Goal: Task Accomplishment & Management: Complete application form

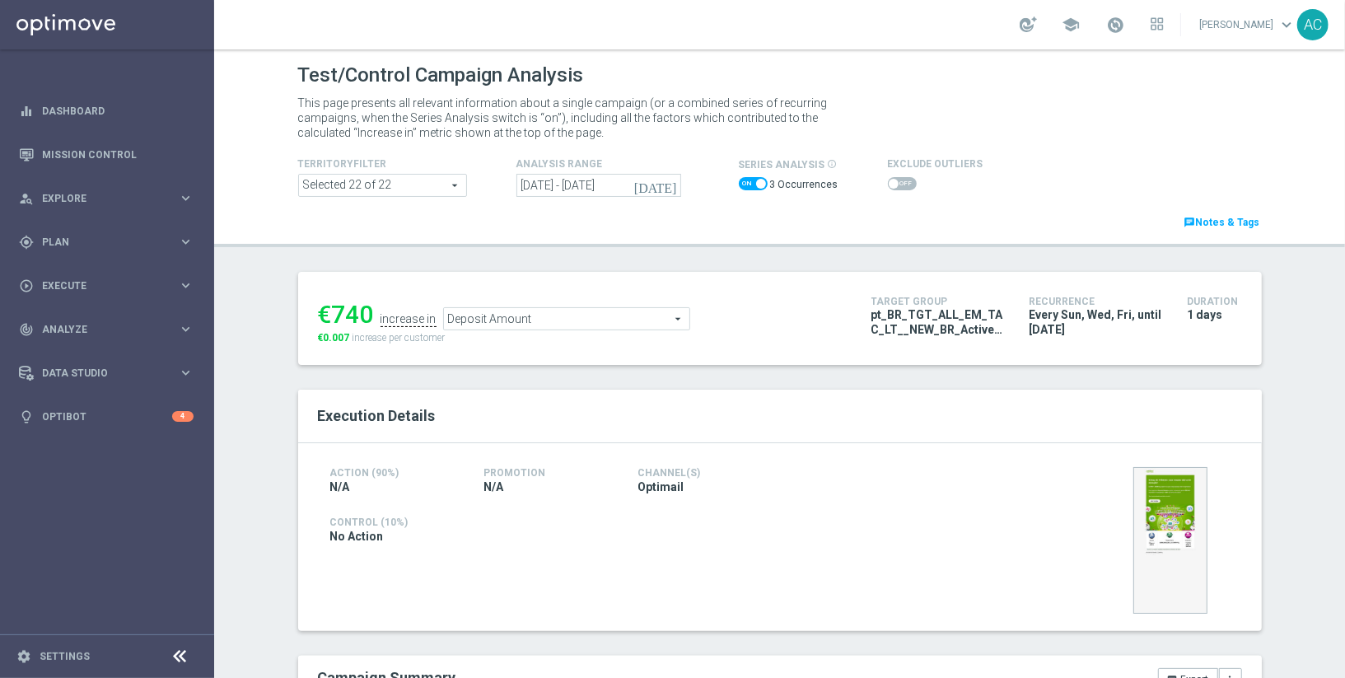
scroll to position [758, 0]
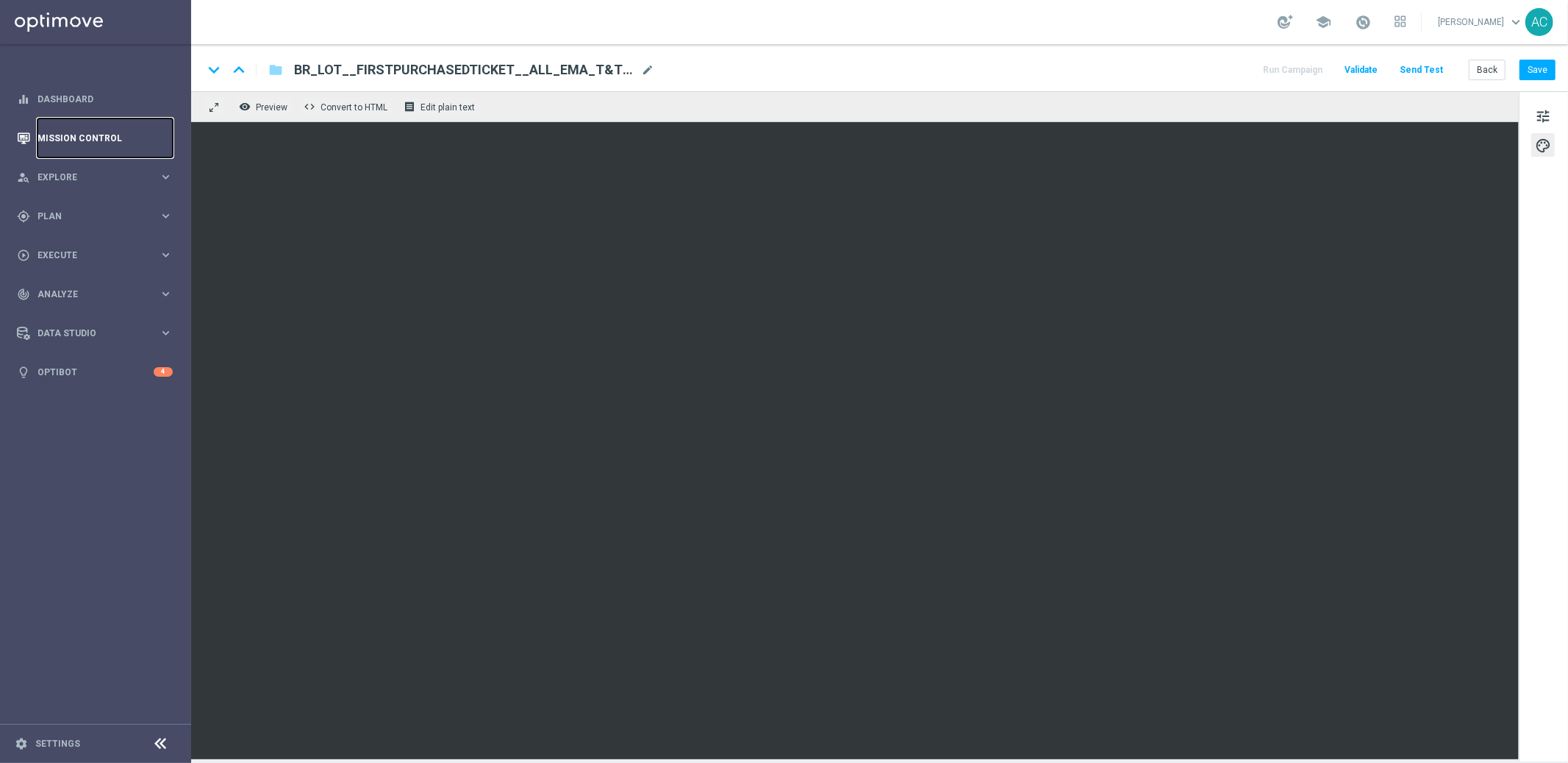
click at [73, 138] on link "Mission Control" at bounding box center [105, 138] width 136 height 39
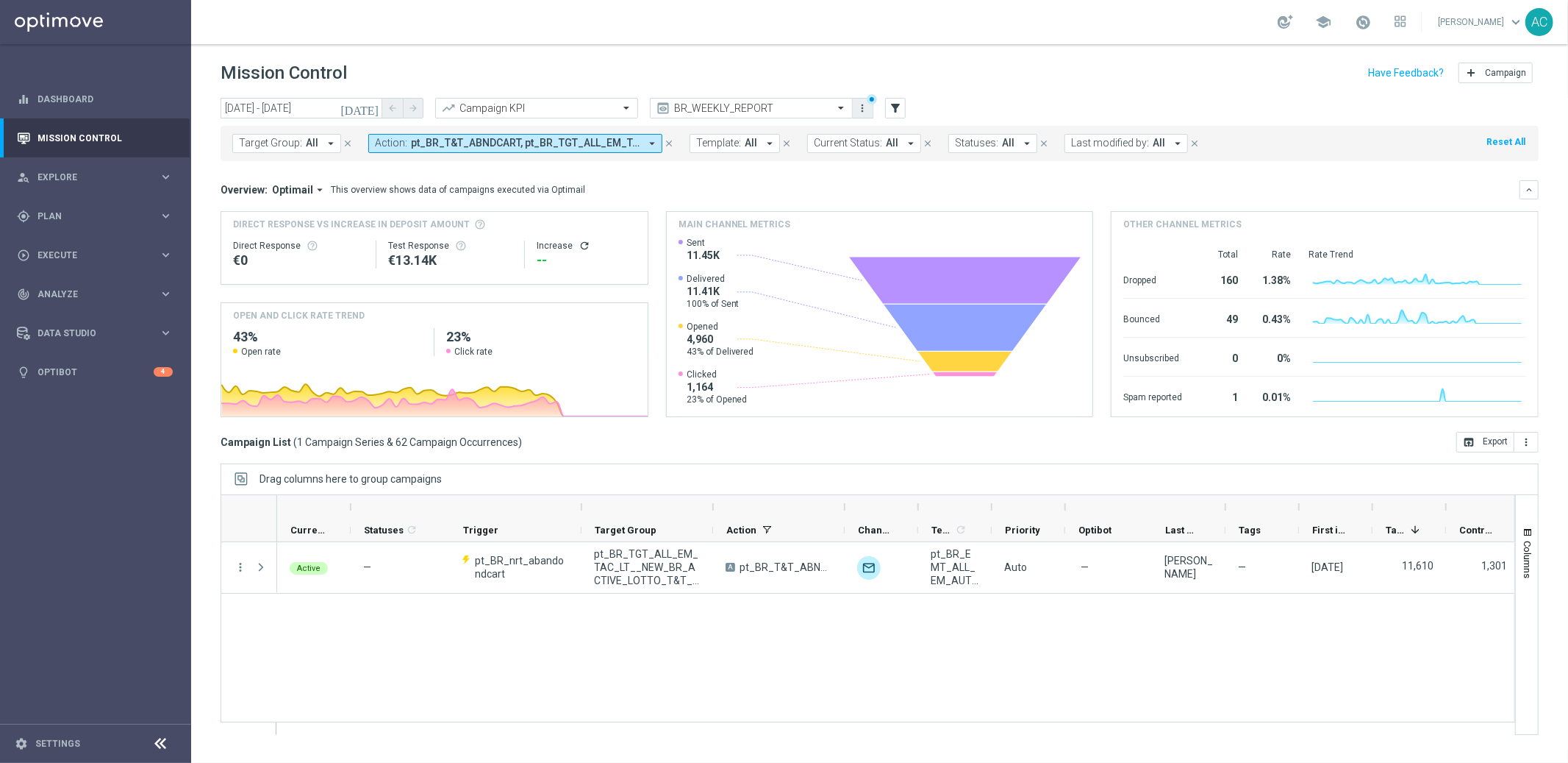
click at [860, 110] on icon "more_vert" at bounding box center [863, 107] width 12 height 12
click at [646, 144] on icon "arrow_drop_down" at bounding box center [652, 143] width 13 height 13
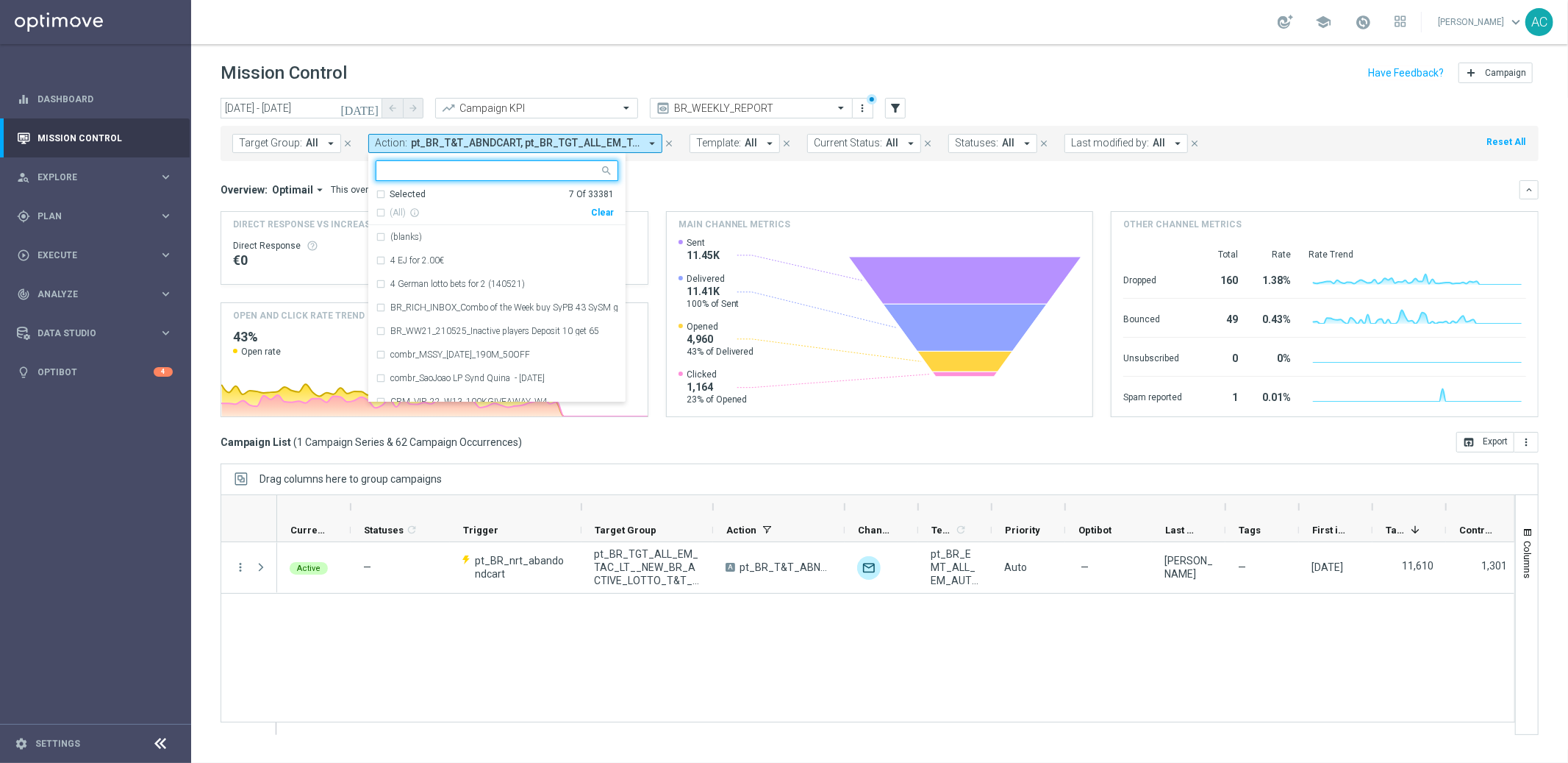
click at [0, 0] on div "Clear" at bounding box center [0, 0] width 0 height 0
drag, startPoint x: 735, startPoint y: 182, endPoint x: 450, endPoint y: 149, distance: 286.9
click at [734, 183] on div "Overview: Optimail arrow_drop_down This overview shows data of campaigns execut…" at bounding box center [870, 189] width 1299 height 13
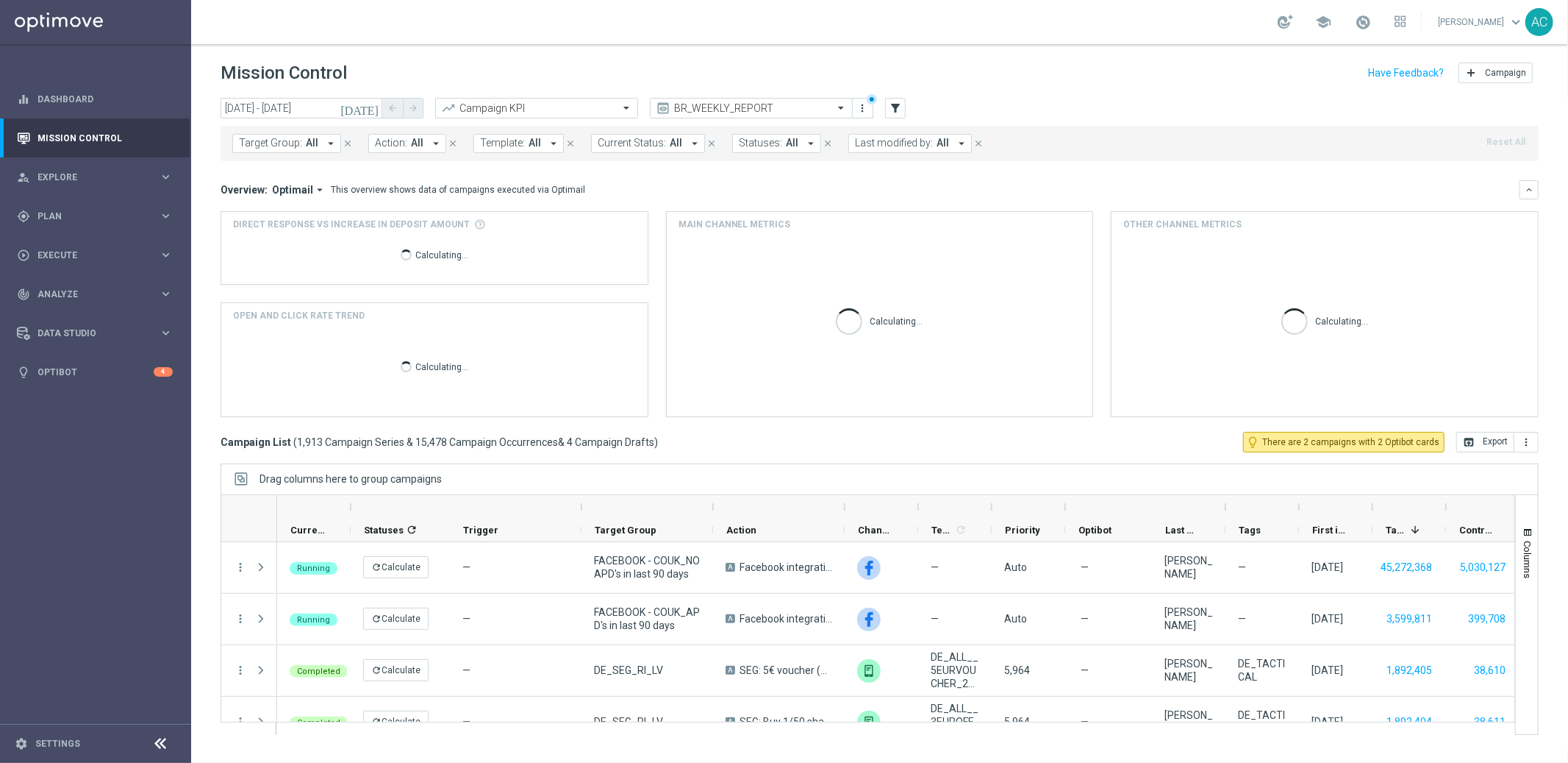
click at [399, 138] on span "Action:" at bounding box center [391, 143] width 32 height 13
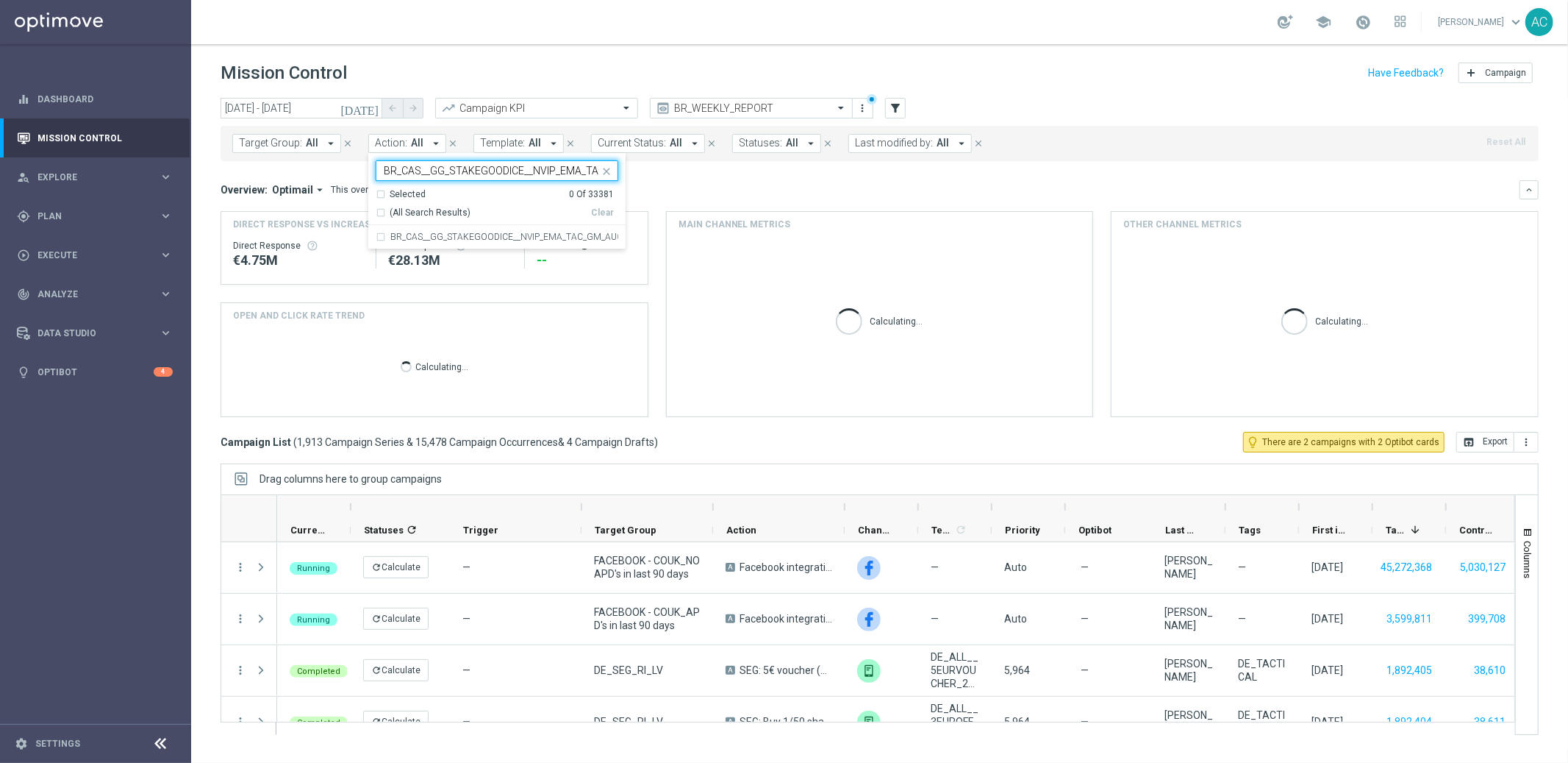
scroll to position [0, 47]
click at [380, 236] on div "BR_CAS__GG_STAKEGOODICE__NVIP_EMA_TAC_GM_AUG" at bounding box center [497, 237] width 243 height 23
type input "BR_CAS__GG_STAKEGOODICE__NVIP_EMA_TAC_GM_AUG"
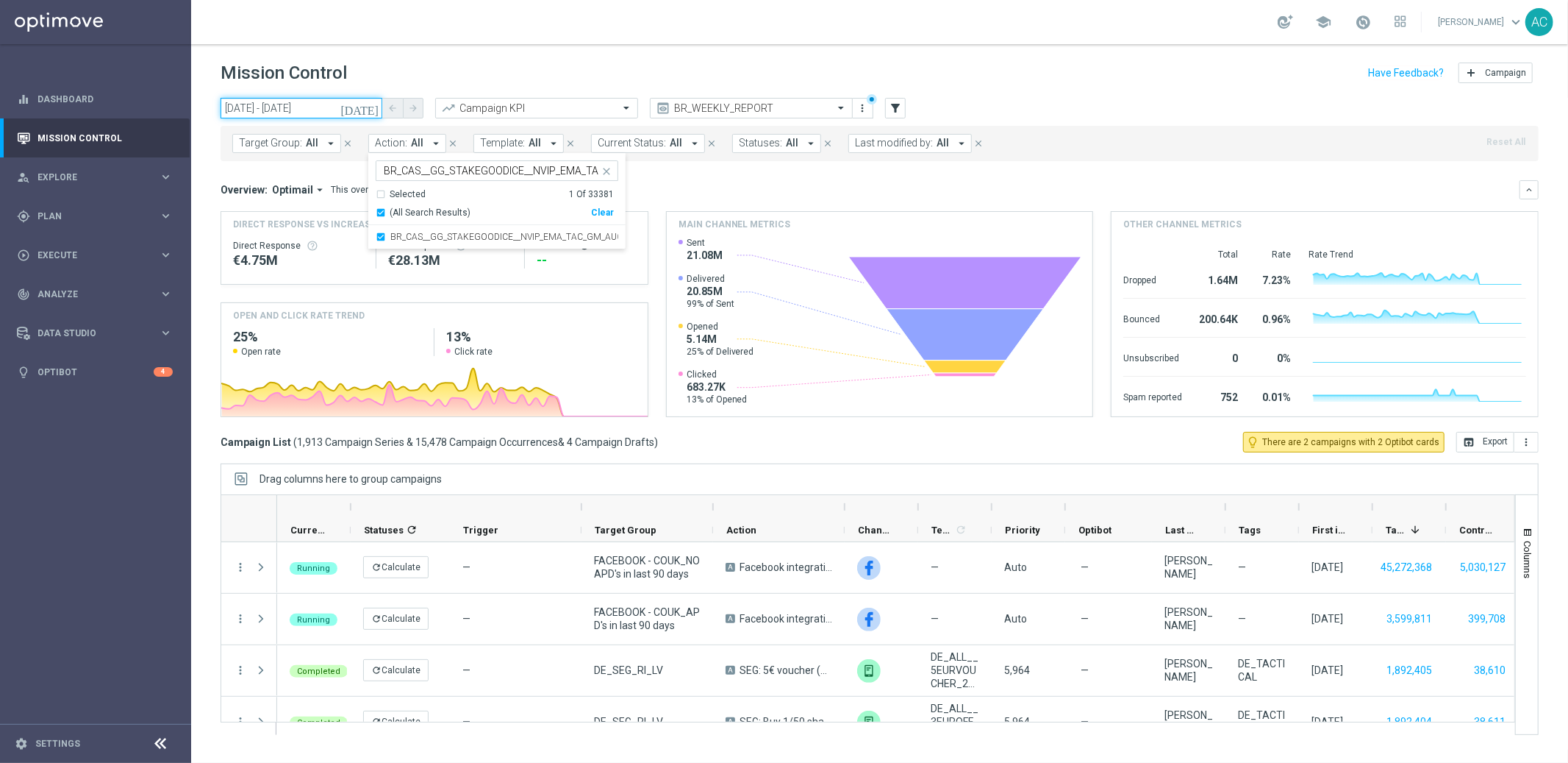
click at [330, 110] on input "01 Jul 2025 - 31 Aug 2025" at bounding box center [301, 108] width 162 height 21
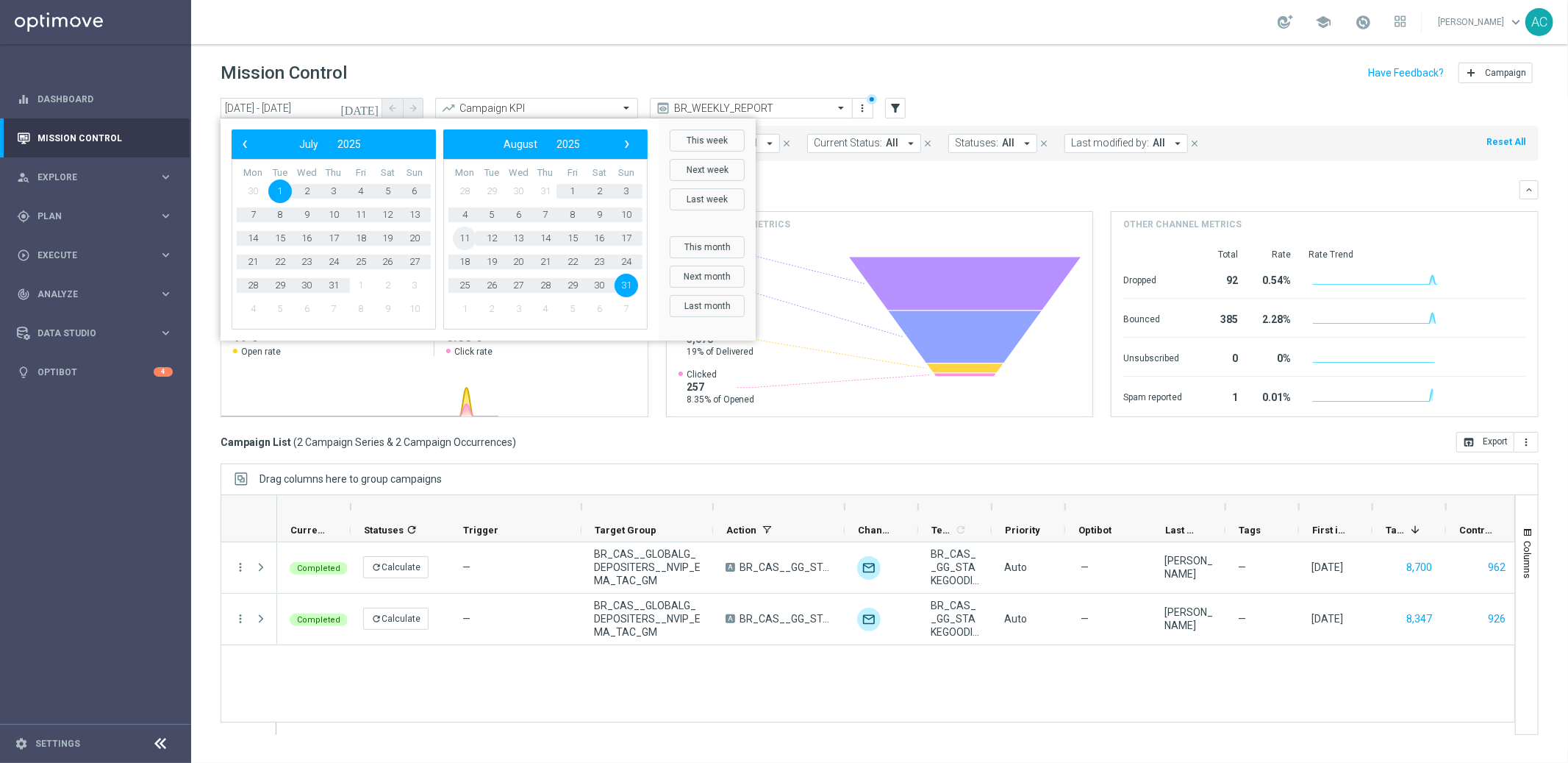
click at [463, 231] on span "11" at bounding box center [464, 239] width 23 height 23
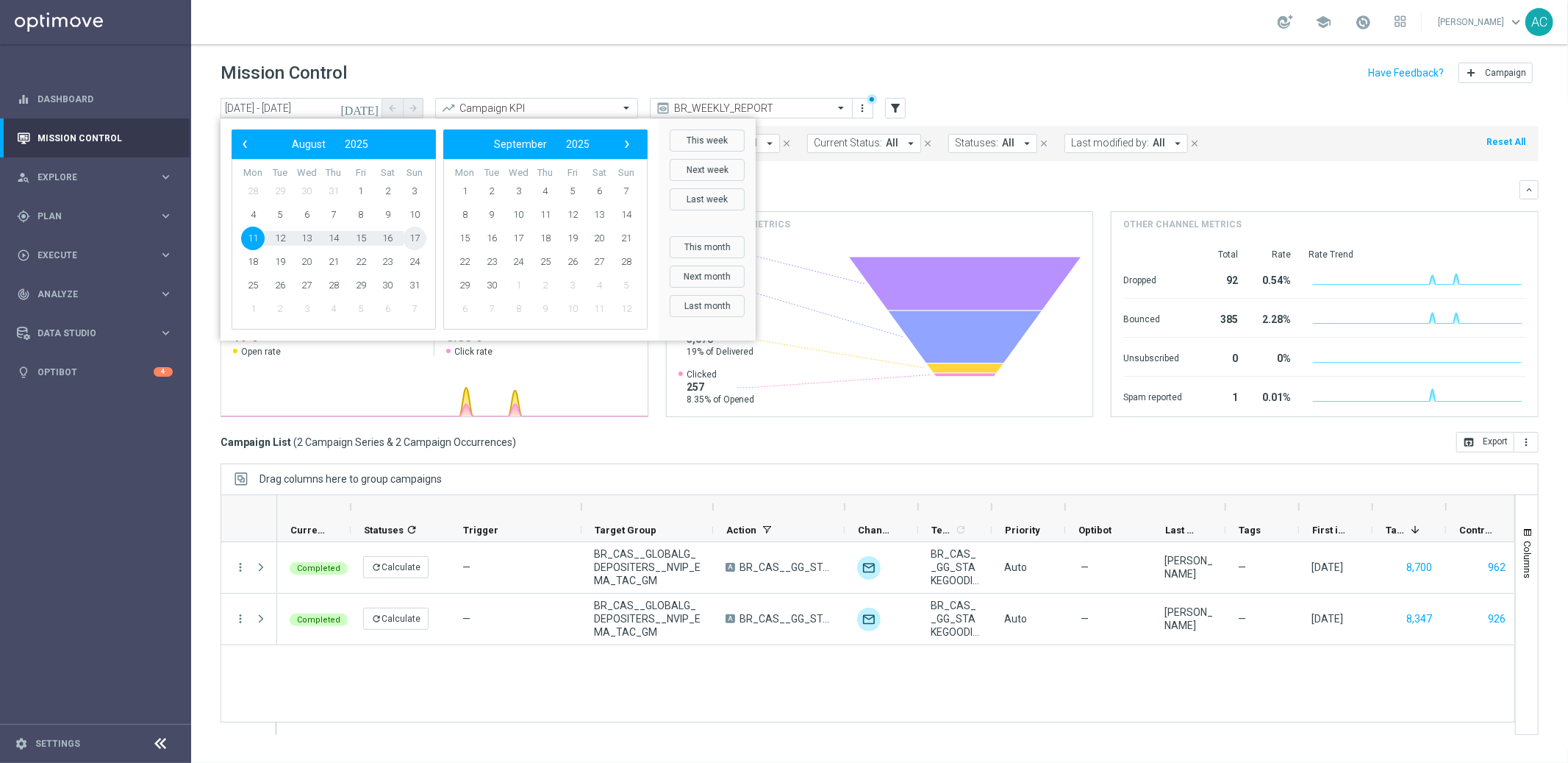
click at [417, 236] on span "17" at bounding box center [414, 239] width 23 height 23
type input "11 Aug 2025 - 17 Aug 2025"
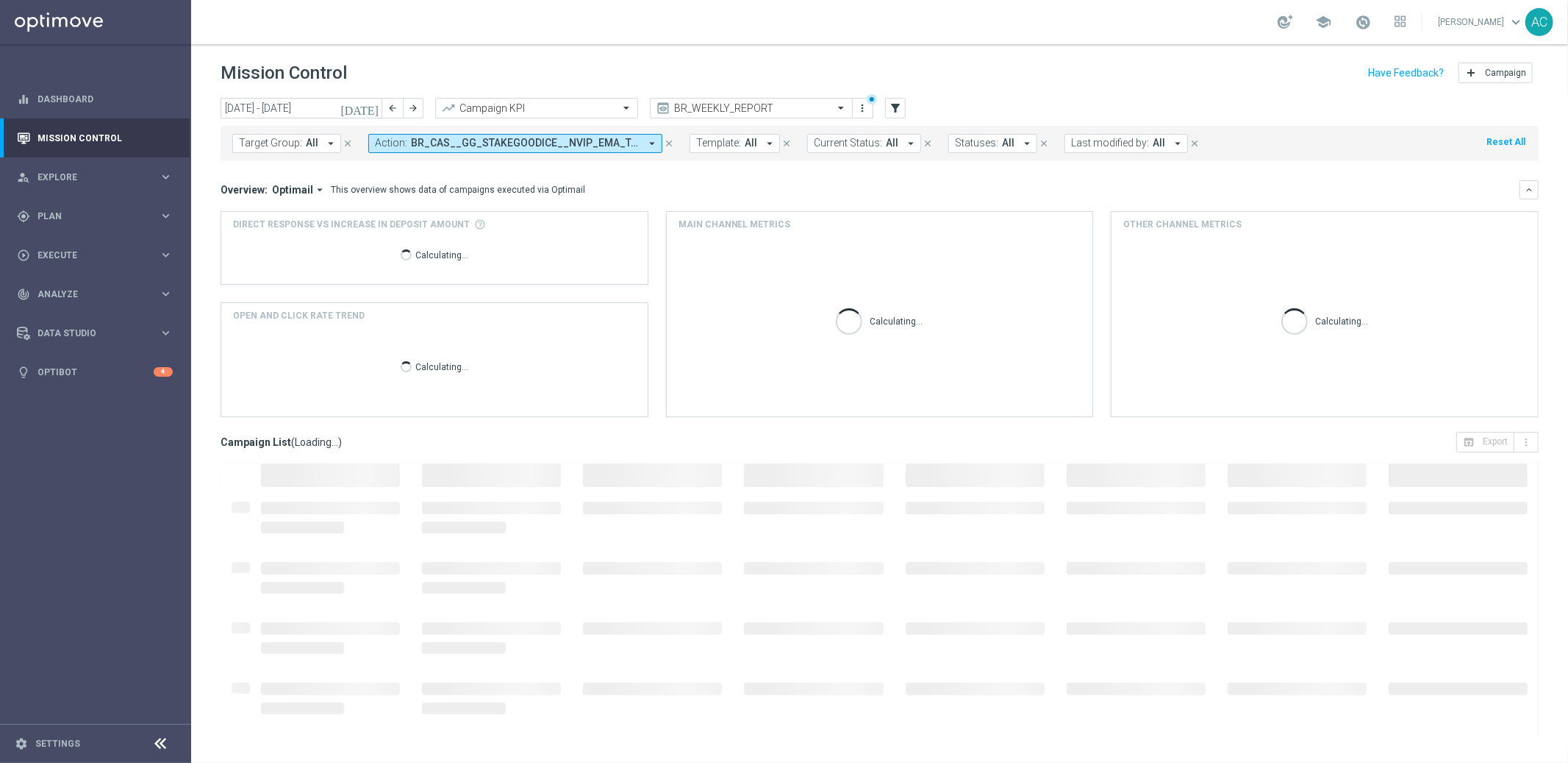
click at [1000, 67] on div "Mission Control add Campaign" at bounding box center [880, 73] width 1318 height 29
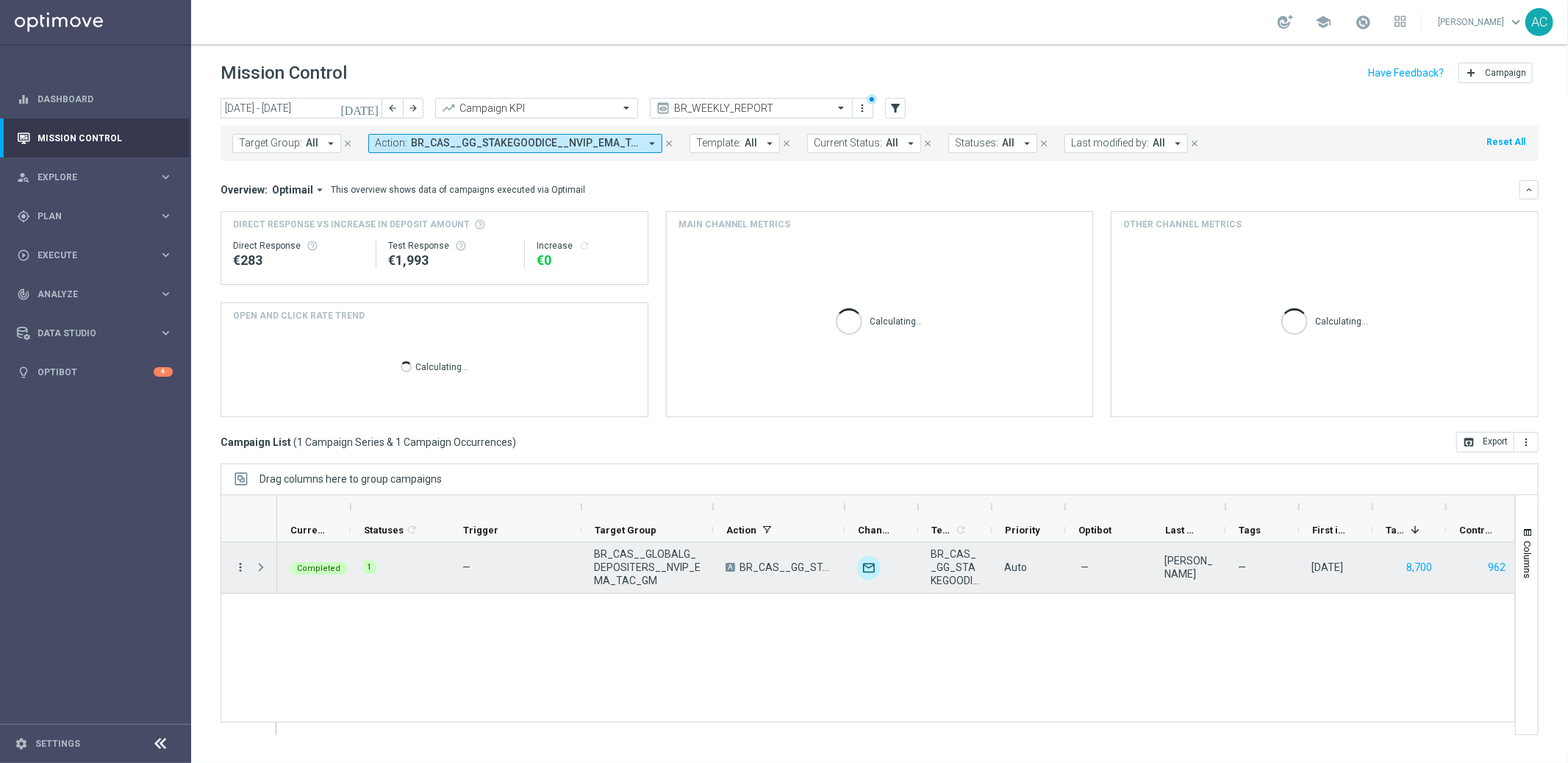
click at [235, 570] on icon "more_vert" at bounding box center [240, 566] width 13 height 13
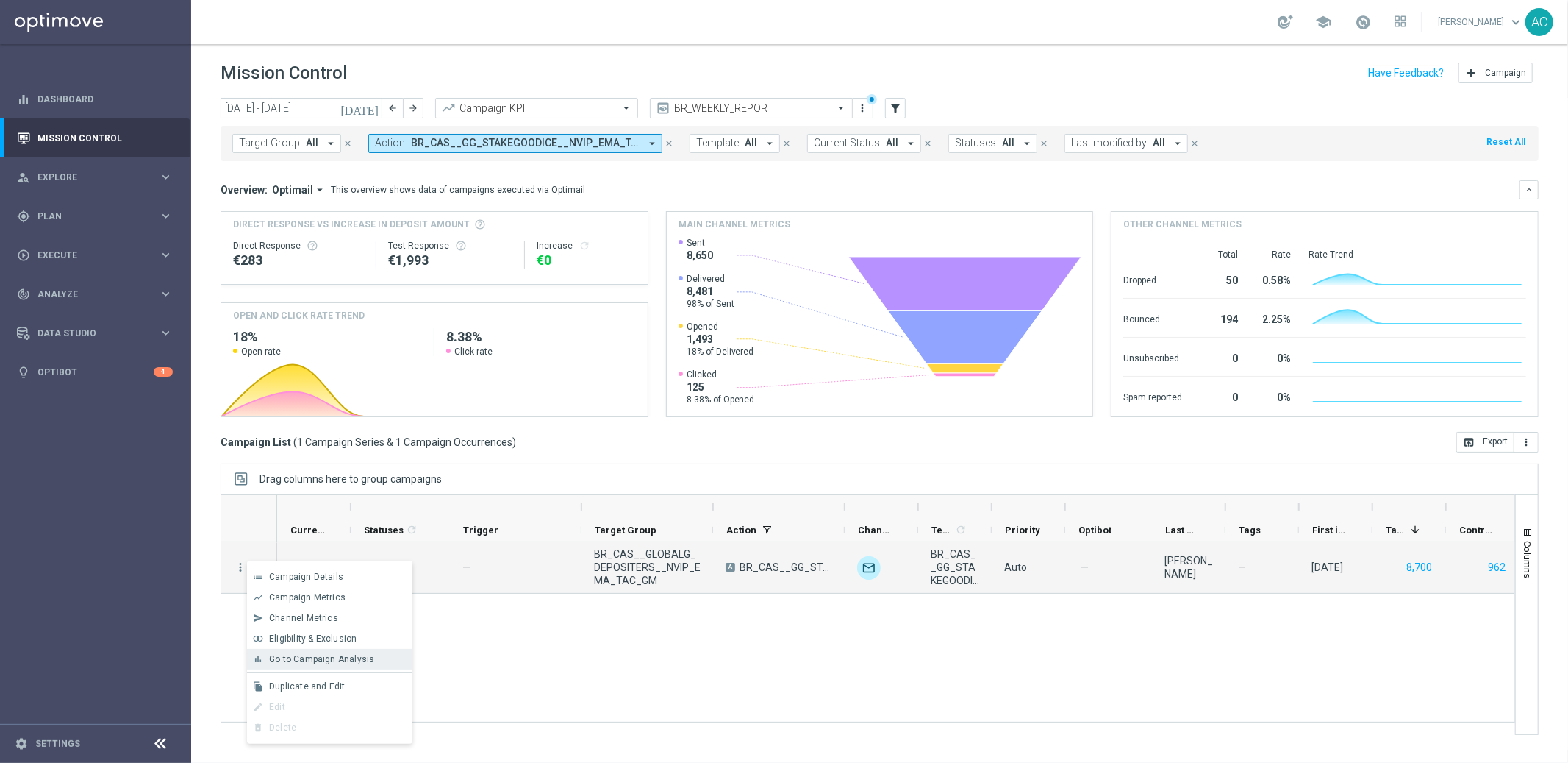
click at [322, 660] on span "Go to Campaign Analysis" at bounding box center [321, 659] width 105 height 11
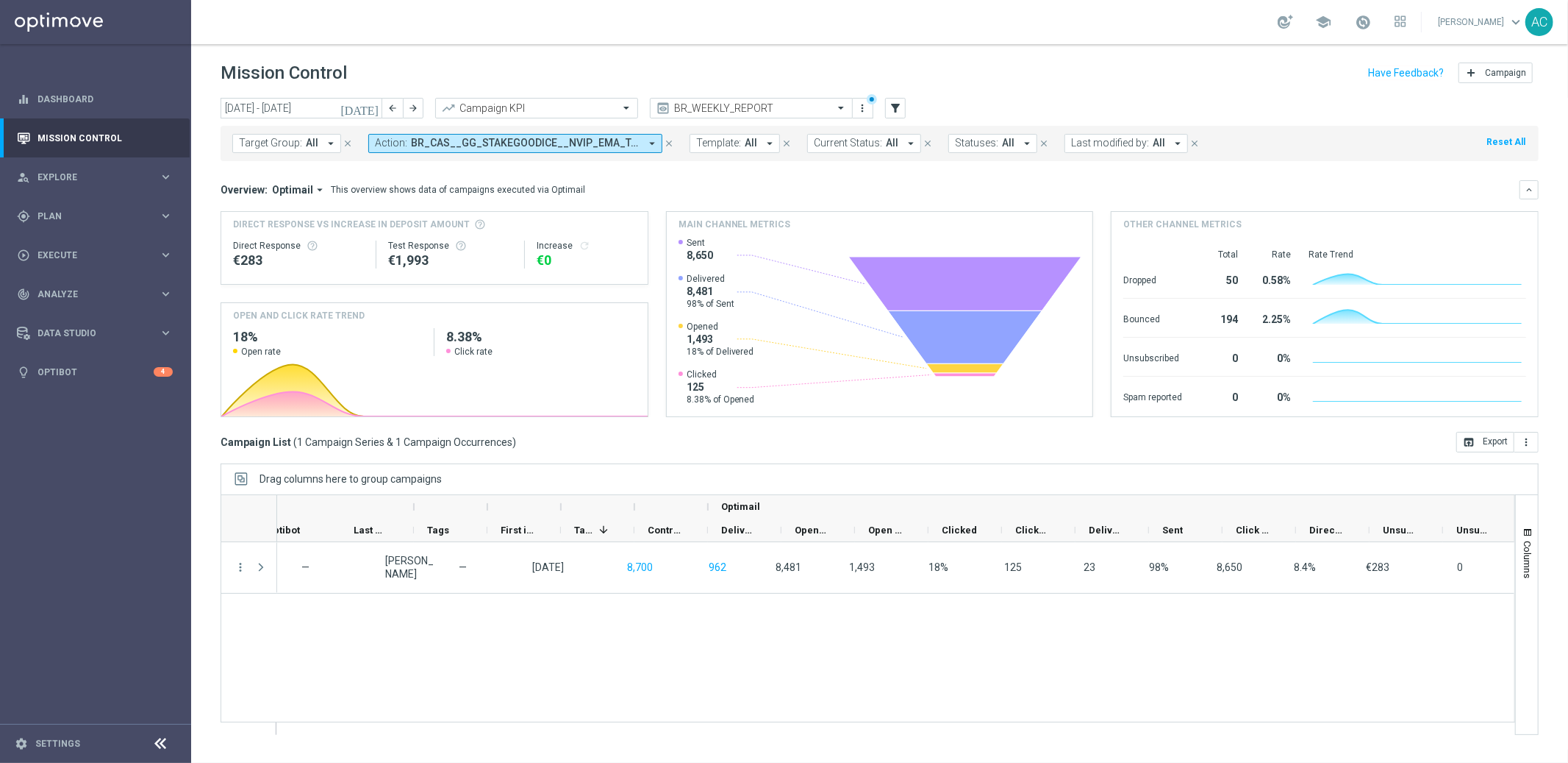
scroll to position [0, 812]
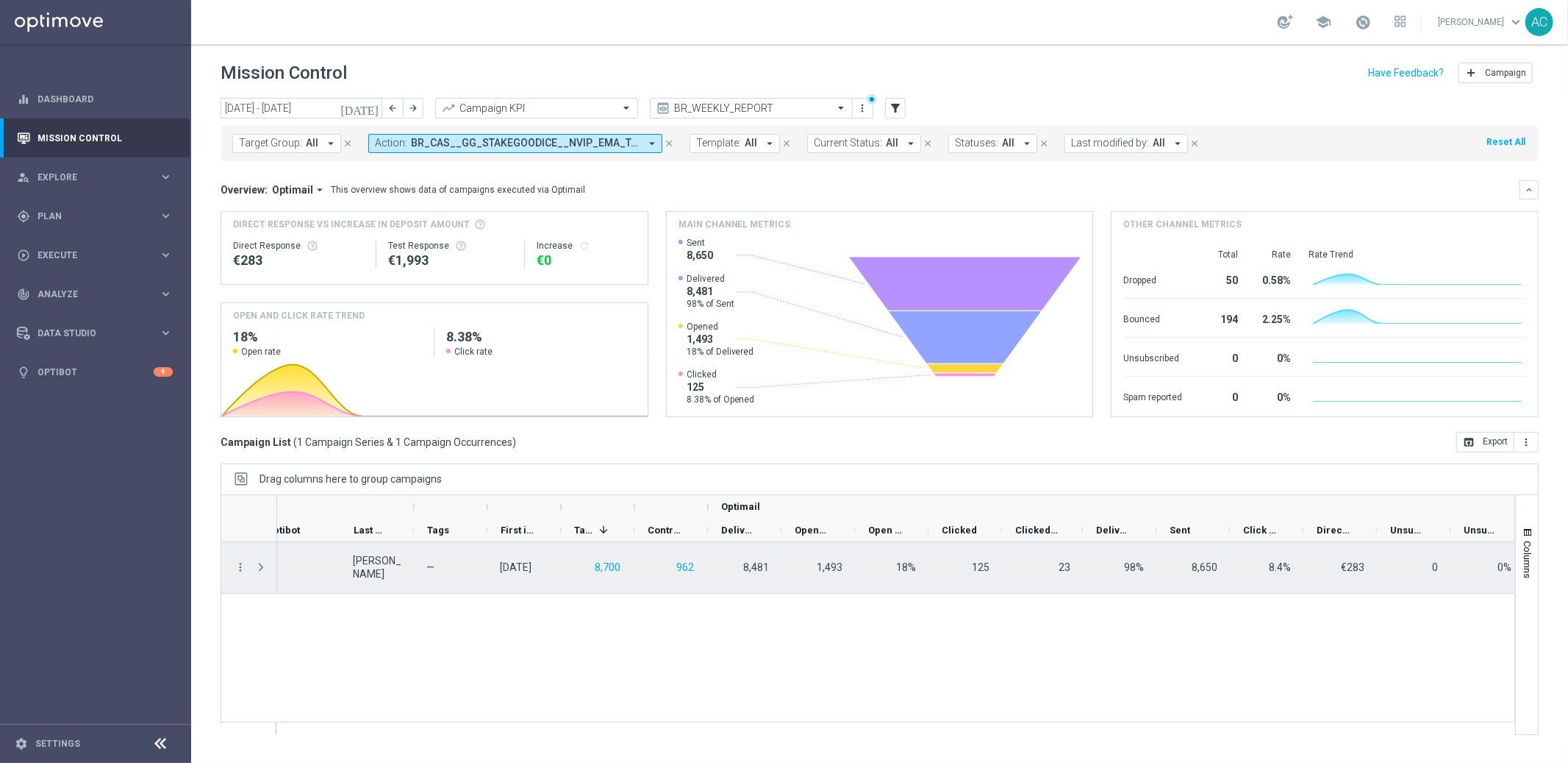
drag, startPoint x: 1074, startPoint y: 529, endPoint x: 1081, endPoint y: 541, distance: 13.9
click at [1081, 541] on div at bounding box center [868, 614] width 1295 height 240
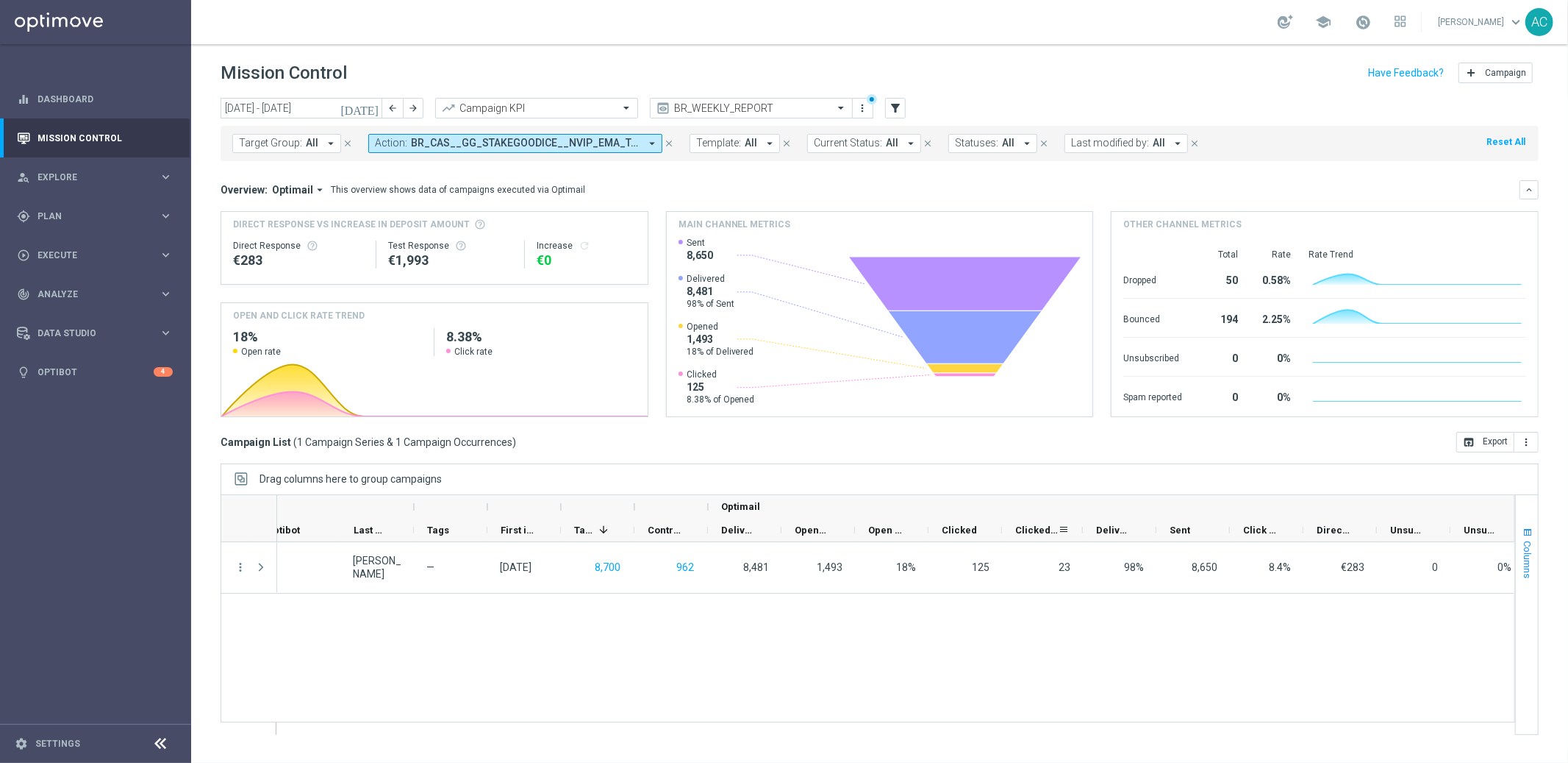
click at [1527, 531] on span "button" at bounding box center [1528, 532] width 12 height 12
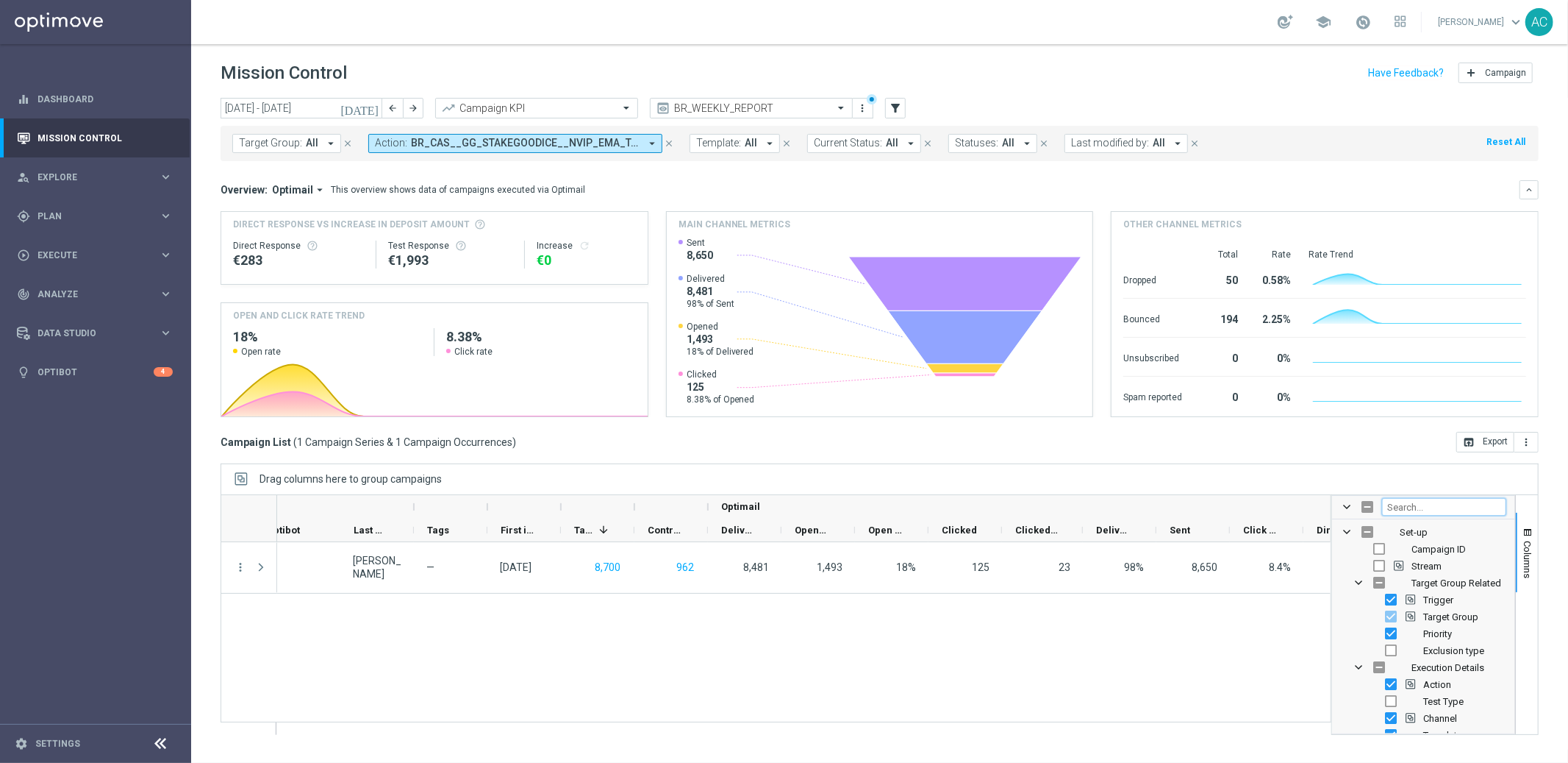
click at [1412, 506] on input "Filter Columns Input" at bounding box center [1444, 507] width 124 height 18
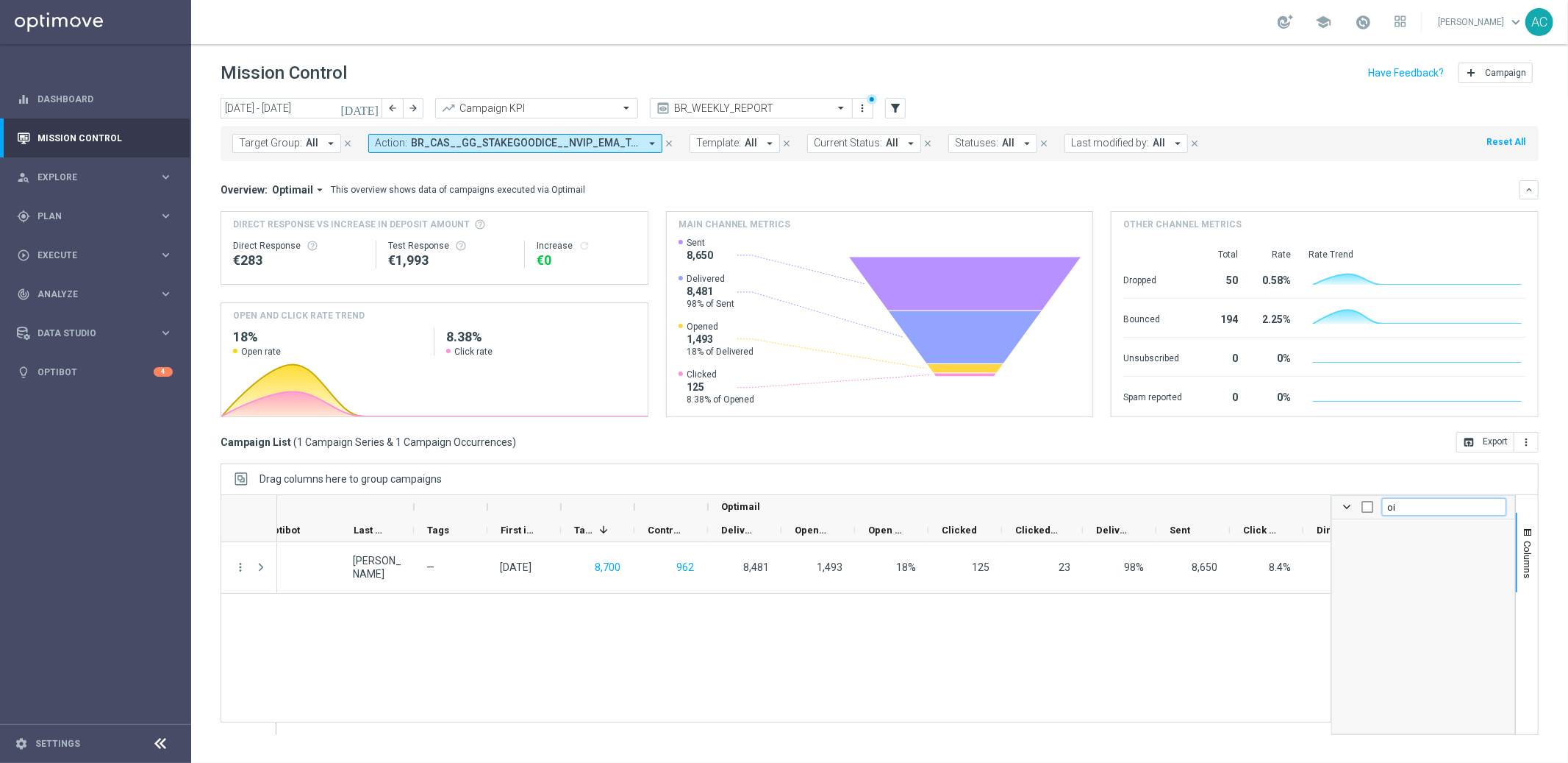
type input "o"
checkbox input "false"
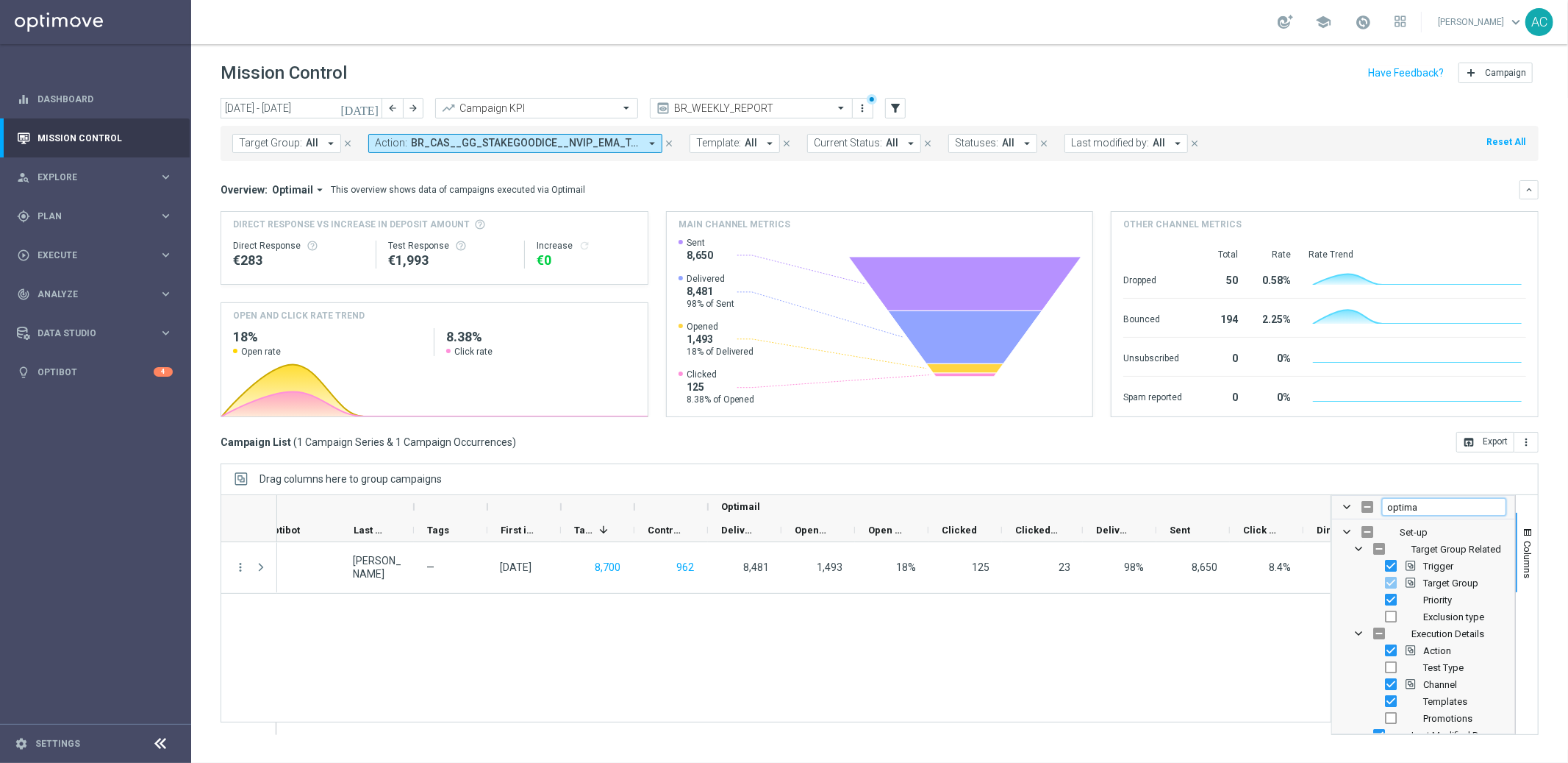
type input "optimai"
checkbox input "true"
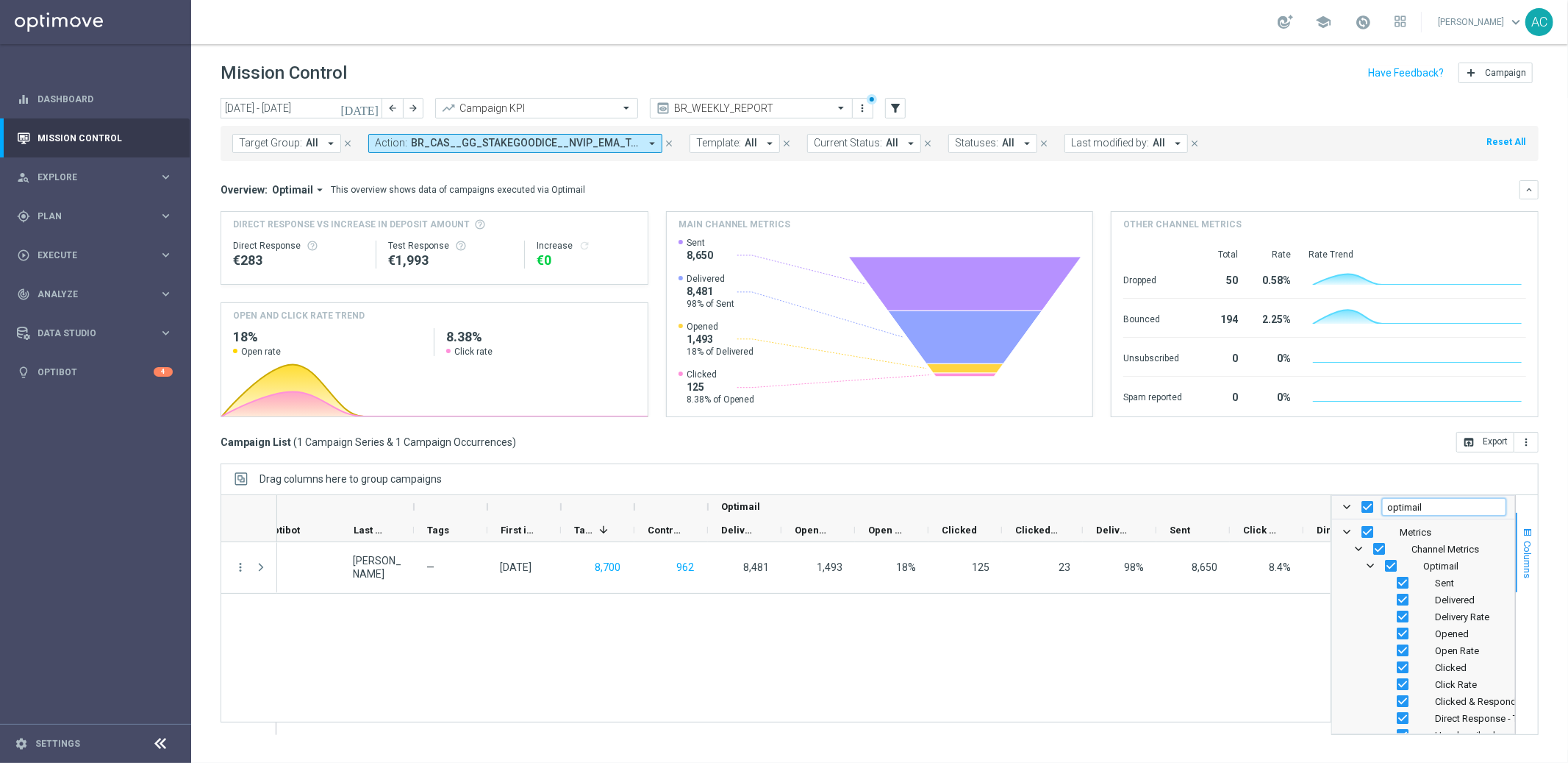
type input "optimail"
click at [1524, 564] on span "Columns" at bounding box center [1528, 559] width 12 height 38
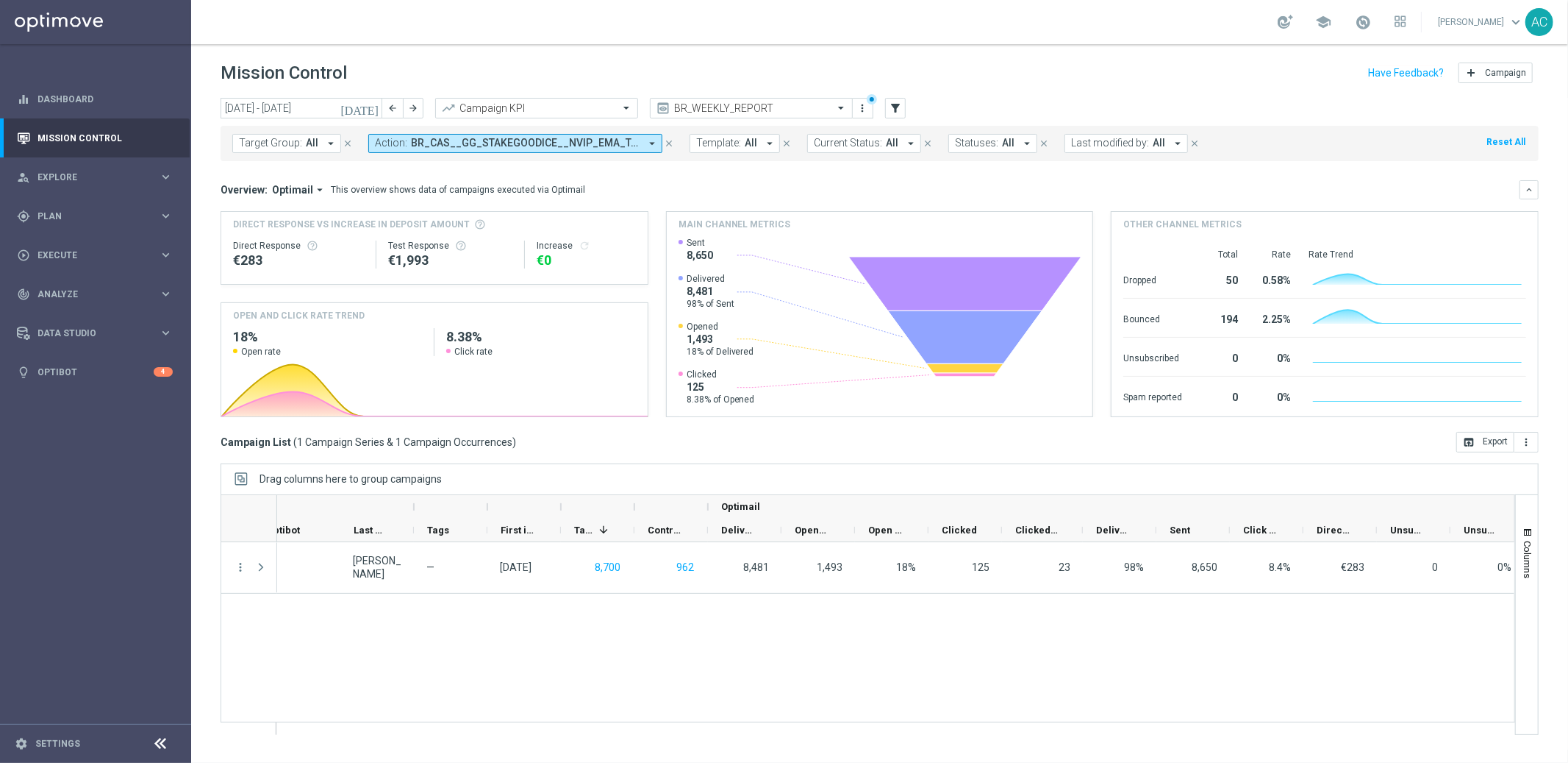
click at [641, 138] on button "Action: BR_CAS__GG_STAKEGOODICE__NVIP_EMA_TAC_GM_AUG arrow_drop_down" at bounding box center [515, 143] width 294 height 19
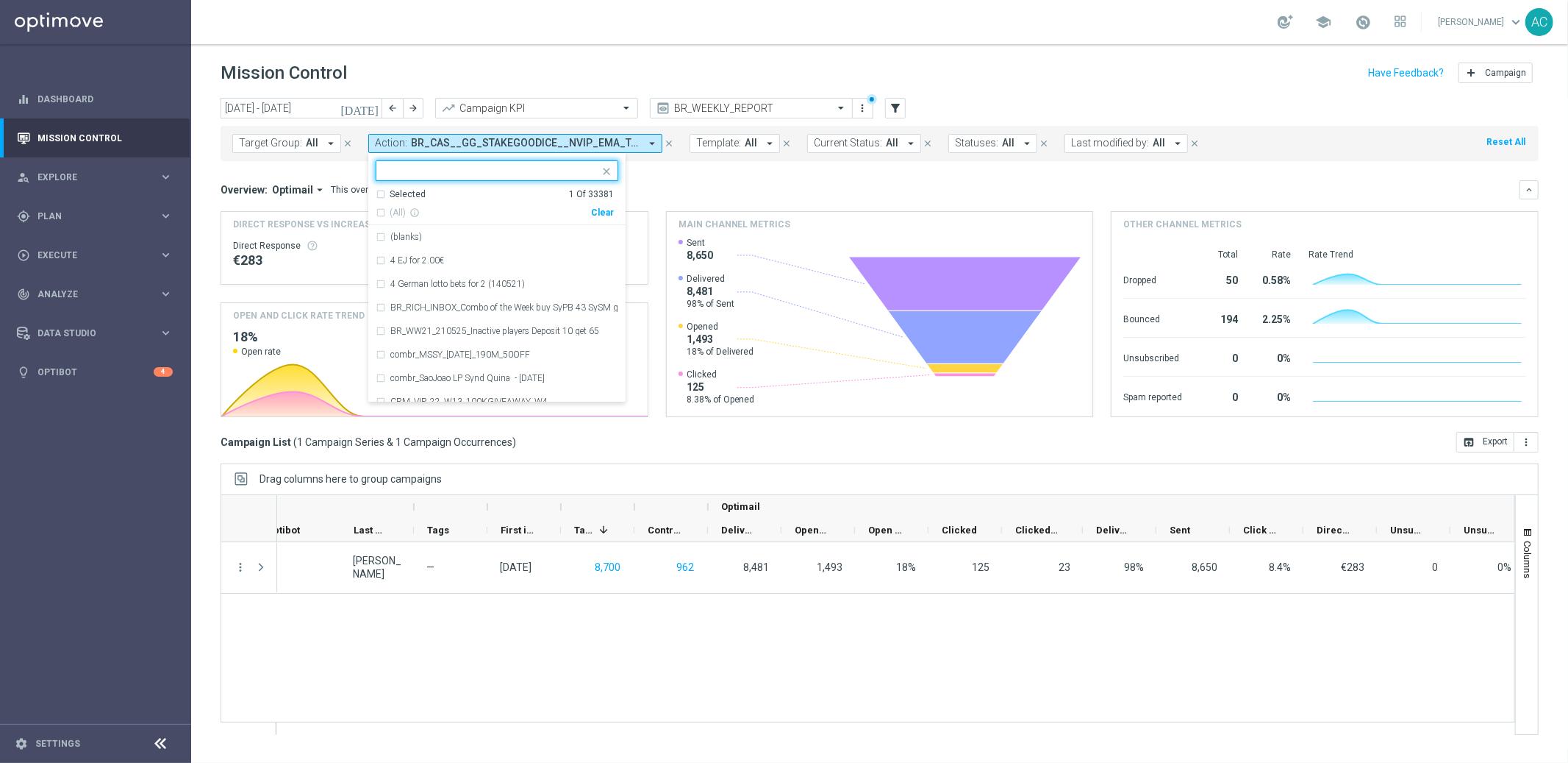
click at [0, 0] on div "Clear" at bounding box center [0, 0] width 0 height 0
click at [680, 183] on div "Overview: Optimail arrow_drop_down This overview shows data of campaigns execut…" at bounding box center [870, 189] width 1299 height 13
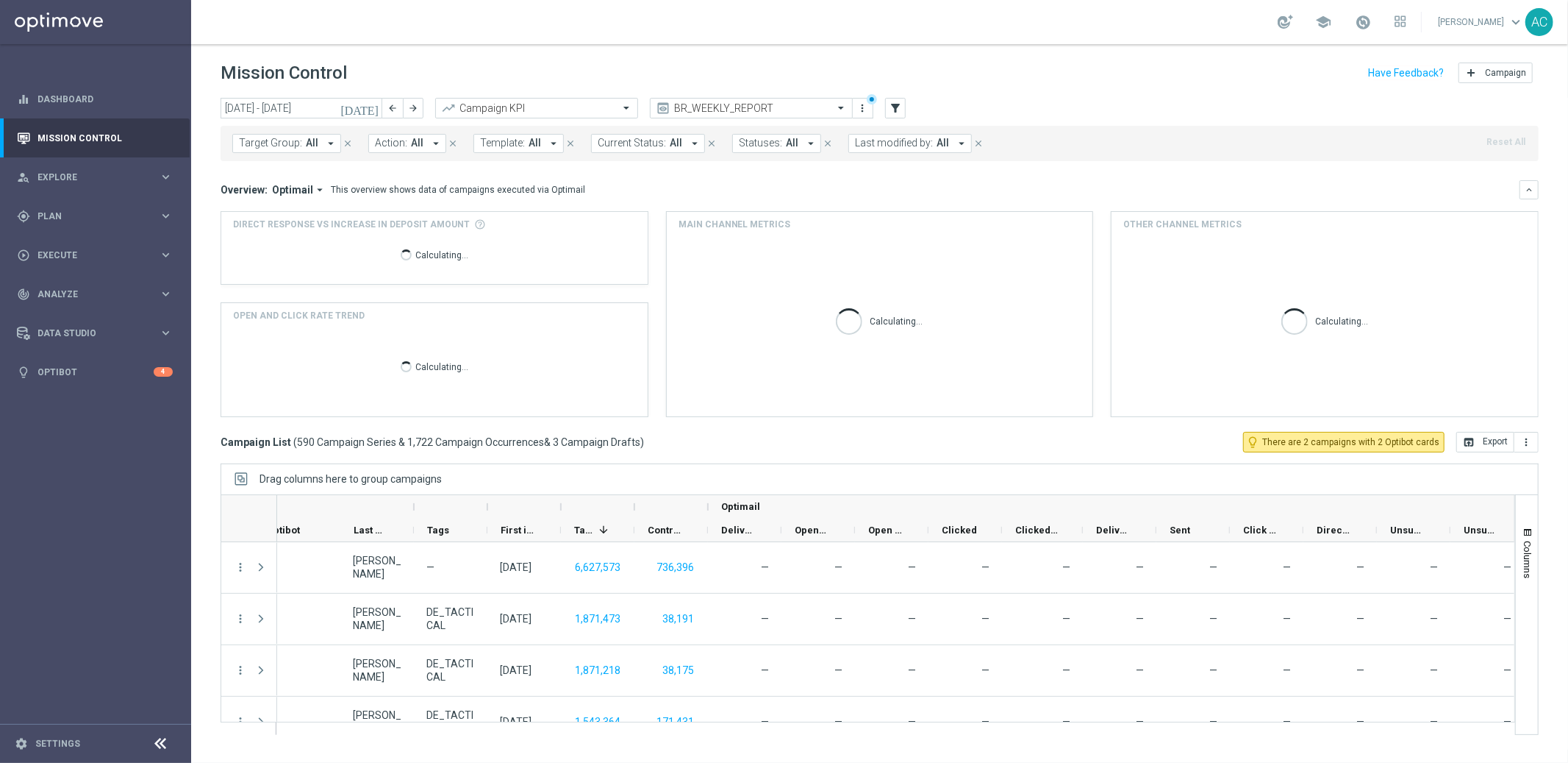
click at [414, 145] on span "All" at bounding box center [417, 143] width 13 height 13
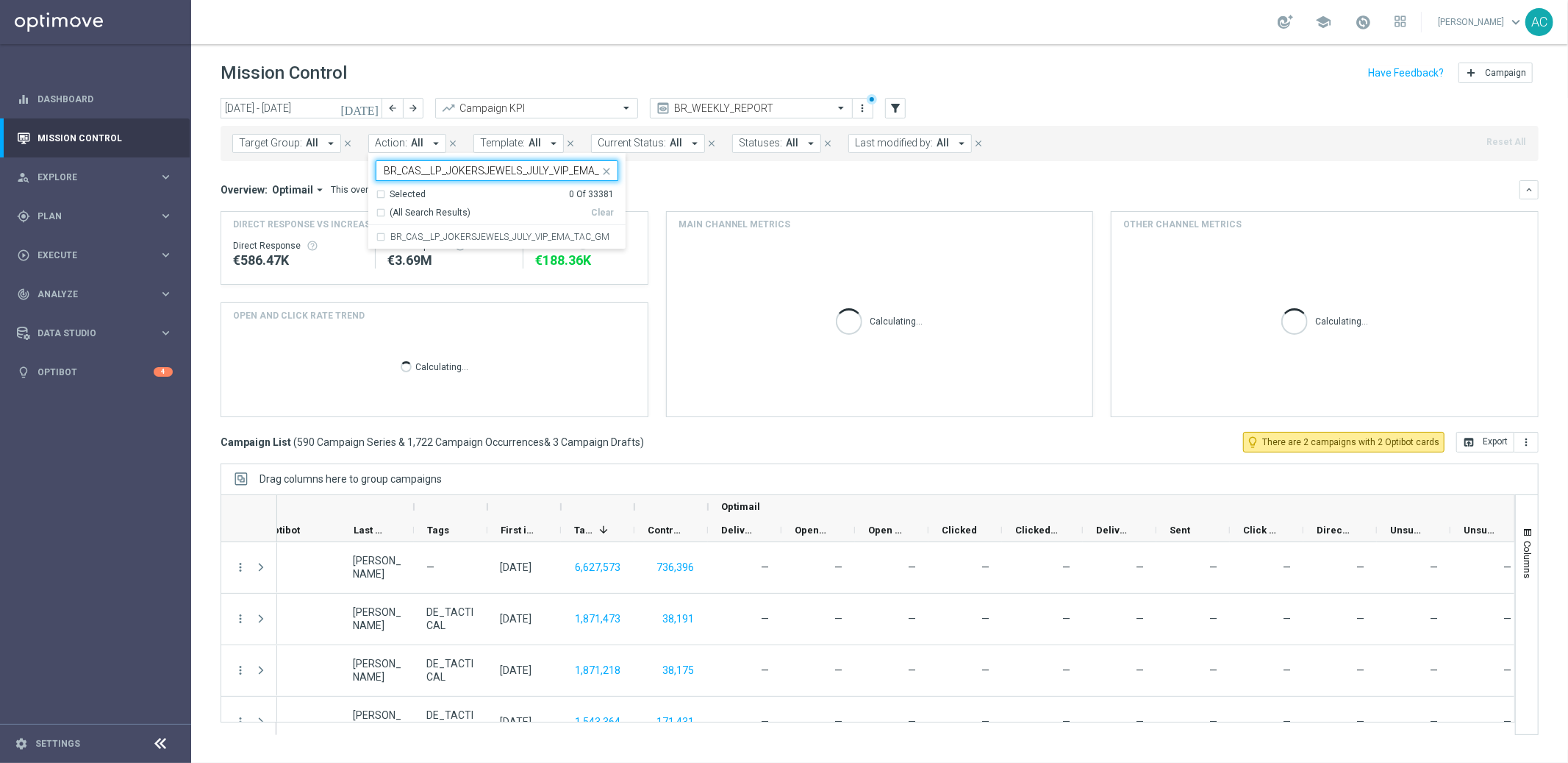
scroll to position [0, 38]
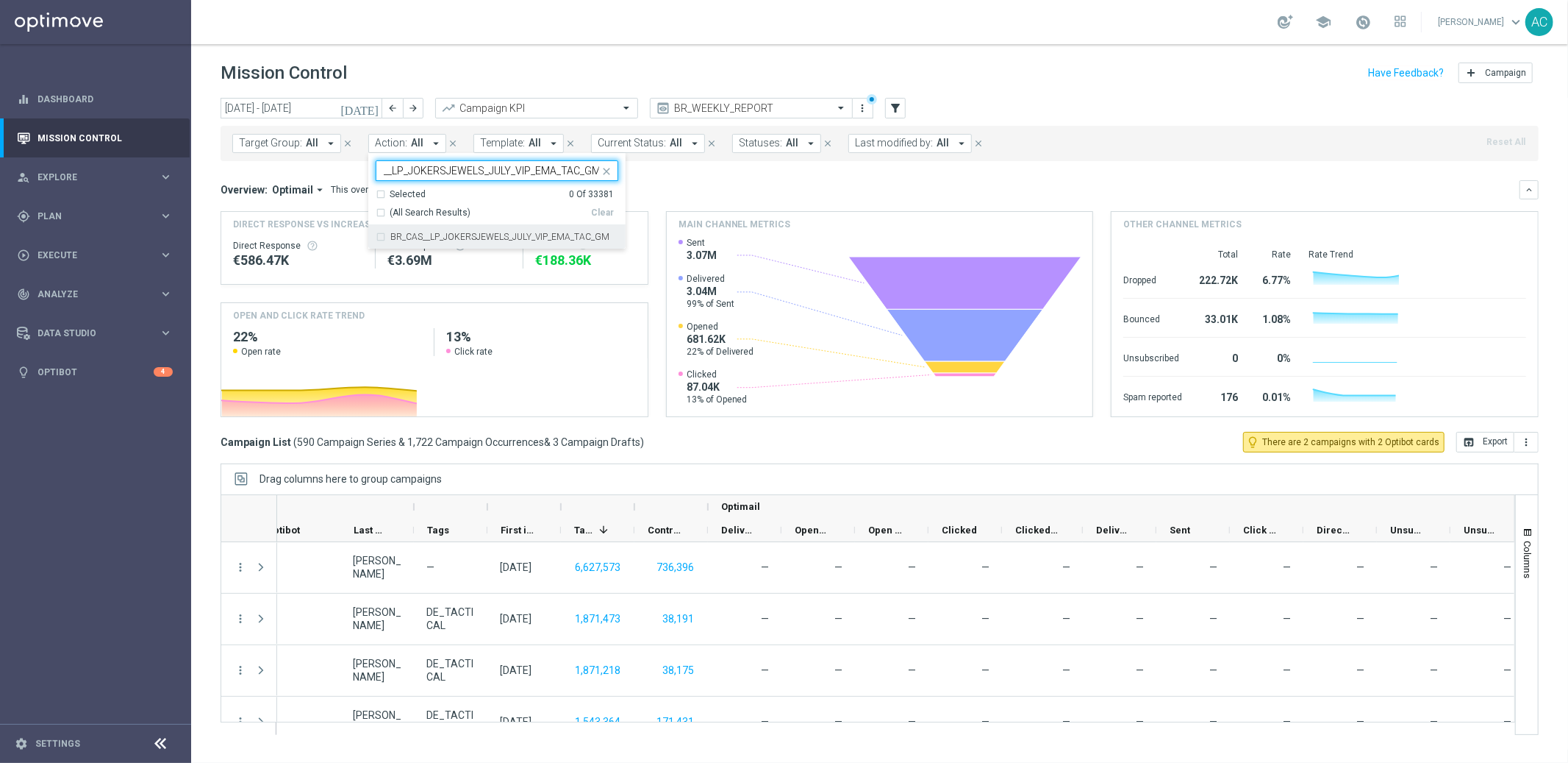
click at [383, 237] on div "BR_CAS__LP_JOKERSJEWELS_JULY_VIP_EMA_TAC_GM" at bounding box center [497, 237] width 243 height 23
type input "BR_CAS__LP_JOKERSJEWELS_JULY_VIP_EMA_TAC_GM"
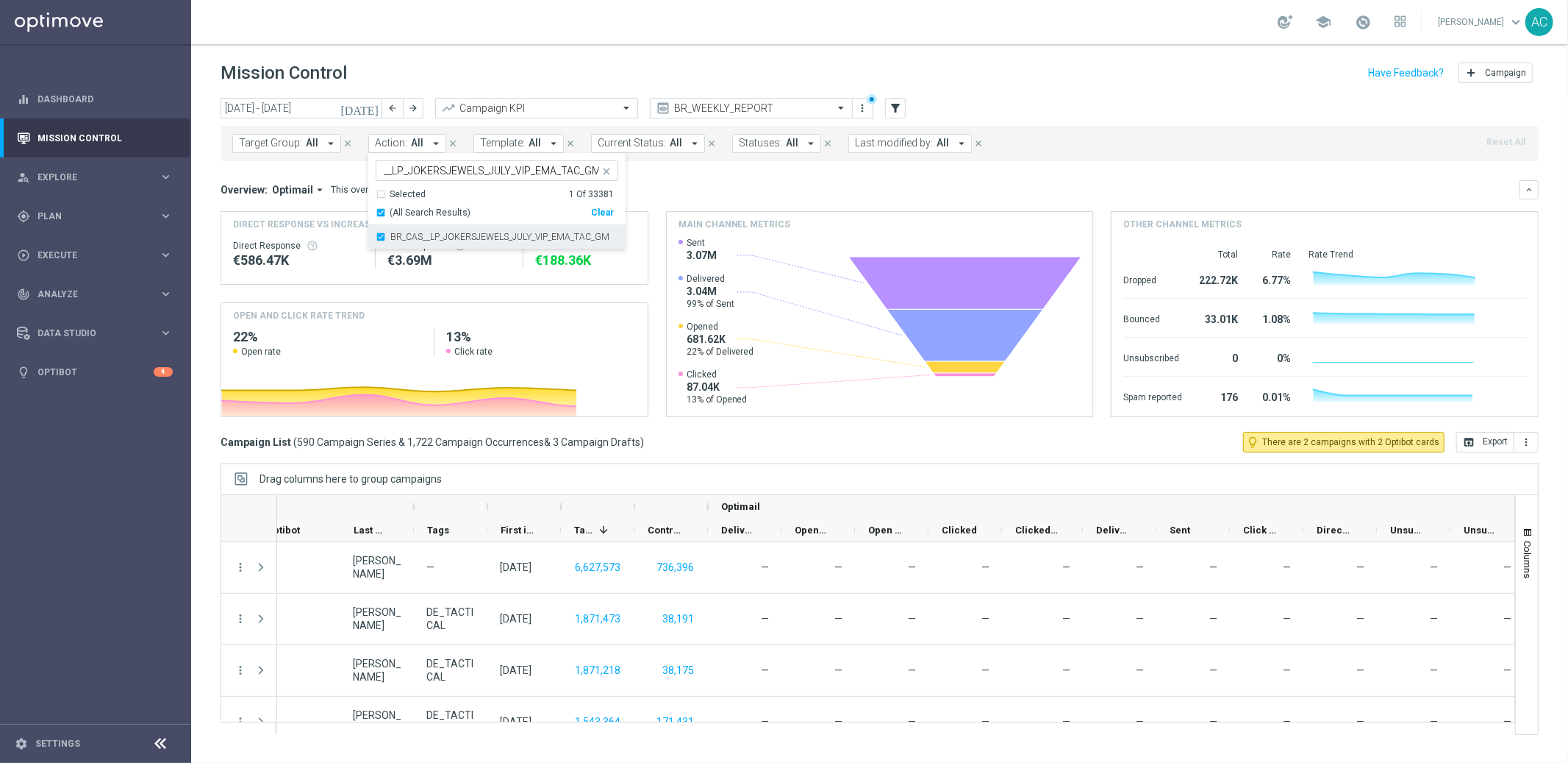
scroll to position [0, 0]
click at [921, 195] on div "Overview: Optimail arrow_drop_down This overview shows data of campaigns execut…" at bounding box center [870, 189] width 1299 height 13
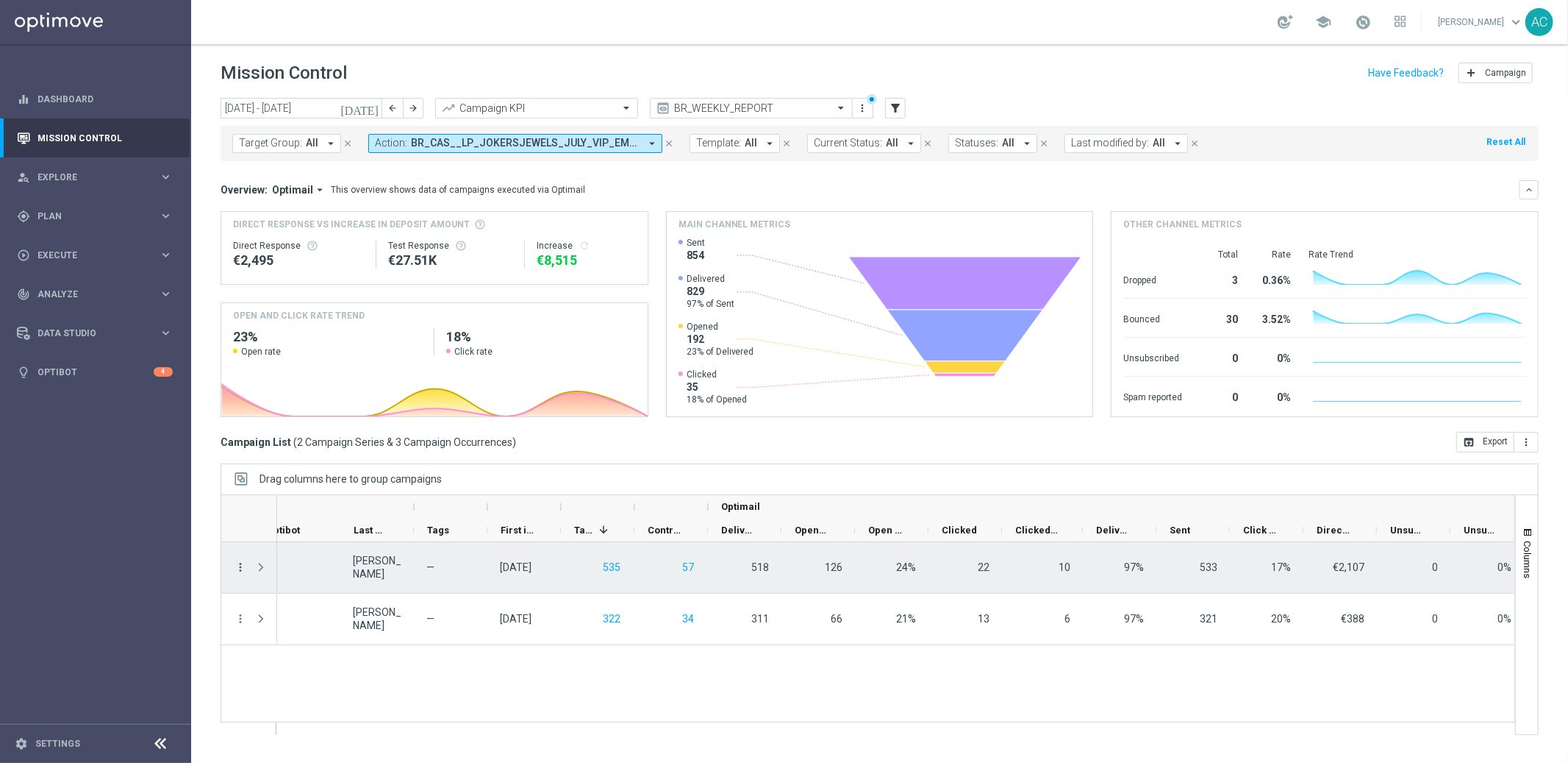
click at [239, 565] on icon "more_vert" at bounding box center [240, 566] width 13 height 13
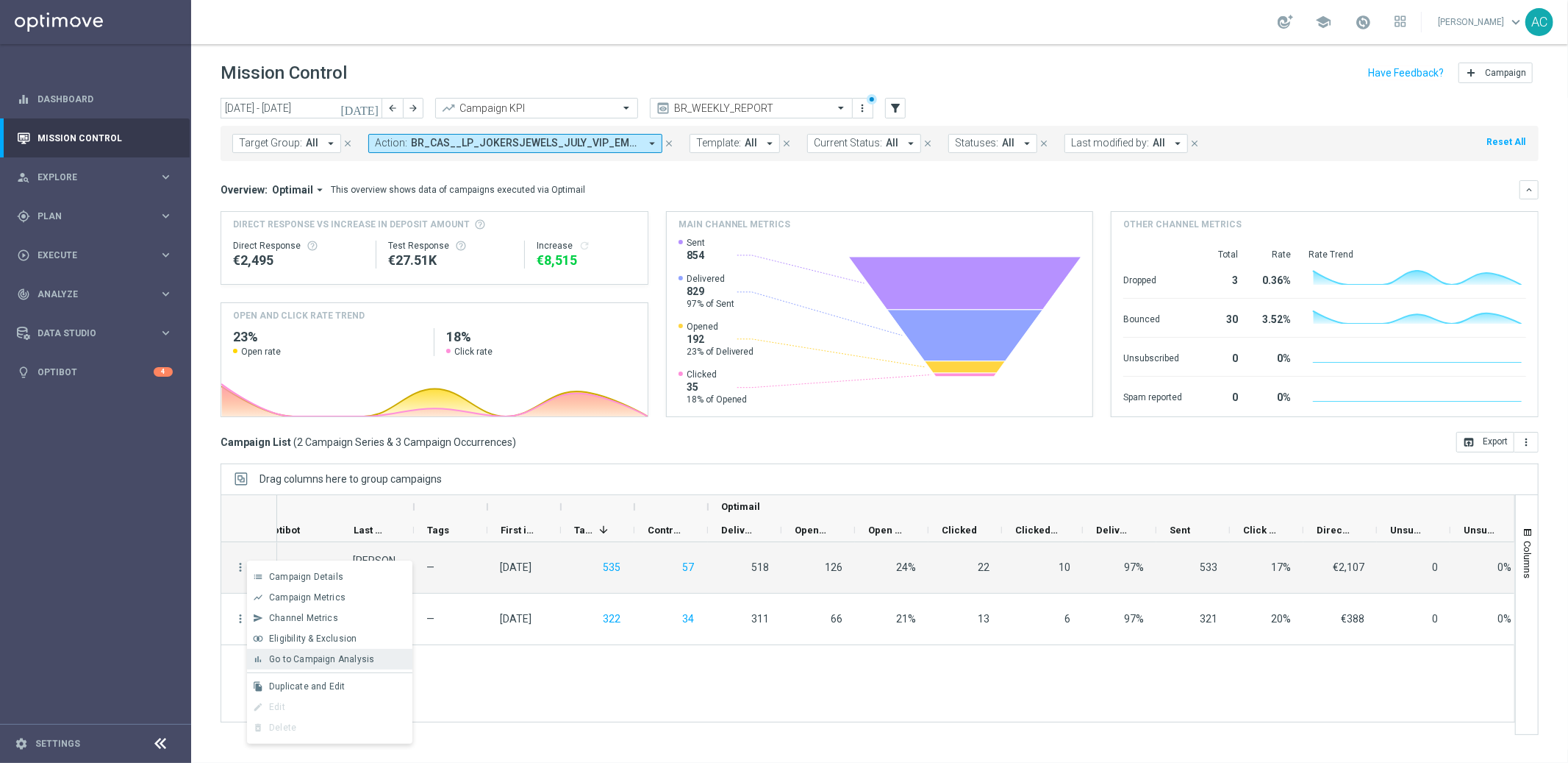
click at [319, 660] on span "Go to Campaign Analysis" at bounding box center [321, 659] width 105 height 11
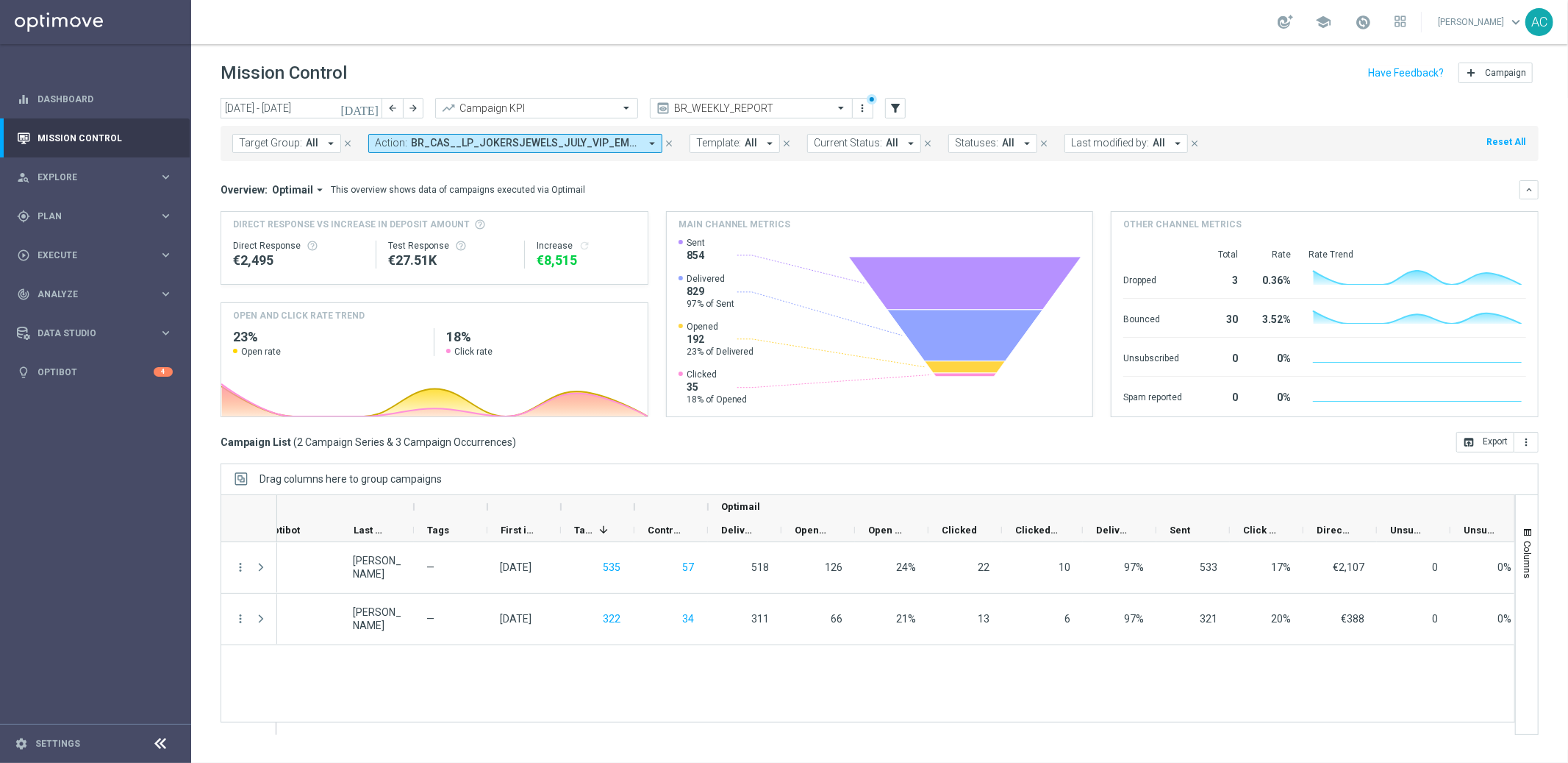
click at [464, 131] on div "Target Group: All arrow_drop_down close Action: BR_CAS__LP_JOKERSJEWELS_JULY_VI…" at bounding box center [880, 144] width 1318 height 36
click at [468, 153] on div "Target Group: All arrow_drop_down close Action: BR_CAS__LP_JOKERSJEWELS_JULY_VI…" at bounding box center [880, 144] width 1318 height 36
click at [559, 147] on span "BR_CAS__LP_JOKERSJEWELS_JULY_VIP_EMA_TAC_GM" at bounding box center [525, 143] width 229 height 13
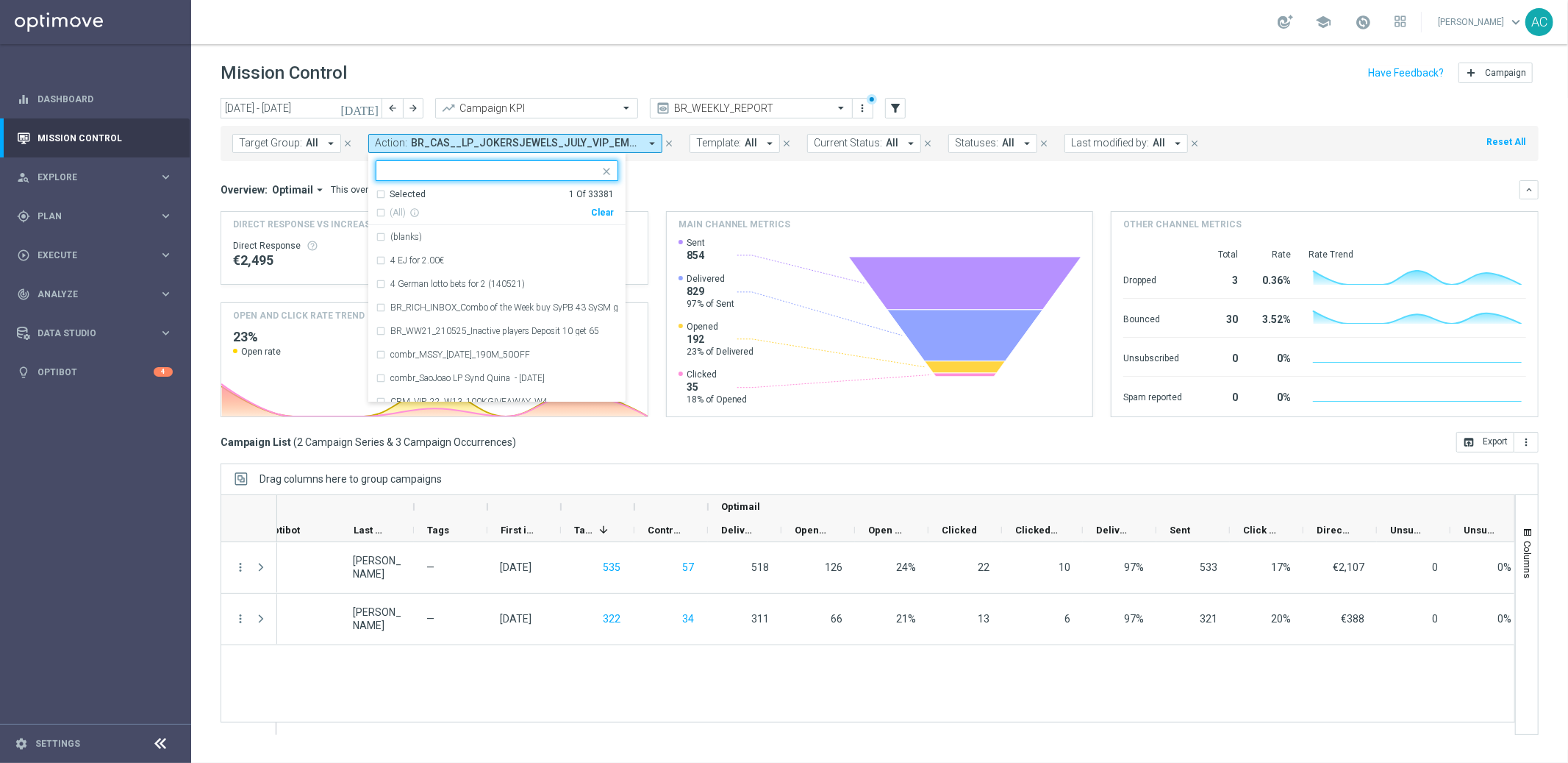
click at [0, 0] on div "Clear" at bounding box center [0, 0] width 0 height 0
drag, startPoint x: 687, startPoint y: 180, endPoint x: 483, endPoint y: 168, distance: 204.4
click at [685, 180] on div "Overview: Optimail arrow_drop_down This overview shows data of campaigns execut…" at bounding box center [880, 189] width 1318 height 19
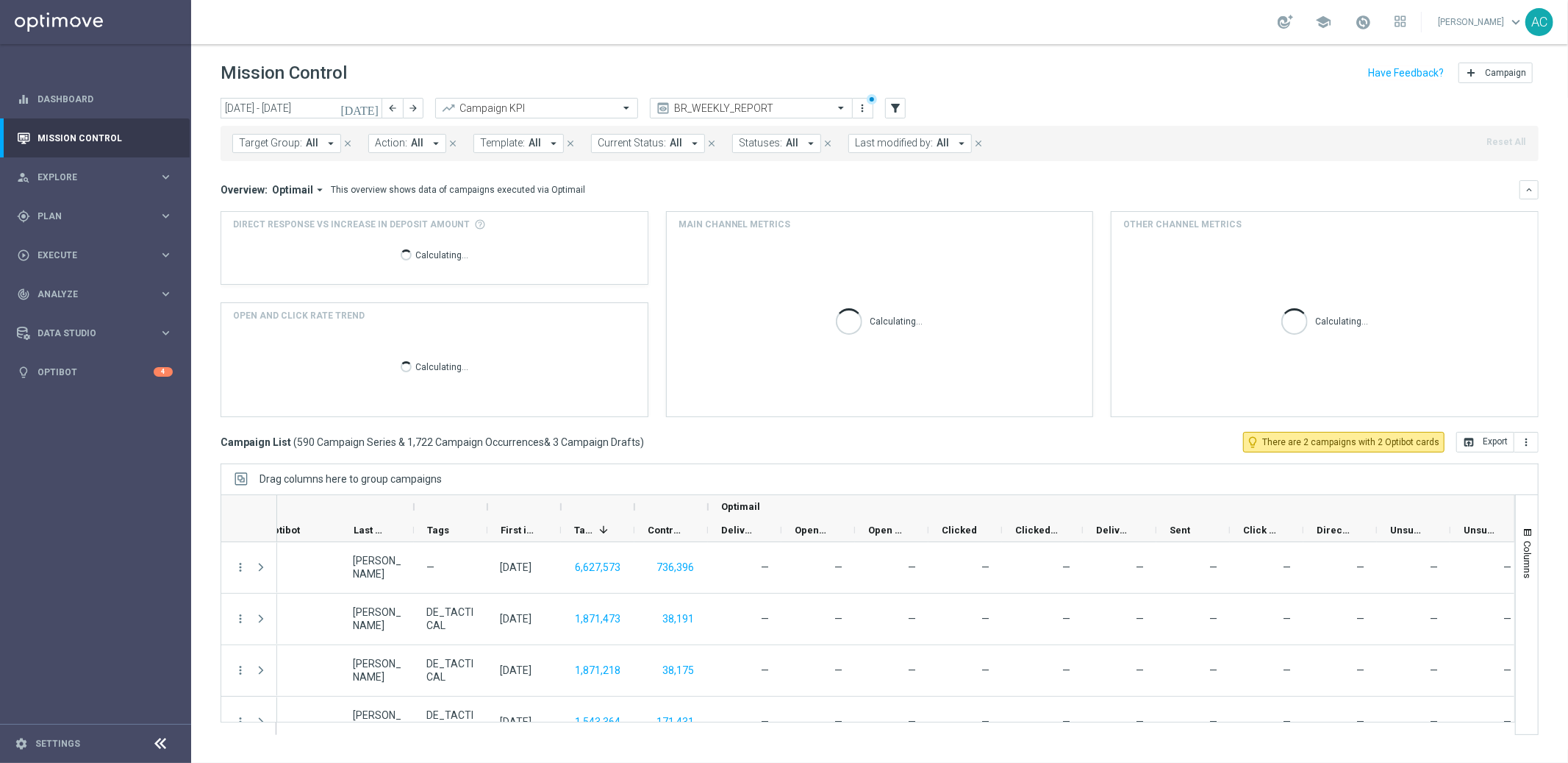
click at [406, 140] on button "Action: All arrow_drop_down" at bounding box center [407, 143] width 78 height 19
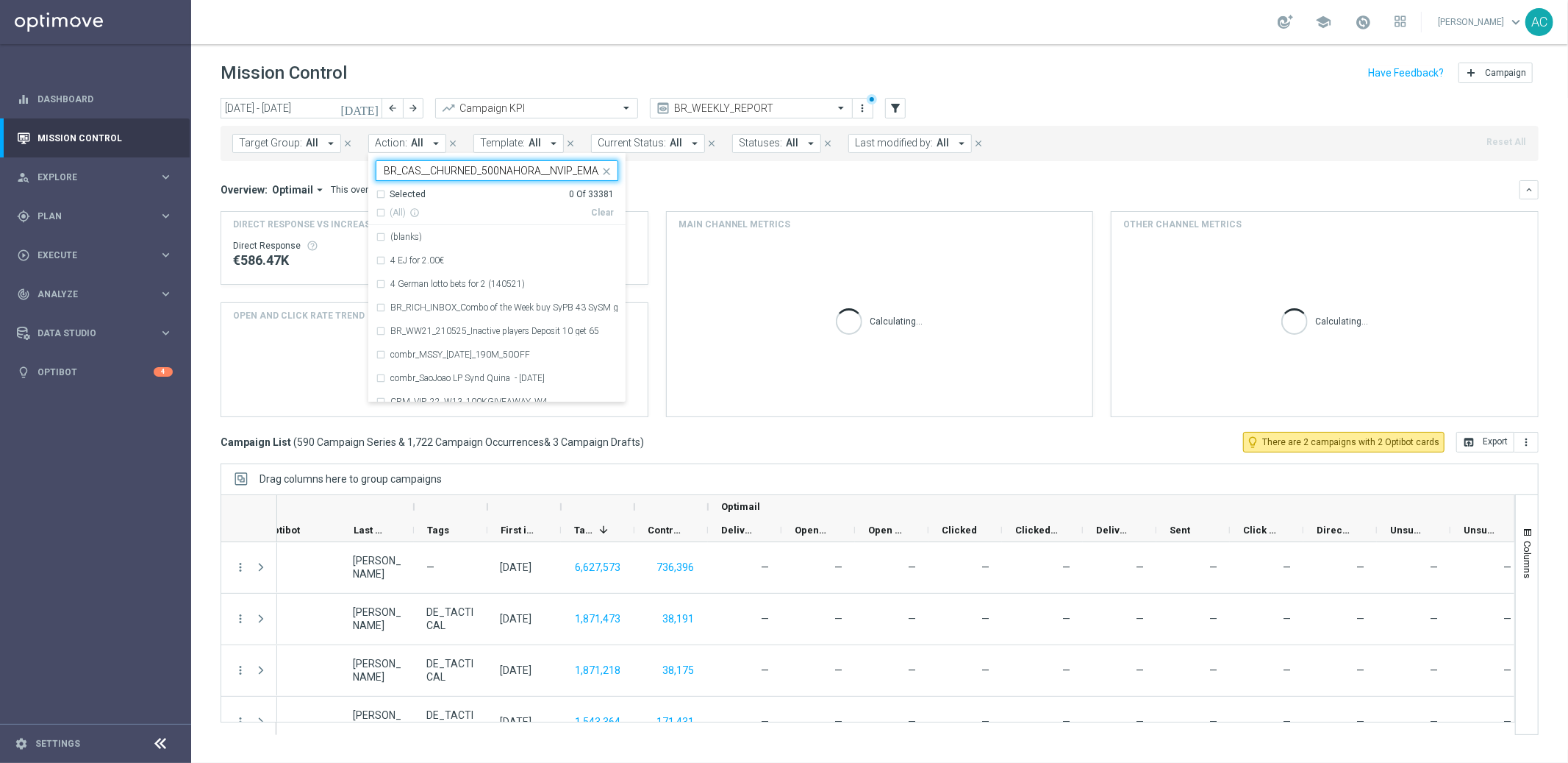
scroll to position [0, 40]
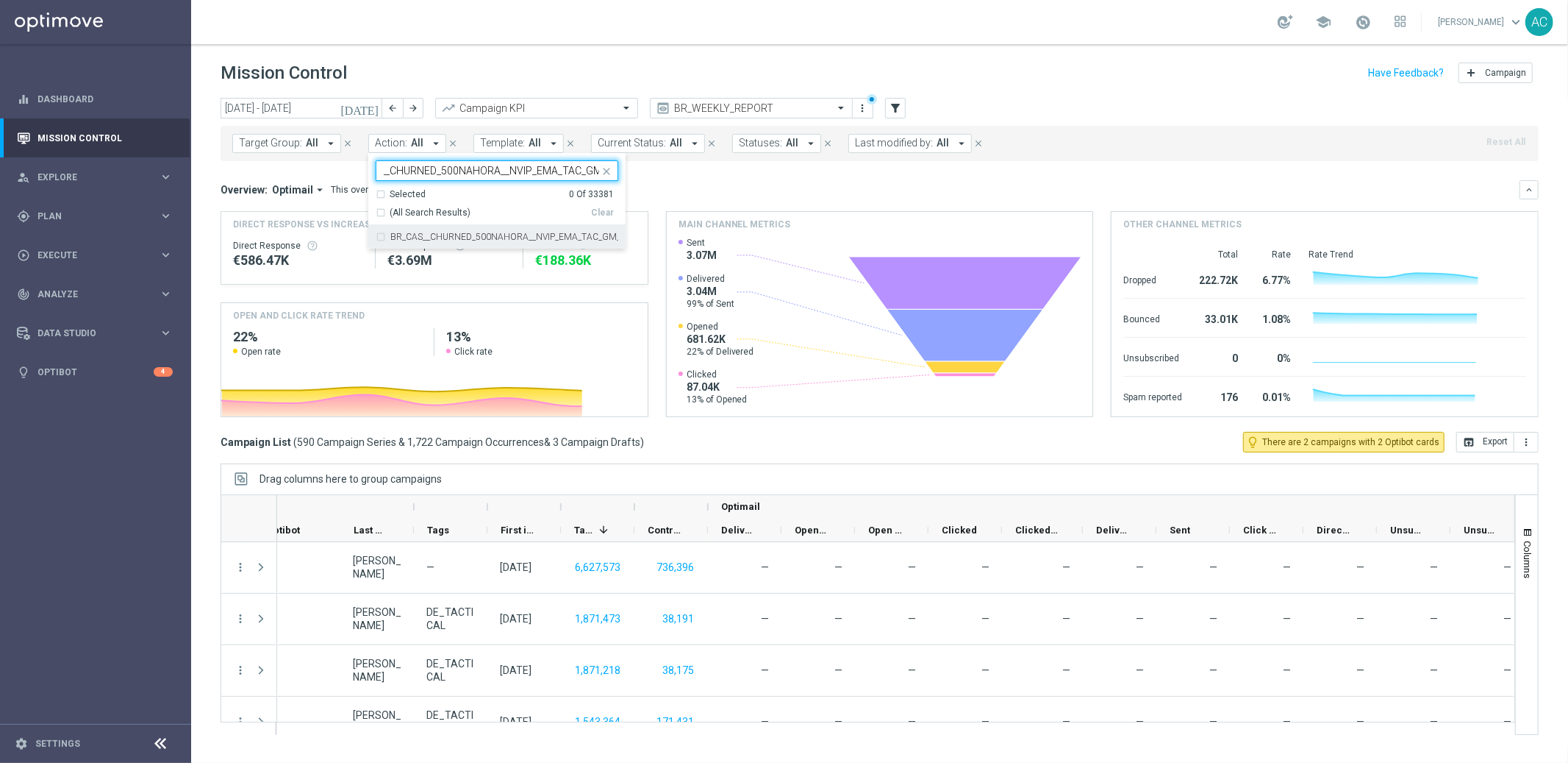
click at [377, 234] on div "BR_CAS__CHURNED_500NAHORA__NVIP_EMA_TAC_GM_W31" at bounding box center [497, 237] width 243 height 23
type input "BR_CAS__CHURNED_500NAHORA__NVIP_EMA_TAC_GM"
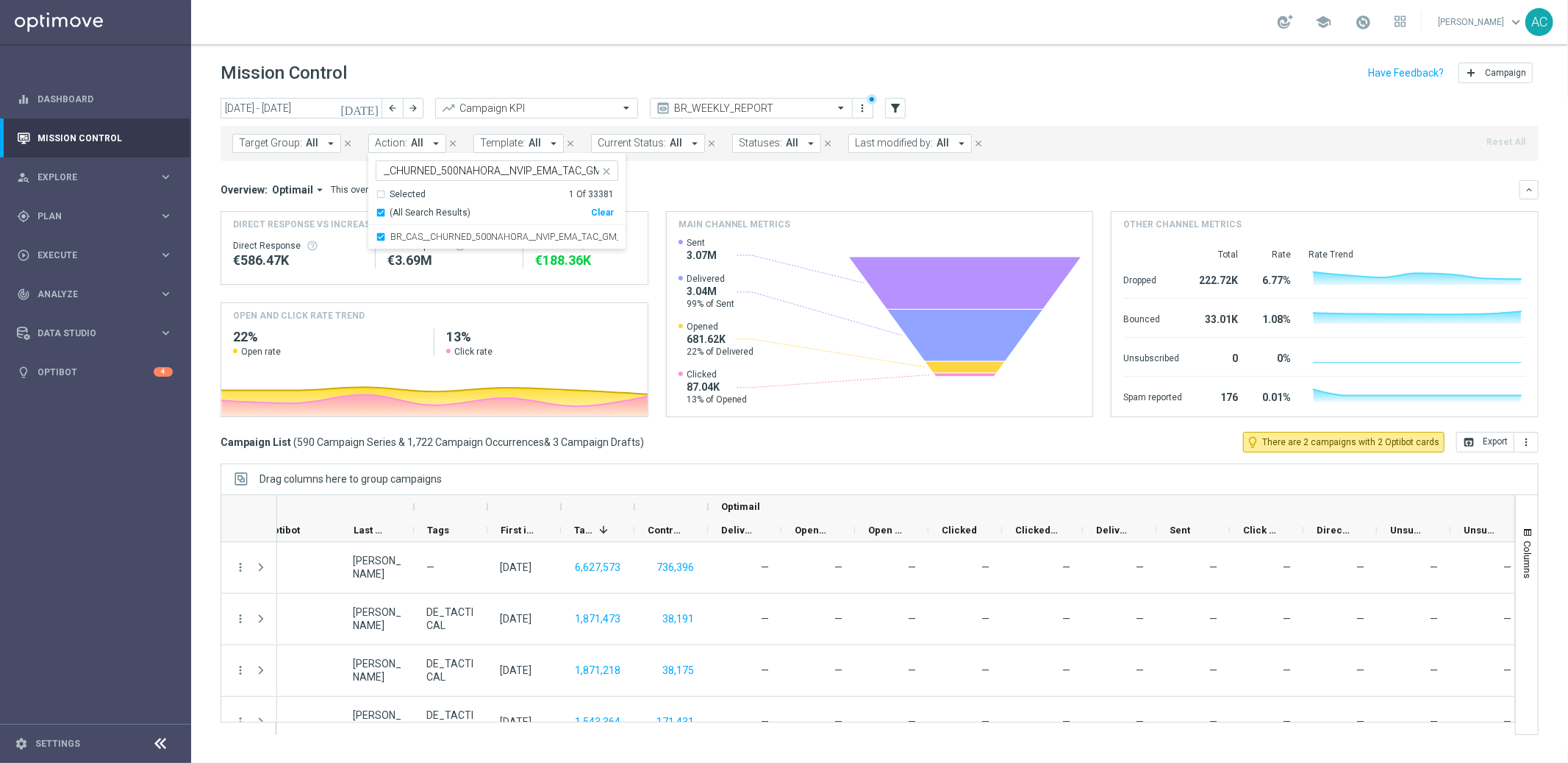
scroll to position [0, 0]
click at [750, 203] on div "Overview: Optimail arrow_drop_down This overview shows data of campaigns execut…" at bounding box center [880, 298] width 1318 height 237
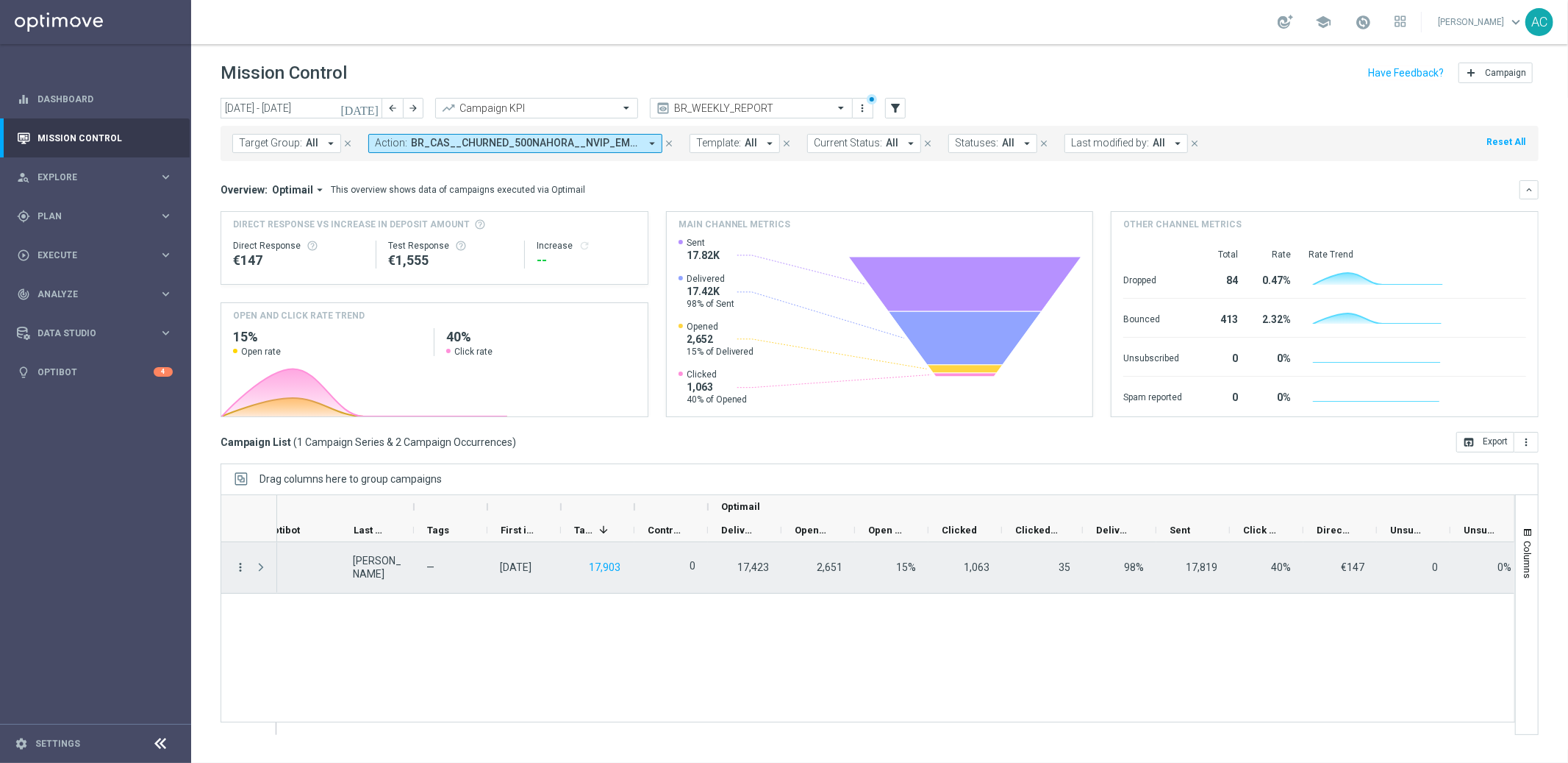
click at [236, 566] on icon "more_vert" at bounding box center [240, 566] width 13 height 13
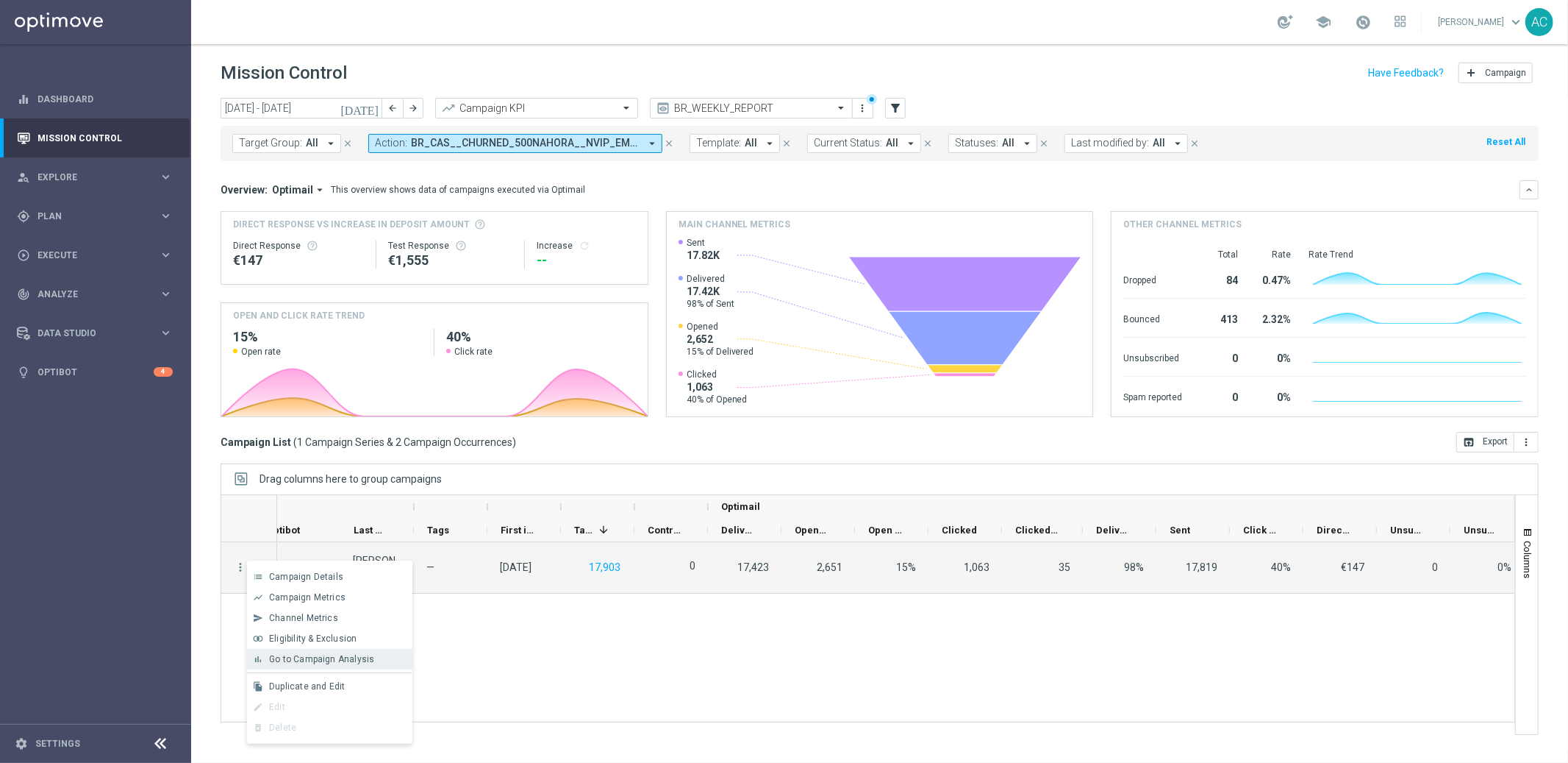
click at [310, 660] on span "Go to Campaign Analysis" at bounding box center [321, 659] width 105 height 11
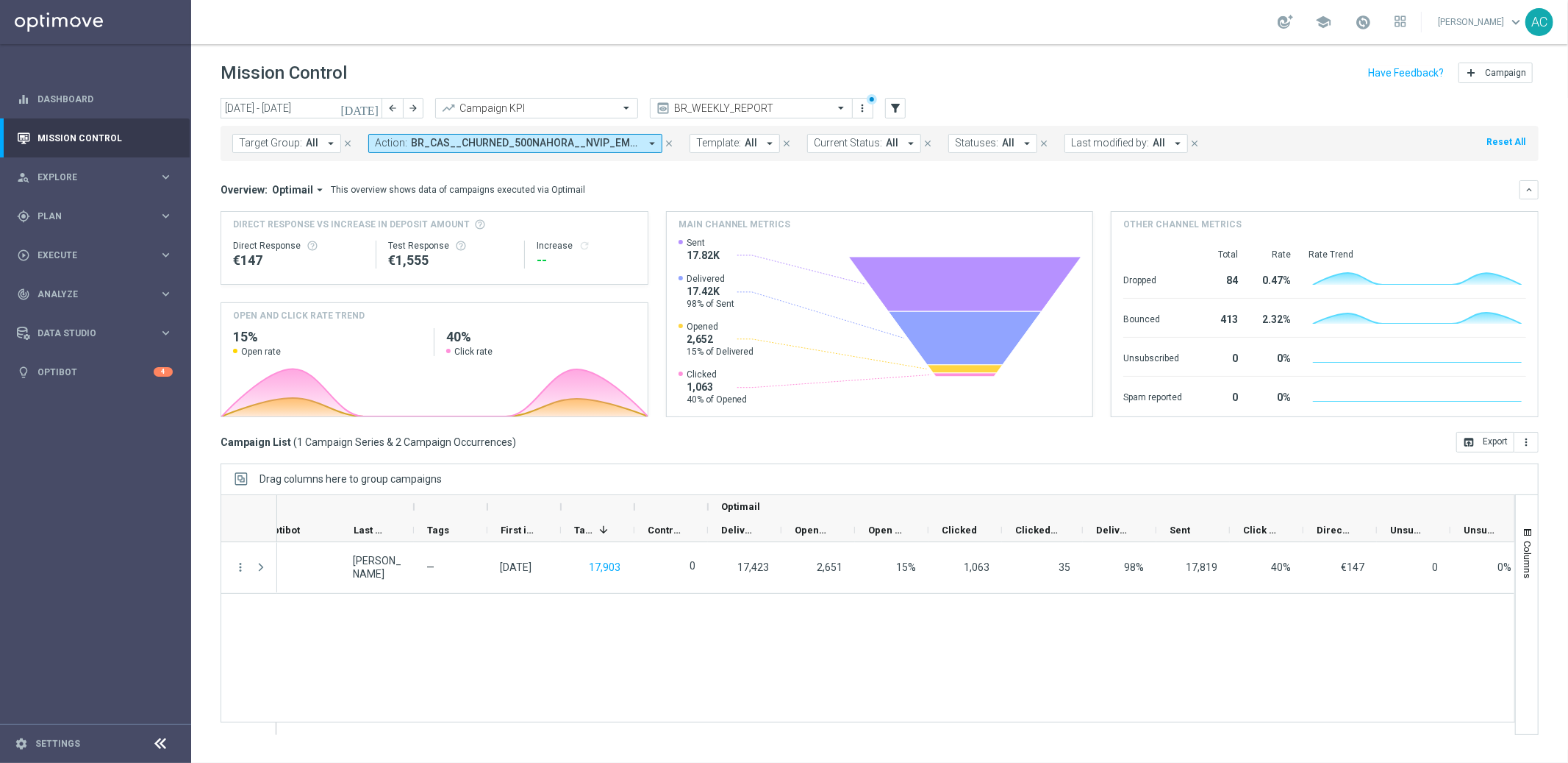
click at [572, 147] on span "BR_CAS__CHURNED_500NAHORA__NVIP_EMA_TAC_GM_W31" at bounding box center [525, 143] width 229 height 13
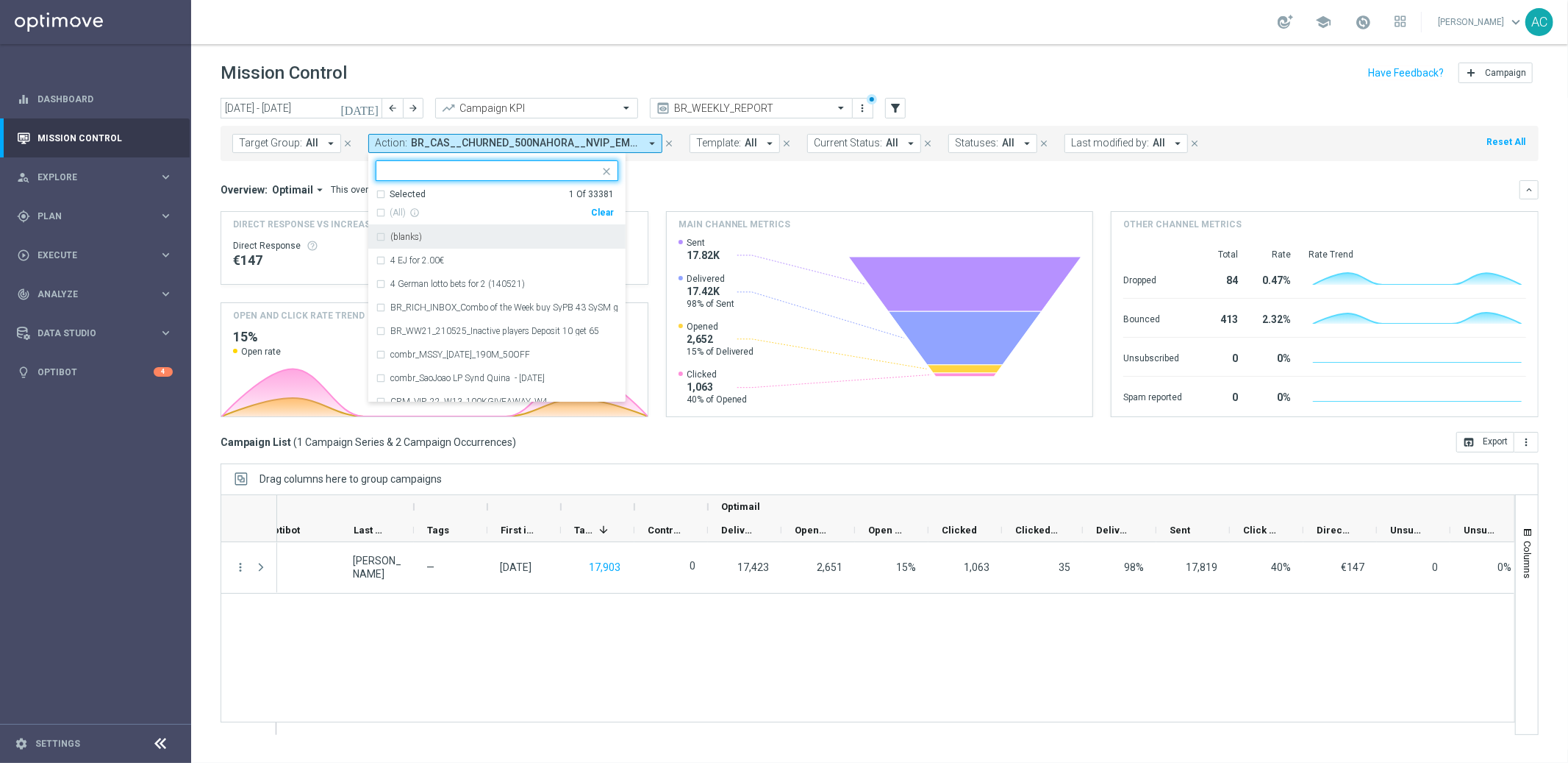
click at [0, 0] on div "Clear" at bounding box center [0, 0] width 0 height 0
drag, startPoint x: 711, startPoint y: 176, endPoint x: 568, endPoint y: 164, distance: 143.5
click at [711, 176] on mini-dashboard "Overview: Optimail arrow_drop_down This overview shows data of campaigns execut…" at bounding box center [880, 296] width 1318 height 271
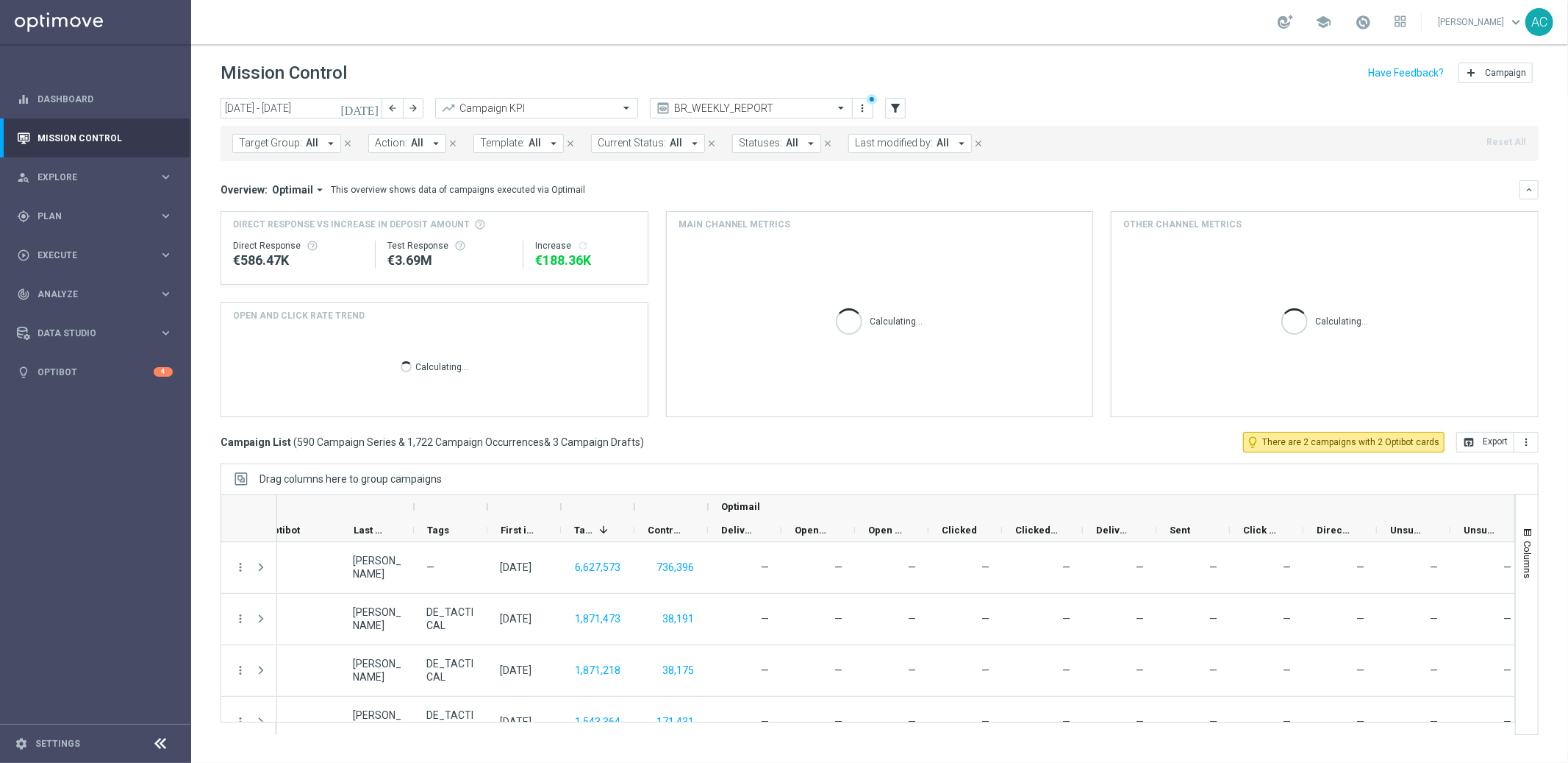
click at [396, 144] on span "Action:" at bounding box center [391, 143] width 32 height 13
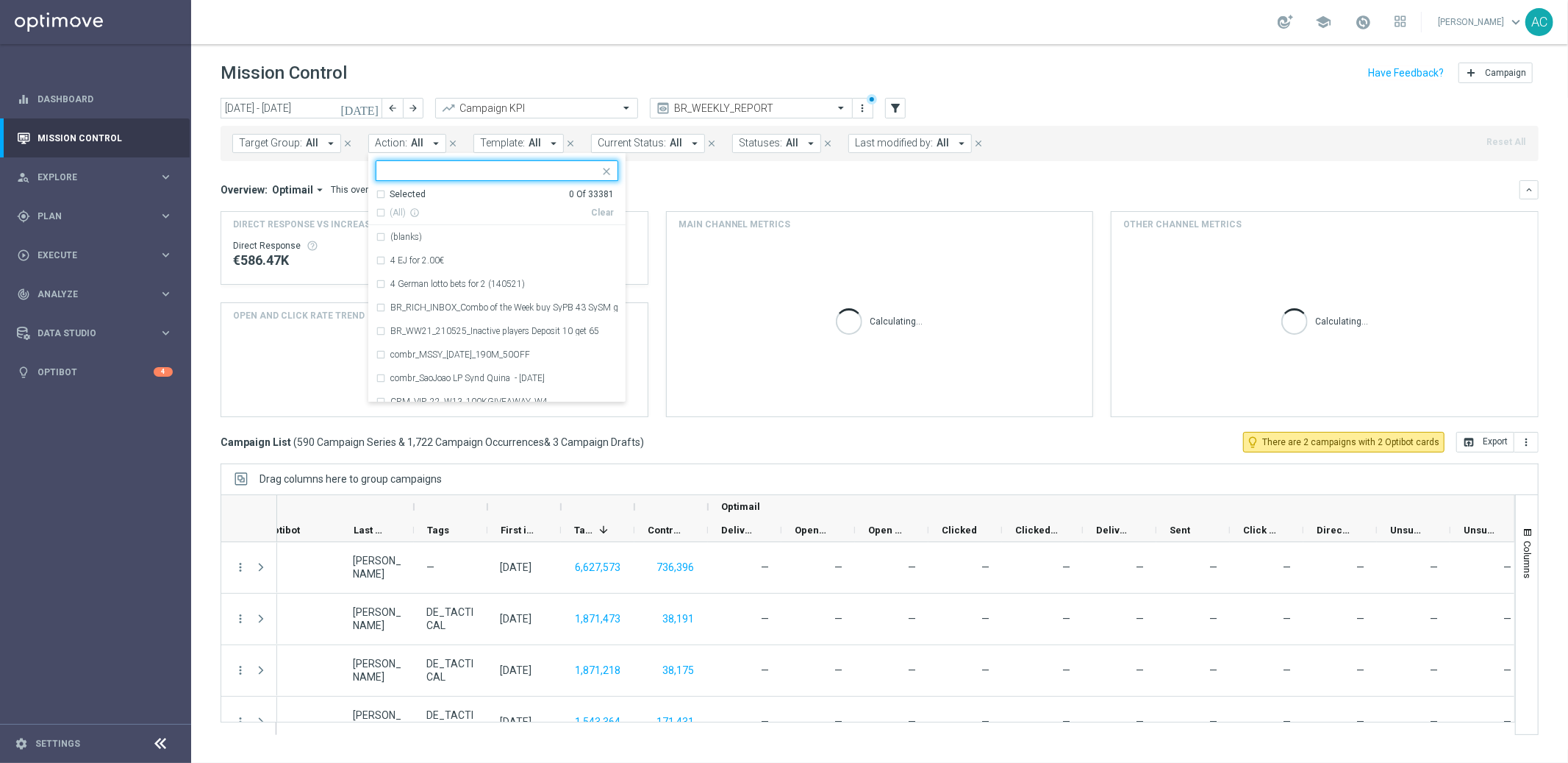
type input "BR_LOT_LFI_SYNDPED_COM__ALL_EMA_TAC_LT"
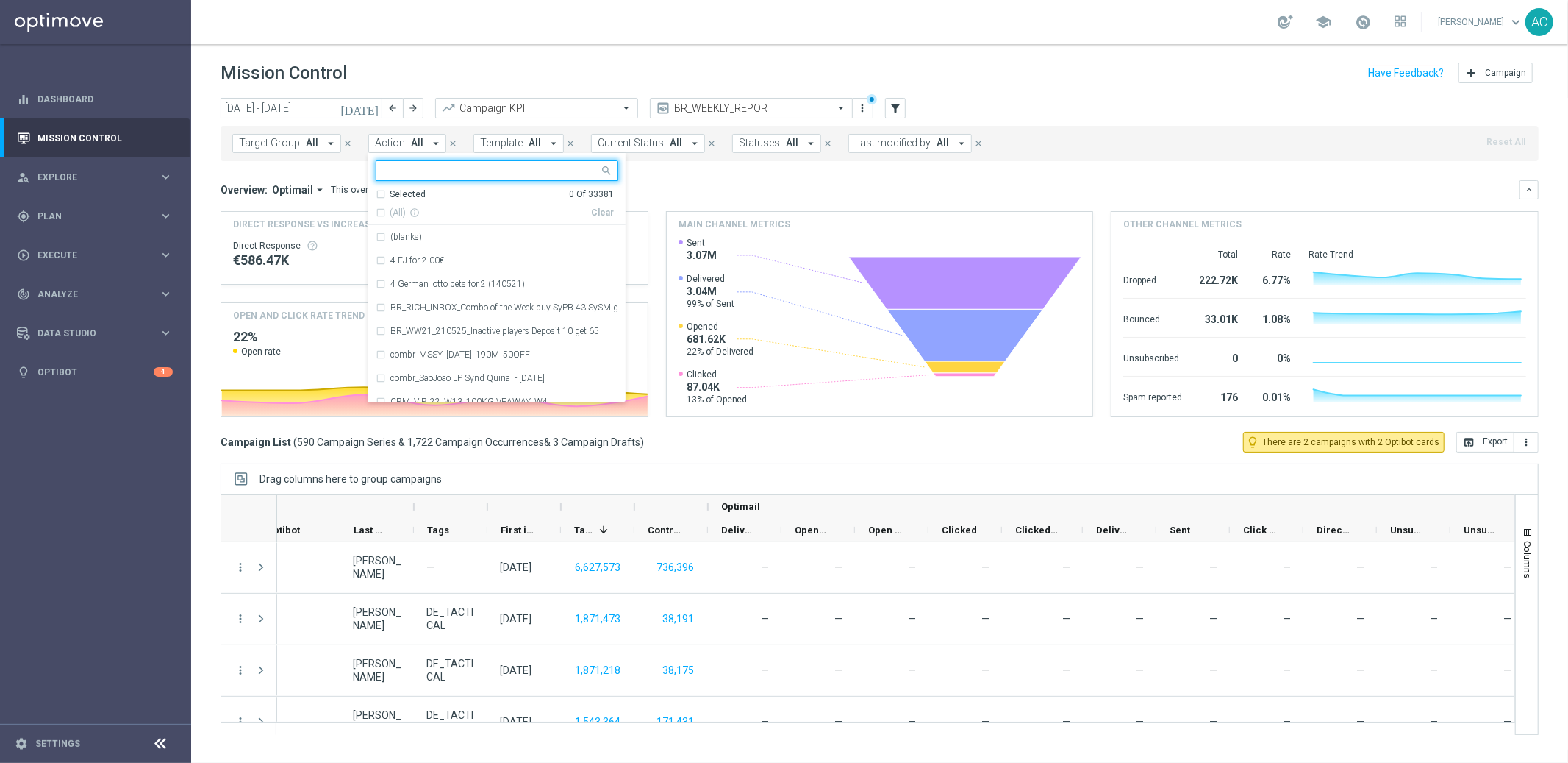
paste input "BR_LOT_LFI_SYNDPED_COM__ALL_EMA_TAC_LT"
type input "BR_LOT_LFI_SYNDPED_COM__ALL_EMA_TAC_LT"
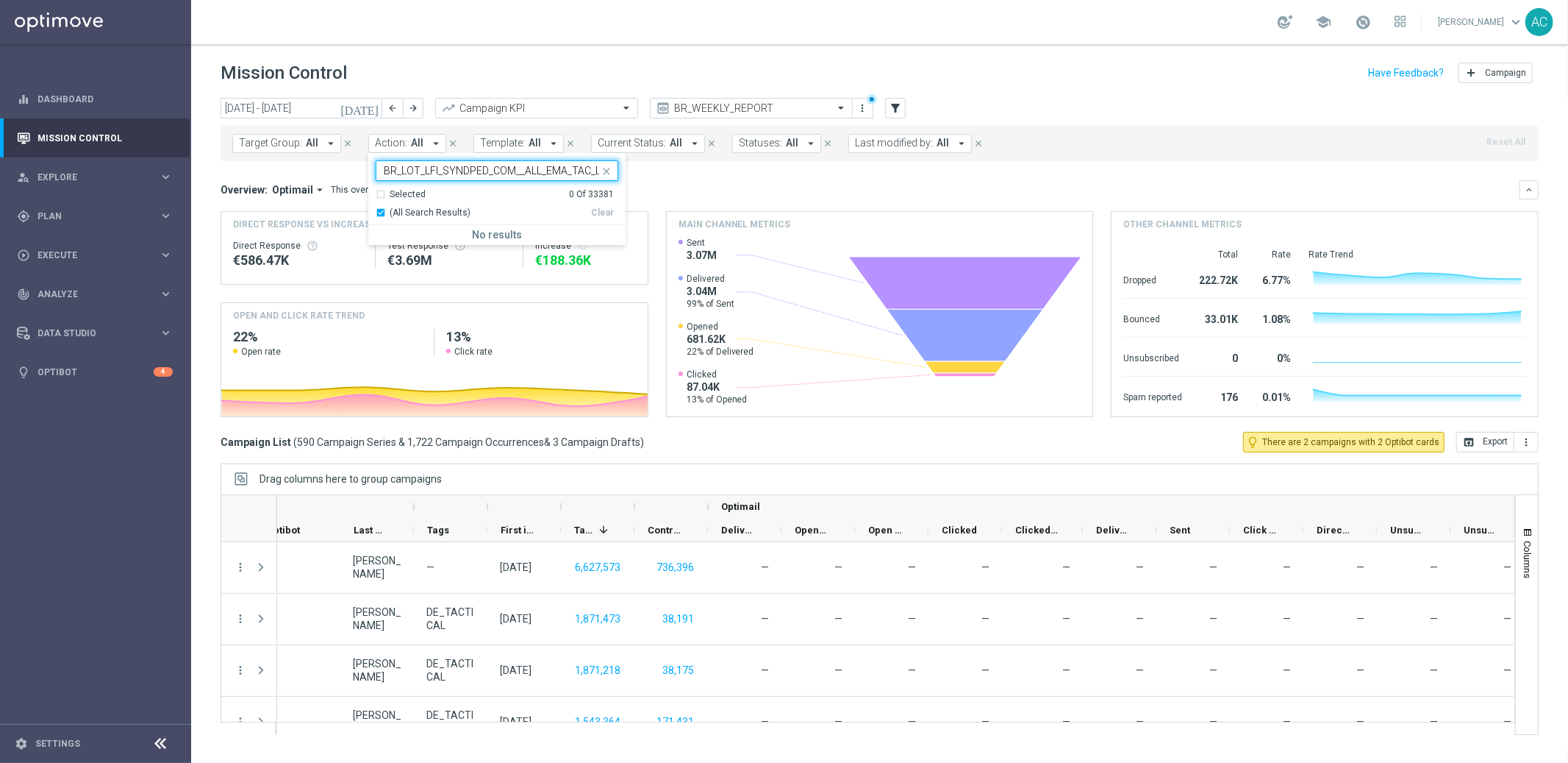
scroll to position [0, 4]
click at [413, 168] on input "BR_LOT_LFI_SYNDPED_COM__ALL_EMA_TAC_LT" at bounding box center [491, 171] width 215 height 13
drag, startPoint x: 398, startPoint y: 171, endPoint x: 372, endPoint y: 173, distance: 26.1
click at [398, 171] on input "BR_LOT_LFI_SYNDPED_COM__ALL_EMA_TAC_LT" at bounding box center [491, 171] width 215 height 13
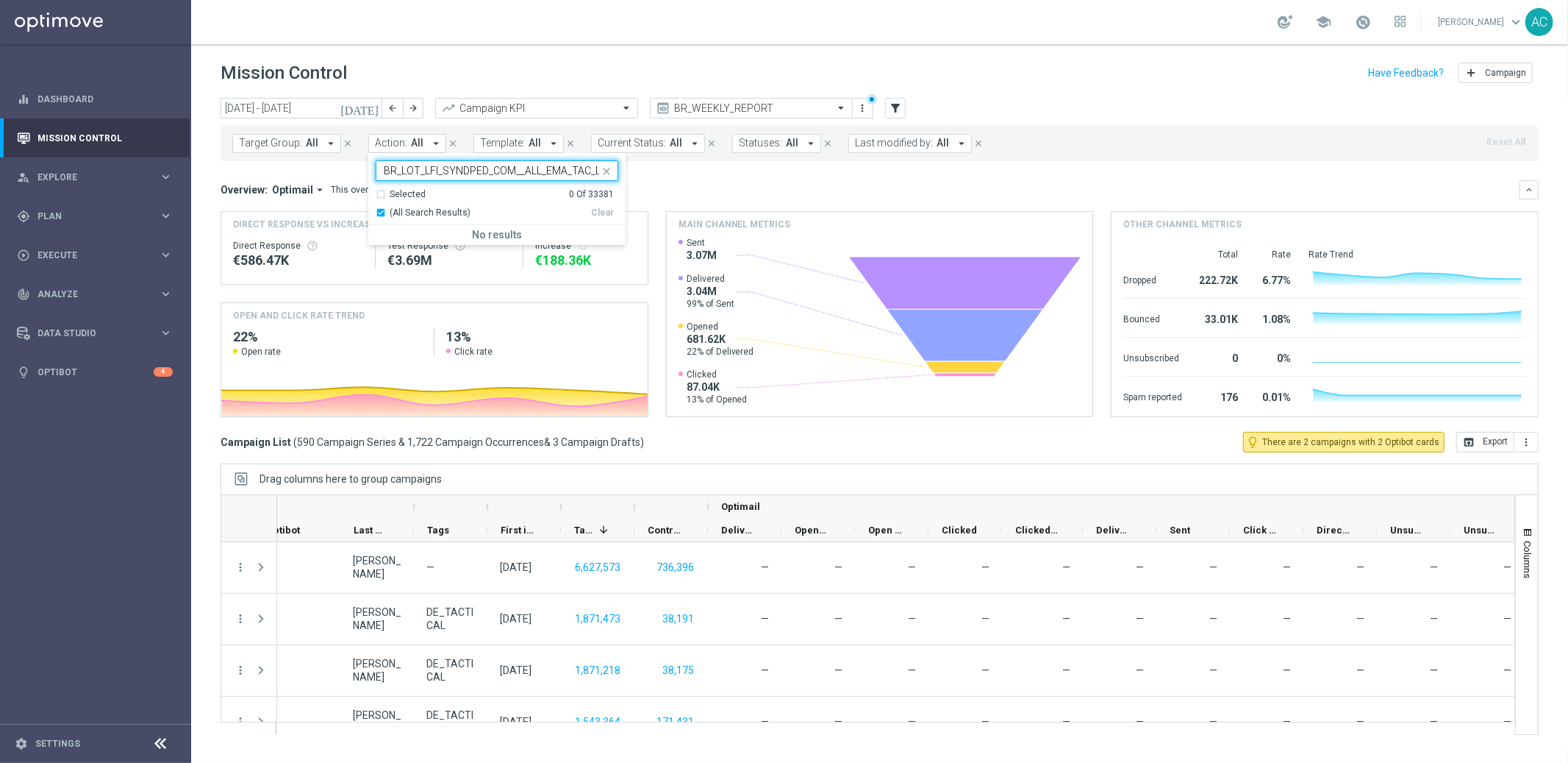
drag, startPoint x: 392, startPoint y: 172, endPoint x: 323, endPoint y: 173, distance: 69.0
click at [323, 173] on div "today 11 Aug 2025 - 17 Aug 2025 arrow_back arrow_forward Campaign KPI trending_…" at bounding box center [880, 424] width 1377 height 652
click at [405, 150] on button "Action: All arrow_drop_down" at bounding box center [407, 143] width 78 height 19
click at [376, 236] on div "BR_LOT_LFI50OFF_COM__ALL_EMA_TAC_LT" at bounding box center [497, 237] width 243 height 23
type input "BR_LOT_LFI50OFF_COM__ALL_EMA_TAC_LT"
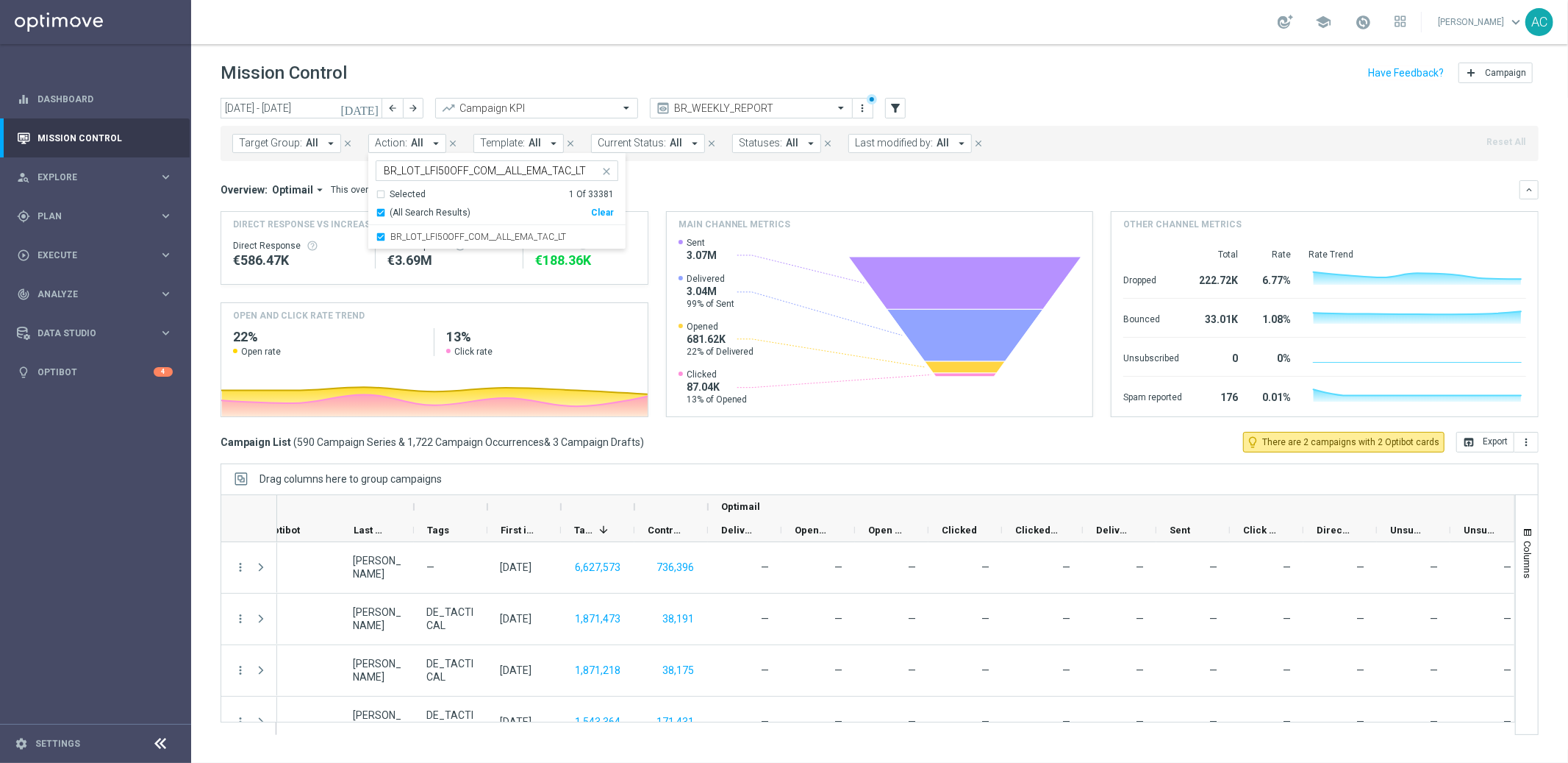
click at [739, 198] on div "Overview: Optimail arrow_drop_down This overview shows data of campaigns execut…" at bounding box center [880, 189] width 1318 height 19
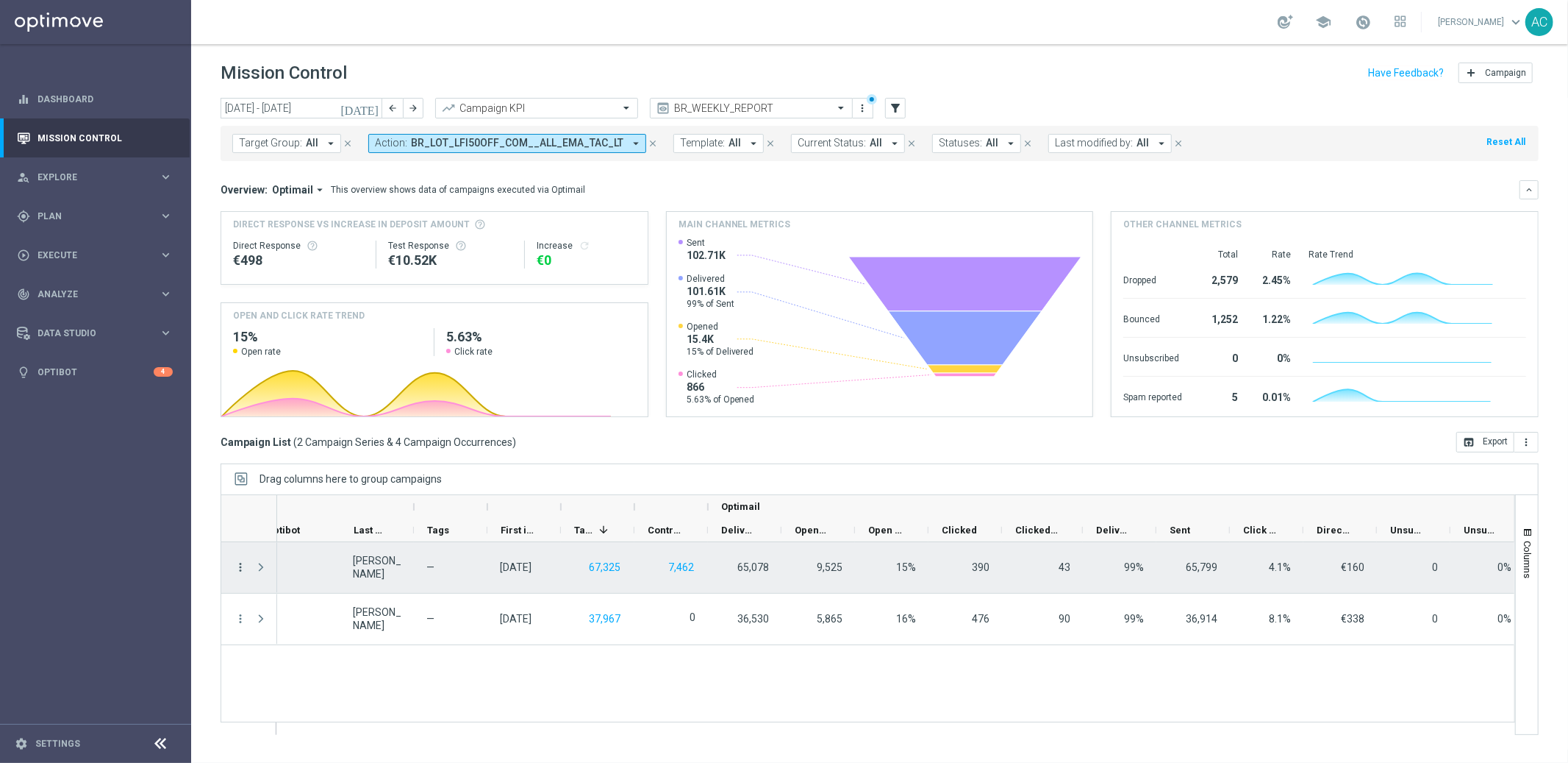
click at [243, 567] on icon "more_vert" at bounding box center [240, 566] width 13 height 13
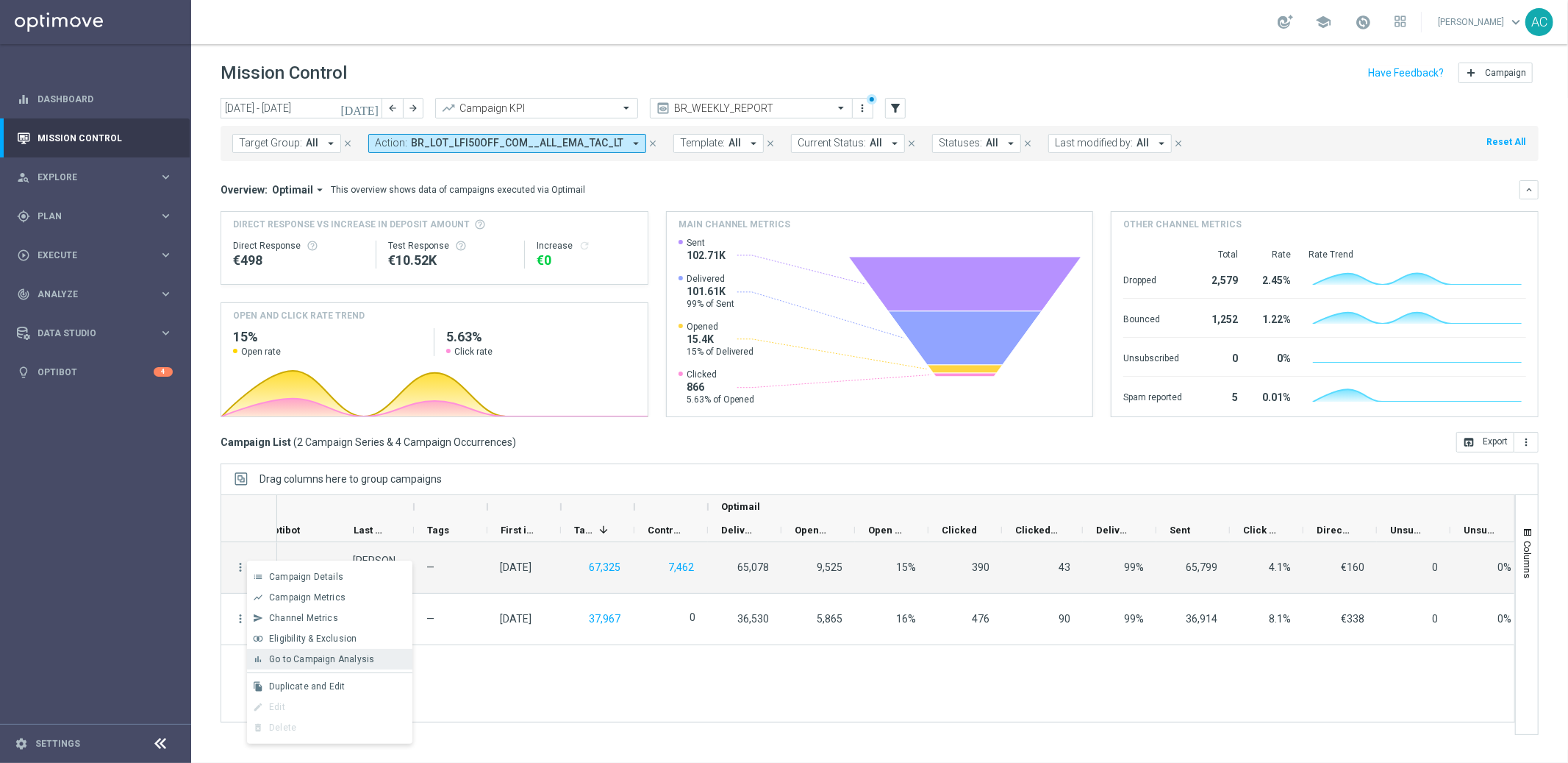
click at [341, 660] on span "Go to Campaign Analysis" at bounding box center [321, 659] width 105 height 11
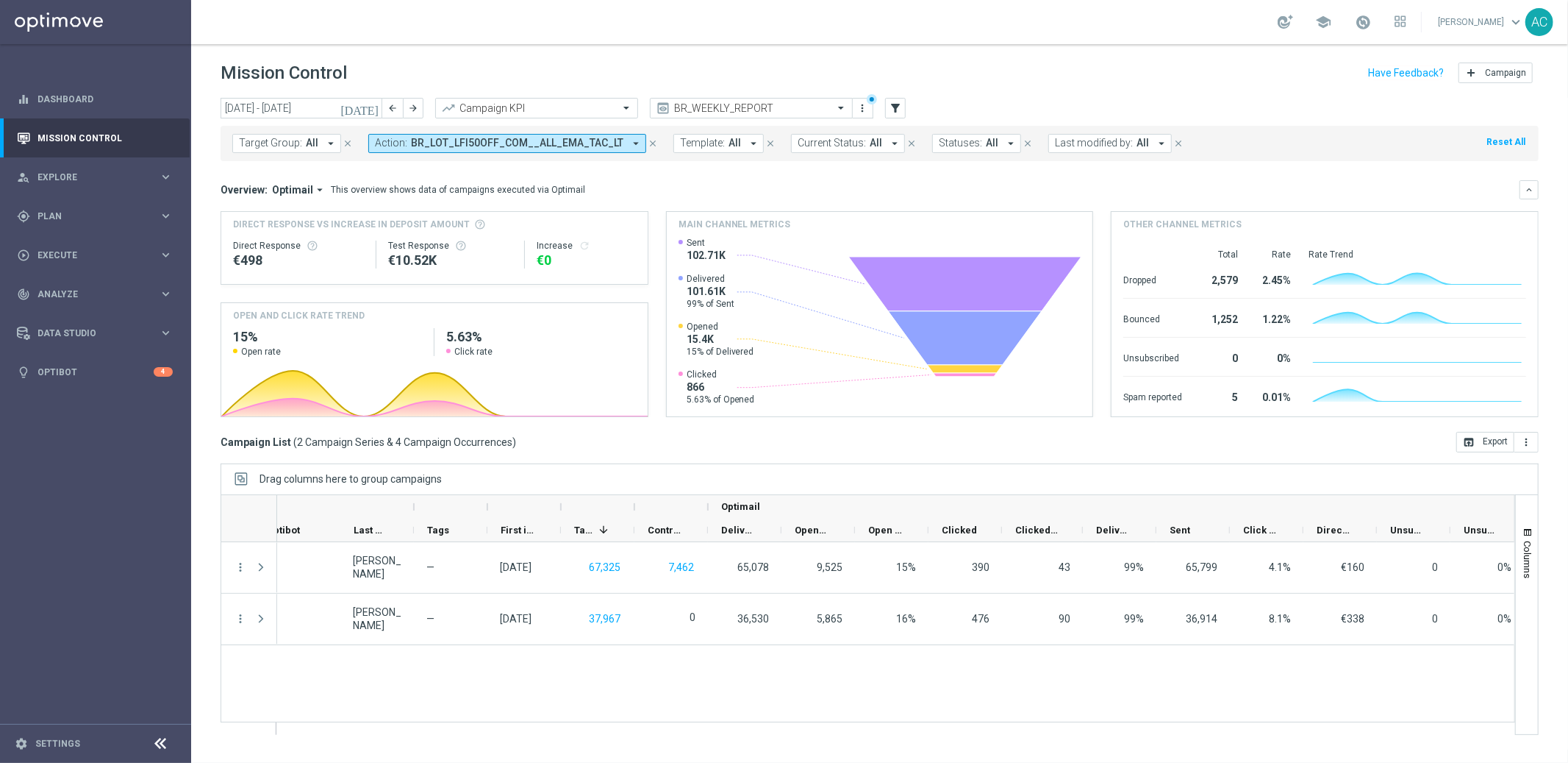
click at [493, 150] on button "Action: BR_LOT_LFI50OFF_COM__ALL_EMA_TAC_LT arrow_drop_down" at bounding box center [507, 143] width 278 height 19
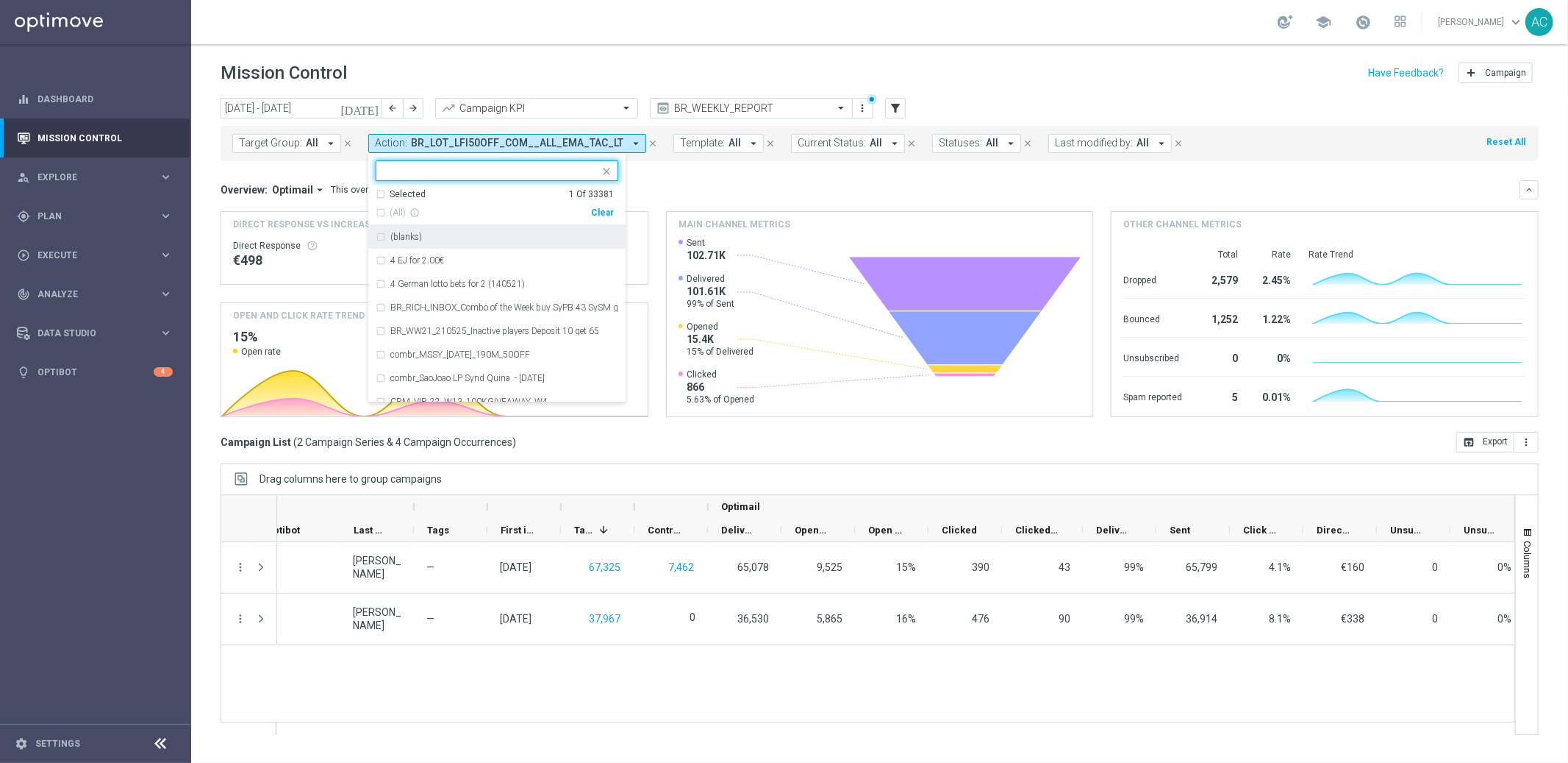
click at [0, 0] on div "Clear" at bounding box center [0, 0] width 0 height 0
drag, startPoint x: 739, startPoint y: 169, endPoint x: 420, endPoint y: 148, distance: 319.7
click at [738, 169] on mini-dashboard "Overview: Optimail arrow_drop_down This overview shows data of campaigns execut…" at bounding box center [880, 296] width 1318 height 271
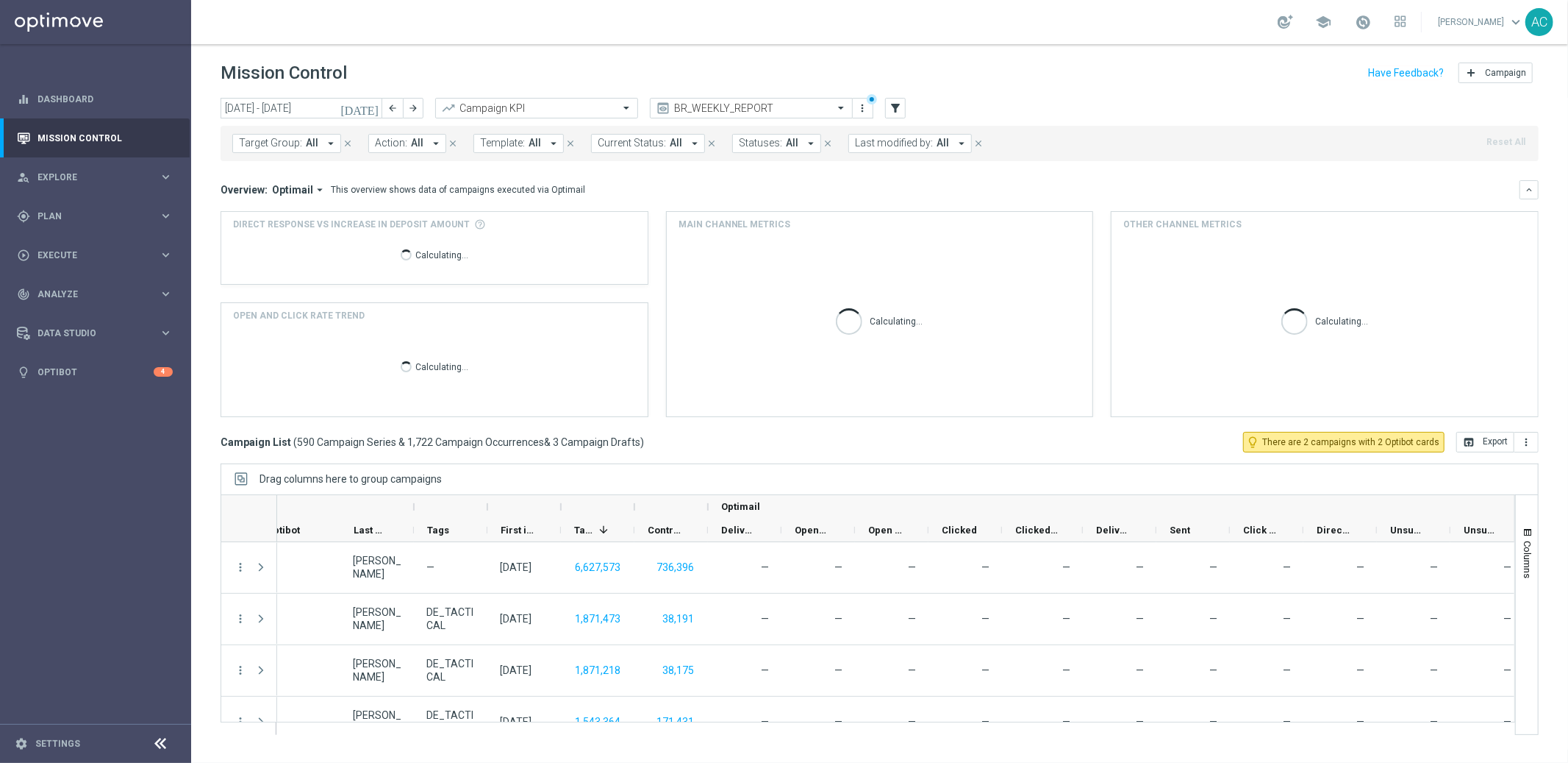
click at [377, 147] on span "Action:" at bounding box center [391, 143] width 32 height 13
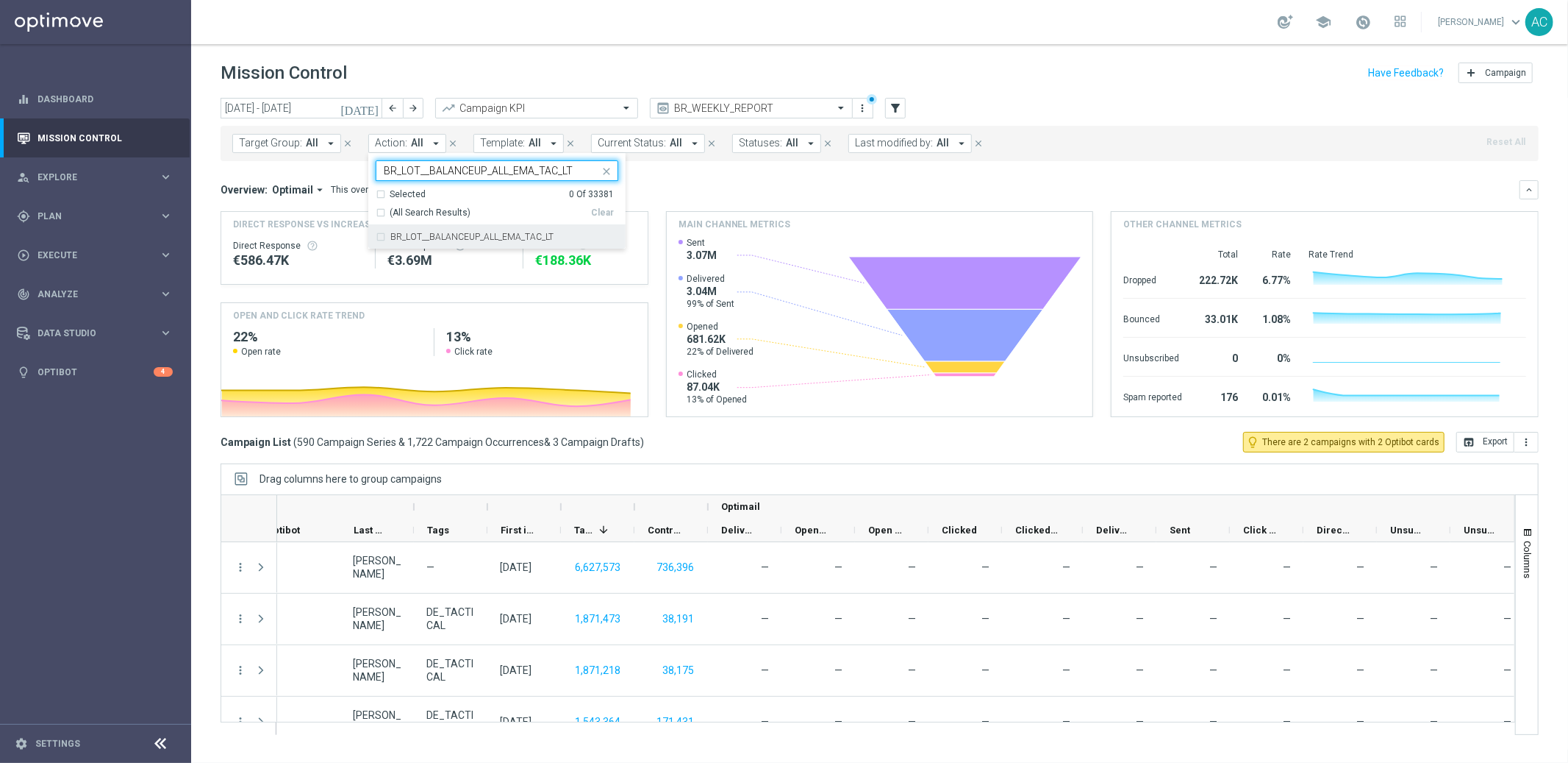
click at [379, 237] on div "BR_LOT__BALANCEUP_ALL_EMA_TAC_LT" at bounding box center [497, 237] width 243 height 23
type input "BR_LOT__BALANCEUP_ALL_EMA_TAC_LT"
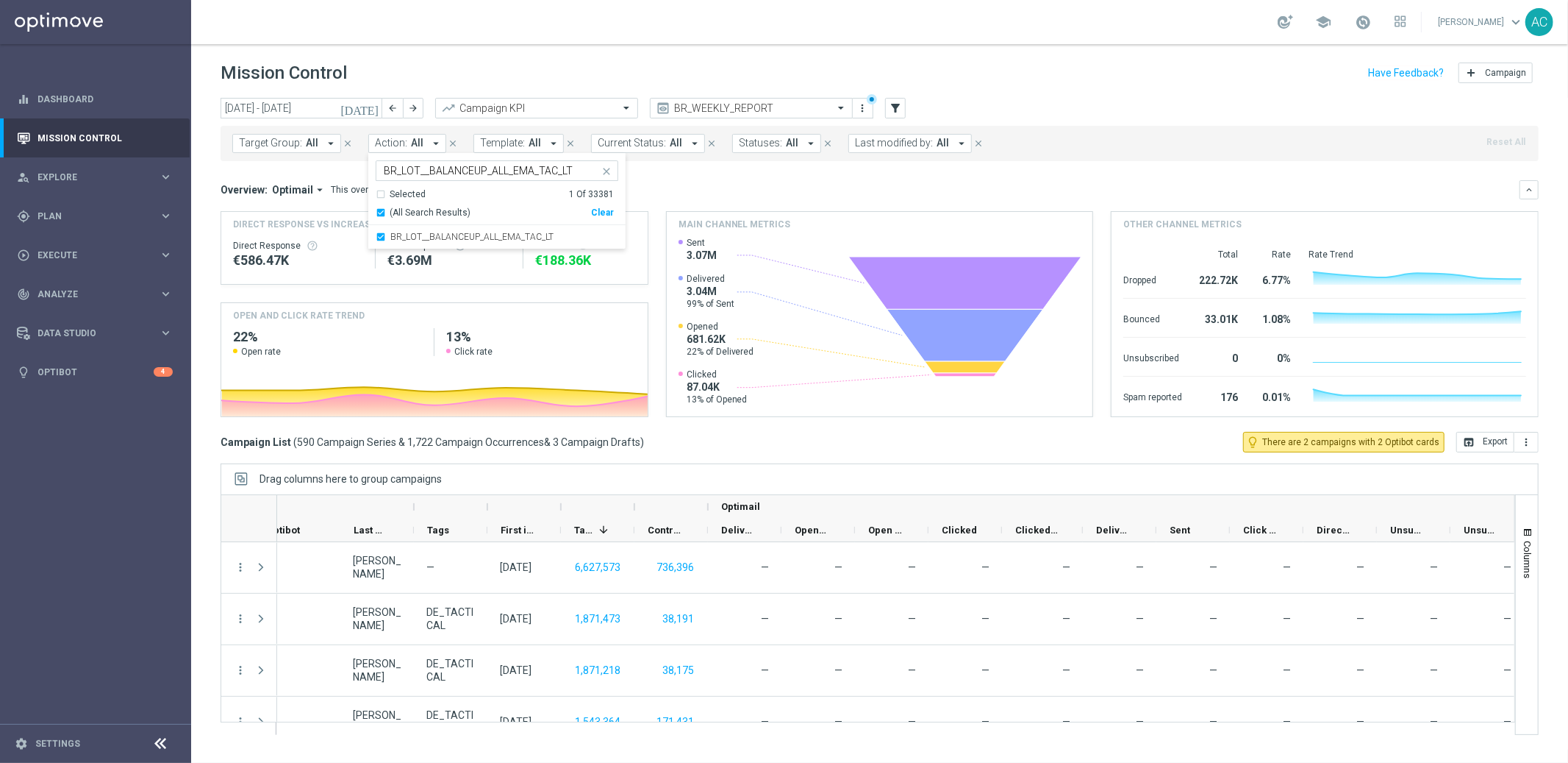
click at [715, 209] on div "Overview: Optimail arrow_drop_down This overview shows data of campaigns execut…" at bounding box center [880, 298] width 1318 height 237
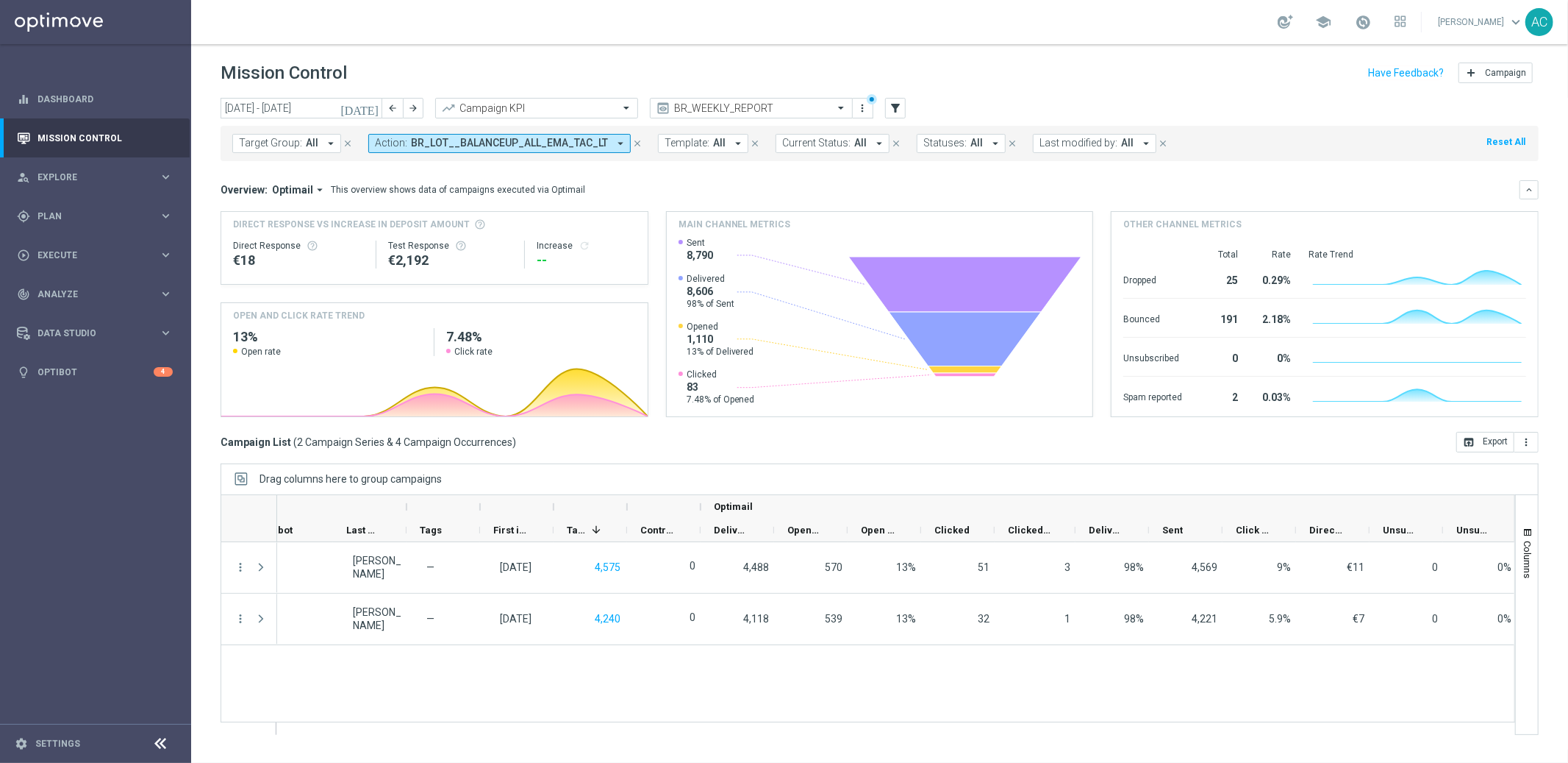
scroll to position [0, 819]
click at [1526, 527] on span "button" at bounding box center [1528, 532] width 12 height 12
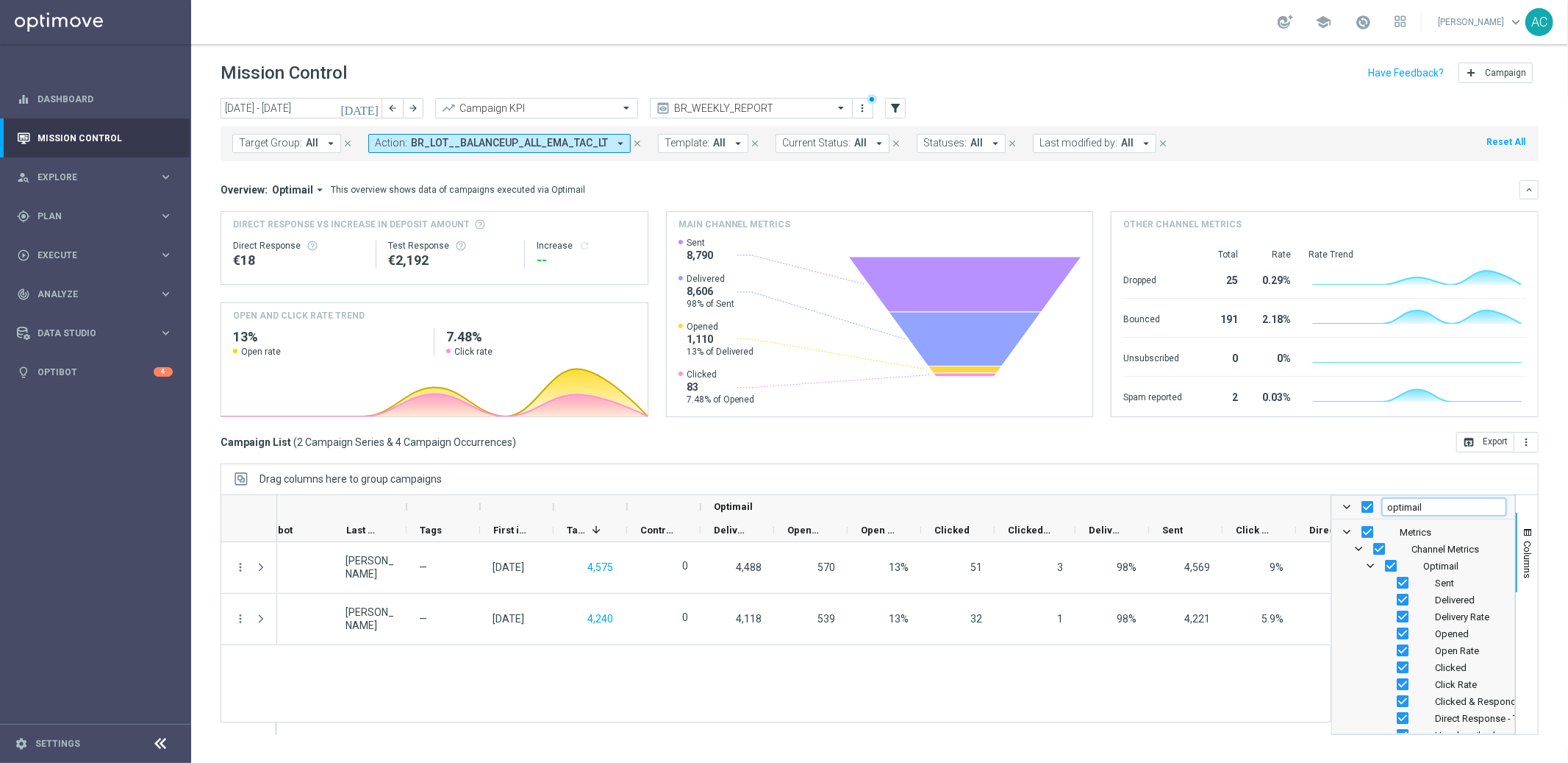
click at [1428, 508] on input "optimail" at bounding box center [1444, 507] width 124 height 18
drag, startPoint x: 1428, startPoint y: 509, endPoint x: 1365, endPoint y: 508, distance: 63.0
click at [1365, 508] on div "optimail" at bounding box center [1423, 507] width 183 height 23
checkbox input "false"
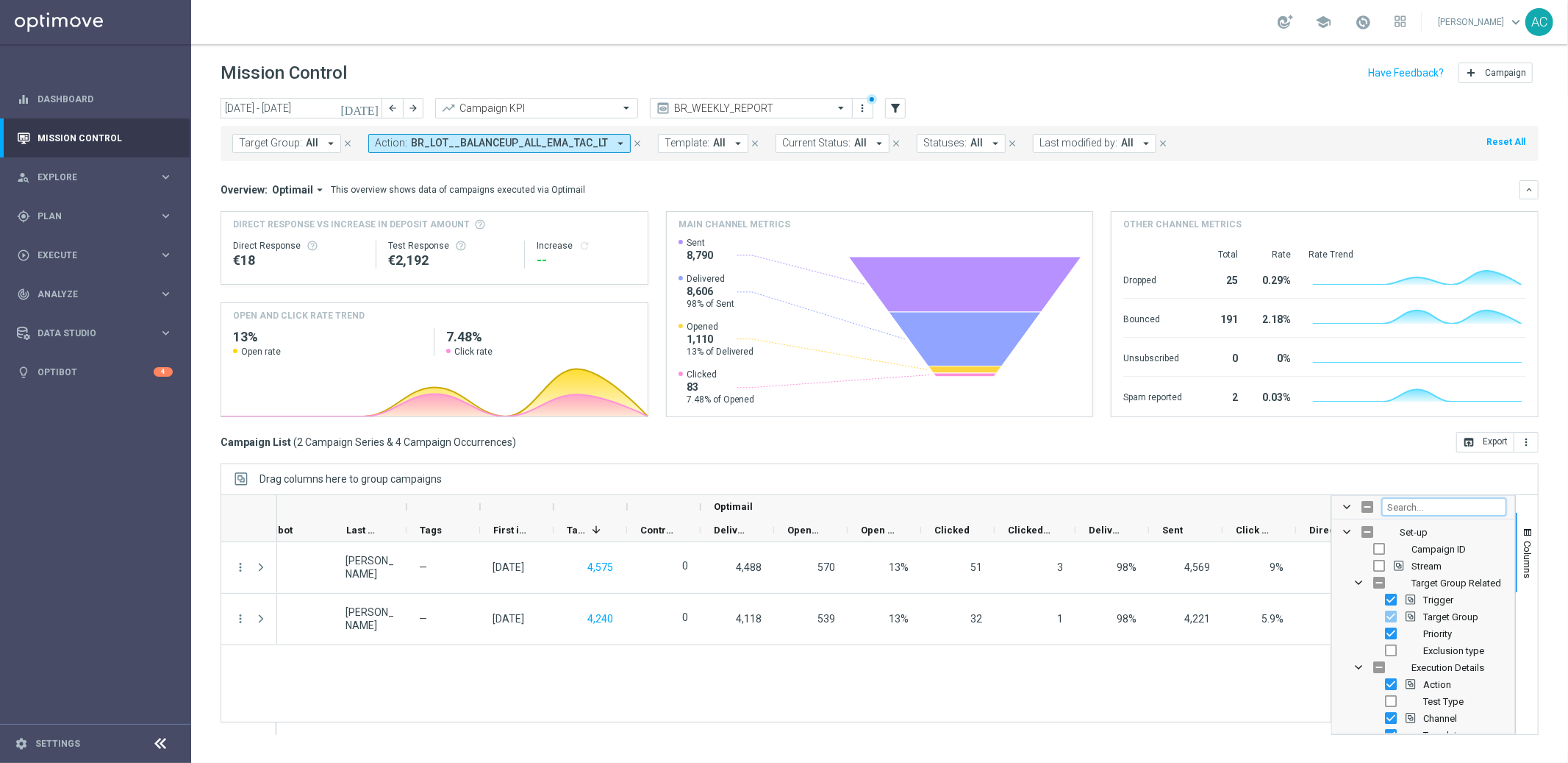
click at [1414, 507] on input "Filter Columns Input" at bounding box center [1444, 507] width 124 height 18
type input "optimail"
checkbox input "true"
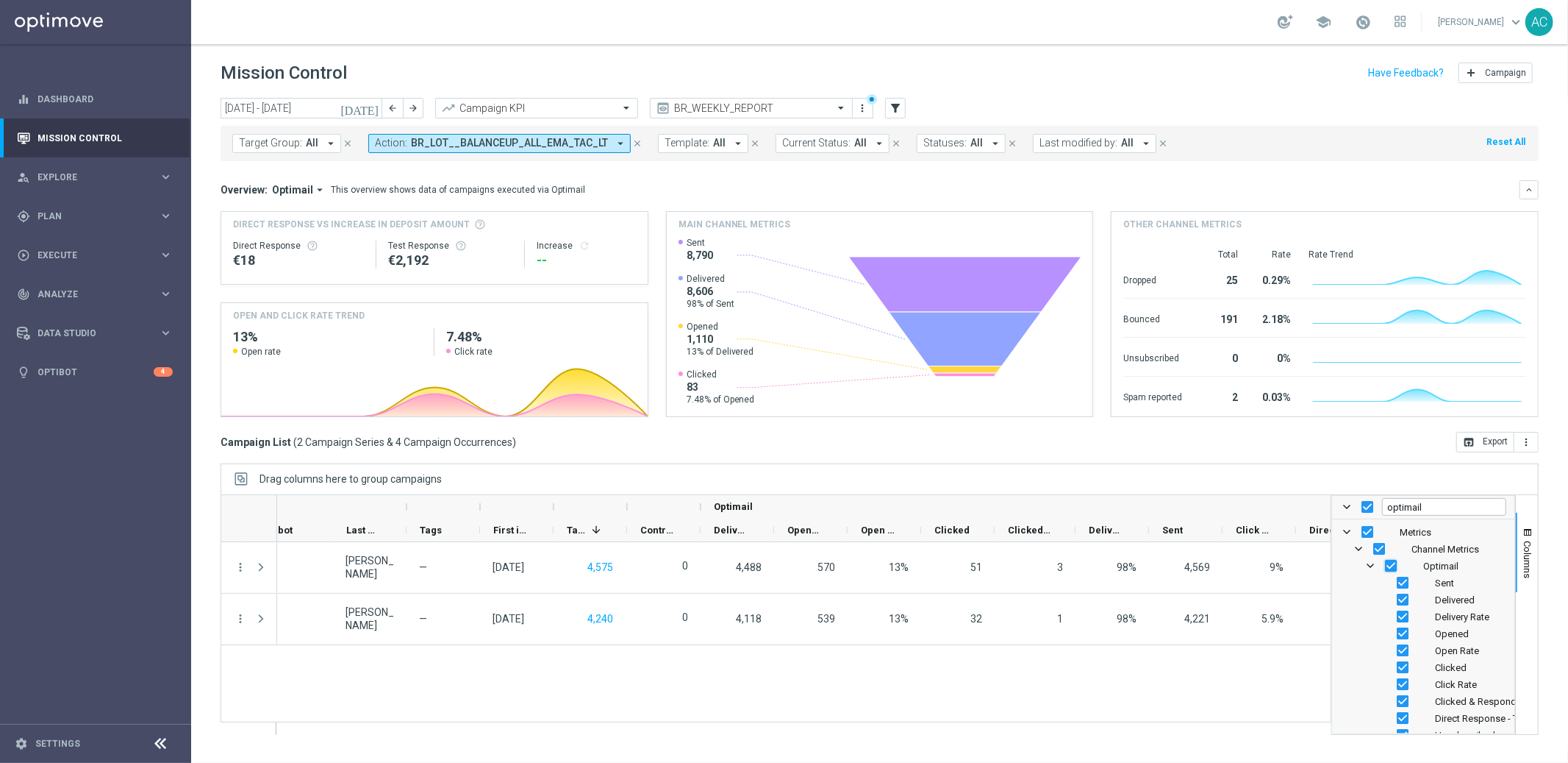
click at [1389, 566] on input "Press SPACE to toggle visibility (visible)" at bounding box center [1390, 566] width 12 height 12
checkbox input "false"
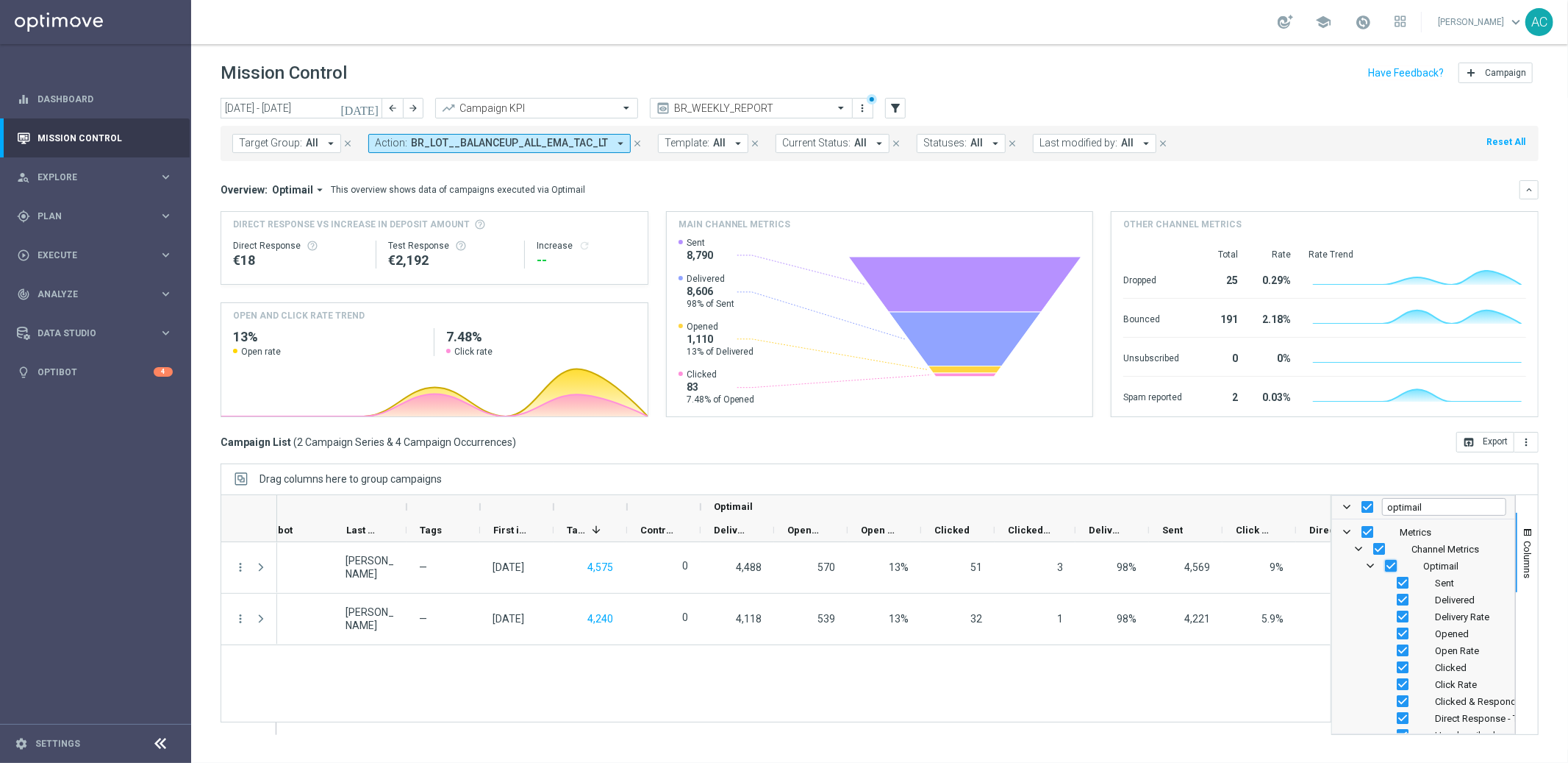
checkbox input "false"
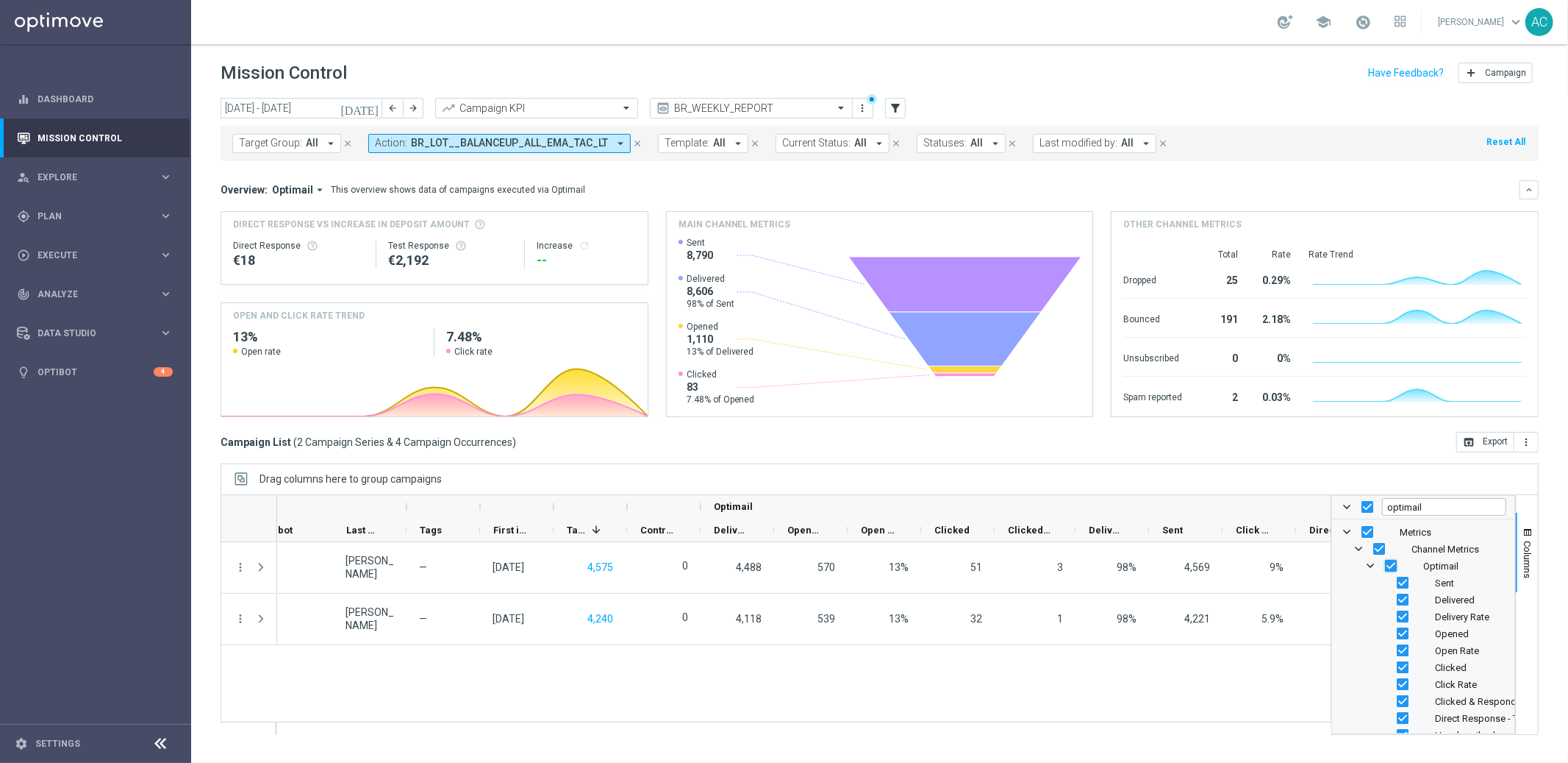
checkbox input "false"
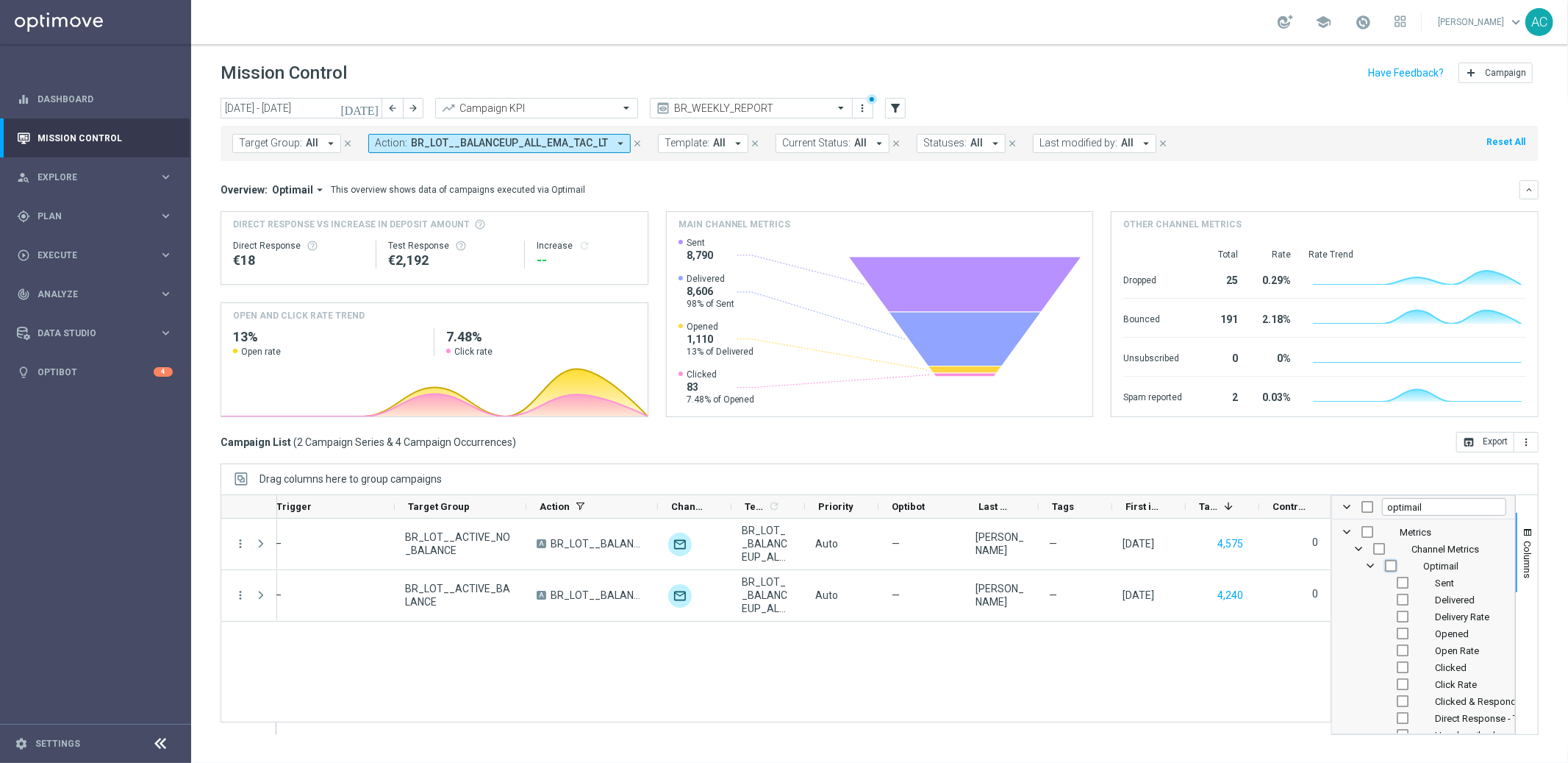
scroll to position [0, 187]
click at [1389, 567] on input "Press SPACE to toggle visibility (hidden)" at bounding box center [1390, 566] width 12 height 12
checkbox input "true"
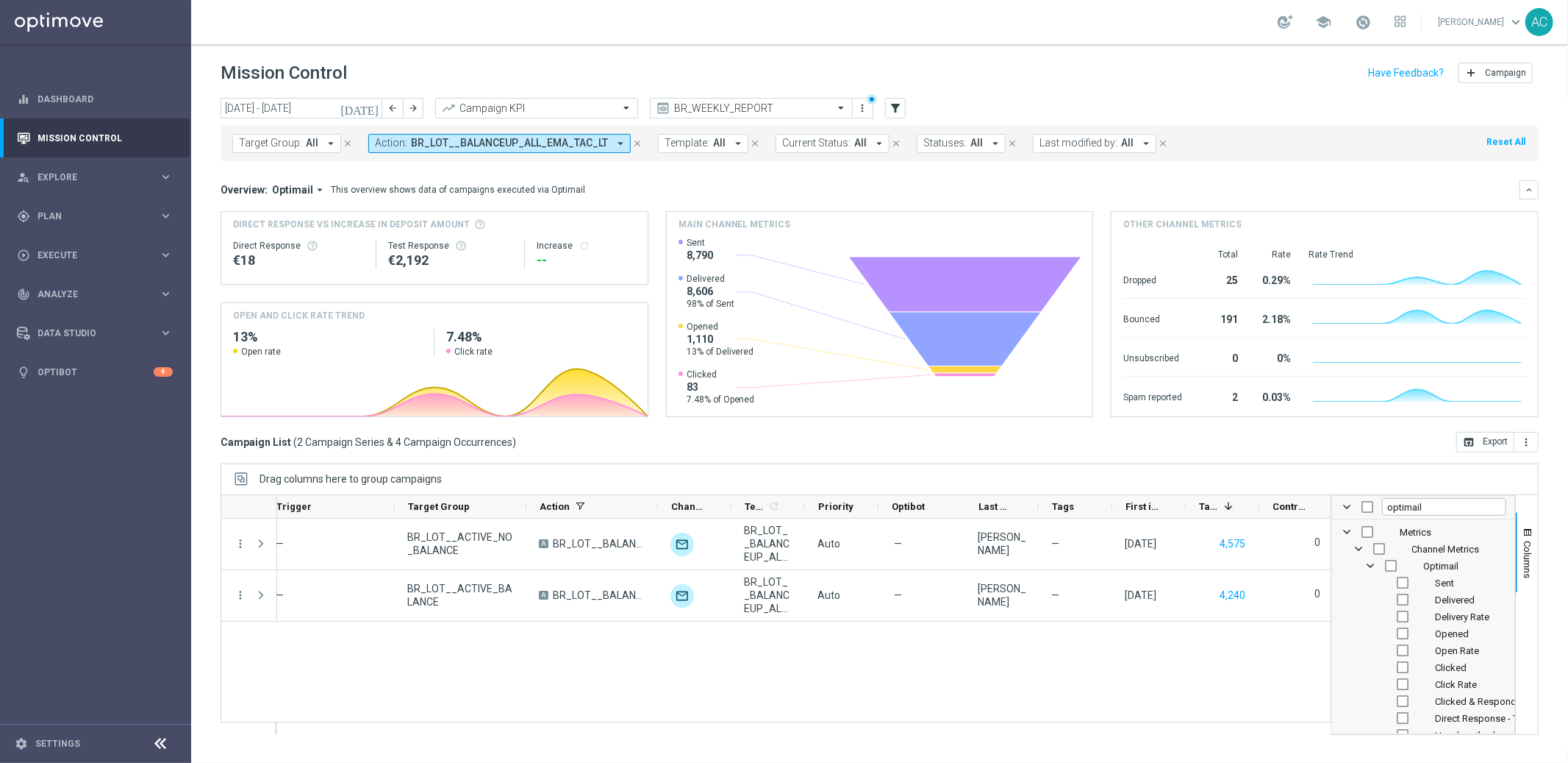
checkbox input "true"
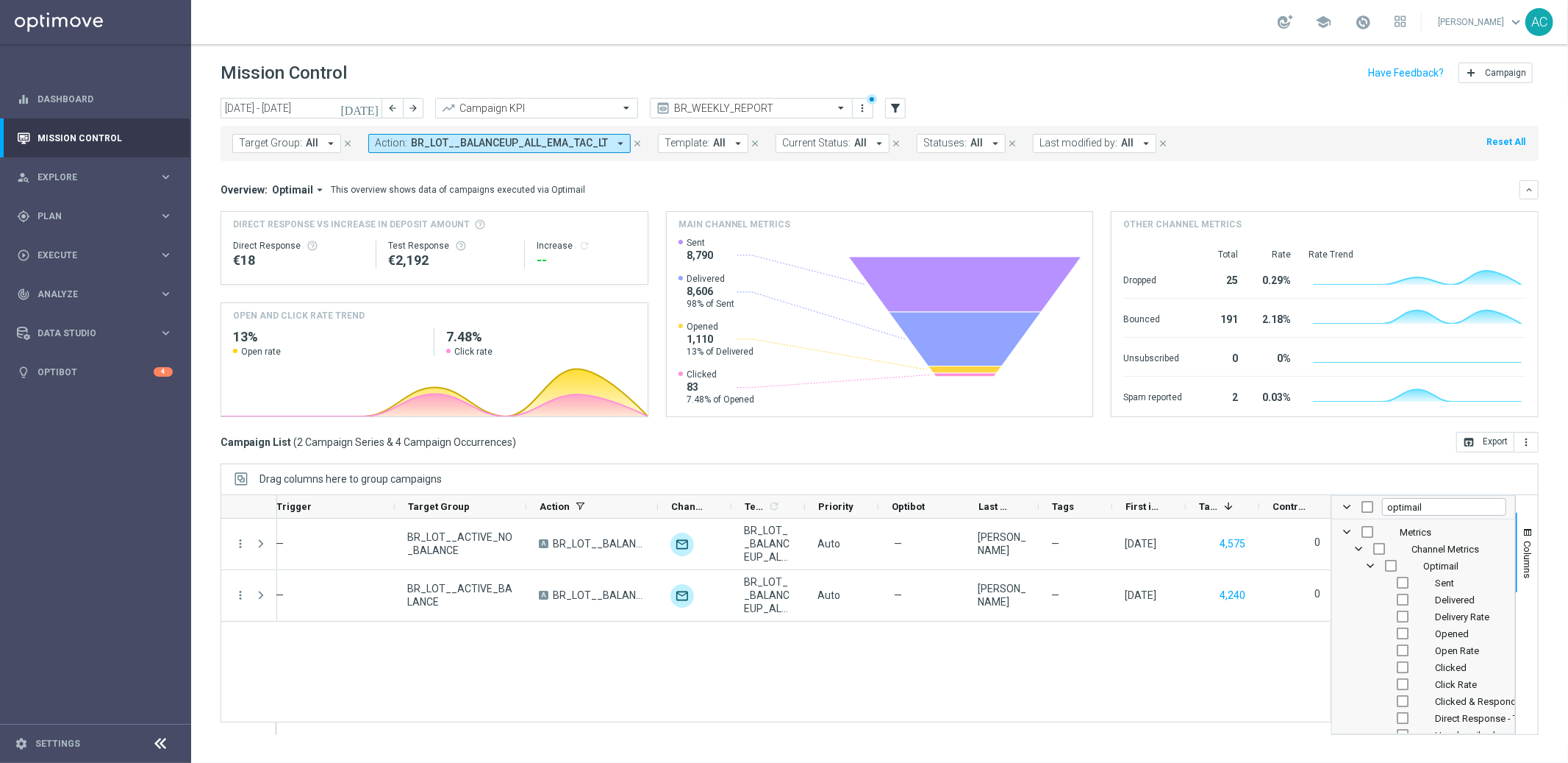
checkbox input "true"
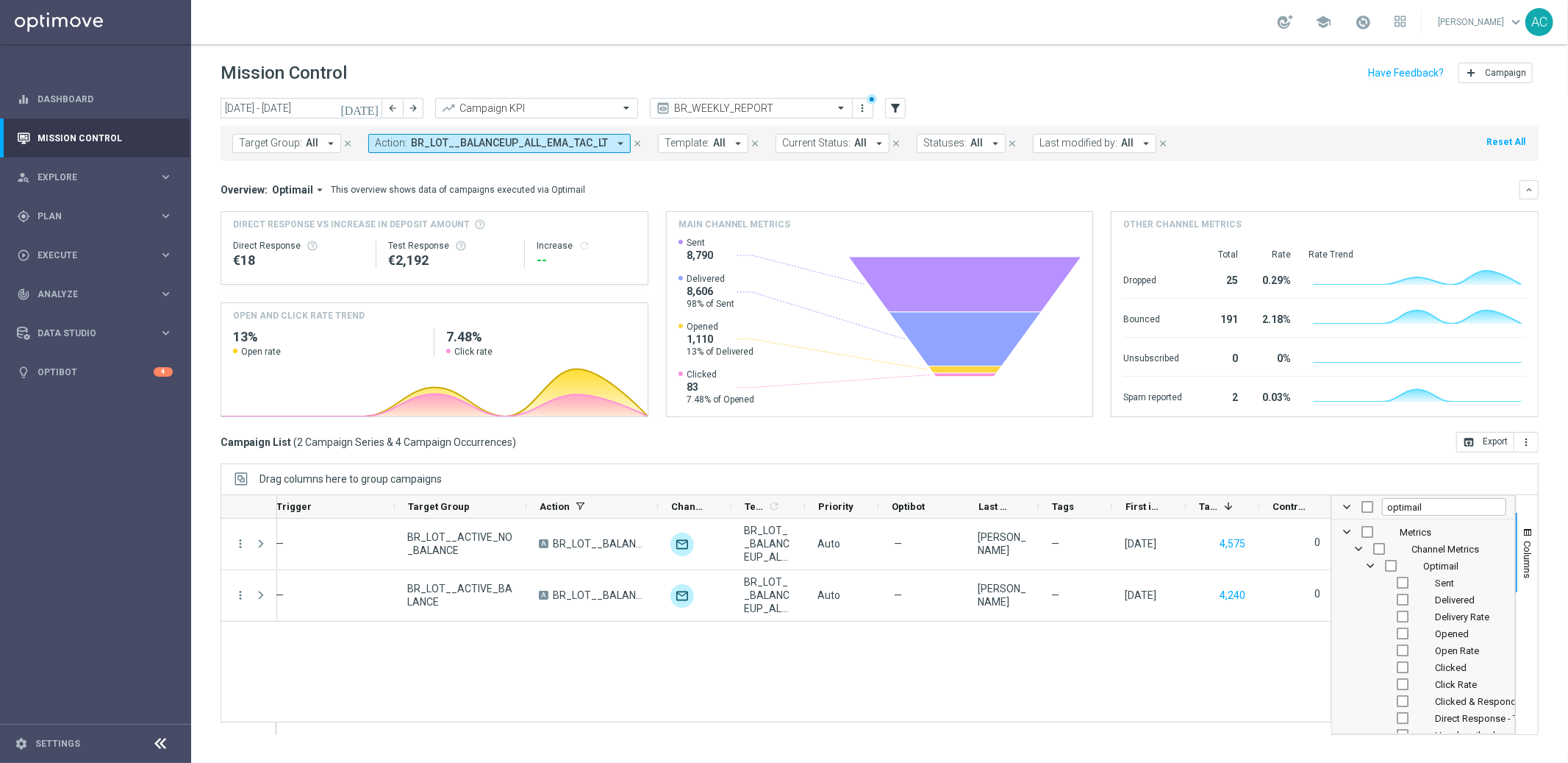
checkbox input "true"
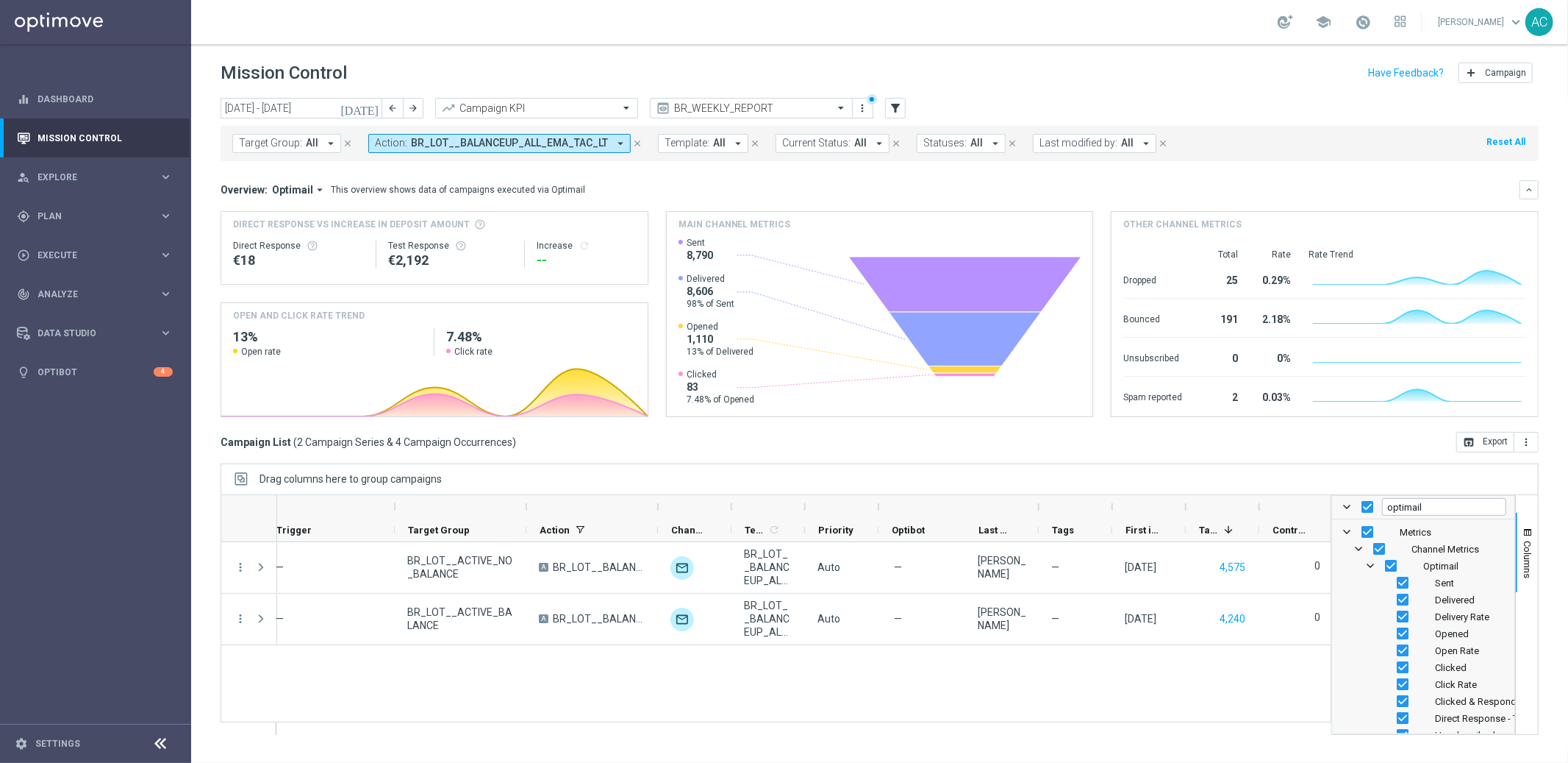
click at [1231, 669] on div "BR_LOT__BALANCEUP_ALL_EMA_TAC_LT Auto — Adriano Costa — 14 Aug 2025, Thursday 4…" at bounding box center [804, 638] width 1054 height 192
click at [1522, 569] on span "Columns" at bounding box center [1528, 559] width 12 height 38
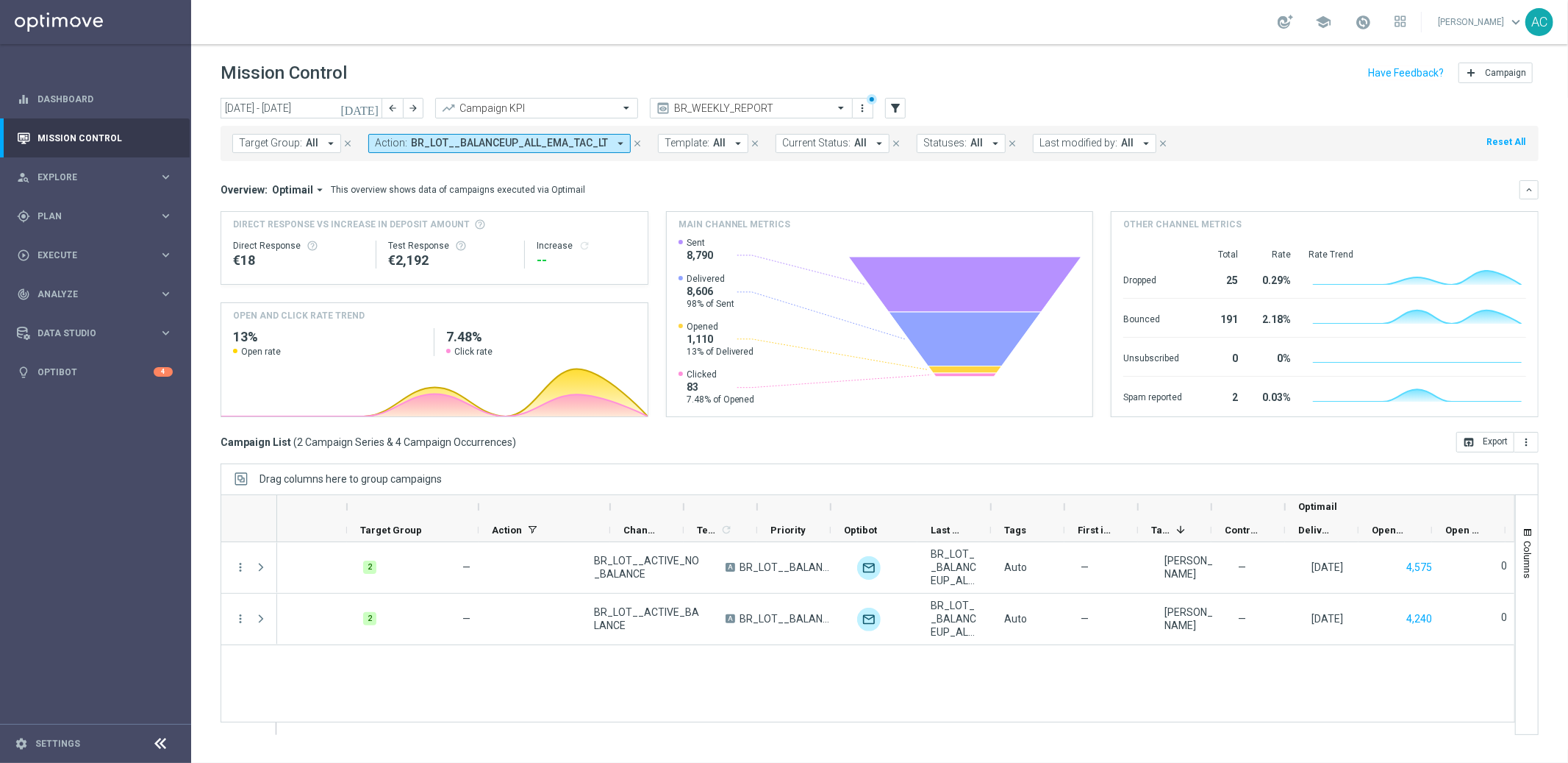
scroll to position [0, 819]
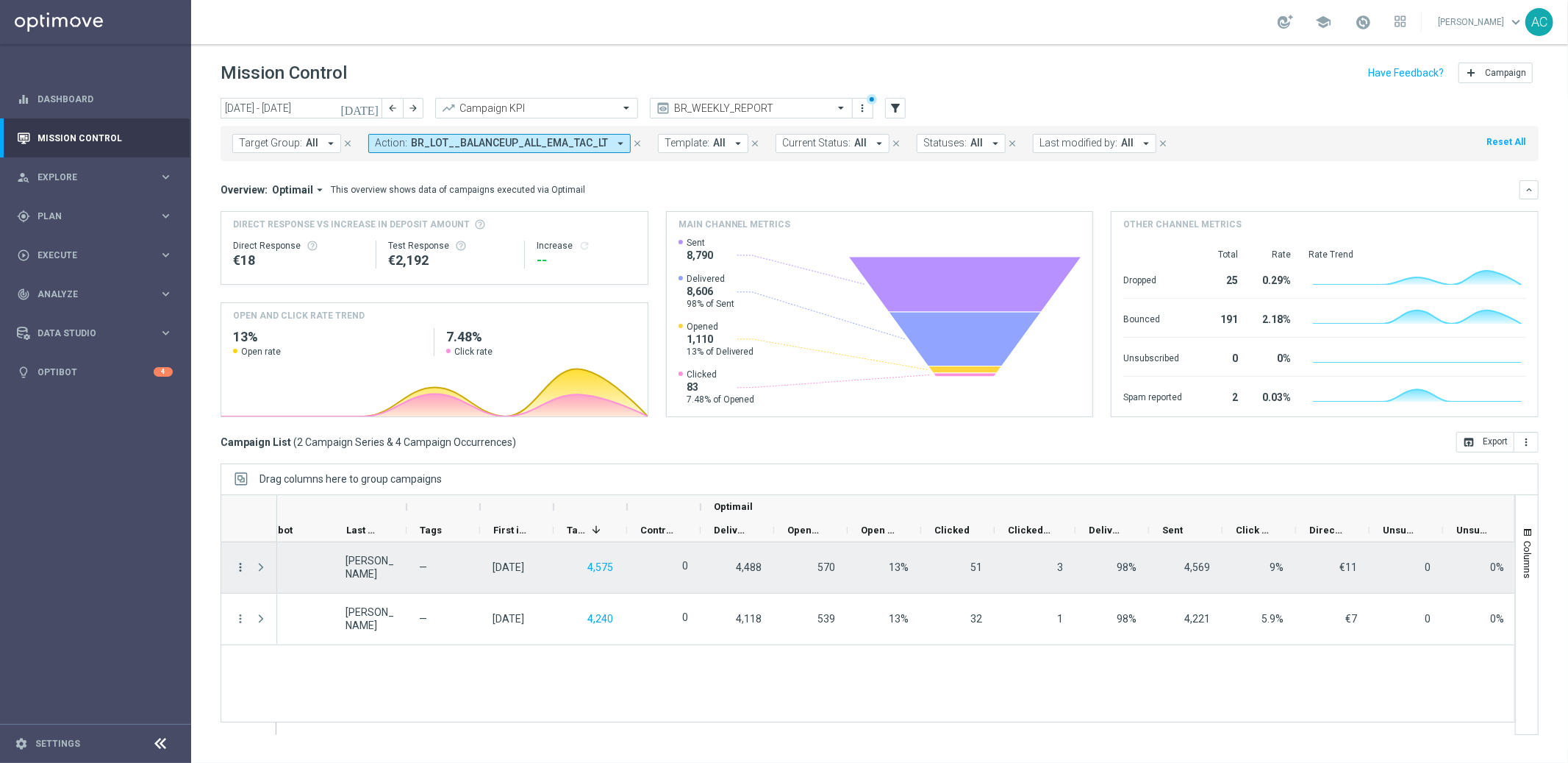
click at [239, 566] on icon "more_vert" at bounding box center [240, 566] width 13 height 13
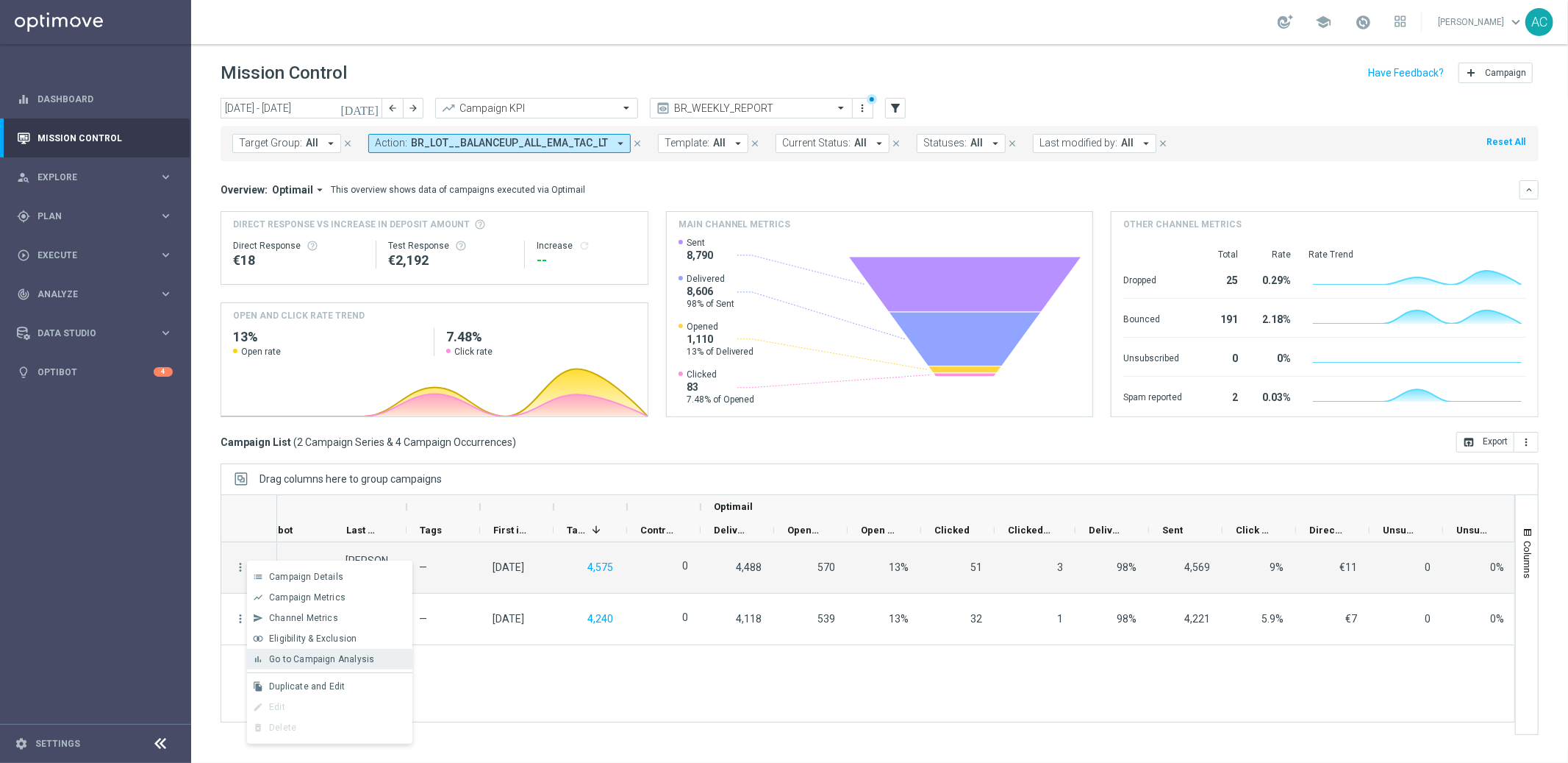
click at [319, 660] on span "Go to Campaign Analysis" at bounding box center [321, 659] width 105 height 11
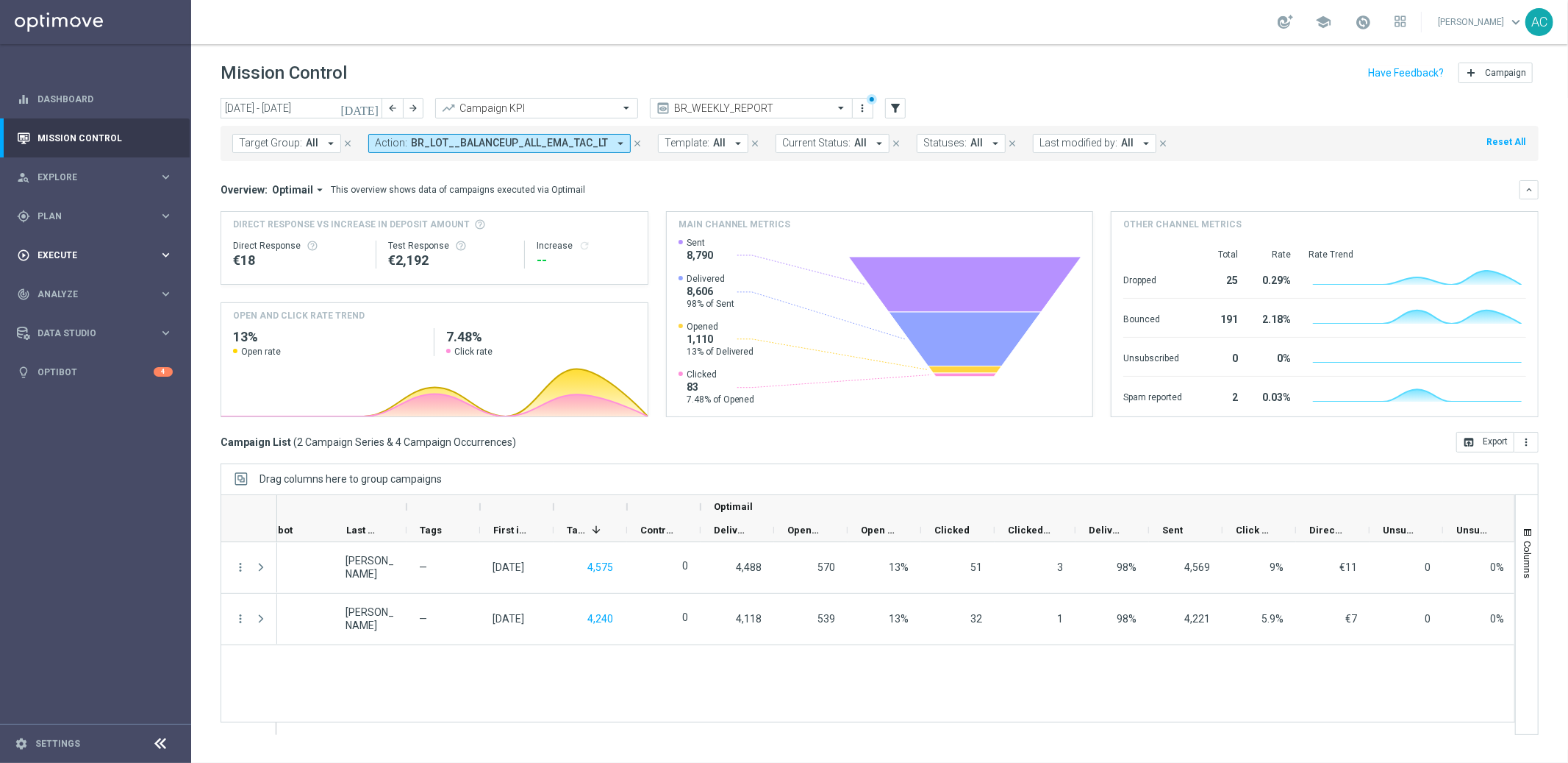
click at [95, 256] on span "Execute" at bounding box center [98, 256] width 121 height 9
click at [104, 288] on link "Campaign Builder" at bounding box center [96, 285] width 114 height 12
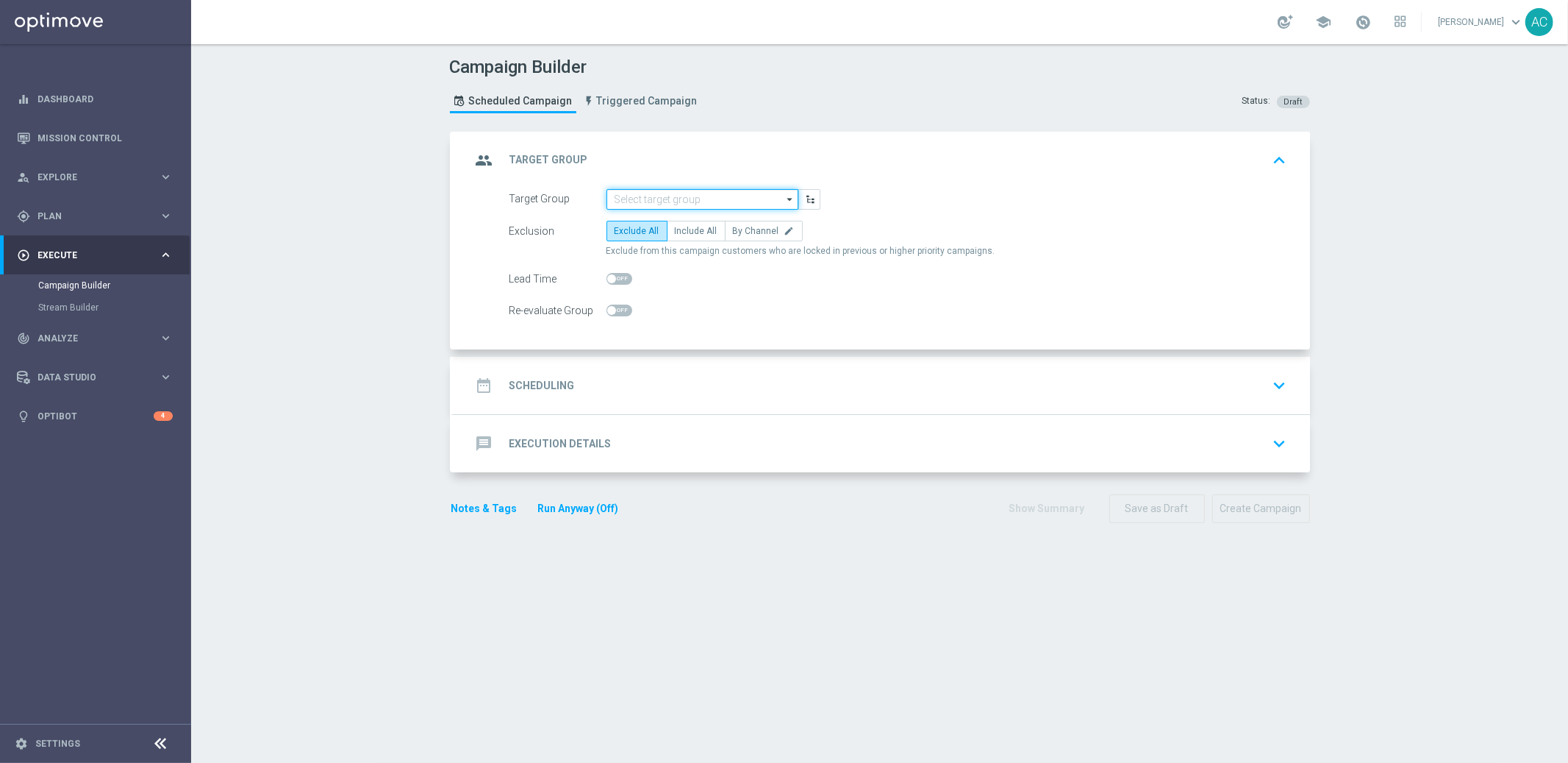
click at [660, 206] on input at bounding box center [702, 199] width 192 height 21
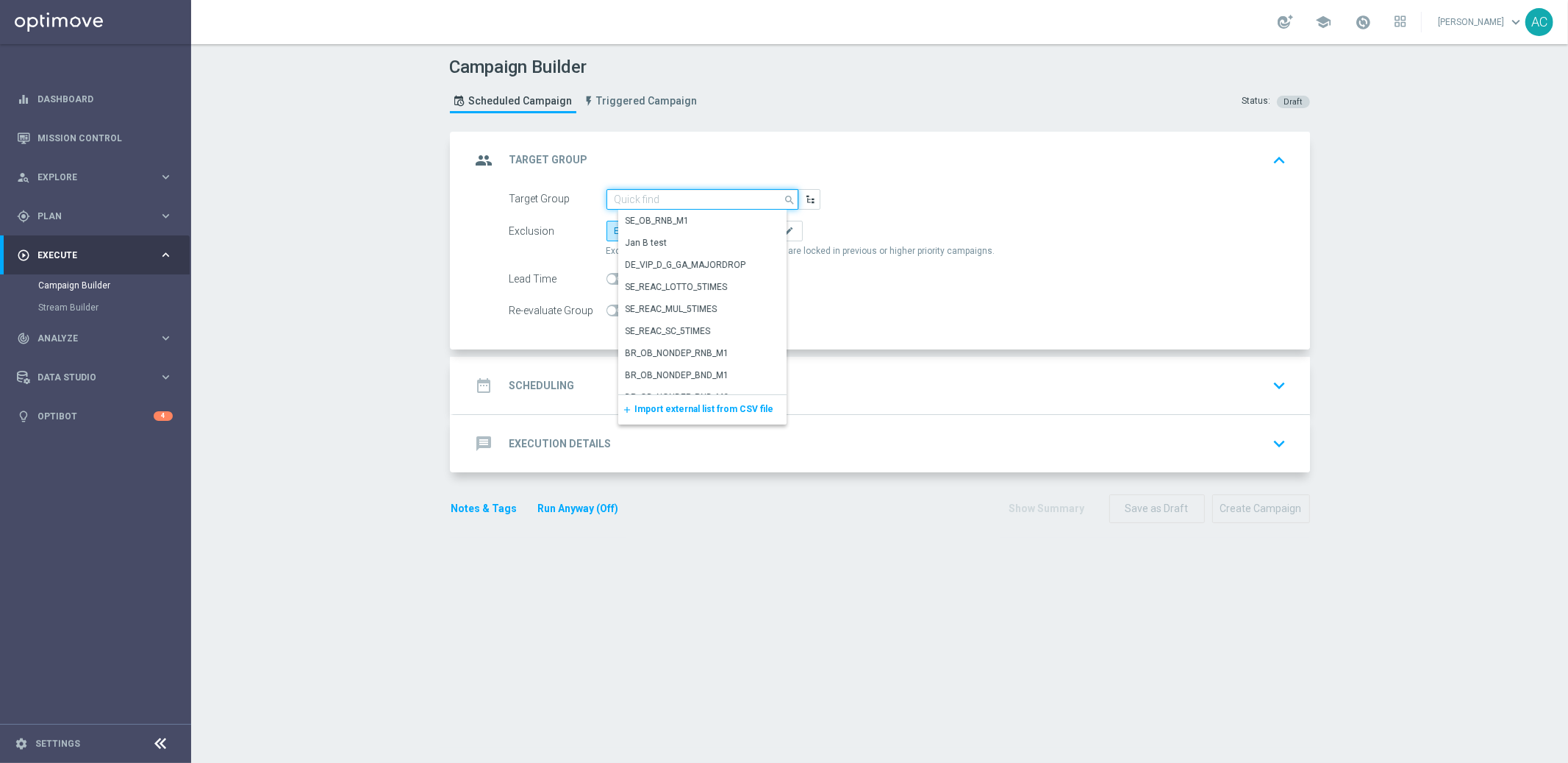
paste input ""BR_CAS_VIP_HVC_PlayerI_LB15K ""
type input ""BR_CAS_VIP_HVC_PlayerI_LB15K ""
paste input ""BR_CAS_VIP_HVC_PlayerI_LB15K ""
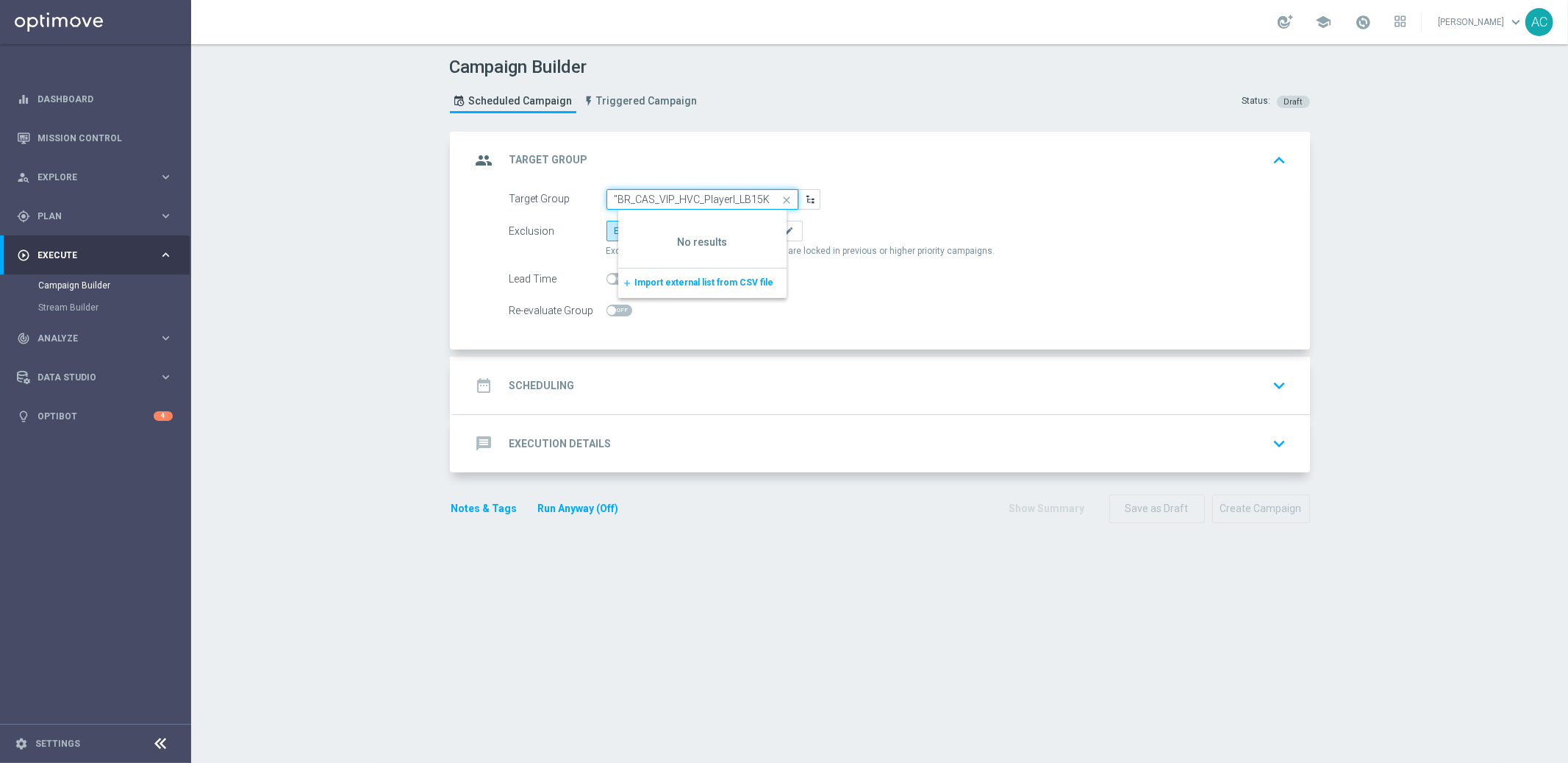
click at [610, 198] on input ""BR_CAS_VIP_HVC_PlayerI_LB15K" at bounding box center [702, 199] width 192 height 21
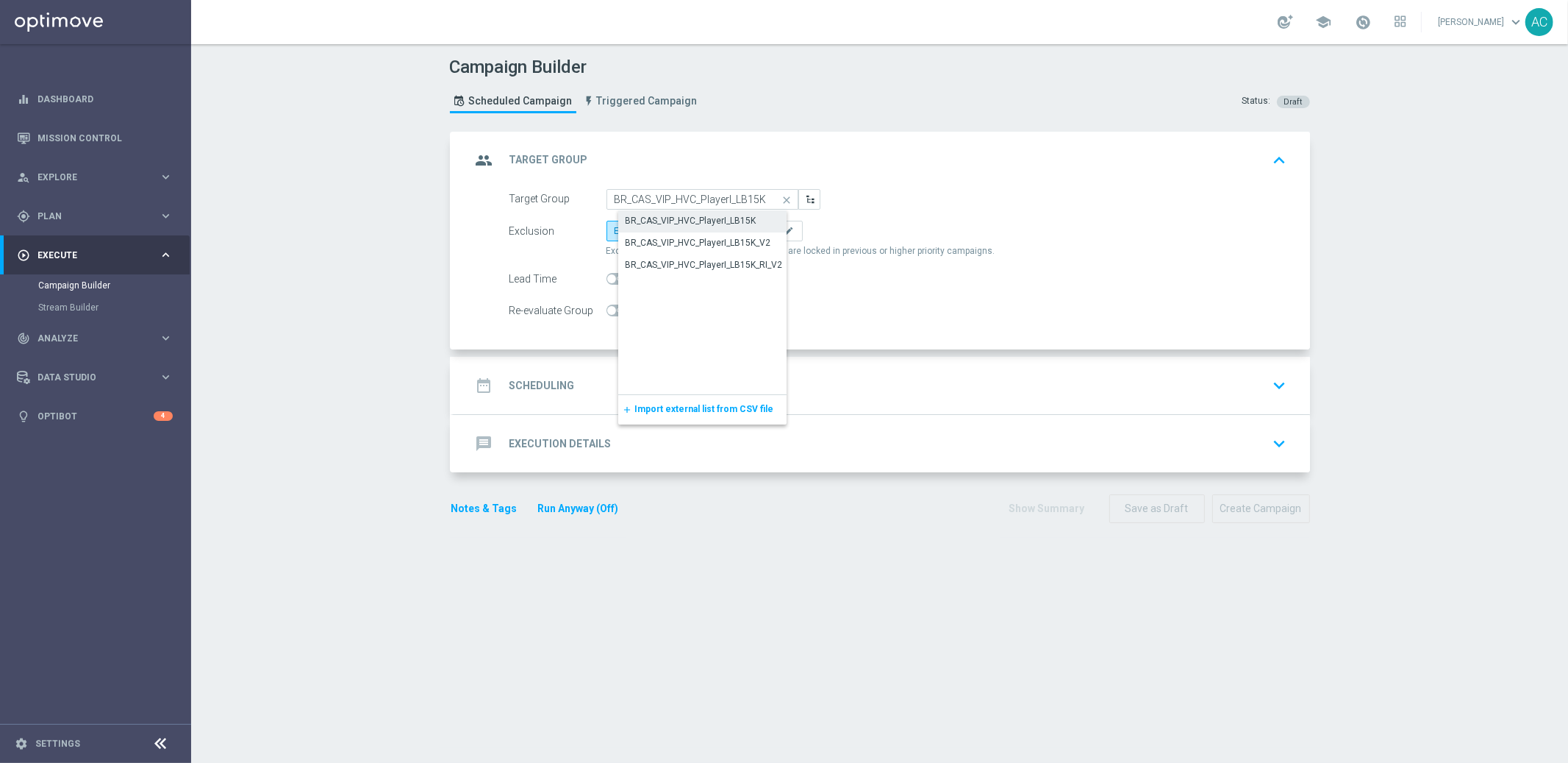
click at [730, 221] on div "BR_CAS_VIP_HVC_PlayerI_LB15K" at bounding box center [691, 221] width 131 height 13
type input "BR_CAS_VIP_HVC_PlayerI_LB15K"
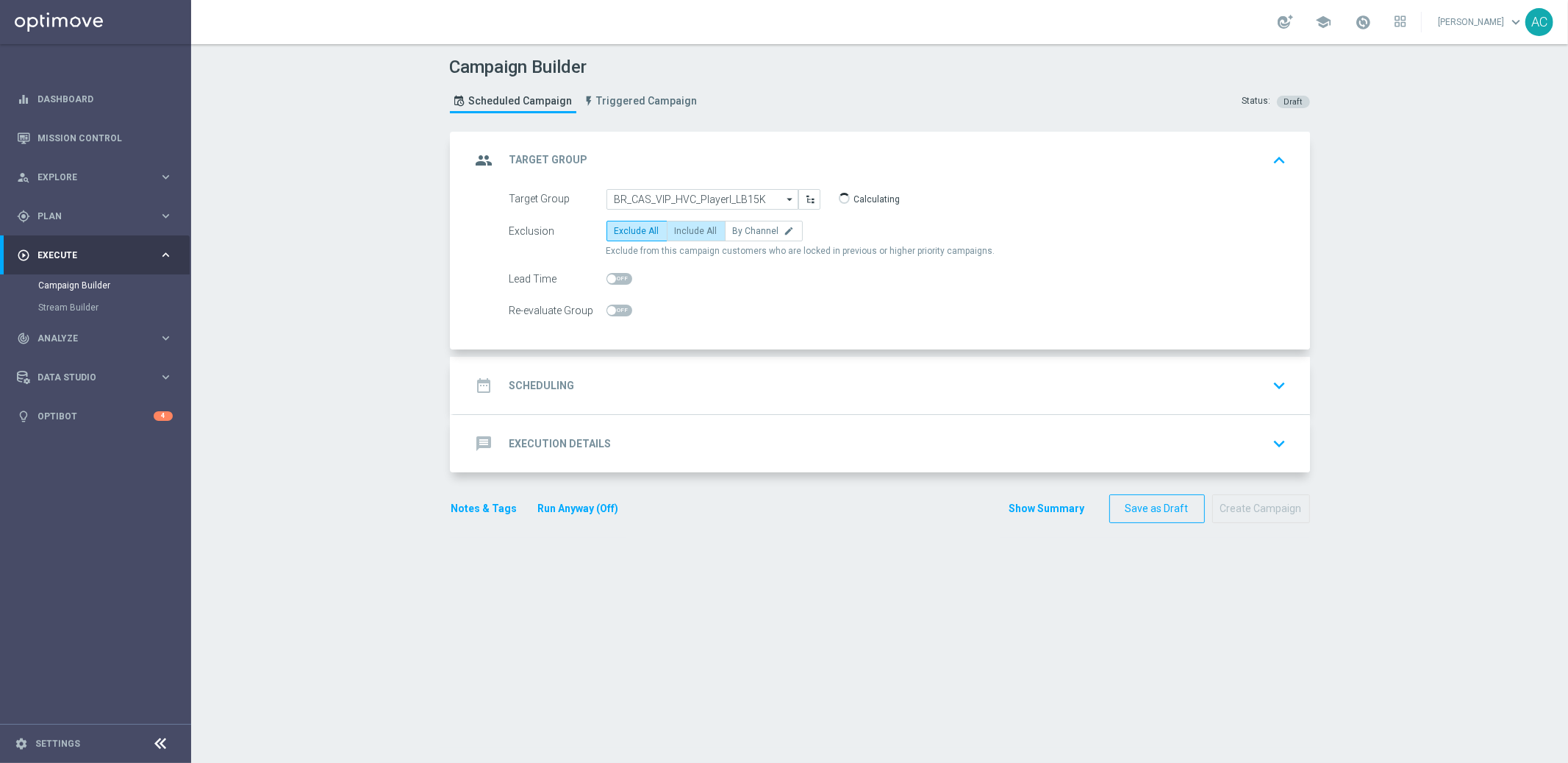
click at [694, 231] on span "Include All" at bounding box center [696, 231] width 43 height 11
click at [685, 231] on input "Include All" at bounding box center [680, 233] width 10 height 10
radio input "true"
click at [655, 191] on input "BR_CAS_VIP_HVC_PlayerI_LB15K" at bounding box center [702, 199] width 192 height 21
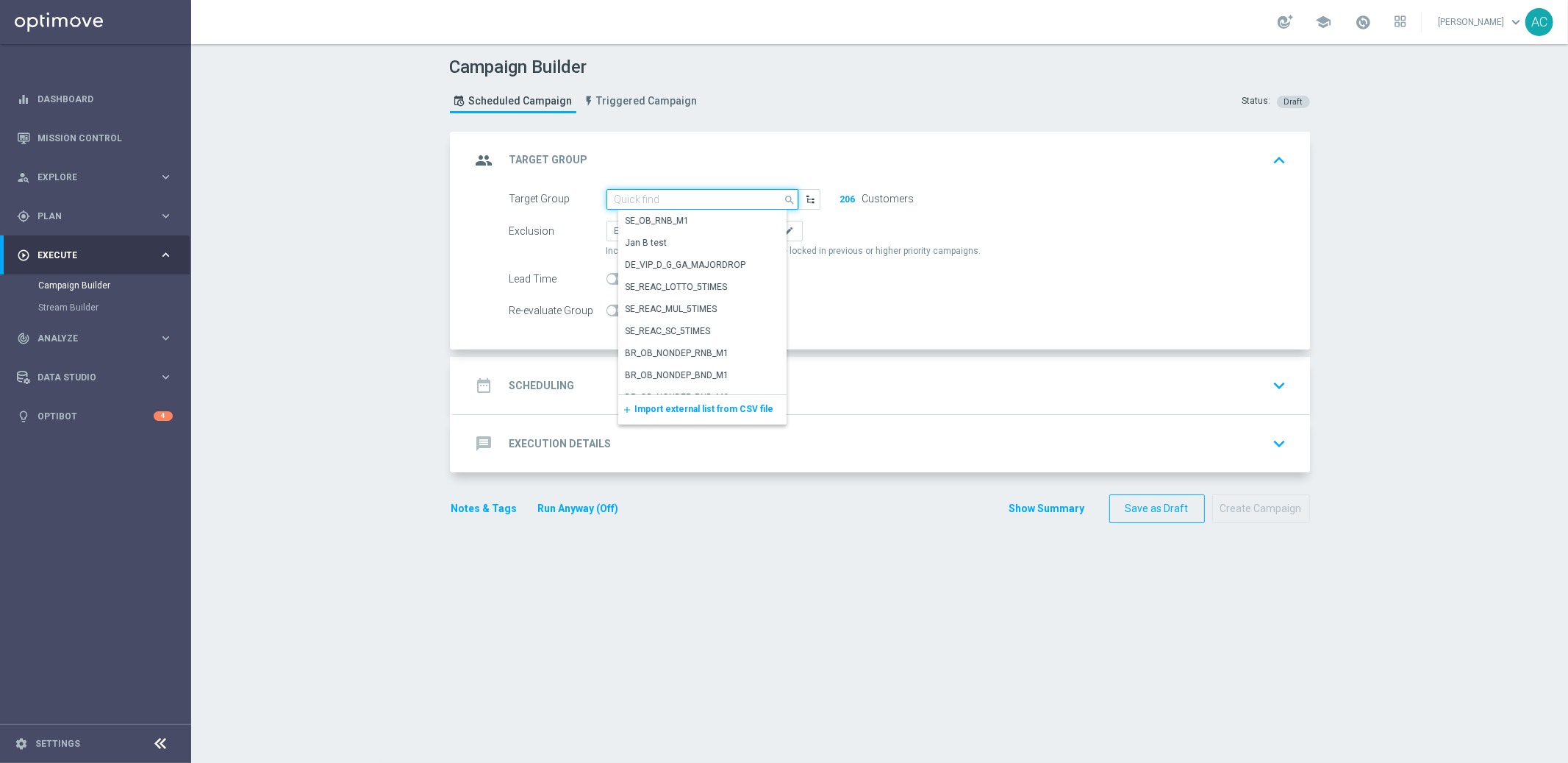
paste input "BR_CAS__POTENTIAL__VIP_EMA_TAC_MIX"
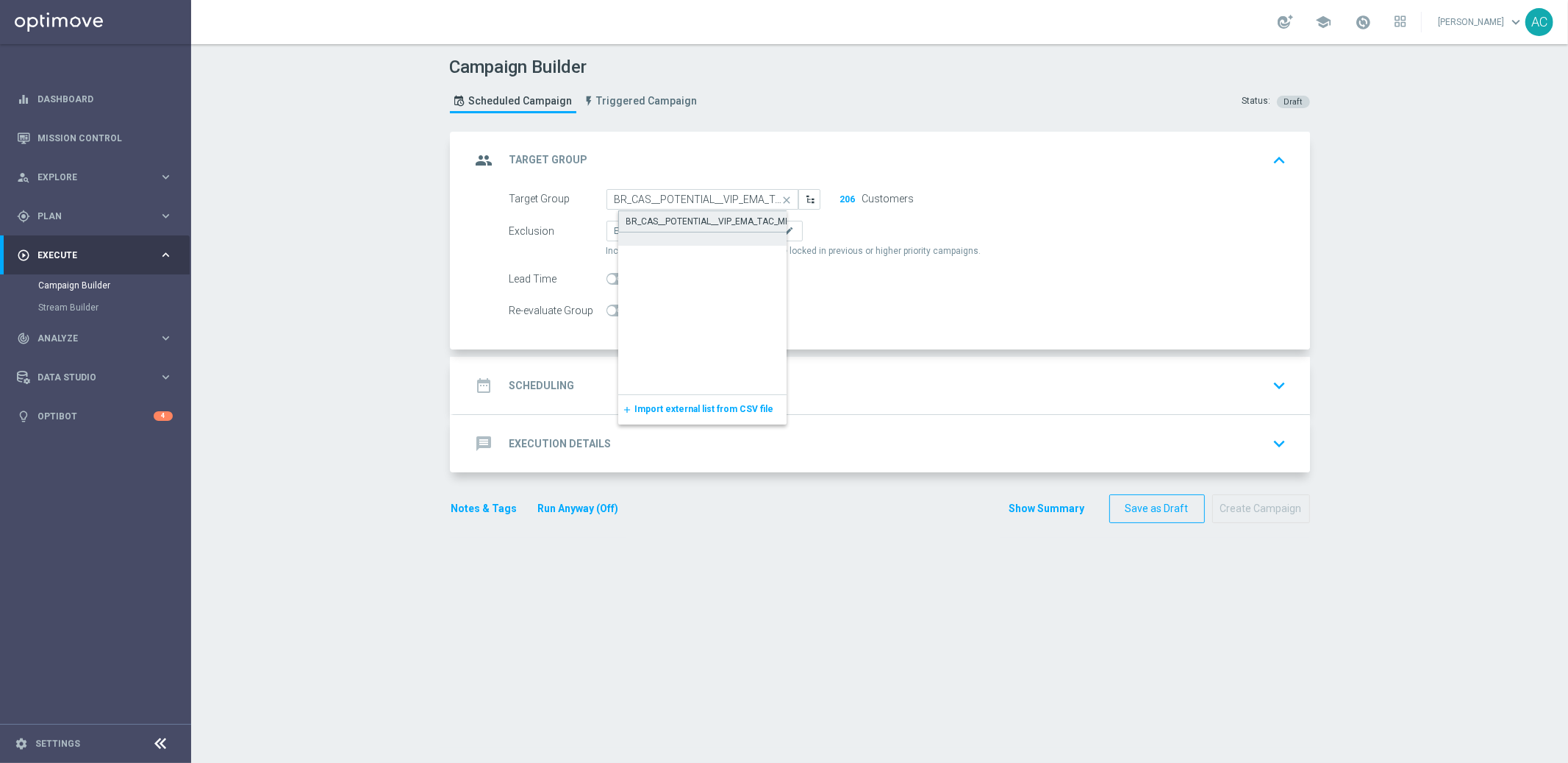
click at [724, 226] on div "BR_CAS__POTENTIAL__VIP_EMA_TAC_MIX" at bounding box center [715, 222] width 193 height 22
type input "BR_CAS__POTENTIAL__VIP_EMA_TAC_MIX"
click at [566, 372] on div "date_range Scheduling keyboard_arrow_down" at bounding box center [882, 385] width 822 height 28
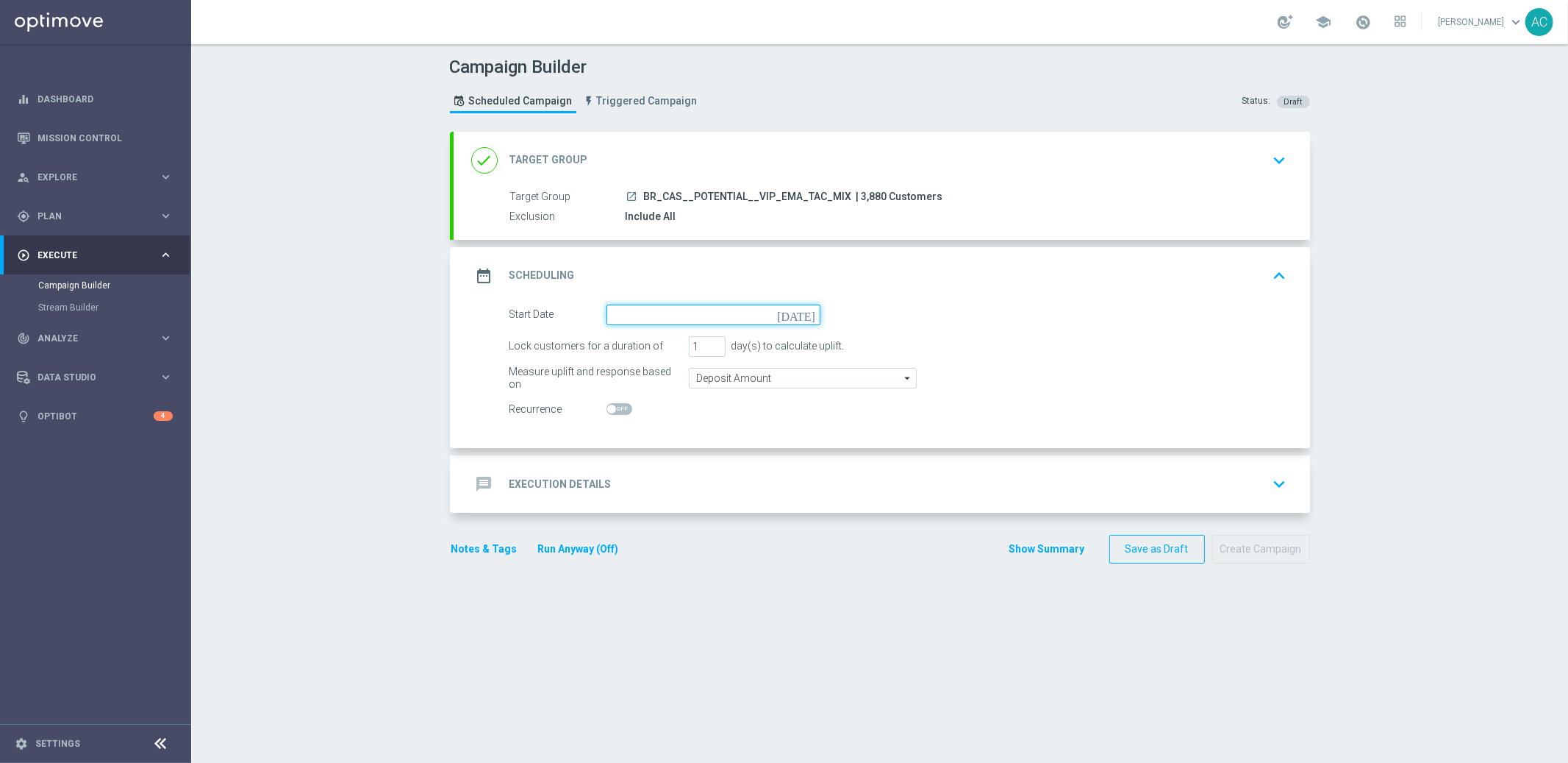
click at [675, 314] on input at bounding box center [713, 314] width 214 height 21
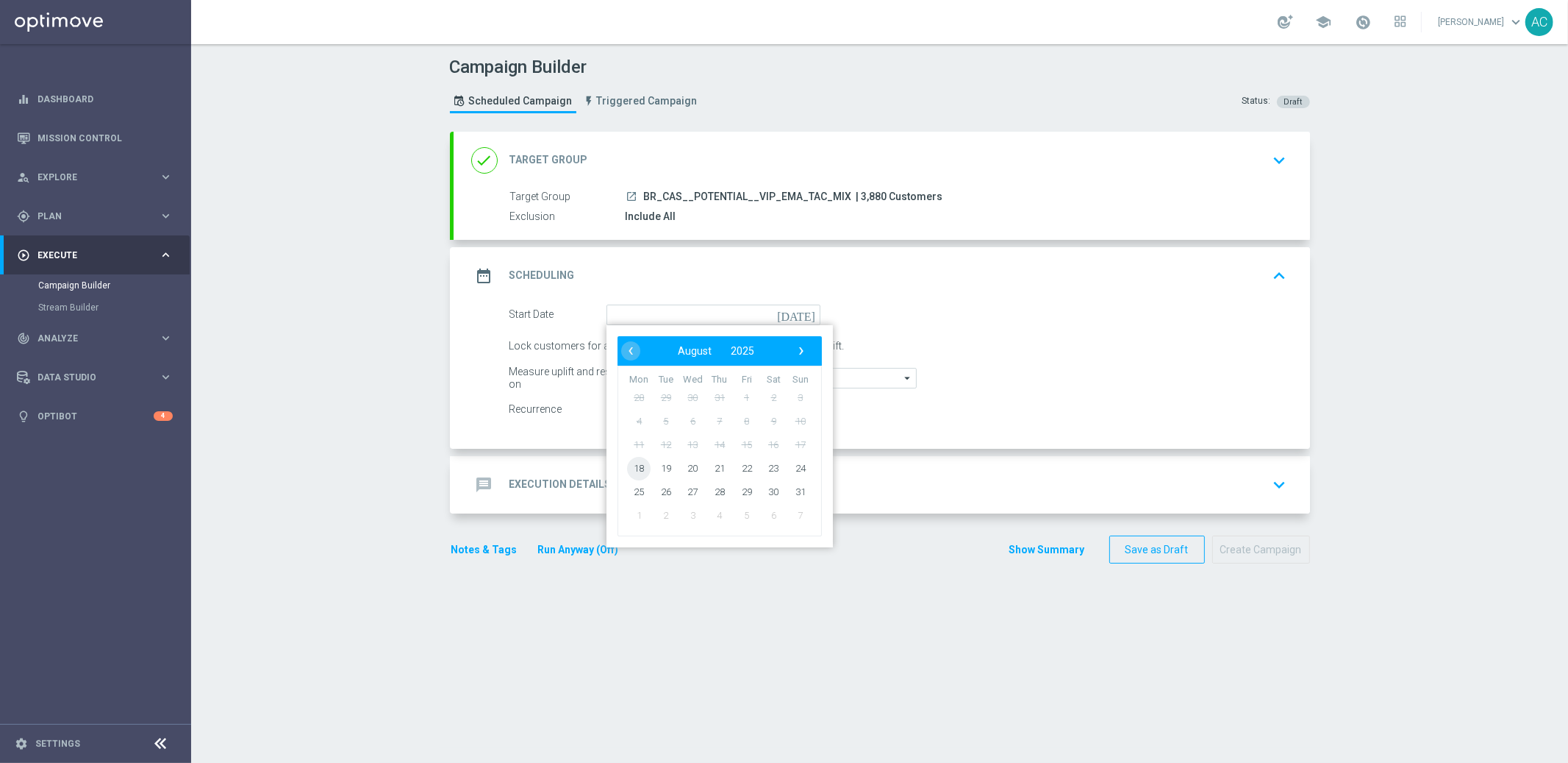
click at [633, 465] on span "18" at bounding box center [638, 468] width 23 height 23
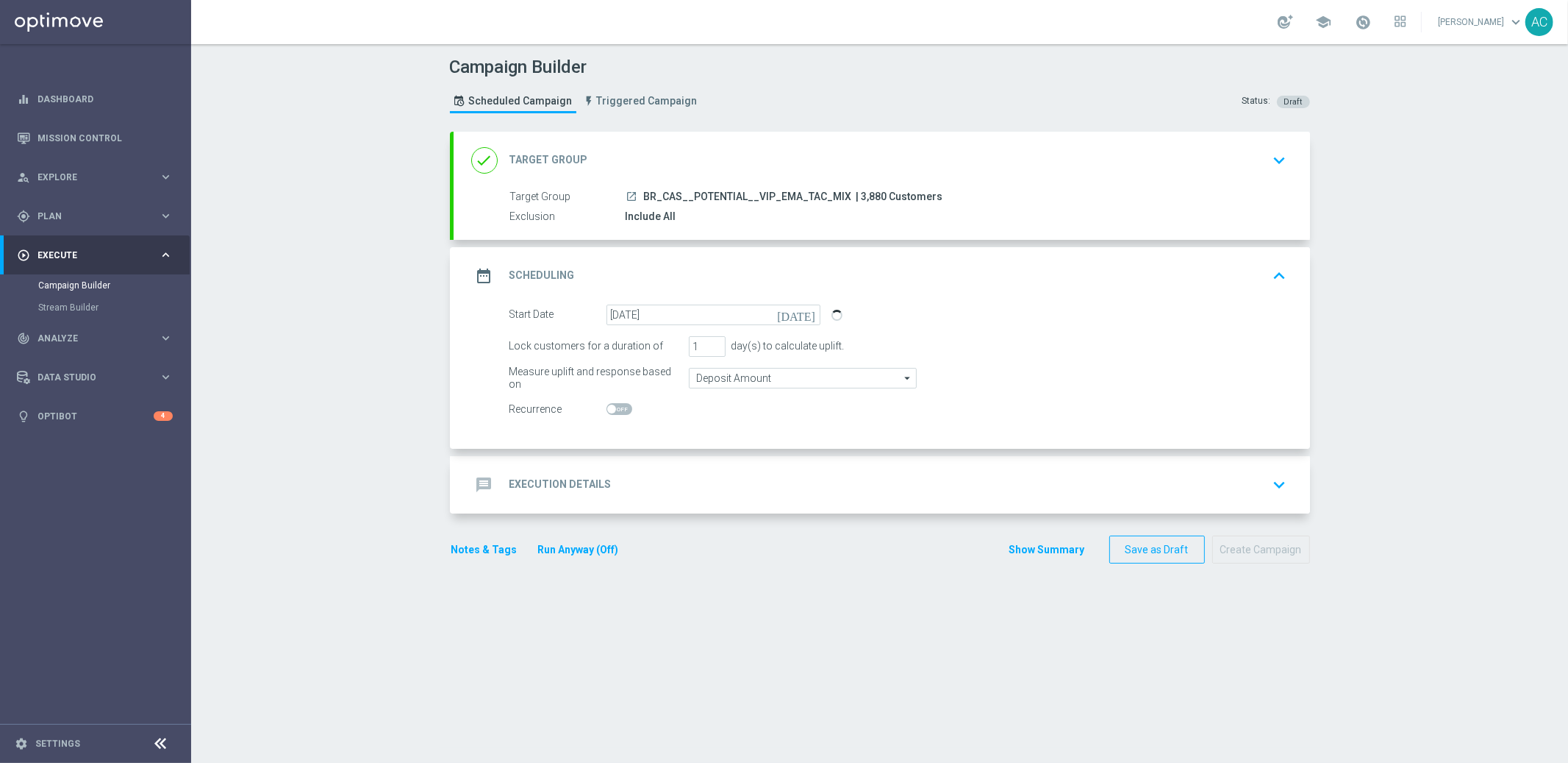
click at [557, 494] on div "message Execution Details" at bounding box center [541, 485] width 140 height 27
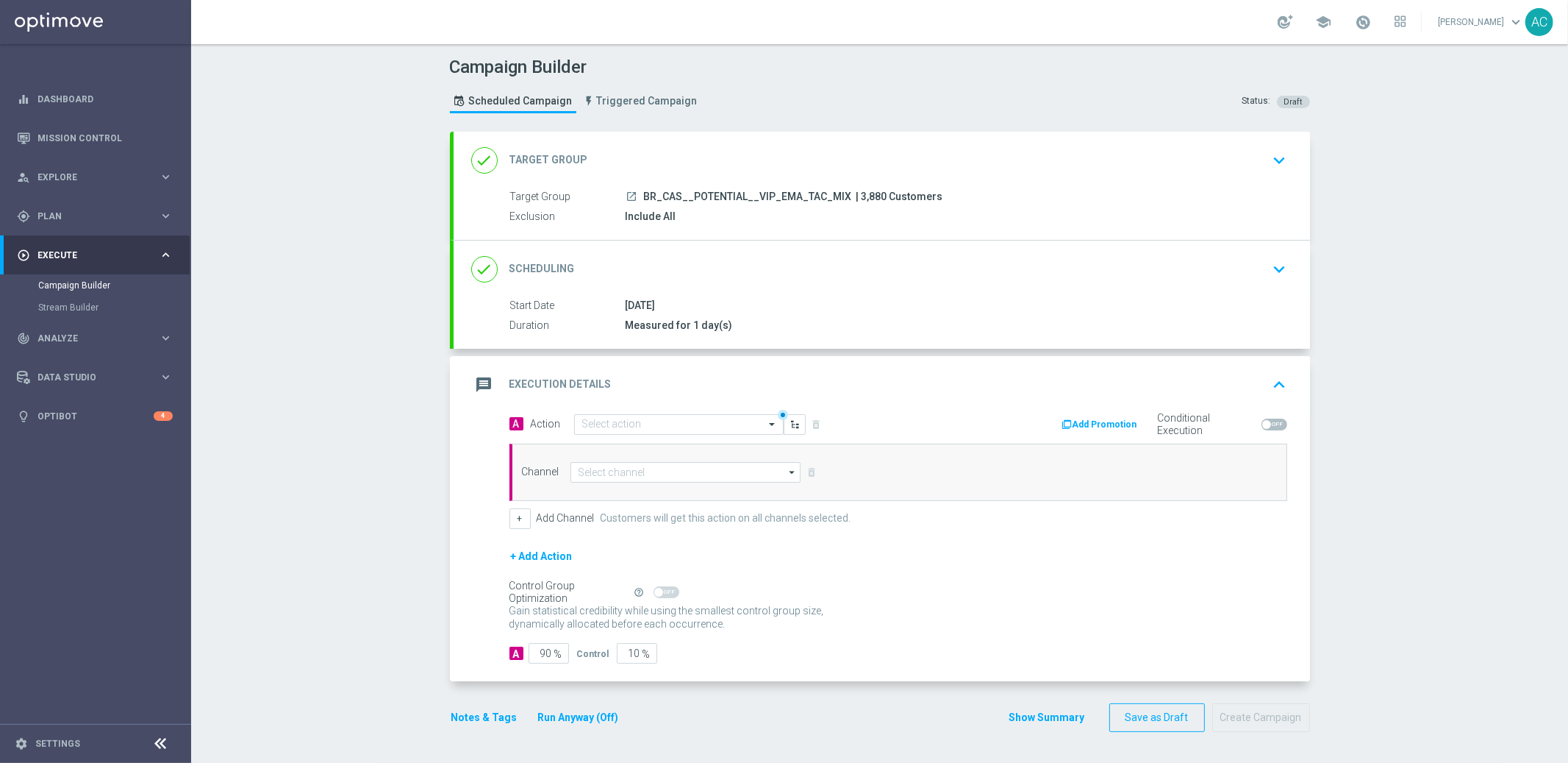
click at [1255, 261] on div "done Scheduling keyboard_arrow_down" at bounding box center [882, 269] width 822 height 28
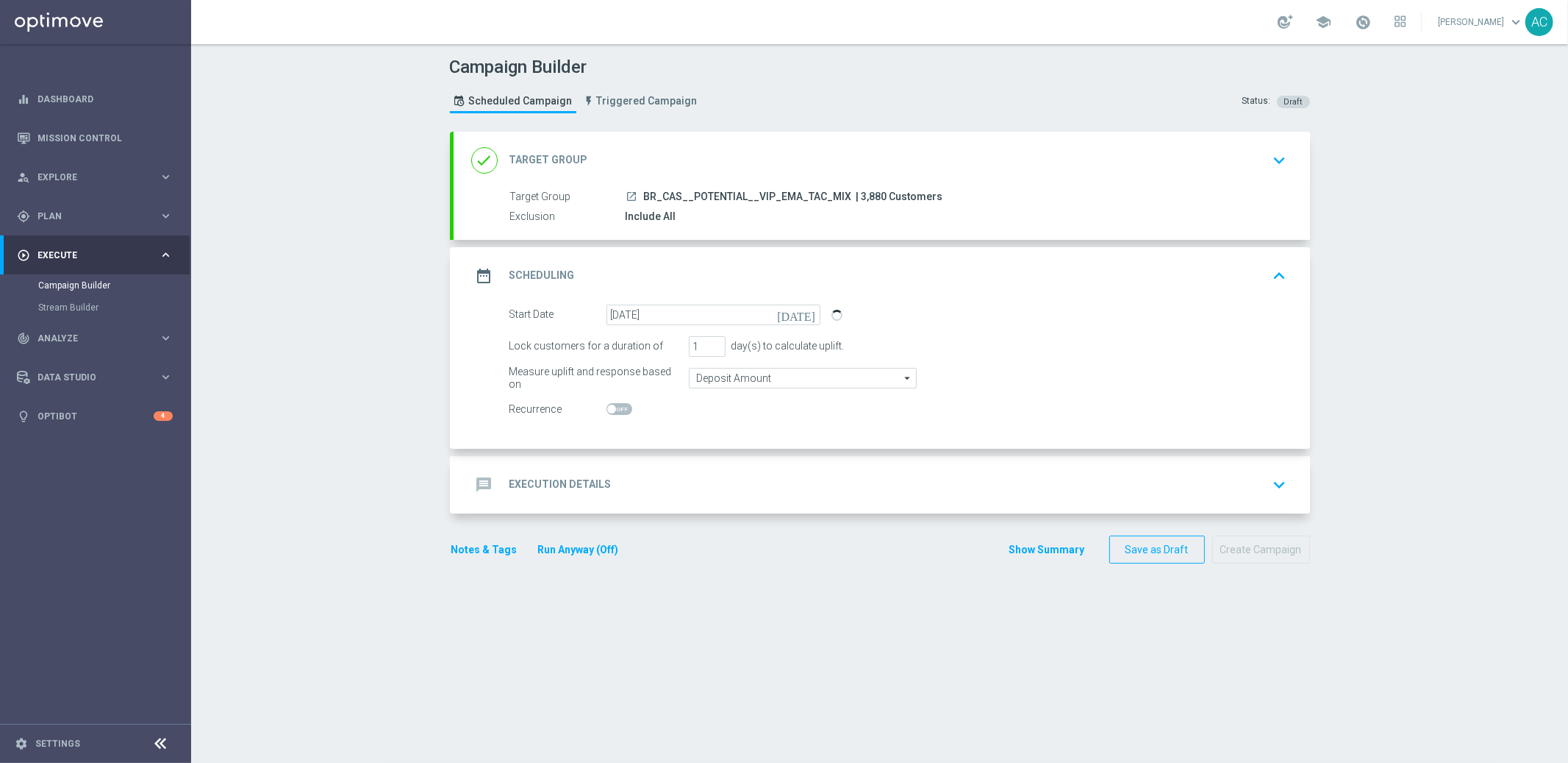
click at [649, 407] on switch at bounding box center [713, 409] width 214 height 13
click at [1084, 294] on div "date_range Scheduling keyboard_arrow_up" at bounding box center [881, 276] width 856 height 57
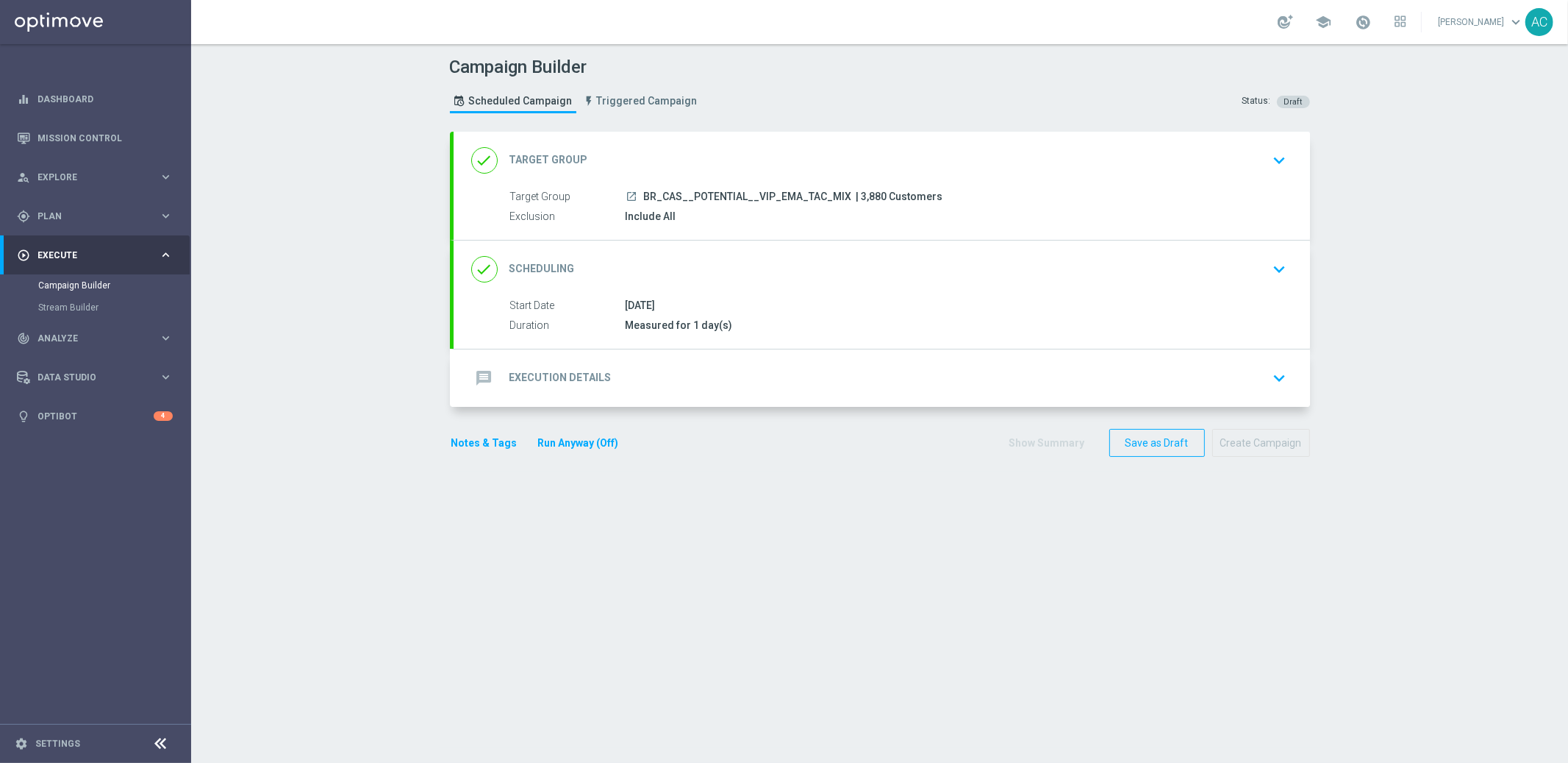
click at [1085, 294] on div "done Scheduling keyboard_arrow_down Start Date 18 Aug 2025 Duration Measured fo…" at bounding box center [881, 294] width 856 height 108
click at [1046, 252] on div "done Scheduling keyboard_arrow_down" at bounding box center [881, 269] width 856 height 57
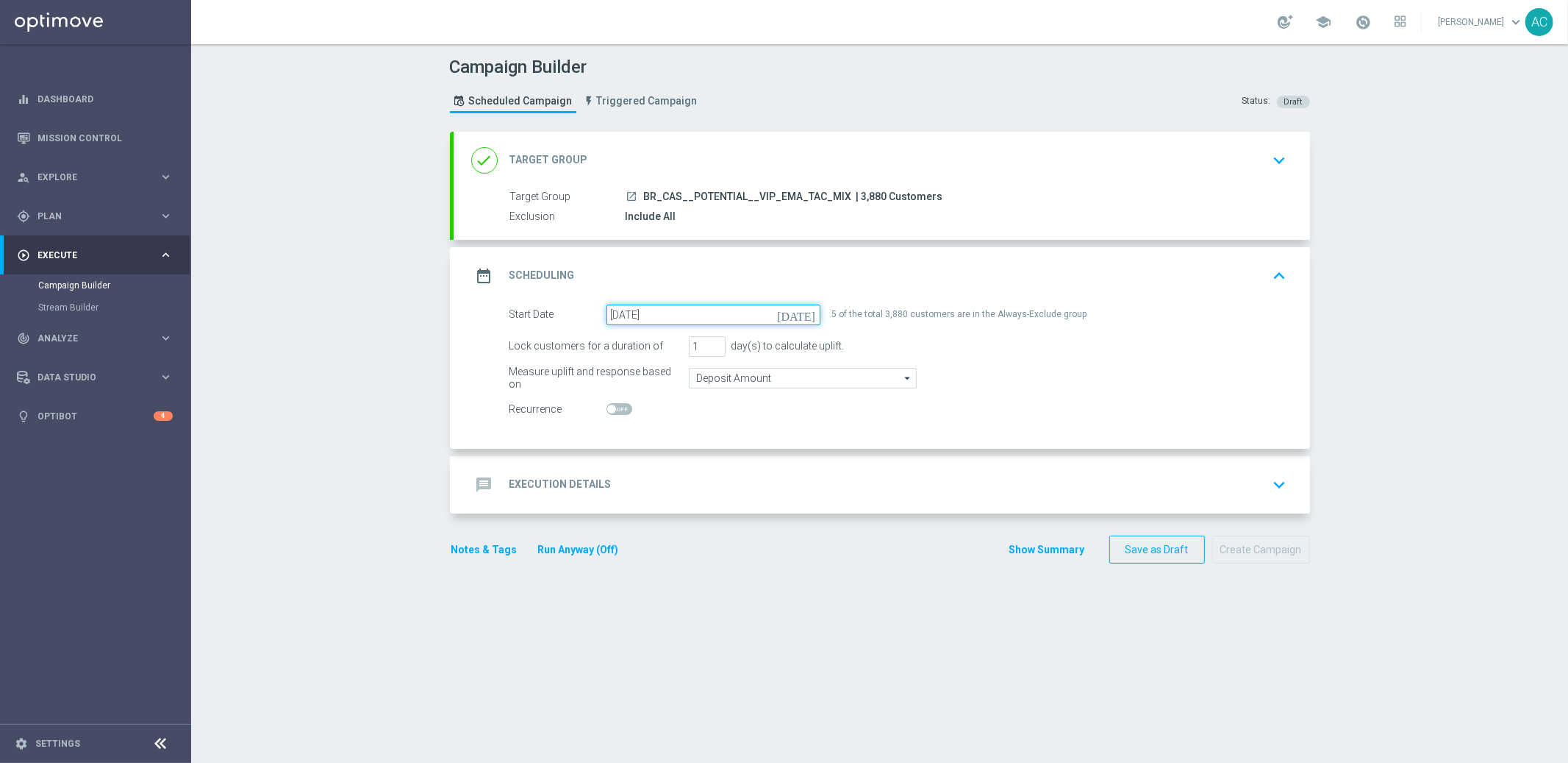
click at [703, 314] on input "[DATE]" at bounding box center [713, 314] width 214 height 21
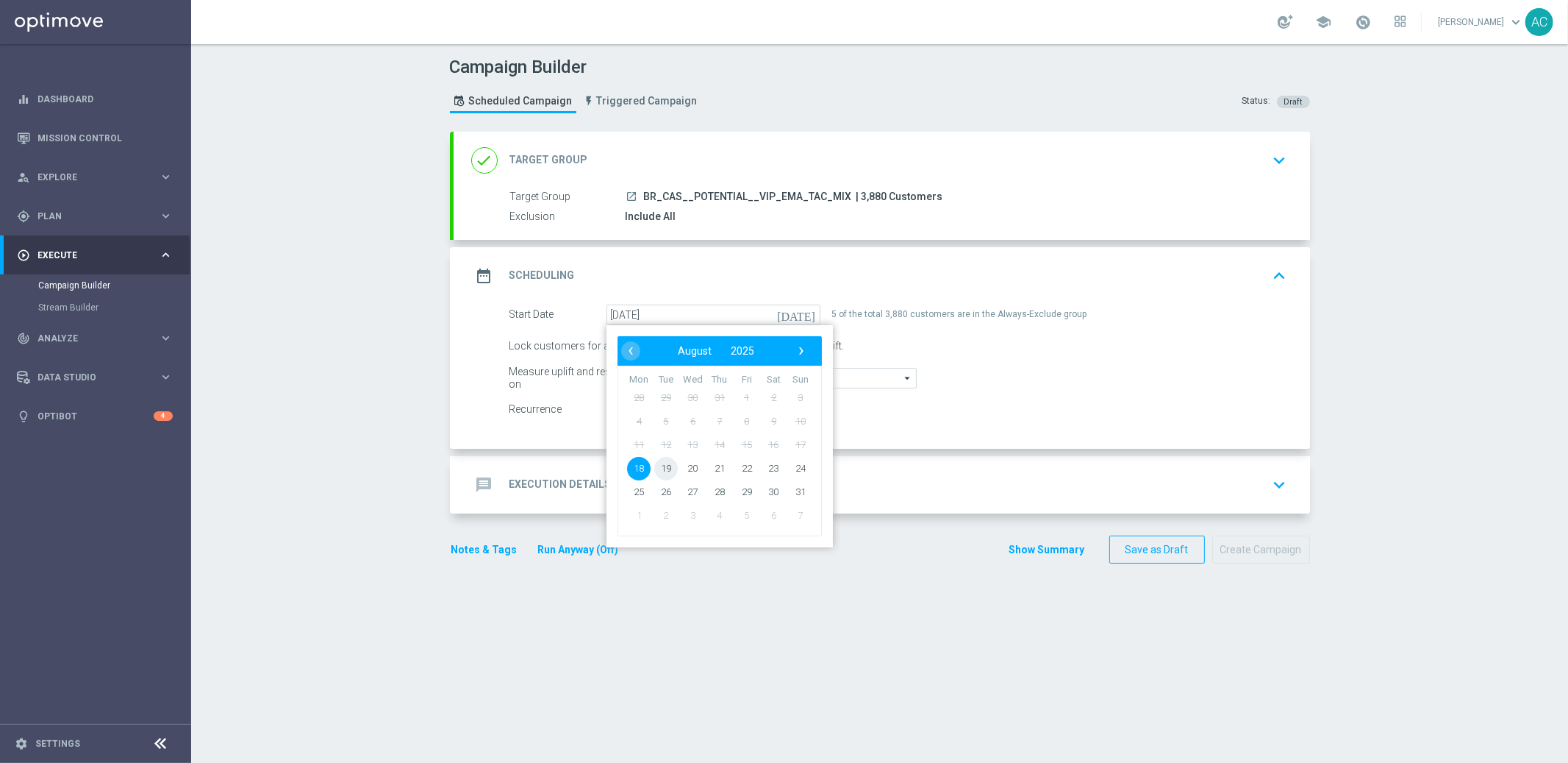
click at [654, 469] on span "19" at bounding box center [665, 468] width 23 height 23
type input "19 Aug 2025"
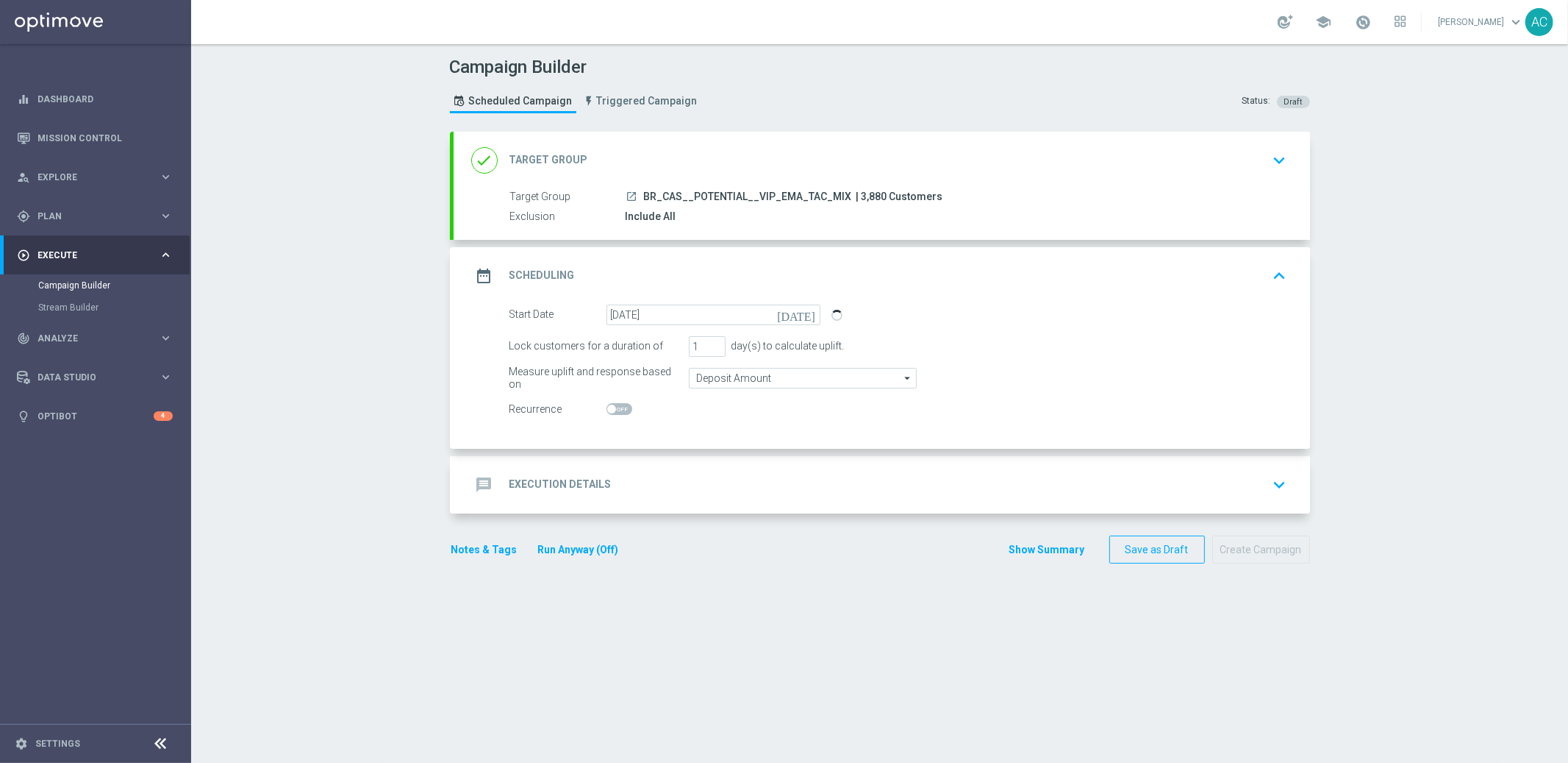
click at [614, 409] on span at bounding box center [619, 408] width 26 height 12
click at [614, 409] on input "checkbox" at bounding box center [619, 408] width 26 height 12
checkbox input "true"
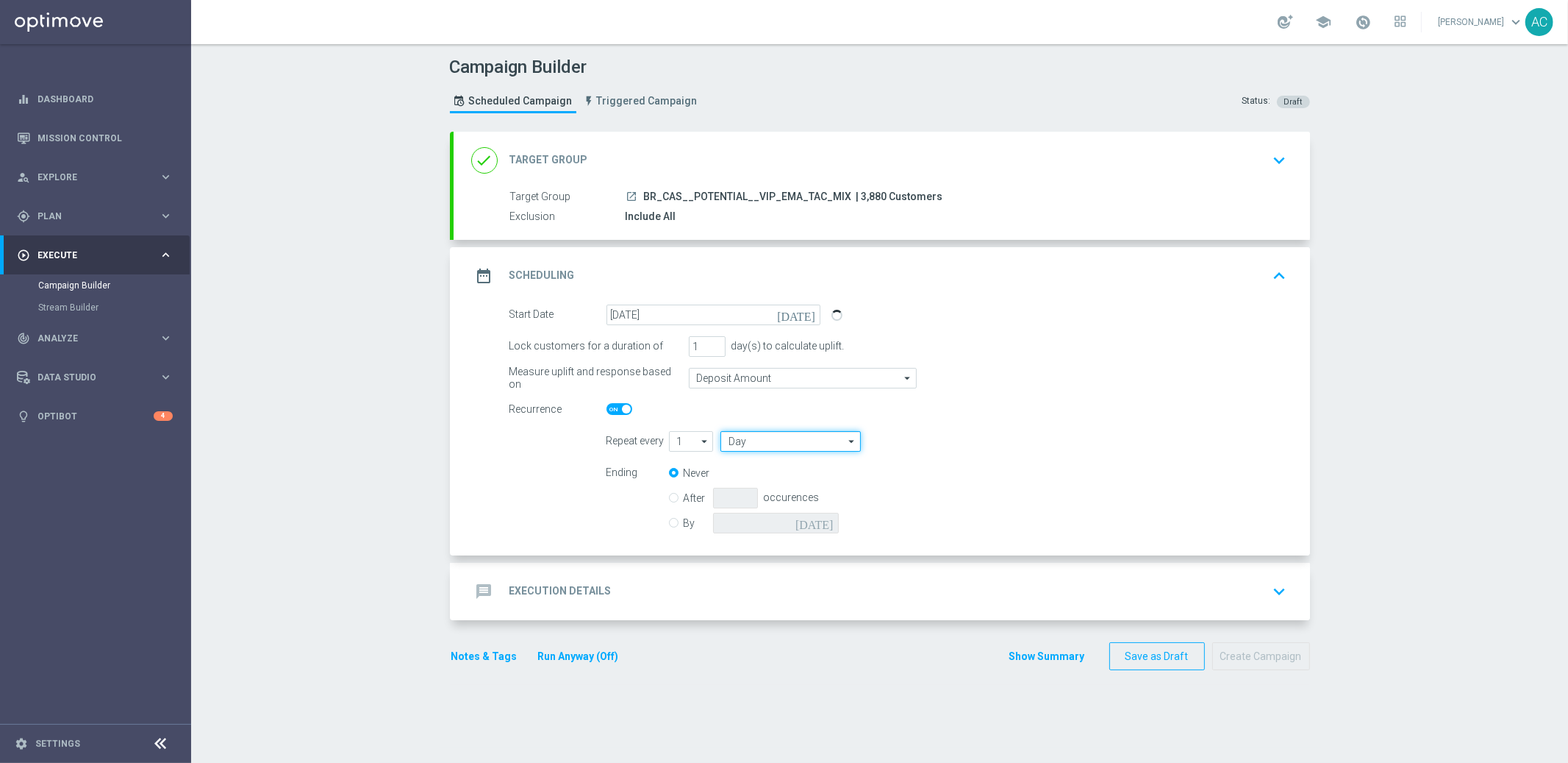
click at [772, 436] on input "Day" at bounding box center [790, 441] width 139 height 21
click at [765, 478] on div "Week" at bounding box center [797, 485] width 129 height 22
type input "Week"
click at [959, 442] on input "checkbox" at bounding box center [961, 441] width 22 height 20
checkbox input "true"
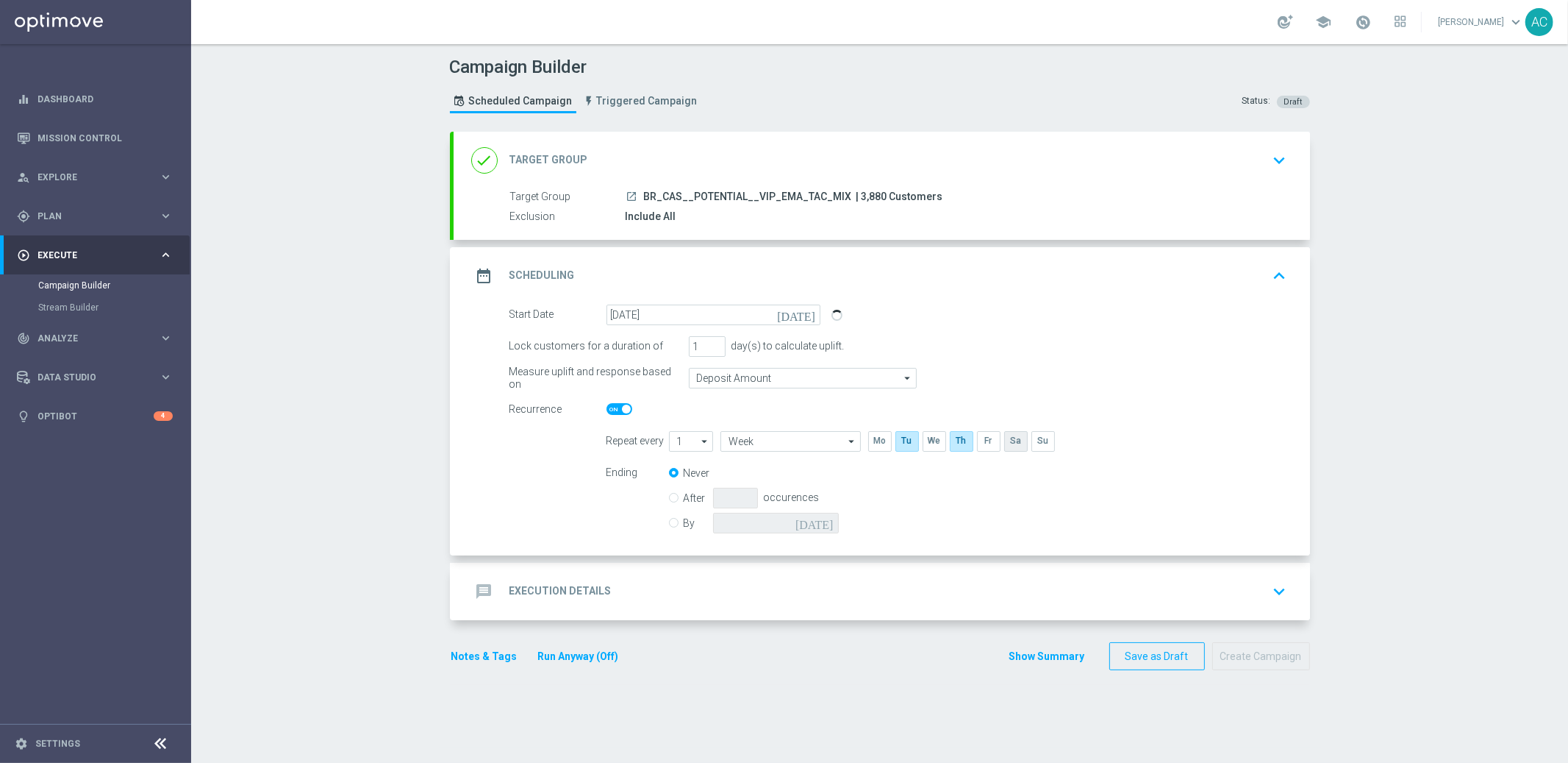
click at [1014, 444] on input "checkbox" at bounding box center [1015, 441] width 22 height 20
checkbox input "true"
click at [669, 522] on input "By" at bounding box center [673, 520] width 10 height 10
radio input "true"
radio input "false"
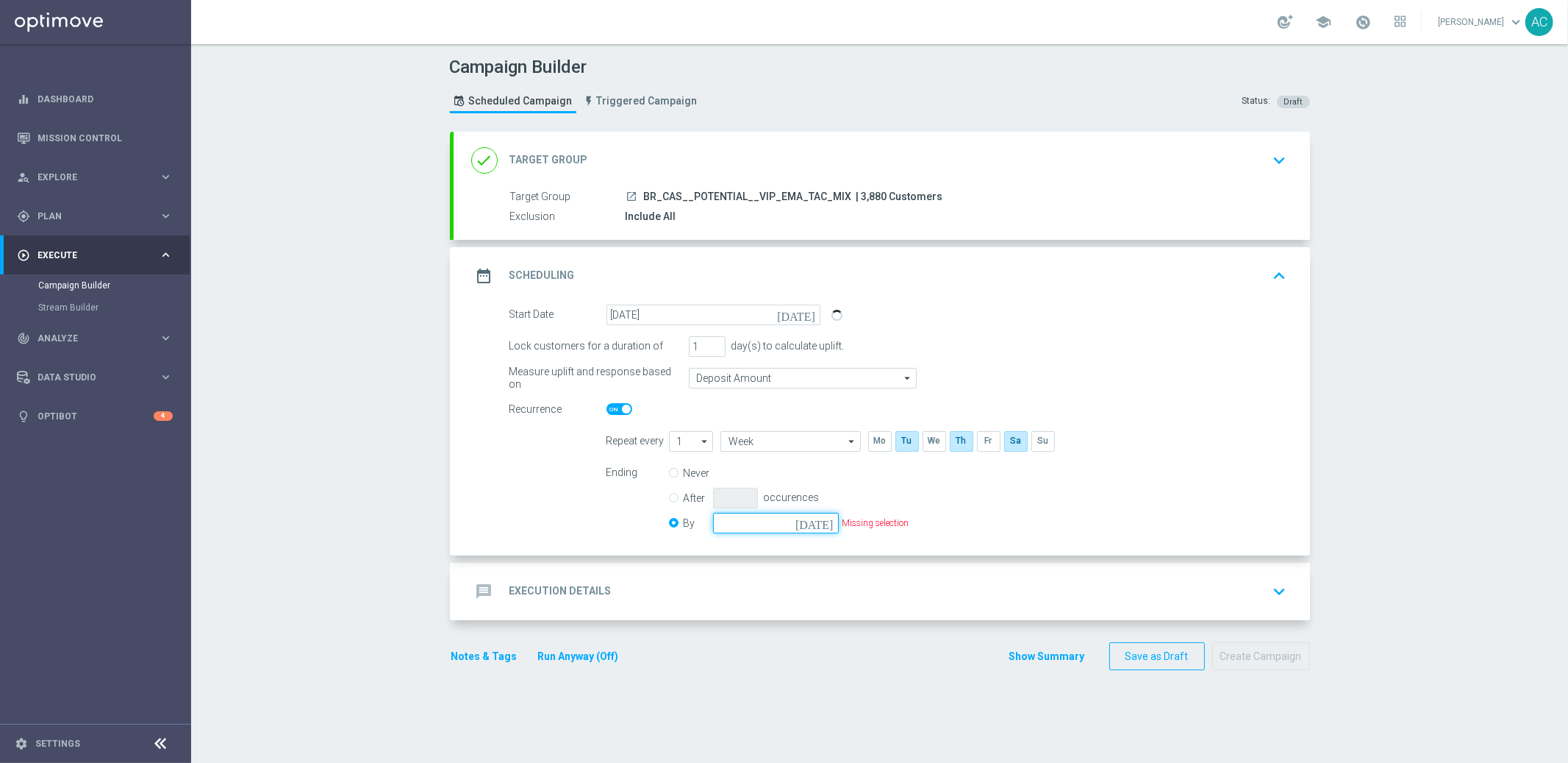
click at [825, 527] on input at bounding box center [776, 523] width 126 height 21
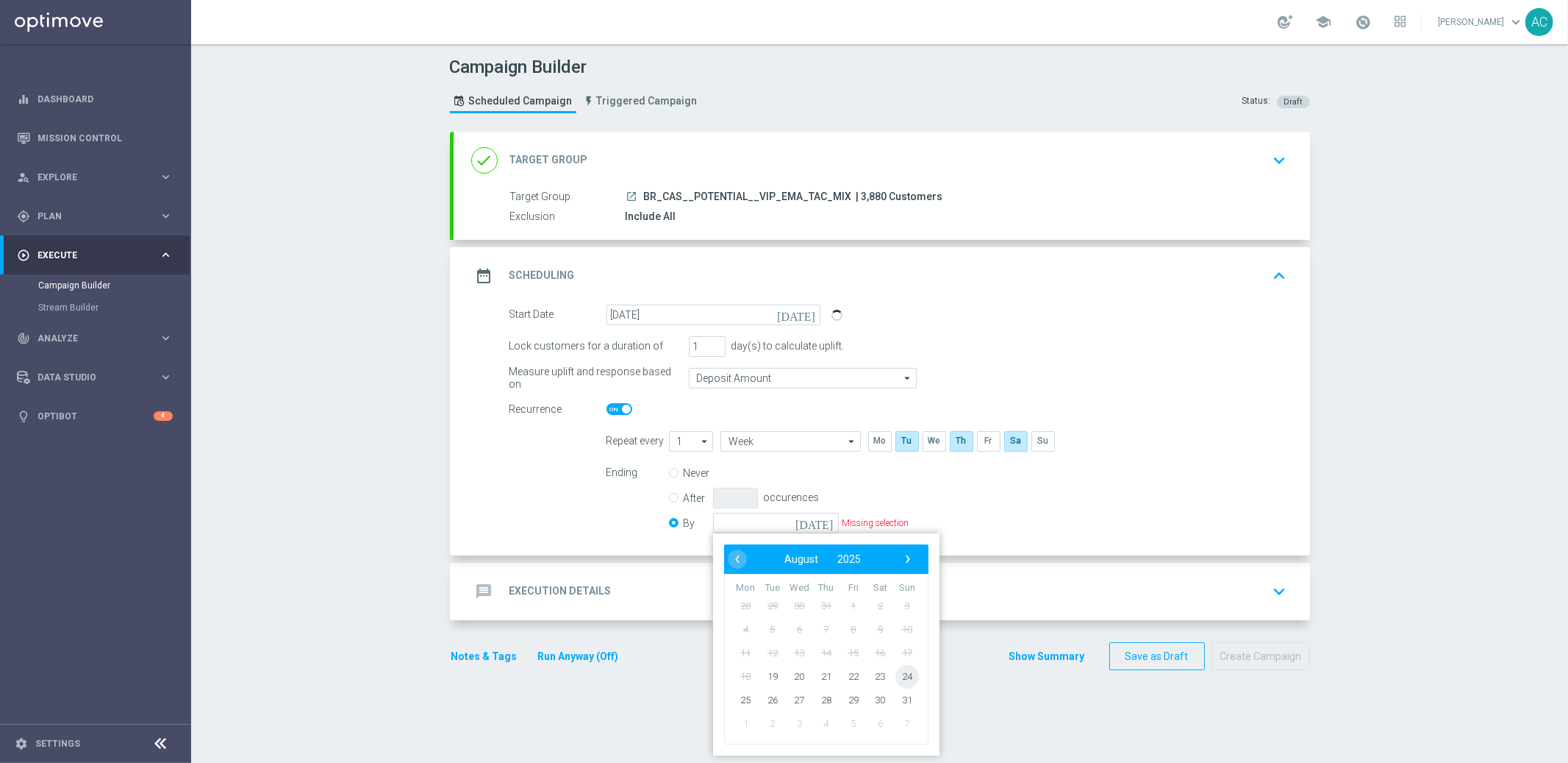
click at [902, 677] on span "24" at bounding box center [906, 676] width 23 height 23
type input "24 Aug 2025"
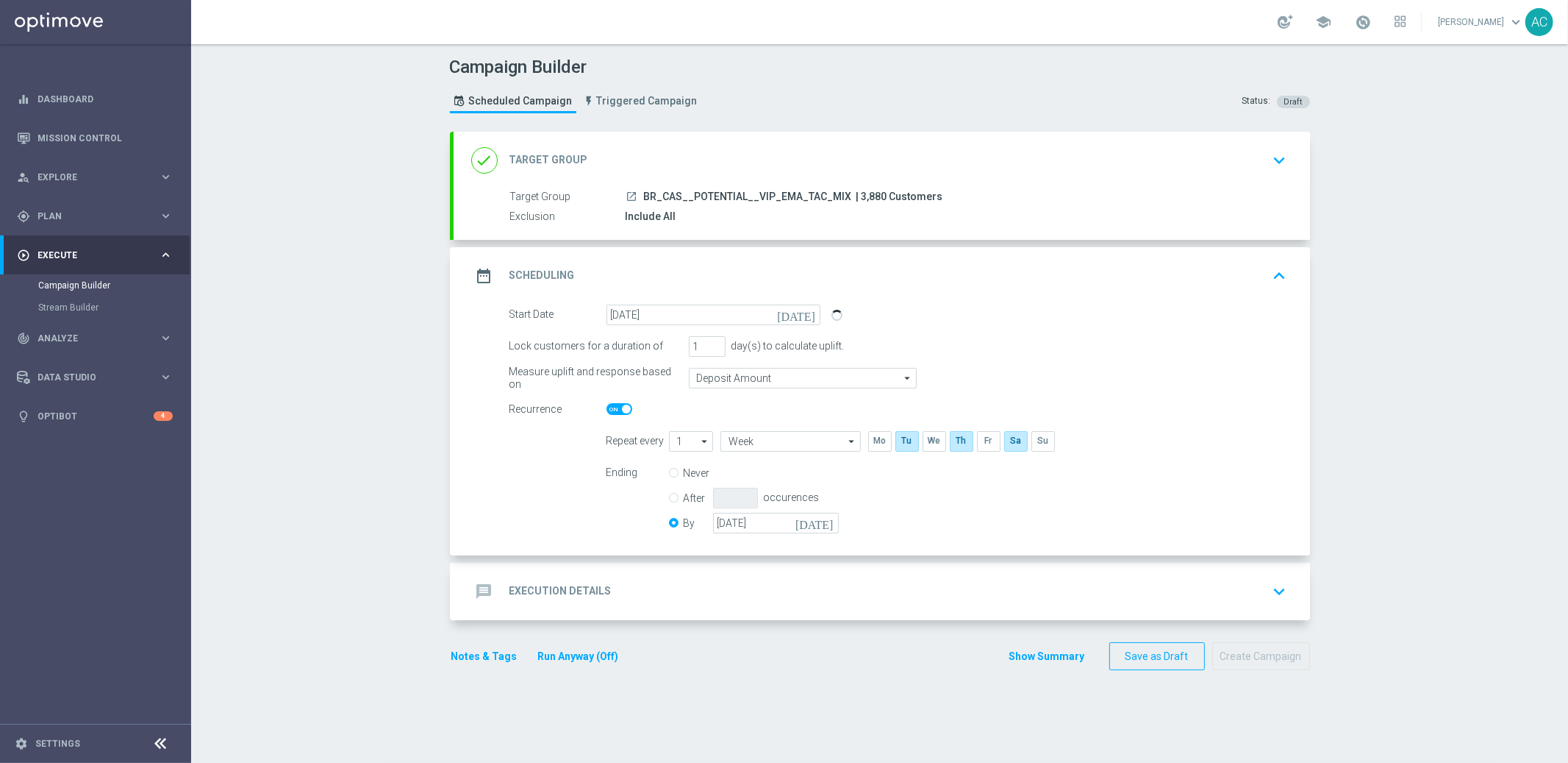
click at [663, 598] on div "message Execution Details keyboard_arrow_down" at bounding box center [882, 591] width 822 height 28
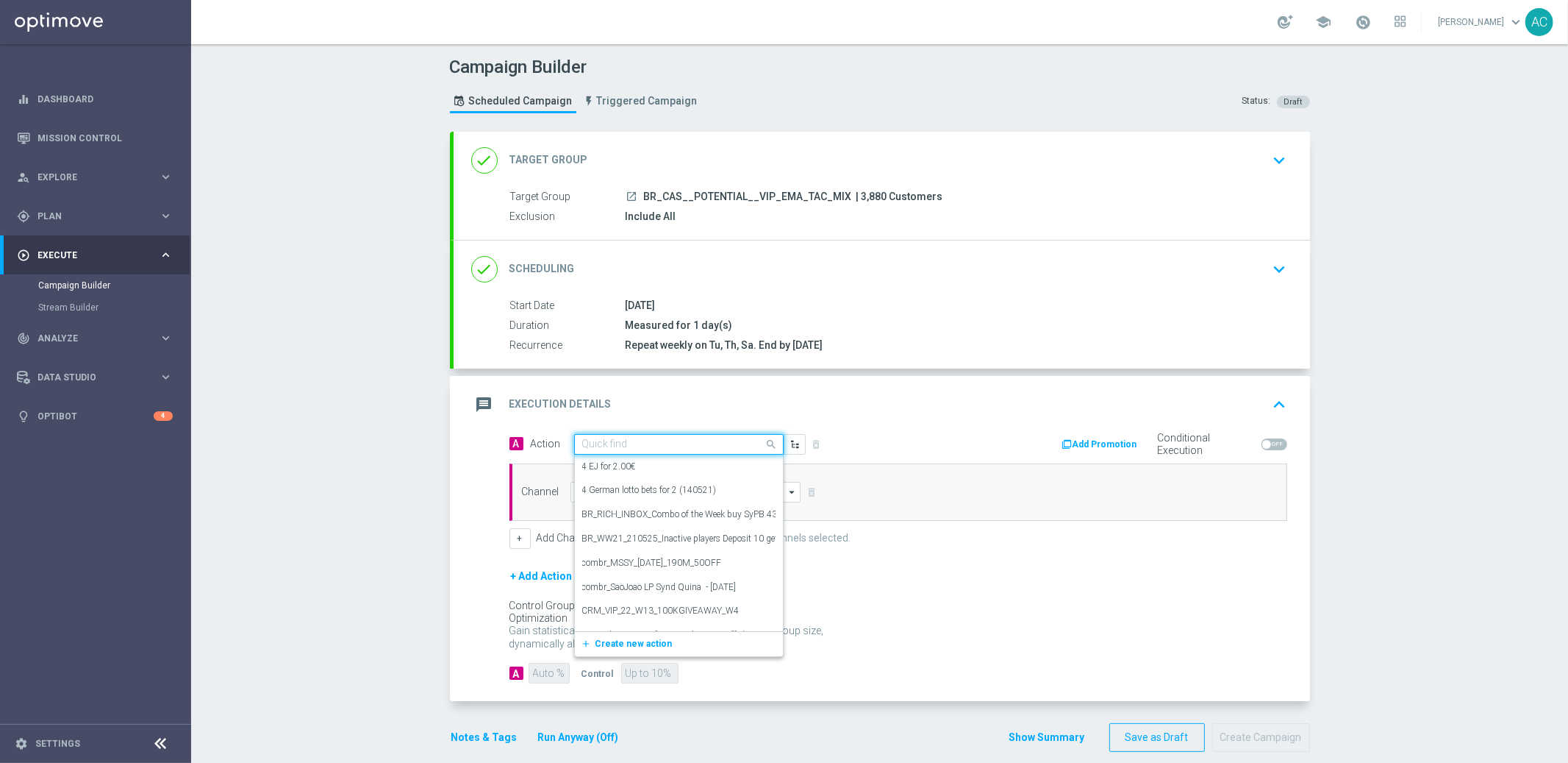
click at [634, 446] on input "text" at bounding box center [664, 445] width 164 height 13
paste input "BR_CAS__LB15K_VIP_EMA_TAC_GM"
type input "BR_CAS__LB15K_VIP_EMA_TAC_GM"
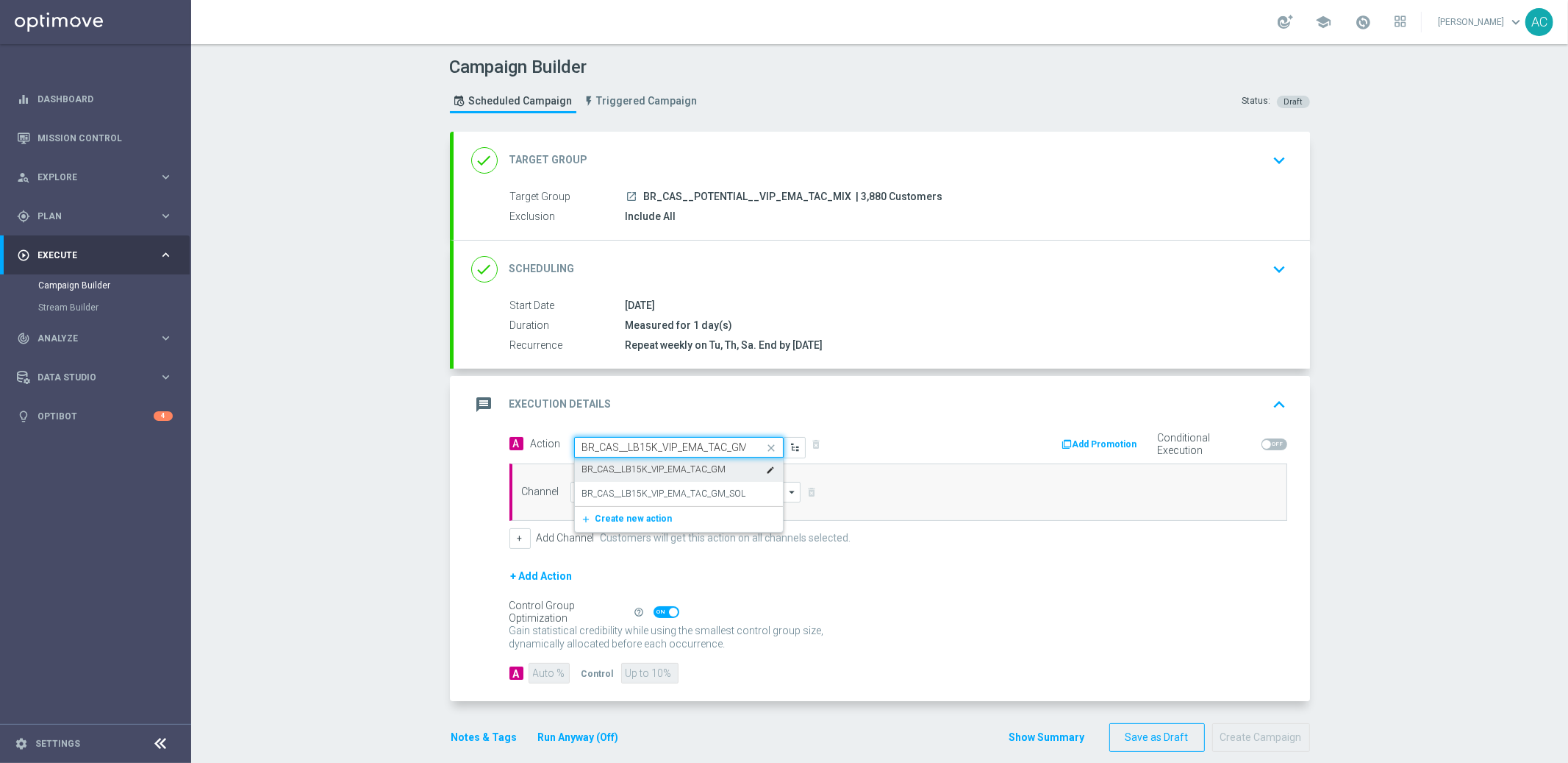
click at [629, 464] on label "BR_CAS__LB15K_VIP_EMA_TAC_GM" at bounding box center [654, 470] width 144 height 13
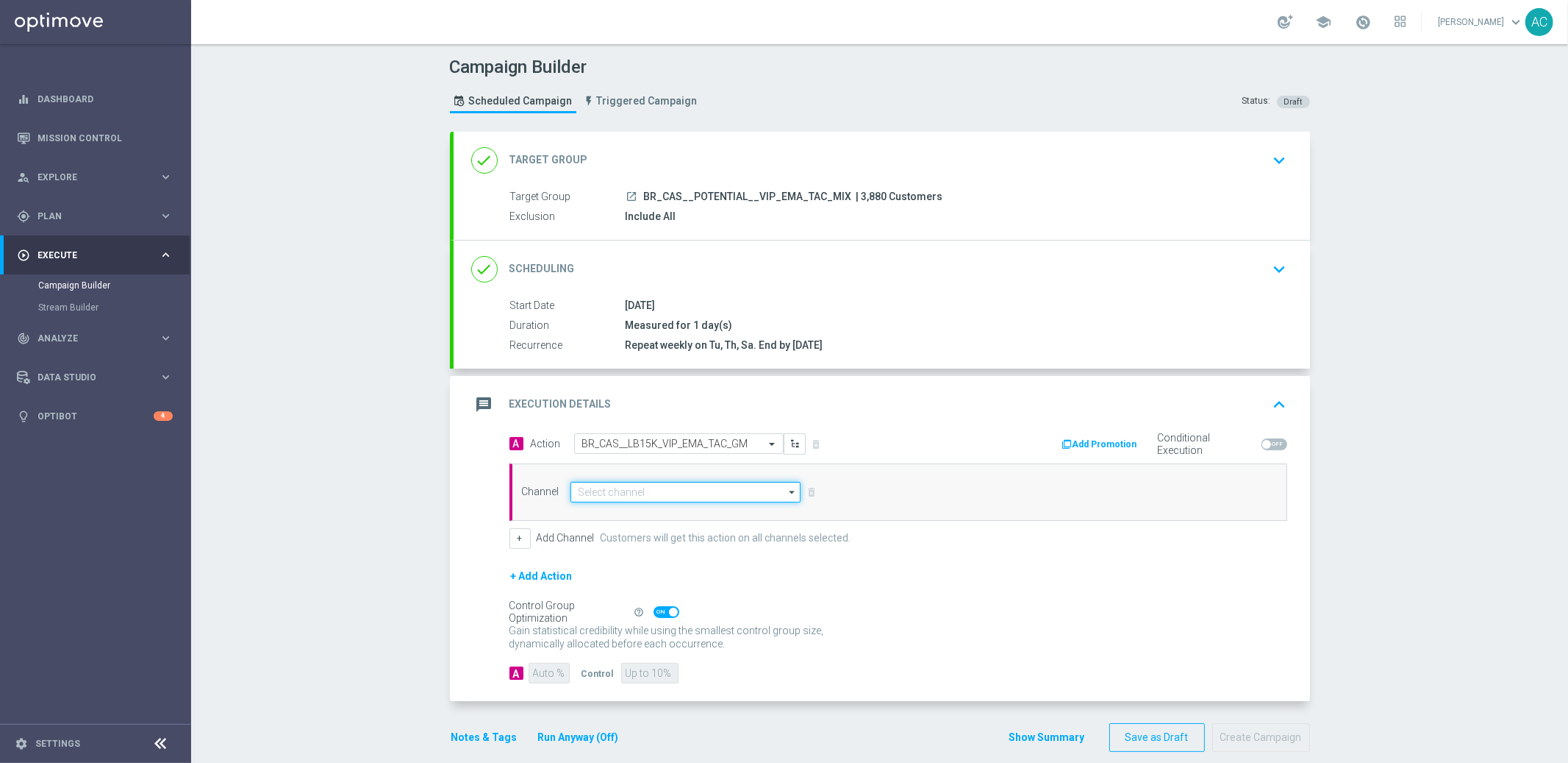
click at [630, 490] on input at bounding box center [686, 491] width 231 height 21
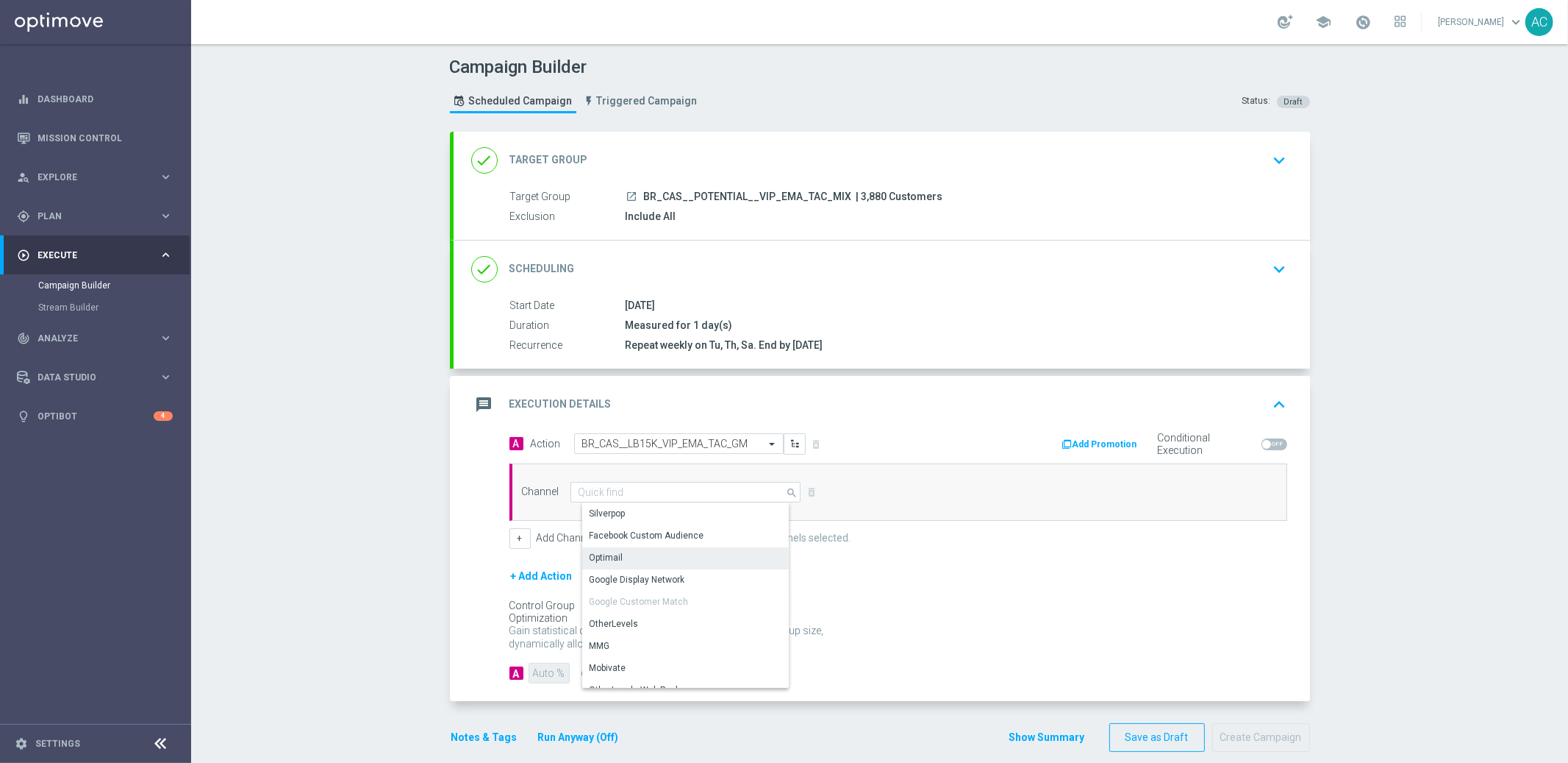
click at [644, 551] on div "Optimail" at bounding box center [691, 558] width 219 height 21
type input "Optimail"
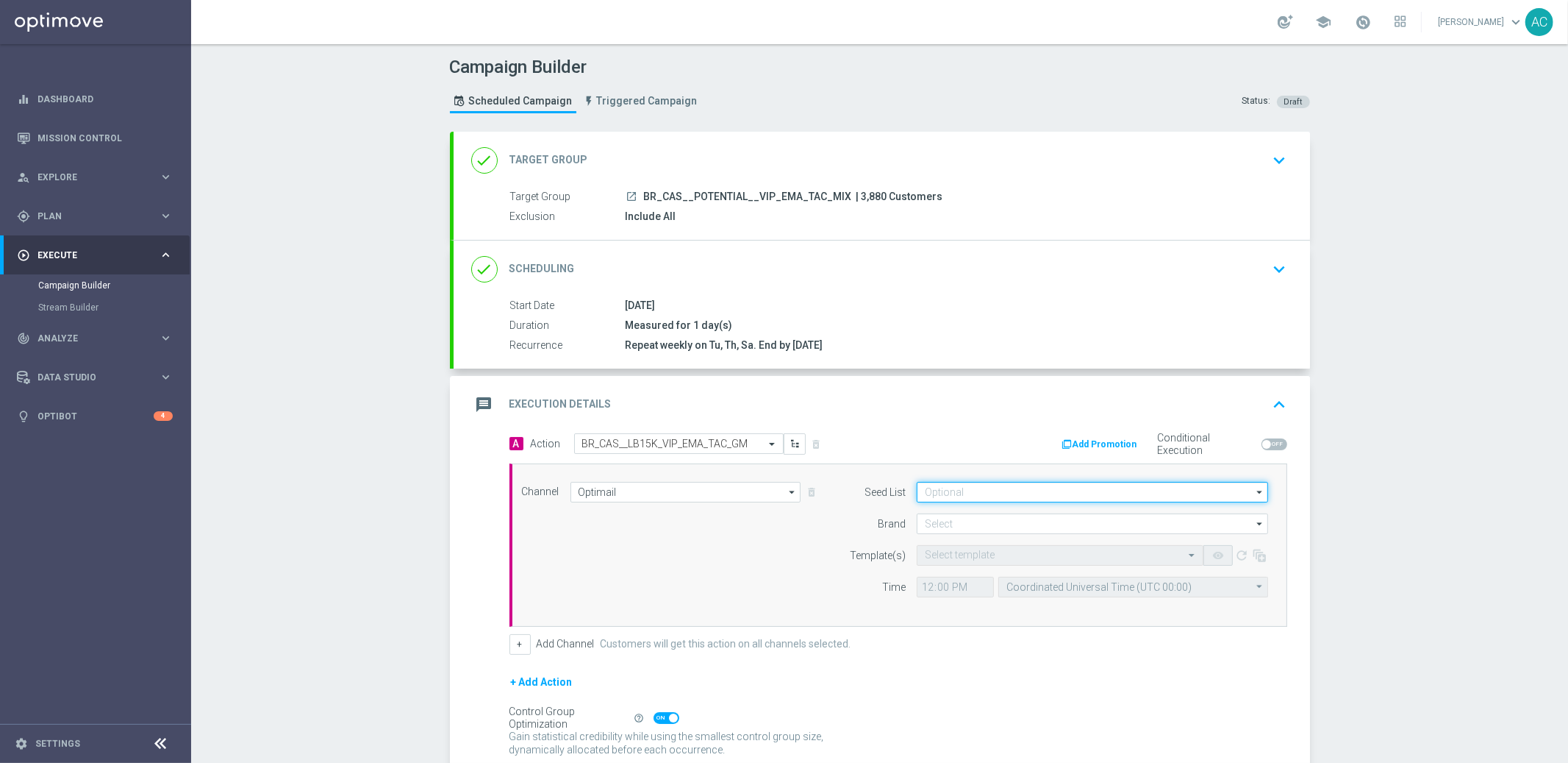
click at [989, 493] on input at bounding box center [1093, 491] width 352 height 21
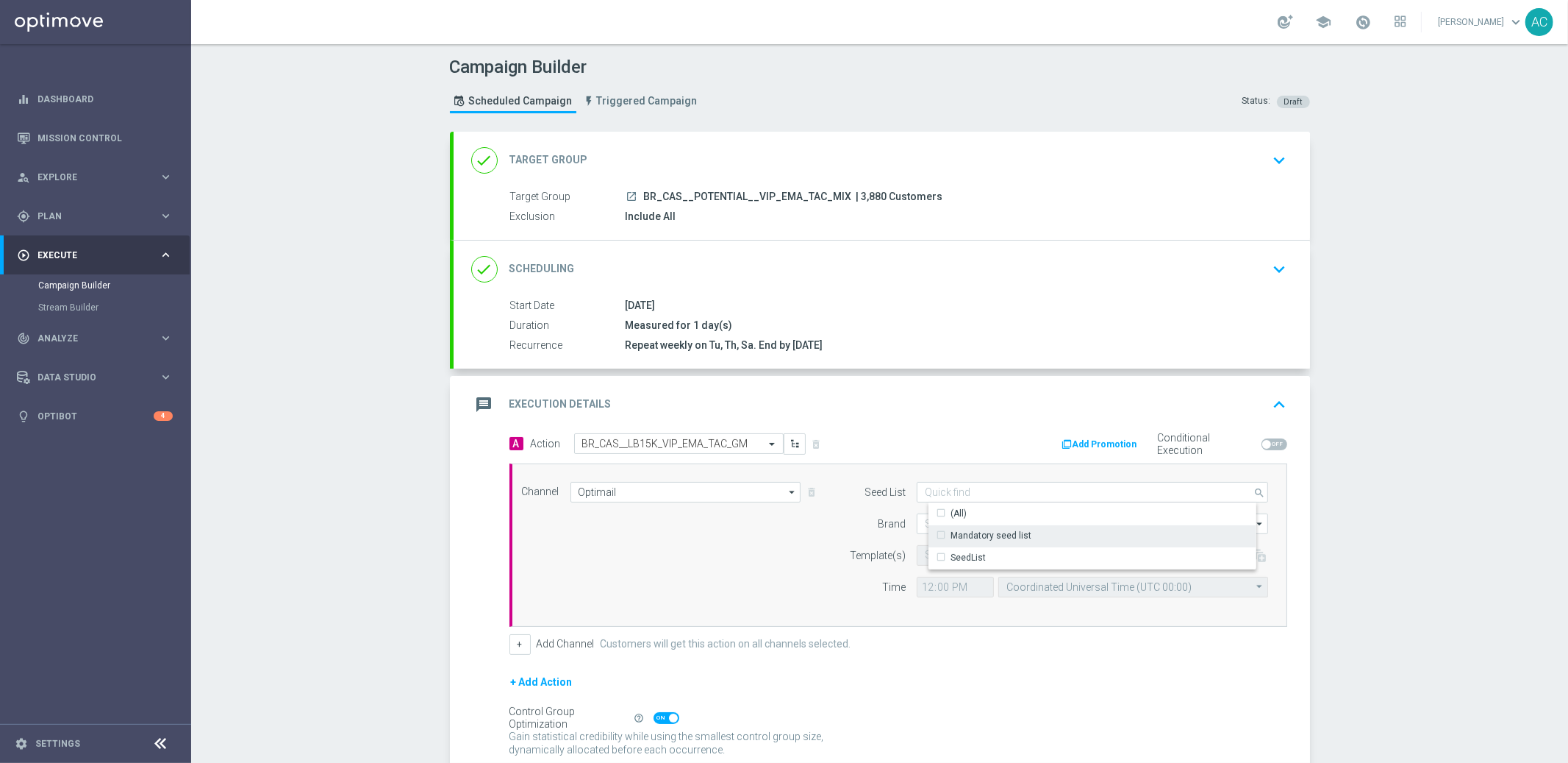
click at [1001, 532] on div "Mandatory seed list" at bounding box center [991, 535] width 81 height 13
click at [786, 544] on div "Channel Optimail Optimail arrow_drop_down Drag here to set row groups Drag here…" at bounding box center [895, 545] width 769 height 127
type input "Mandatory seed list"
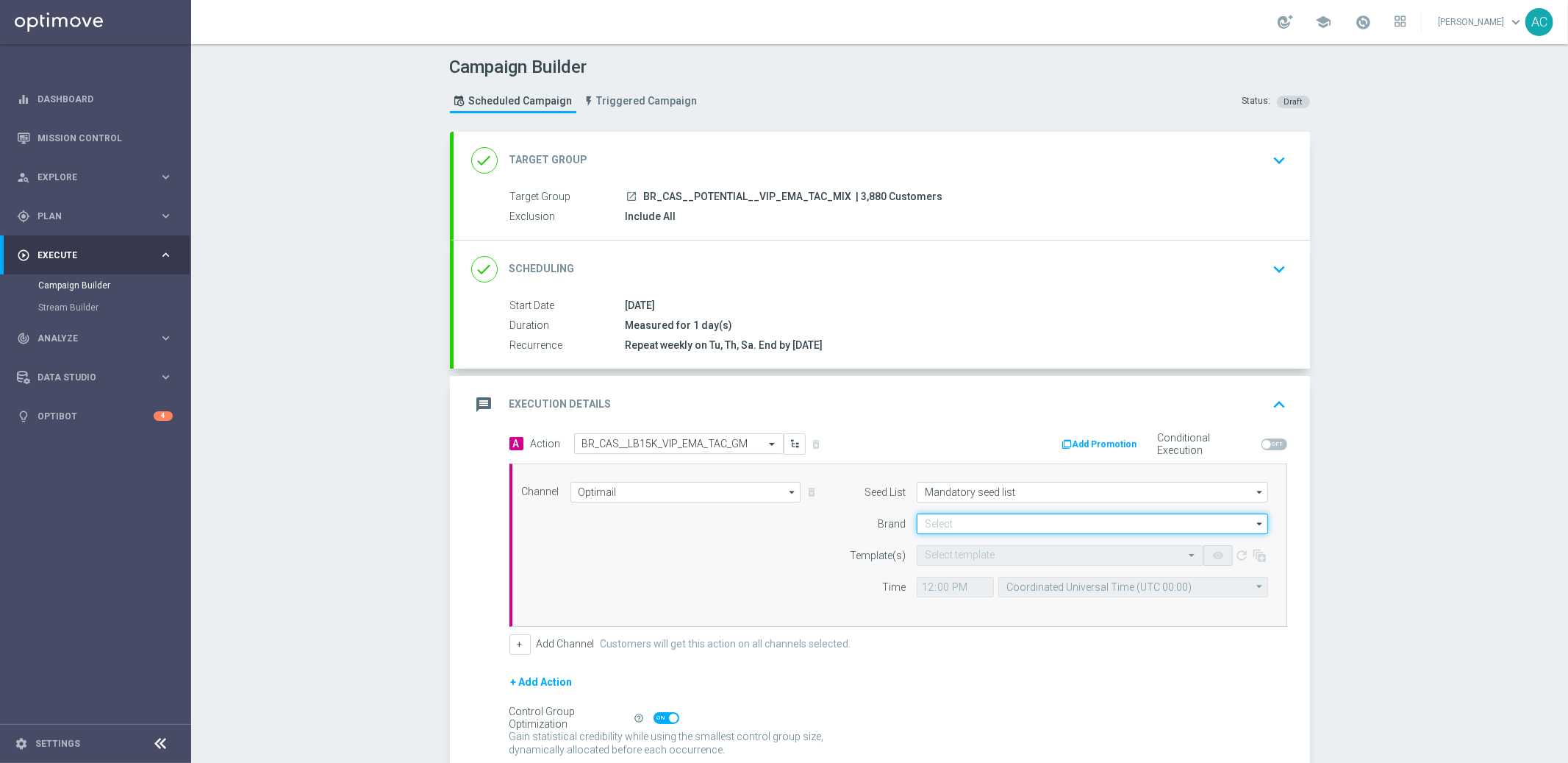
click at [993, 519] on input at bounding box center [1093, 524] width 352 height 21
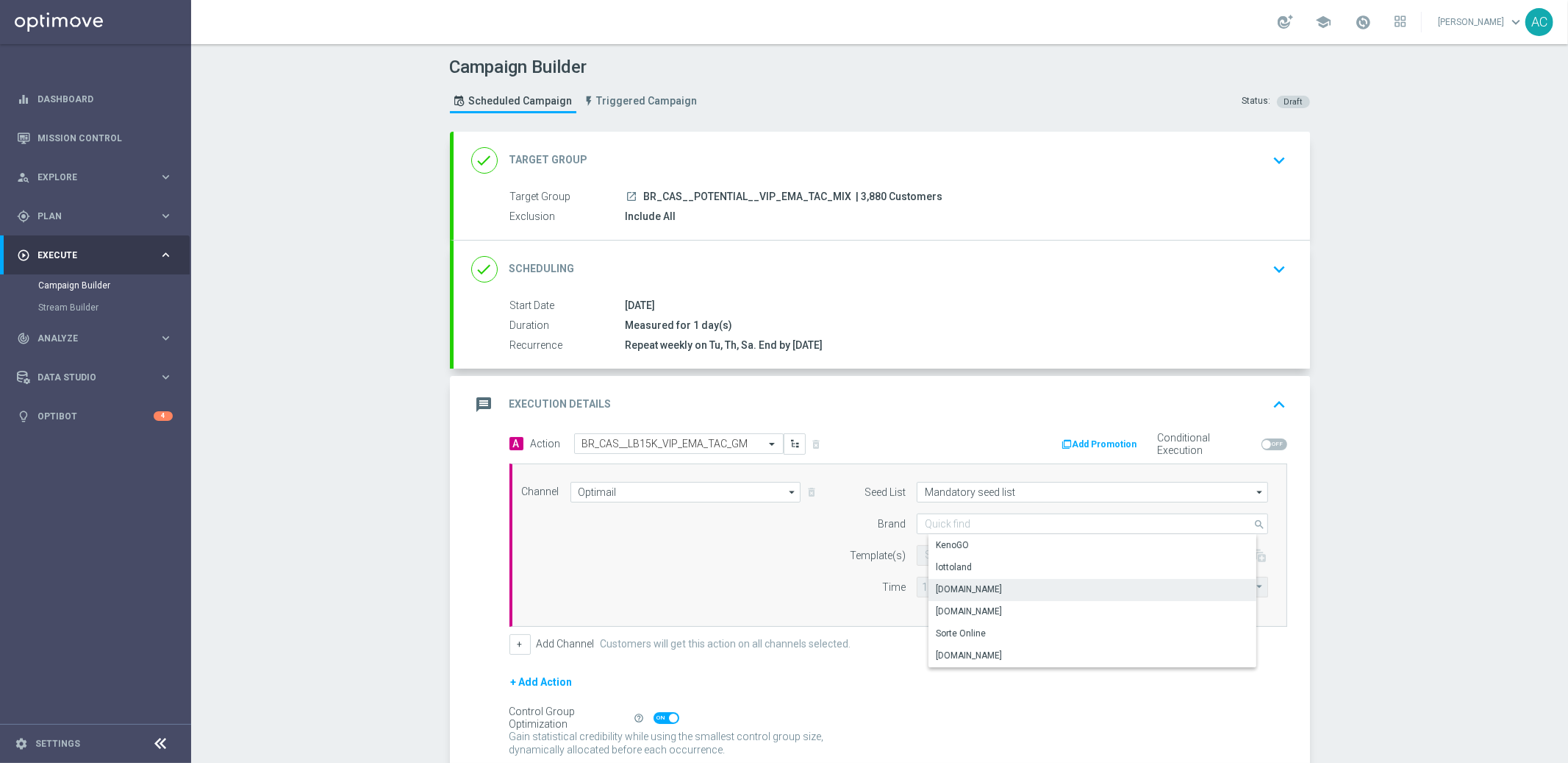
click at [989, 583] on div "[DOMAIN_NAME]" at bounding box center [969, 589] width 66 height 13
type input "[DOMAIN_NAME]"
click at [603, 546] on div "Channel Optimail Optimail arrow_drop_down Drag here to set row groups Drag here…" at bounding box center [895, 545] width 769 height 127
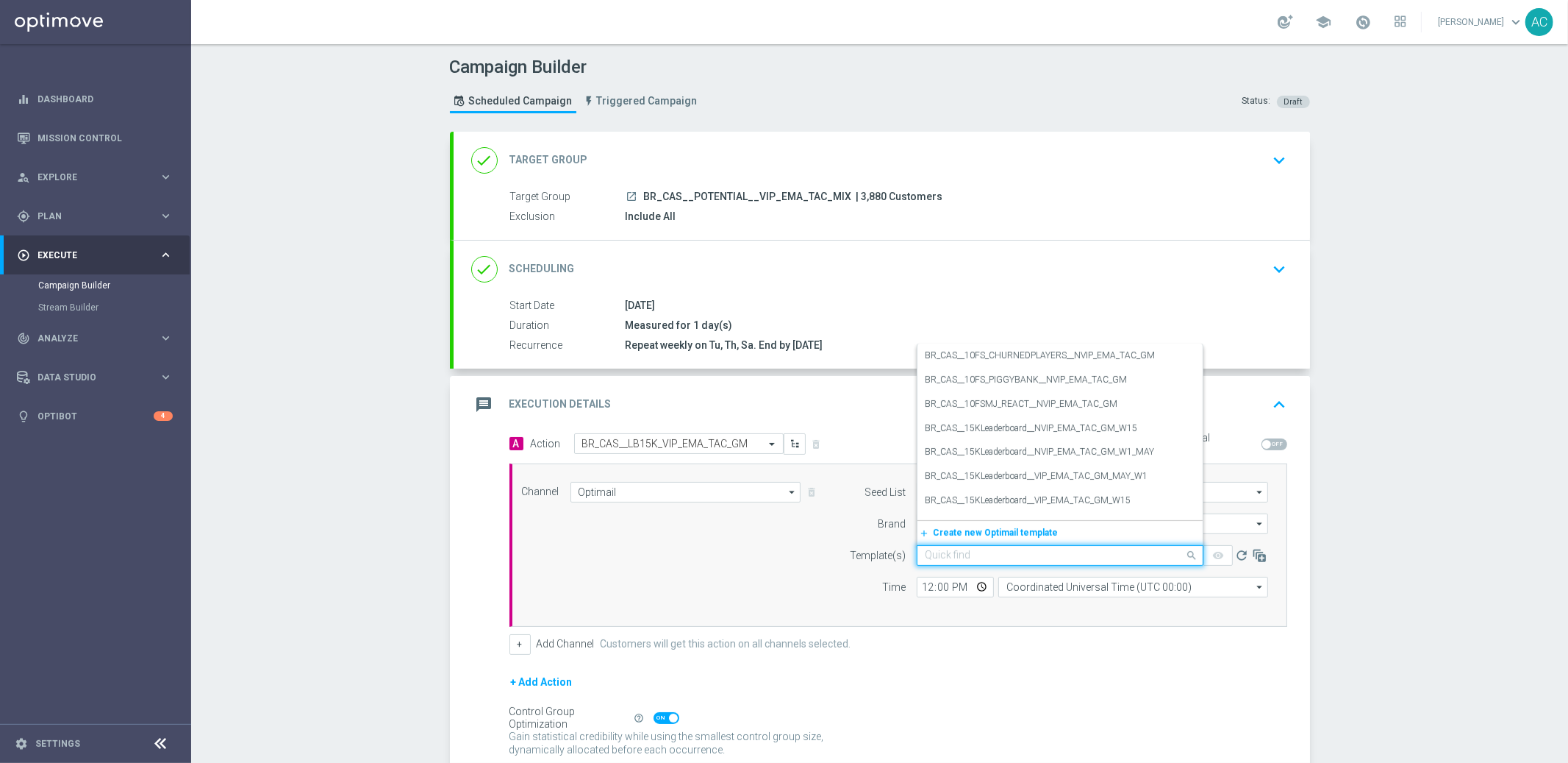
click at [977, 556] on input "text" at bounding box center [1046, 556] width 241 height 13
paste input "BR_CAS__LB15K_VIP_EMA_TAC_GM"
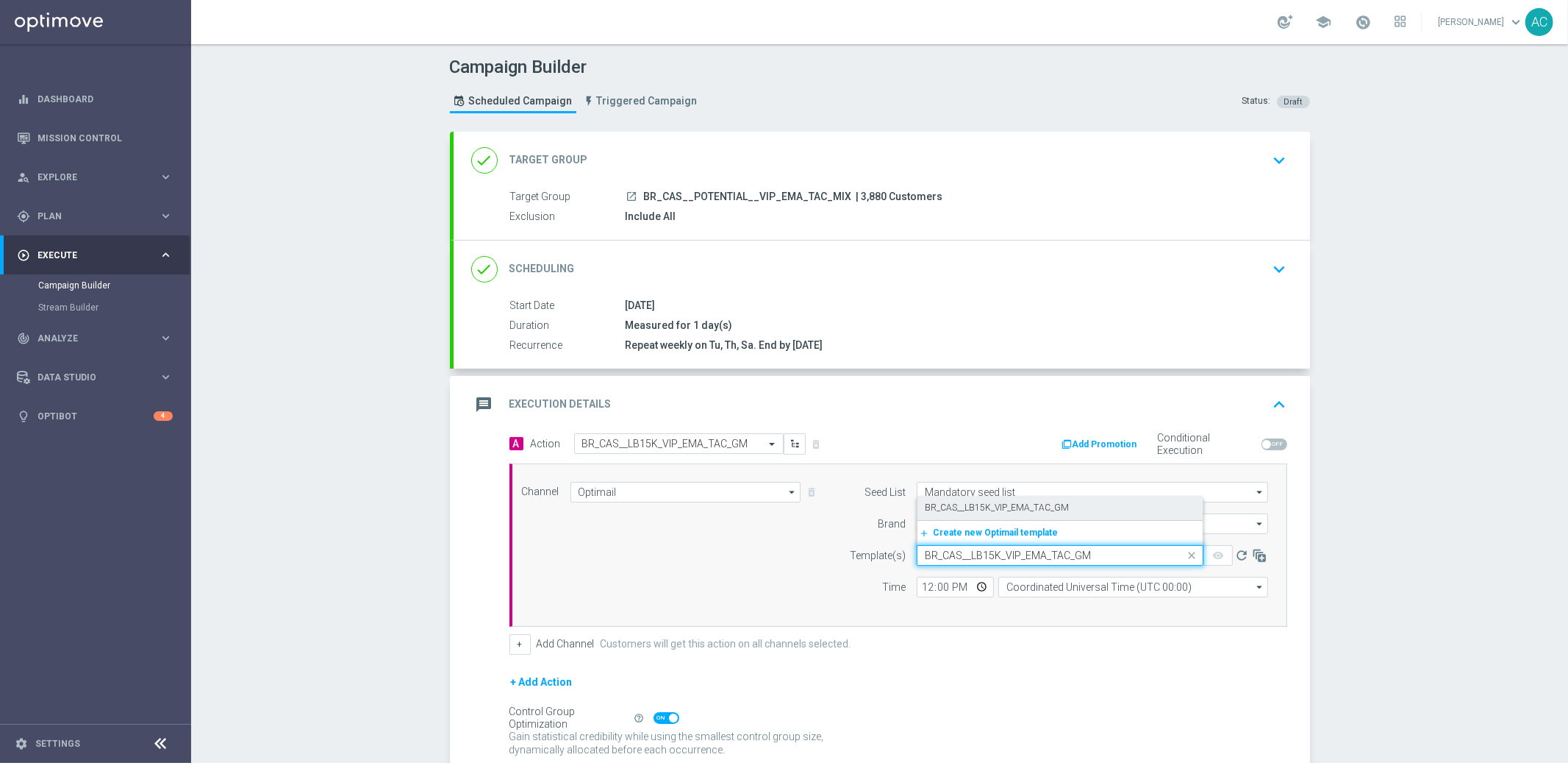
click at [1002, 507] on label "BR_CAS__LB15K_VIP_EMA_TAC_GM" at bounding box center [997, 508] width 144 height 13
type input "BR_CAS__LB15K_VIP_EMA_TAC_GM"
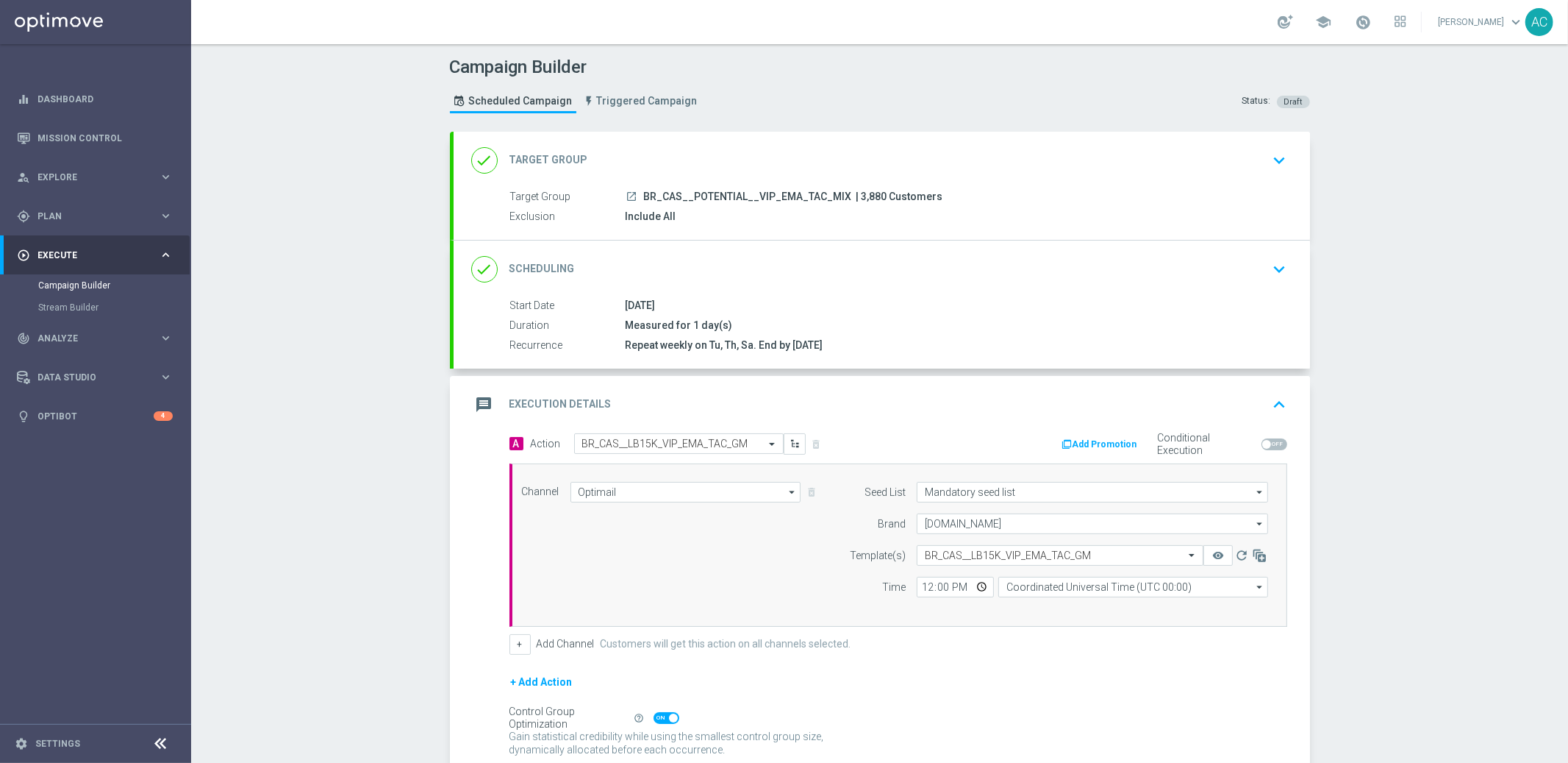
click at [906, 587] on div "12:00 Coordinated Universal Time (UTC 00:00) Coordinated Universal Time (UTC 00…" at bounding box center [1093, 587] width 373 height 21
click at [921, 585] on input "12:00" at bounding box center [955, 587] width 77 height 21
type input "17:30"
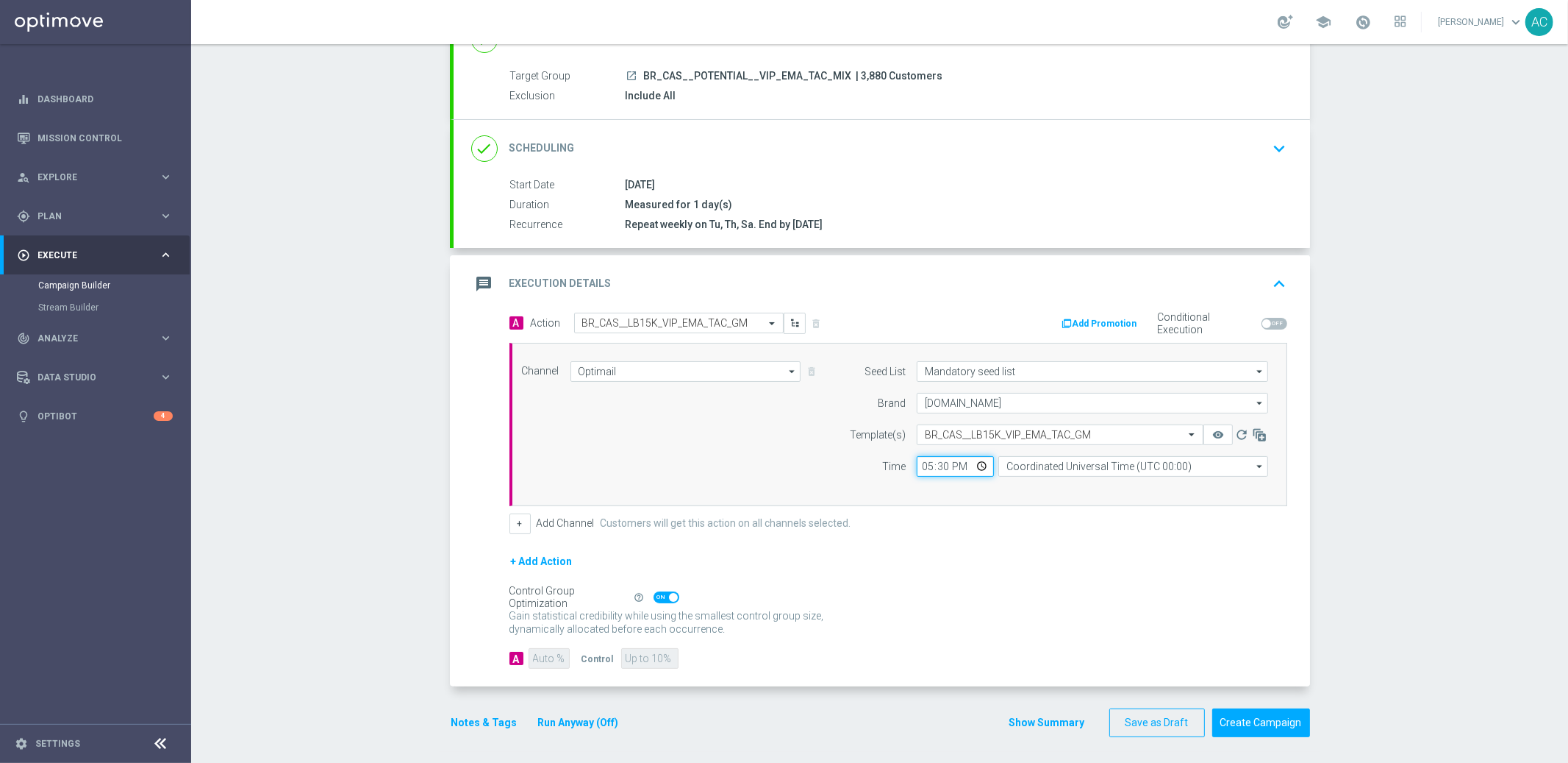
scroll to position [123, 0]
click at [659, 589] on span at bounding box center [666, 594] width 26 height 12
click at [659, 589] on input "checkbox" at bounding box center [666, 594] width 26 height 12
checkbox input "false"
click at [537, 654] on input "90" at bounding box center [548, 655] width 40 height 21
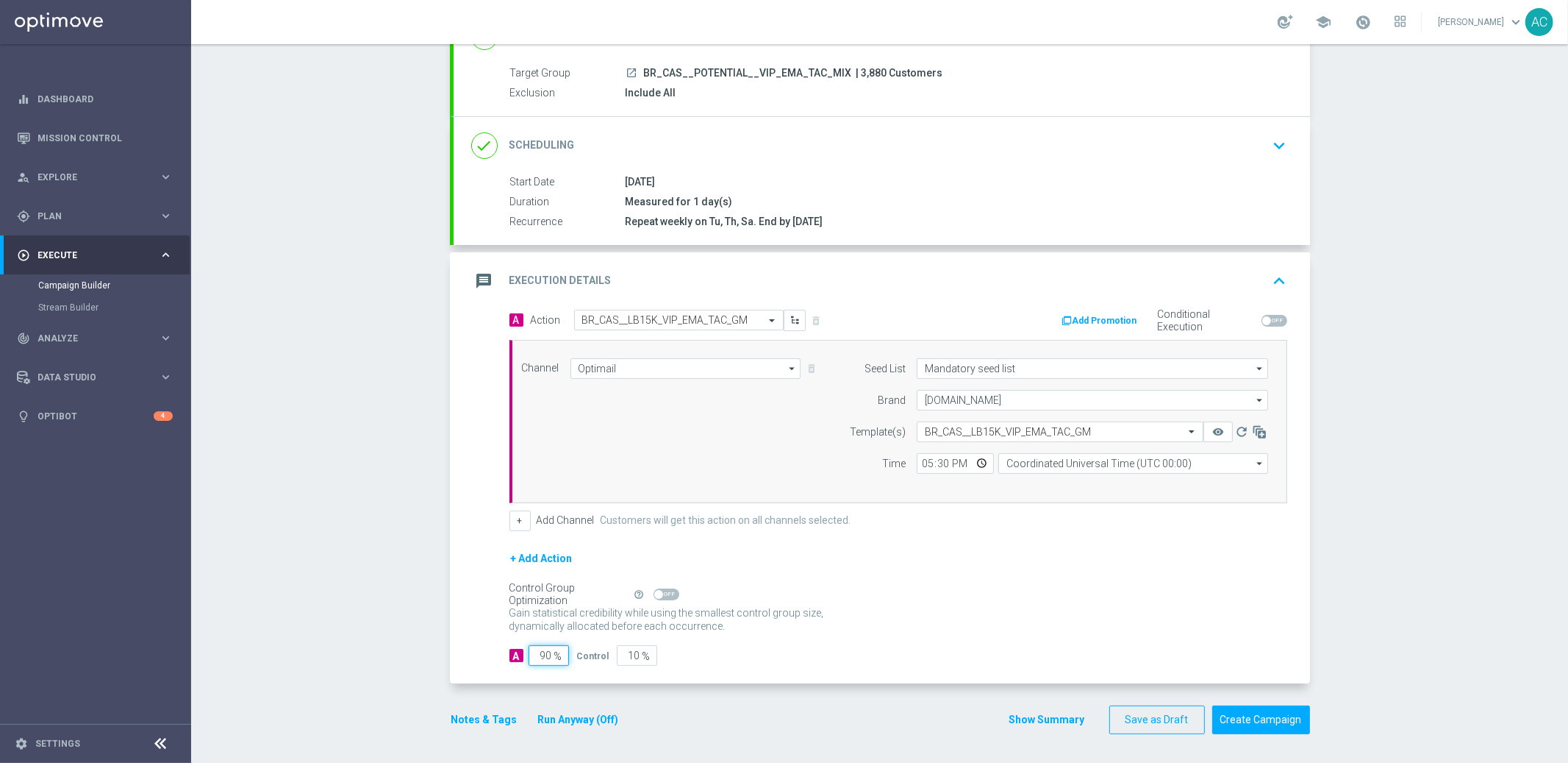
click at [537, 654] on input "90" at bounding box center [548, 655] width 40 height 21
type input "1"
type input "99"
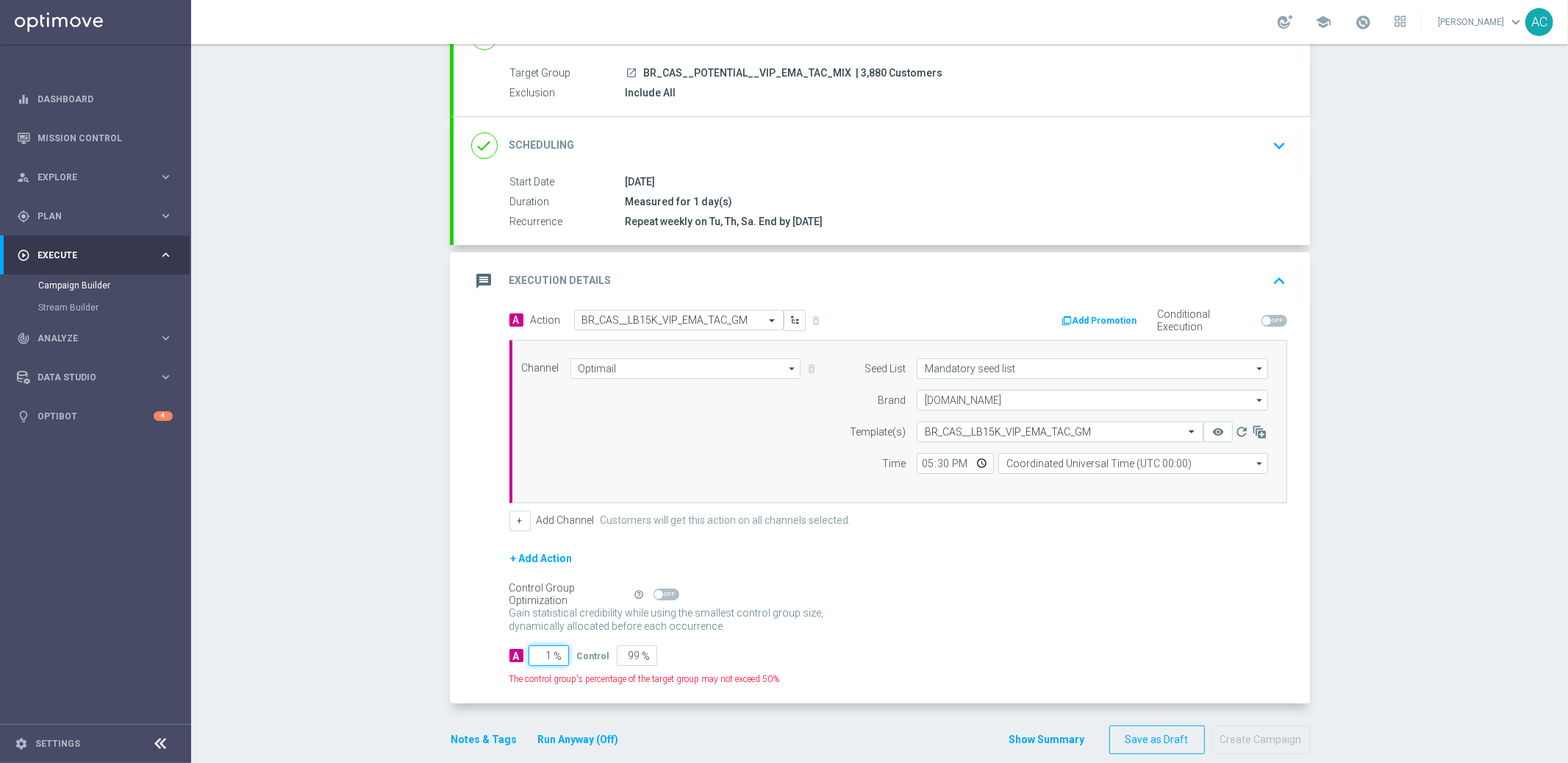
type input "10"
type input "90"
type input "100"
type input "0"
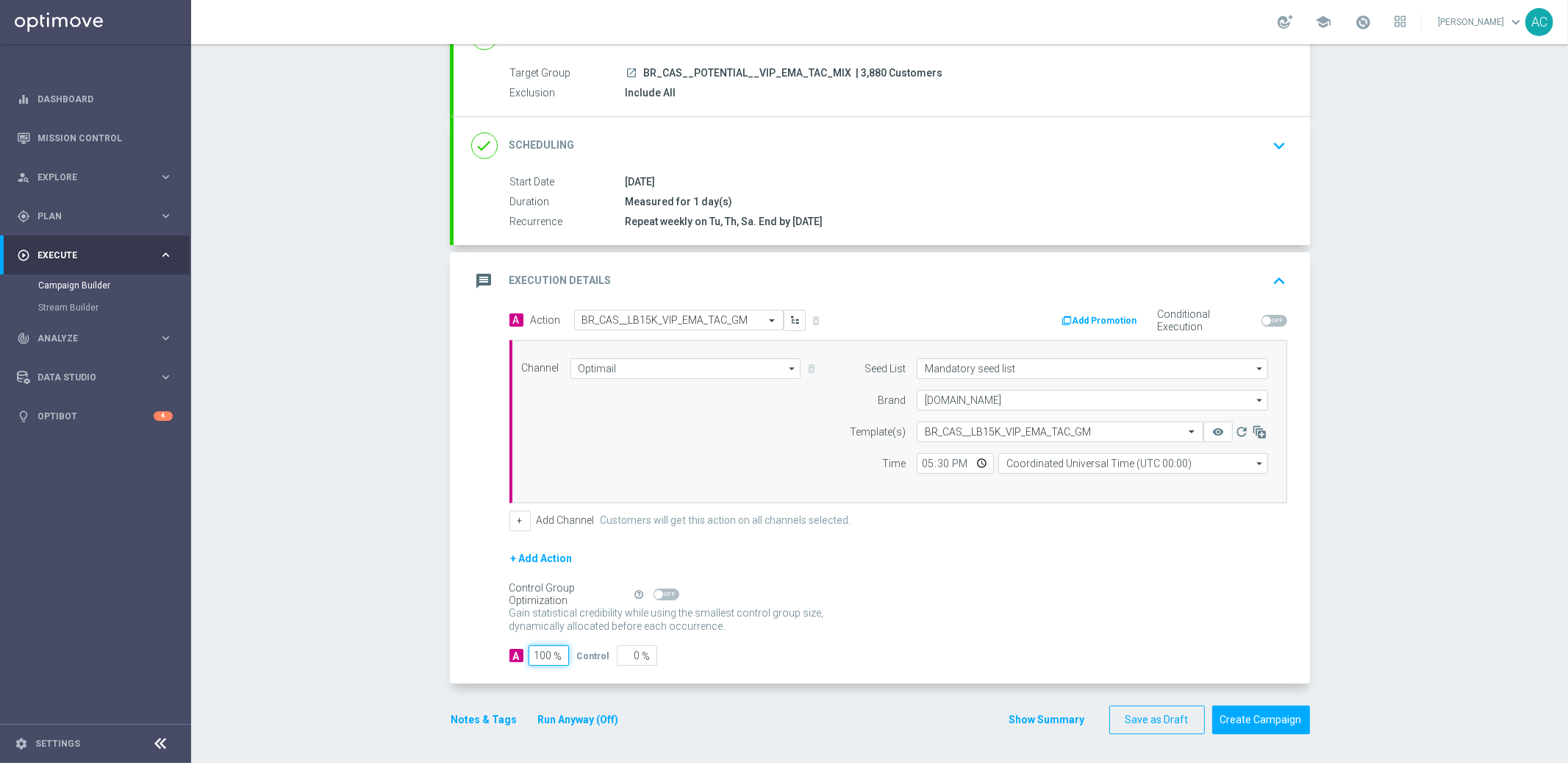
type input "100"
click at [922, 627] on div "Gain statistical credibility while using the smallest control group size, dynam…" at bounding box center [898, 620] width 778 height 36
click at [1144, 457] on input "Coordinated Universal Time (UTC 00:00)" at bounding box center [1133, 463] width 270 height 21
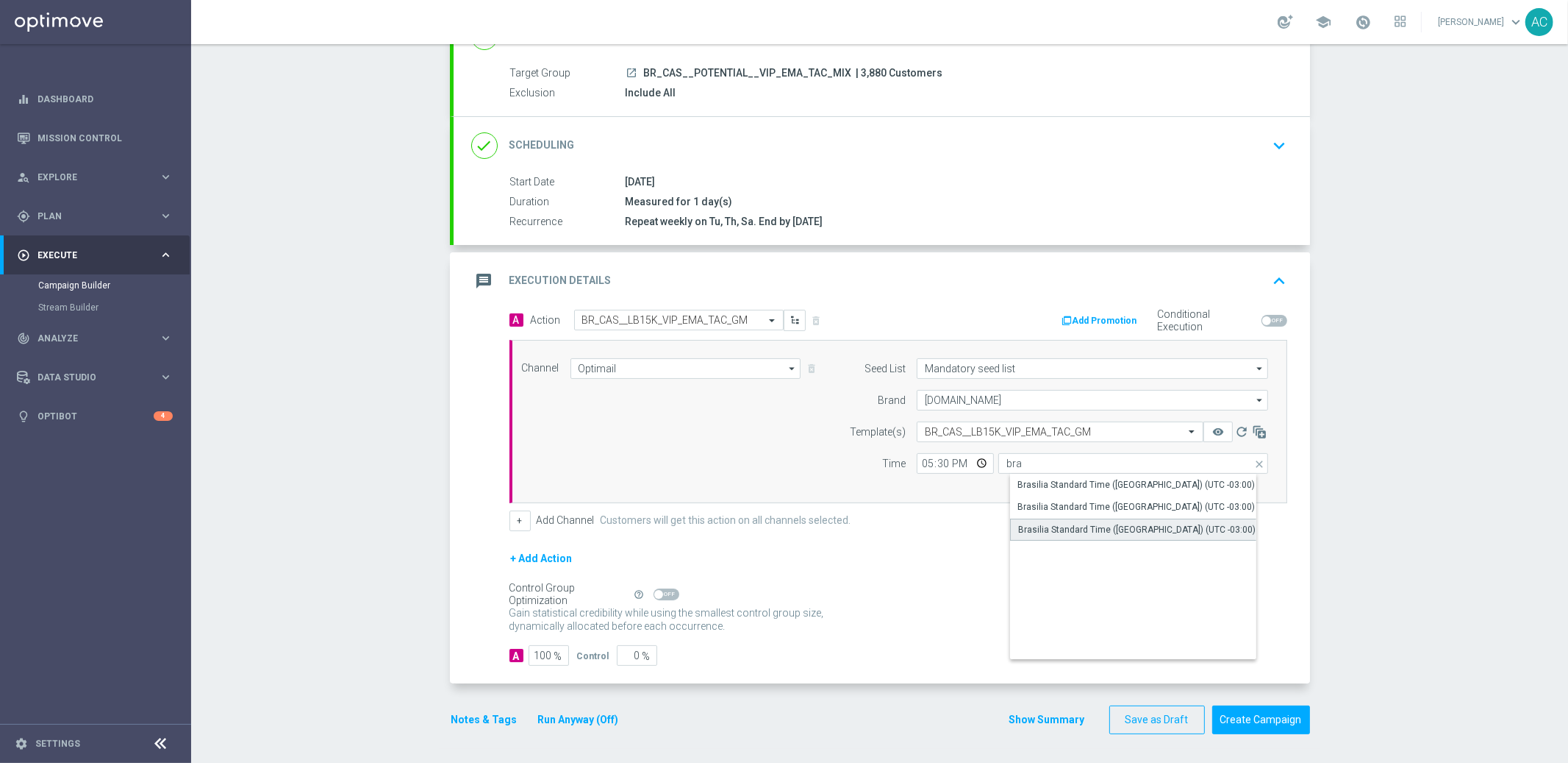
click at [1151, 526] on div "Brasilia Standard Time ([GEOGRAPHIC_DATA]) (UTC -03:00)" at bounding box center [1138, 529] width 238 height 13
type input "Brasilia Standard Time ([GEOGRAPHIC_DATA]) (UTC -03:00)"
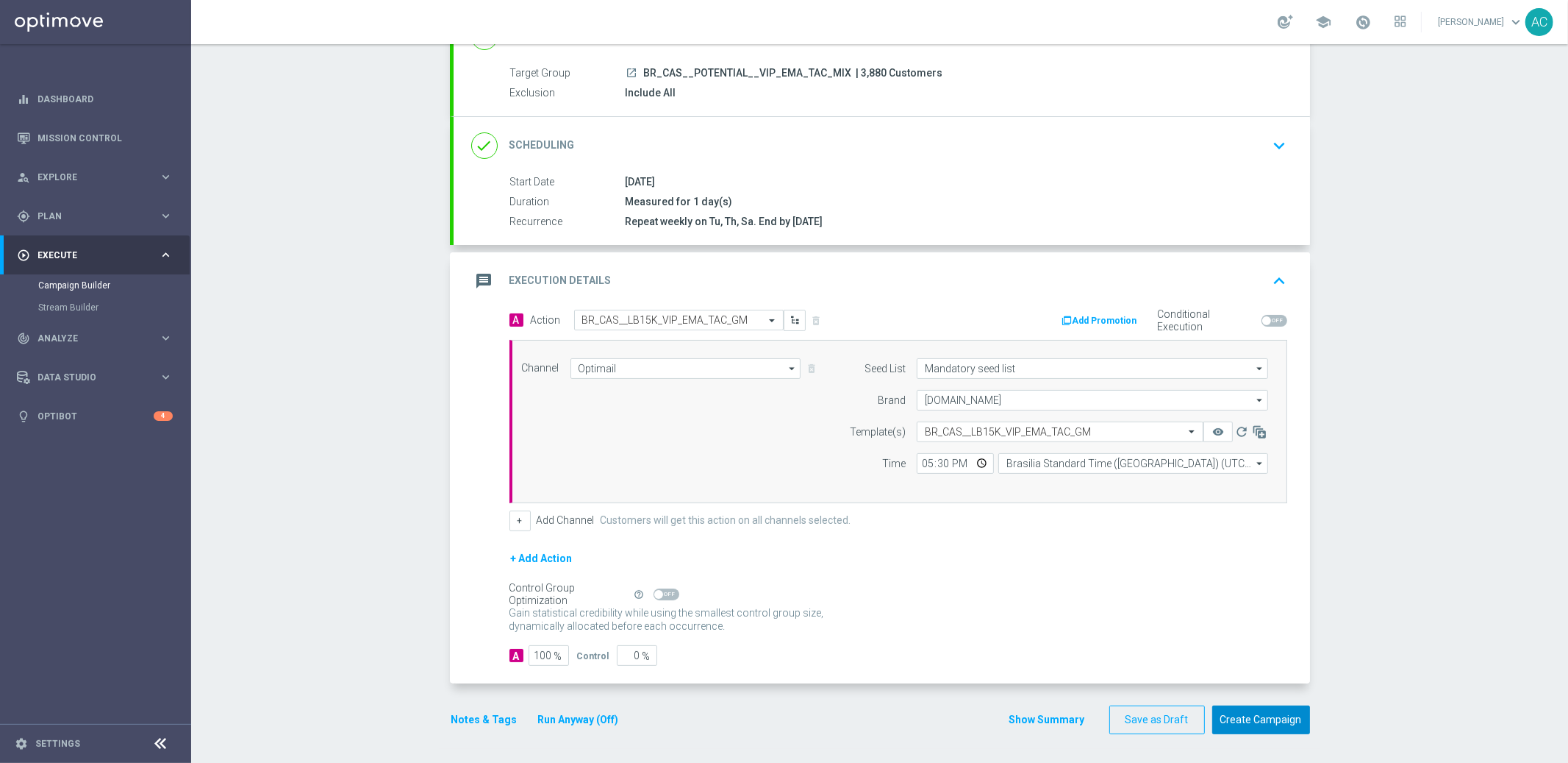
click at [1256, 720] on button "Create Campaign" at bounding box center [1262, 720] width 98 height 29
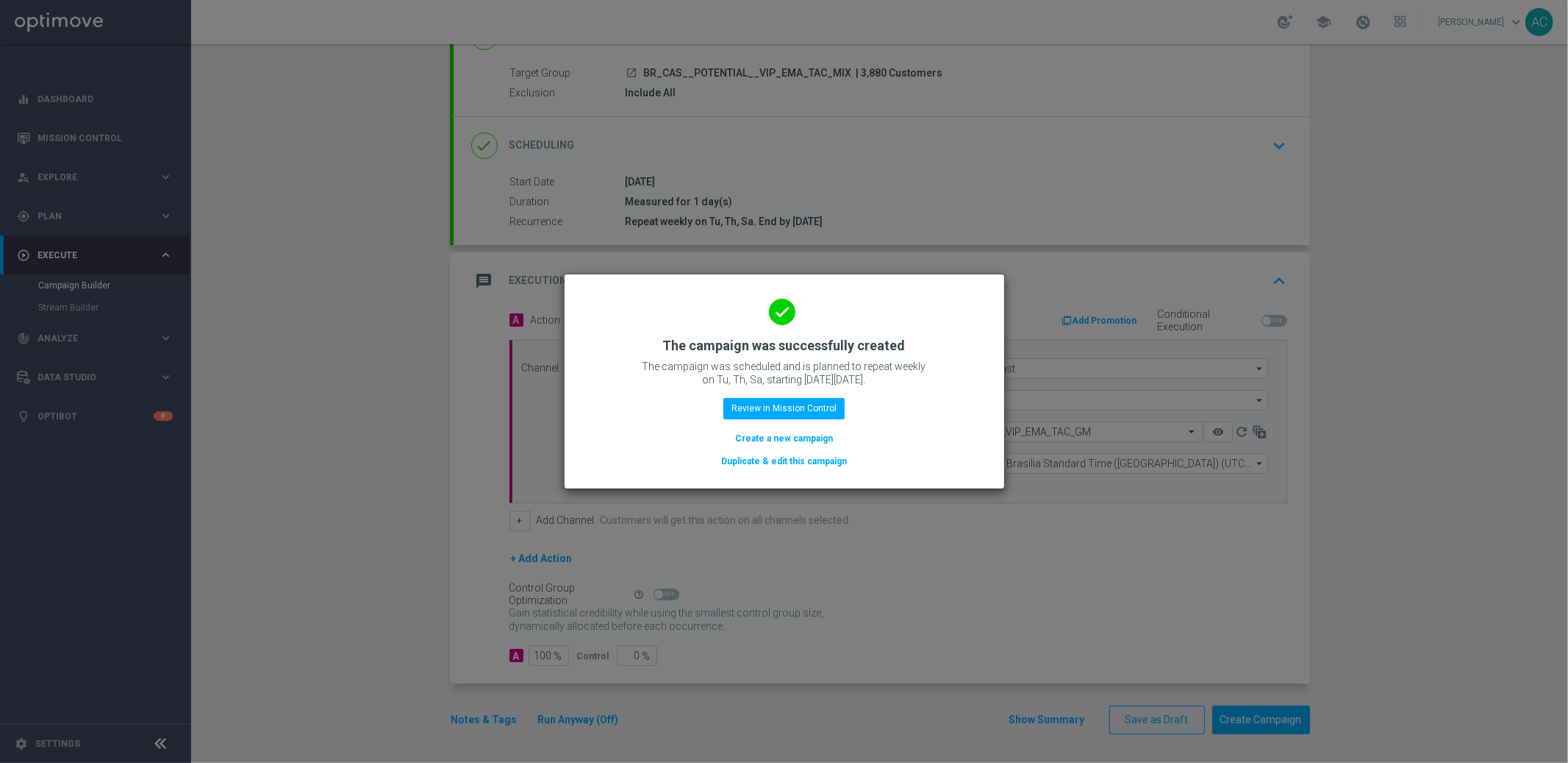
click at [780, 433] on button "Create a new campaign" at bounding box center [784, 439] width 101 height 16
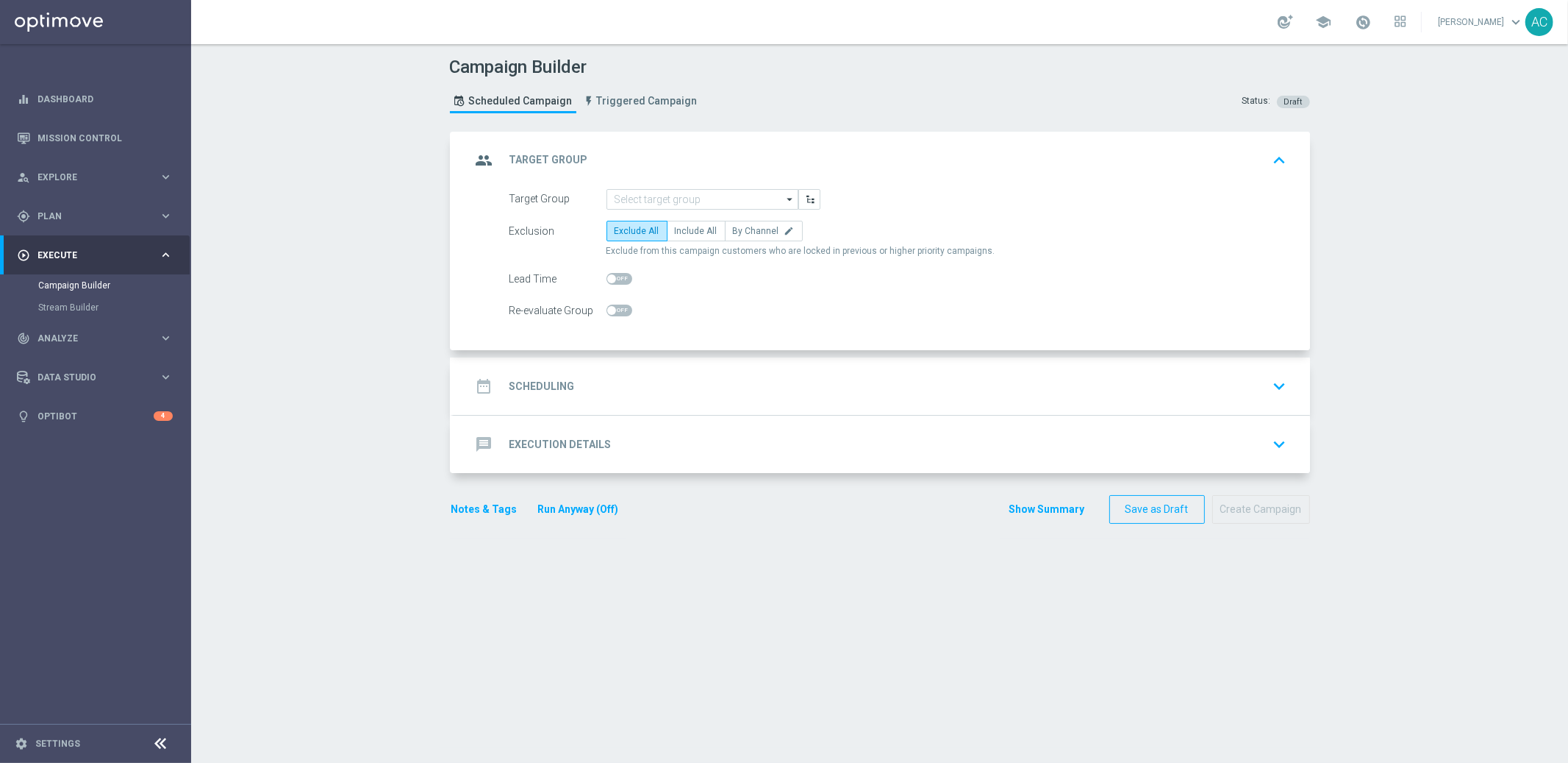
scroll to position [0, 0]
click at [65, 177] on span "Explore" at bounding box center [98, 178] width 121 height 9
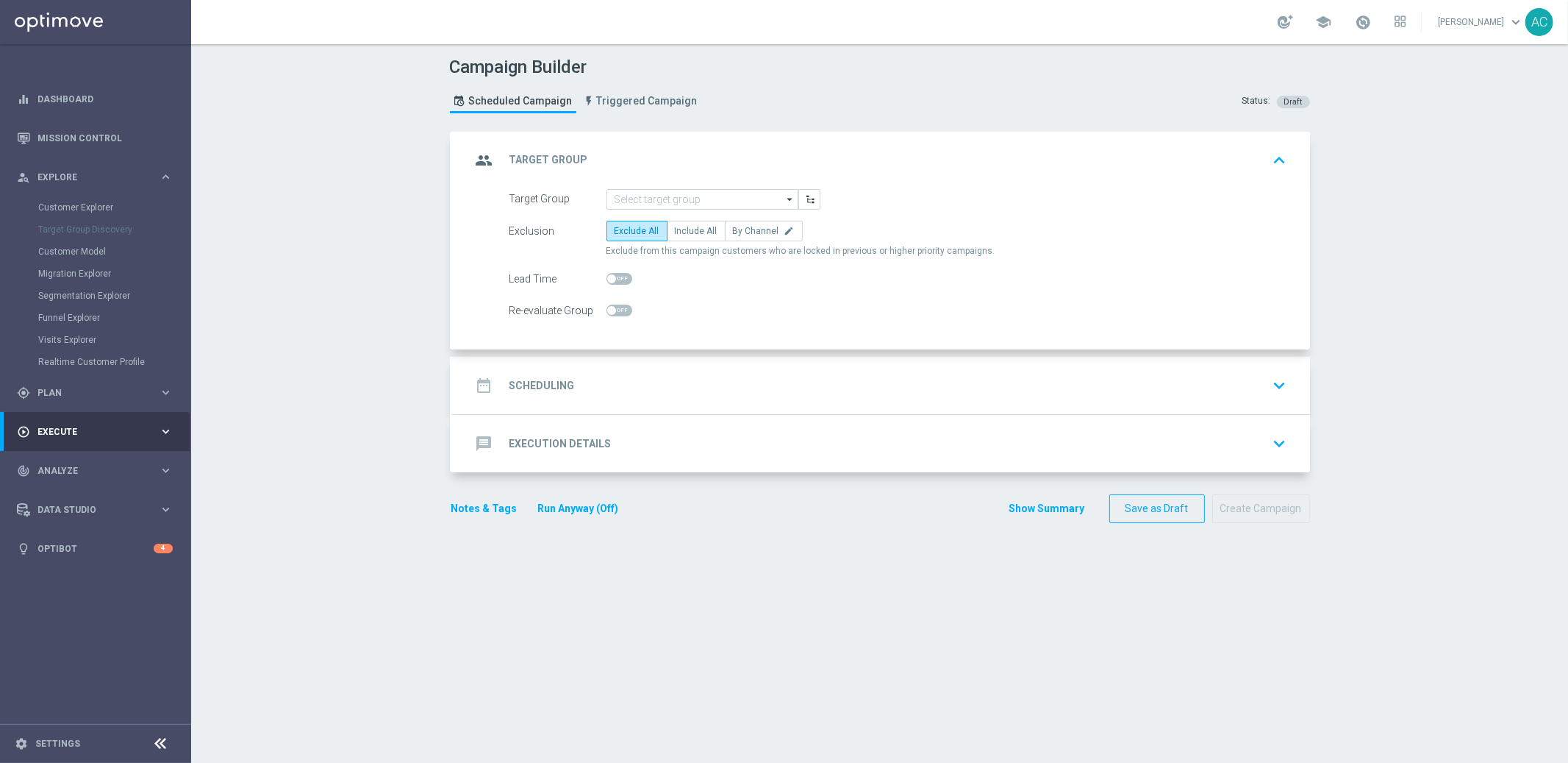
click at [76, 231] on div "Target Group Discovery" at bounding box center [114, 230] width 152 height 22
click at [77, 228] on div "Target Group Discovery" at bounding box center [114, 230] width 152 height 22
click at [300, 244] on div "Campaign Builder Scheduled Campaign Triggered Campaign Status: Draft group Targ…" at bounding box center [880, 403] width 1377 height 719
click at [65, 396] on span "Plan" at bounding box center [98, 393] width 121 height 9
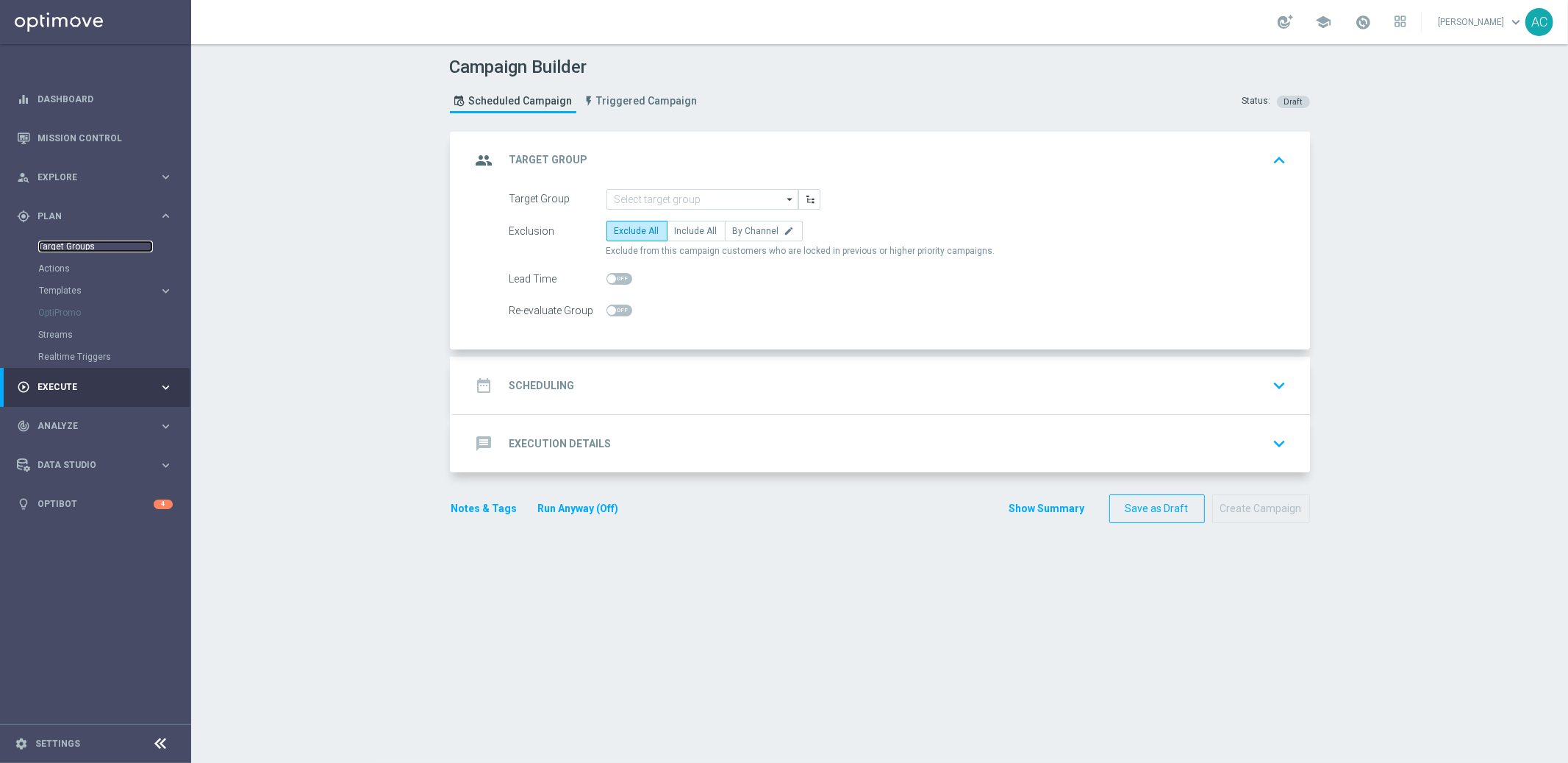
click at [64, 244] on link "Target Groups" at bounding box center [96, 246] width 114 height 12
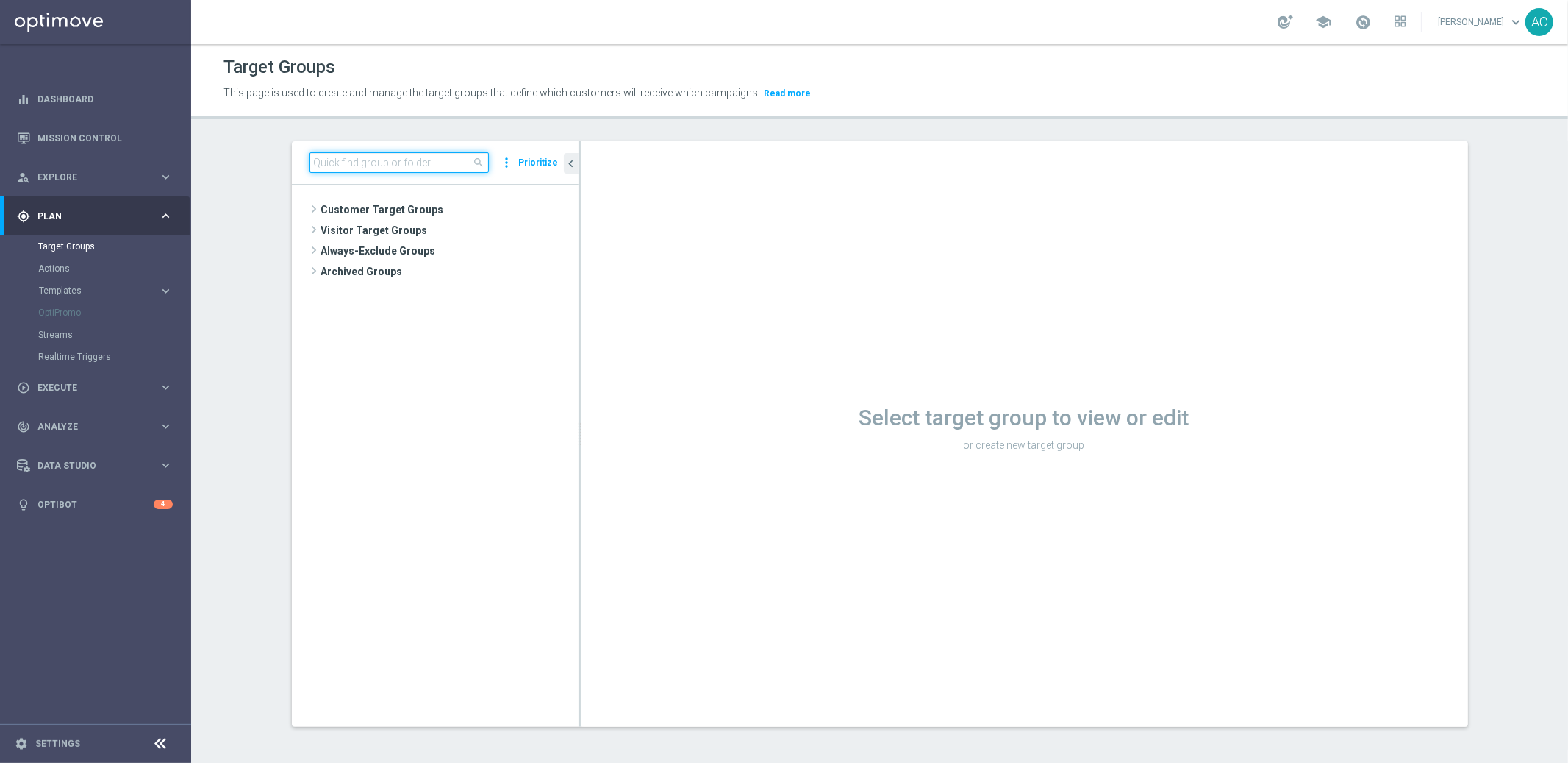
click at [398, 159] on input at bounding box center [399, 162] width 179 height 21
paste input "BR_CAS__POTENTIAL__VIP_EMA_TAC_MIX"
type input "BR_CAS__POTENTIAL__VIP_EMA_TAC_MIX"
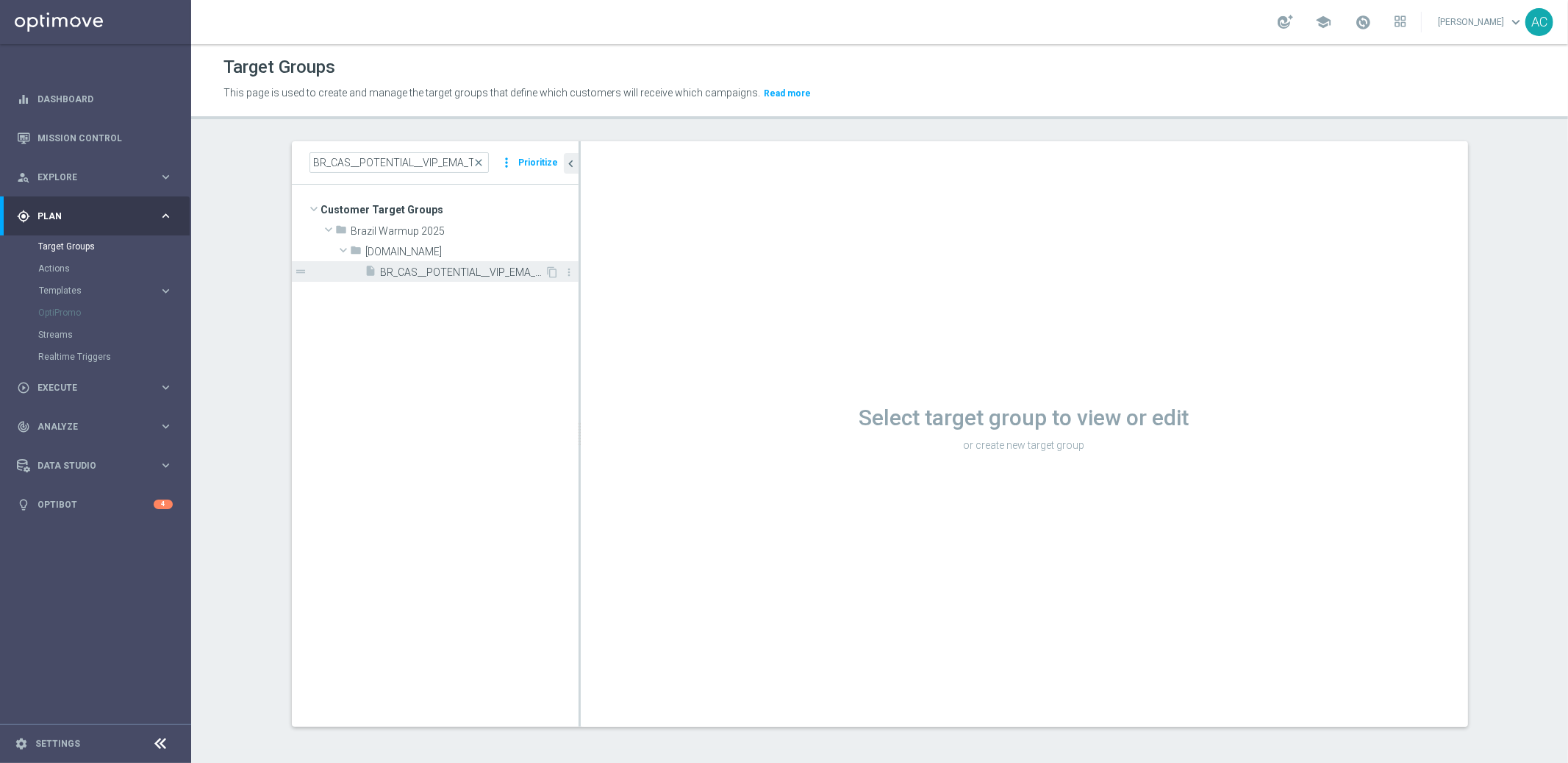
click at [438, 273] on span "BR_CAS__POTENTIAL__VIP_EMA_TAC_MIX" at bounding box center [463, 272] width 164 height 13
click at [547, 272] on icon "content_copy" at bounding box center [553, 272] width 12 height 12
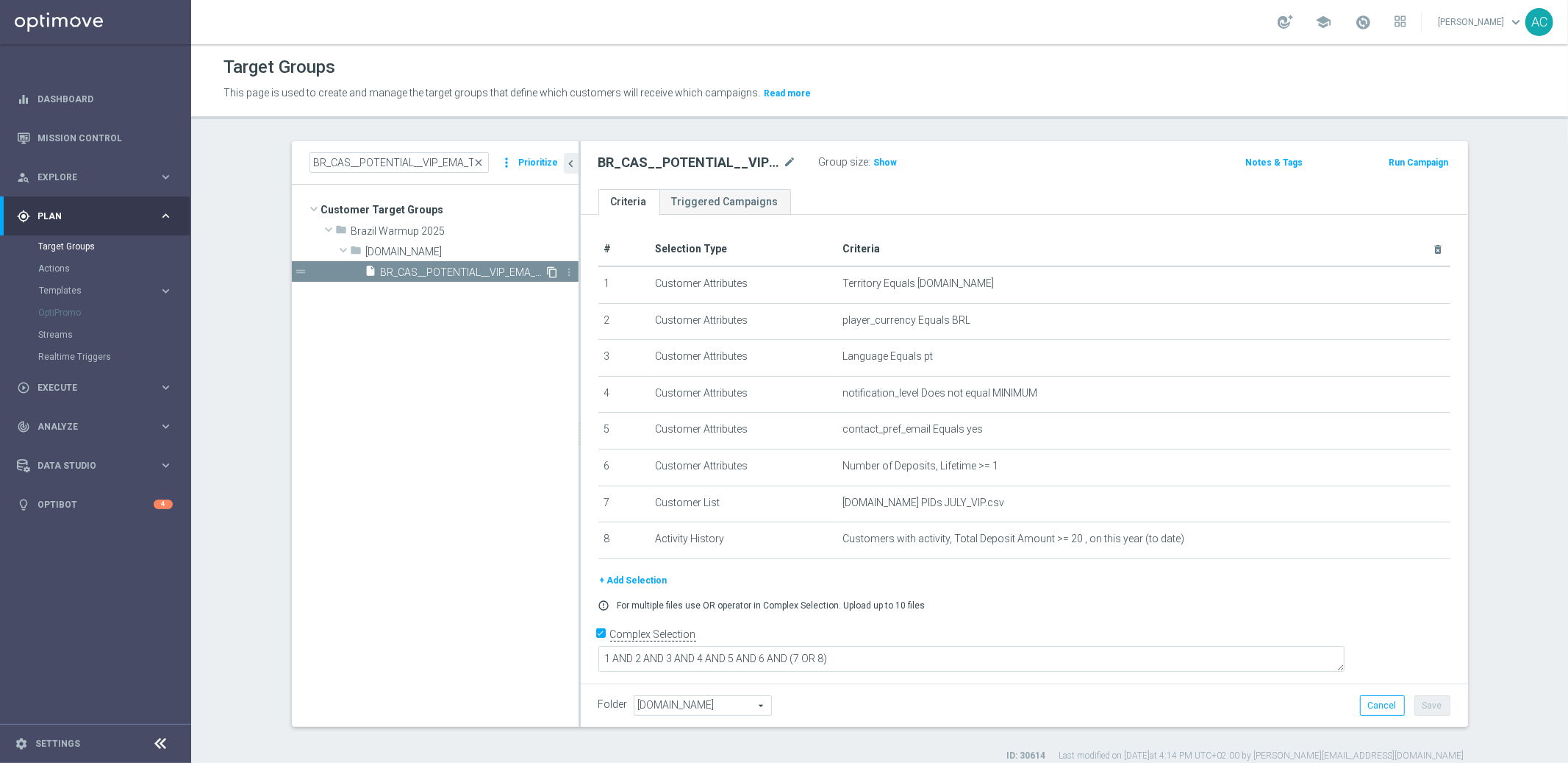
click at [547, 272] on icon "content_copy" at bounding box center [553, 272] width 12 height 12
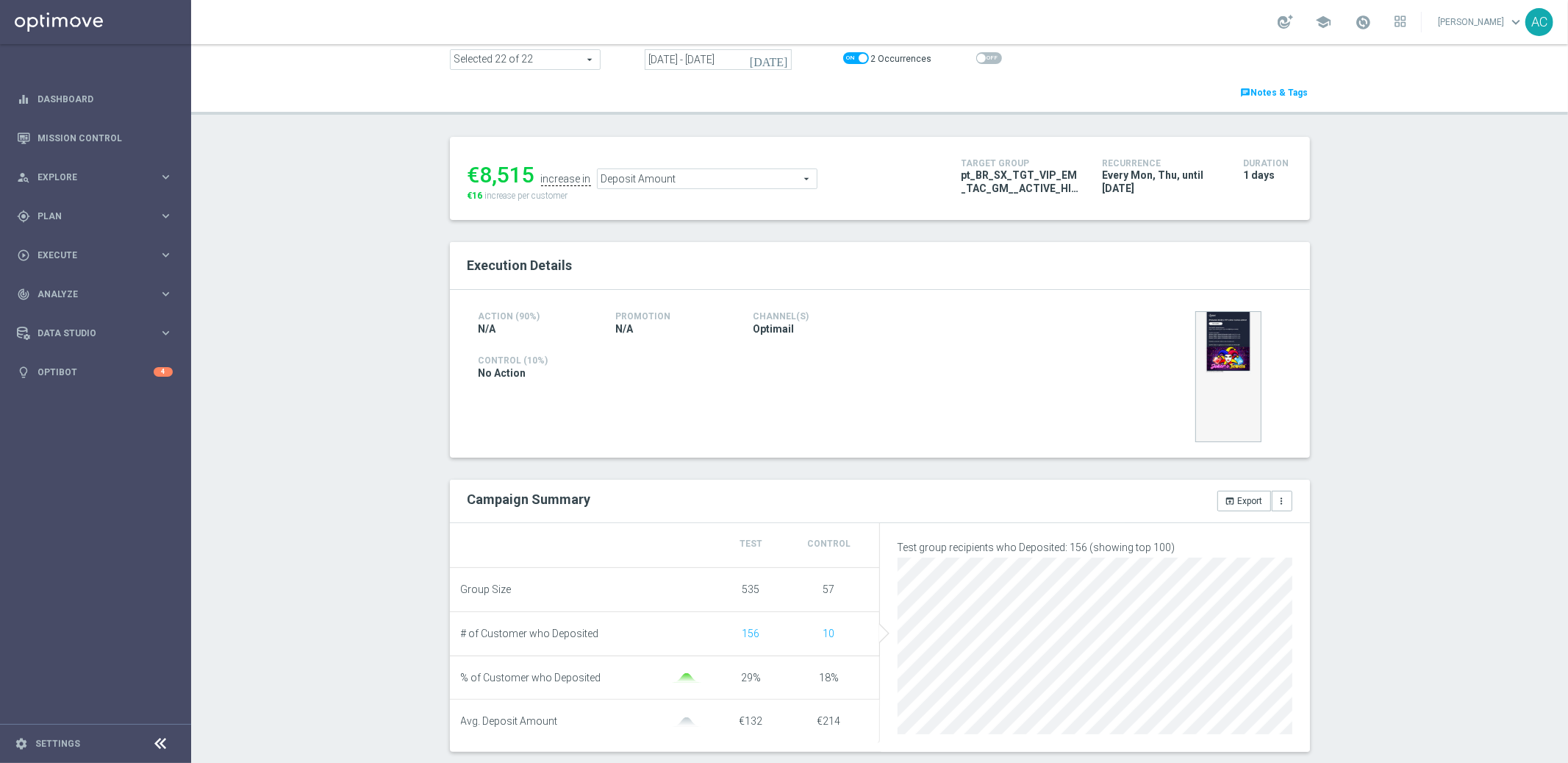
scroll to position [510, 0]
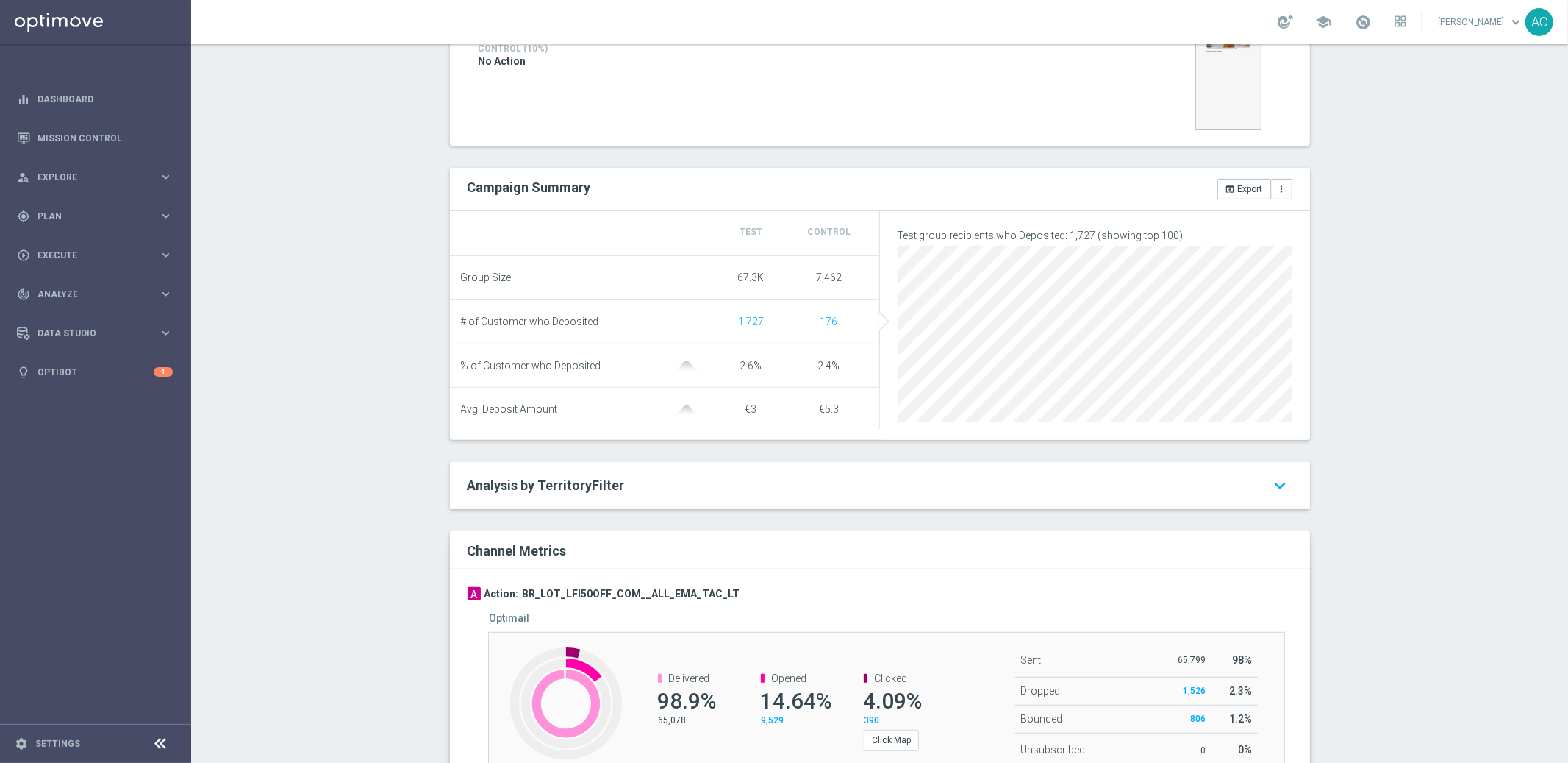
scroll to position [524, 0]
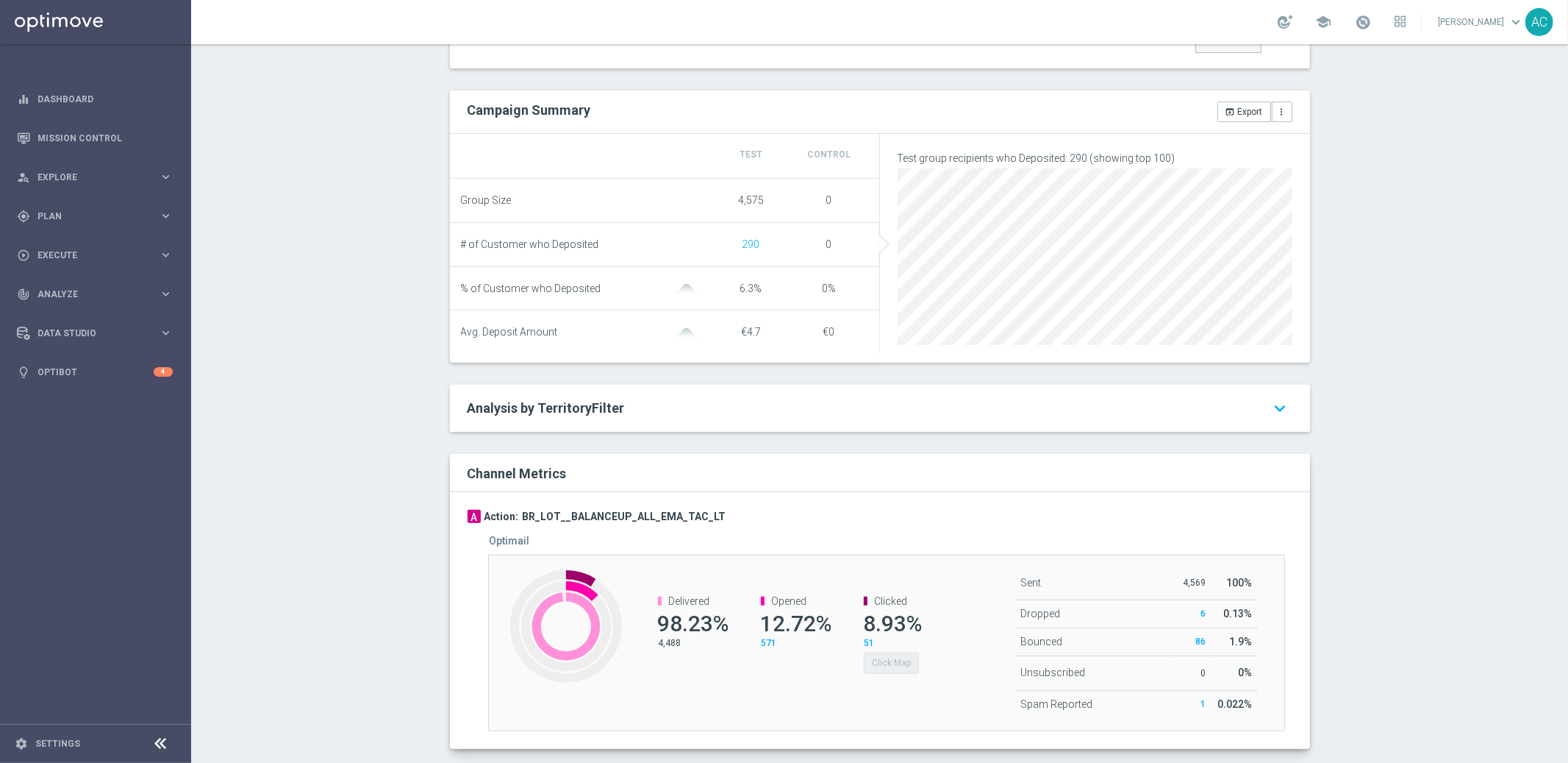
scroll to position [524, 0]
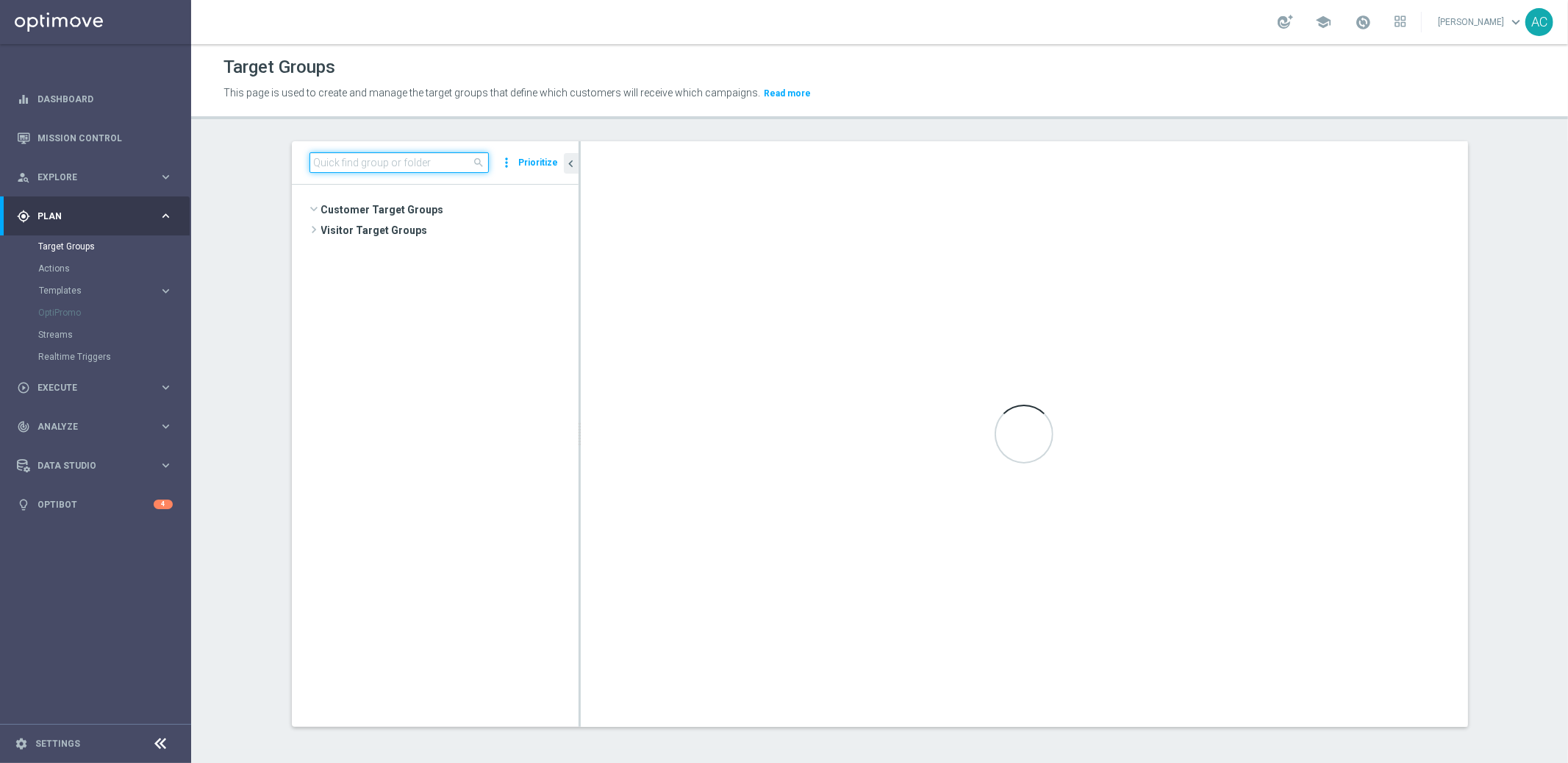
click at [369, 156] on input at bounding box center [399, 162] width 179 height 21
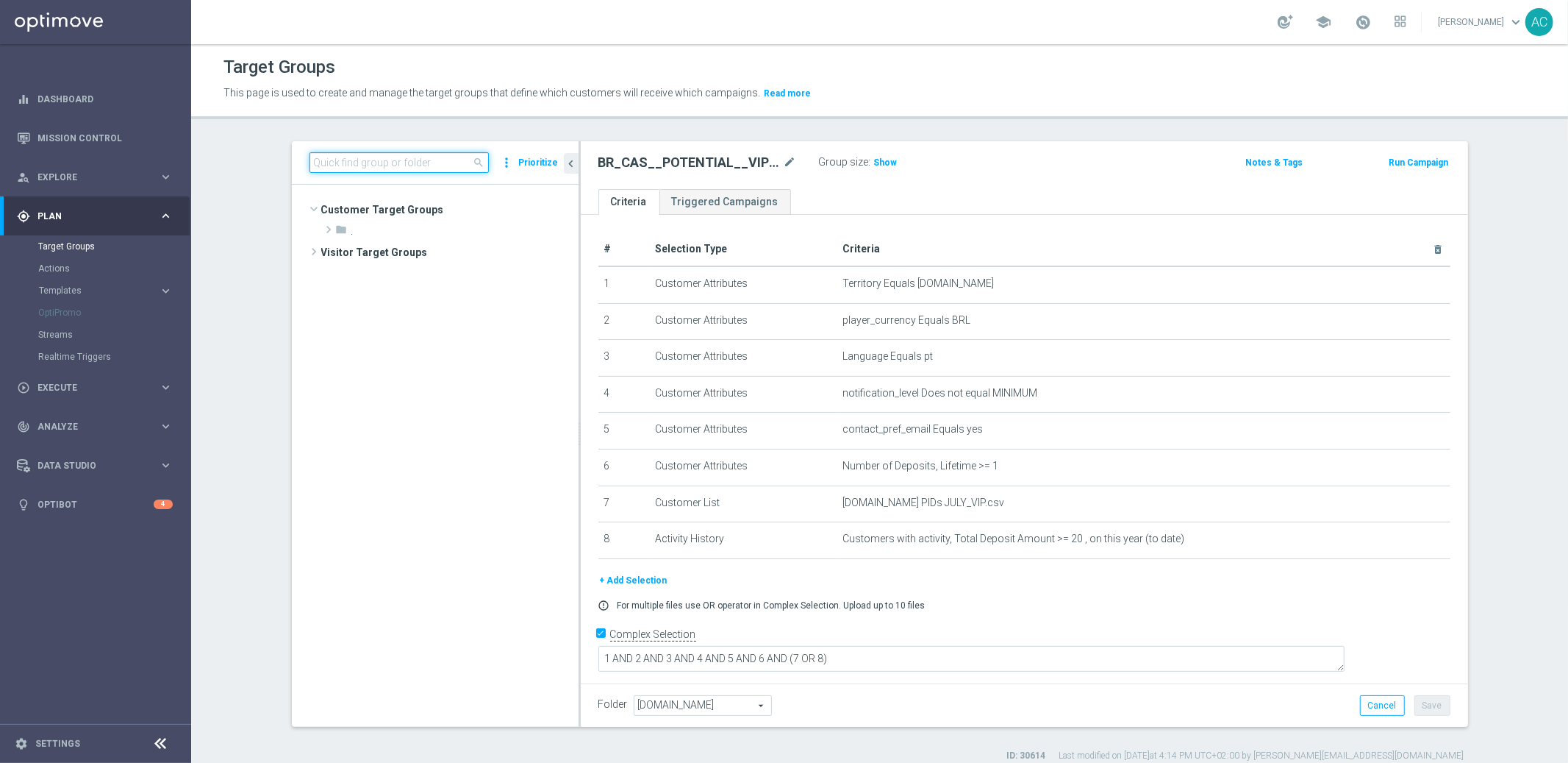
scroll to position [340, 0]
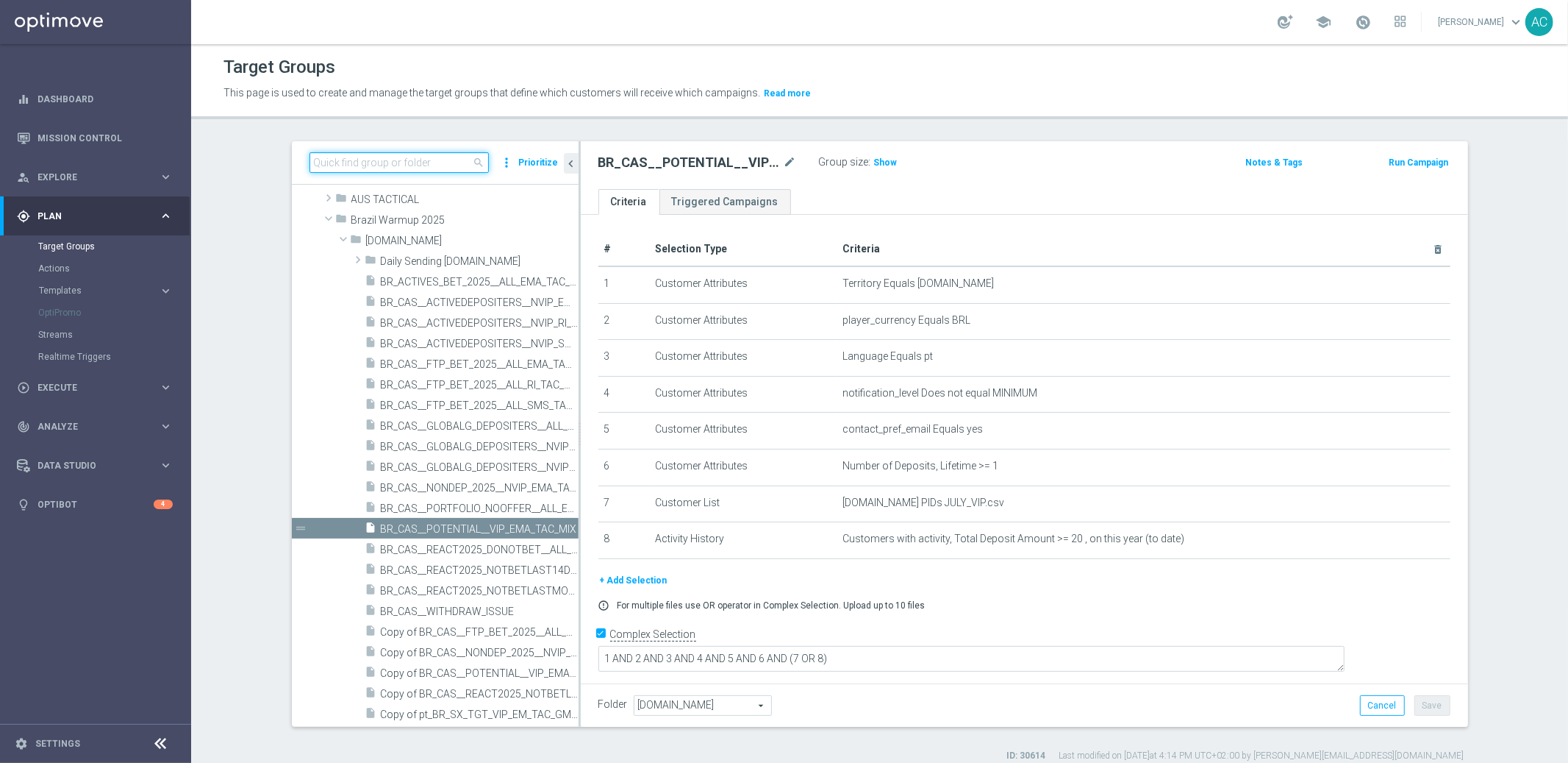
paste input "BR_CAS__POTENTIAL__VIP_EMA_TAC_MIX"
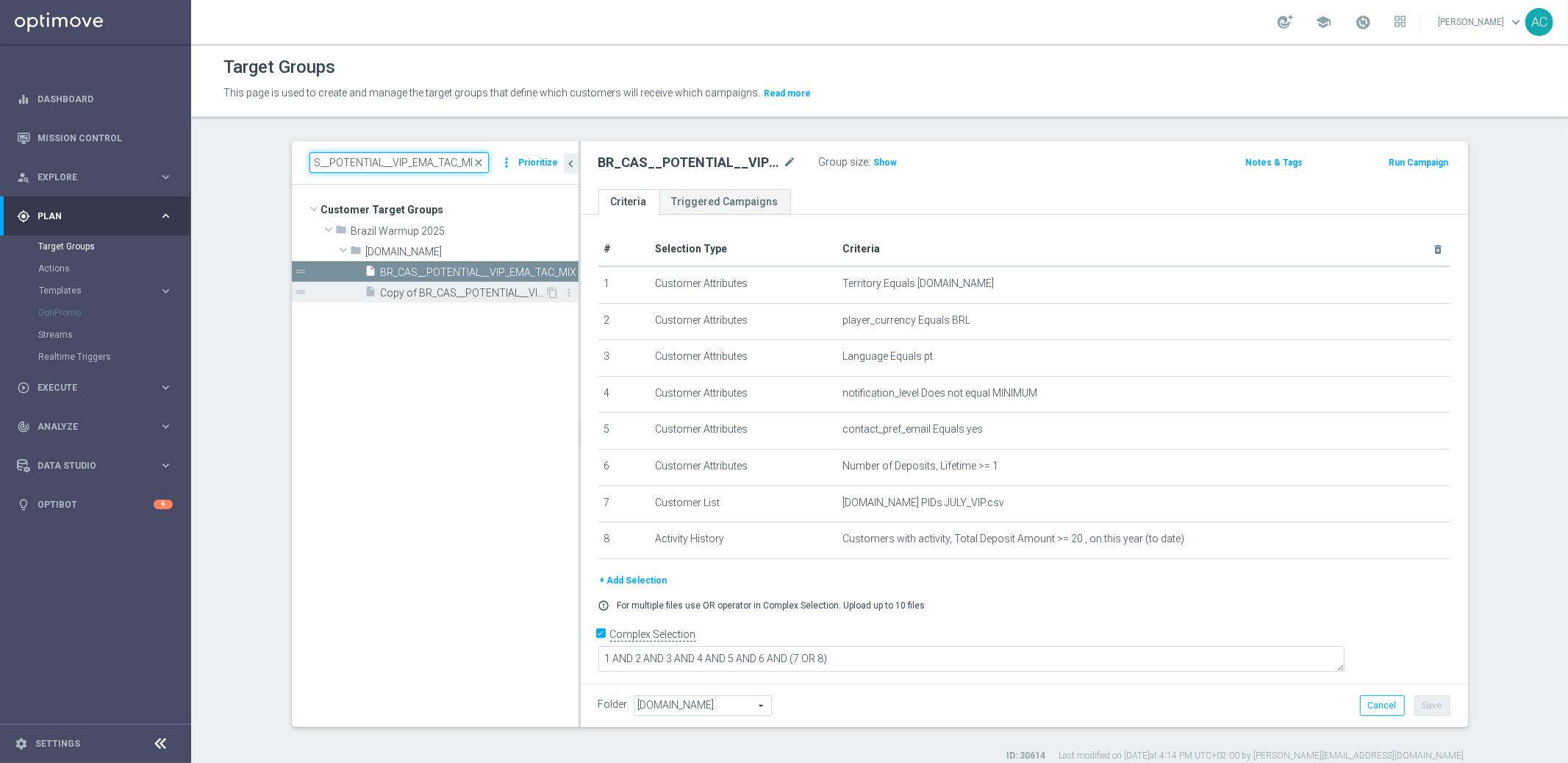
type input "BR_CAS__POTENTIAL__VIP_EMA_TAC_MIX"
click at [456, 292] on span "Copy of BR_CAS__POTENTIAL__VIP_EMA_TAC_MIX" at bounding box center [463, 293] width 164 height 13
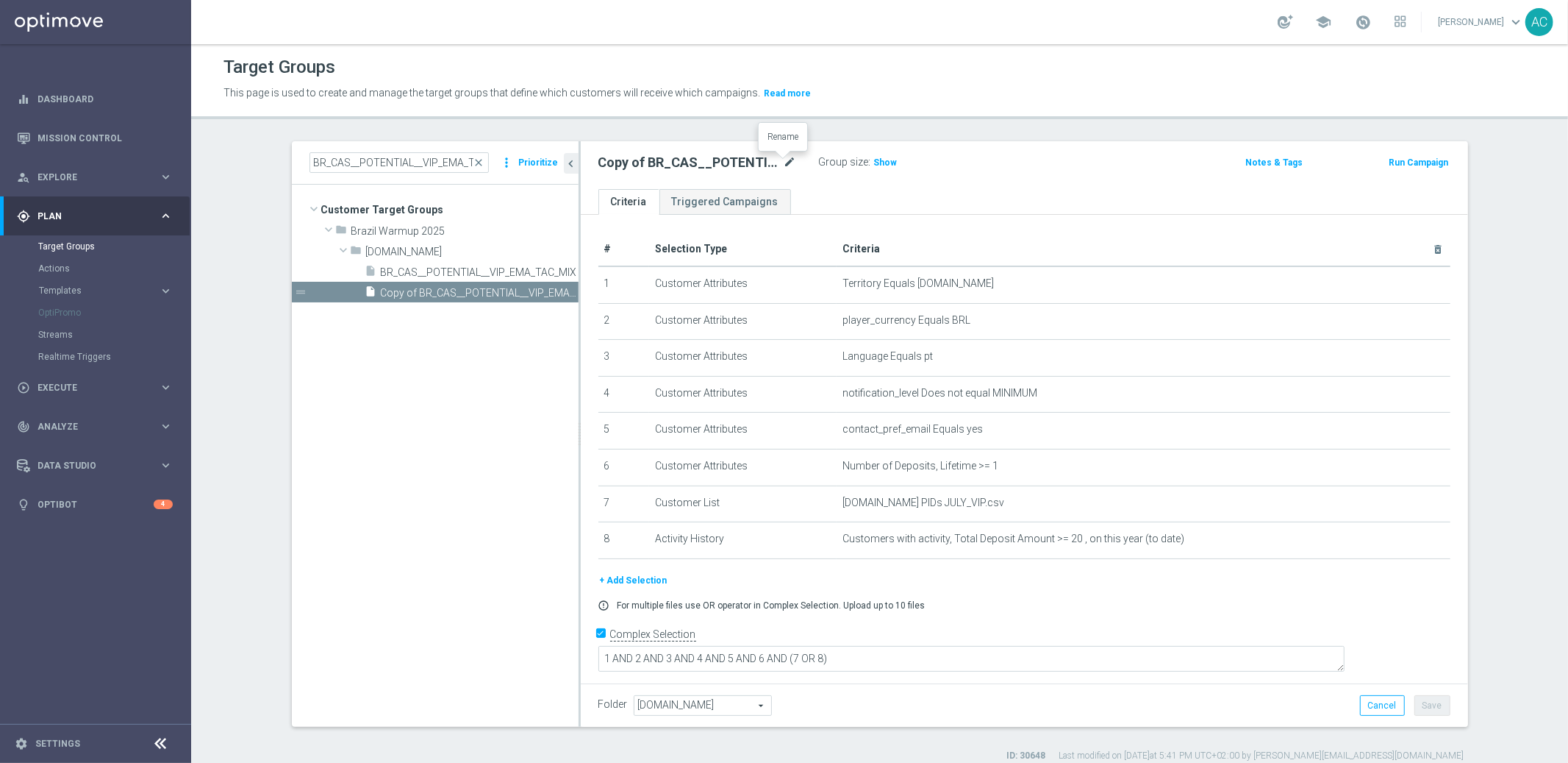
click at [788, 163] on icon "mode_edit" at bounding box center [790, 163] width 13 height 18
drag, startPoint x: 642, startPoint y: 164, endPoint x: 626, endPoint y: 169, distance: 16.8
click at [641, 164] on input "Copy of BR_CAS__POTENTIAL__VIP_EMA_TAC_MIX" at bounding box center [697, 164] width 198 height 21
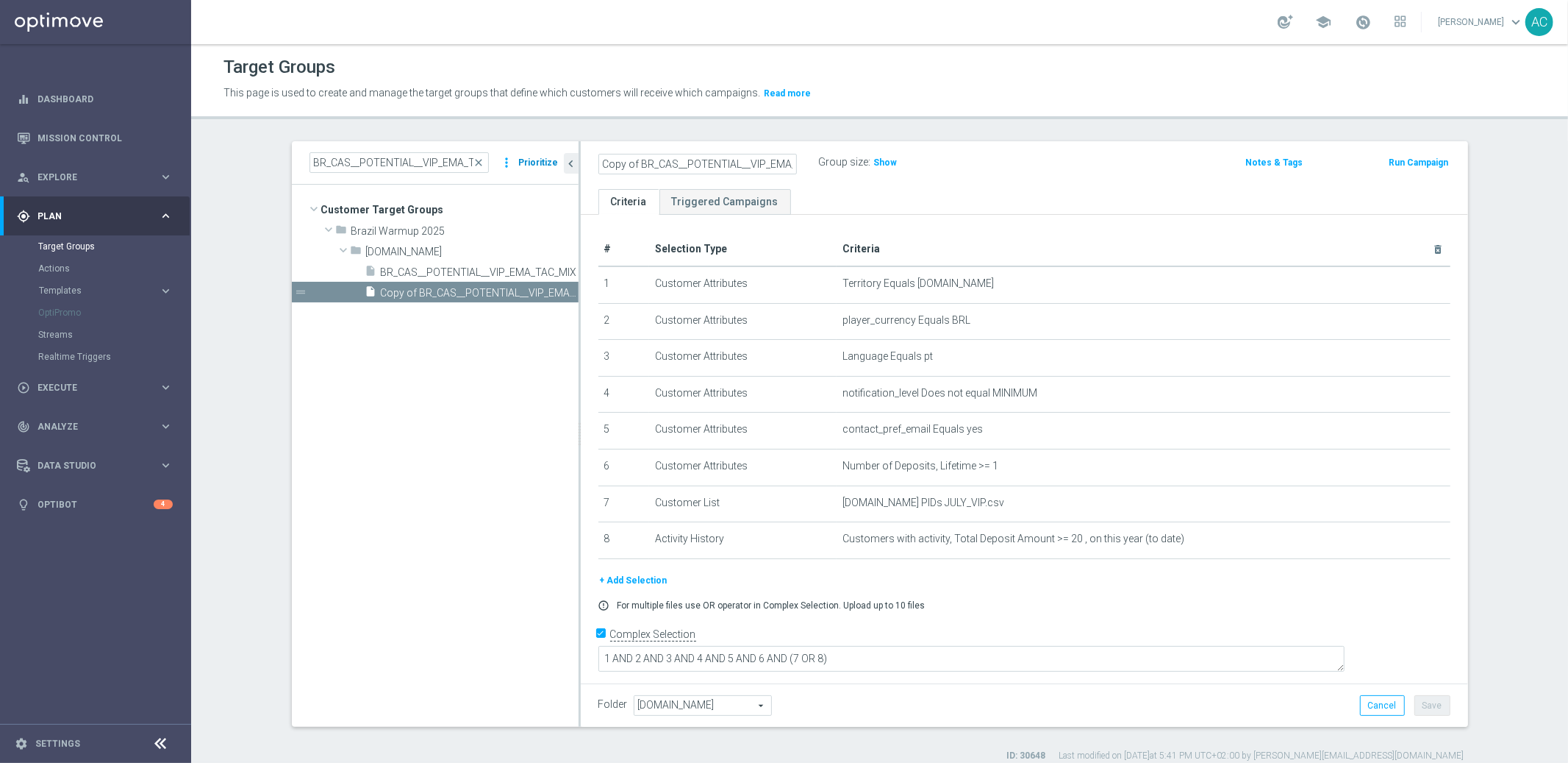
drag, startPoint x: 617, startPoint y: 166, endPoint x: 539, endPoint y: 168, distance: 78.0
click at [535, 171] on as-split "BR_CAS__POTENTIAL__VIP_EMA_TAC_MIX close more_vert Prioritize Customer Target G…" at bounding box center [880, 433] width 1177 height 585
click at [640, 161] on input "Copy of BR_CAS__POTENTIAL__VIP_EMA_TAC_MIX" at bounding box center [697, 164] width 198 height 21
drag, startPoint x: 631, startPoint y: 163, endPoint x: 488, endPoint y: 125, distance: 148.0
click at [489, 125] on div "Target Groups This page is used to create and manage the target groups that def…" at bounding box center [880, 403] width 1377 height 719
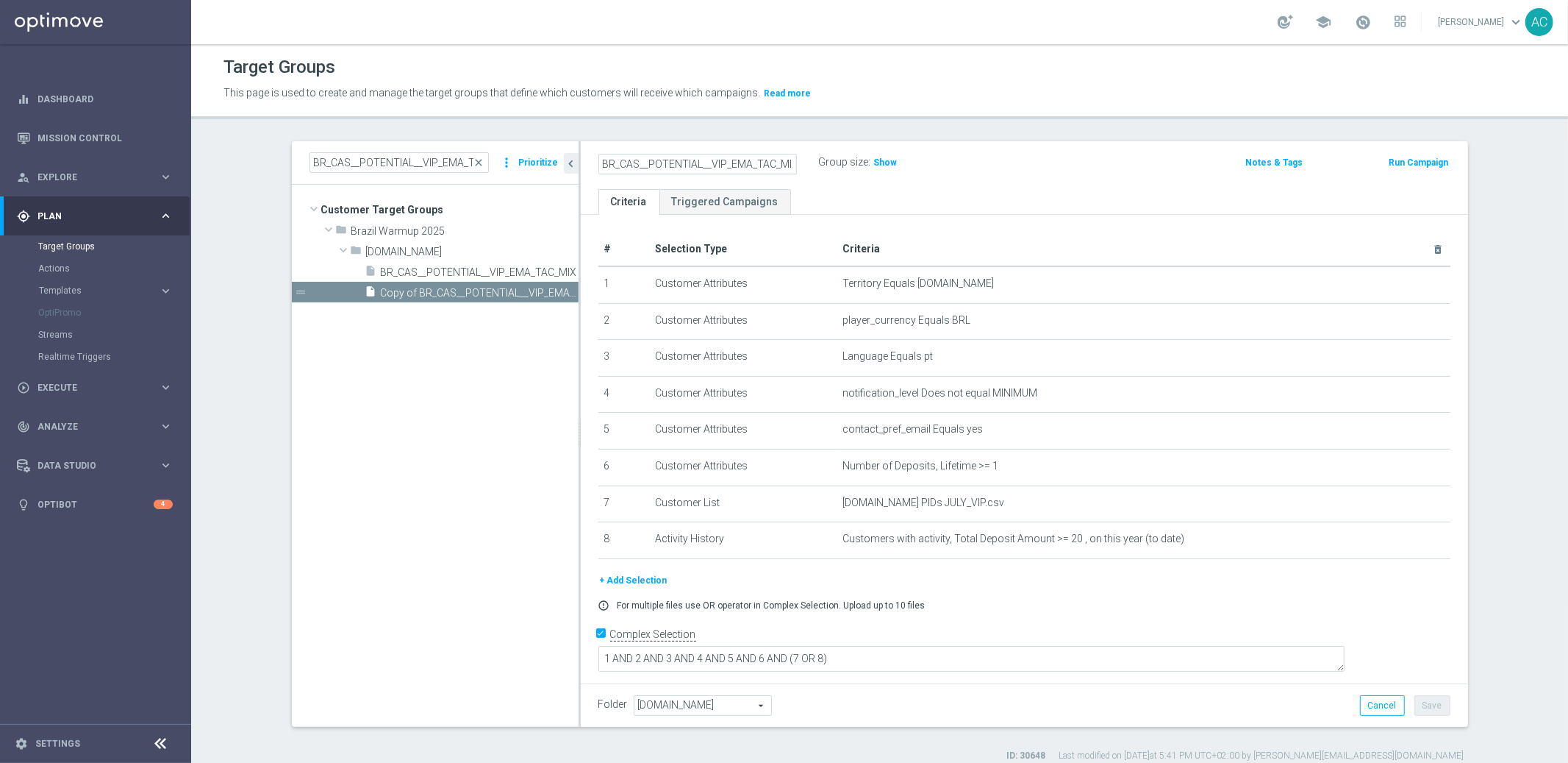
click at [734, 162] on input "BR_CAS__POTENTIAL__VIP_EMA_TAC_MIX" at bounding box center [697, 164] width 198 height 21
click at [733, 161] on input "BR_CAS__POTENTIAL__VIP_EMA_TAC_MIX" at bounding box center [697, 164] width 198 height 21
click at [749, 162] on input "BR_CAS__POTENTIAL__VIP_EMA_TAC_MIX" at bounding box center [697, 164] width 198 height 21
click at [744, 163] on input "BR_CAS__POTENTIAL__VIP_EMA_TAC_MIX" at bounding box center [697, 164] width 198 height 21
drag, startPoint x: 736, startPoint y: 164, endPoint x: 767, endPoint y: 167, distance: 31.1
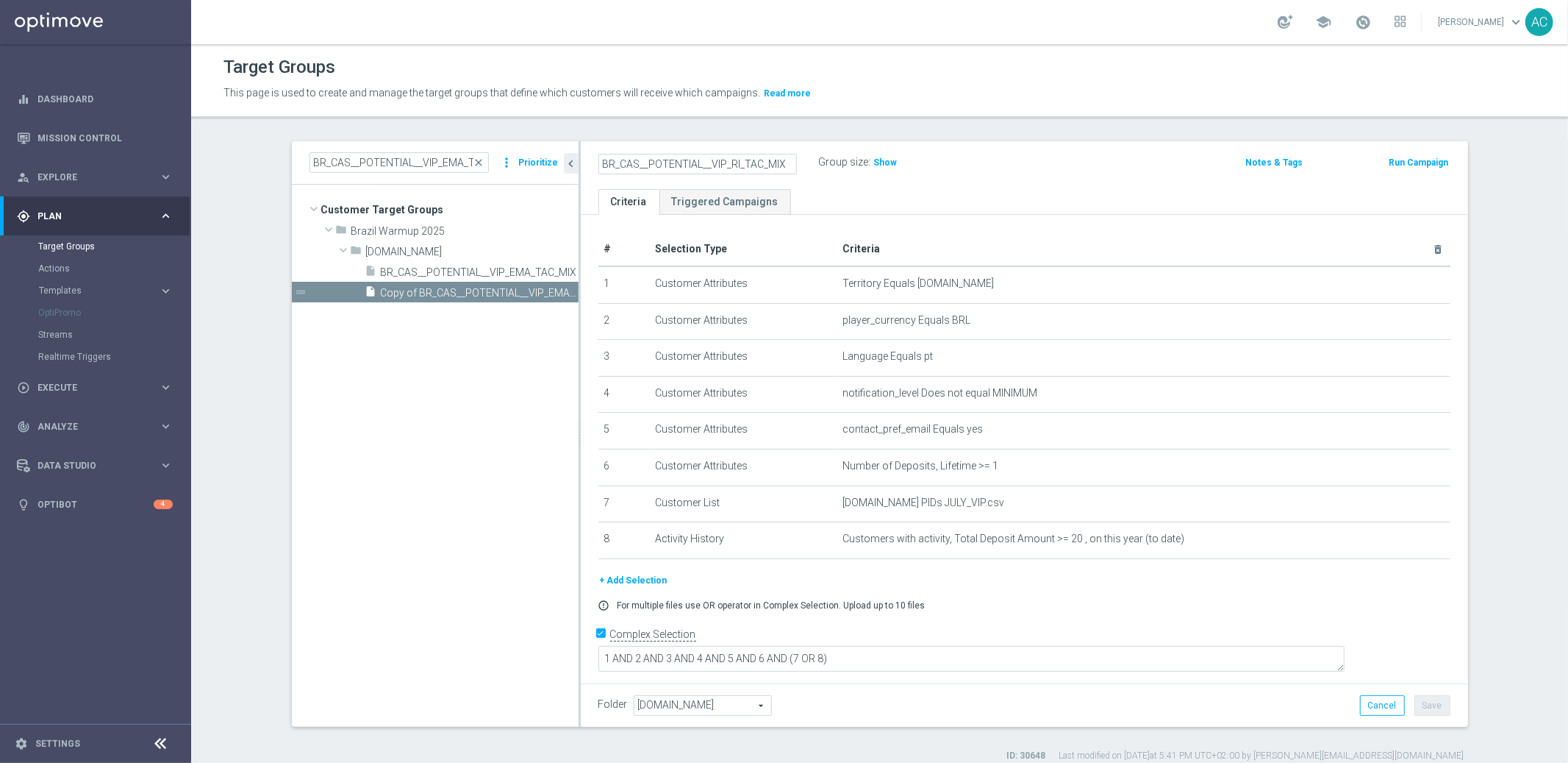
click at [803, 156] on div "BR_CAS__POTENTIAL__VIP_RI_TAC_MIX" at bounding box center [708, 162] width 221 height 21
drag, startPoint x: 766, startPoint y: 167, endPoint x: 822, endPoint y: 167, distance: 56.0
click at [824, 165] on div "BR_CAS__POTENTIAL__VIP_RI_TAC_MIX Group size : Show" at bounding box center [879, 163] width 583 height 22
type input "BR_CAS__POTENTIAL__VIP_RI_TAC_MIX"
click at [1414, 429] on icon "delete_forever" at bounding box center [1420, 429] width 12 height 12
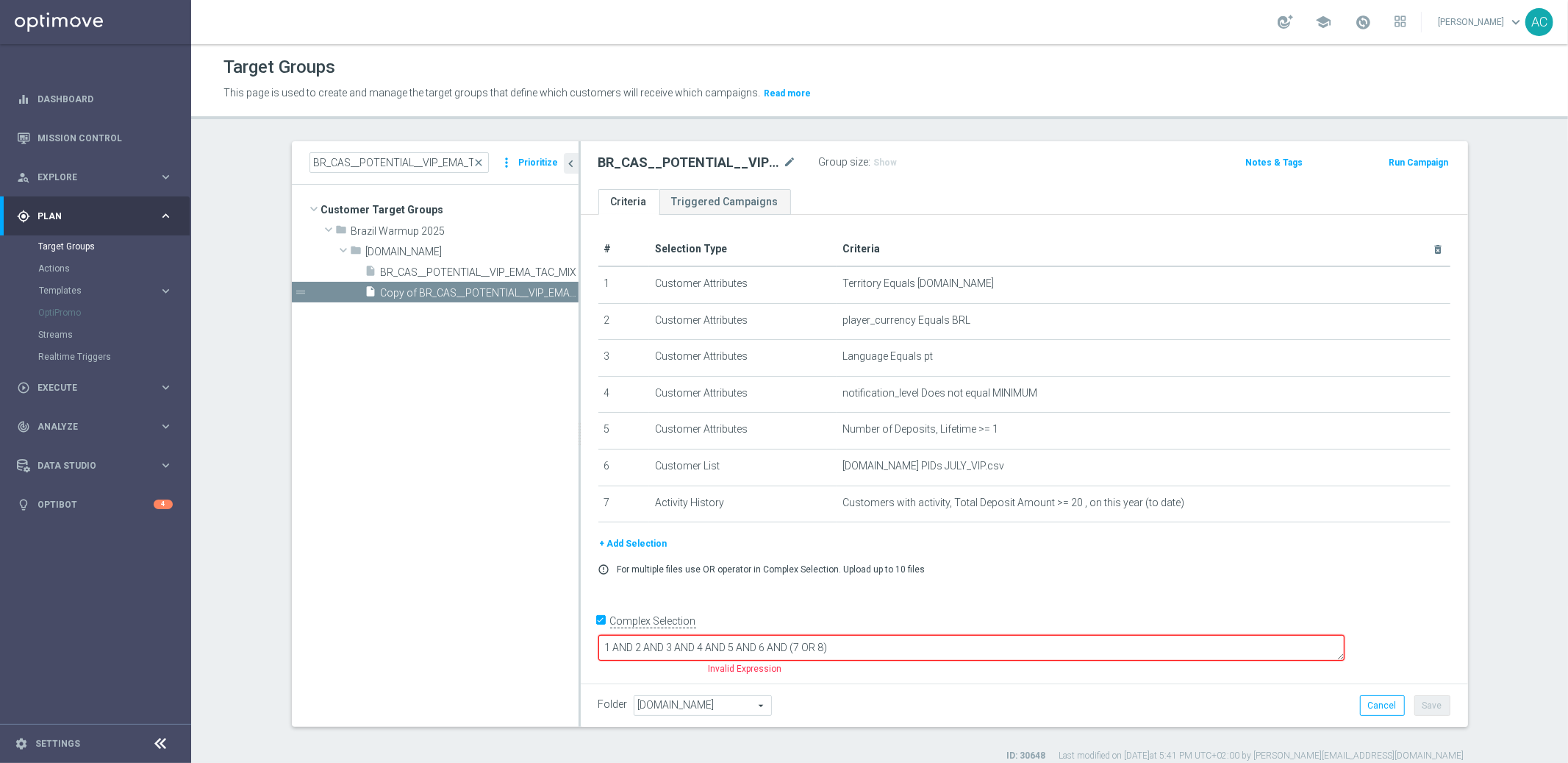
drag, startPoint x: 1383, startPoint y: 596, endPoint x: 1370, endPoint y: 635, distance: 41.1
click at [1382, 596] on div "# Selection Type Criteria delete_forever 1 Customer Attributes Territory Equals…" at bounding box center [1025, 446] width 888 height 464
click at [1362, 708] on button "Cancel" at bounding box center [1382, 705] width 45 height 21
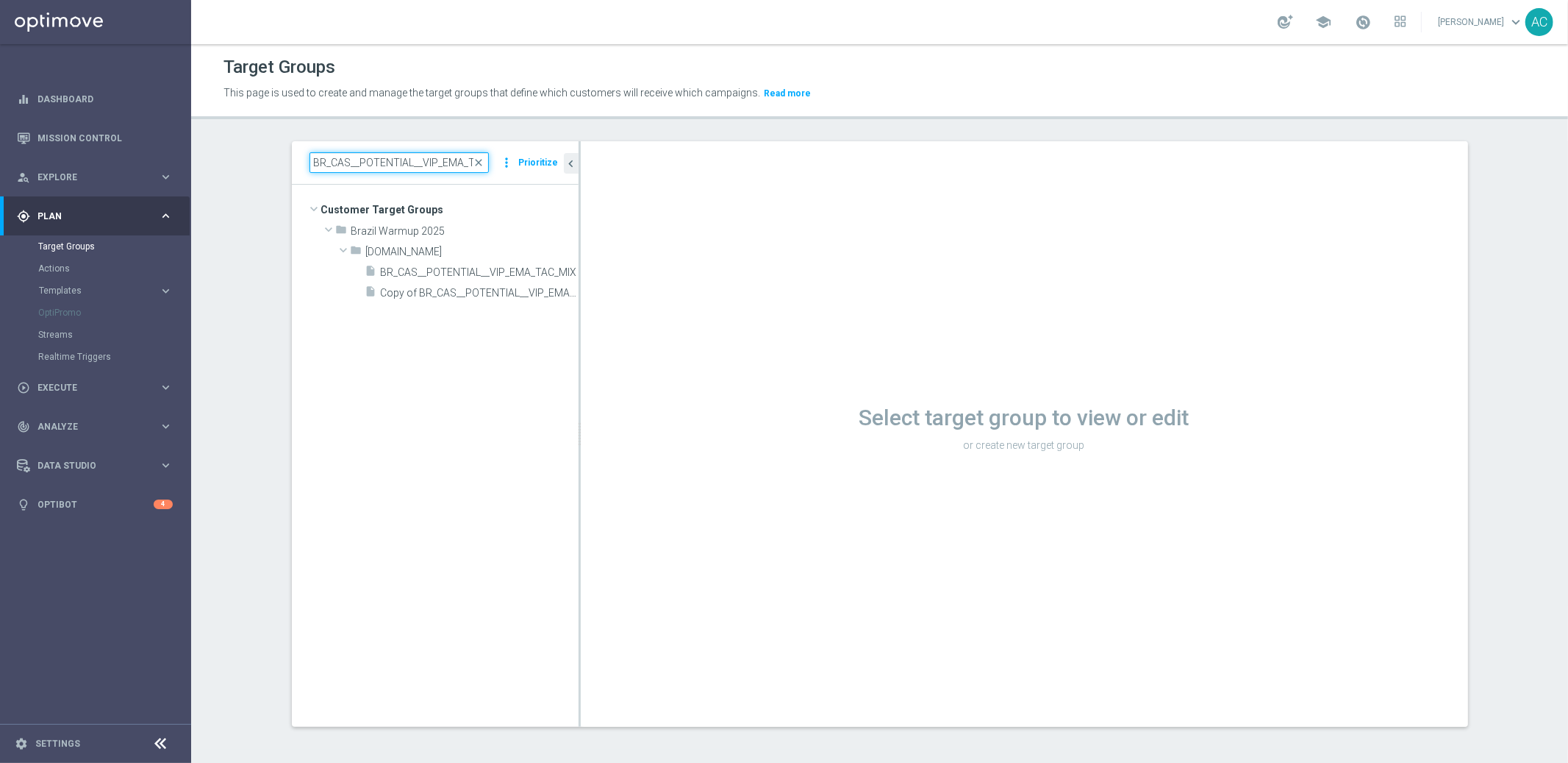
click at [446, 156] on input "BR_CAS__POTENTIAL__VIP_EMA_TAC_MIX" at bounding box center [399, 162] width 179 height 21
click at [449, 289] on span "Copy of BR_CAS__POTENTIAL__VIP_EMA_TAC_MIX" at bounding box center [463, 293] width 164 height 13
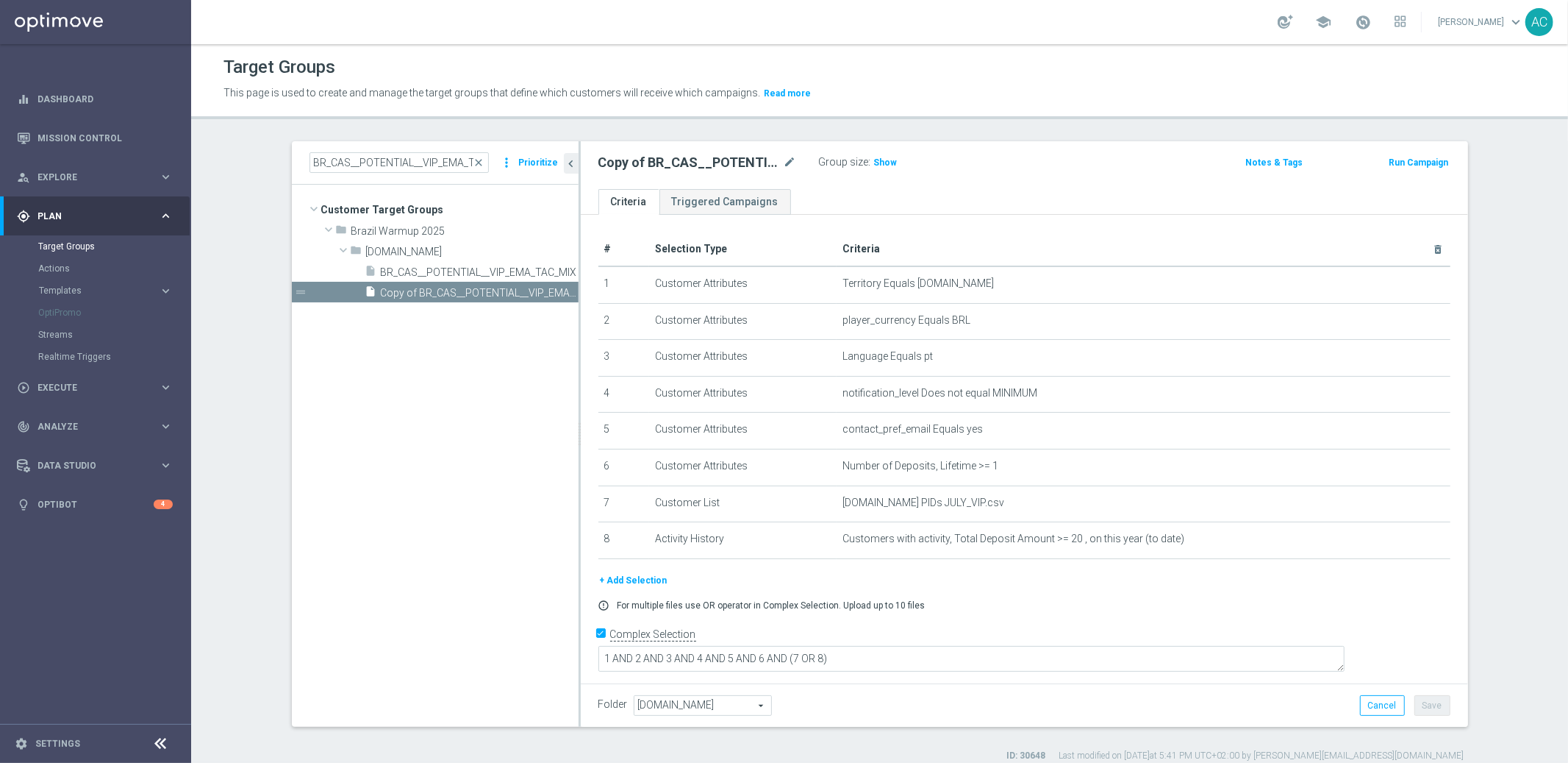
click at [643, 162] on h2 "Copy of BR_CAS__POTENTIAL__VIP_EMA_TAC_MIX" at bounding box center [689, 163] width 182 height 18
click at [784, 166] on icon "mode_edit" at bounding box center [790, 163] width 13 height 18
click at [642, 160] on input "Copy of BR_CAS__POTENTIAL__VIP_EMA_TAC_MIX" at bounding box center [697, 164] width 198 height 21
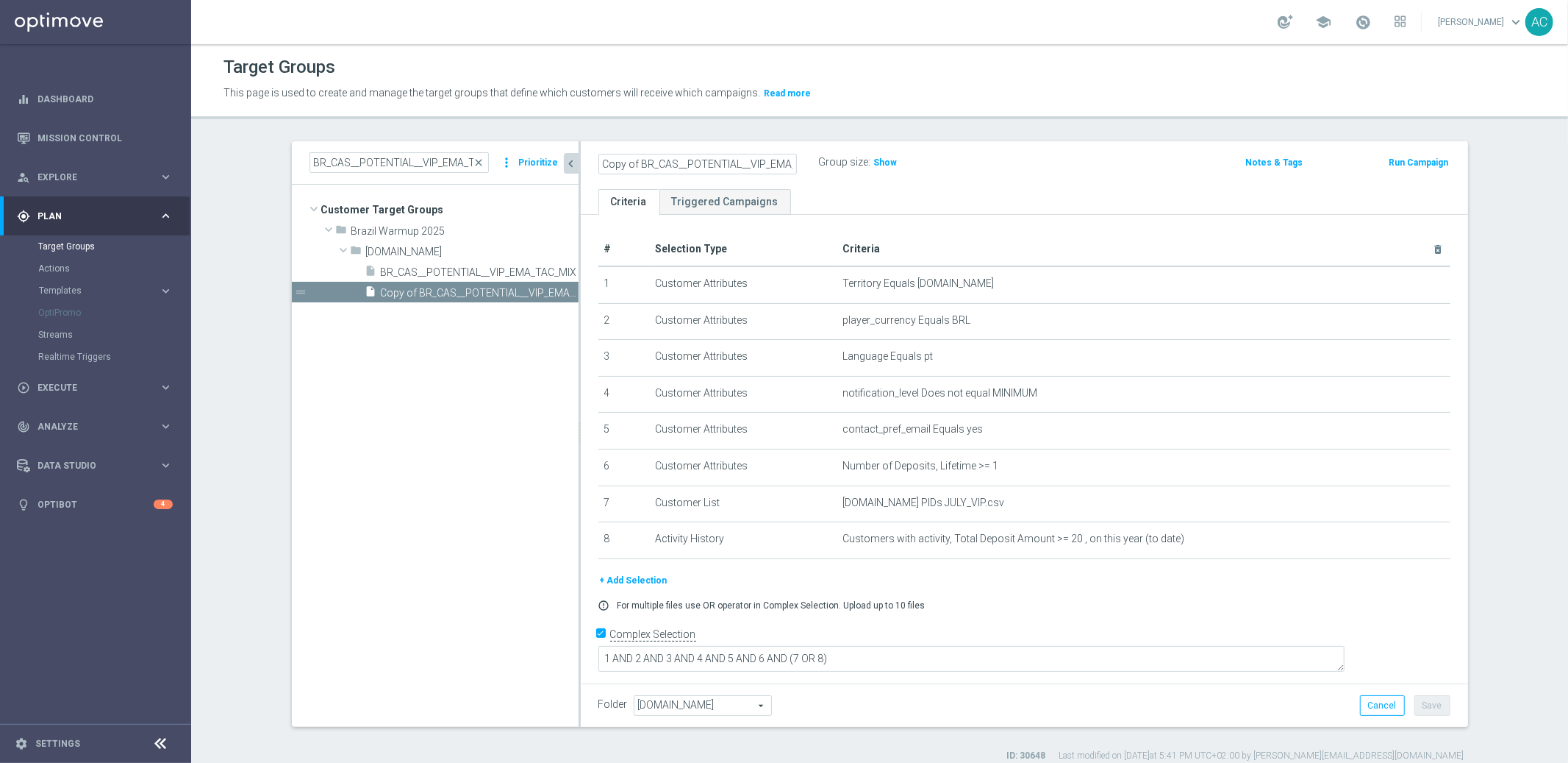
drag, startPoint x: 613, startPoint y: 164, endPoint x: 559, endPoint y: 165, distance: 54.0
click at [556, 167] on as-split "BR_CAS__POTENTIAL__VIP_EMA_TAC_MIX close more_vert Prioritize Customer Target G…" at bounding box center [880, 433] width 1177 height 585
click at [649, 166] on input "Copy of BR_CAS__POTENTIAL__VIP_EMA_TAC_MIX" at bounding box center [697, 164] width 198 height 21
drag, startPoint x: 635, startPoint y: 160, endPoint x: 523, endPoint y: 159, distance: 112.0
click at [525, 162] on as-split "BR_CAS__POTENTIAL__VIP_EMA_TAC_MIX close more_vert Prioritize Customer Target G…" at bounding box center [880, 433] width 1177 height 585
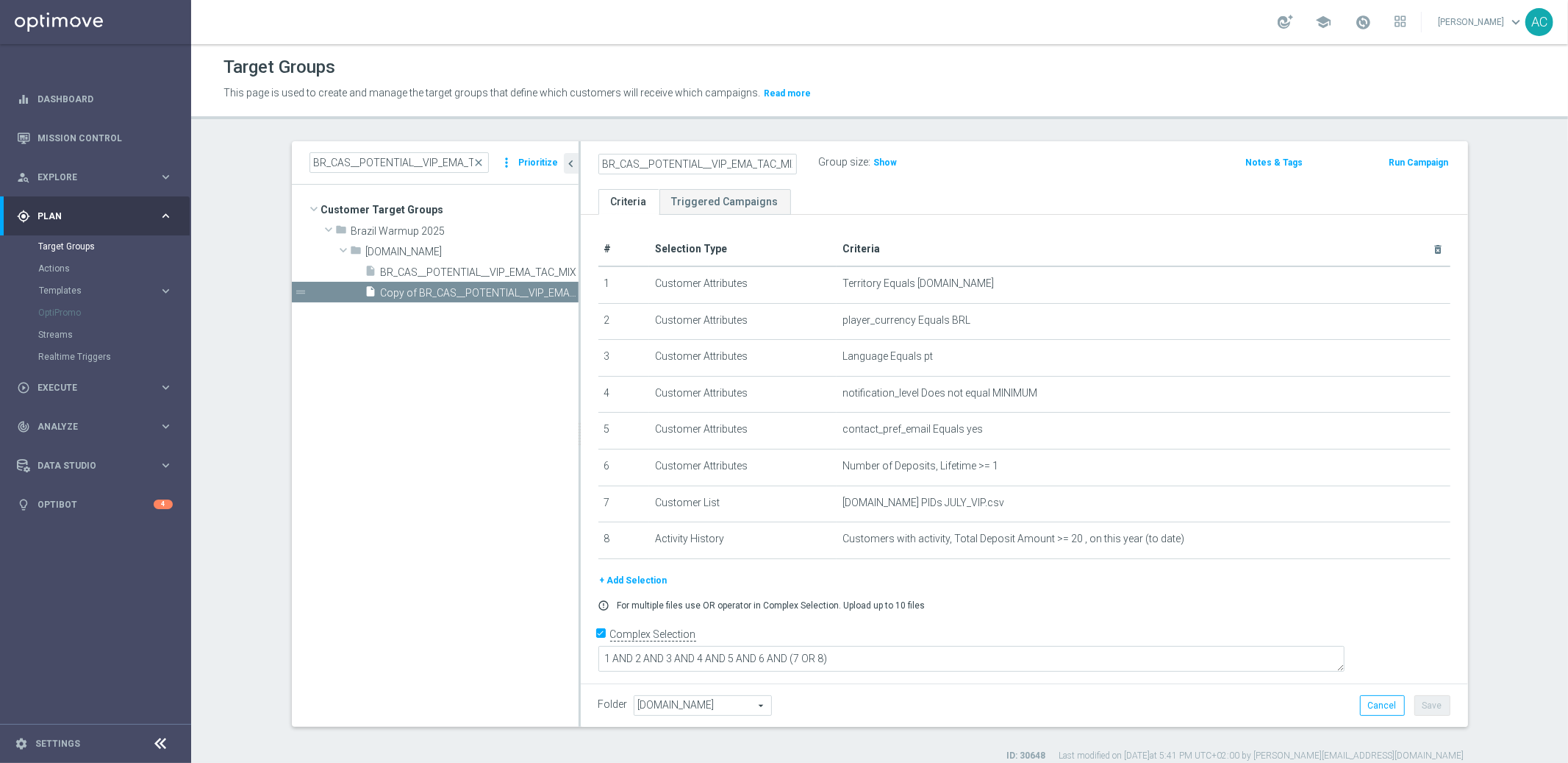
click at [731, 161] on input "BR_CAS__POTENTIAL__VIP_EMA_TAC_MIX" at bounding box center [697, 164] width 198 height 21
click at [746, 168] on input "BR_CAS__POTENTIAL__VIP_EMA_TAC_MIX" at bounding box center [697, 164] width 198 height 21
type input "BR_CAS__POTENTIAL__VIP_RI_TAC_MIX"
click at [1050, 183] on div "BR_CAS__POTENTIAL__VIP_RI_TAC_MIX Group size : Show Notes & Tags Run Campaign" at bounding box center [1025, 165] width 888 height 48
click at [1425, 704] on button "Save" at bounding box center [1432, 705] width 36 height 21
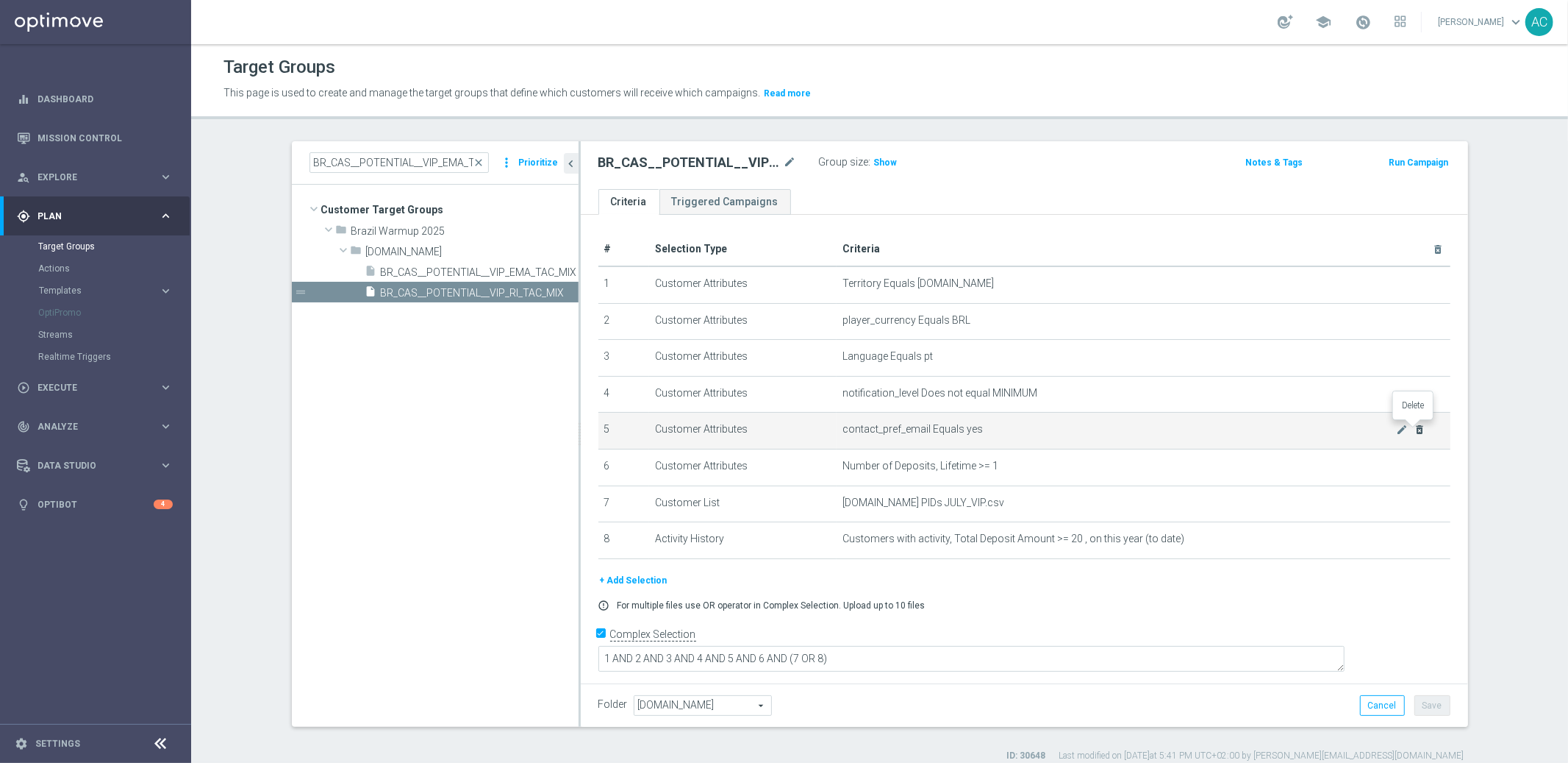
click at [1414, 424] on icon "delete_forever" at bounding box center [1420, 429] width 12 height 12
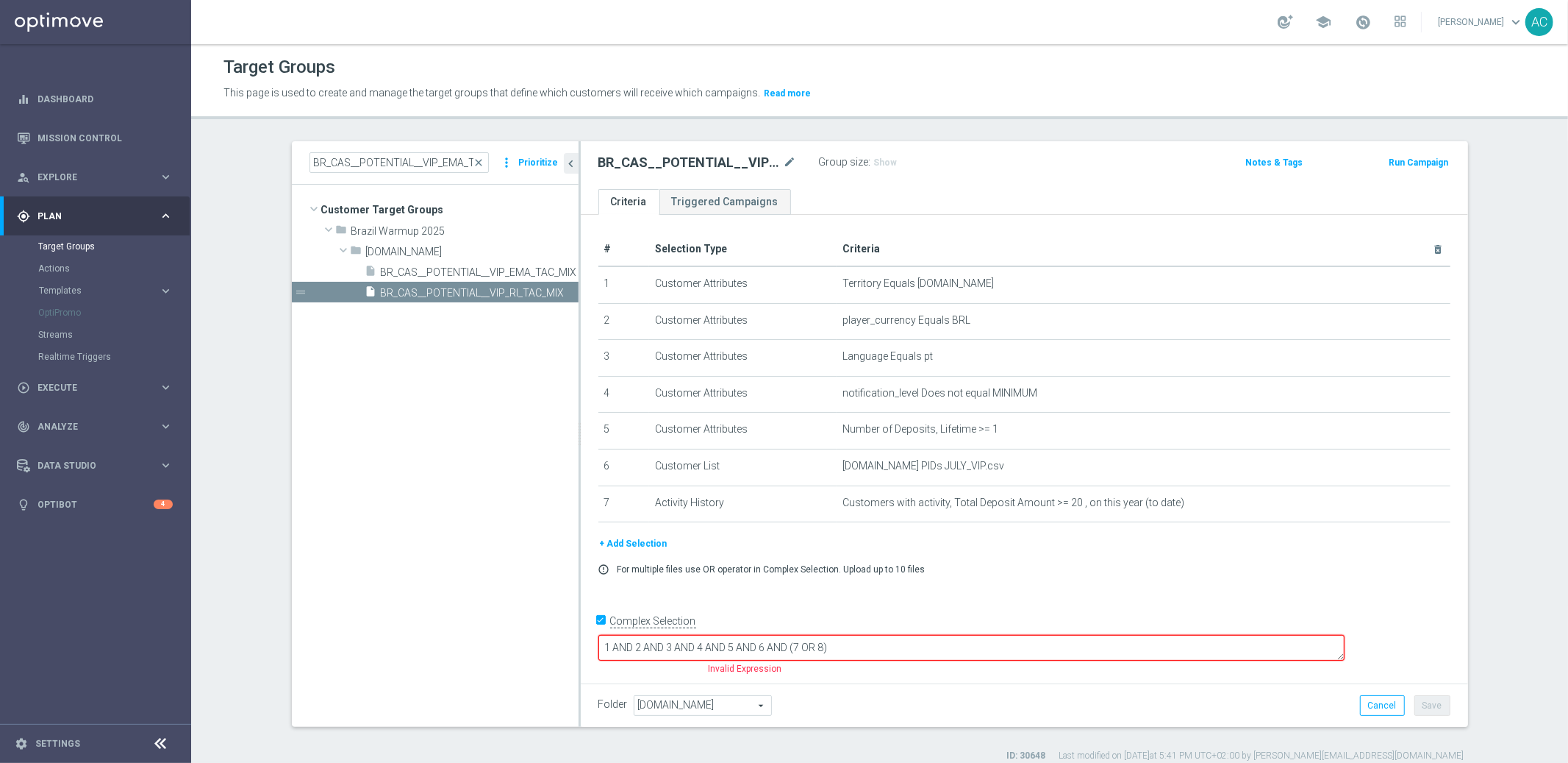
click at [1297, 599] on div "# Selection Type Criteria delete_forever 1 Customer Attributes Territory Equals…" at bounding box center [1025, 446] width 888 height 464
click at [1377, 710] on button "Cancel" at bounding box center [1382, 705] width 45 height 21
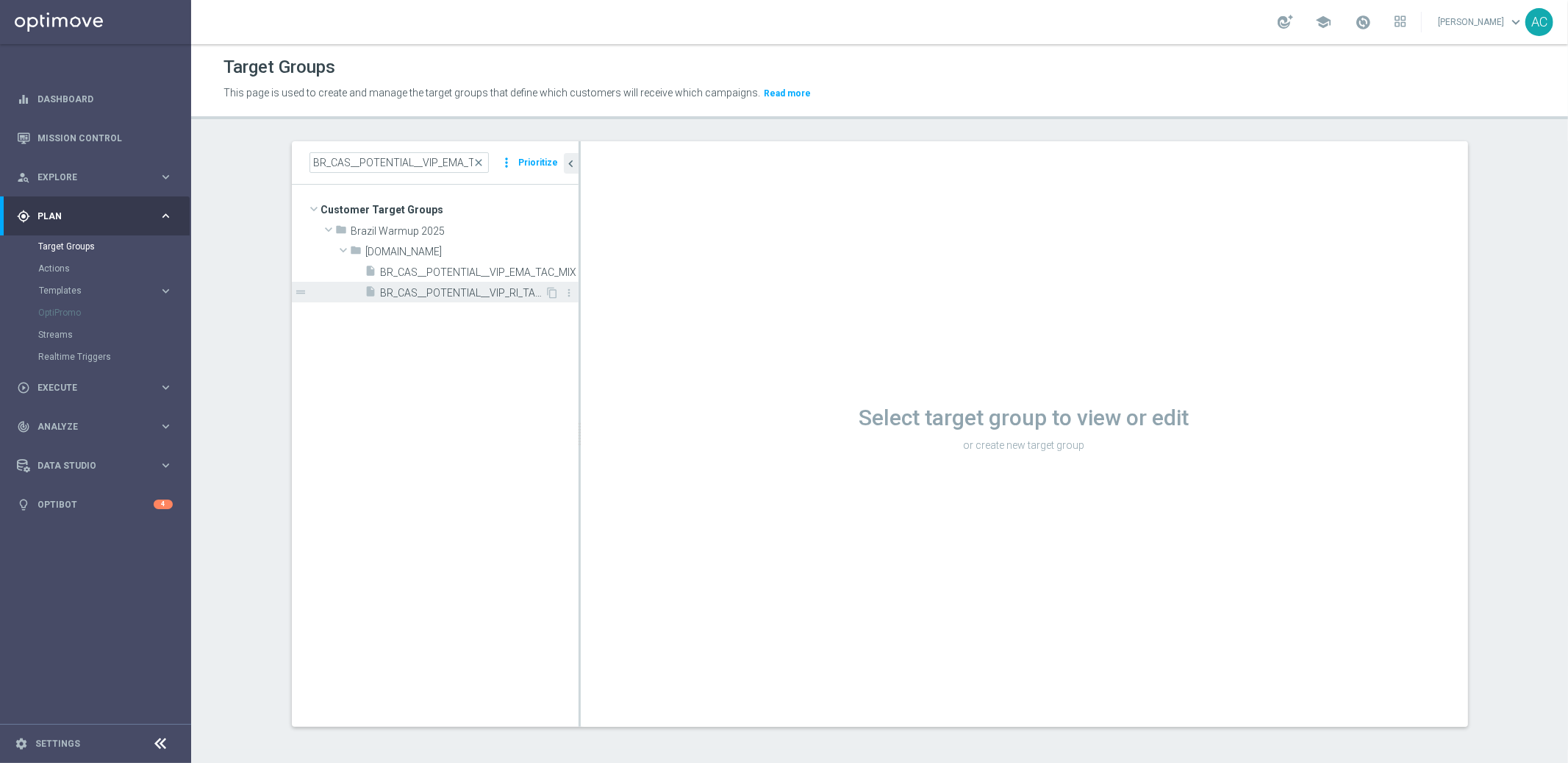
click at [447, 296] on span "BR_CAS__POTENTIAL__VIP_RI_TAC_MIX" at bounding box center [463, 293] width 164 height 13
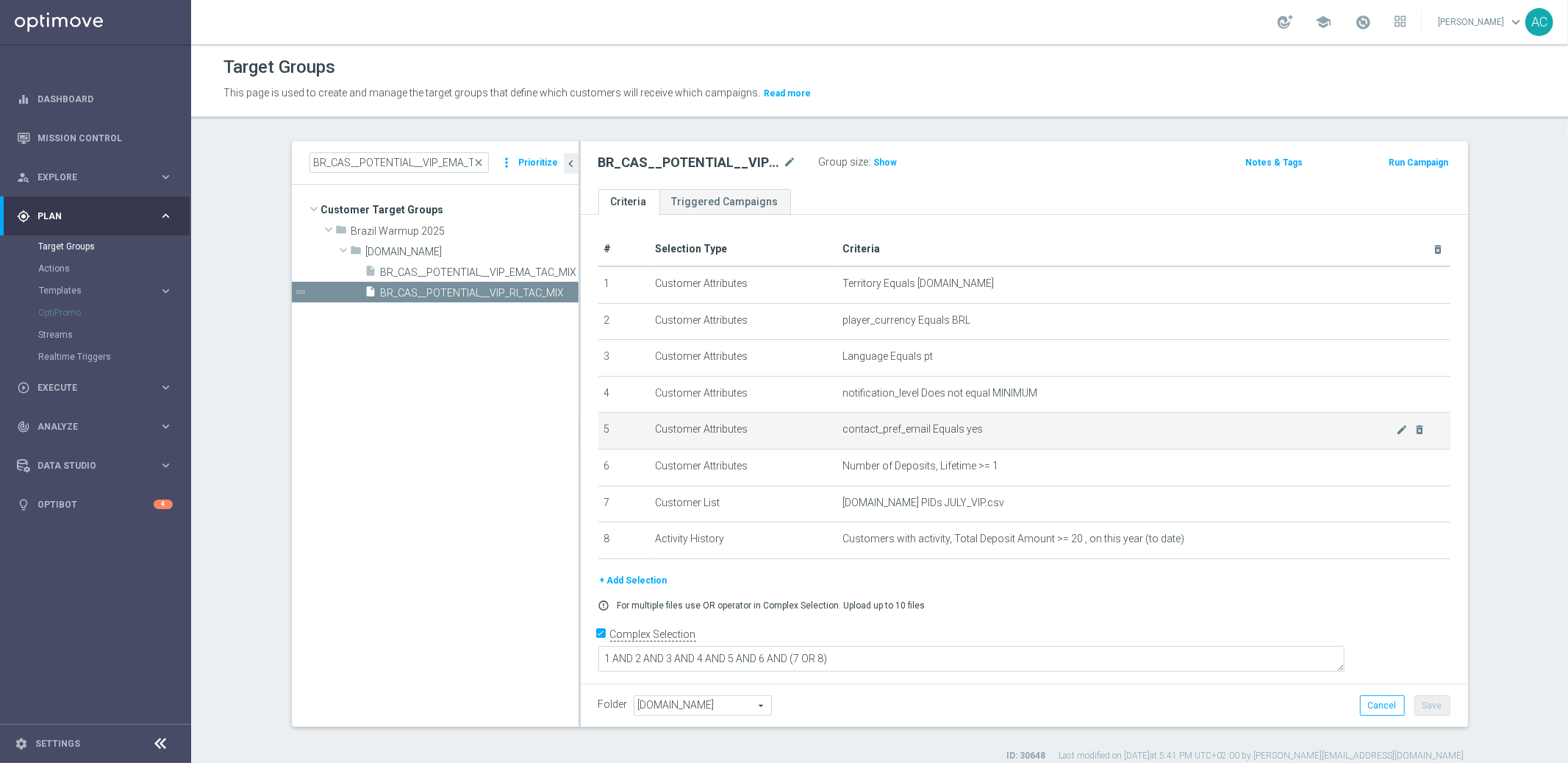
click at [903, 434] on td "contact_pref_email Equals yes mode_edit delete_forever" at bounding box center [1144, 431] width 614 height 37
click at [1389, 428] on span "contact_pref_email Equals yes" at bounding box center [1120, 430] width 554 height 13
click at [1397, 428] on icon "mode_edit" at bounding box center [1402, 429] width 12 height 12
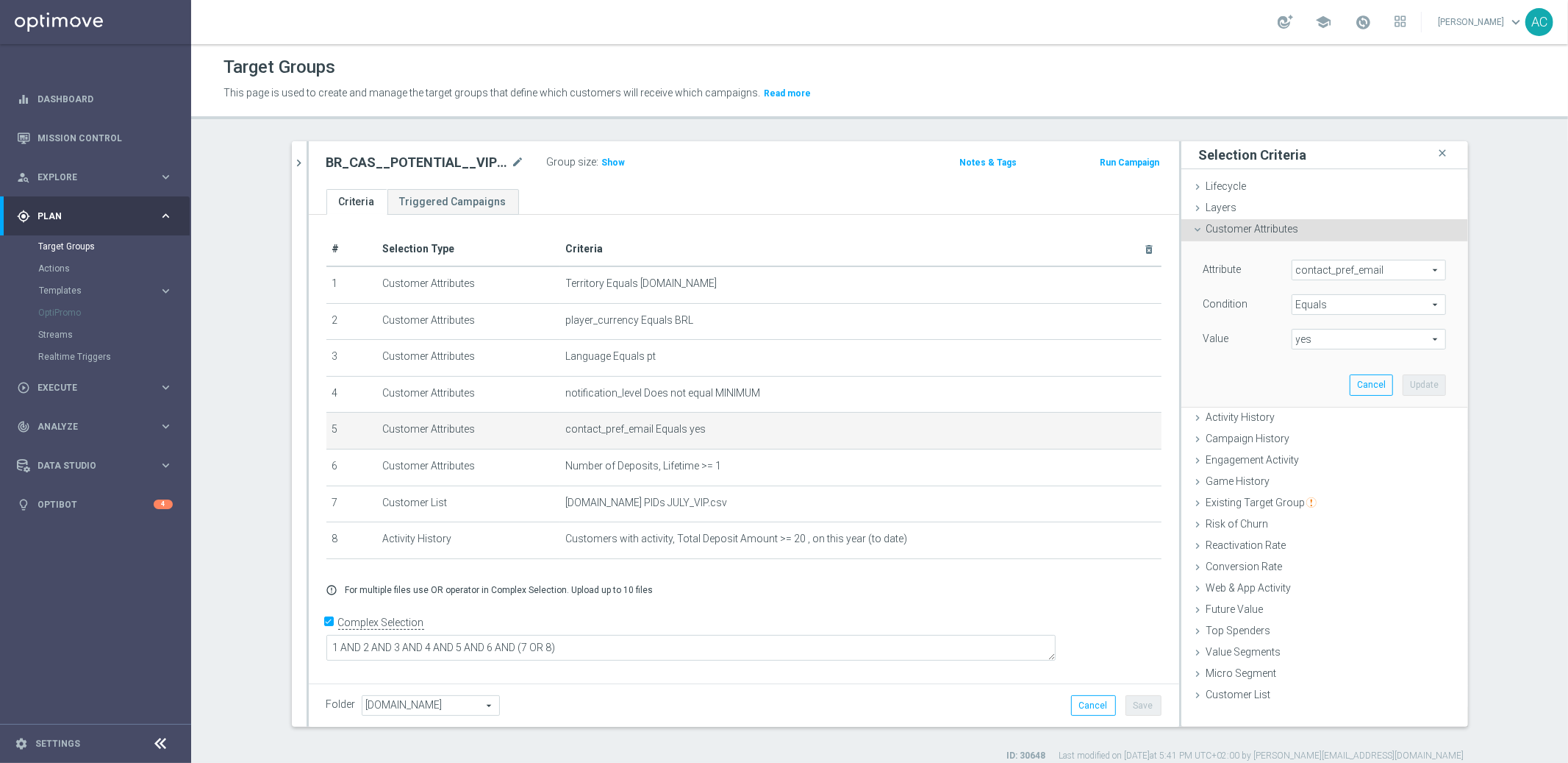
click at [1354, 298] on span "Equals" at bounding box center [1369, 304] width 153 height 19
click at [1371, 272] on span "contact_pref_email" at bounding box center [1369, 270] width 153 height 19
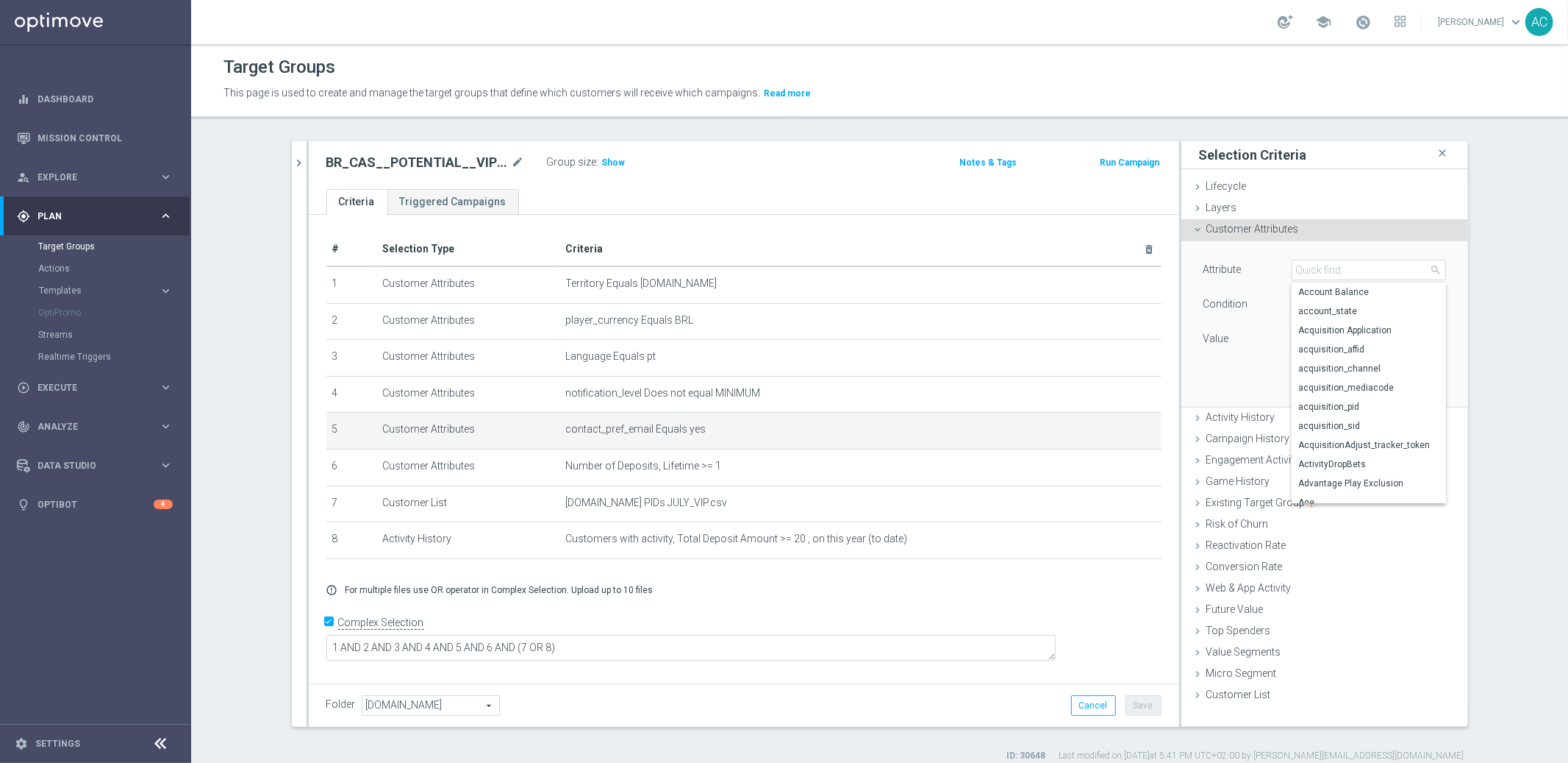
click at [1482, 305] on div "BR_CAS__POTENTIAL__VIP_EMA_TAC_MIX close more_vert Prioritize Customer Target G…" at bounding box center [880, 451] width 1235 height 621
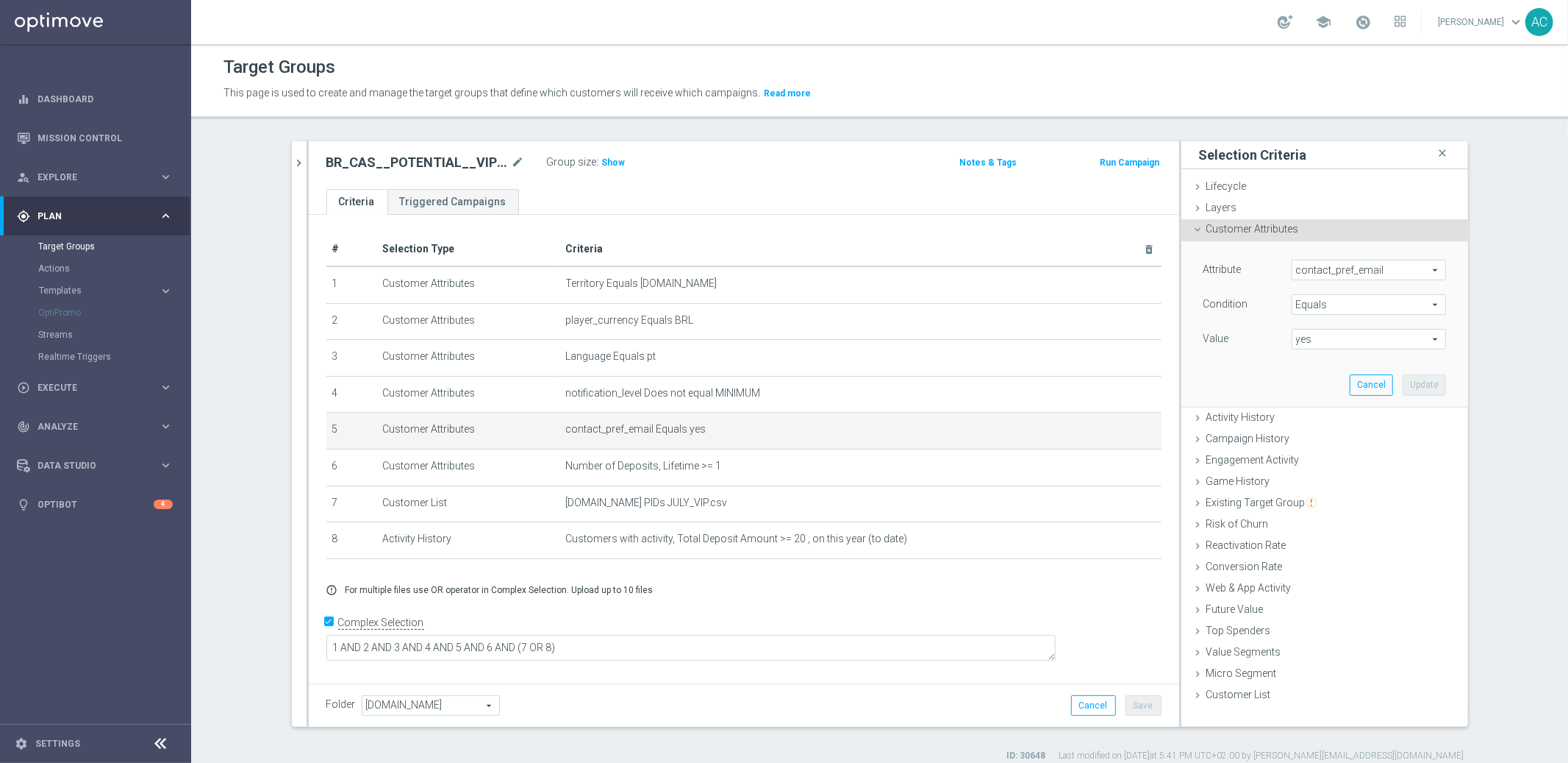
click at [1539, 376] on section "BR_CAS__POTENTIAL__VIP_EMA_TAC_MIX close more_vert Prioritize Customer Target G…" at bounding box center [880, 451] width 1377 height 621
click at [1080, 704] on button "Cancel" at bounding box center [1094, 705] width 45 height 21
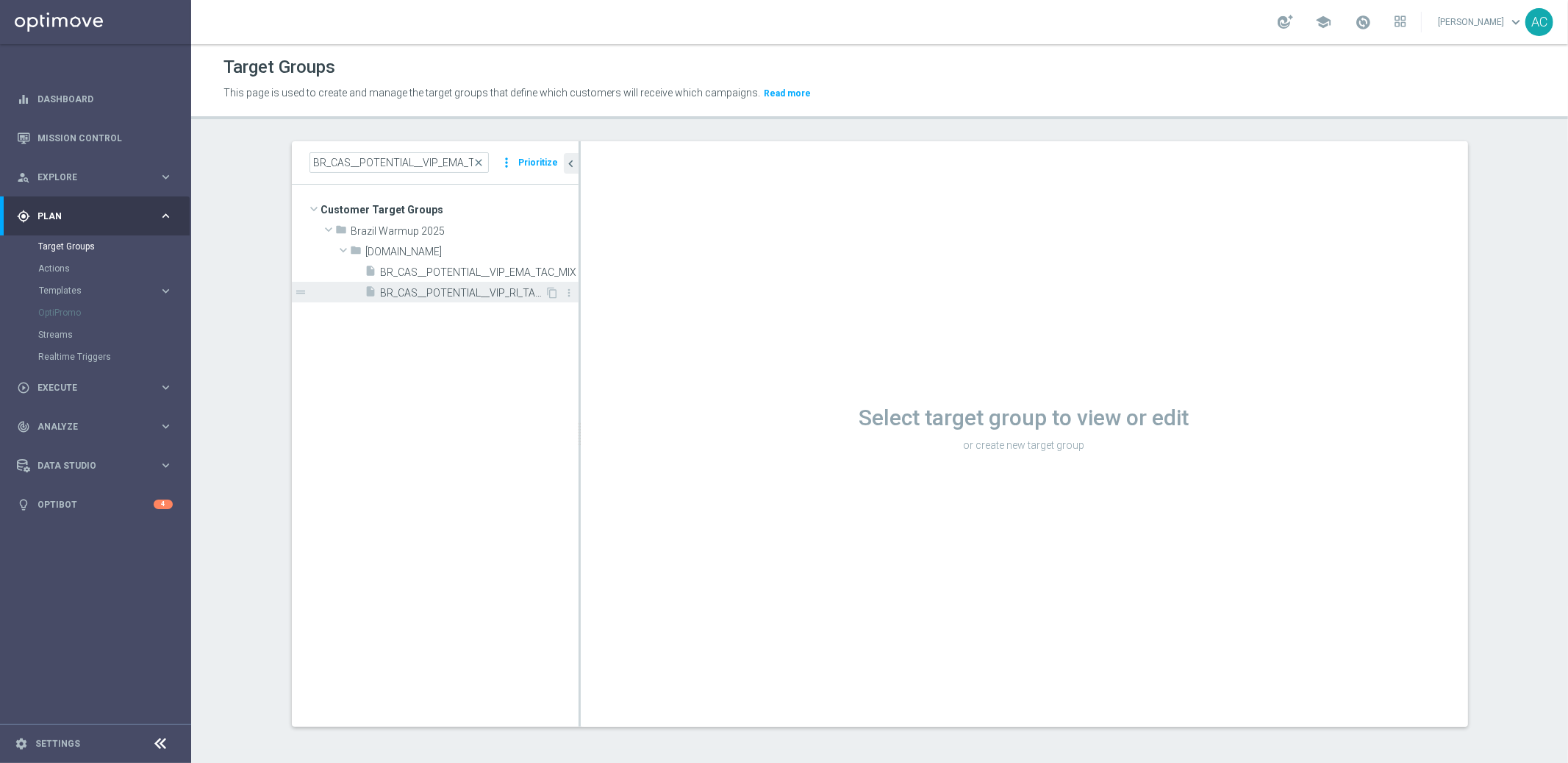
click at [469, 298] on span "BR_CAS__POTENTIAL__VIP_RI_TAC_MIX" at bounding box center [463, 293] width 164 height 13
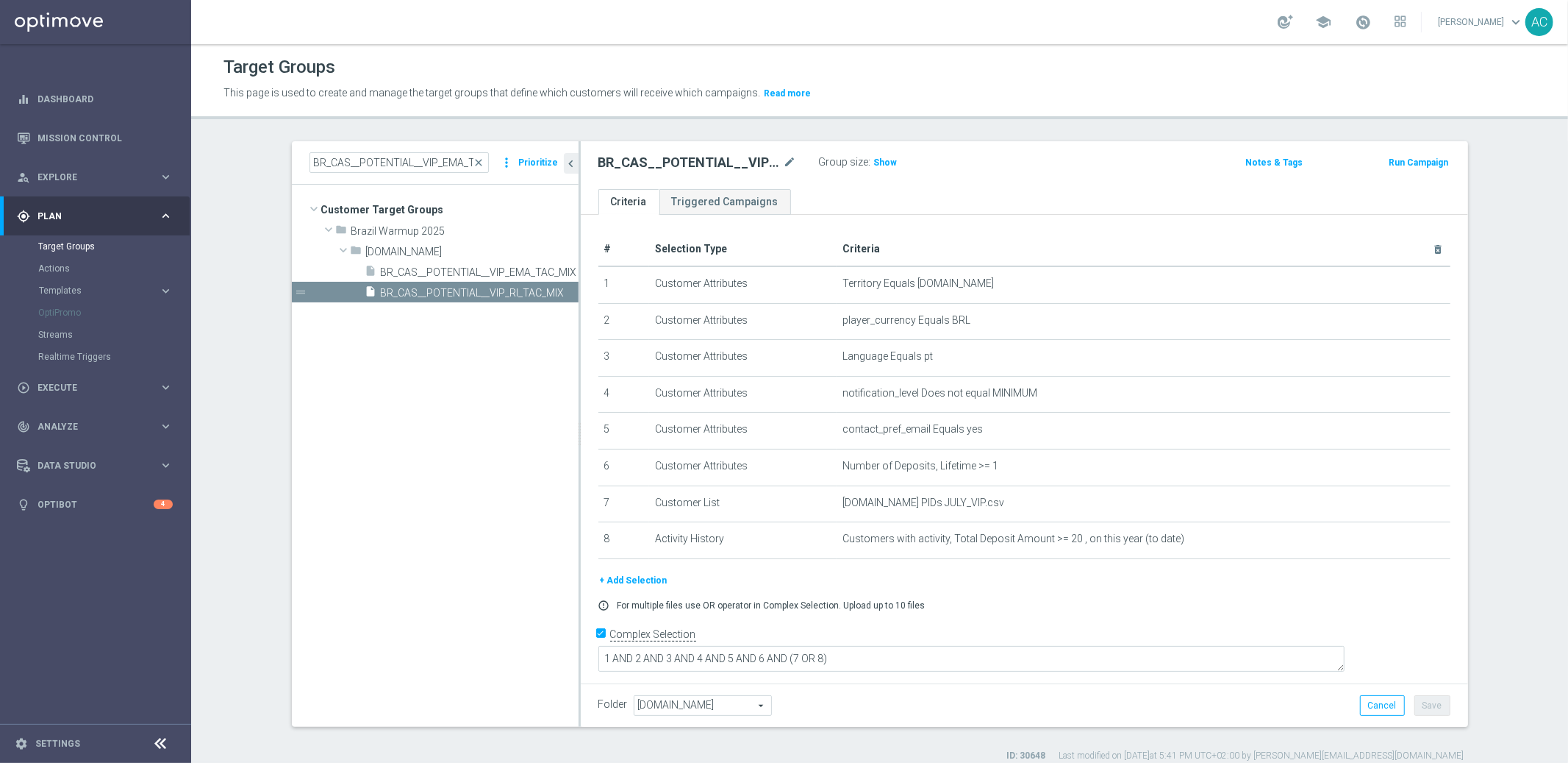
click at [722, 163] on h2 "BR_CAS__POTENTIAL__VIP_RI_TAC_MIX" at bounding box center [689, 163] width 182 height 18
copy div "BR_CAS__POTENTIAL__VIP_RI_TAC_MIX"
click at [77, 397] on div "play_circle_outline Execute keyboard_arrow_right" at bounding box center [95, 388] width 189 height 39
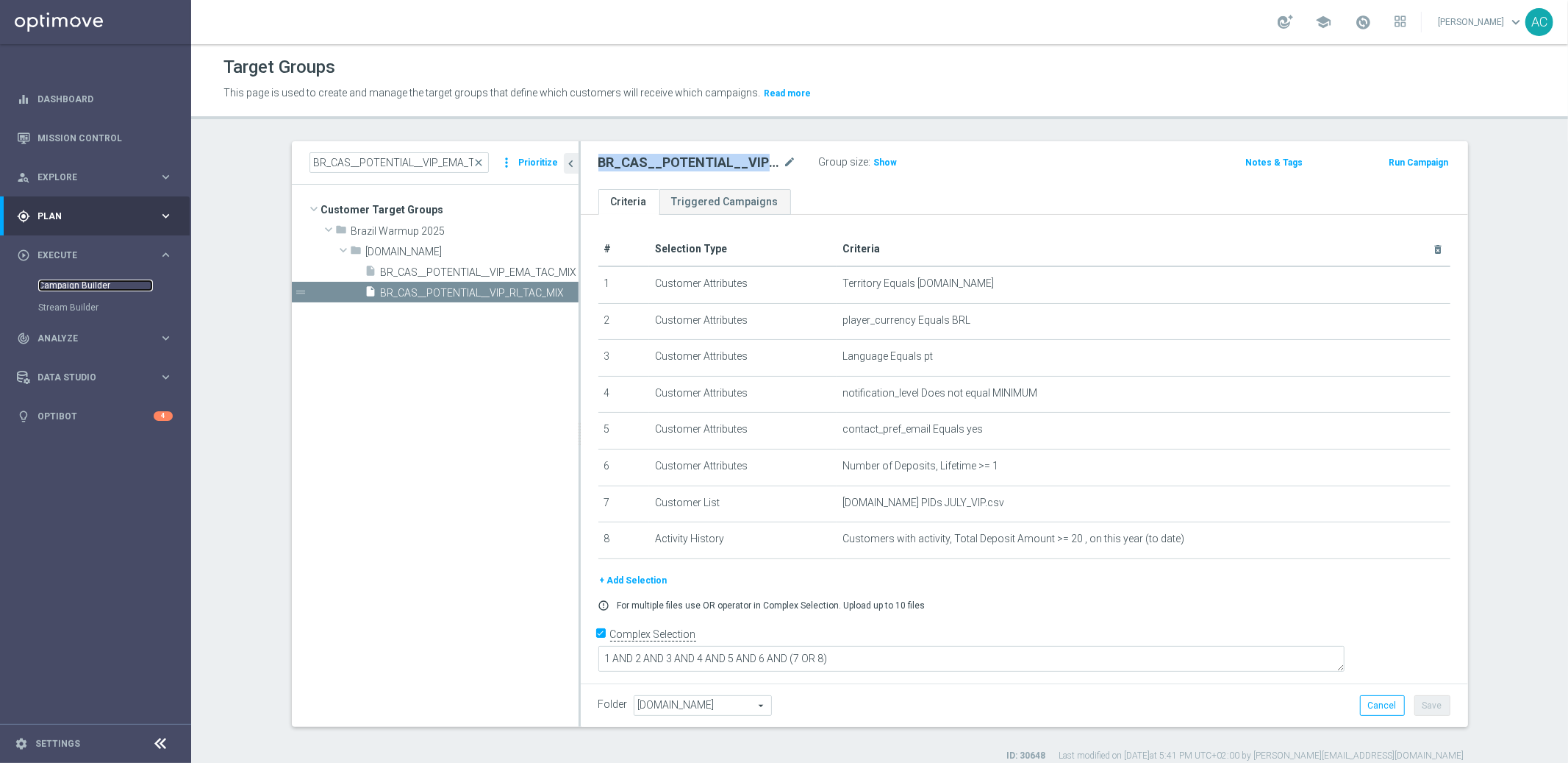
click at [93, 281] on link "Campaign Builder" at bounding box center [96, 285] width 114 height 12
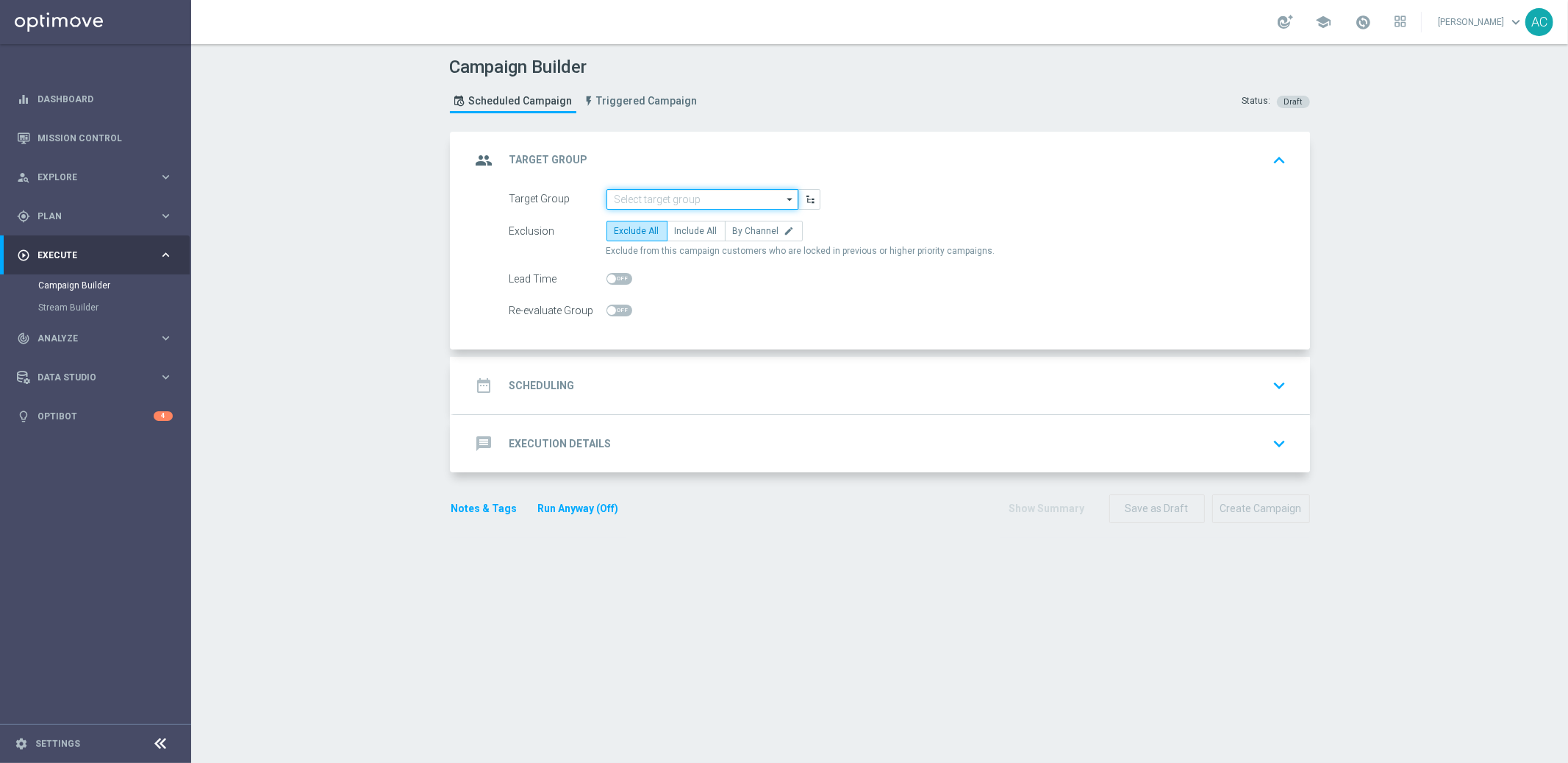
click at [652, 198] on input at bounding box center [702, 199] width 192 height 21
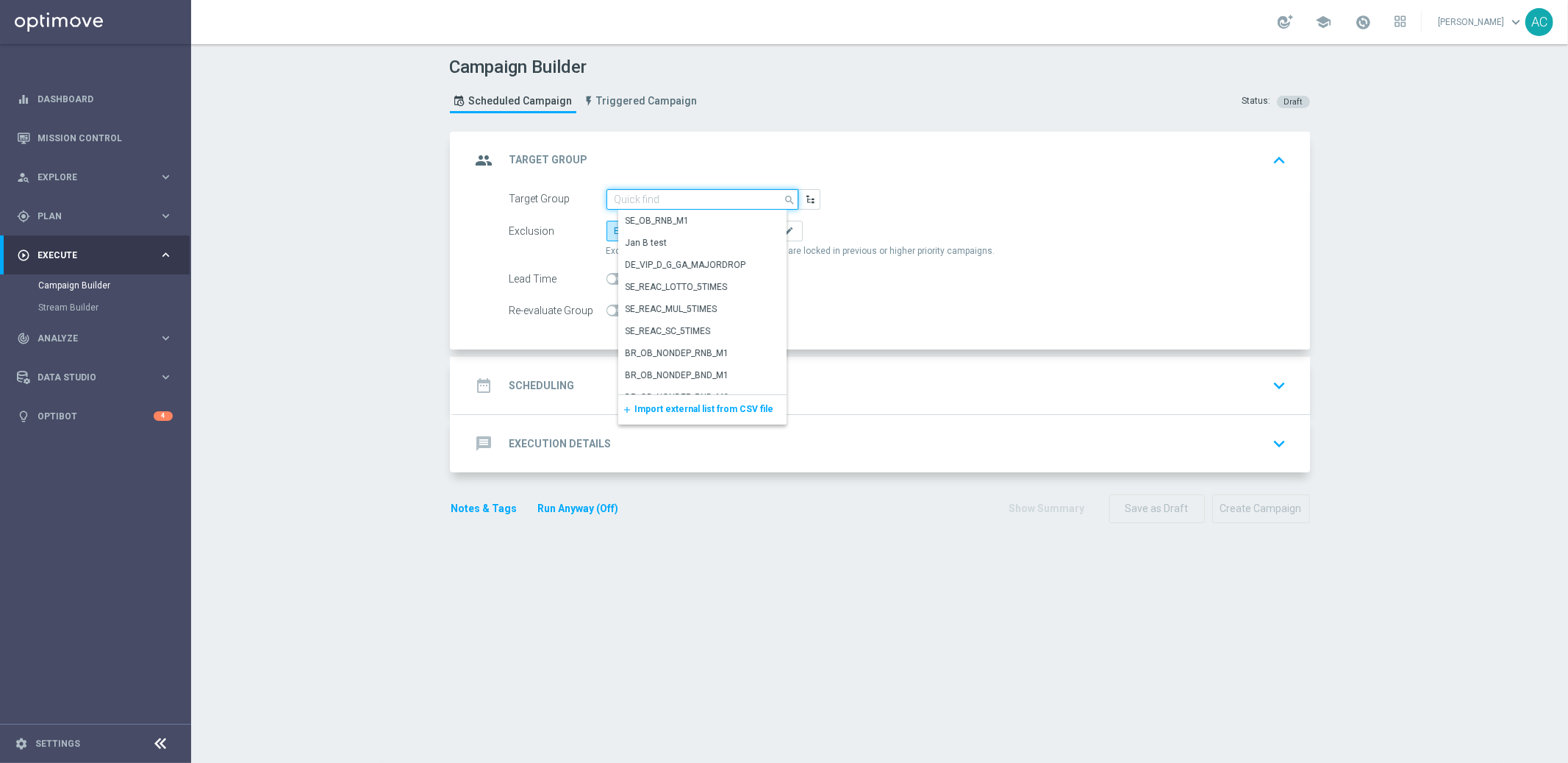
paste input "BR_CAS__POTENTIAL__VIP_RI_TAC_MIX"
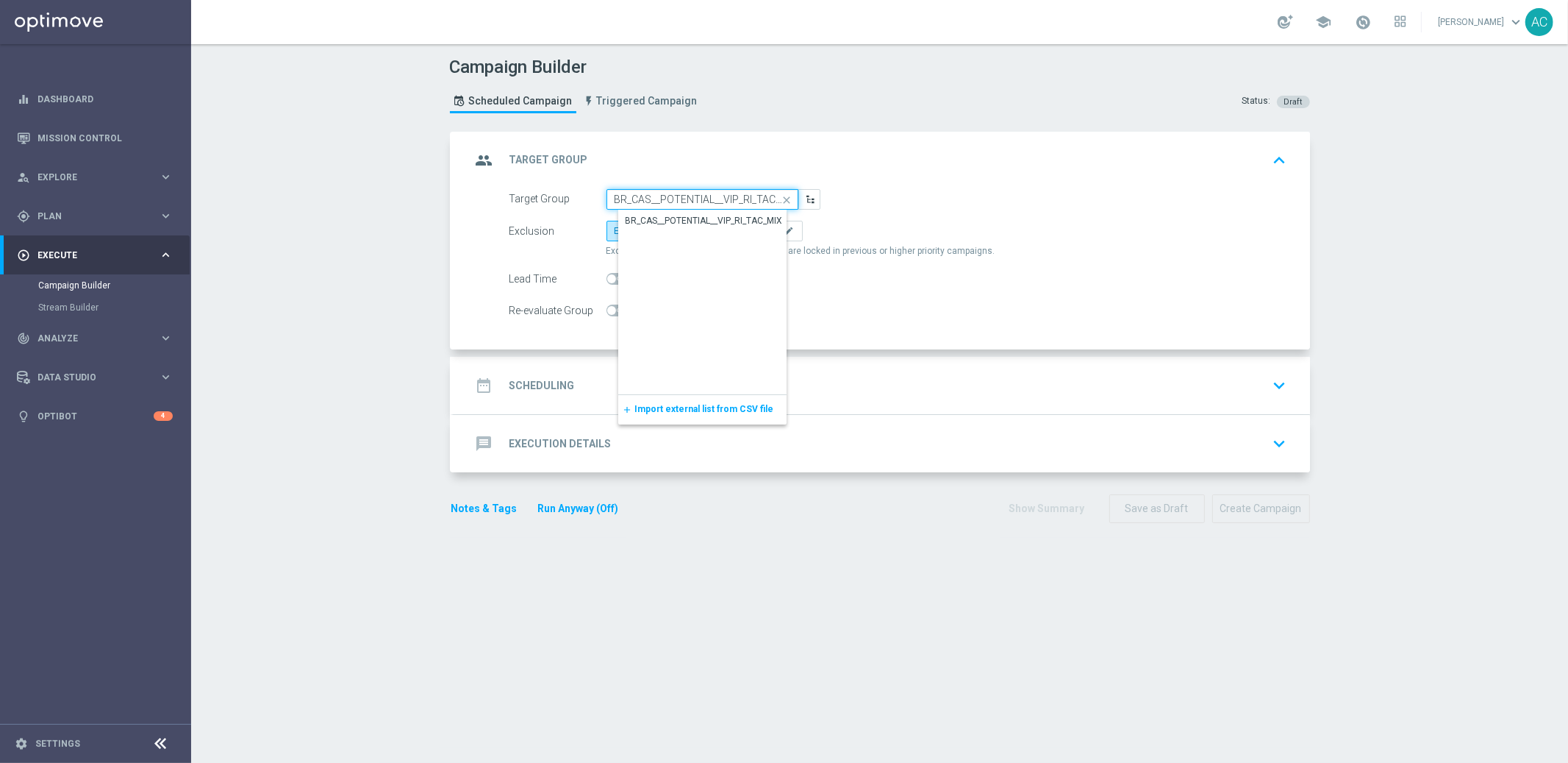
scroll to position [0, 13]
click at [677, 216] on div "BR_CAS__POTENTIAL__VIP_RI_TAC_MIX" at bounding box center [705, 221] width 157 height 13
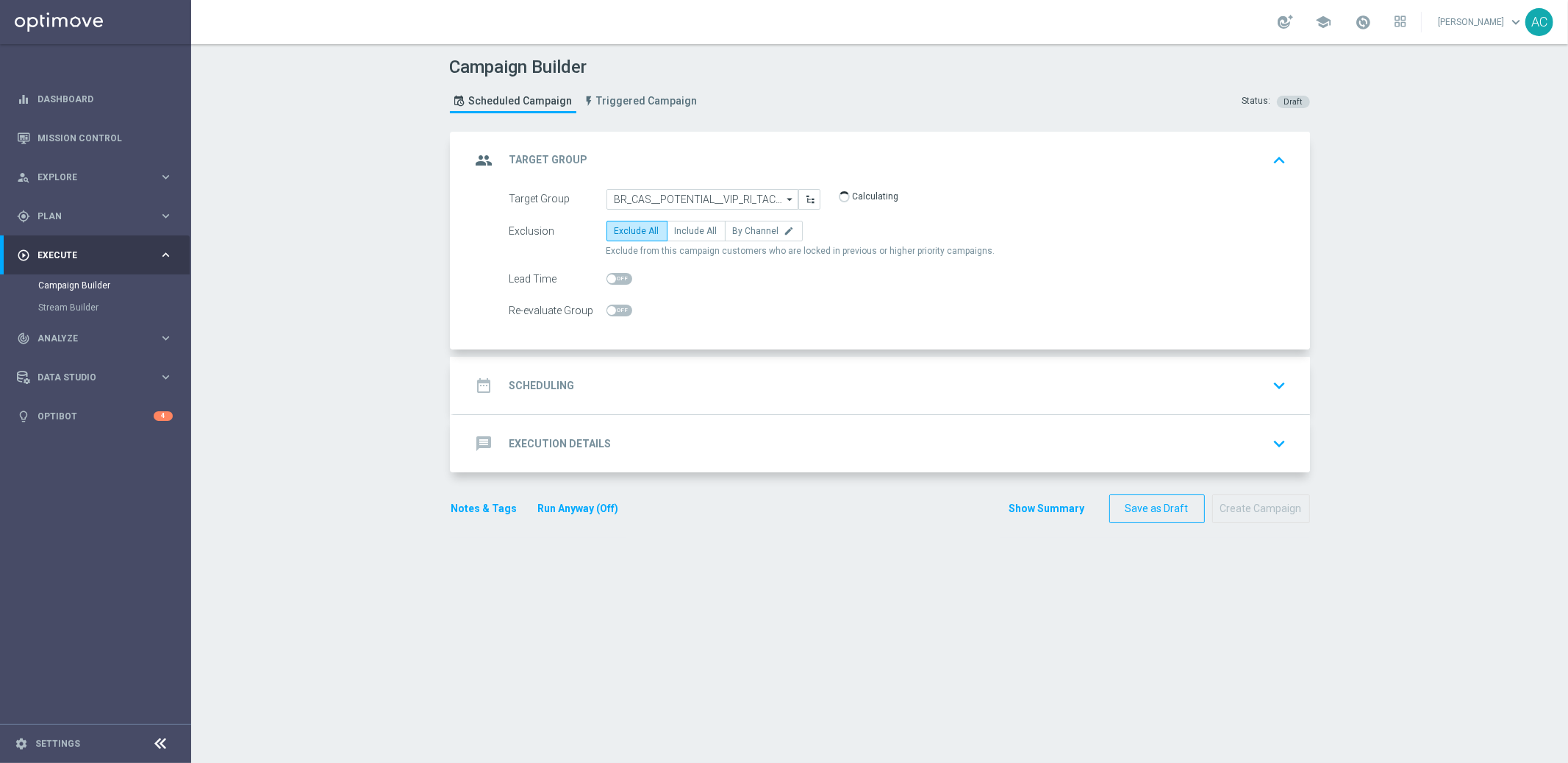
type input "BR_CAS__POTENTIAL__VIP_RI_TAC_MIX"
click at [675, 232] on span "Include All" at bounding box center [696, 231] width 43 height 11
click at [675, 232] on input "Include All" at bounding box center [680, 233] width 10 height 10
radio input "true"
click at [555, 379] on h2 "Scheduling" at bounding box center [542, 386] width 65 height 14
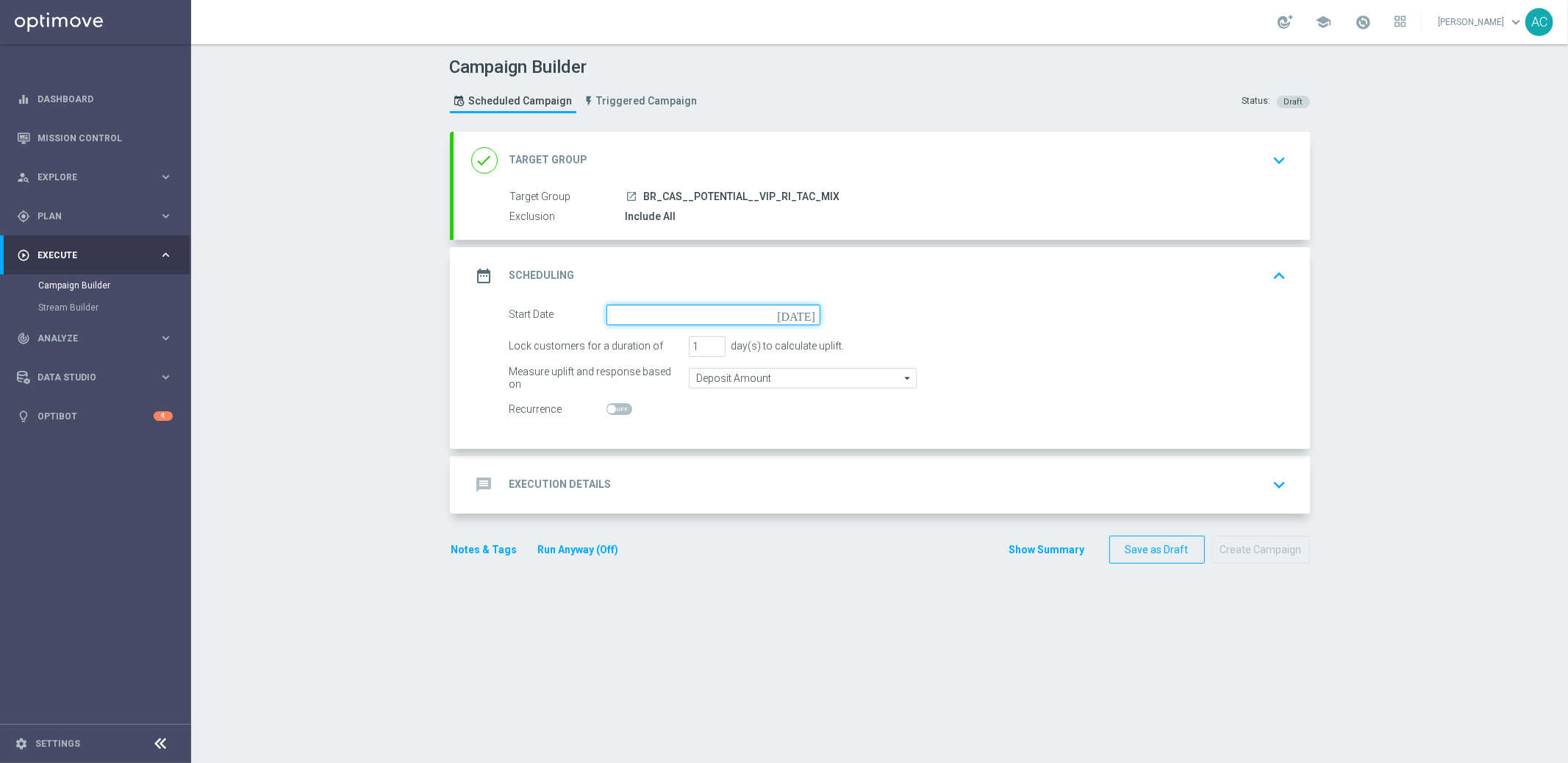
click at [731, 322] on input at bounding box center [713, 314] width 214 height 21
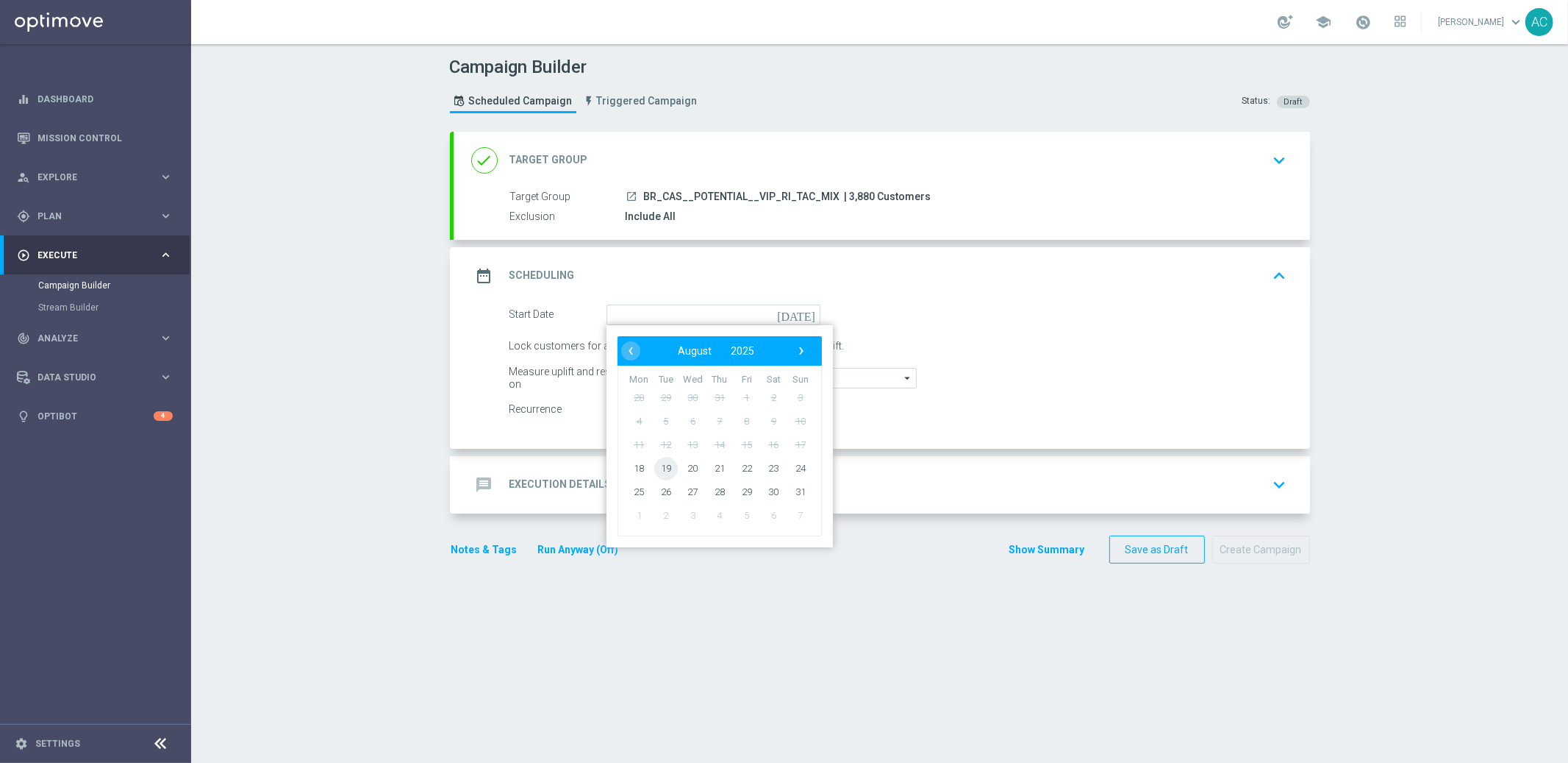
click at [655, 470] on span "19" at bounding box center [665, 468] width 23 height 23
type input "19 Aug 2025"
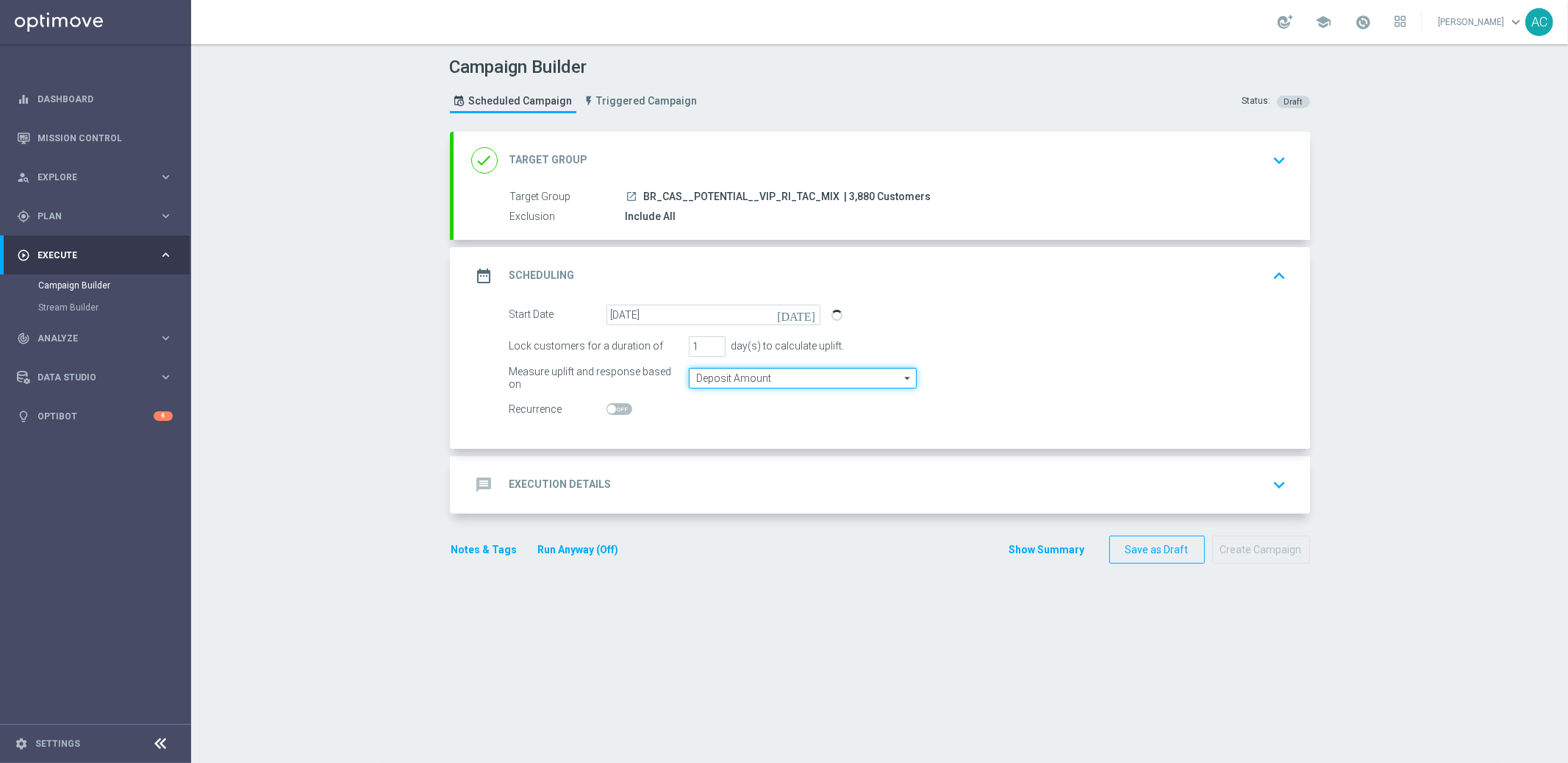
click at [777, 379] on input "Deposit Amount" at bounding box center [803, 378] width 228 height 21
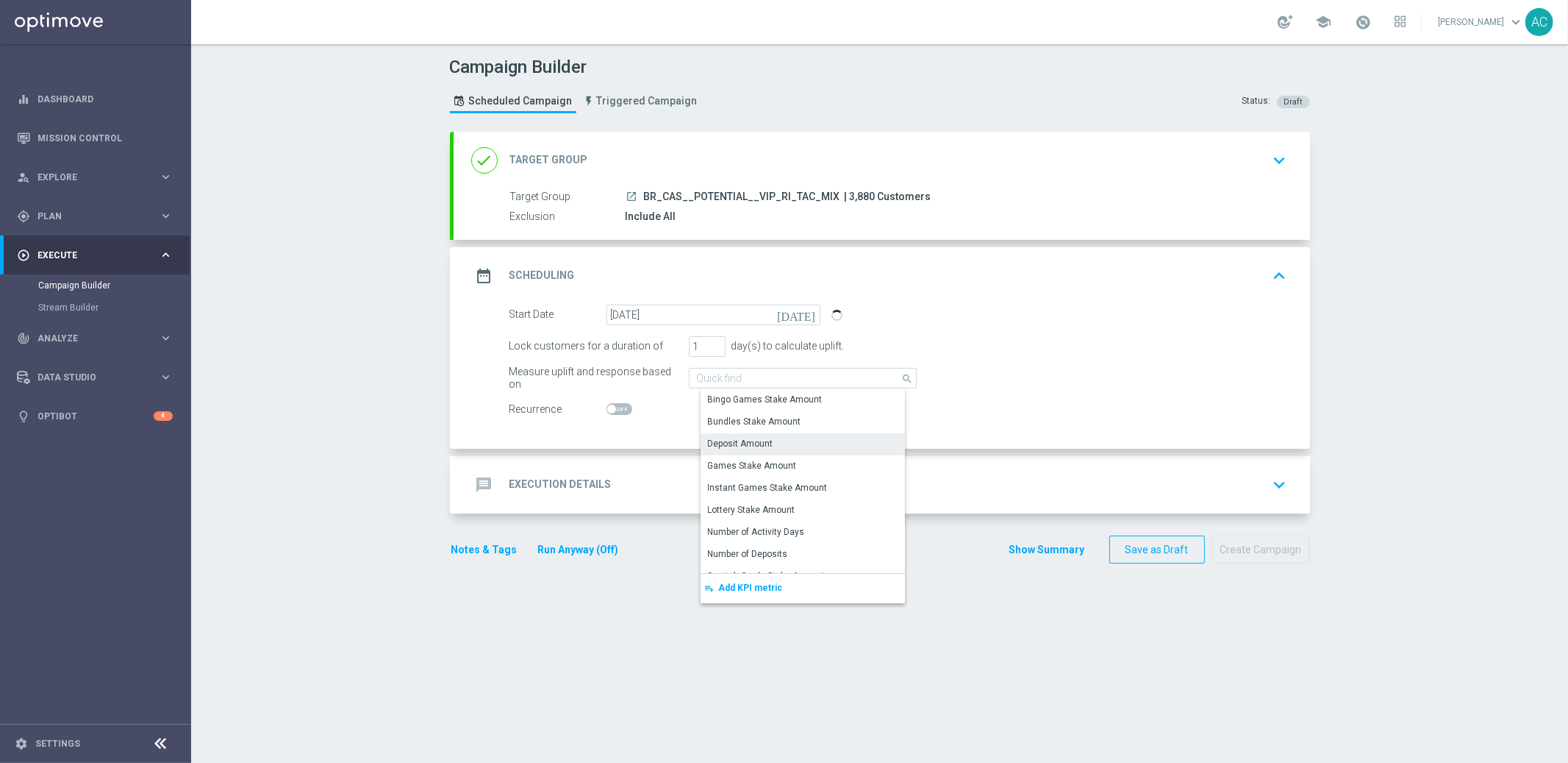
click at [613, 406] on span at bounding box center [619, 408] width 26 height 12
click at [613, 406] on input "checkbox" at bounding box center [619, 408] width 26 height 12
checkbox input "true"
type input "Deposit Amount"
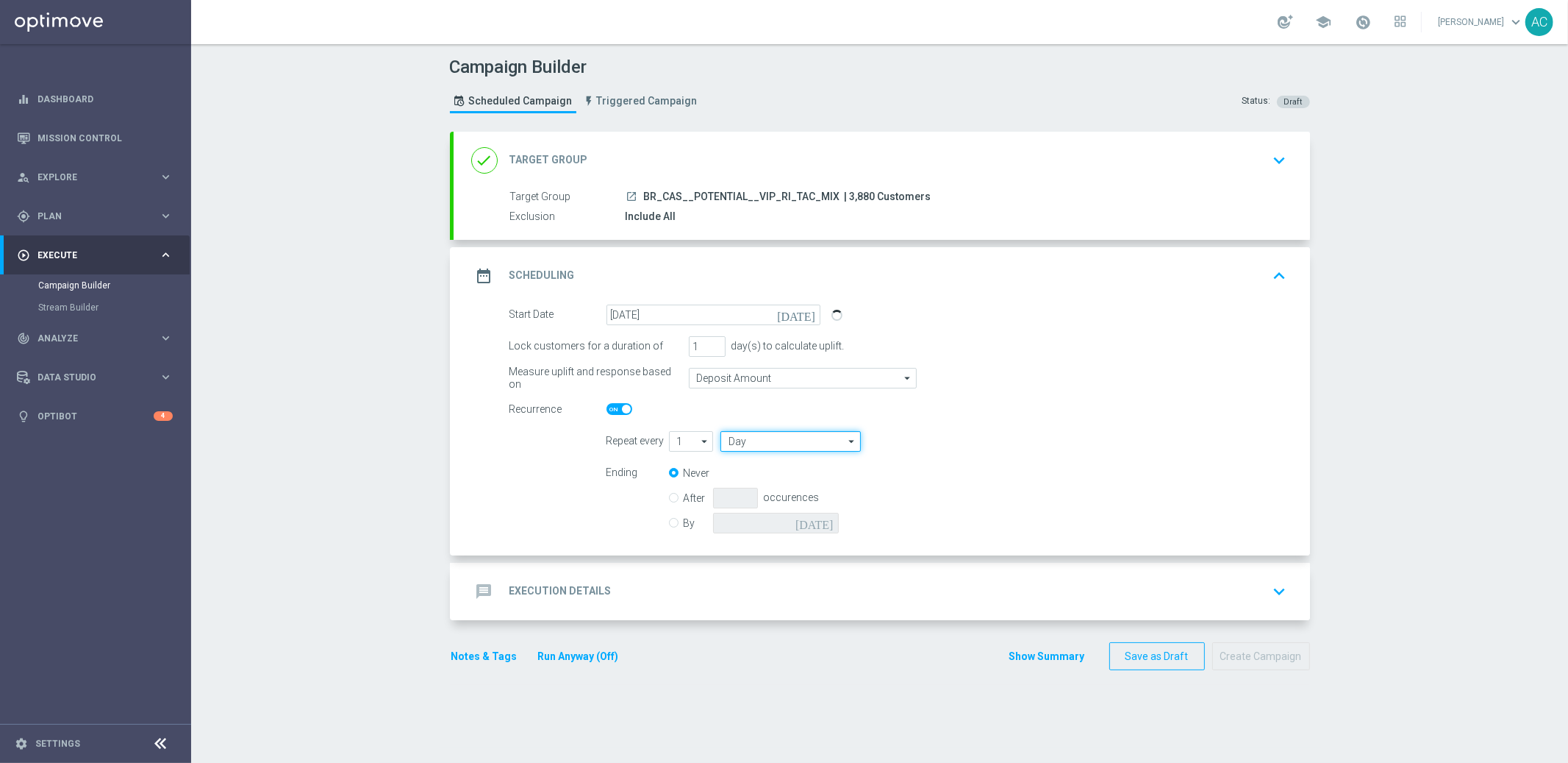
click at [773, 443] on input "Day" at bounding box center [790, 441] width 139 height 21
click at [769, 480] on div "Week" at bounding box center [797, 484] width 129 height 21
type input "Week"
click at [943, 447] on div "Mo Tu We Th Fr Sa Su" at bounding box center [963, 445] width 190 height 28
click at [956, 445] on input "checkbox" at bounding box center [961, 441] width 22 height 20
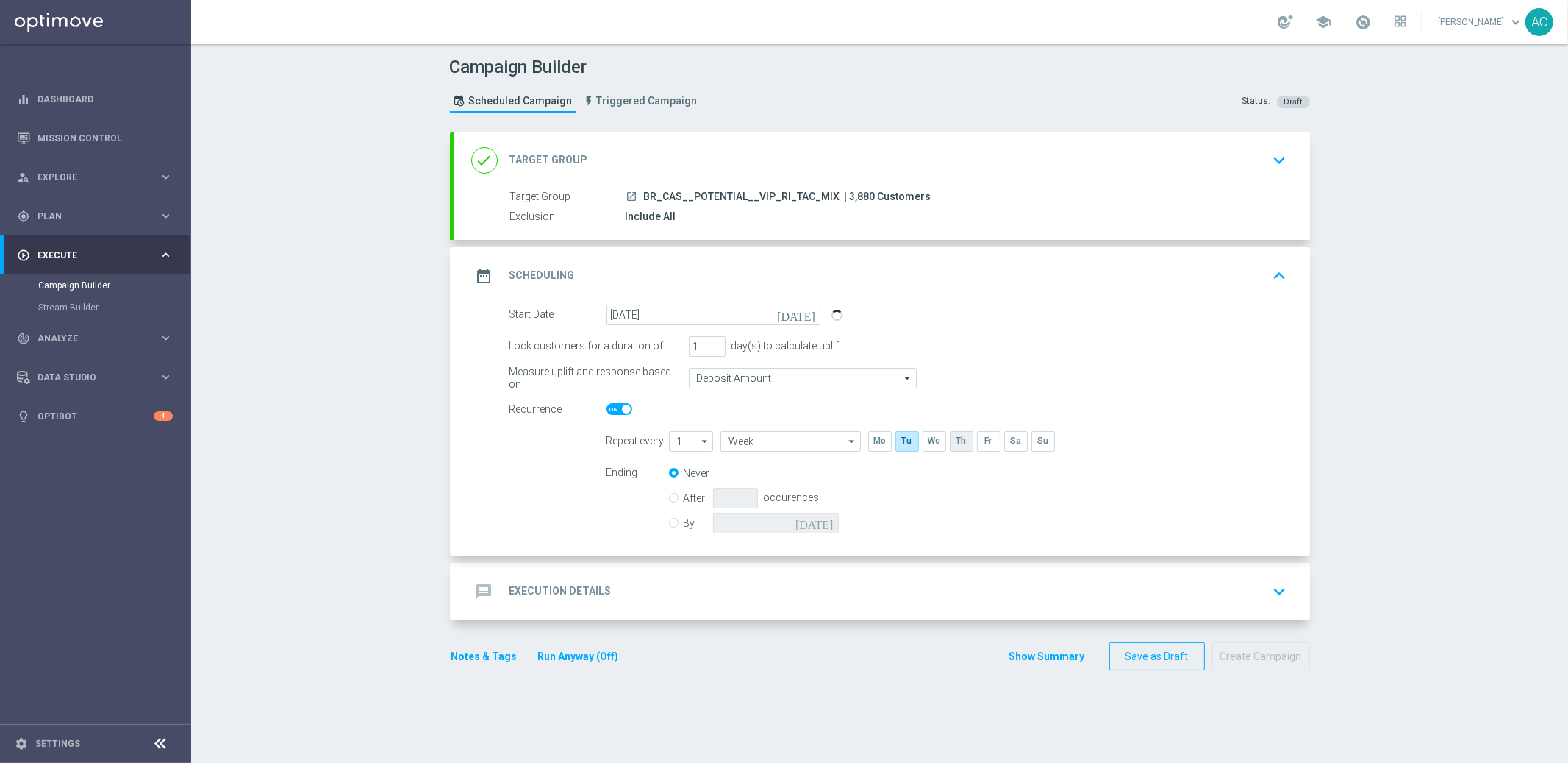
checkbox input "true"
click at [1010, 443] on input "checkbox" at bounding box center [1015, 441] width 22 height 20
checkbox input "true"
click at [669, 524] on div "By today" at bounding box center [763, 523] width 188 height 21
click at [669, 523] on input "By" at bounding box center [673, 520] width 10 height 10
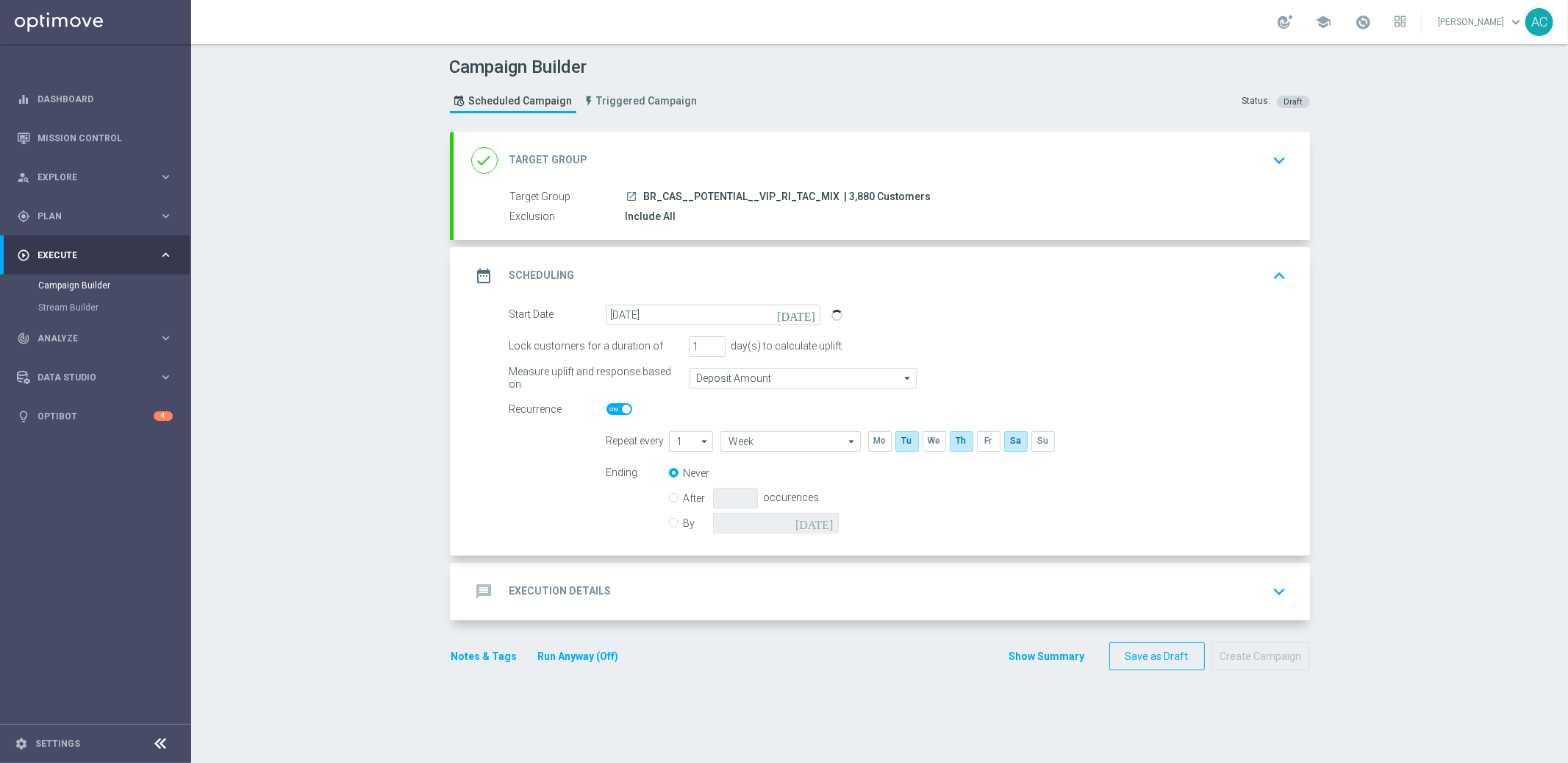
radio input "true"
radio input "false"
click at [825, 521] on icon "[DATE]" at bounding box center [817, 521] width 44 height 16
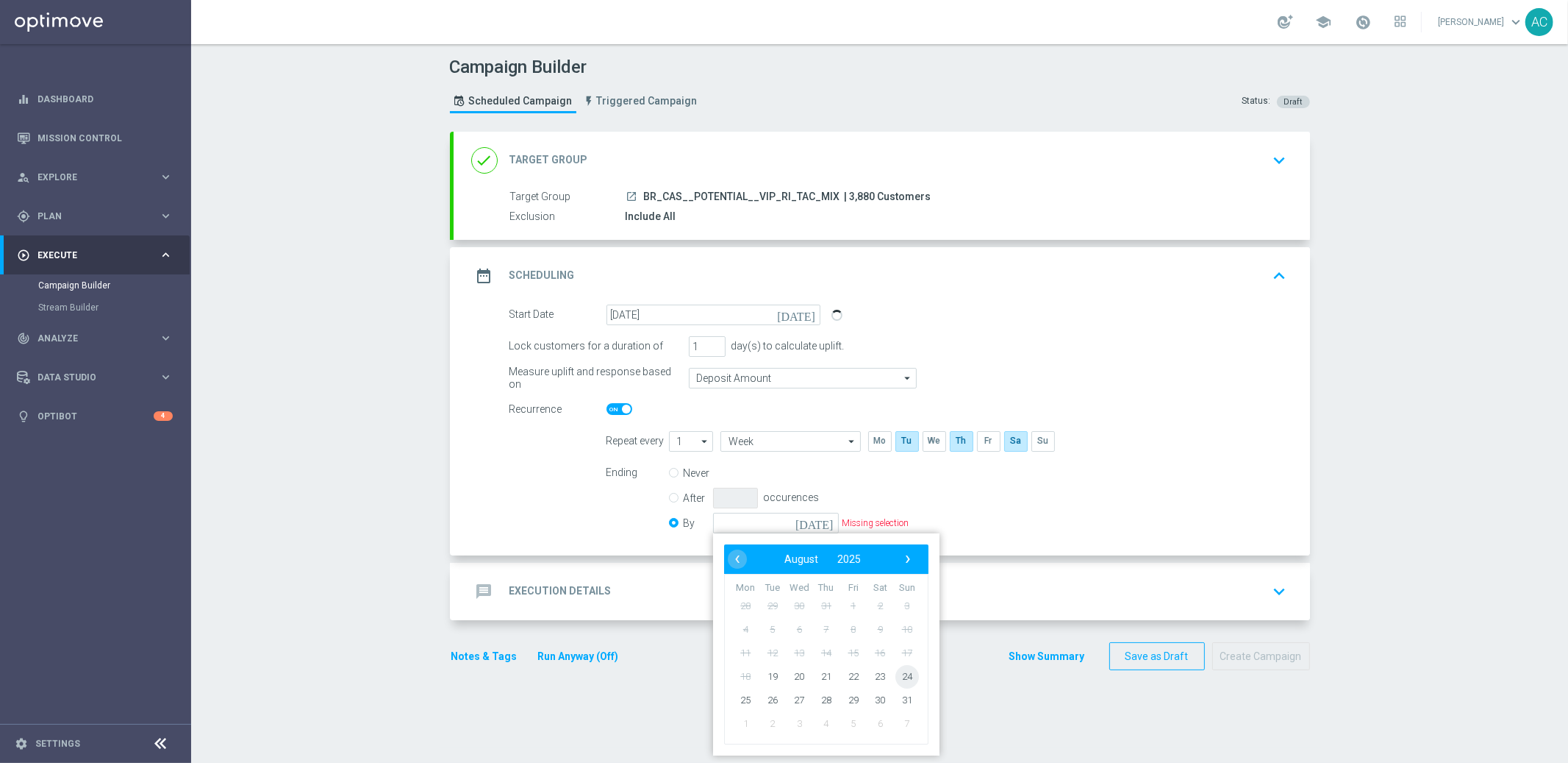
click at [906, 675] on span "24" at bounding box center [906, 676] width 23 height 23
type input "24 Aug 2025"
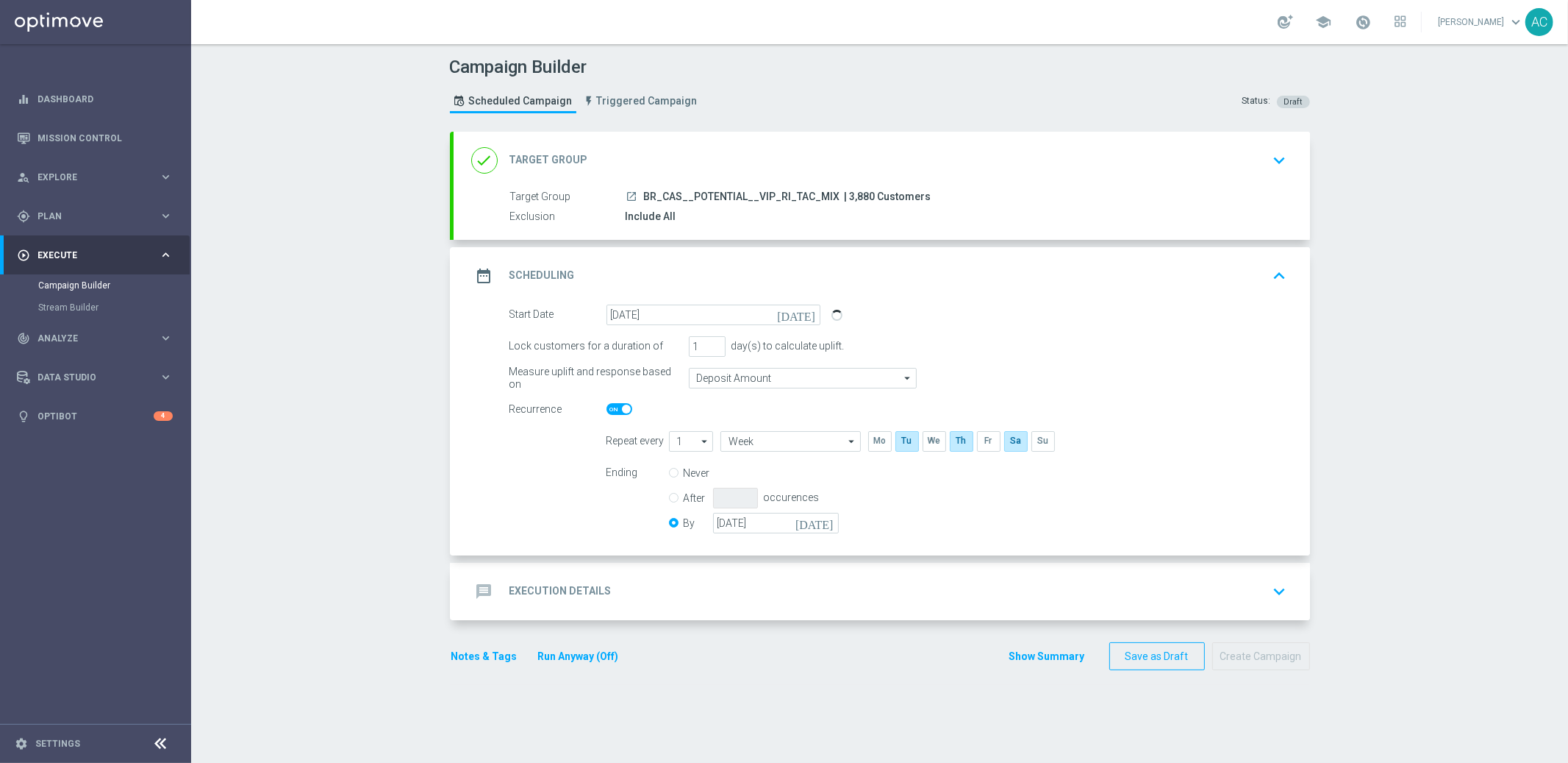
click at [505, 602] on div "message Execution Details" at bounding box center [541, 591] width 140 height 27
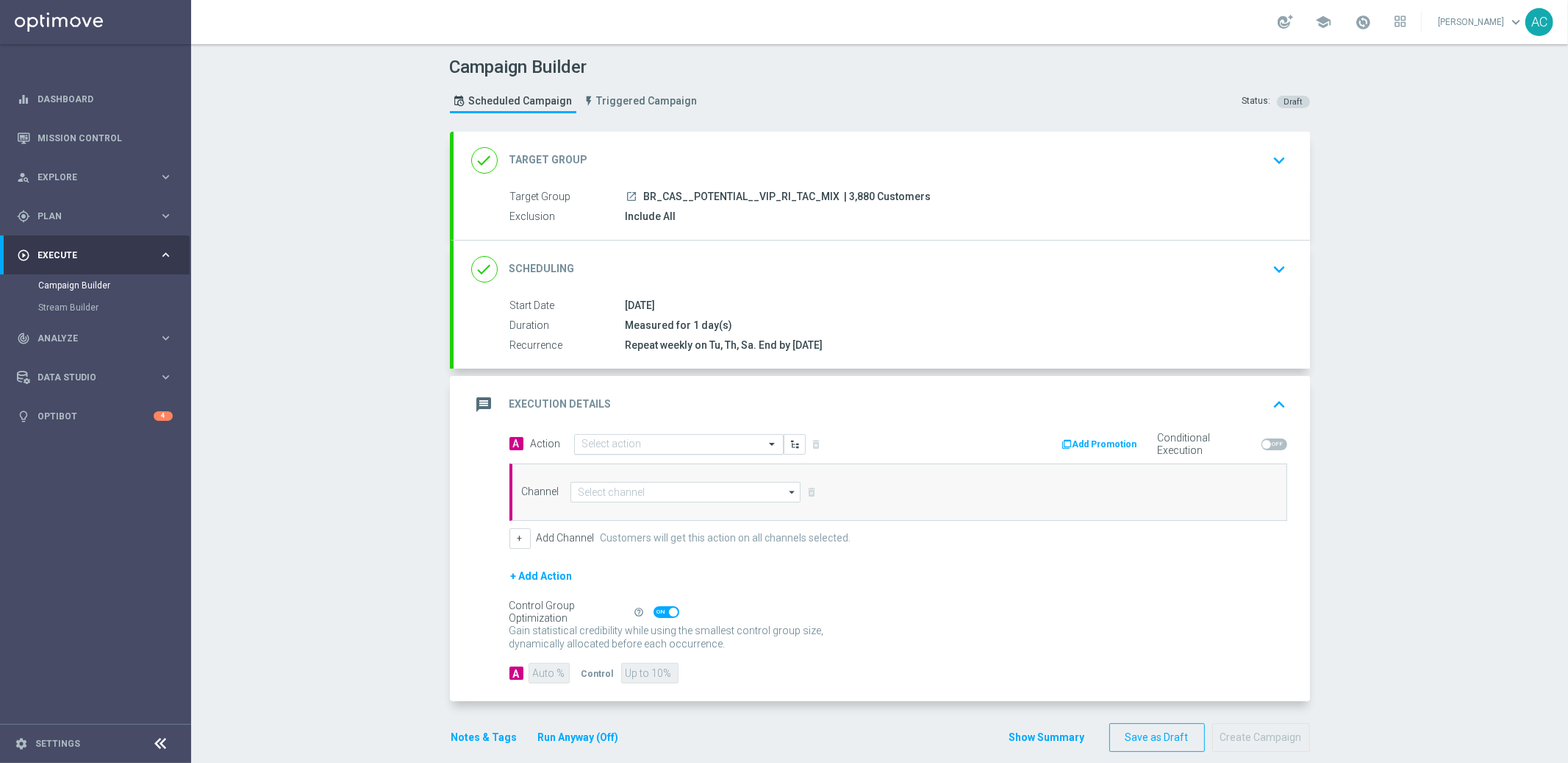
click at [590, 452] on div "Select action" at bounding box center [679, 444] width 210 height 21
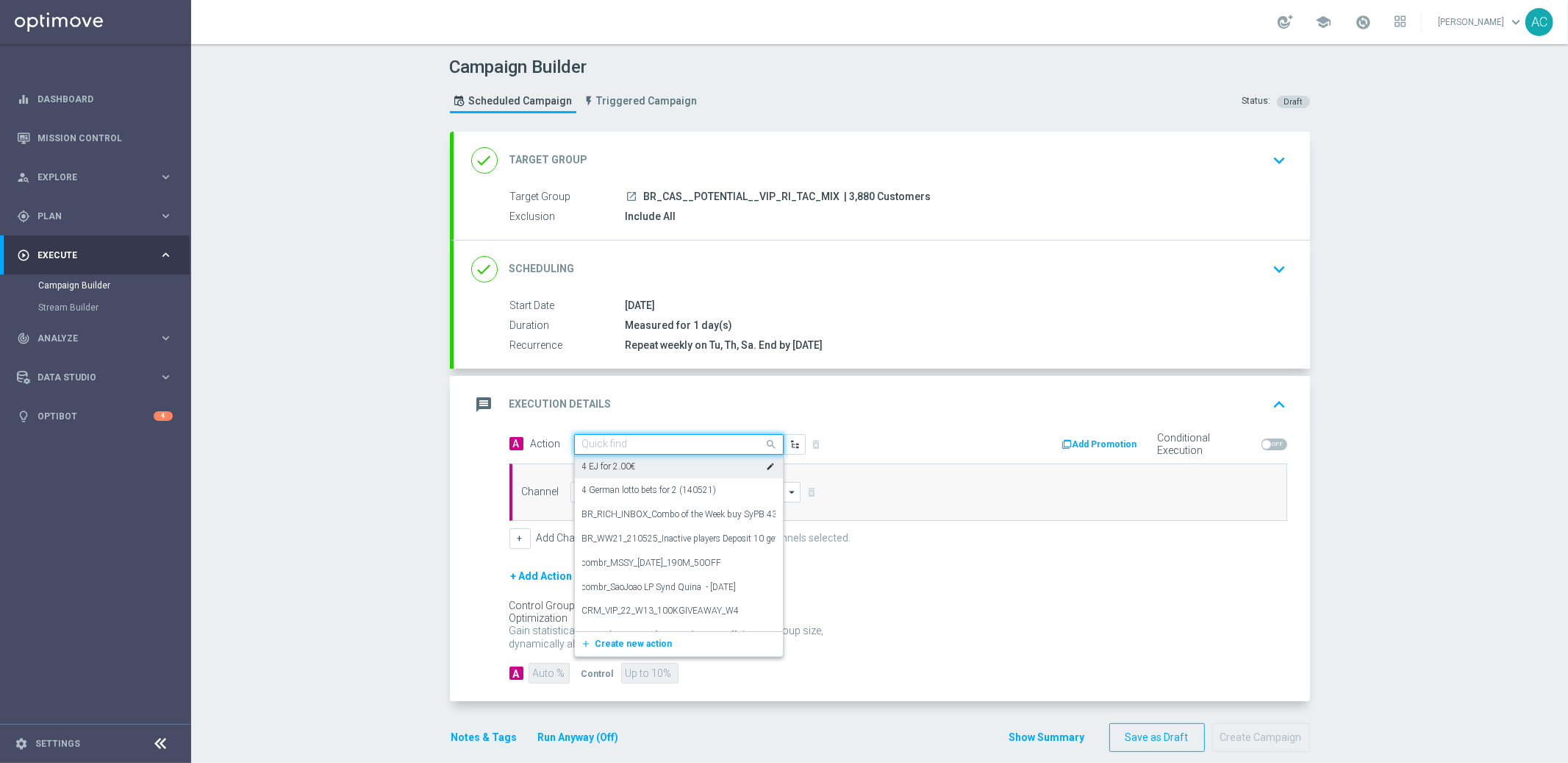
paste input "BR_CAS__LB15K_VIP_RI_TAC_GM"
type input "BR_CAS__LB15K_VIP_RI_TAC_GM"
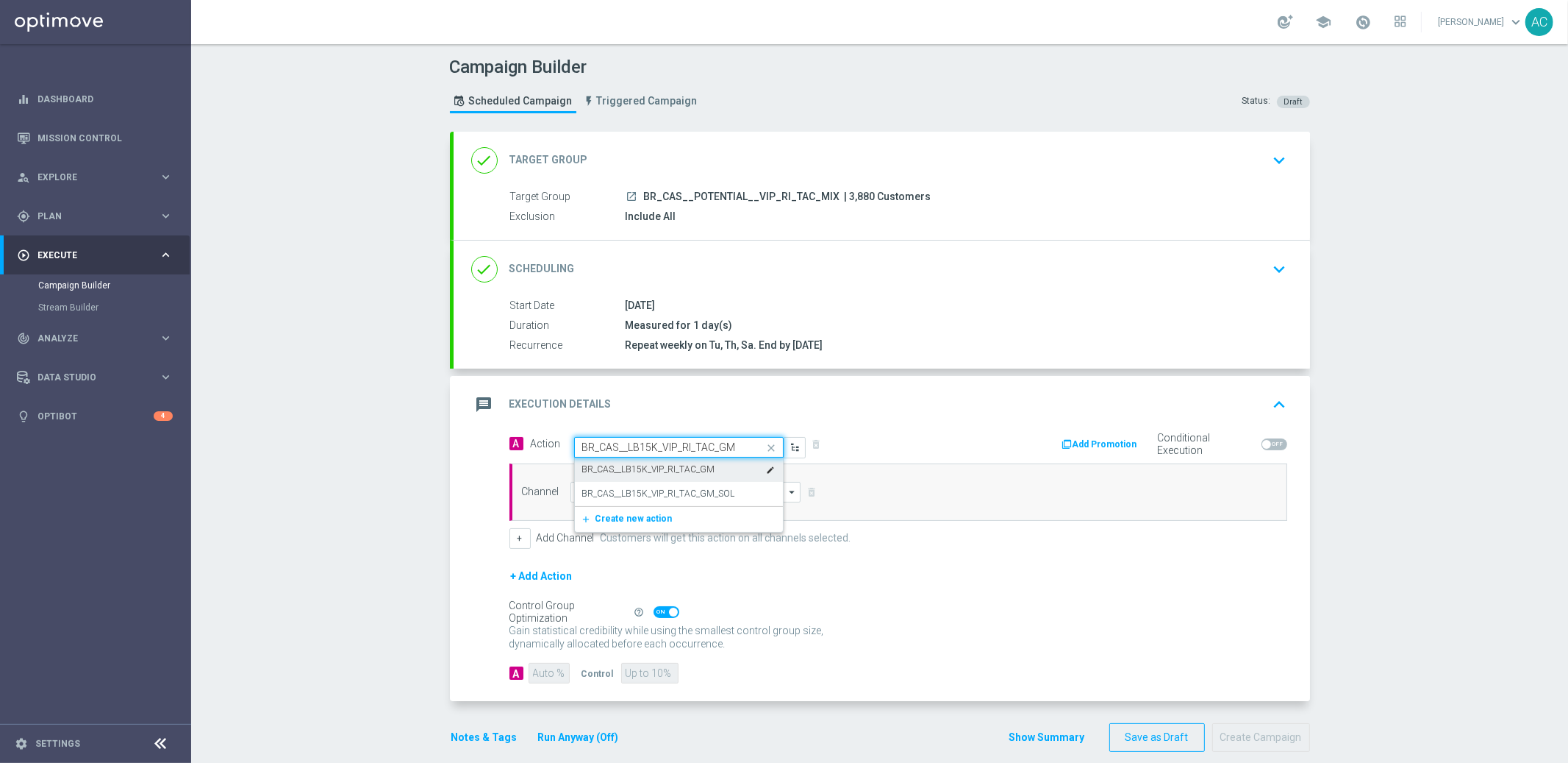
click at [680, 478] on div "BR_CAS__LB15K_VIP_RI_TAC_GM edit" at bounding box center [679, 469] width 194 height 24
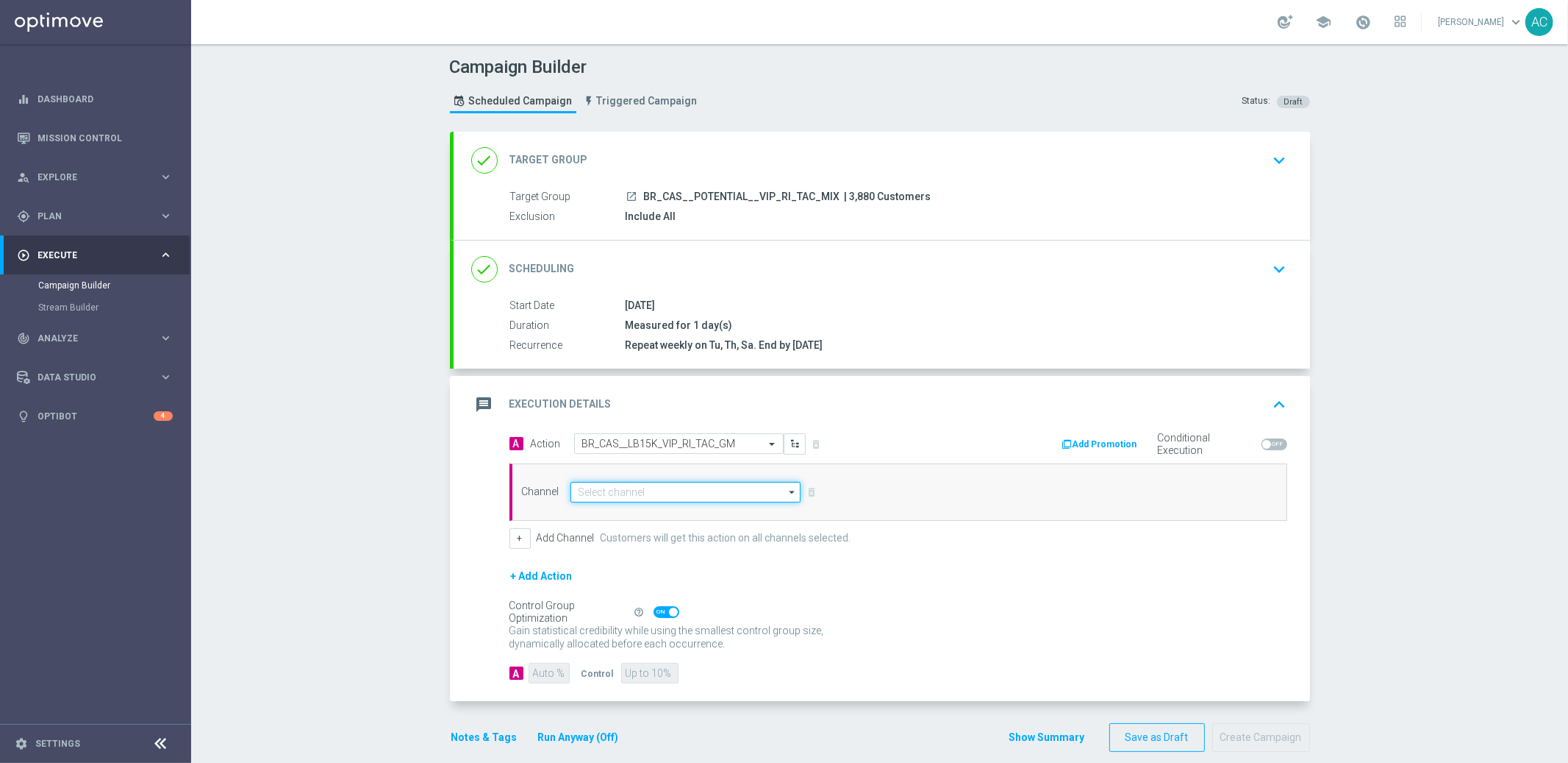
click at [656, 489] on input at bounding box center [686, 491] width 231 height 21
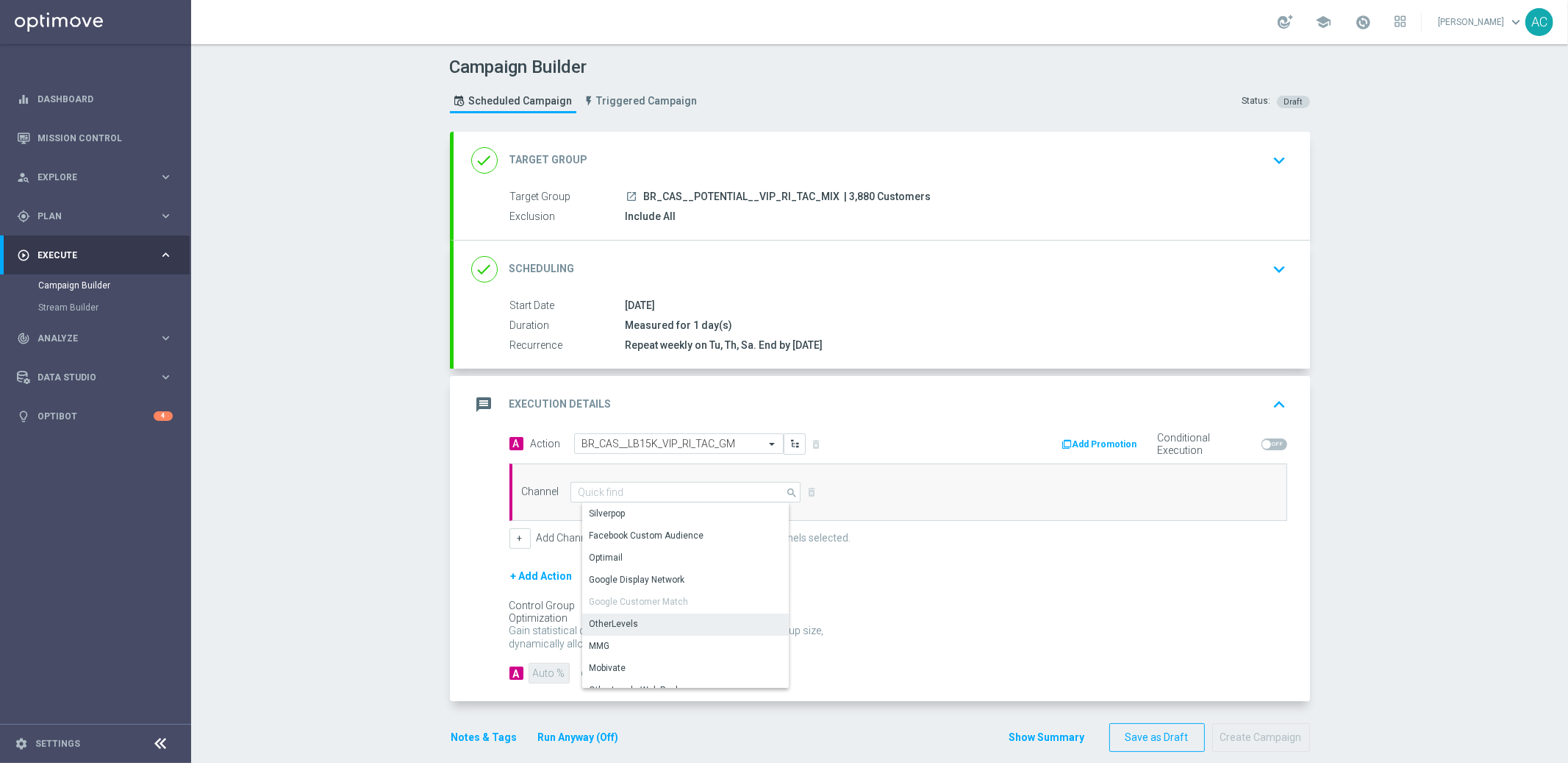
click at [635, 625] on div "OtherLevels" at bounding box center [691, 624] width 219 height 21
type input "OtherLevels"
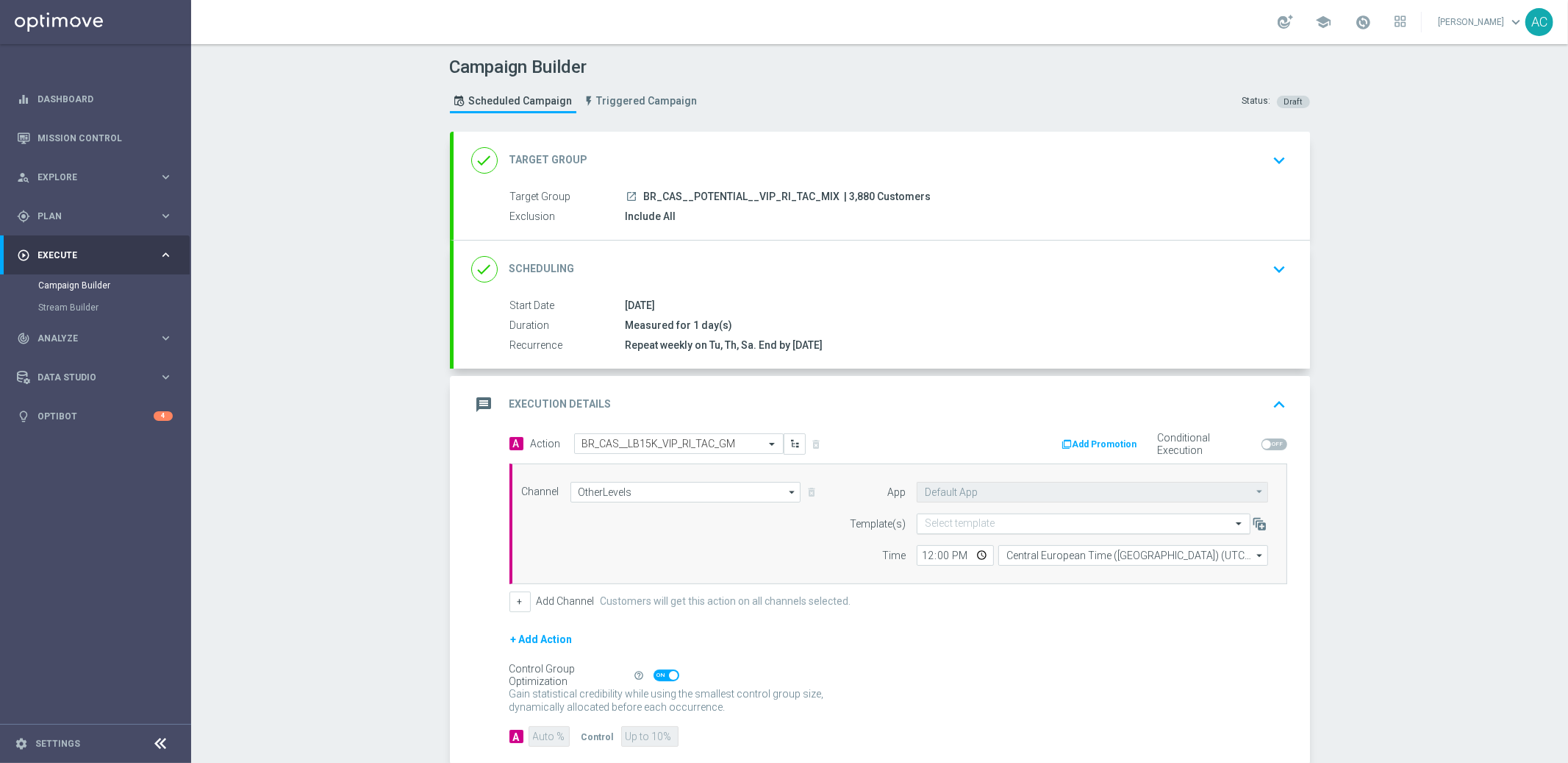
click at [1030, 526] on input "text" at bounding box center [1069, 524] width 288 height 13
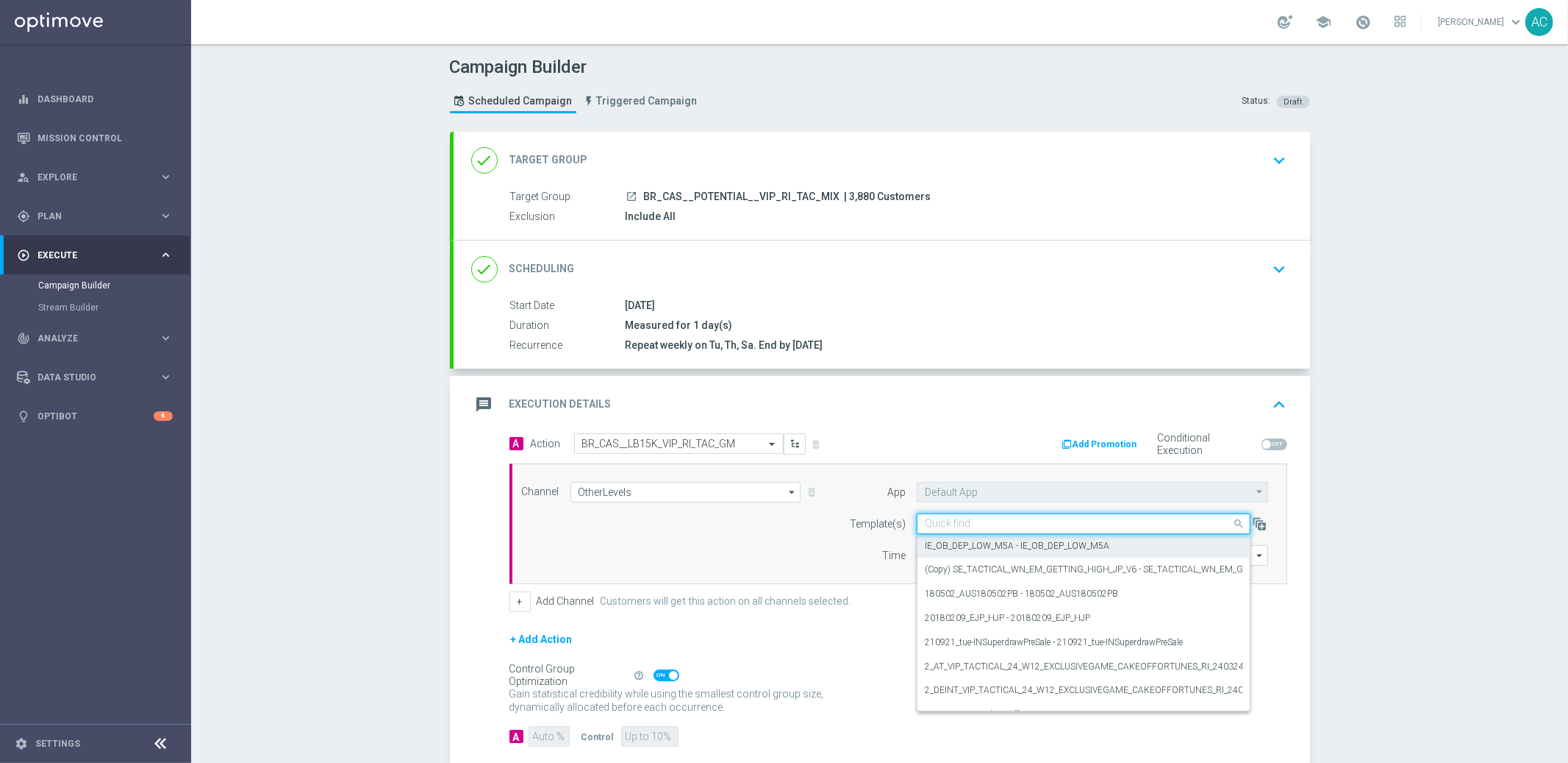
paste input "BR_CAS__LB15K_VIP_RI_TAC_GM"
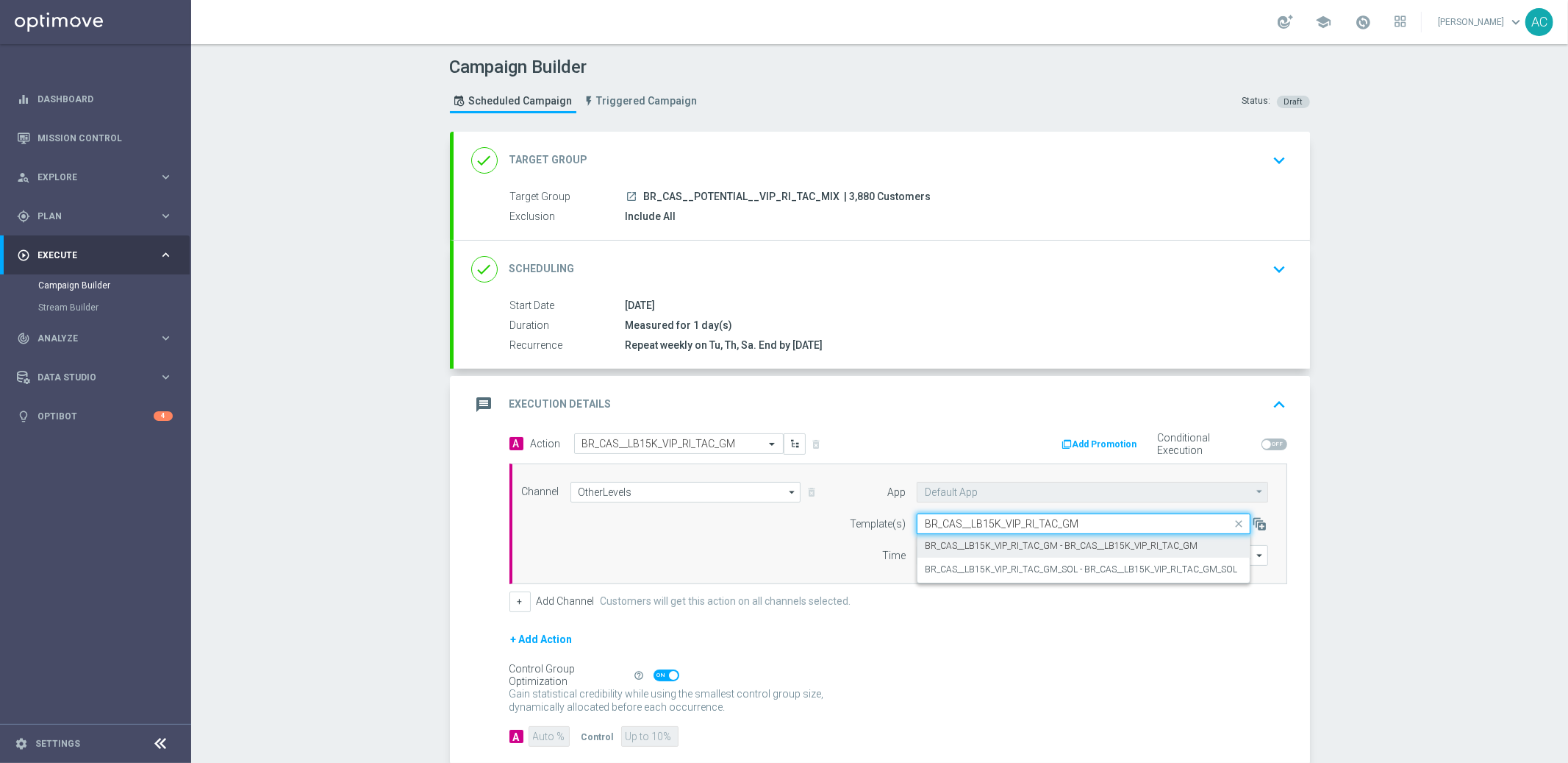
click at [1007, 544] on label "BR_CAS__LB15K_VIP_RI_TAC_GM - BR_CAS__LB15K_VIP_RI_TAC_GM" at bounding box center [1062, 546] width 273 height 13
type input "BR_CAS__LB15K_VIP_RI_TAC_GM"
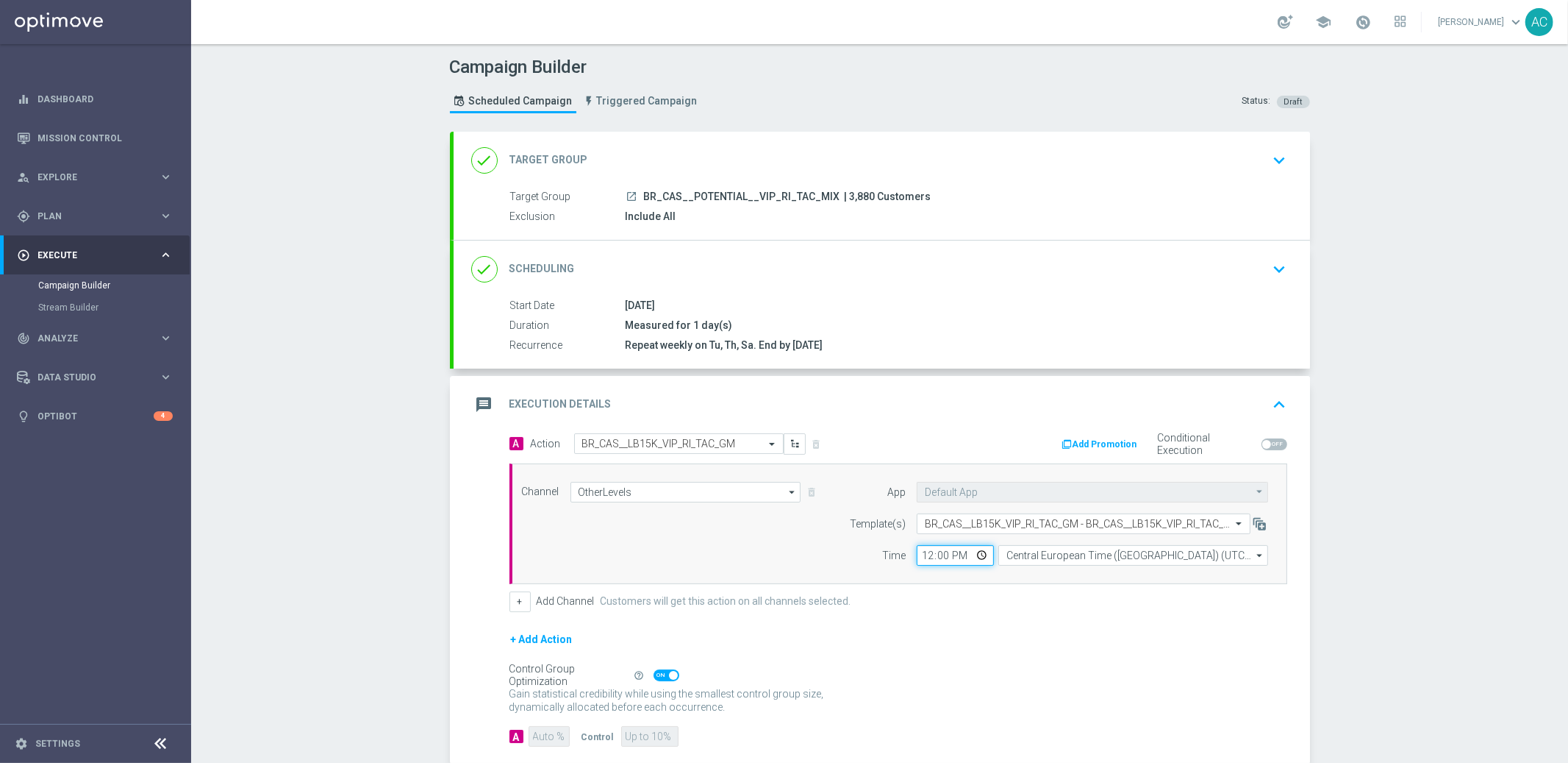
click at [917, 558] on input "12:00" at bounding box center [955, 555] width 77 height 21
type input "01:00"
click at [1159, 559] on input "Central European Time ([GEOGRAPHIC_DATA]) (UTC +02:00)" at bounding box center [1133, 555] width 270 height 21
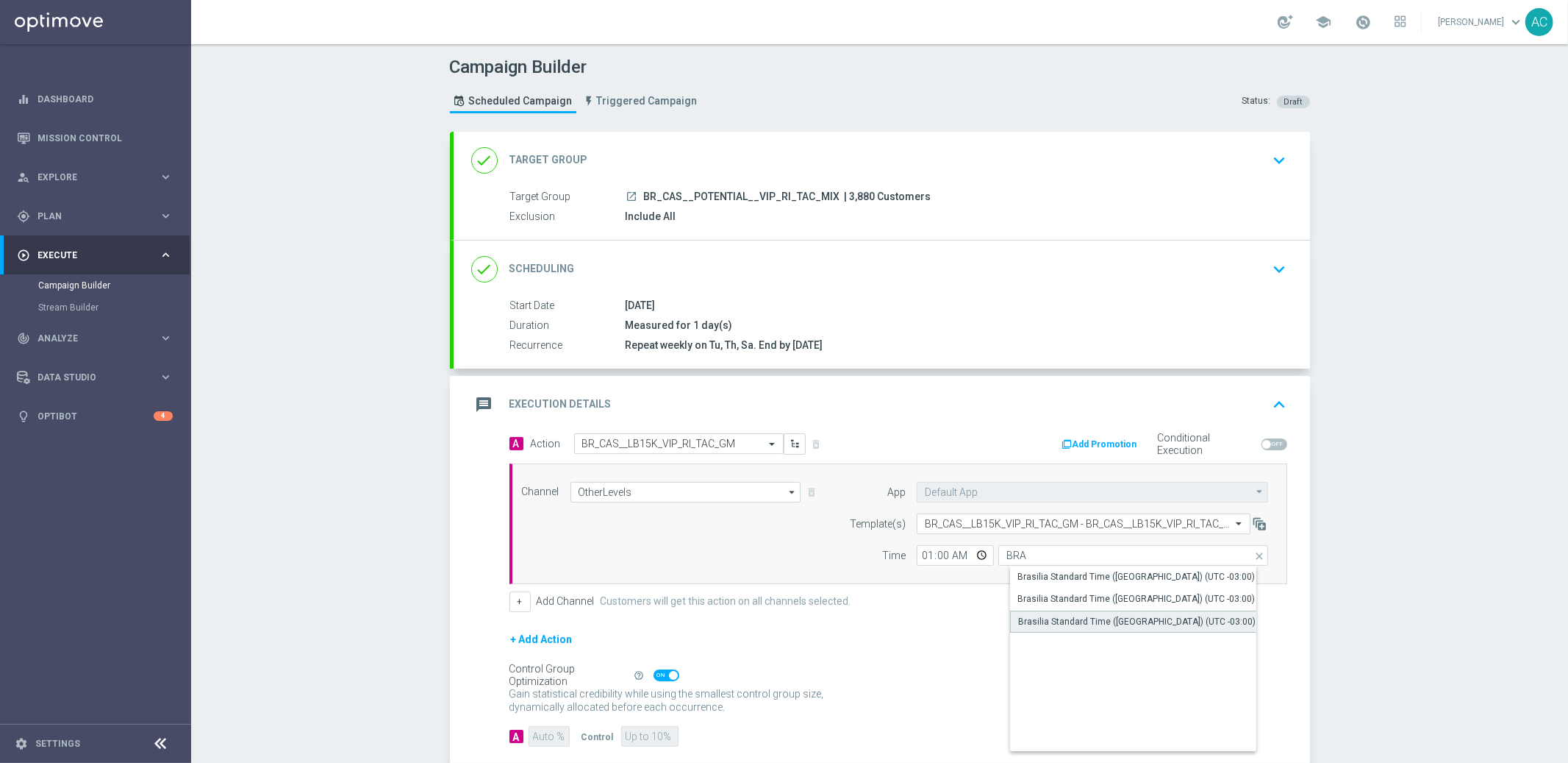
click at [1162, 616] on div "Brasilia Standard Time ([GEOGRAPHIC_DATA]) (UTC -03:00)" at bounding box center [1138, 621] width 238 height 13
type input "Brasilia Standard Time ([GEOGRAPHIC_DATA]) (UTC -03:00)"
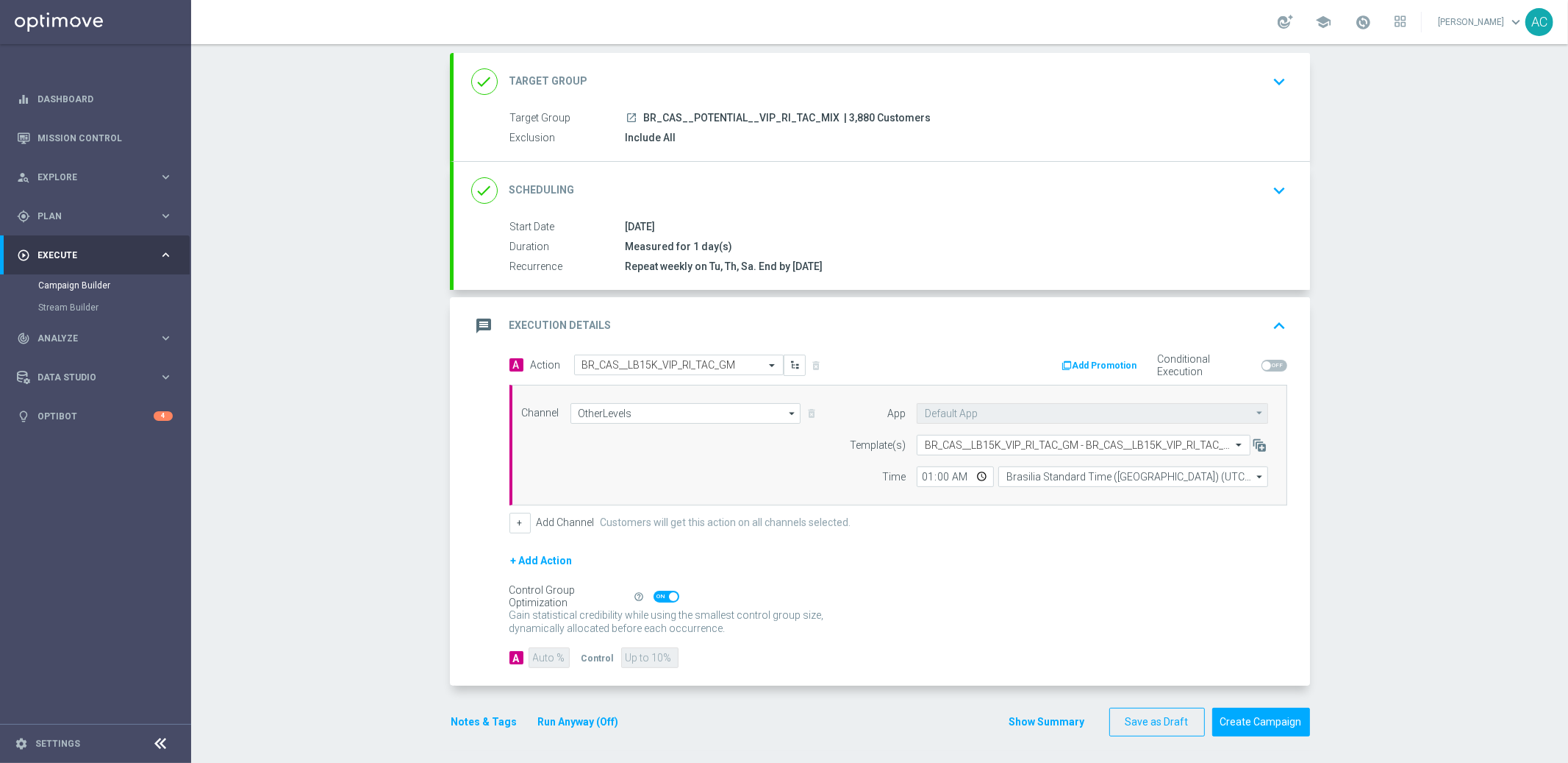
scroll to position [81, 0]
click at [1239, 719] on button "Create Campaign" at bounding box center [1262, 720] width 98 height 29
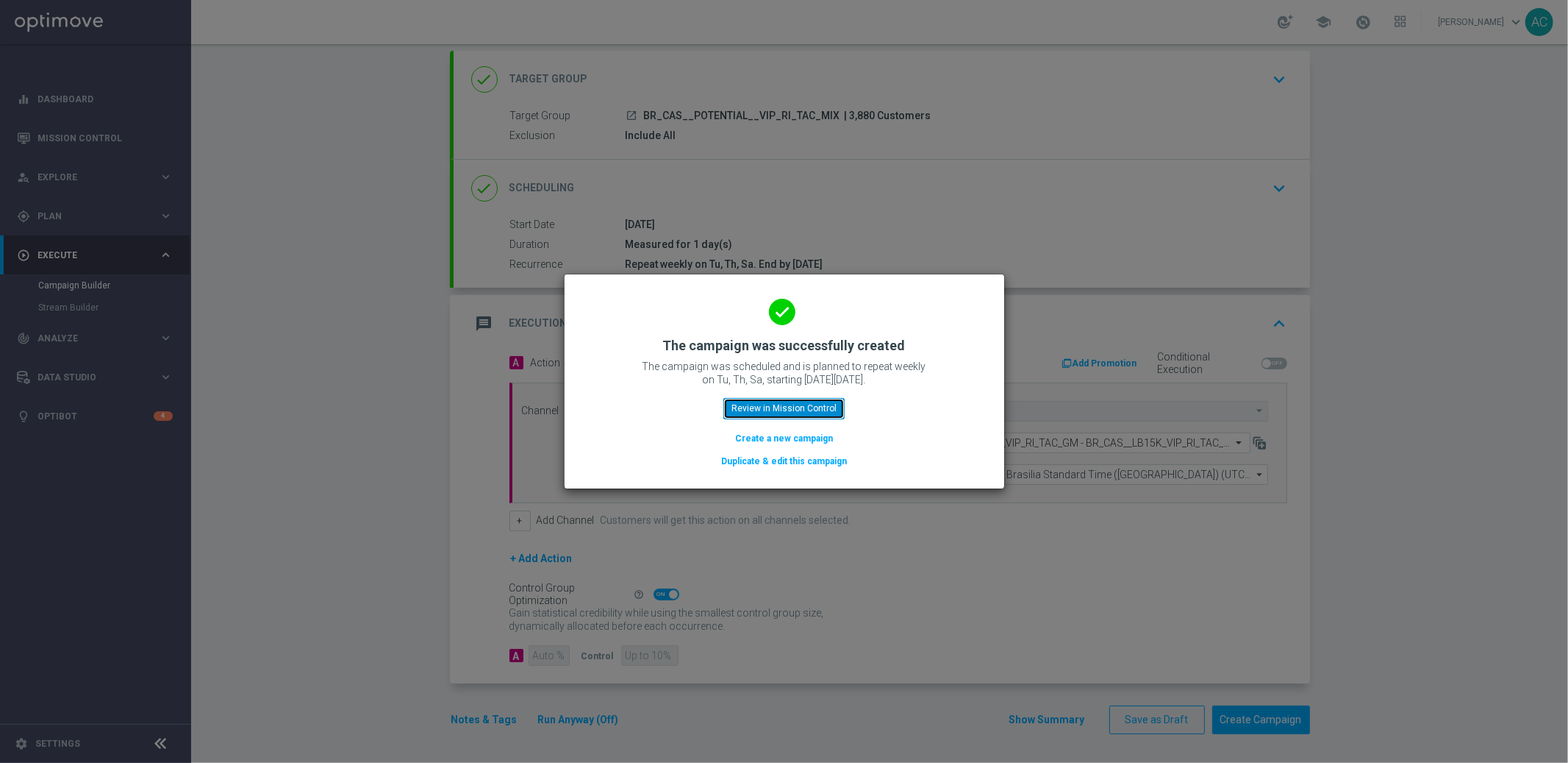
click at [787, 410] on button "Review in Mission Control" at bounding box center [784, 408] width 121 height 21
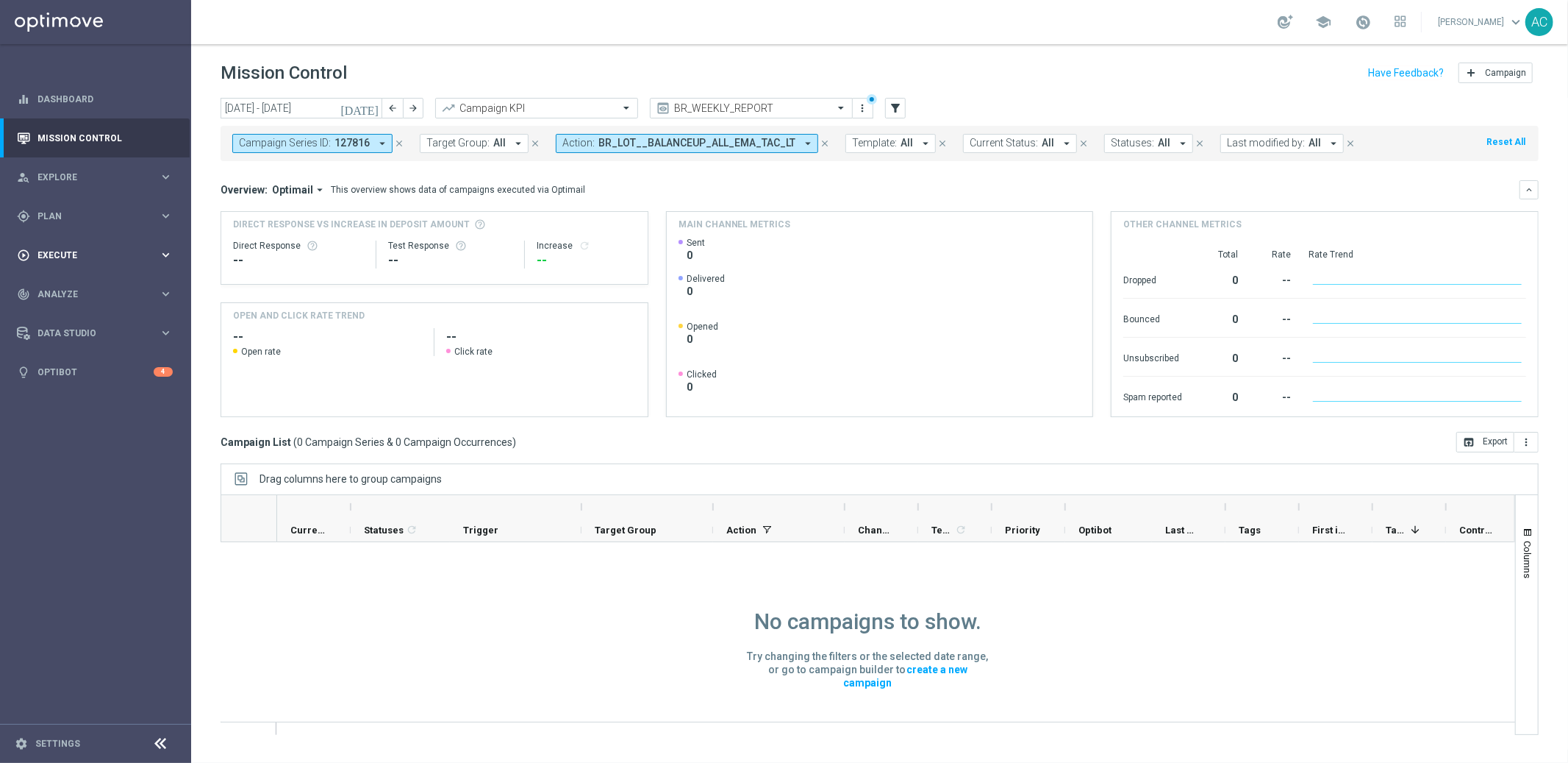
click at [110, 256] on span "Execute" at bounding box center [98, 256] width 121 height 9
click at [99, 281] on link "Campaign Builder" at bounding box center [96, 285] width 114 height 12
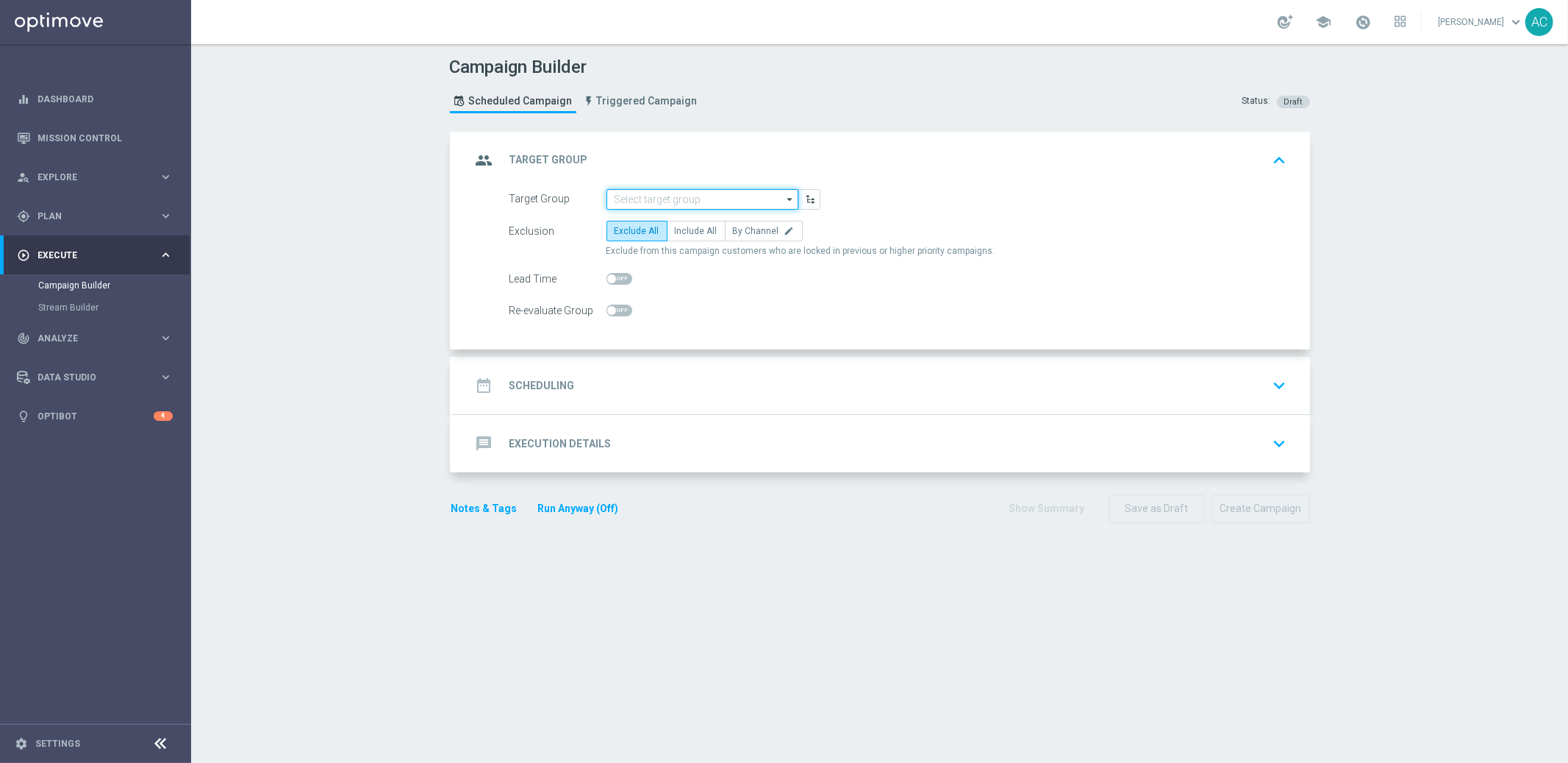
click at [673, 207] on input at bounding box center [702, 199] width 192 height 21
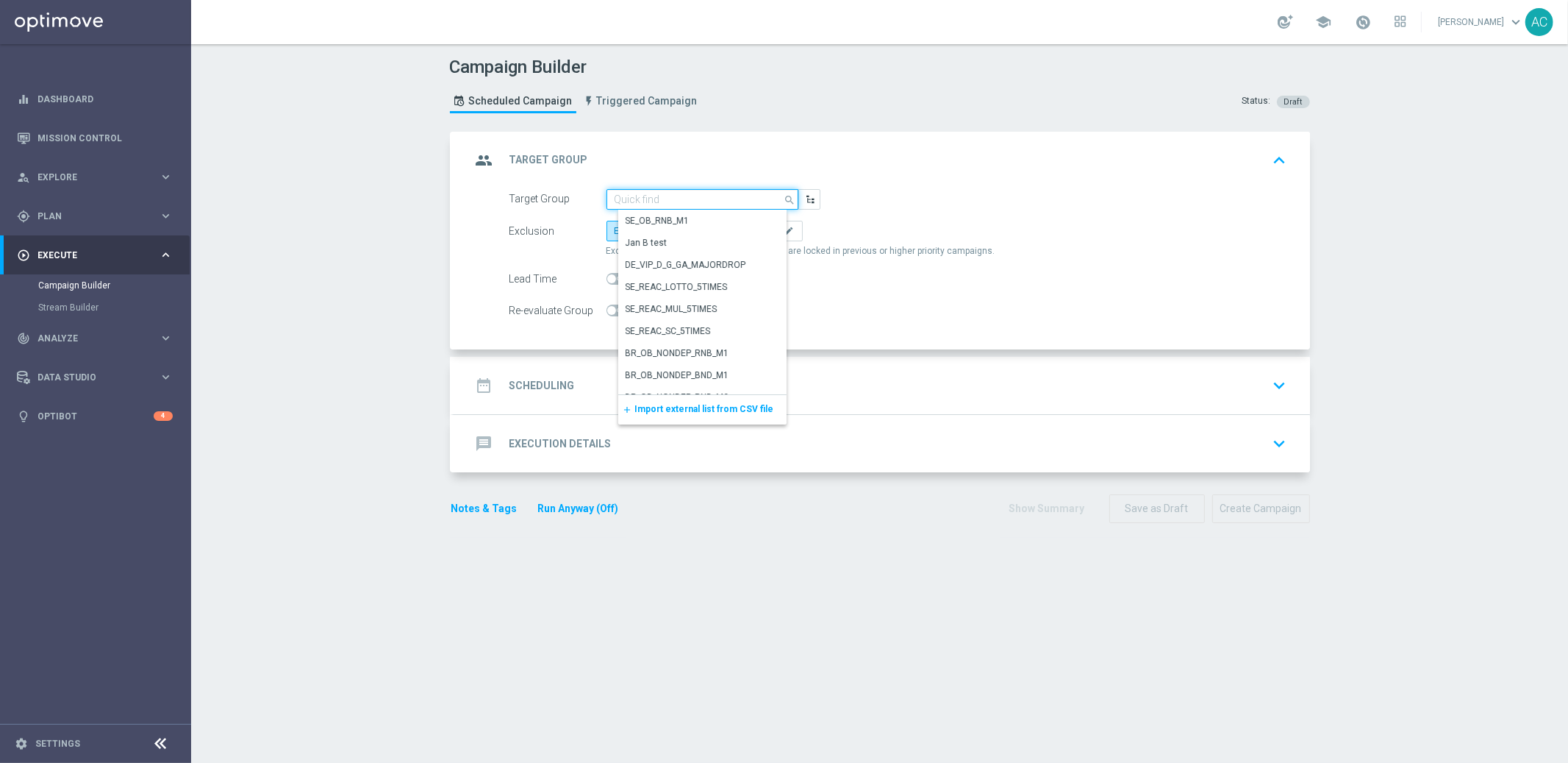
paste input "BR_CAS__CHURNED__ALL_EMA_TAC_GM_Listplayers_OKStatus"
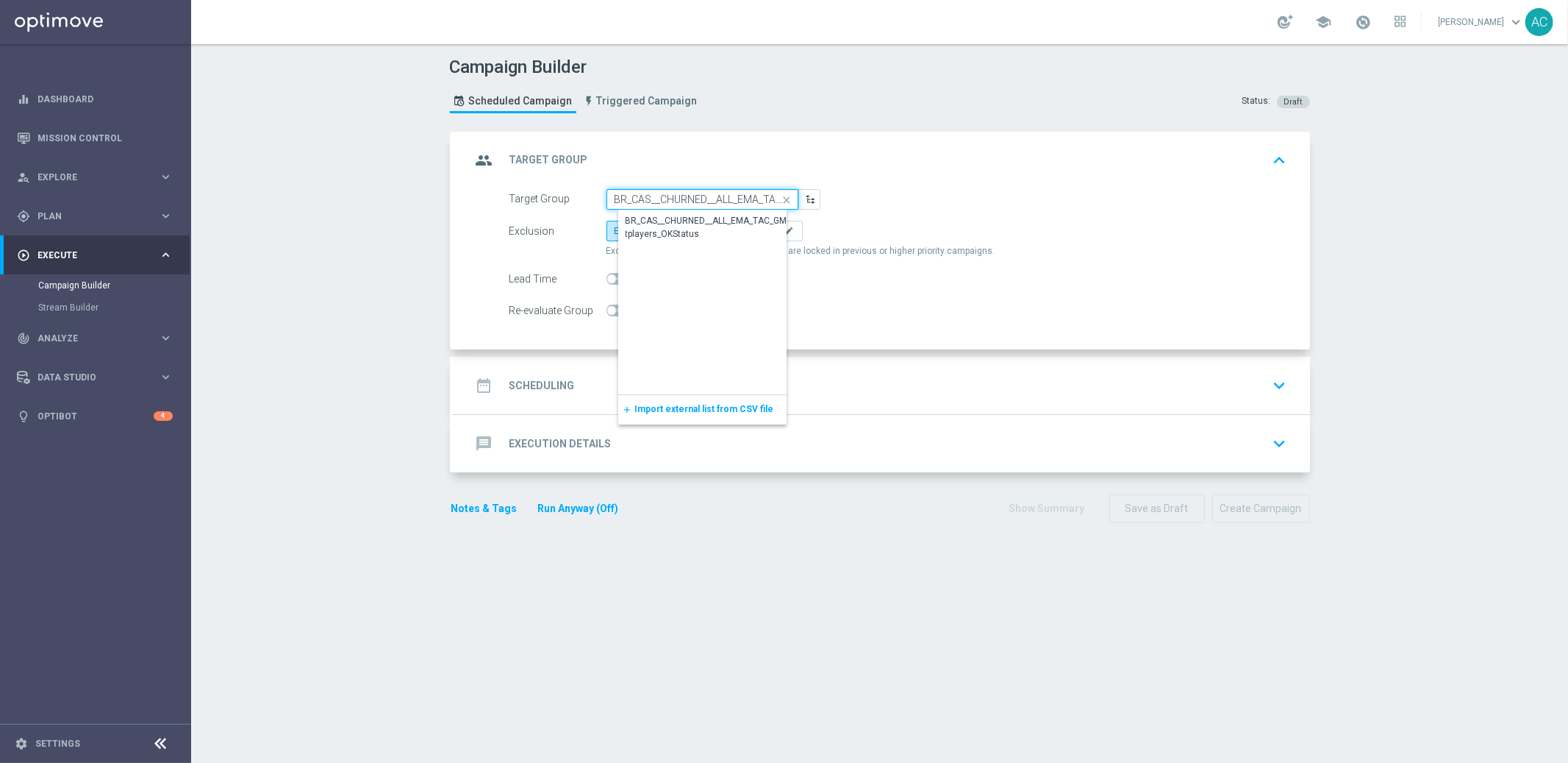
scroll to position [0, 119]
click at [685, 216] on div "BR_CAS__CHURNED__ALL_EMA_TAC_GM_Listplayers_OKStatus" at bounding box center [714, 228] width 178 height 27
type input "BR_CAS__CHURNED__ALL_EMA_TAC_GM_Listplayers_OKStatus"
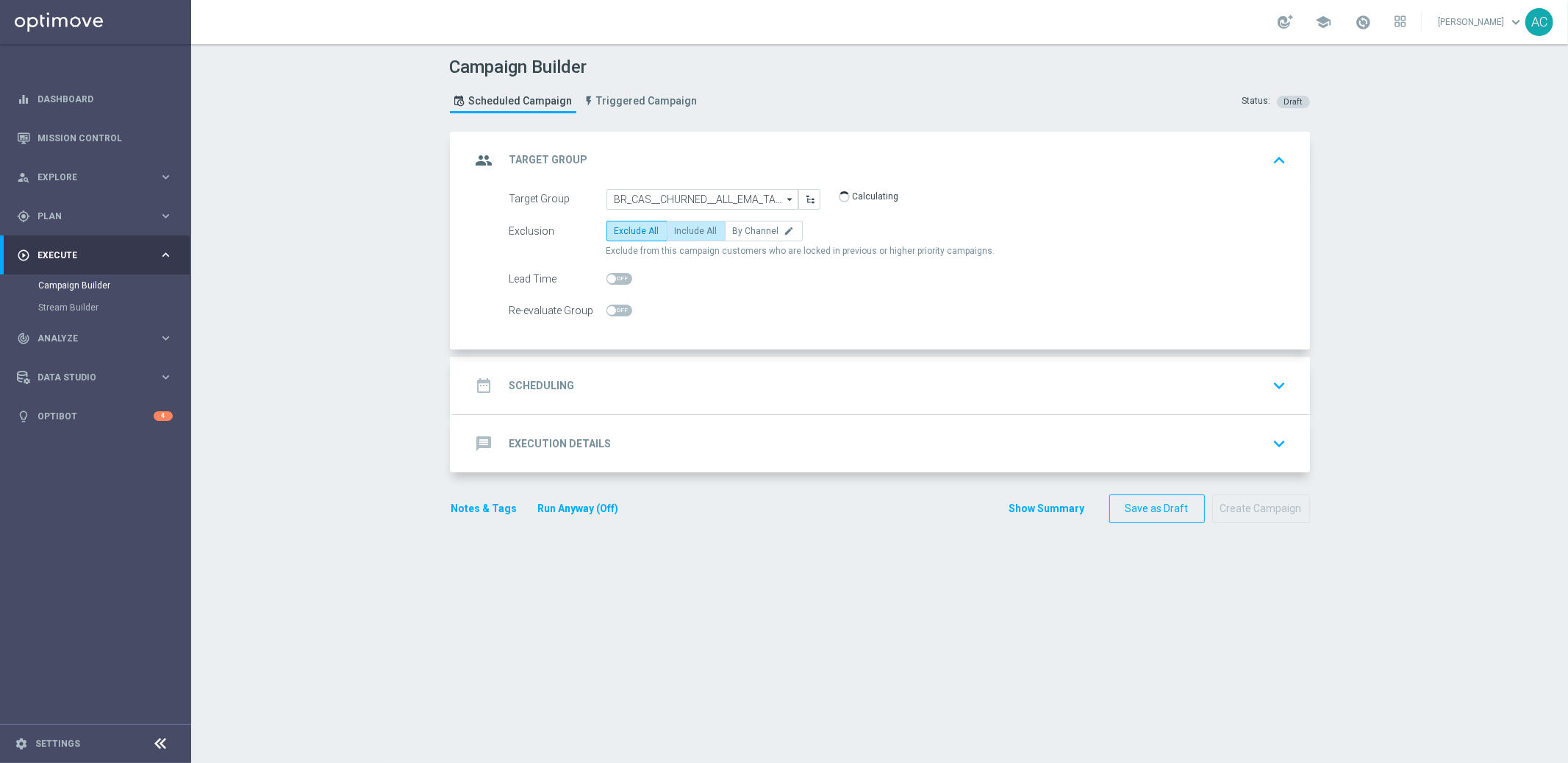
click at [696, 231] on span "Include All" at bounding box center [696, 231] width 43 height 11
click at [685, 231] on input "Include All" at bounding box center [680, 233] width 10 height 10
radio input "true"
click at [577, 378] on div "date_range Scheduling keyboard_arrow_down" at bounding box center [882, 385] width 822 height 28
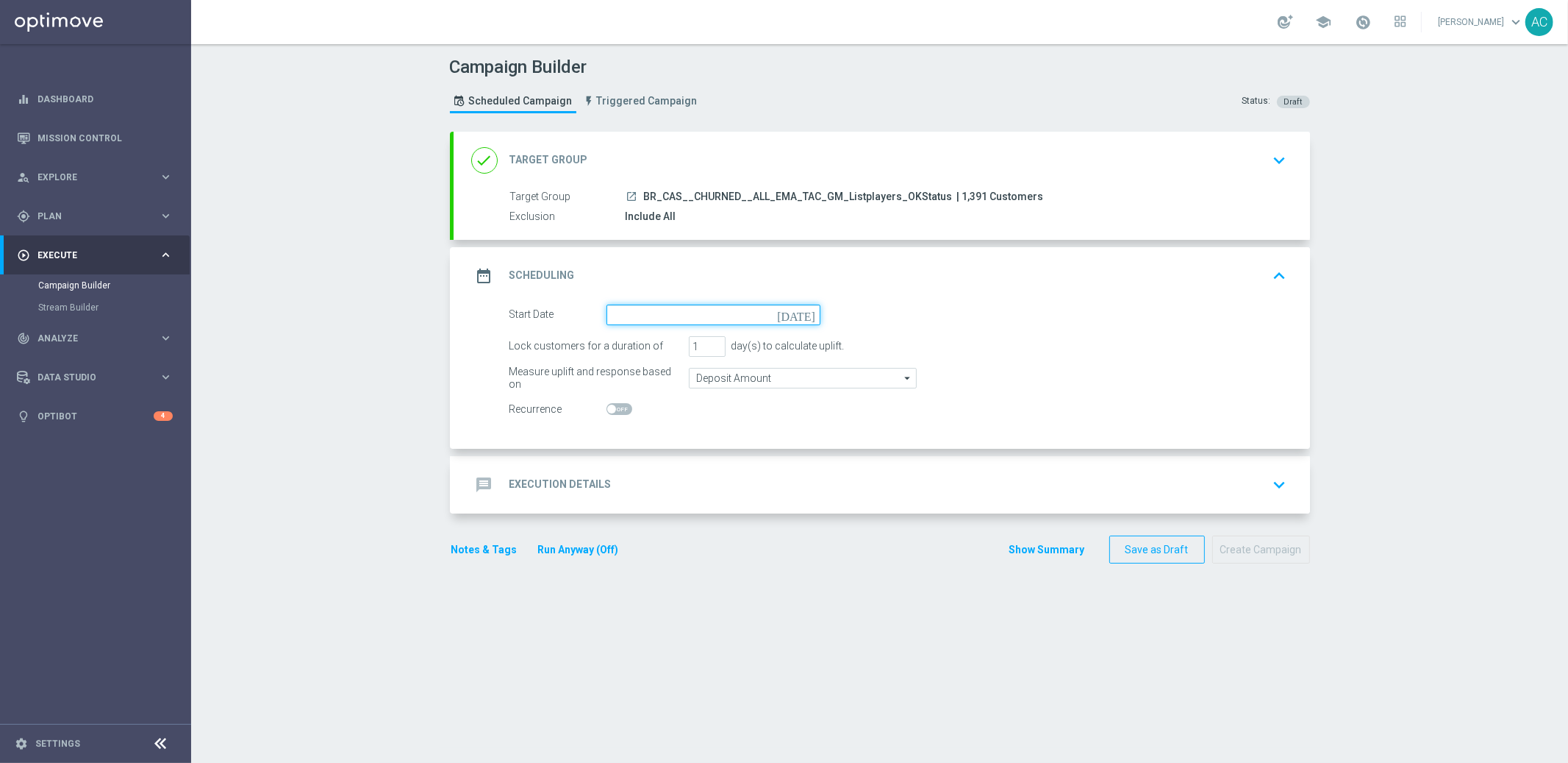
click at [668, 314] on input at bounding box center [713, 314] width 214 height 21
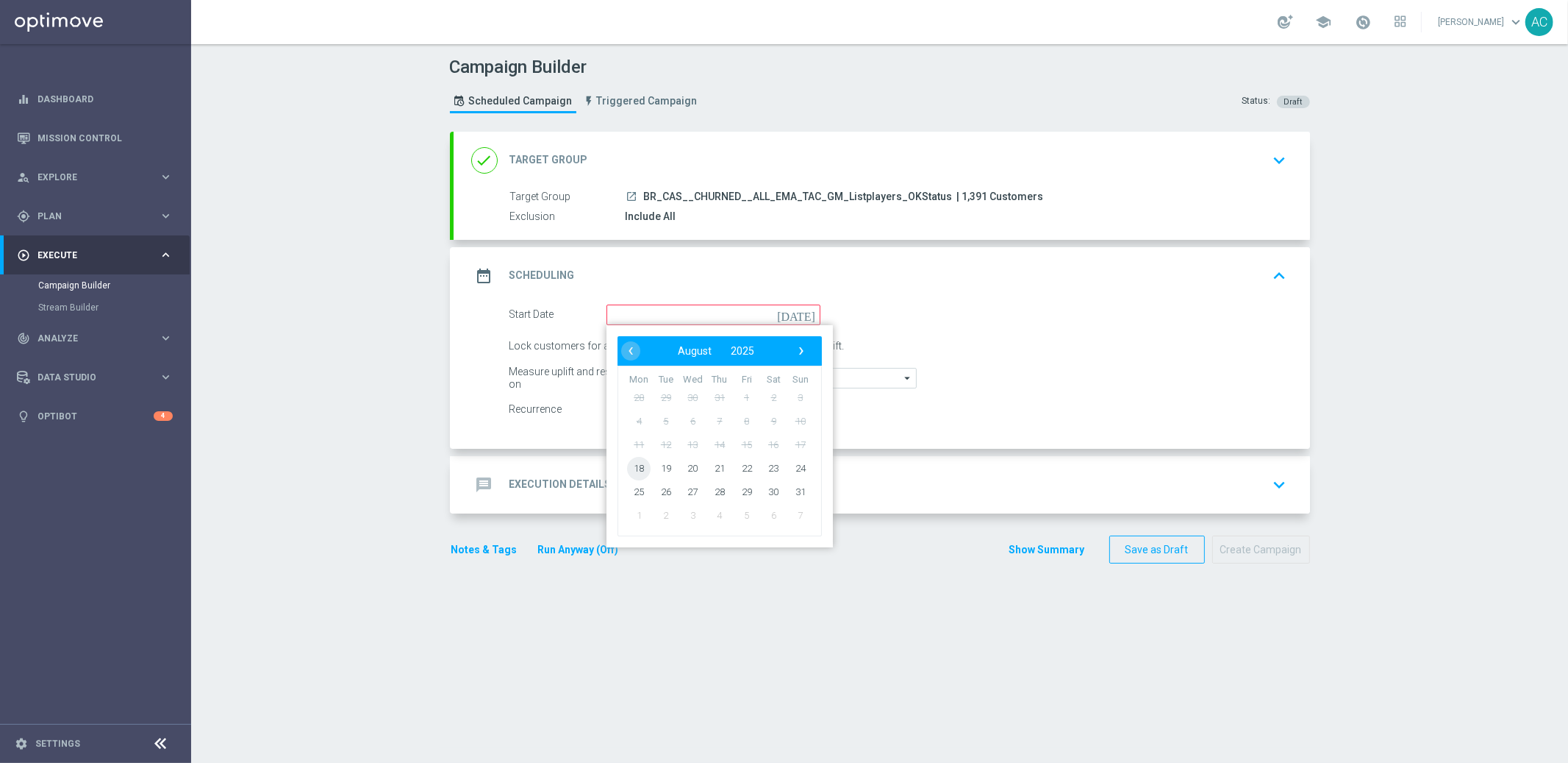
click at [635, 467] on span "18" at bounding box center [638, 468] width 23 height 23
type input "[DATE]"
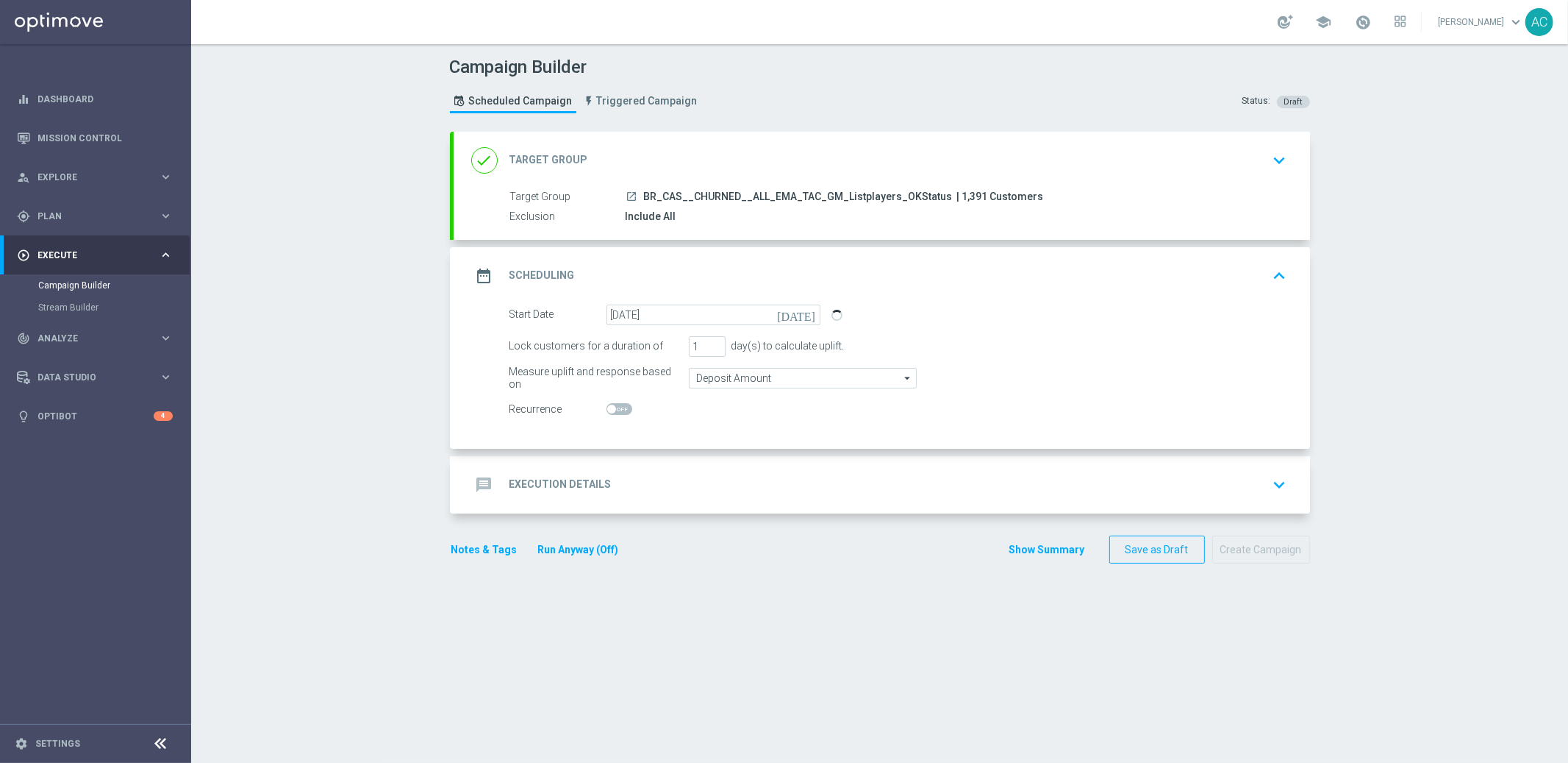
click at [610, 412] on span at bounding box center [619, 408] width 26 height 12
click at [610, 412] on input "checkbox" at bounding box center [619, 408] width 26 height 12
checkbox input "true"
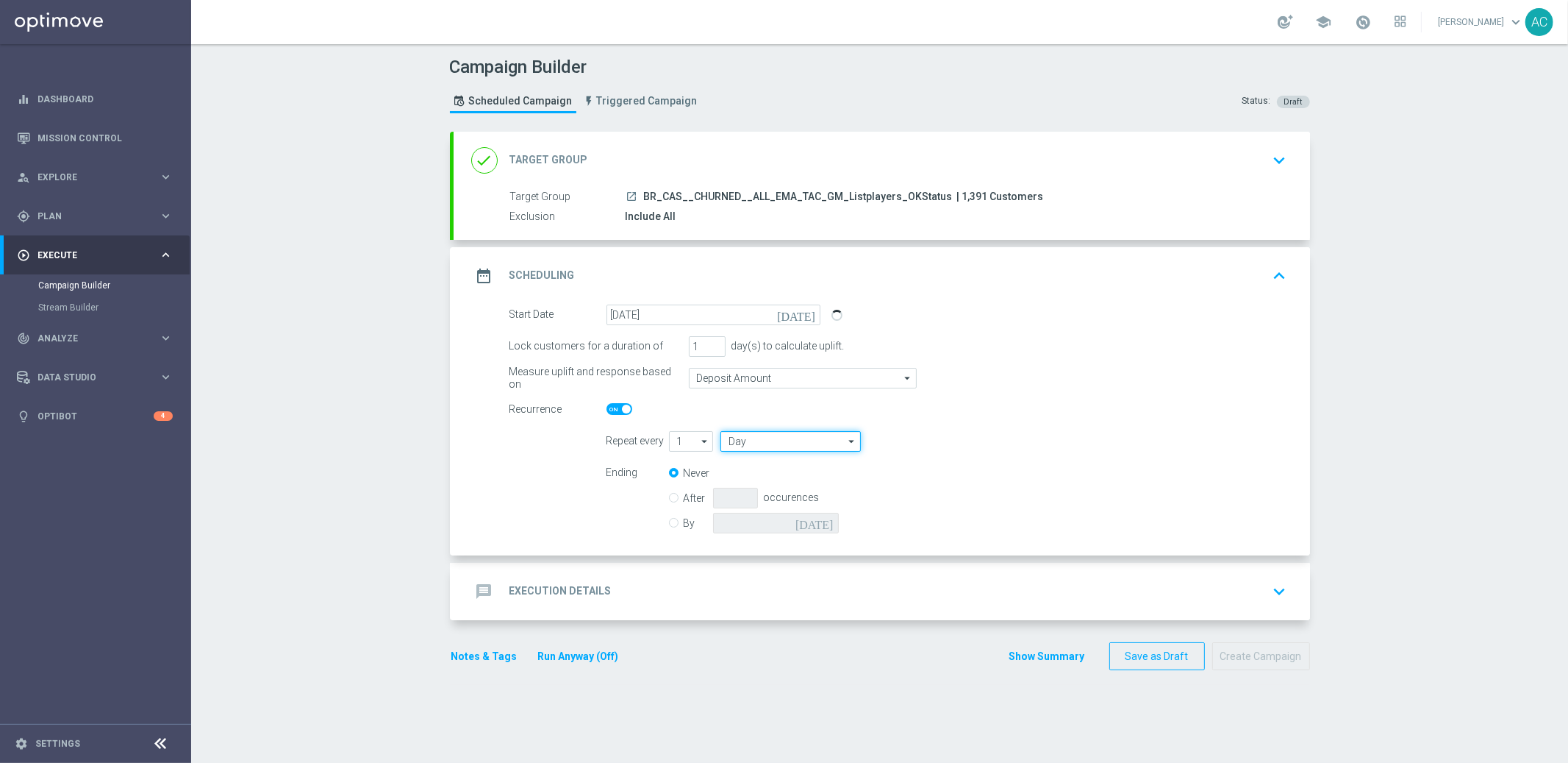
click at [760, 439] on input "Day" at bounding box center [790, 441] width 139 height 21
click at [755, 489] on div "Week" at bounding box center [797, 484] width 129 height 21
type input "Week"
click at [956, 440] on input "checkbox" at bounding box center [961, 441] width 22 height 20
checkbox input "true"
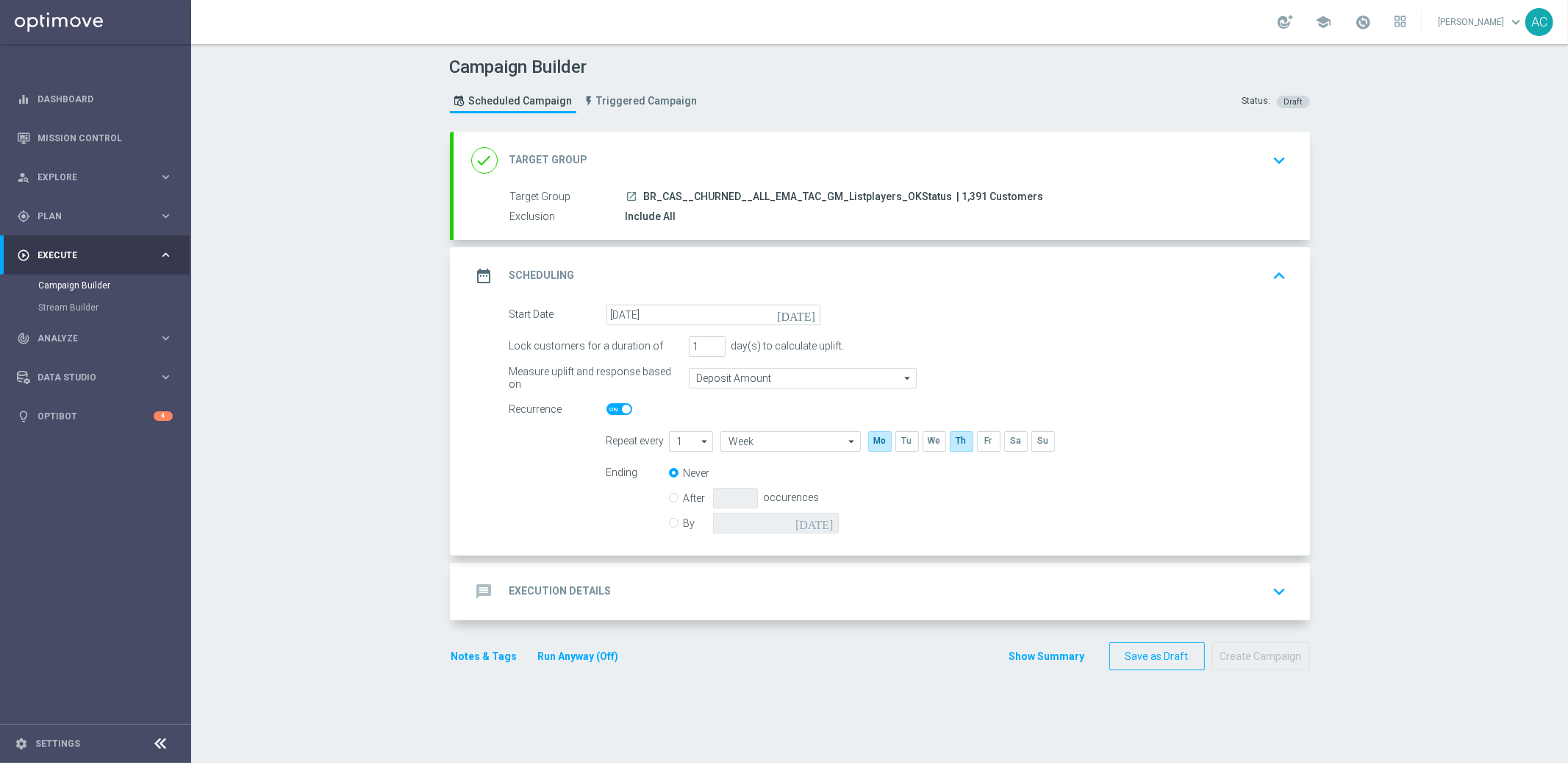
click at [671, 523] on input "By" at bounding box center [673, 520] width 10 height 10
radio input "true"
radio input "false"
click at [816, 527] on input at bounding box center [776, 523] width 126 height 21
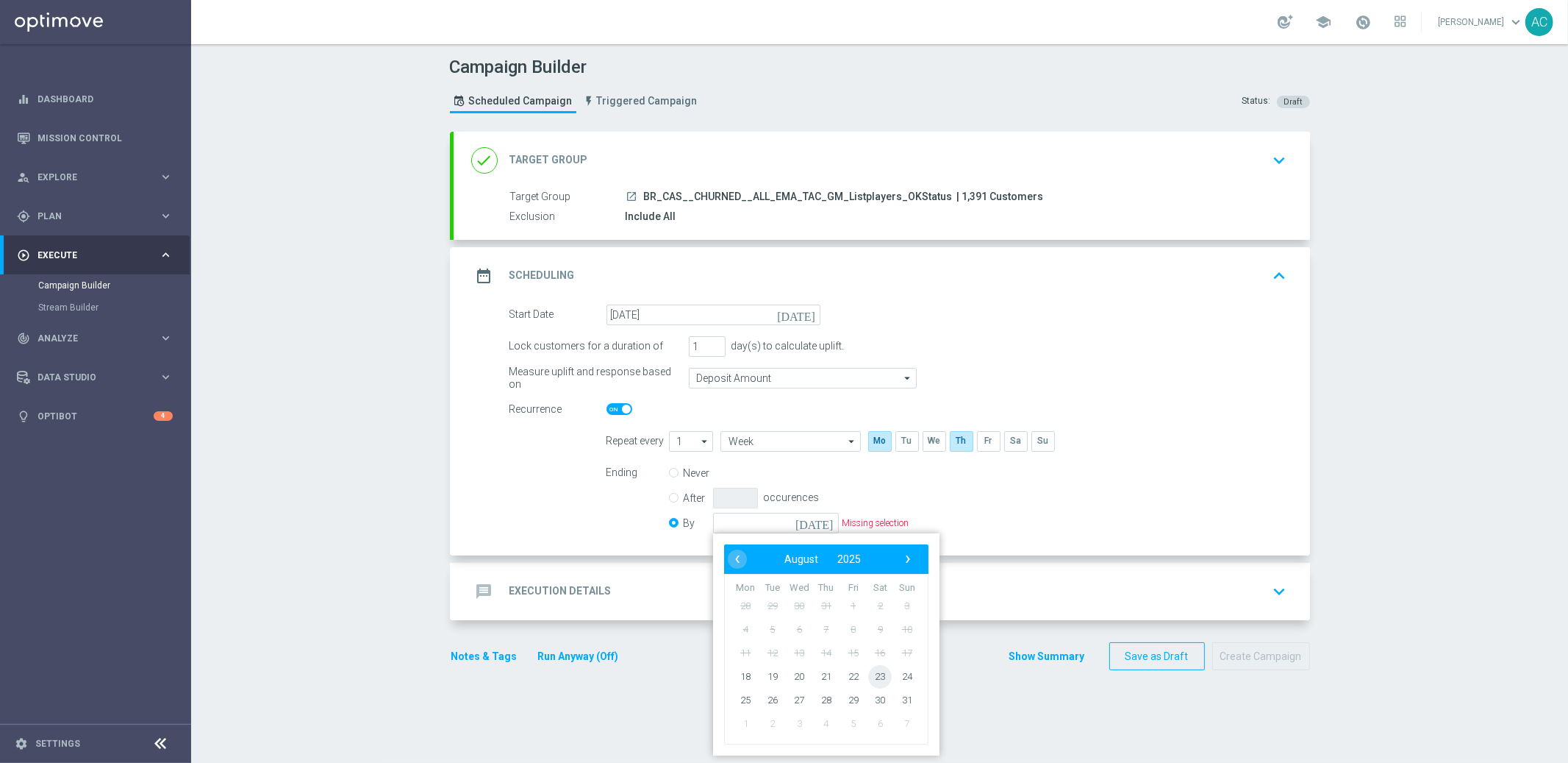
click at [877, 680] on span "23" at bounding box center [880, 676] width 23 height 23
type input "[DATE]"
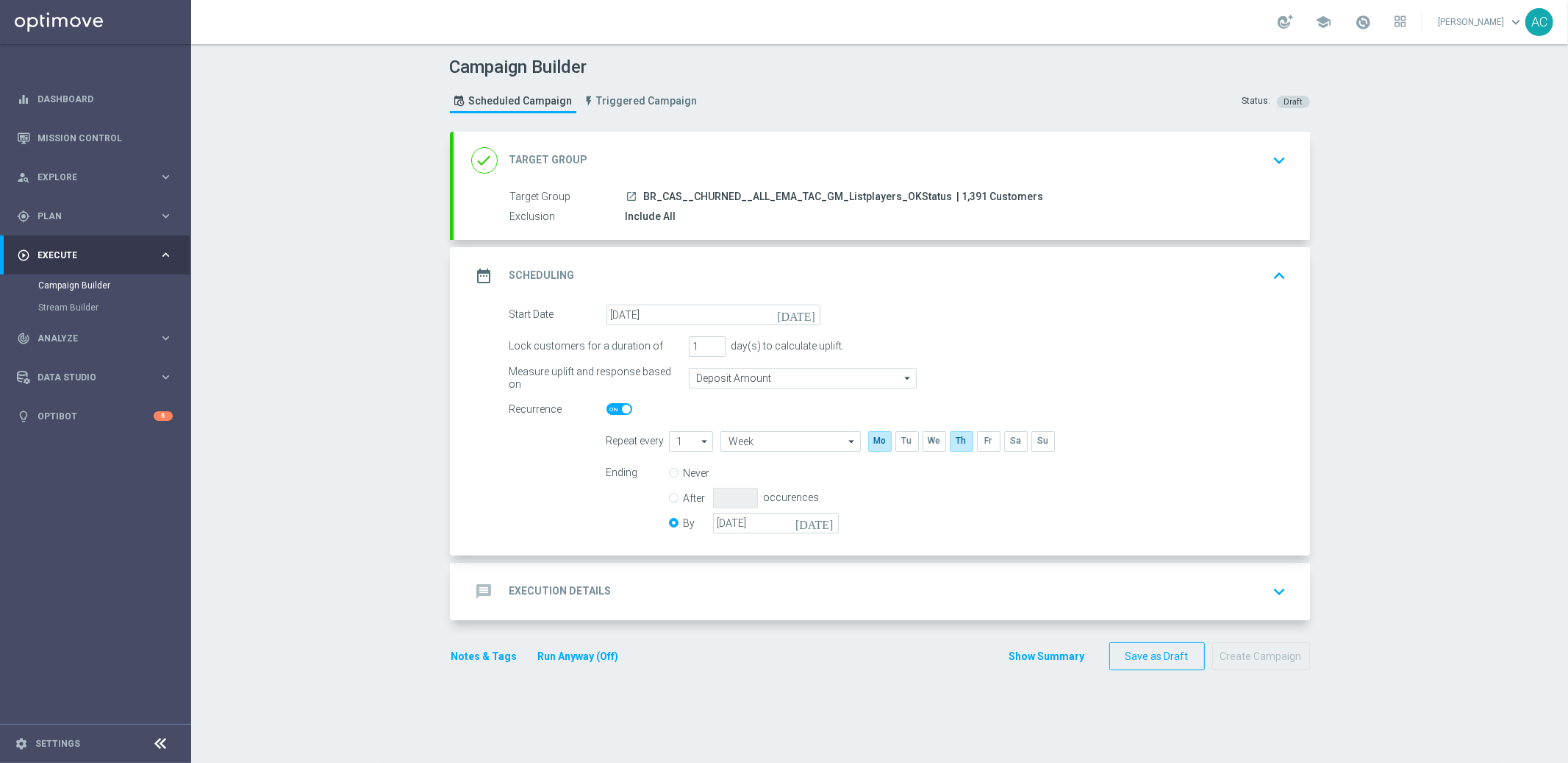
click at [488, 598] on icon "message" at bounding box center [485, 591] width 27 height 27
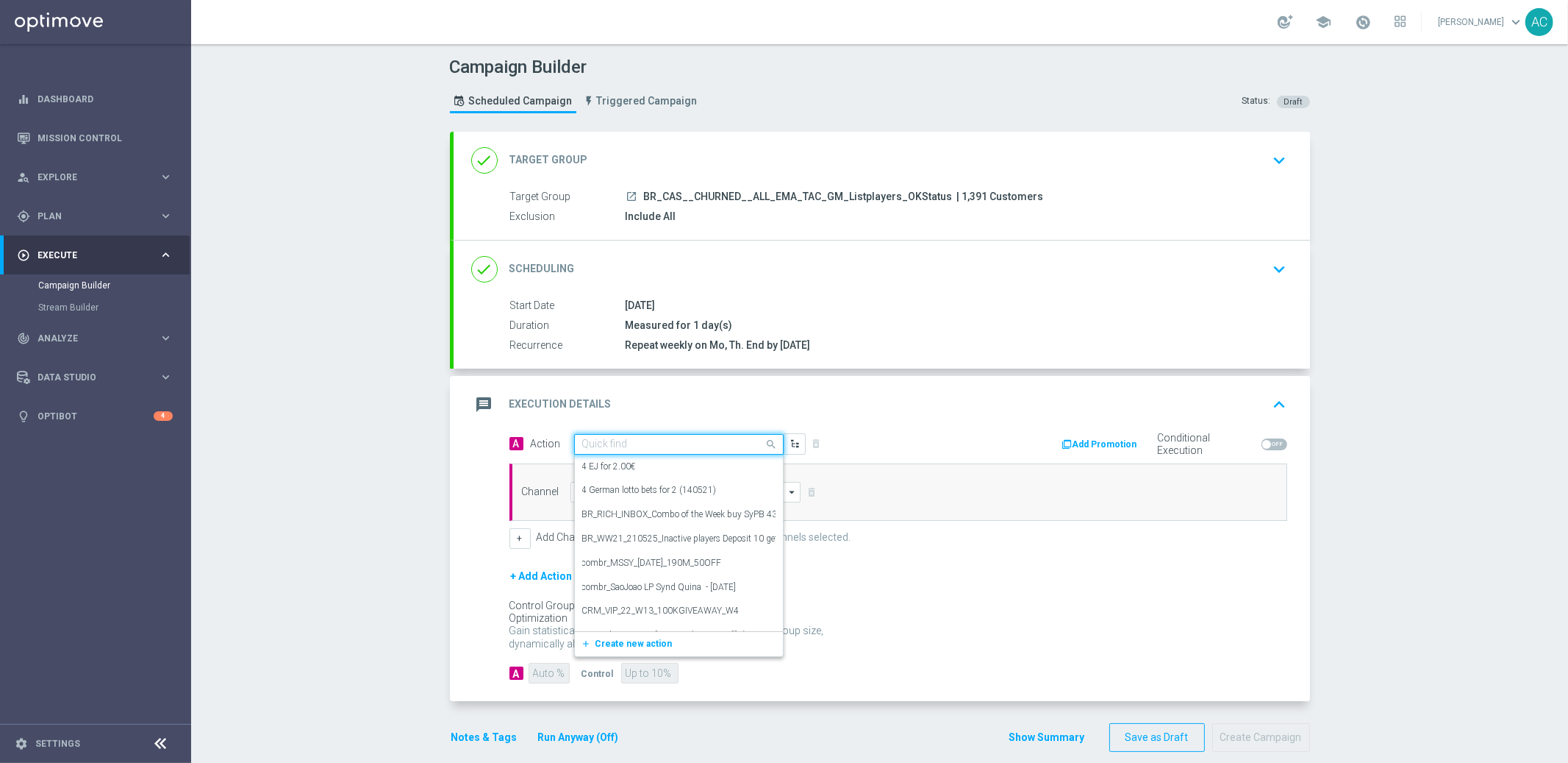
click at [605, 441] on input "text" at bounding box center [664, 445] width 164 height 13
paste input "BR_CAS__CHURNED_500NAHORA__NVIP_EMA_TAC_GM"
type input "BR_CAS__CHURNED_500NAHORA__NVIP_EMA_TAC_GM"
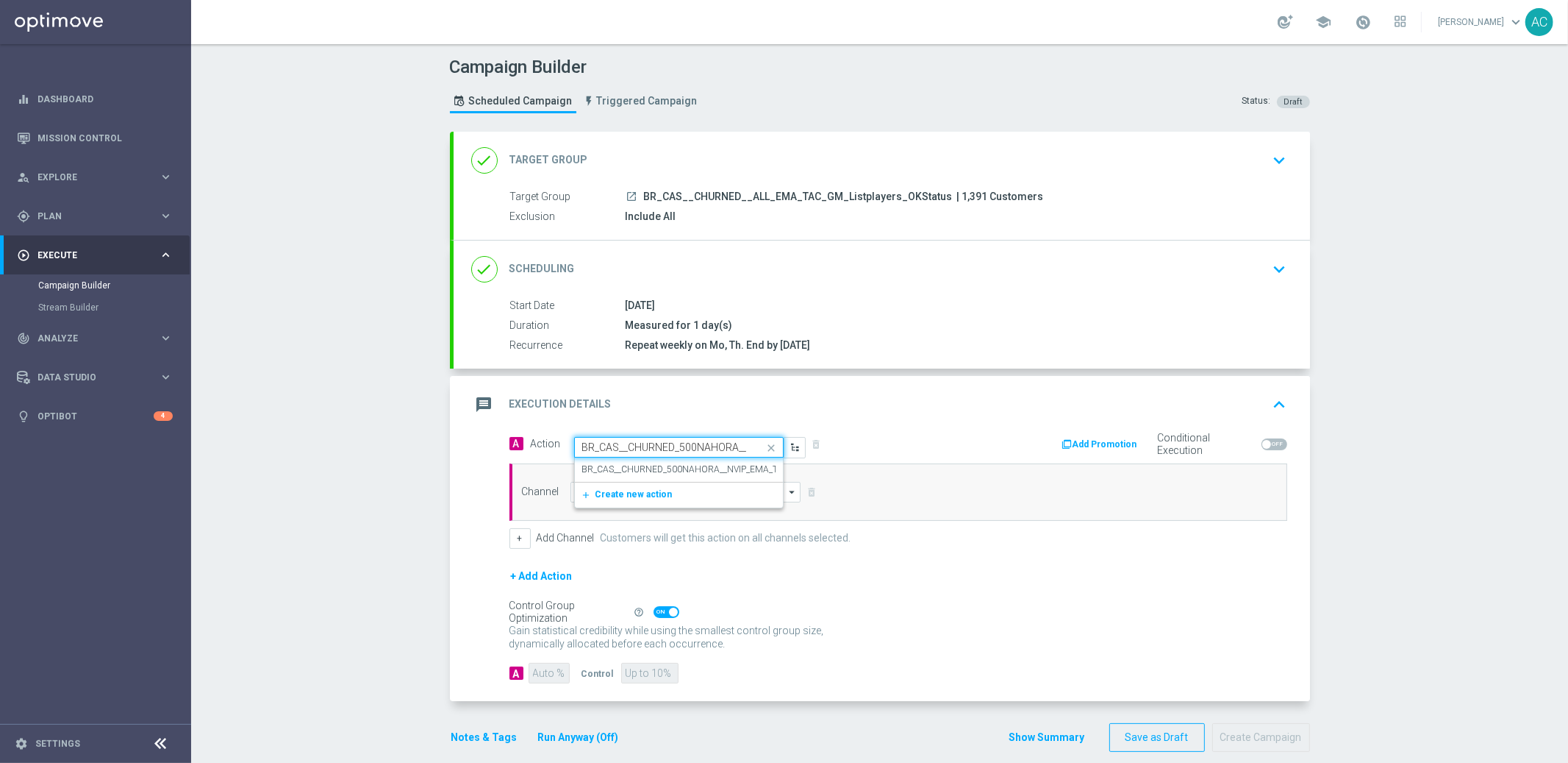
scroll to position [0, 92]
click at [655, 461] on div "BR_CAS__CHURNED_500NAHORA__NVIP_EMA_TAC_GM_W31 edit" at bounding box center [679, 469] width 194 height 24
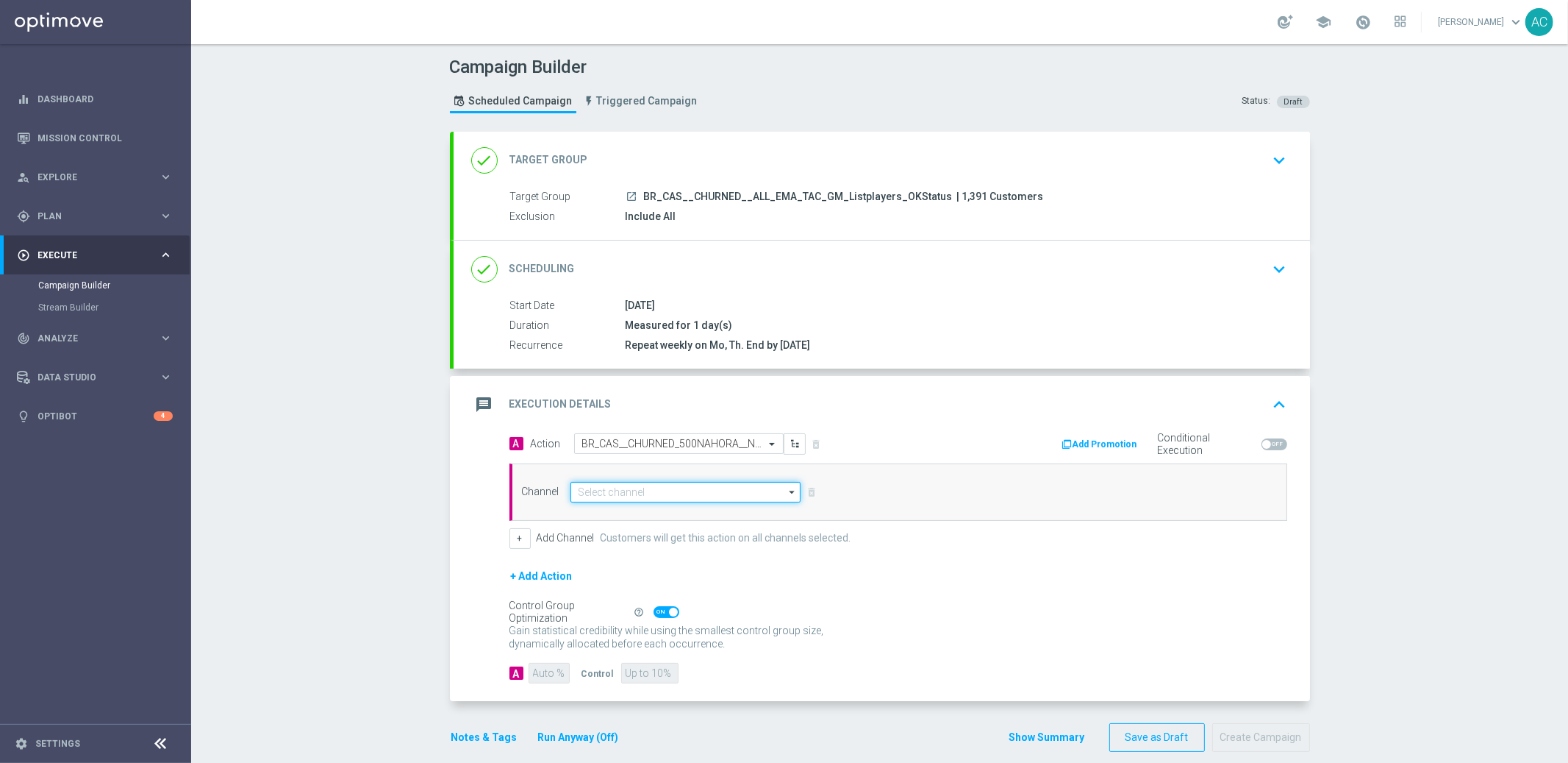
click at [616, 498] on input at bounding box center [686, 491] width 231 height 21
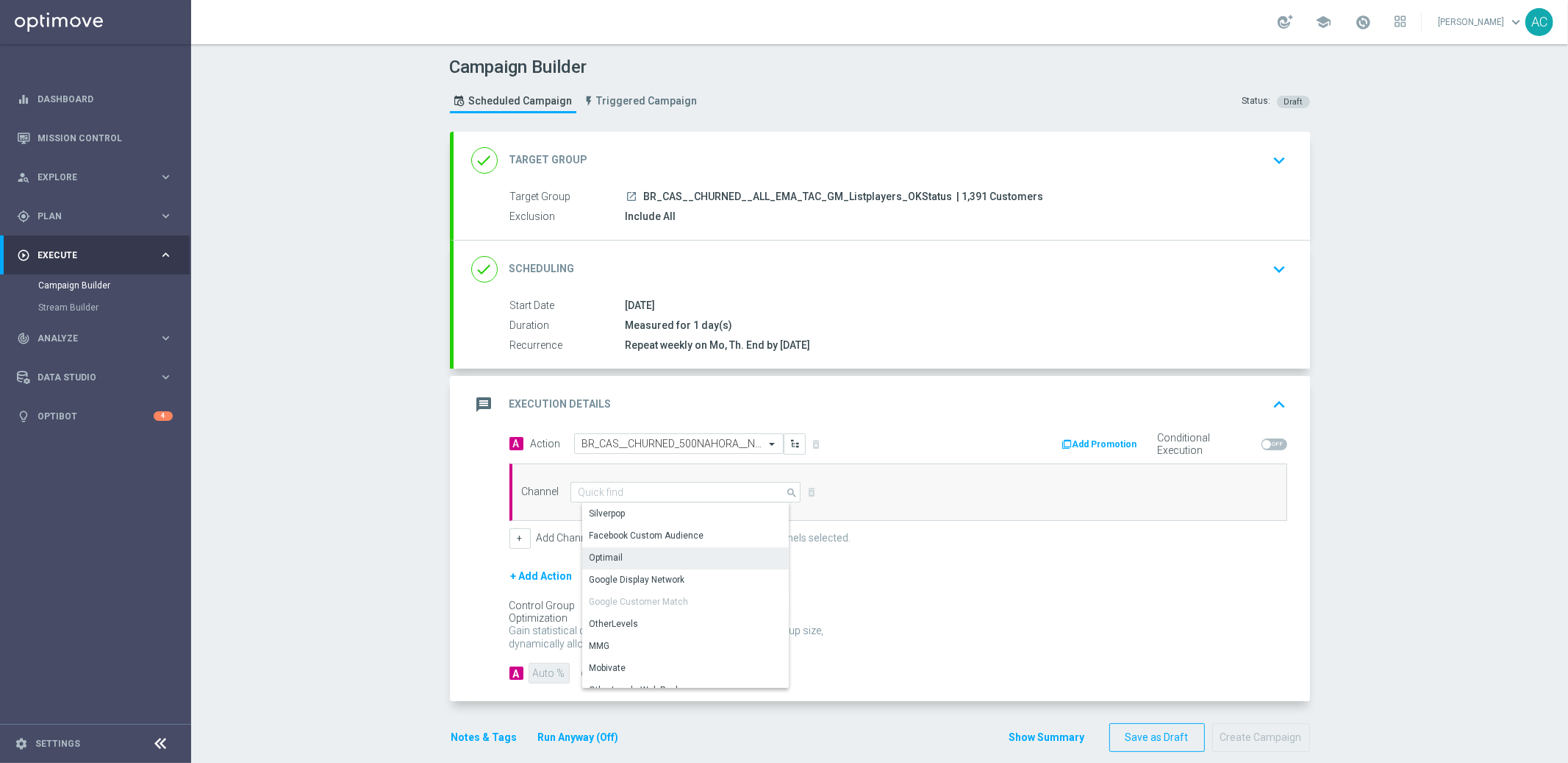
click at [621, 560] on div "Optimail" at bounding box center [691, 558] width 219 height 21
type input "Optimail"
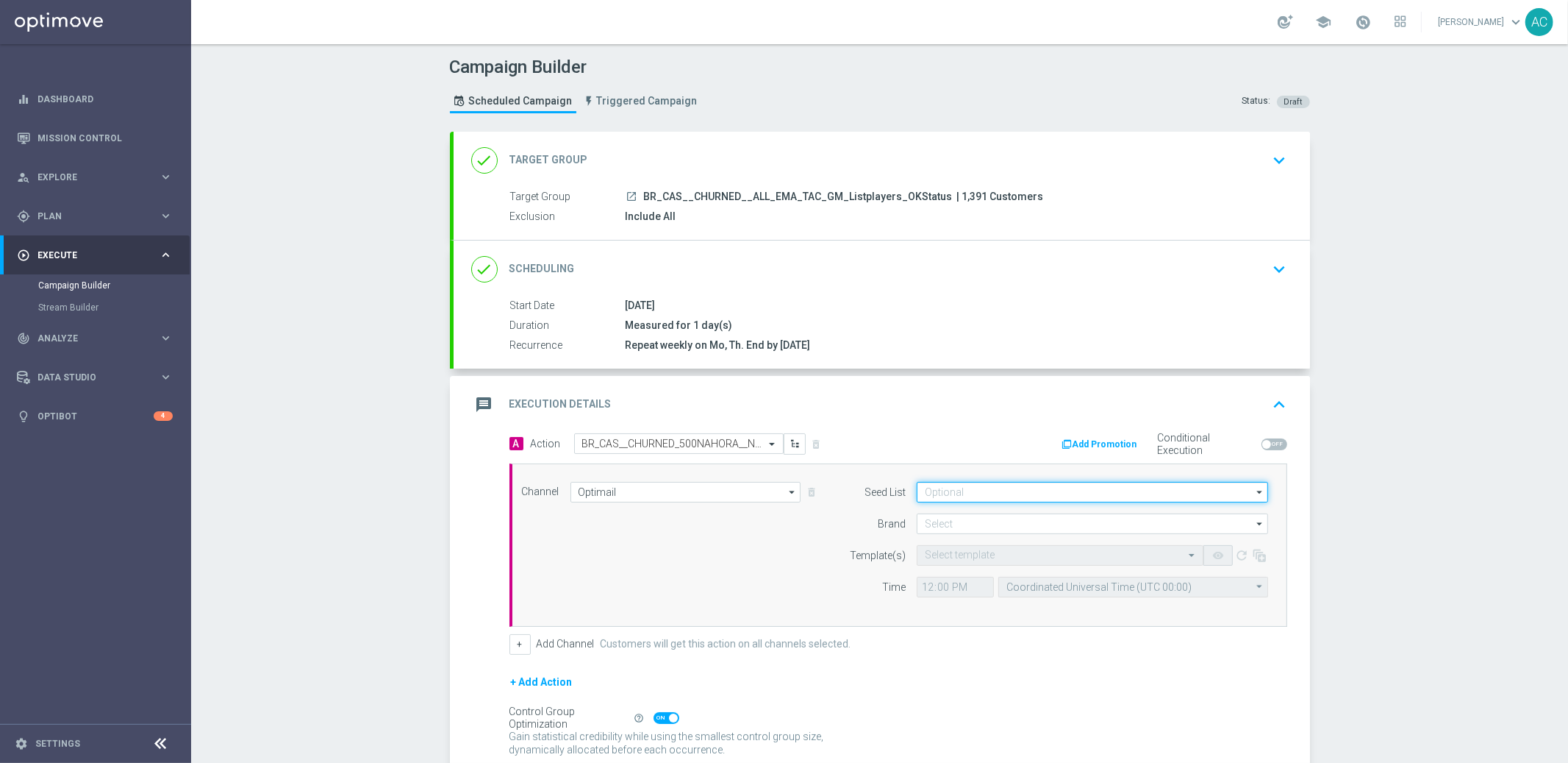
click at [1038, 490] on input at bounding box center [1093, 491] width 352 height 21
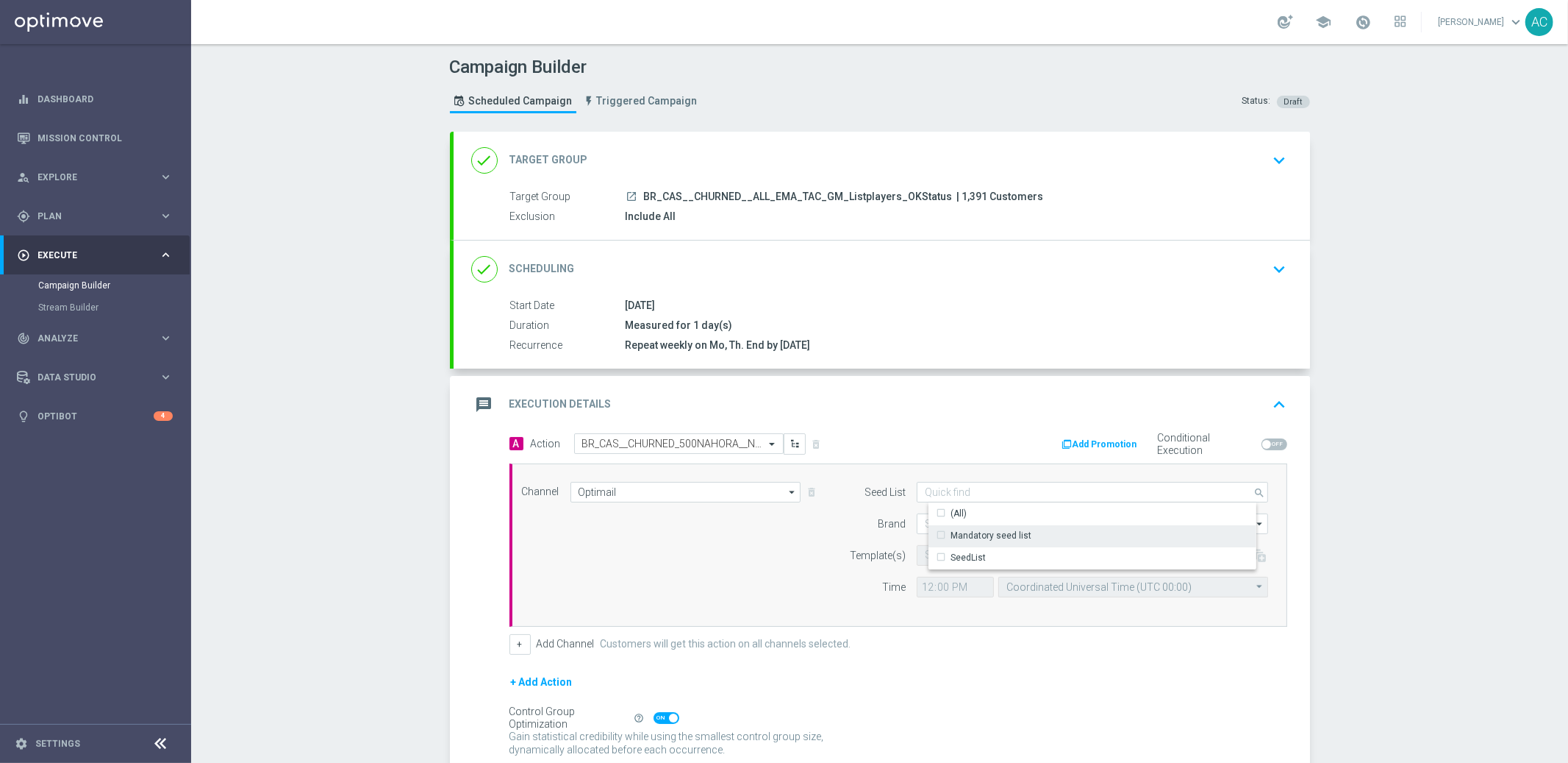
click at [1007, 529] on div "Mandatory seed list" at bounding box center [991, 535] width 81 height 13
drag, startPoint x: 792, startPoint y: 539, endPoint x: 822, endPoint y: 539, distance: 30.0
click at [792, 539] on div "Channel Optimail Optimail arrow_drop_down Drag here to set row groups Drag here…" at bounding box center [895, 545] width 769 height 127
type input "Mandatory seed list"
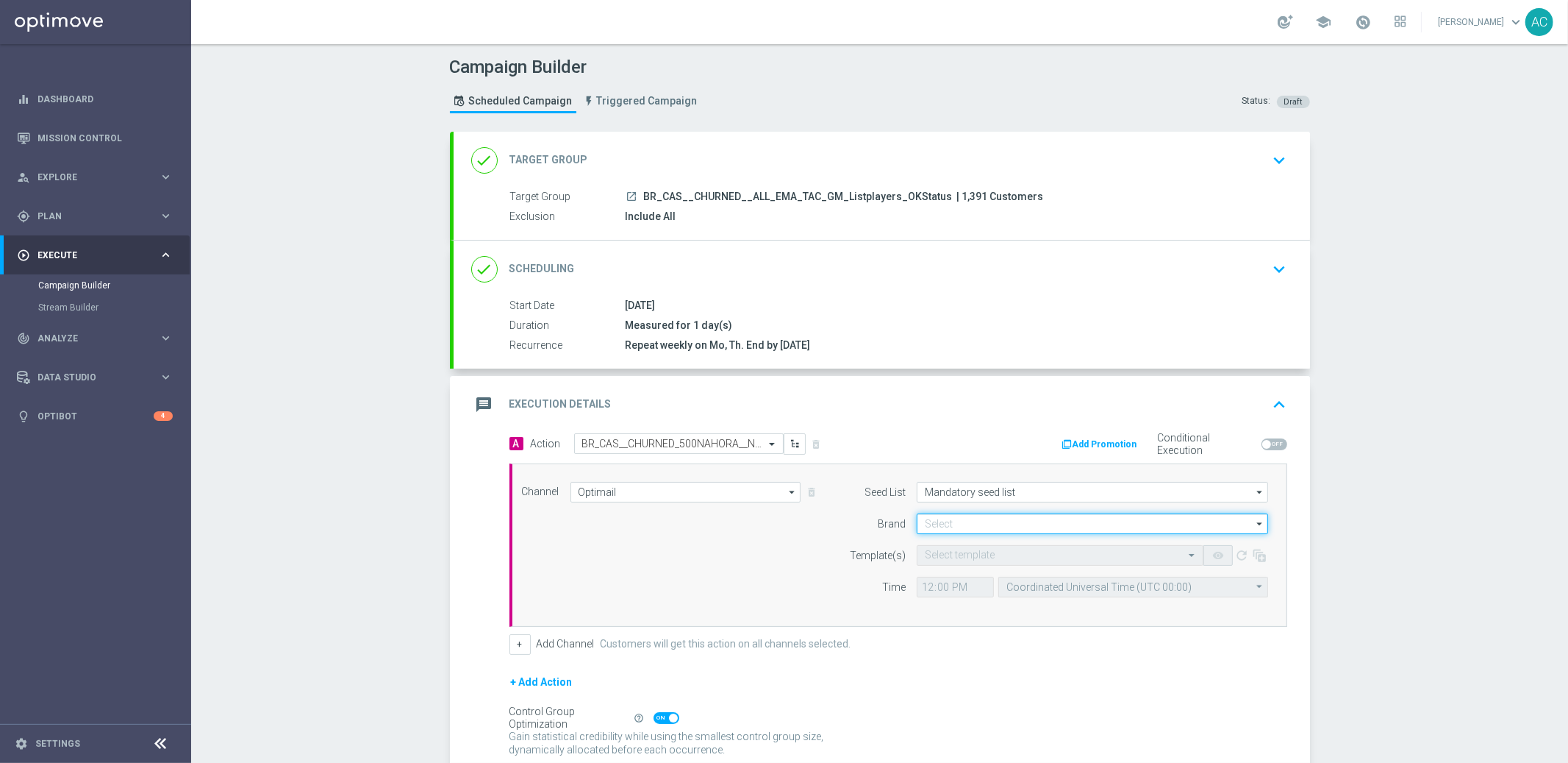
click at [979, 514] on input at bounding box center [1093, 524] width 352 height 21
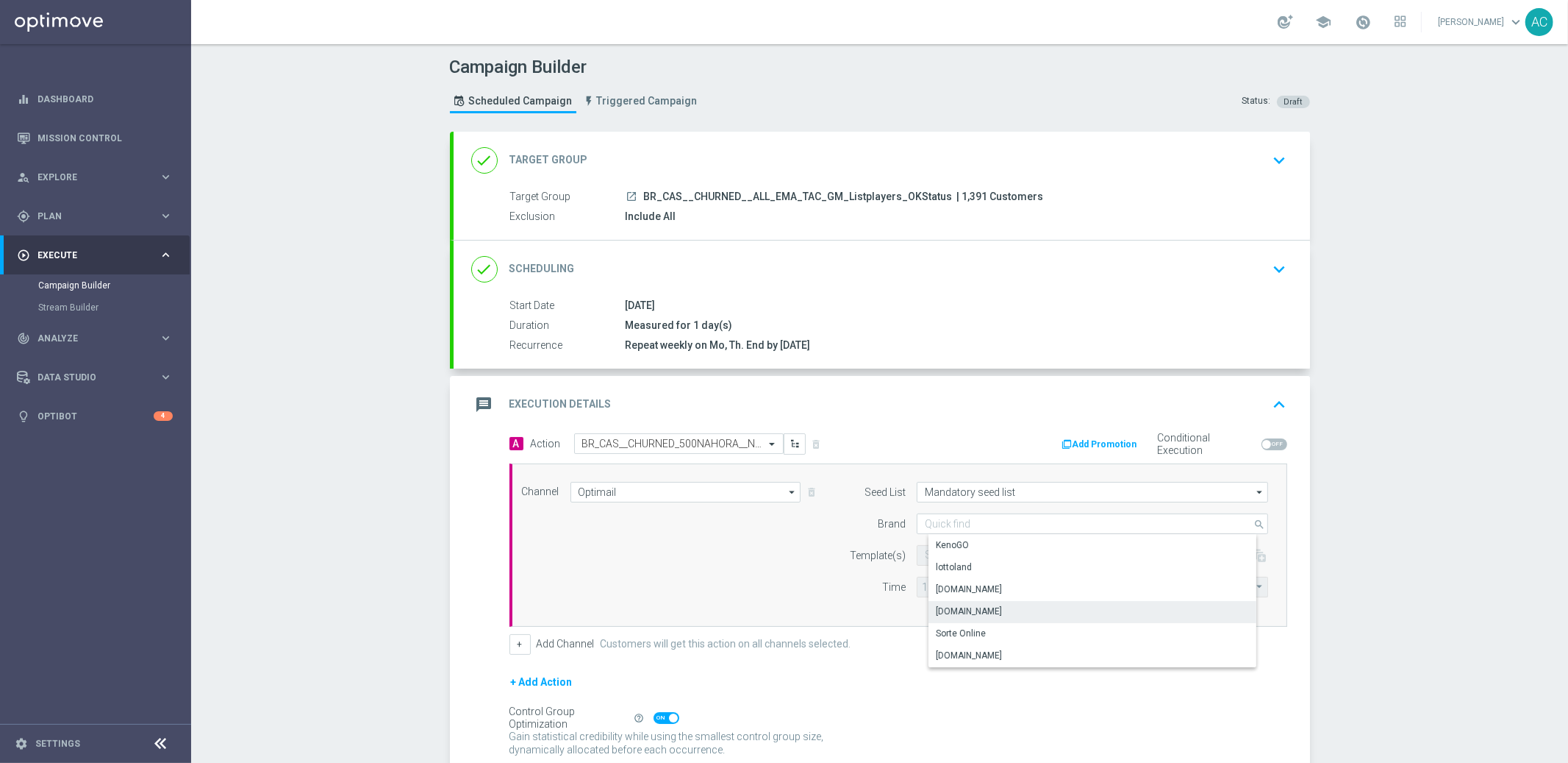
click at [987, 612] on div "[DOMAIN_NAME]" at bounding box center [969, 611] width 66 height 13
type input "[DOMAIN_NAME]"
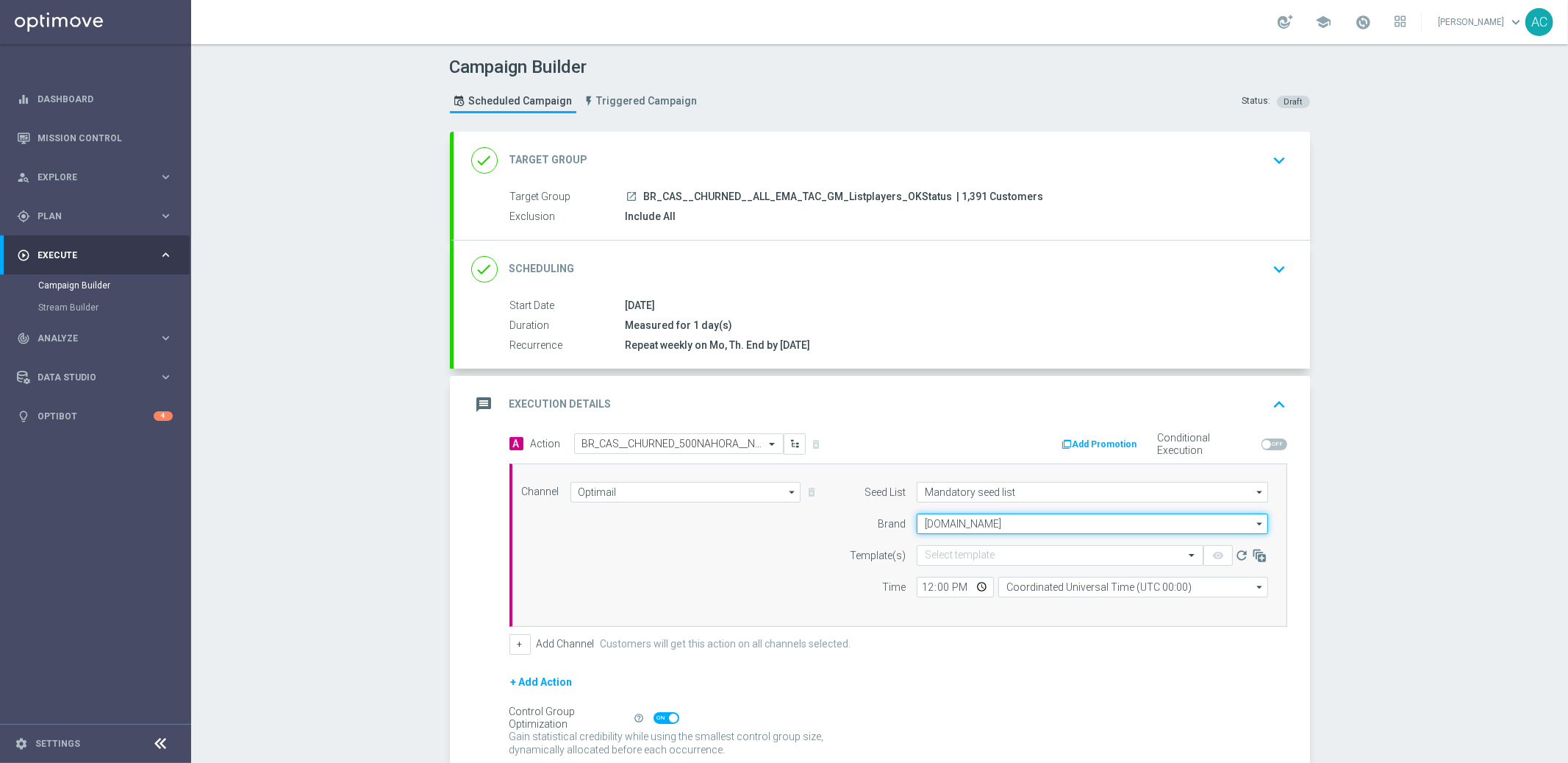
click at [945, 518] on input "[DOMAIN_NAME]" at bounding box center [1093, 524] width 352 height 21
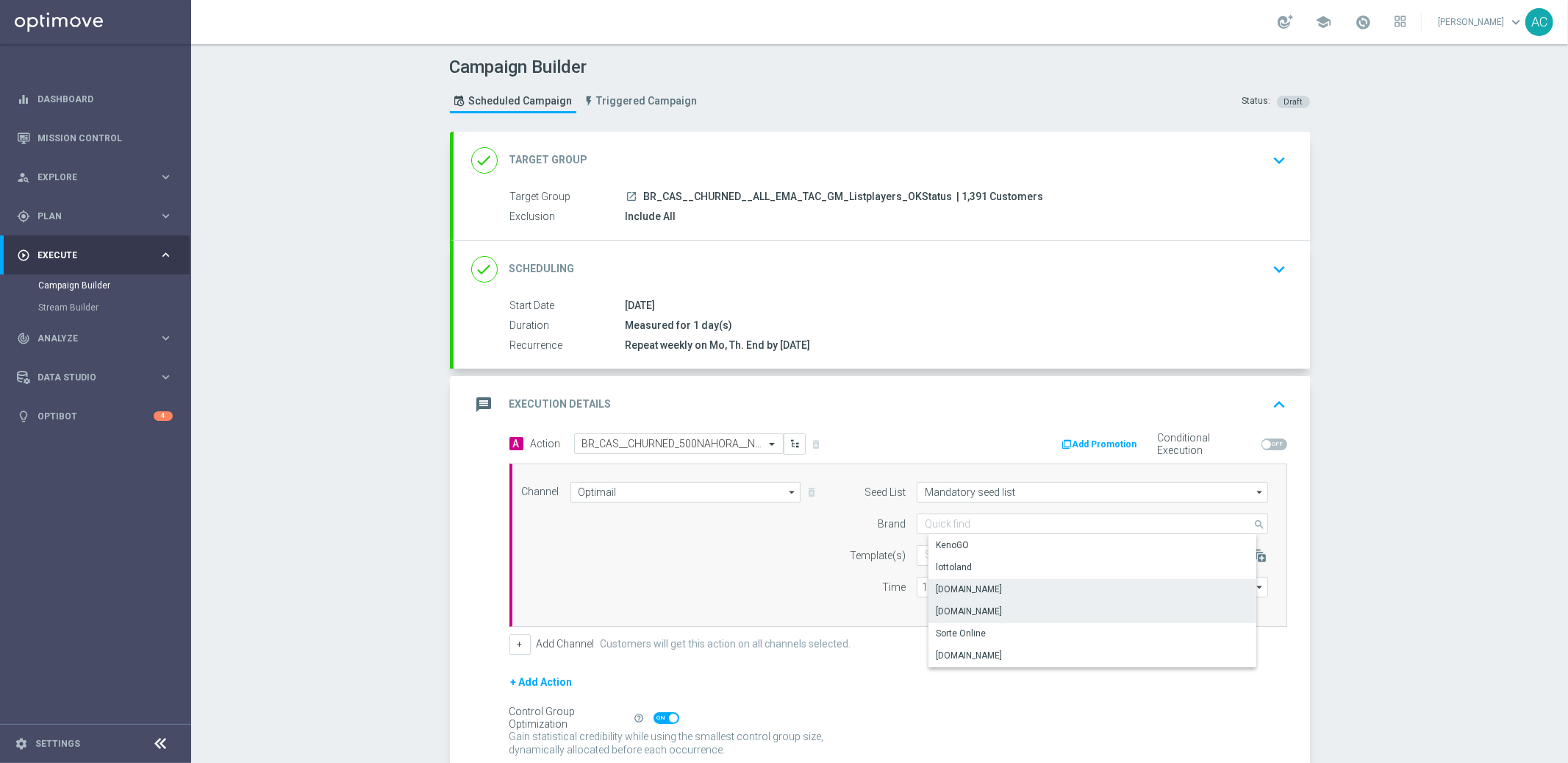
click at [979, 593] on div "[DOMAIN_NAME]" at bounding box center [969, 589] width 66 height 13
type input "[DOMAIN_NAME]"
drag, startPoint x: 775, startPoint y: 556, endPoint x: 947, endPoint y: 546, distance: 172.3
click at [781, 556] on div "Channel Optimail Optimail arrow_drop_down Drag here to set row groups Drag here…" at bounding box center [895, 545] width 769 height 127
click at [969, 541] on form "Seed List Mandatory seed list Mandatory seed list arrow_drop_down Drag here to …" at bounding box center [1055, 539] width 427 height 115
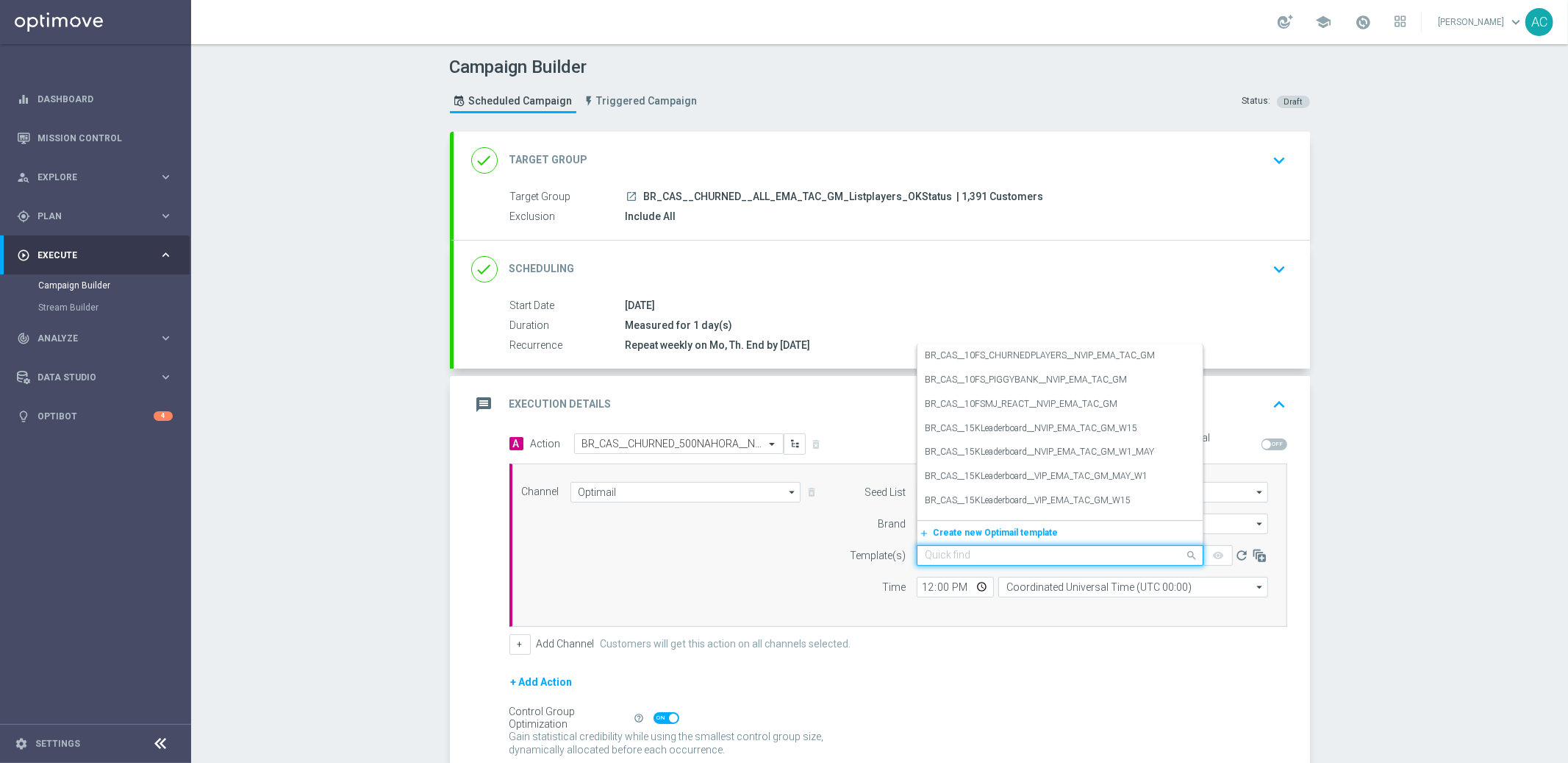
click at [972, 555] on input "text" at bounding box center [1046, 556] width 241 height 13
paste input "BR_CAS__CHURNED_500NAHORA__NVIP_EMA_TAC_GM"
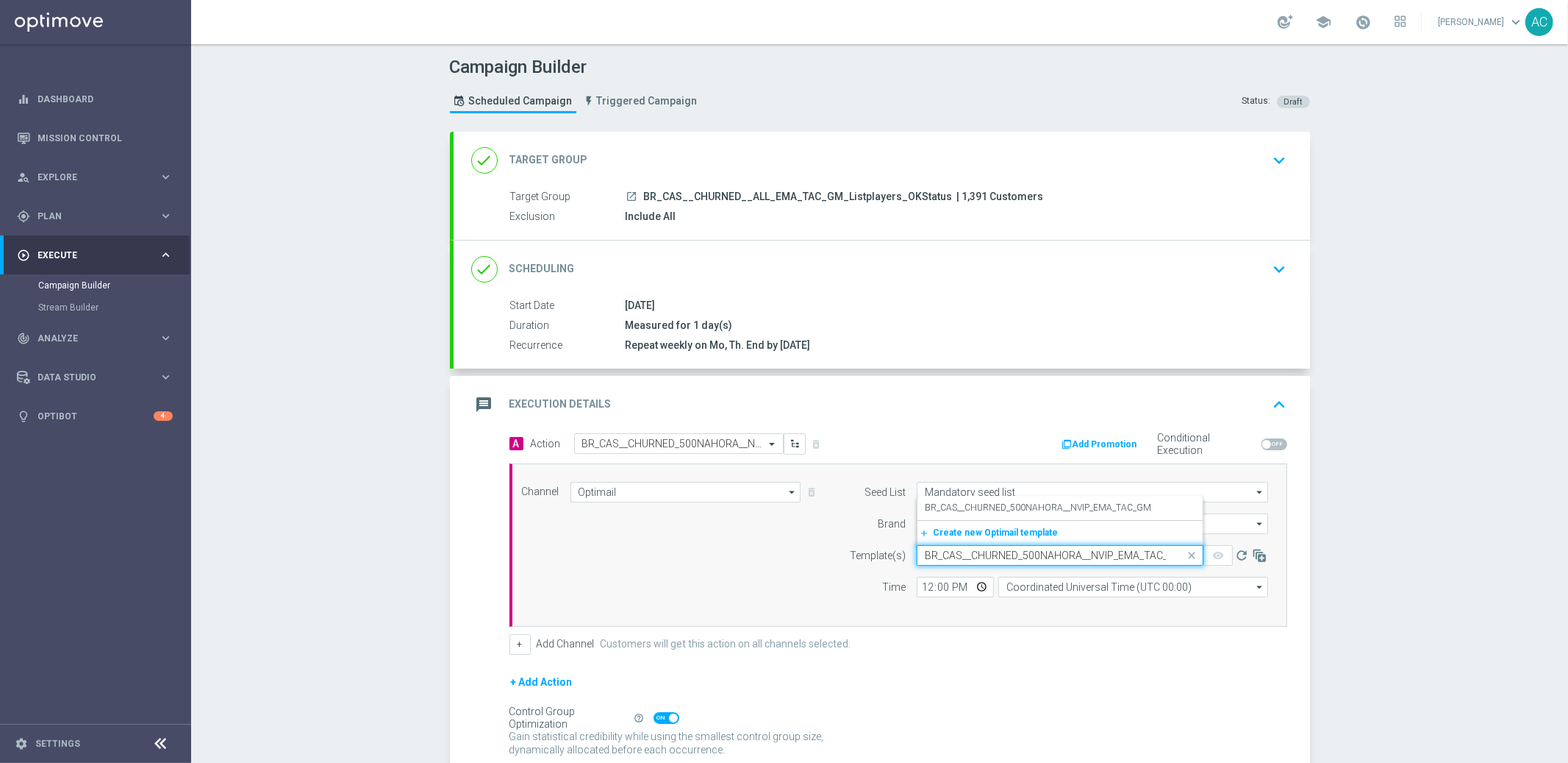
scroll to position [0, 14]
click at [1016, 512] on label "BR_CAS__CHURNED_500NAHORA__NVIP_EMA_TAC_GM" at bounding box center [1038, 508] width 227 height 13
type input "BR_CAS__CHURNED_500NAHORA__NVIP_EMA_TAC_GM"
click at [917, 582] on input "12:00" at bounding box center [955, 587] width 77 height 21
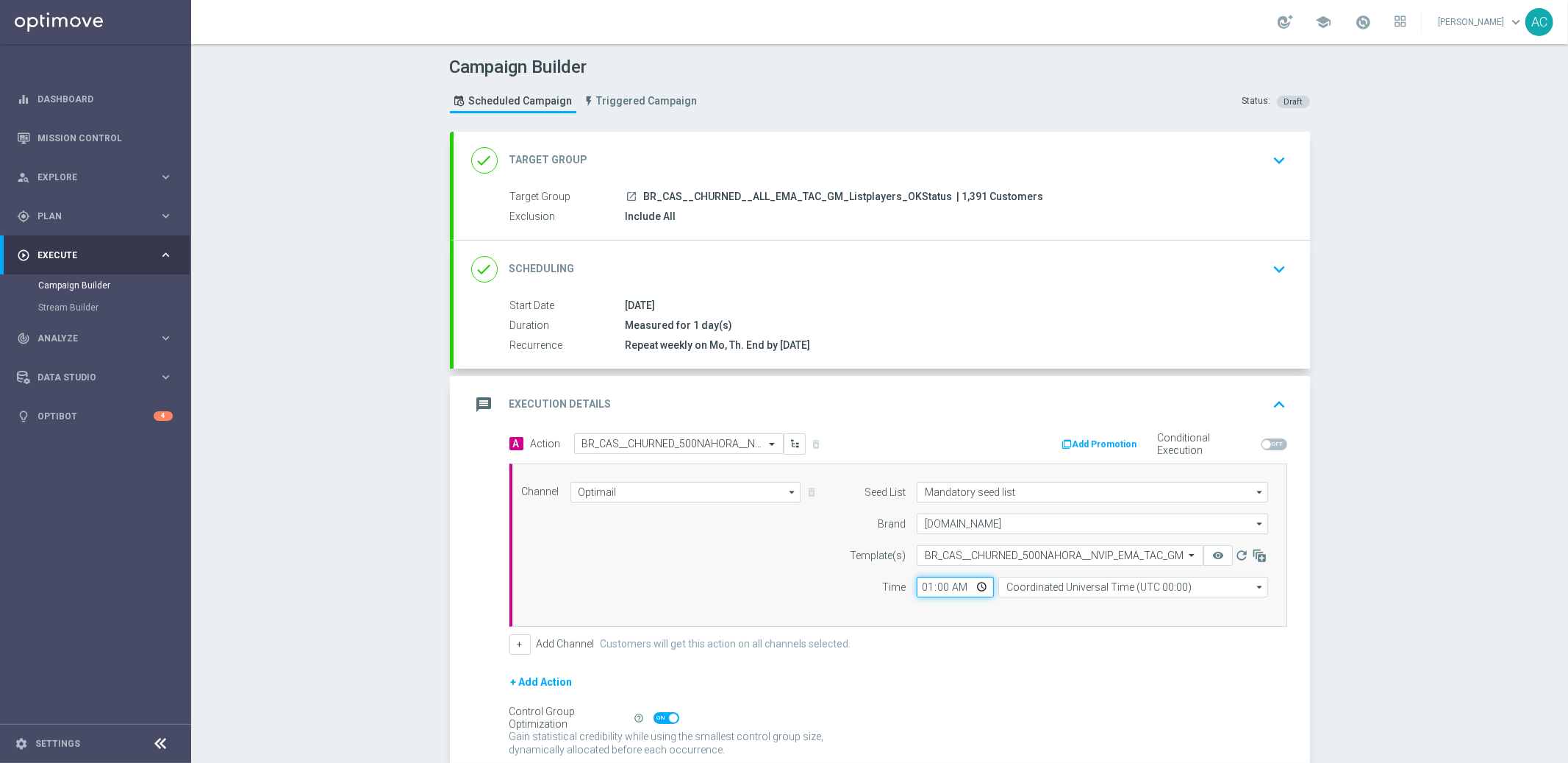
type input "18:00"
click at [1088, 590] on input "Coordinated Universal Time (UTC 00:00)" at bounding box center [1133, 587] width 270 height 21
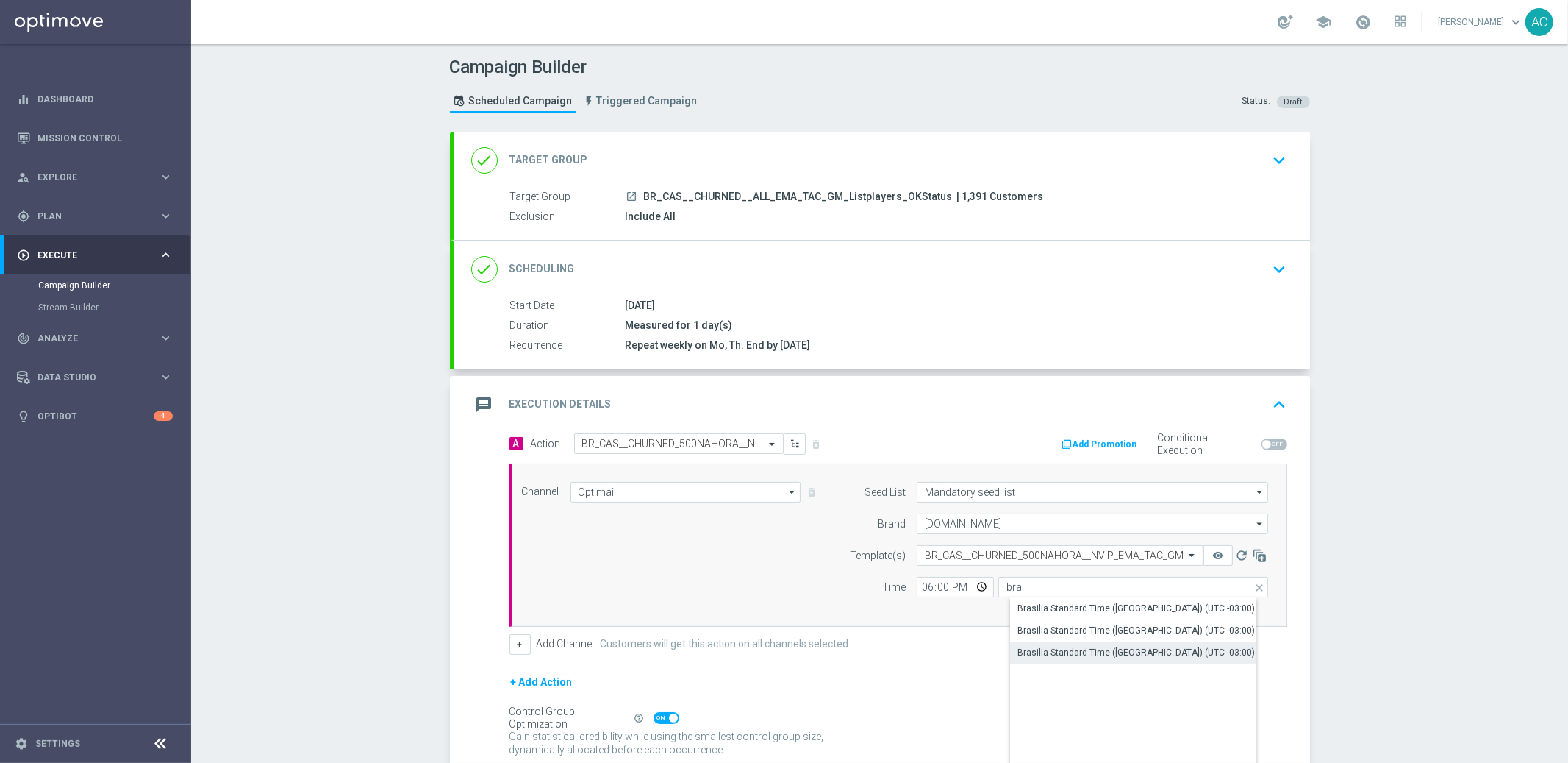
click at [1156, 646] on div "Brasilia Standard Time ([GEOGRAPHIC_DATA]) (UTC -03:00)" at bounding box center [1137, 652] width 238 height 13
type input "Brasilia Standard Time ([GEOGRAPHIC_DATA]) (UTC -03:00)"
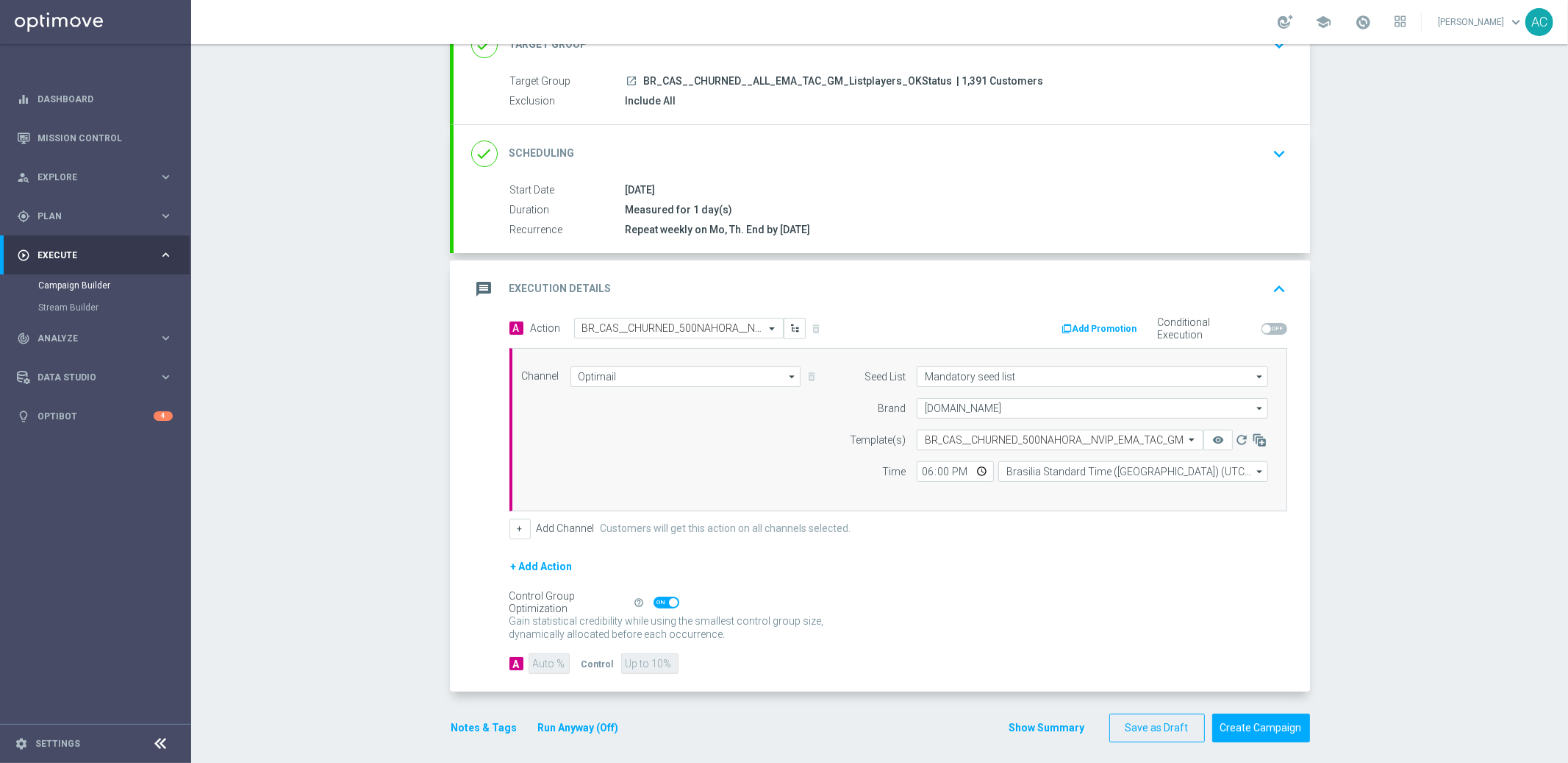
scroll to position [123, 0]
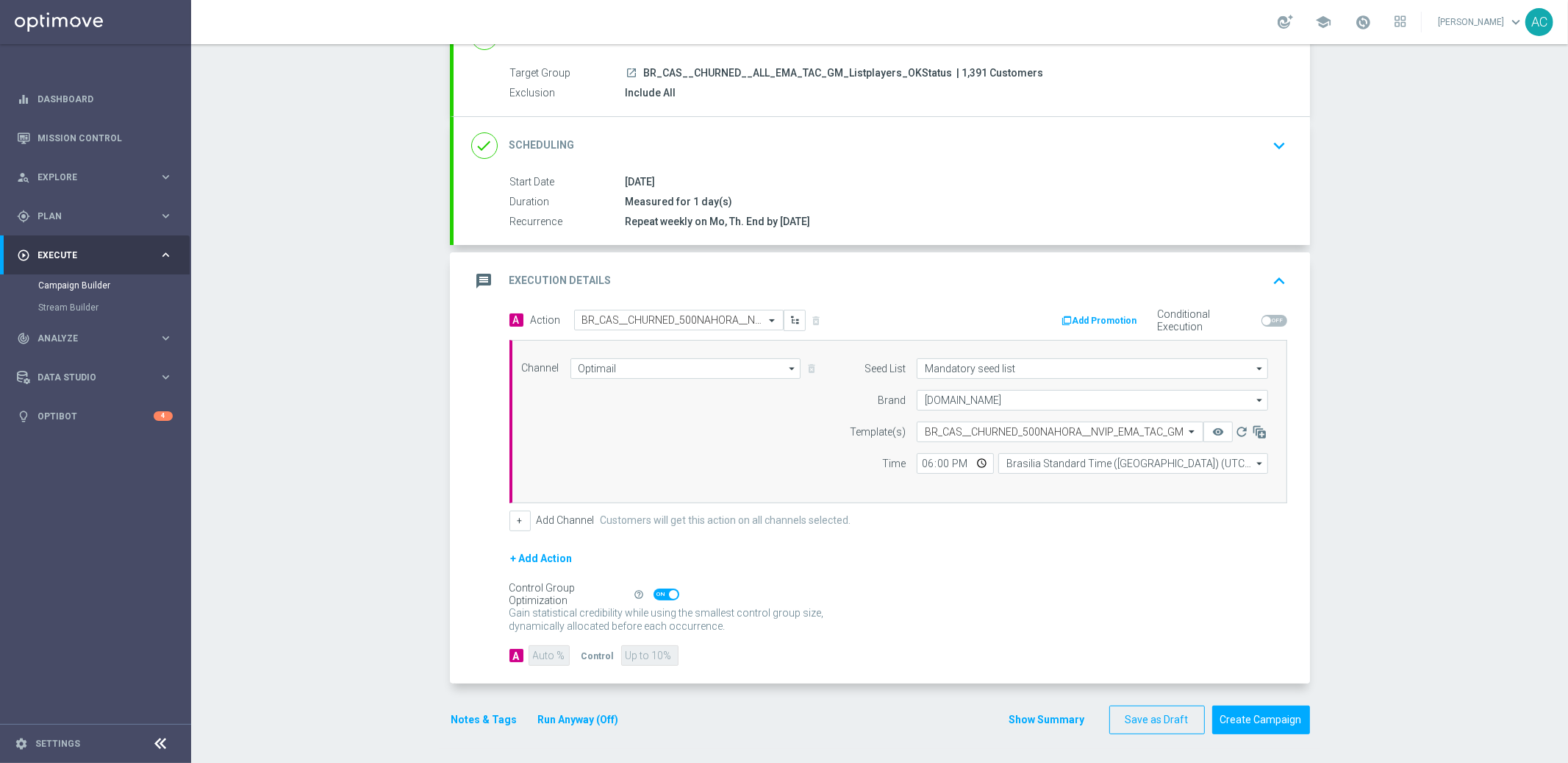
click at [654, 590] on span at bounding box center [666, 594] width 26 height 12
click at [654, 590] on input "checkbox" at bounding box center [666, 594] width 26 height 12
checkbox input "false"
click at [529, 660] on input "90" at bounding box center [548, 655] width 40 height 21
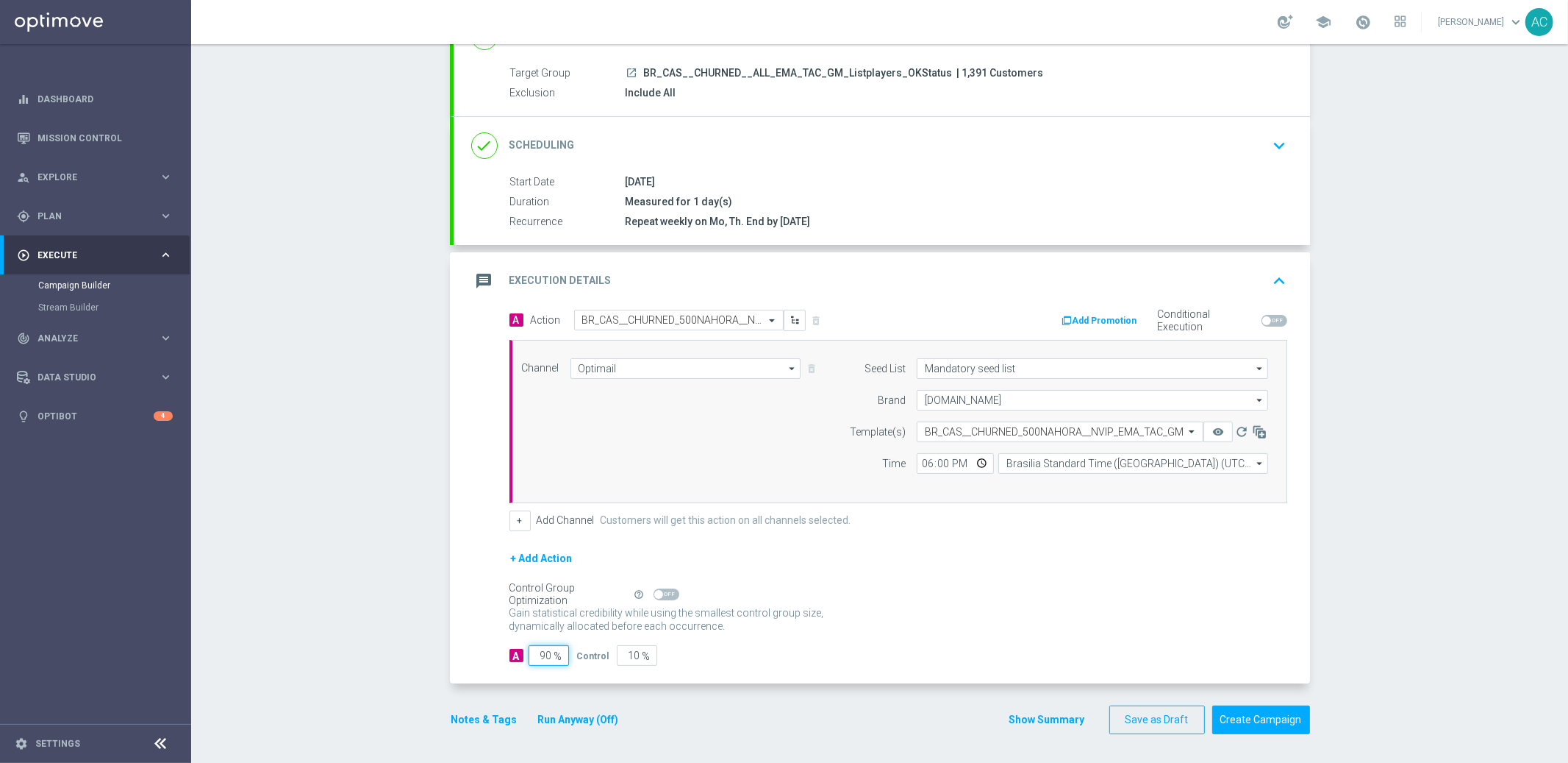
type input "1"
type input "99"
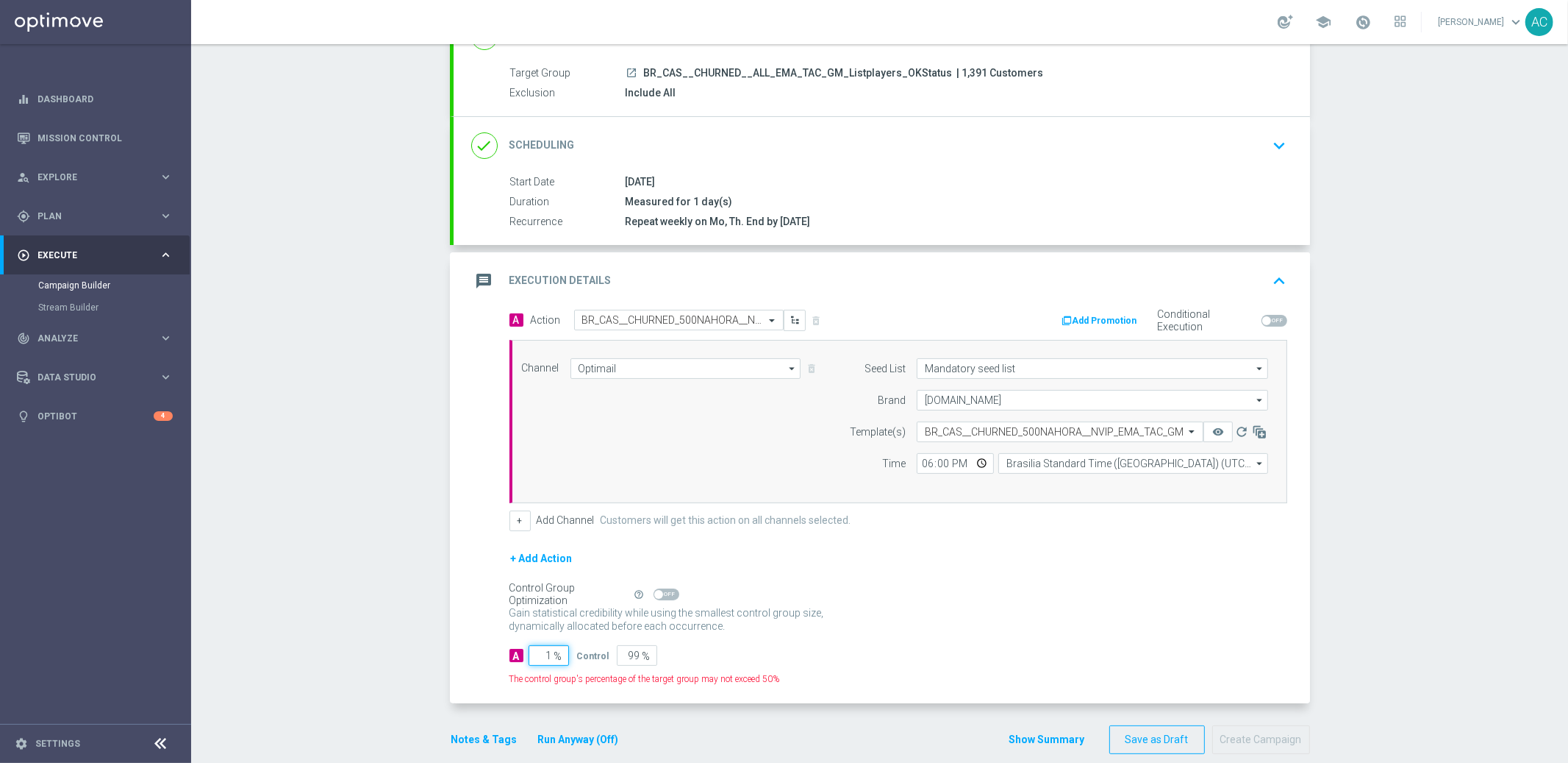
type input "19"
type input "81"
type input "1"
type input "99"
type input "10"
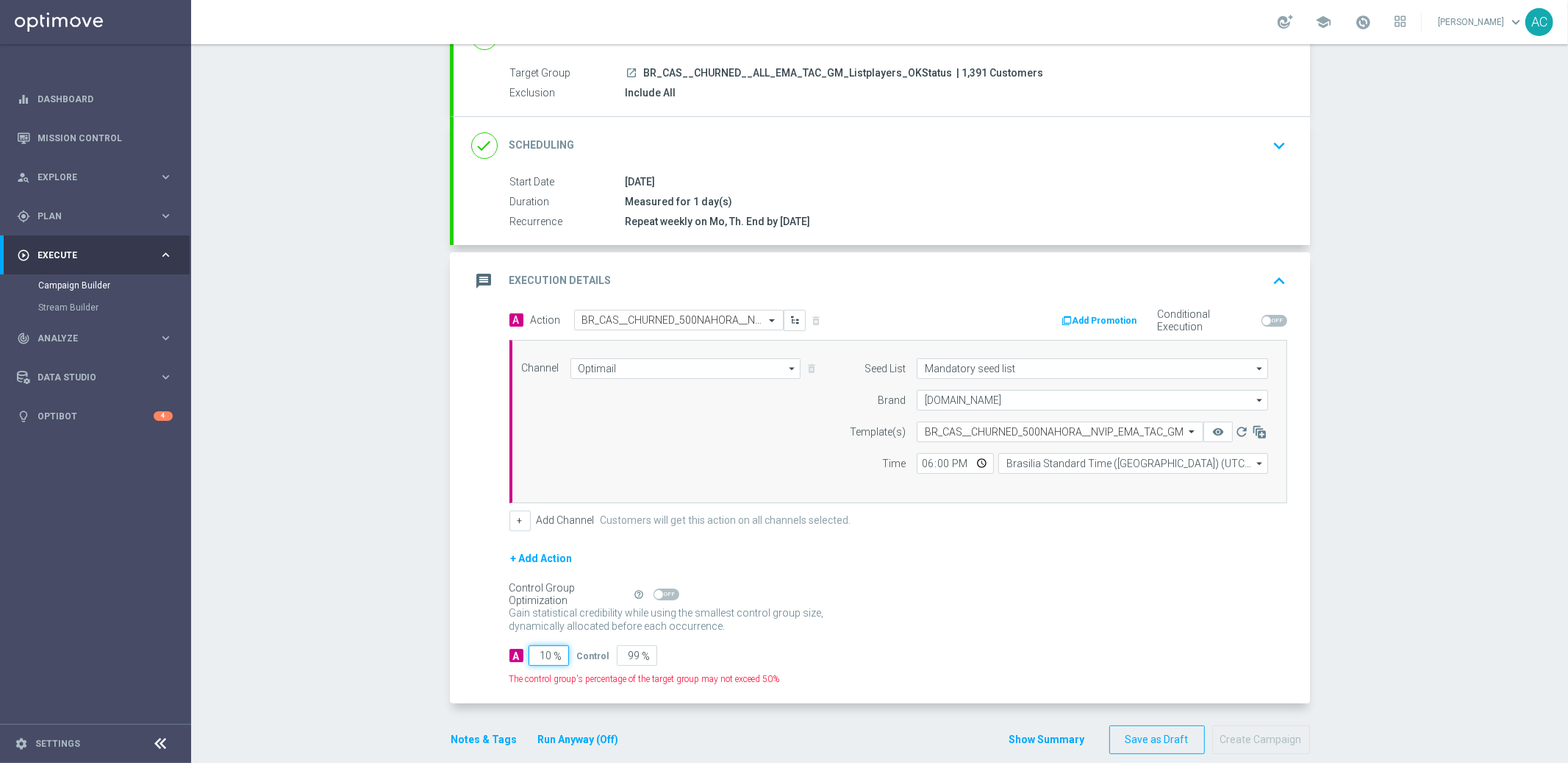
type input "90"
type input "100"
type input "0"
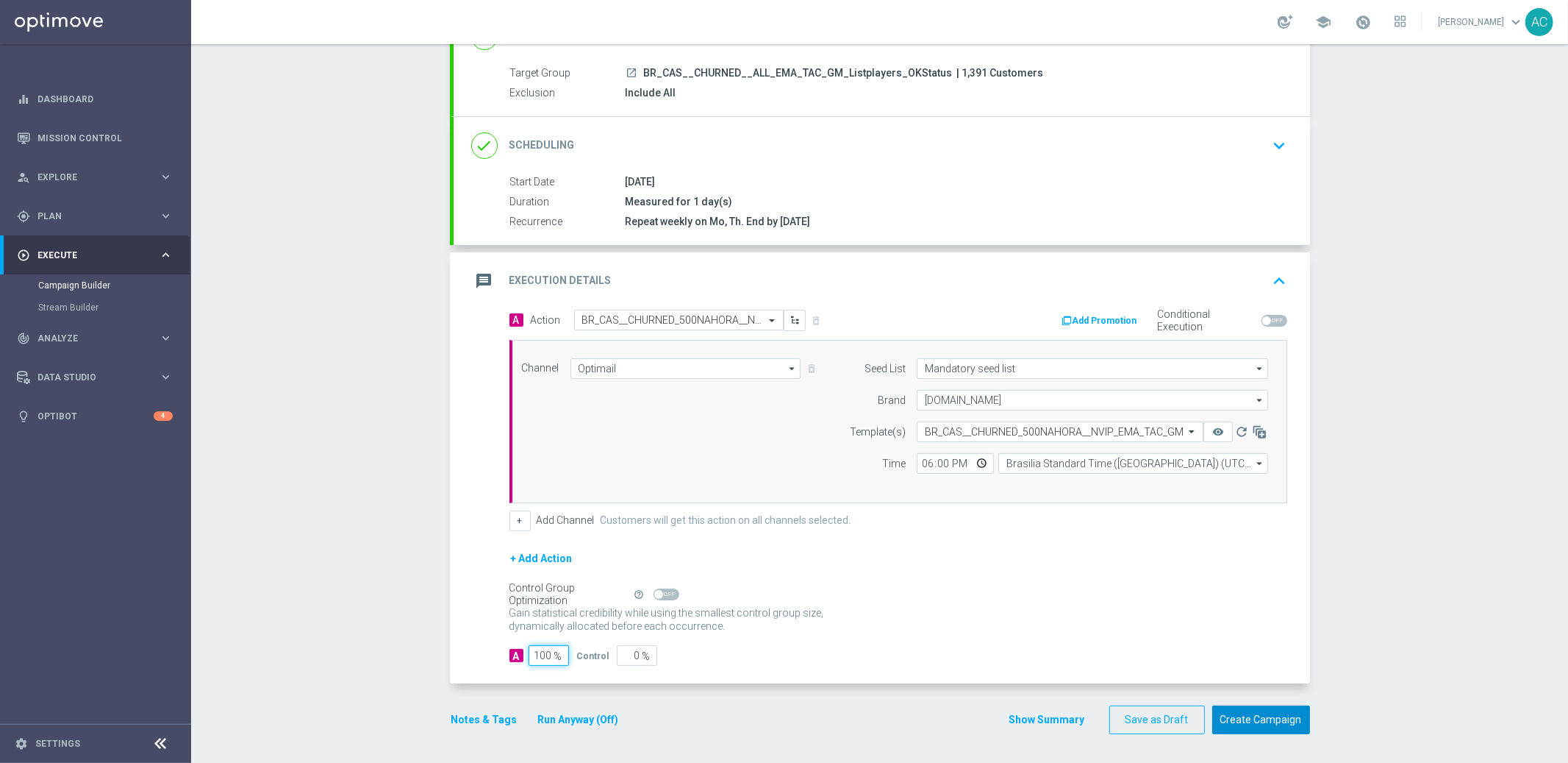
type input "100"
click at [1289, 725] on button "Create Campaign" at bounding box center [1262, 720] width 98 height 29
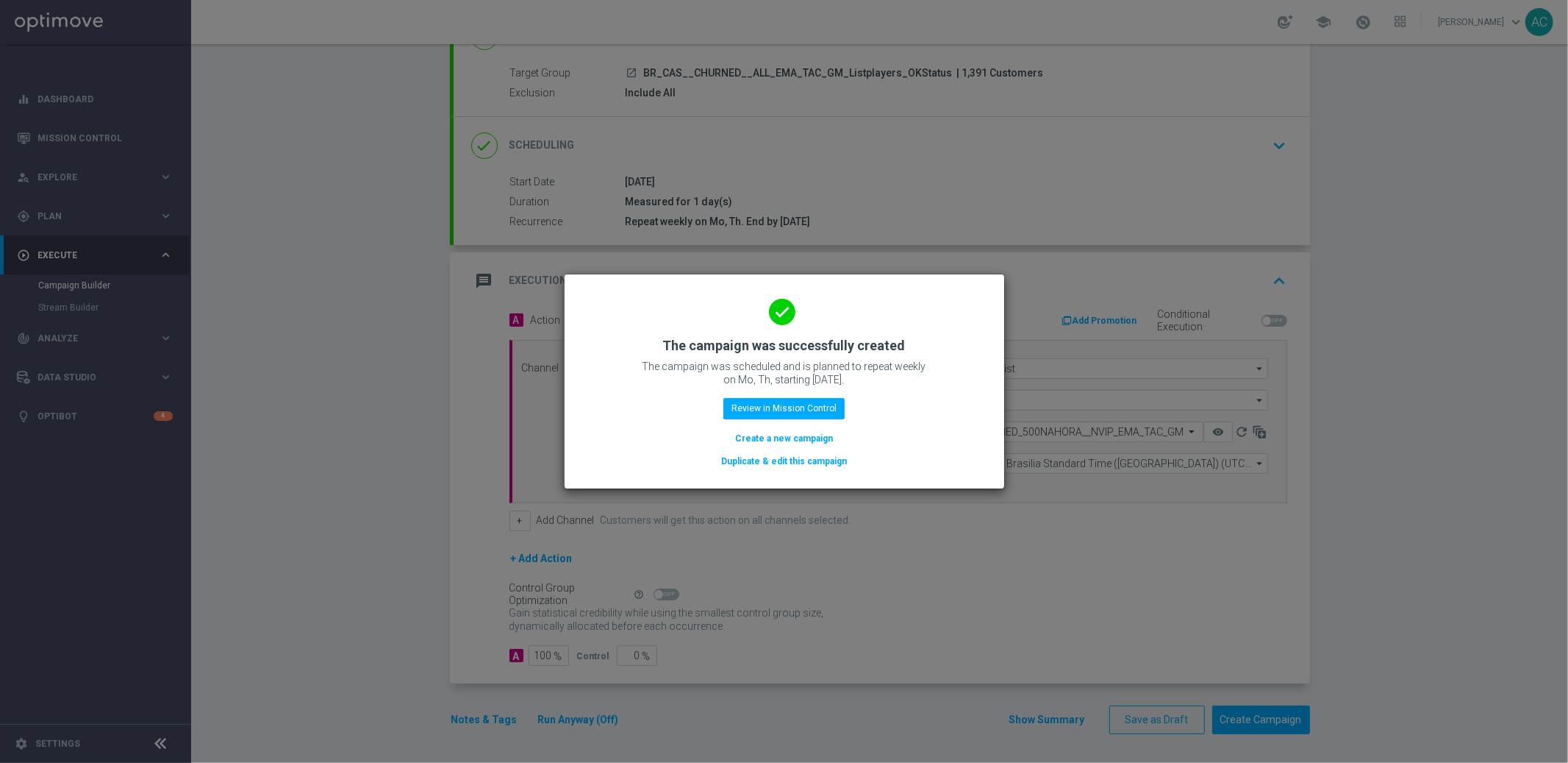
click at [784, 435] on button "Create a new campaign" at bounding box center [784, 439] width 101 height 16
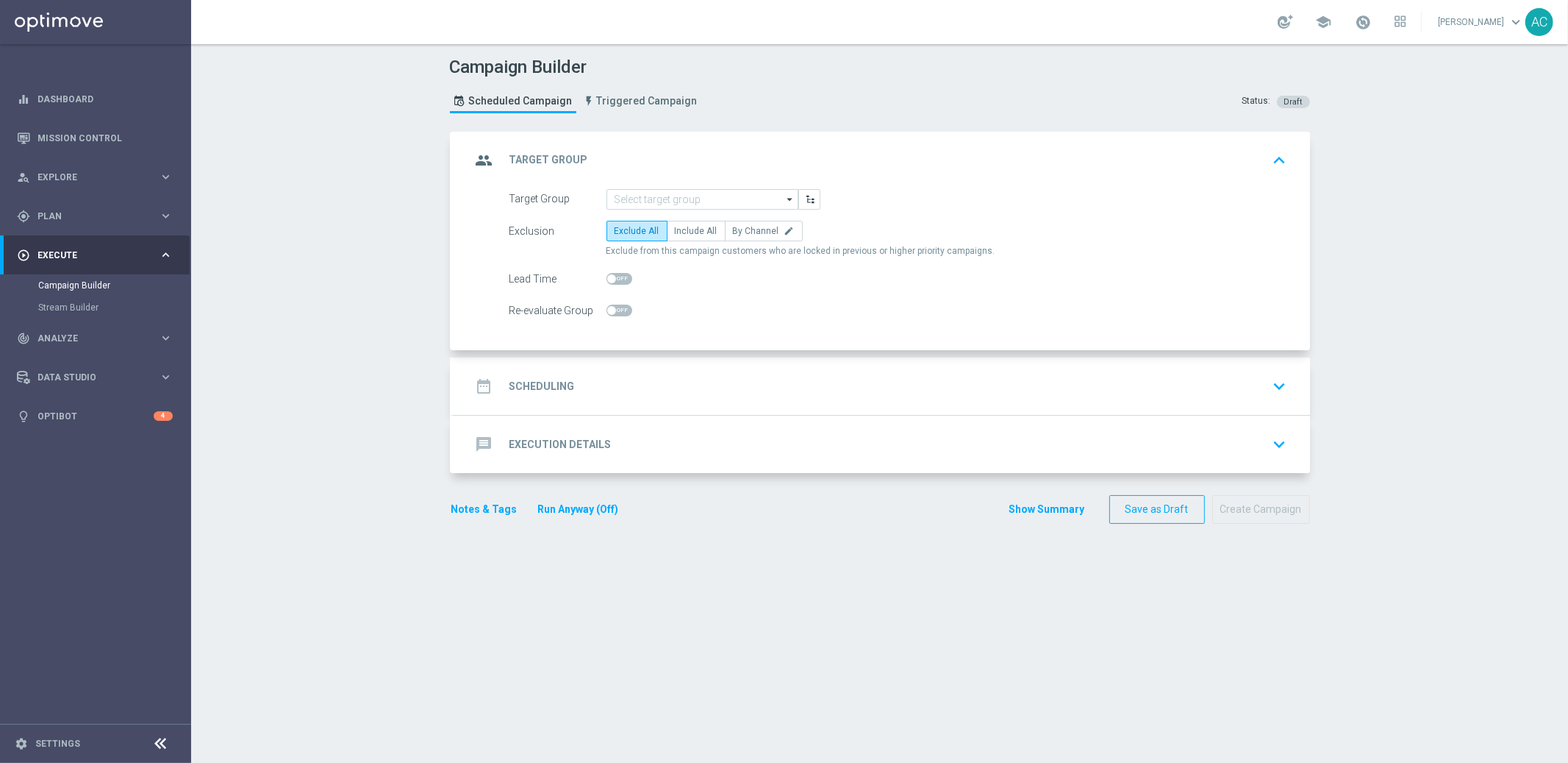
scroll to position [0, 0]
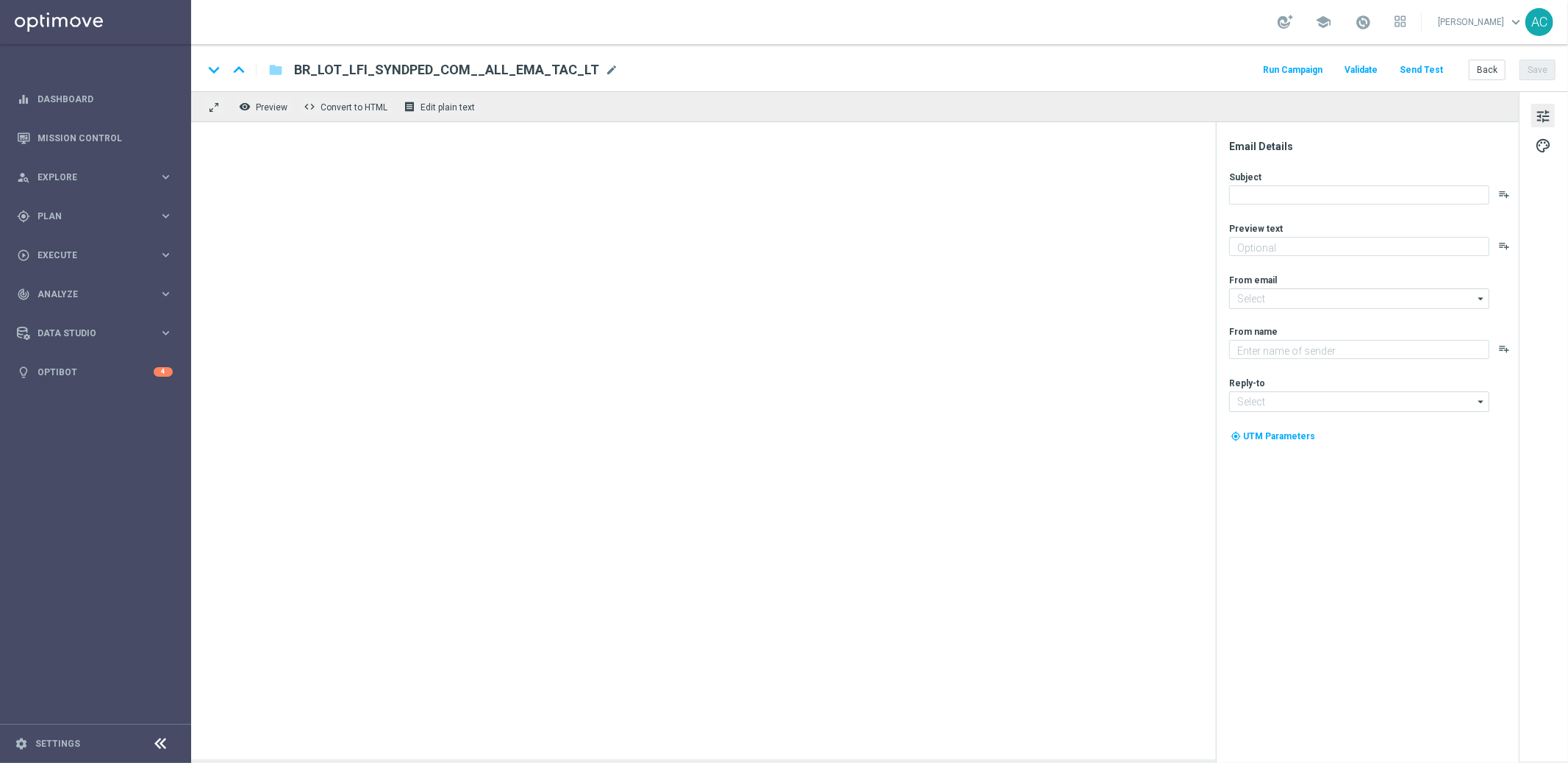
type textarea "[DEMOGRAPHIC_DATA] com 50% OFF e jogue 4 desdobramentos de 18 números"
type textarea "[DOMAIN_NAME]"
type input "[EMAIL_ADDRESS][DOMAIN_NAME]"
type textarea "[DEMOGRAPHIC_DATA] com desconto nos bolões e entre no jogo pelo prêmio milionár…"
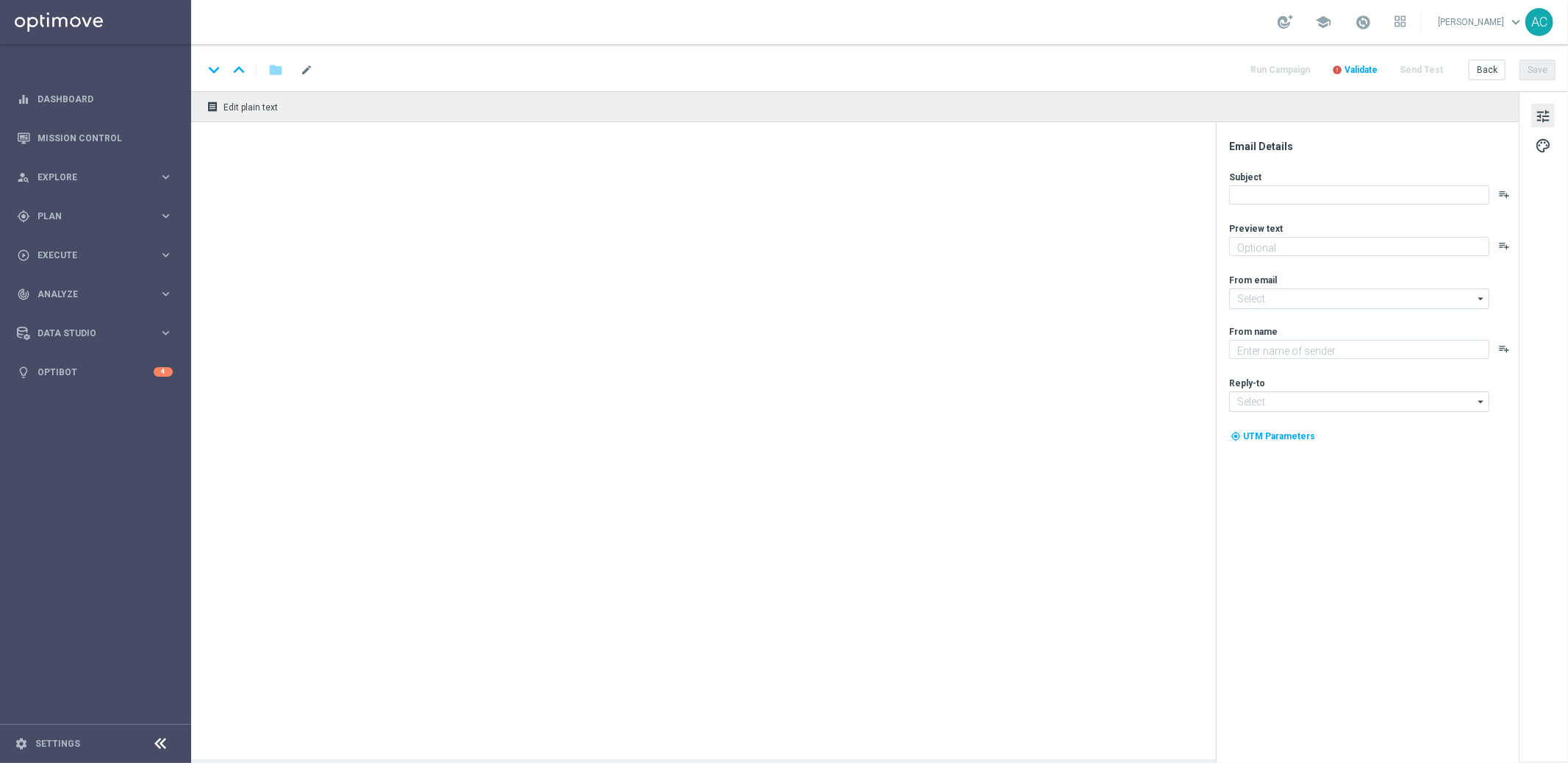
type textarea "Lottoland"
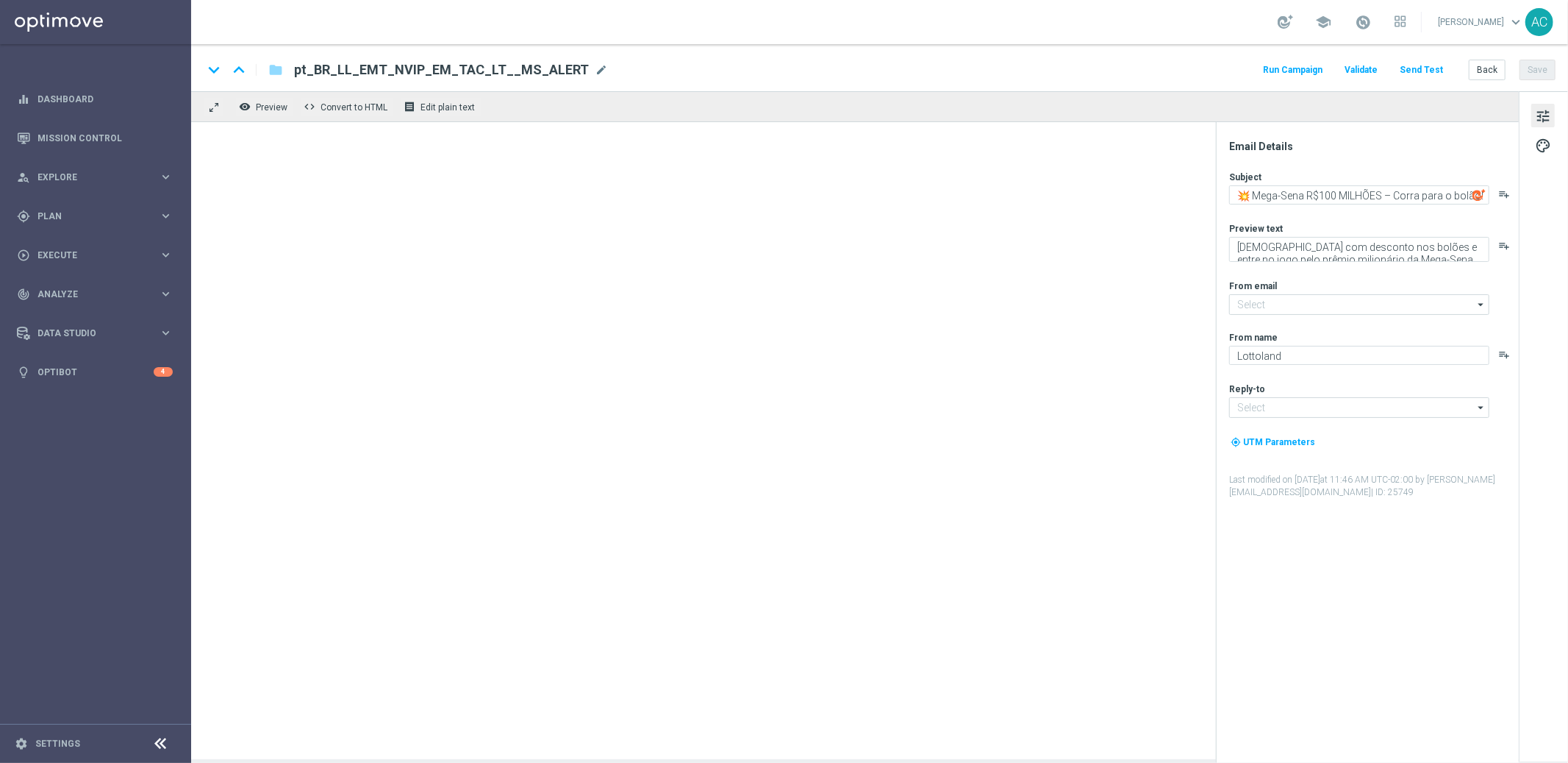
type input "[EMAIL_ADDRESS][DOMAIN_NAME]"
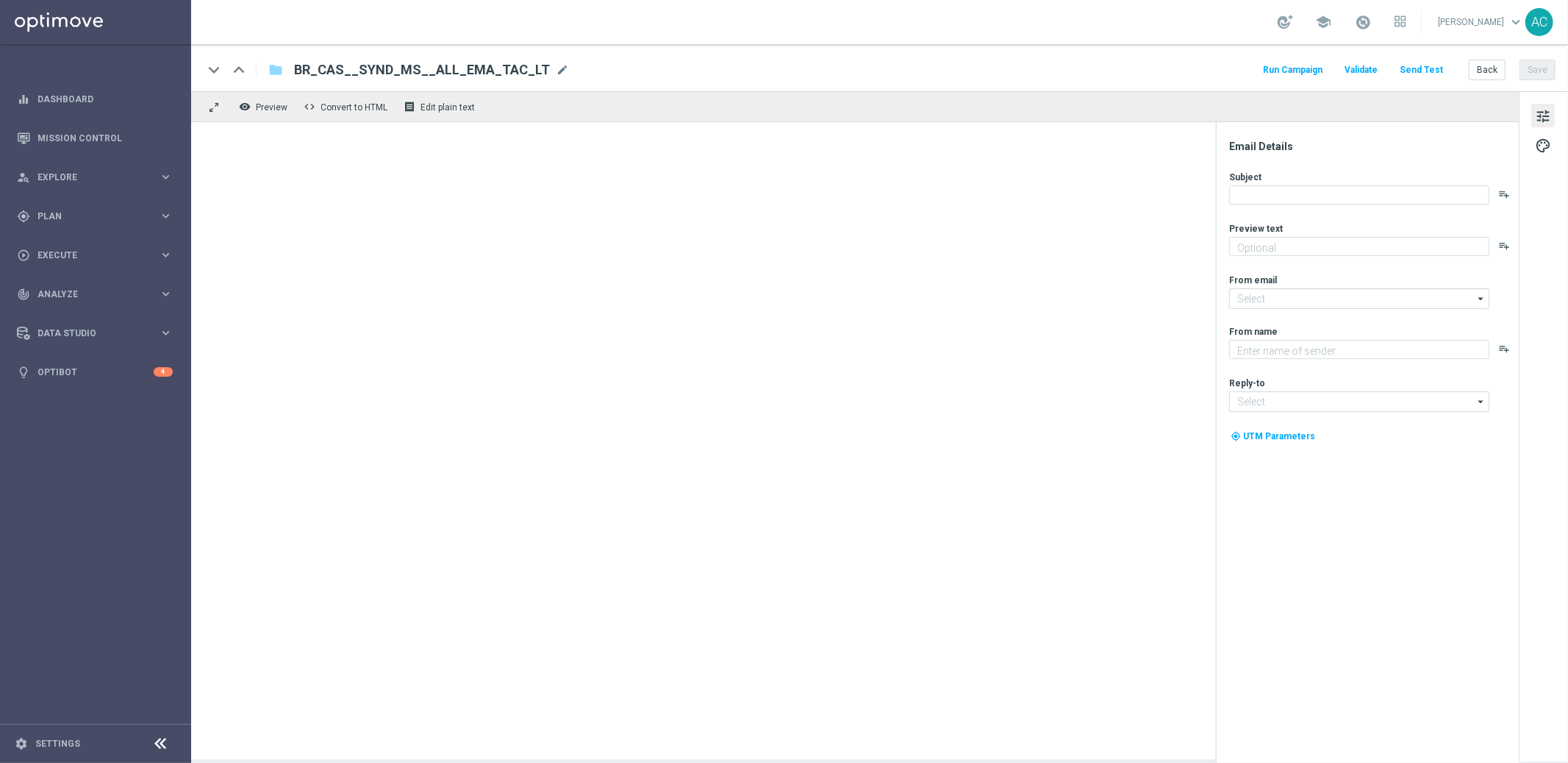
type textarea "Super prêmio na Mega-Sena"
type input "[EMAIL_ADDRESS][DOMAIN_NAME]"
type textarea "[DOMAIN_NAME]"
type input "[EMAIL_ADDRESS][DOMAIN_NAME]"
type textarea "Aproveite o clima de descanso e jogue em grupo com desconto exclusivo!"
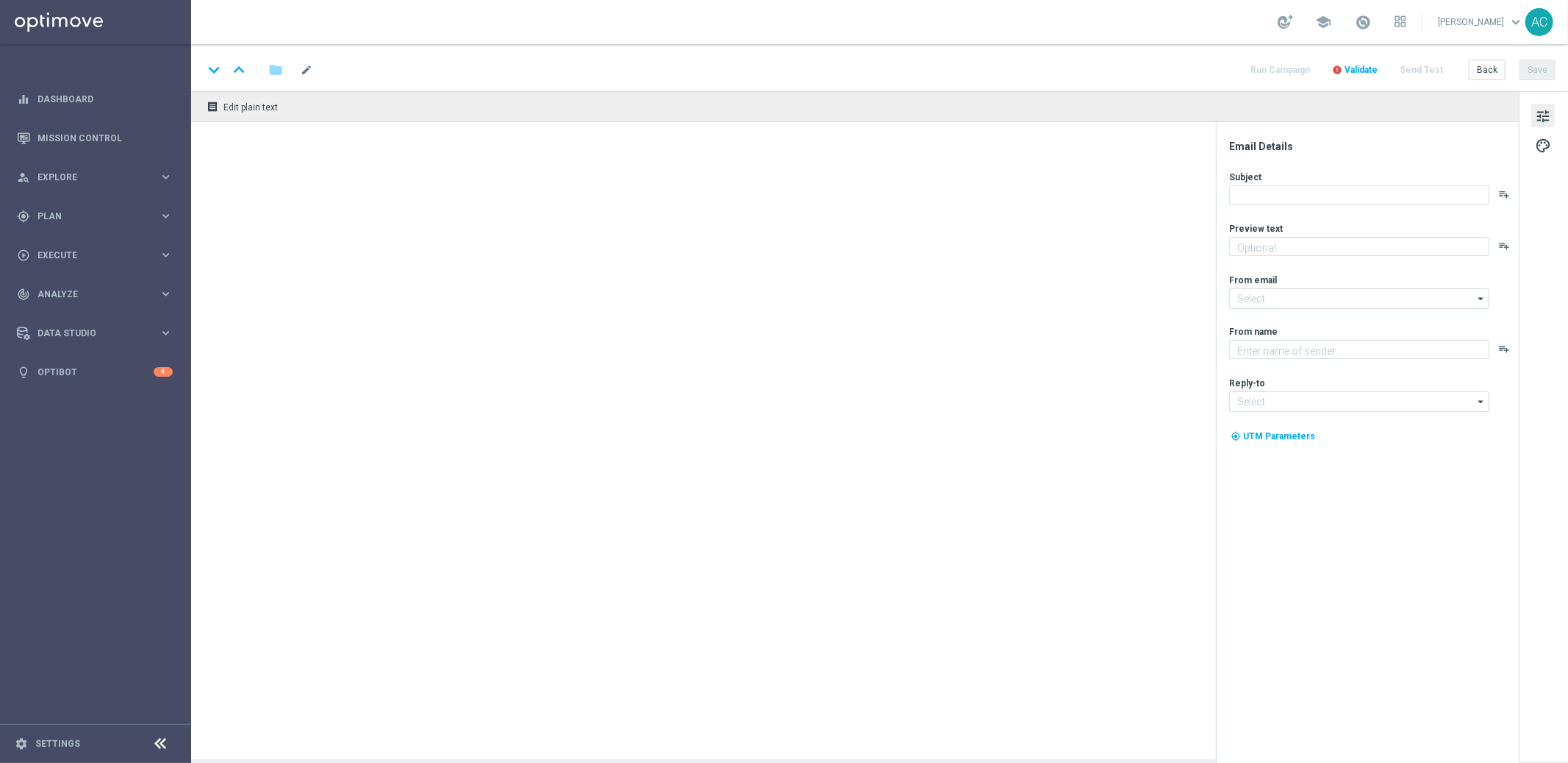
type input "[EMAIL_ADDRESS][DOMAIN_NAME]"
type textarea "[DOMAIN_NAME]"
type input "[EMAIL_ADDRESS][DOMAIN_NAME]"
type textarea "Super prêmio na Mega-Sena"
type input "[EMAIL_ADDRESS][DOMAIN_NAME]"
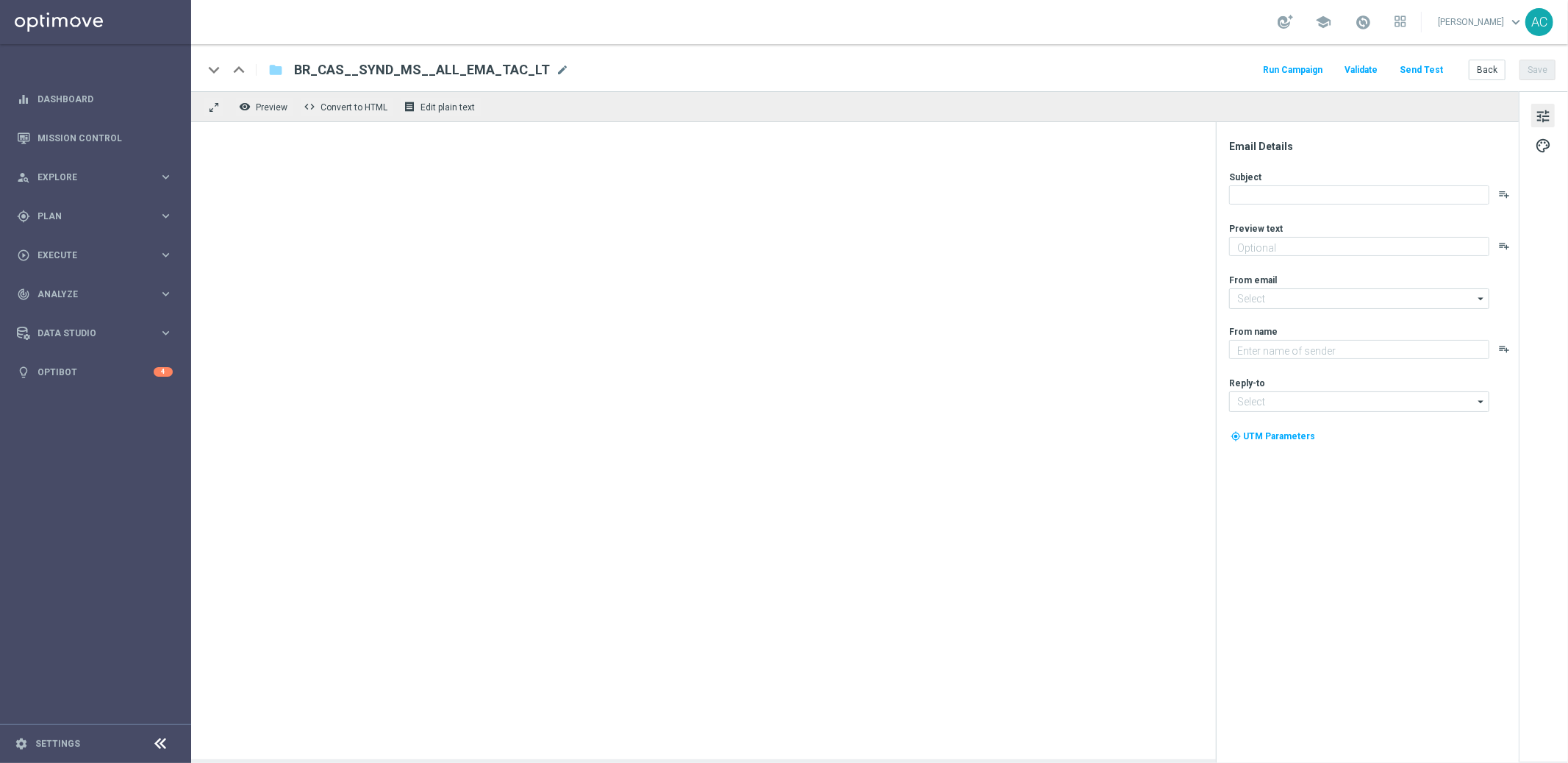
type textarea "[DOMAIN_NAME]"
type input "[EMAIL_ADDRESS][DOMAIN_NAME]"
type textarea "Super prêmio na Mega-Sena"
type textarea "[DOMAIN_NAME]"
type input "[EMAIL_ADDRESS][DOMAIN_NAME]"
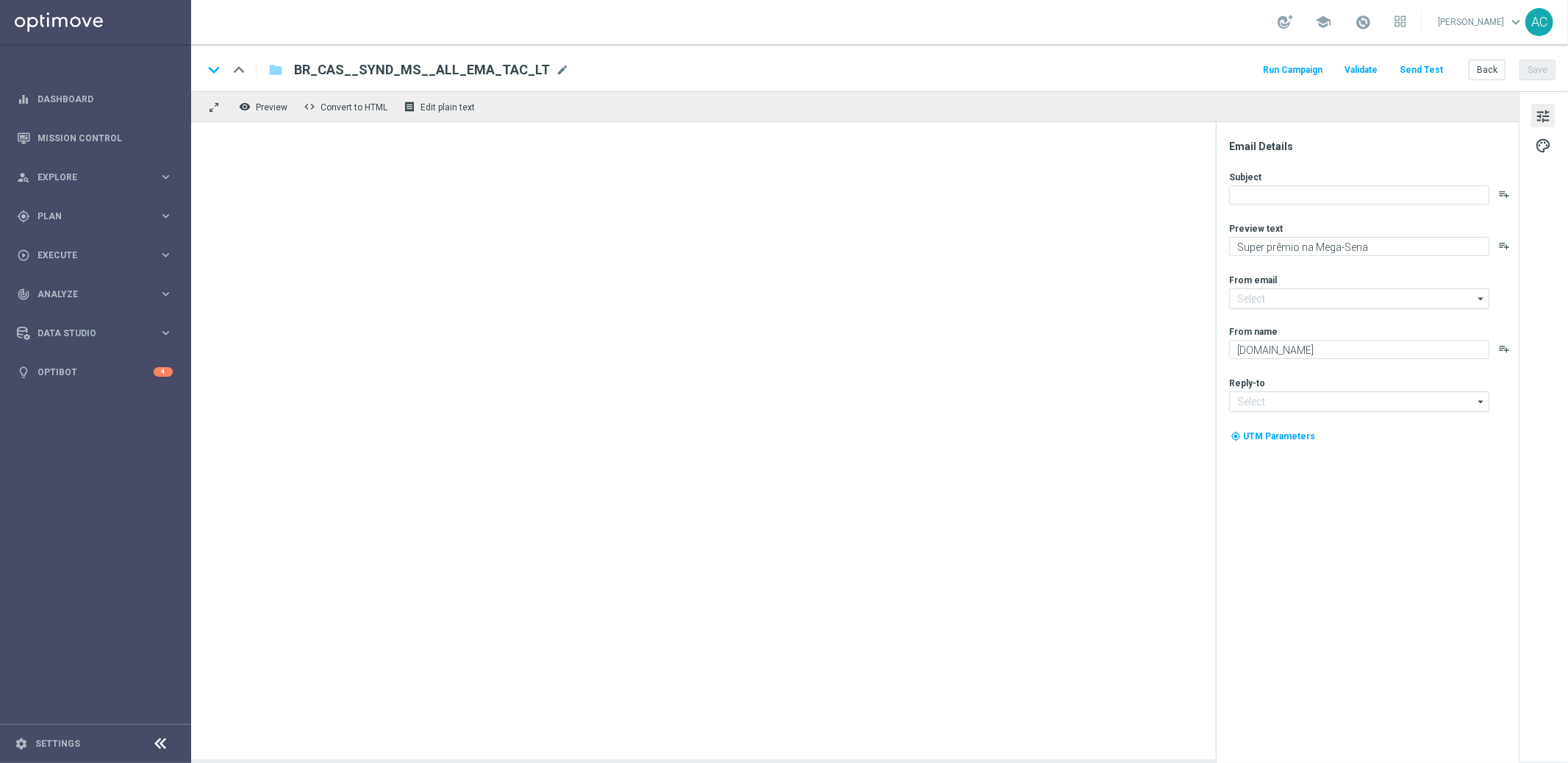
type input "[EMAIL_ADDRESS][DOMAIN_NAME]"
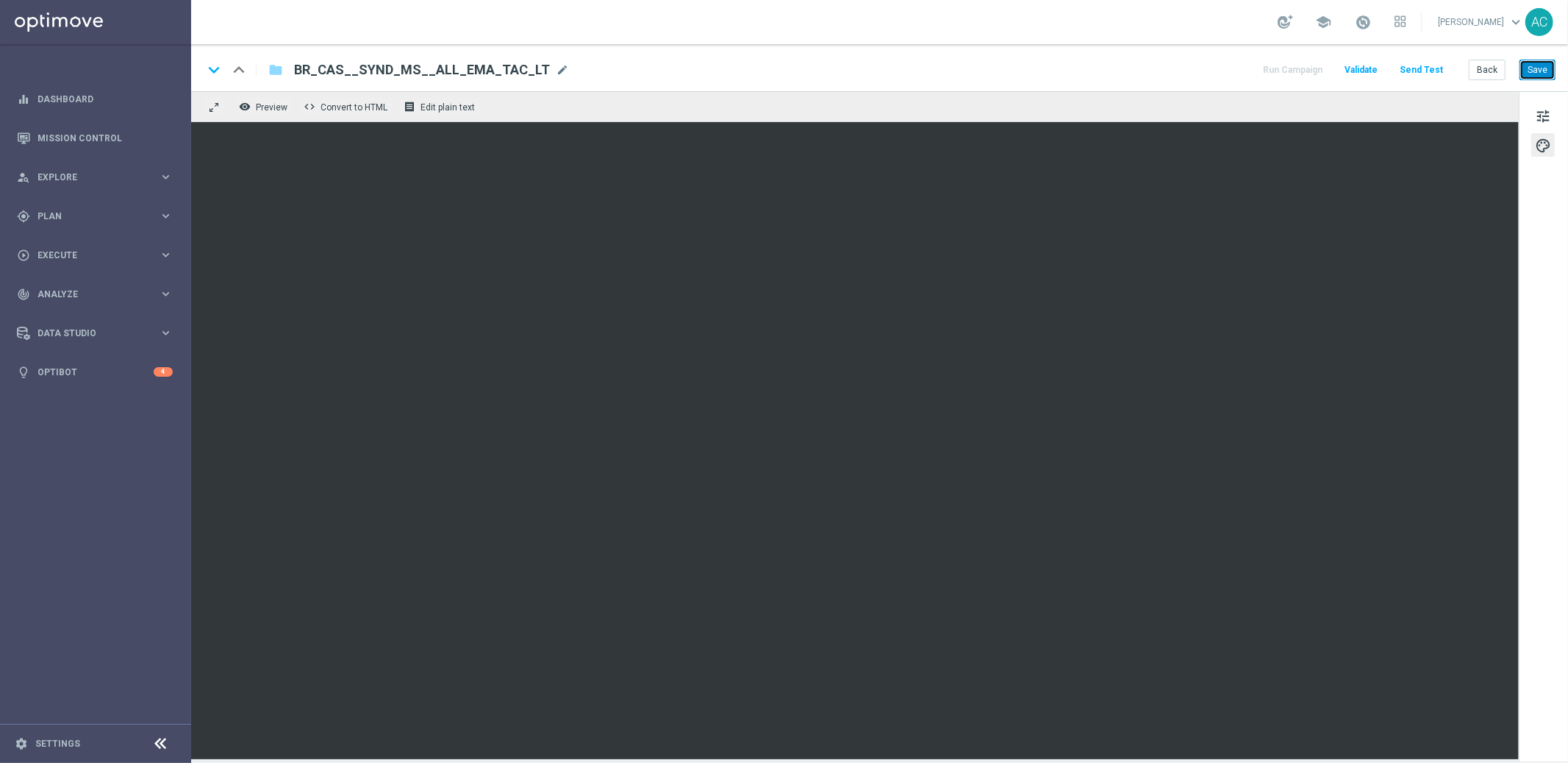
click at [1547, 73] on button "Save" at bounding box center [1538, 70] width 36 height 21
click at [1540, 113] on span "tune" at bounding box center [1543, 115] width 16 height 19
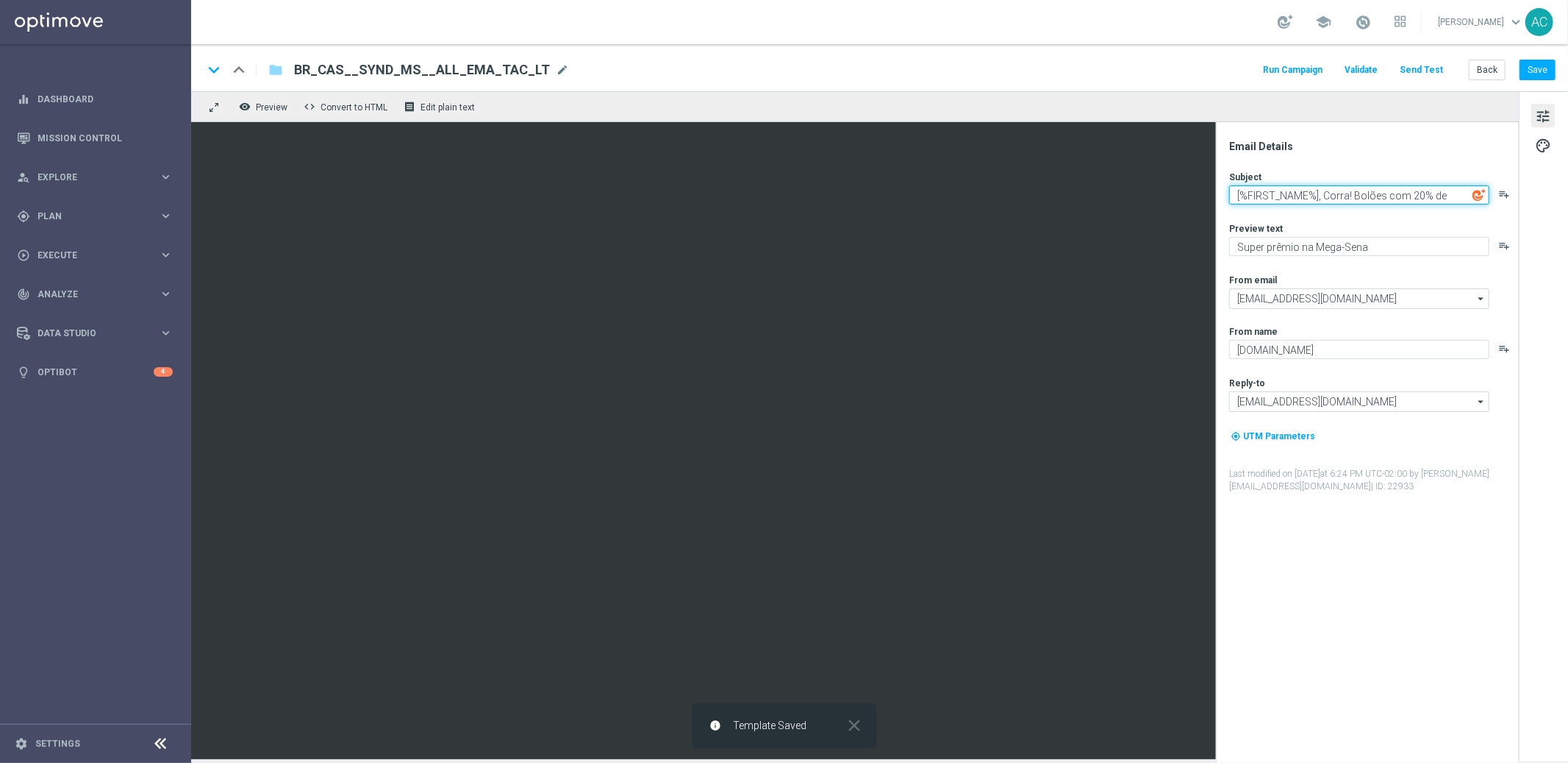
drag, startPoint x: 1365, startPoint y: 197, endPoint x: 1498, endPoint y: 211, distance: 133.7
click at [1531, 201] on div "Email Details Subject [%FIRST_NAME%], [PERSON_NAME]! Bolões com 20% de desconto…" at bounding box center [1543, 425] width 49 height 668
click at [1546, 69] on button "Save" at bounding box center [1538, 70] width 36 height 21
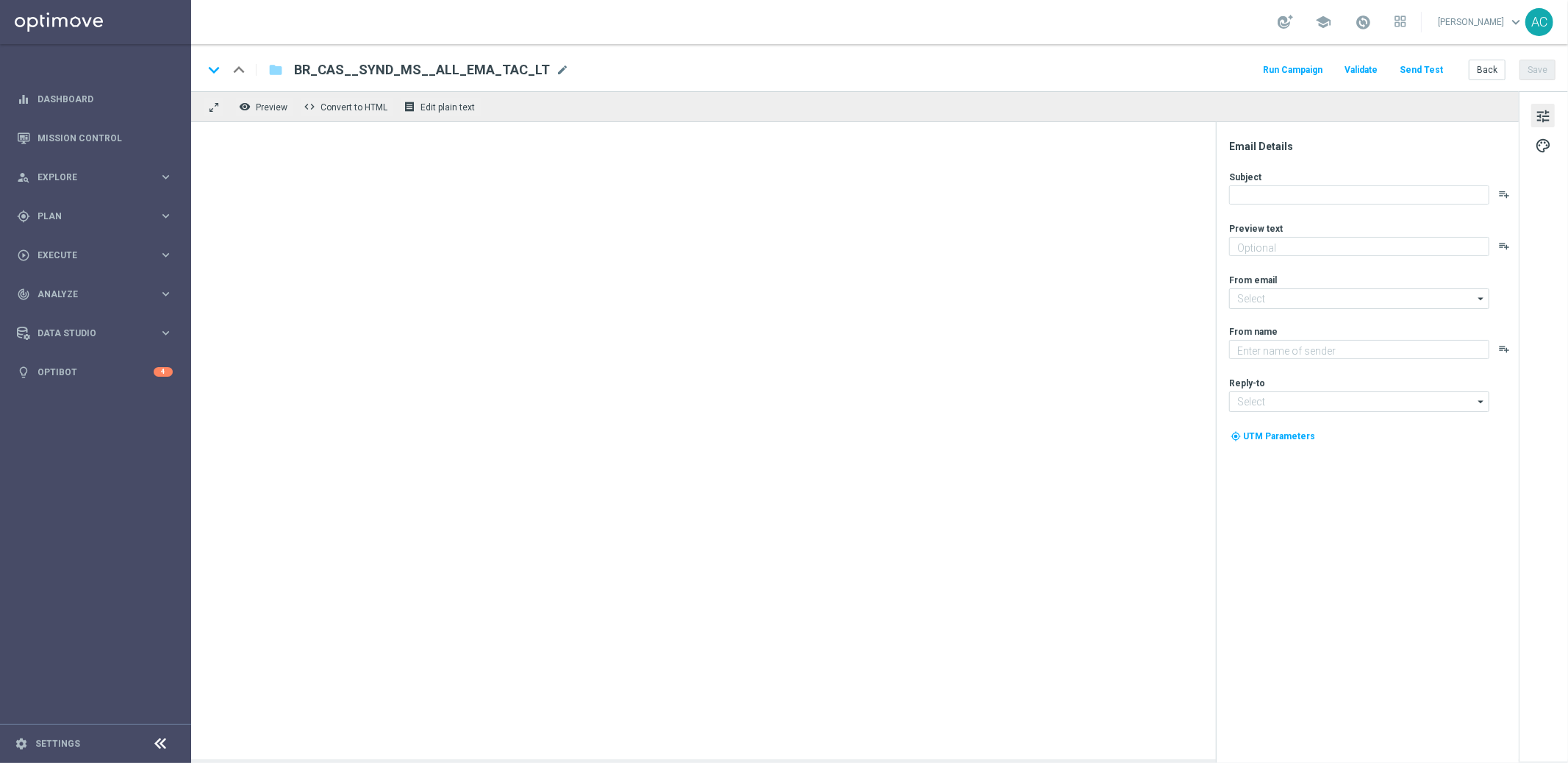
type textarea "Super prêmio na Mega-Sena"
type input "[EMAIL_ADDRESS][DOMAIN_NAME]"
type textarea "[DOMAIN_NAME]"
type input "[EMAIL_ADDRESS][DOMAIN_NAME]"
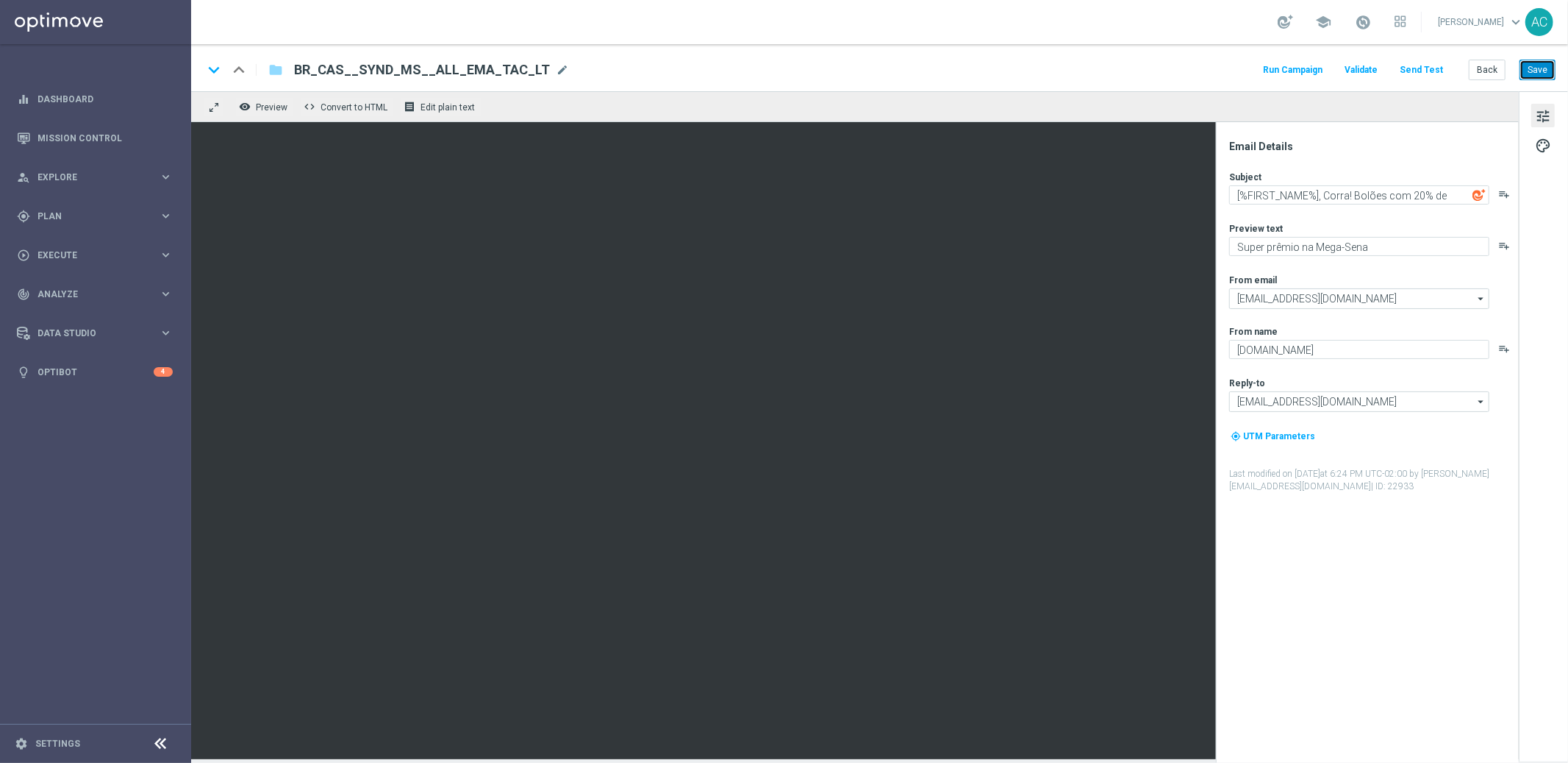
click at [1547, 64] on button "Save" at bounding box center [1538, 70] width 36 height 21
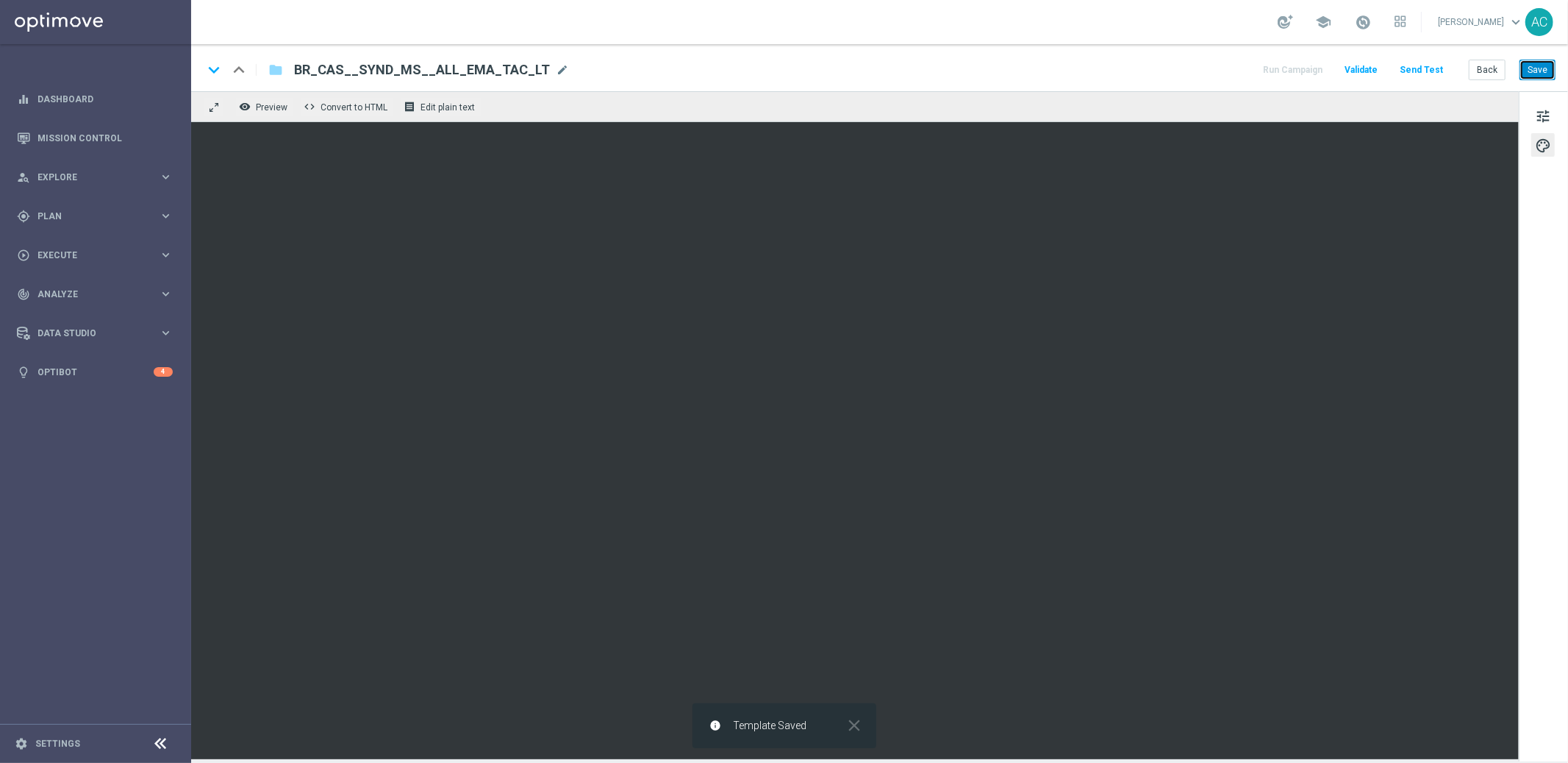
click at [1543, 75] on button "Save" at bounding box center [1538, 70] width 36 height 21
click at [87, 256] on span "Execute" at bounding box center [98, 256] width 121 height 9
click at [84, 277] on div "Campaign Builder" at bounding box center [114, 285] width 152 height 22
click at [84, 282] on link "Campaign Builder" at bounding box center [96, 285] width 114 height 12
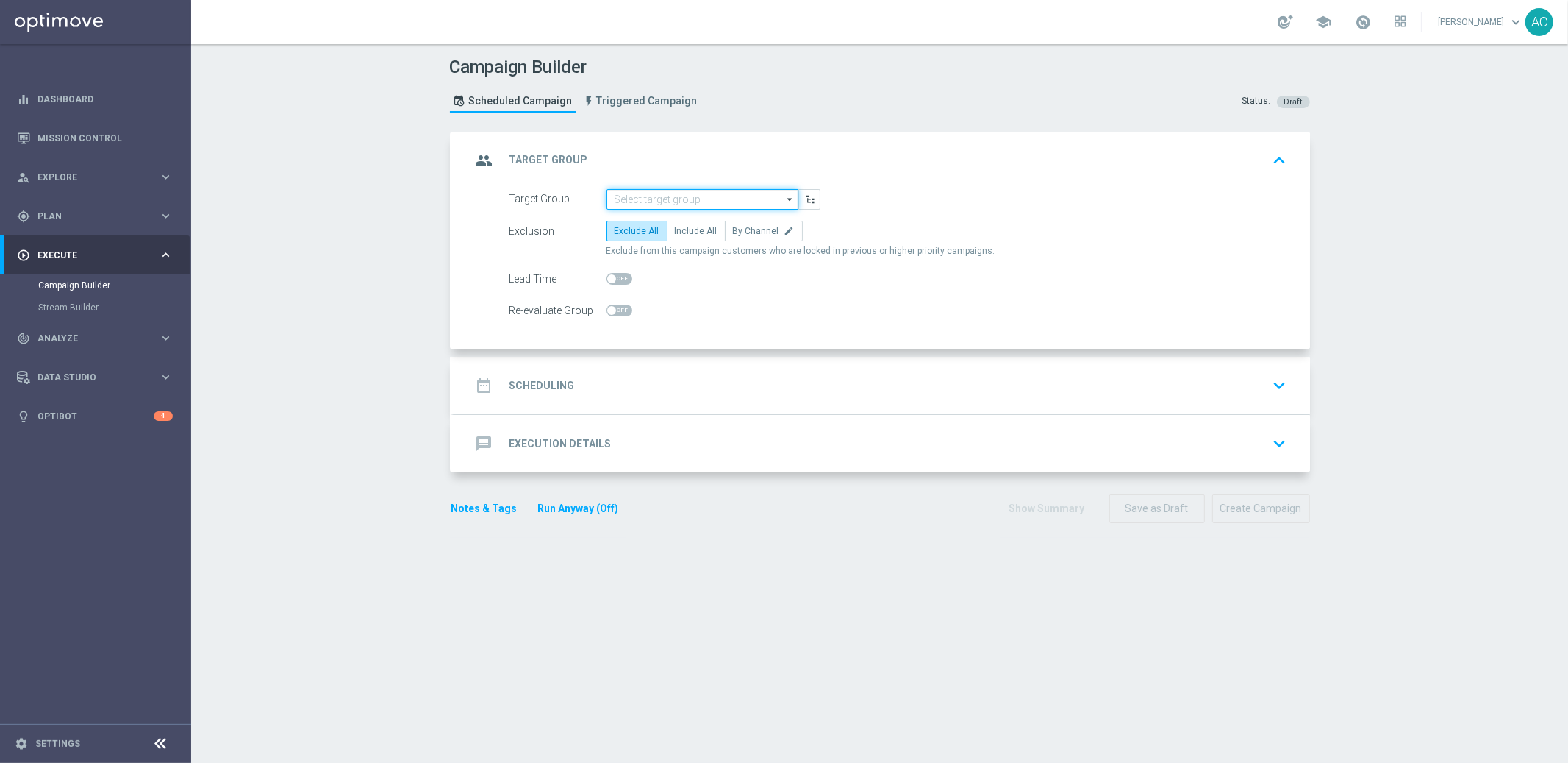
click at [635, 205] on input at bounding box center [702, 199] width 192 height 21
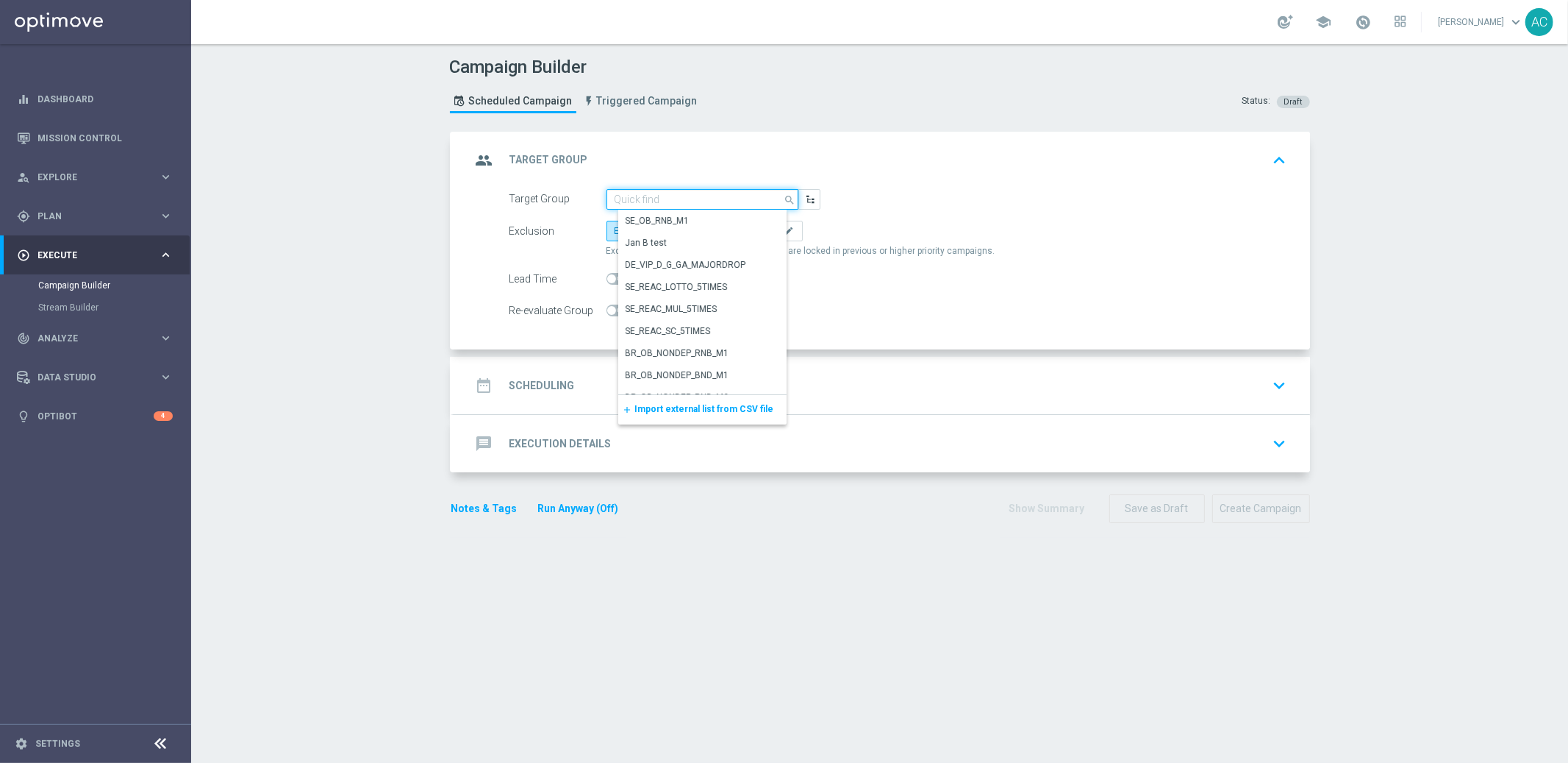
paste input "BR_LOT__ACTIVE_LOTTO__ALL_EMA_TAC_LT_TG"
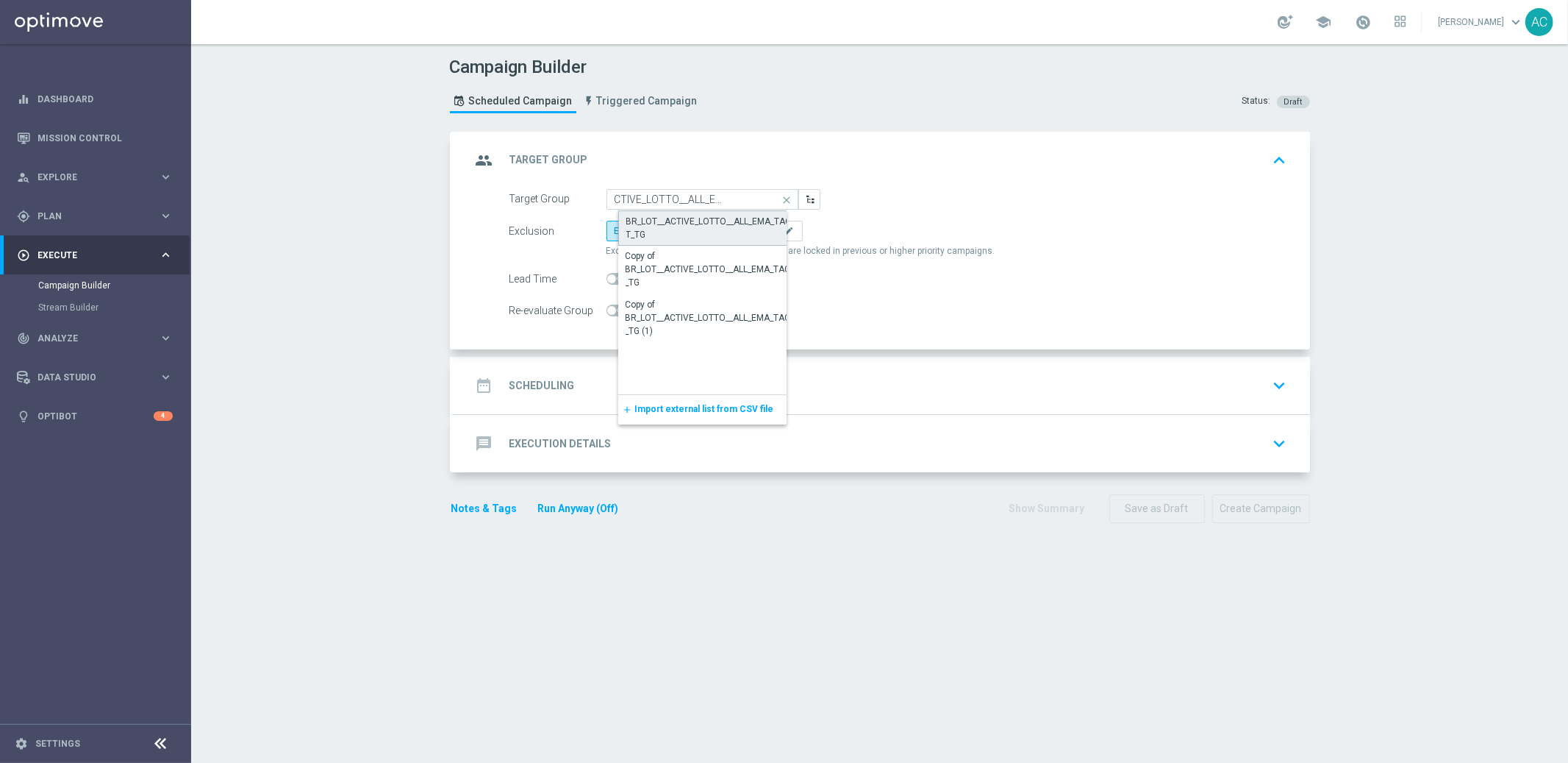
click at [673, 232] on div "BR_LOT__ACTIVE_LOTTO__ALL_EMA_TAC_LT_TG" at bounding box center [715, 228] width 177 height 27
type input "BR_LOT__ACTIVE_LOTTO__ALL_EMA_TAC_LT_TG"
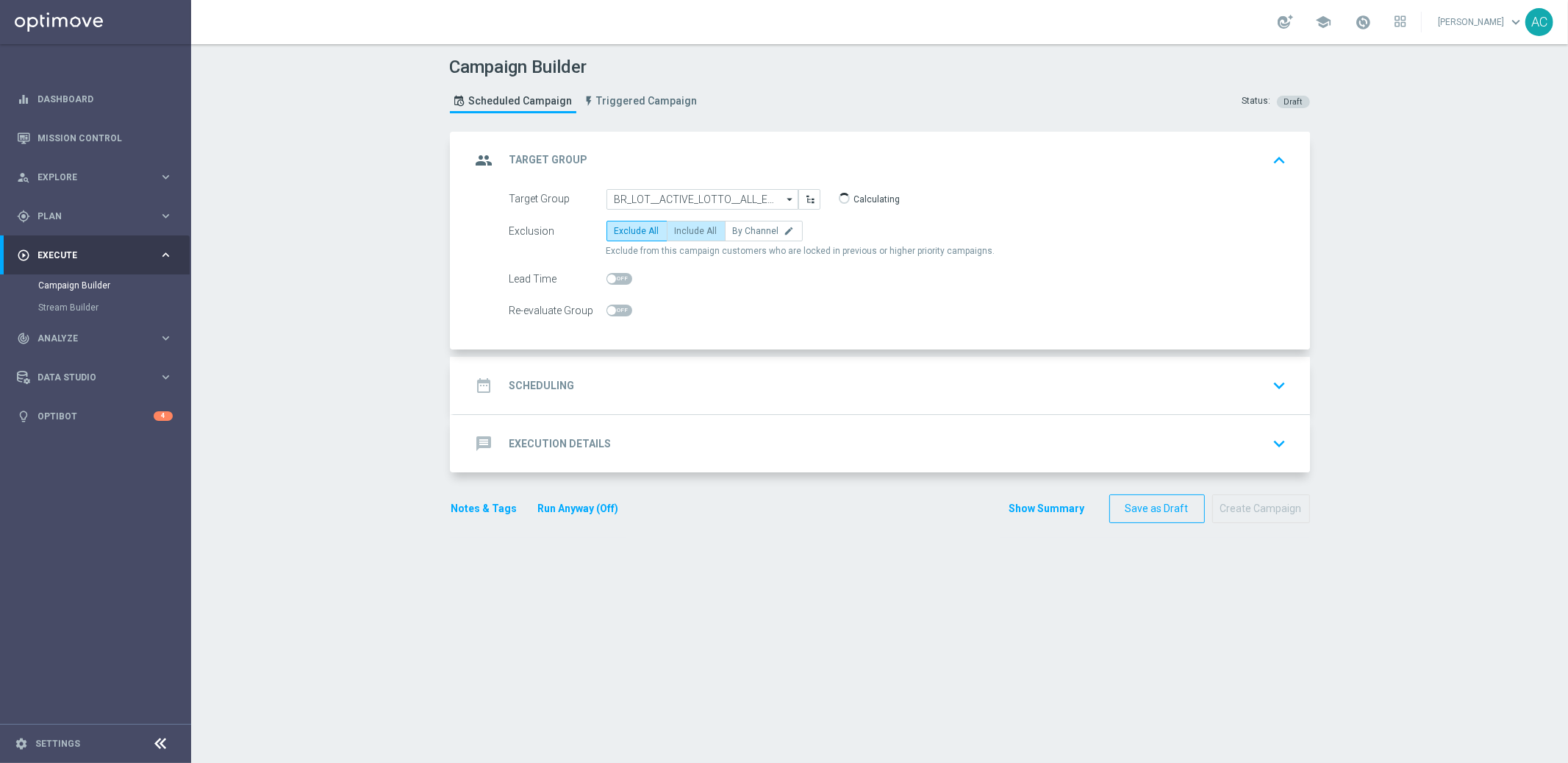
click at [697, 233] on span "Include All" at bounding box center [696, 231] width 43 height 11
click at [685, 233] on input "Include All" at bounding box center [680, 233] width 10 height 10
radio input "true"
click at [577, 391] on div "date_range Scheduling keyboard_arrow_down" at bounding box center [882, 385] width 822 height 28
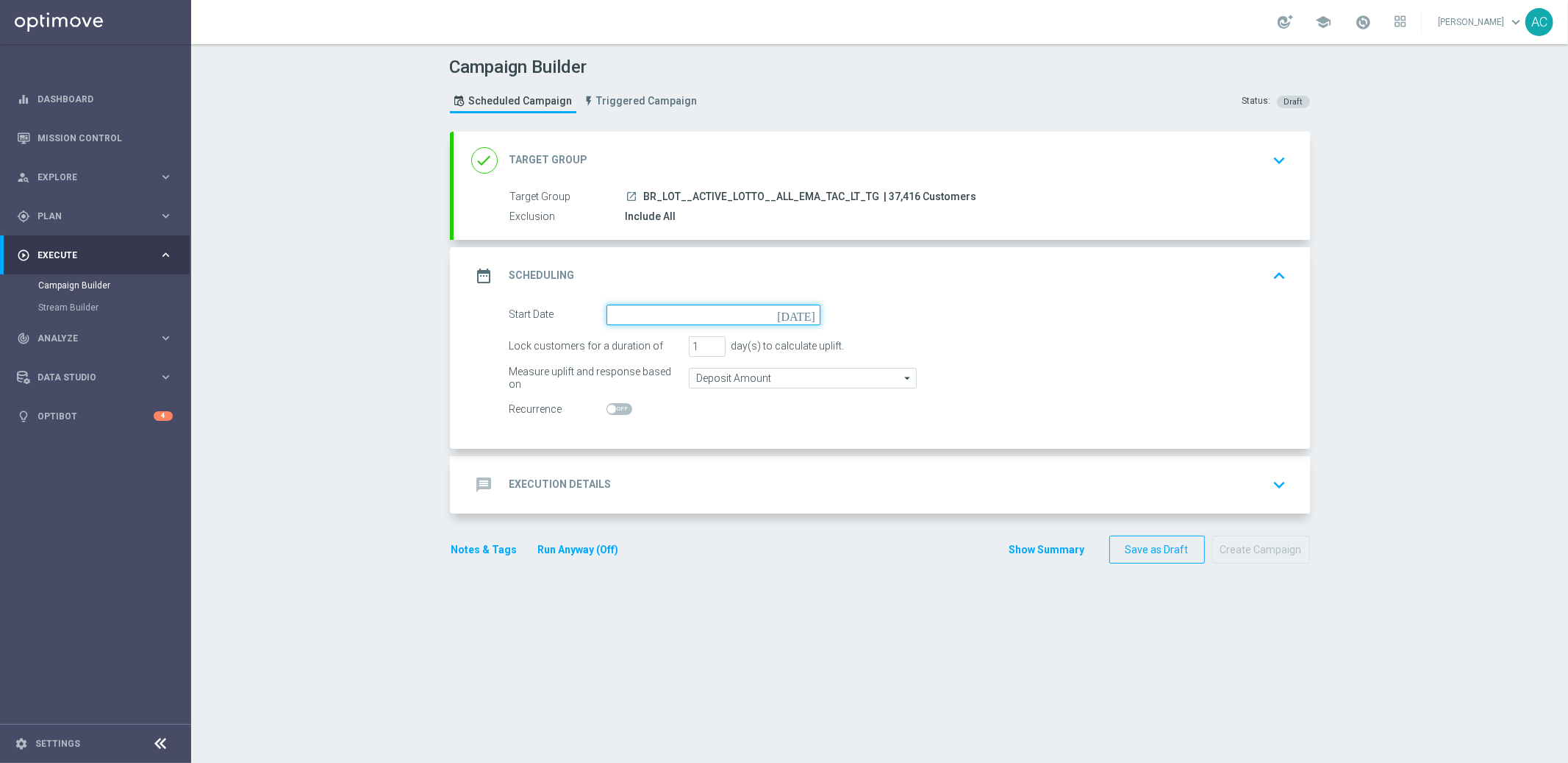
click at [606, 305] on input at bounding box center [713, 314] width 214 height 21
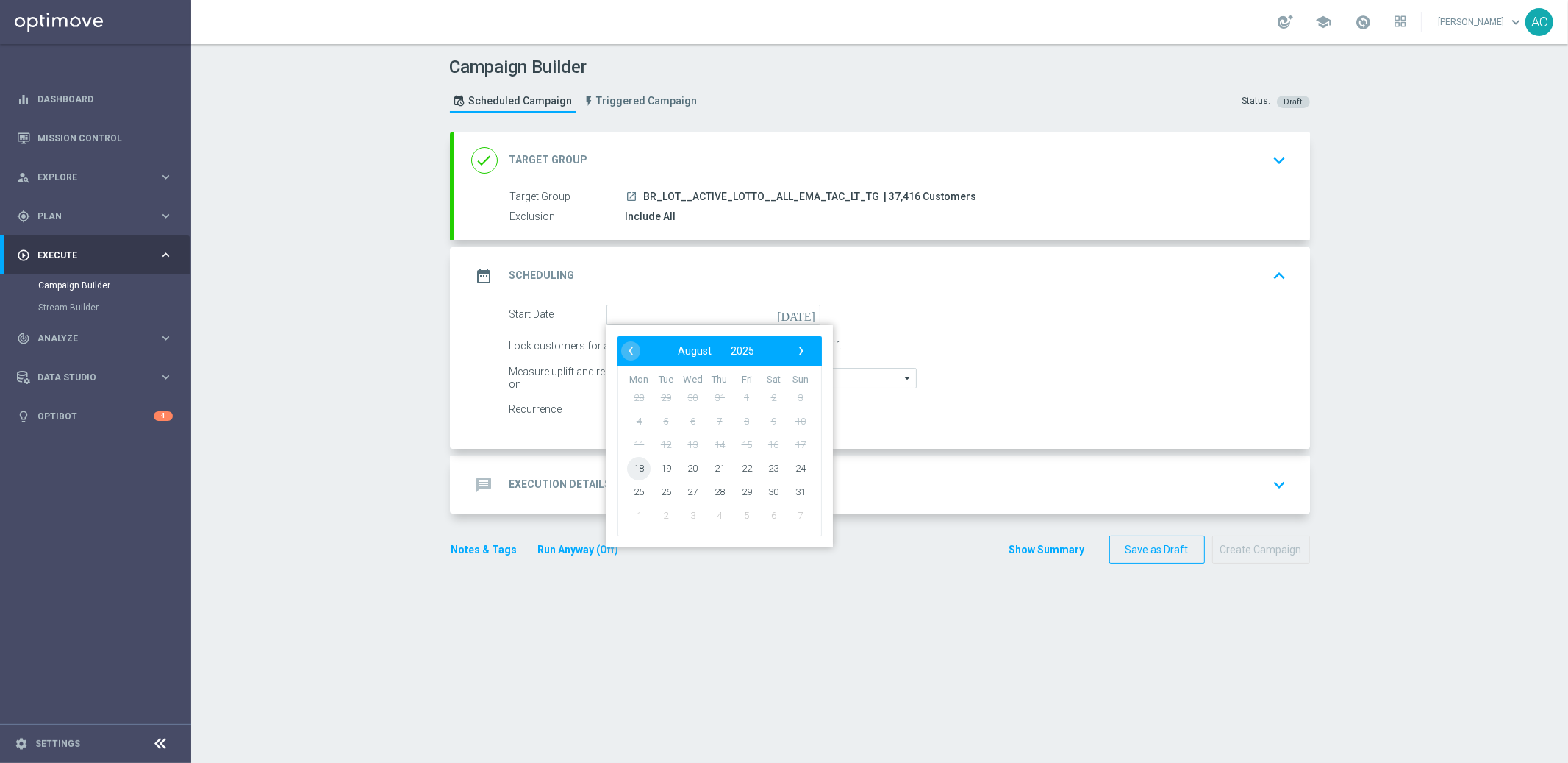
click at [632, 471] on span "18" at bounding box center [638, 468] width 23 height 23
type input "[DATE]"
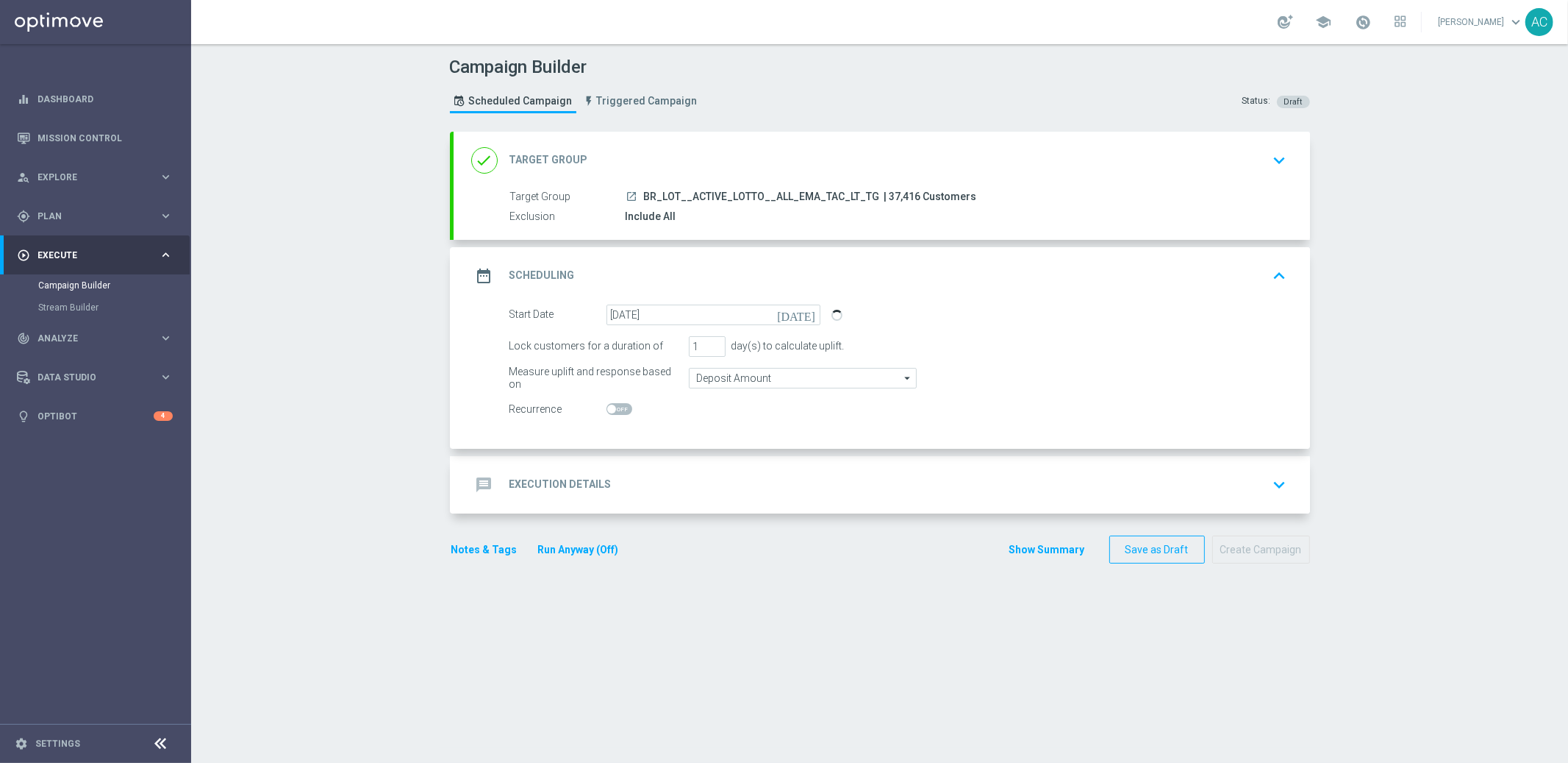
click at [607, 408] on span at bounding box center [612, 409] width 9 height 9
click at [606, 408] on input "checkbox" at bounding box center [619, 408] width 26 height 12
checkbox input "true"
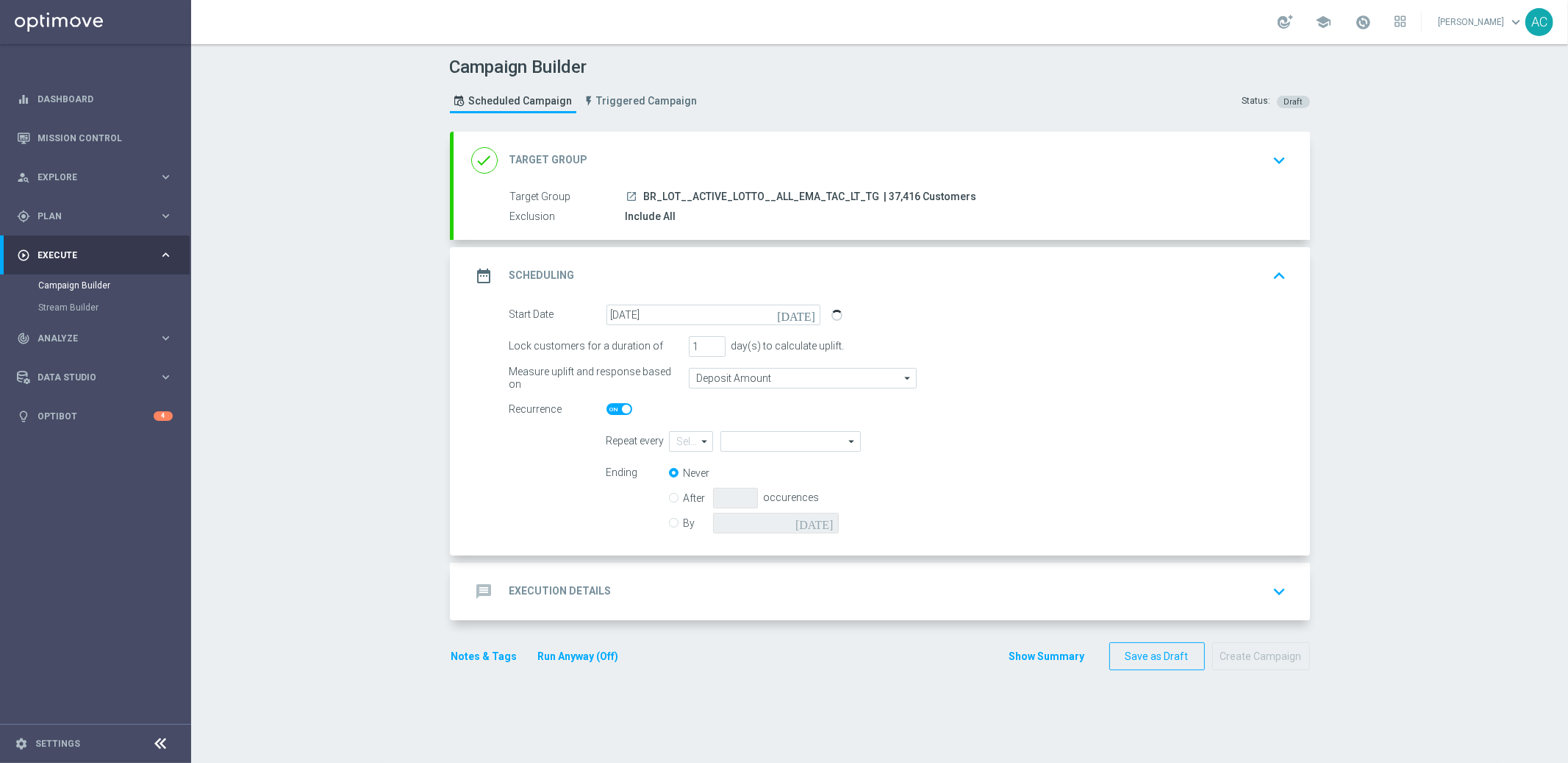
type input "1"
type input "Day"
click at [775, 451] on form "Repeat every 1 1 arrow_drop_down Show Selected 0 of NaN 1" at bounding box center [947, 484] width 681 height 106
click at [777, 436] on input "Day" at bounding box center [790, 441] width 139 height 21
click at [781, 474] on div "Week" at bounding box center [797, 484] width 129 height 21
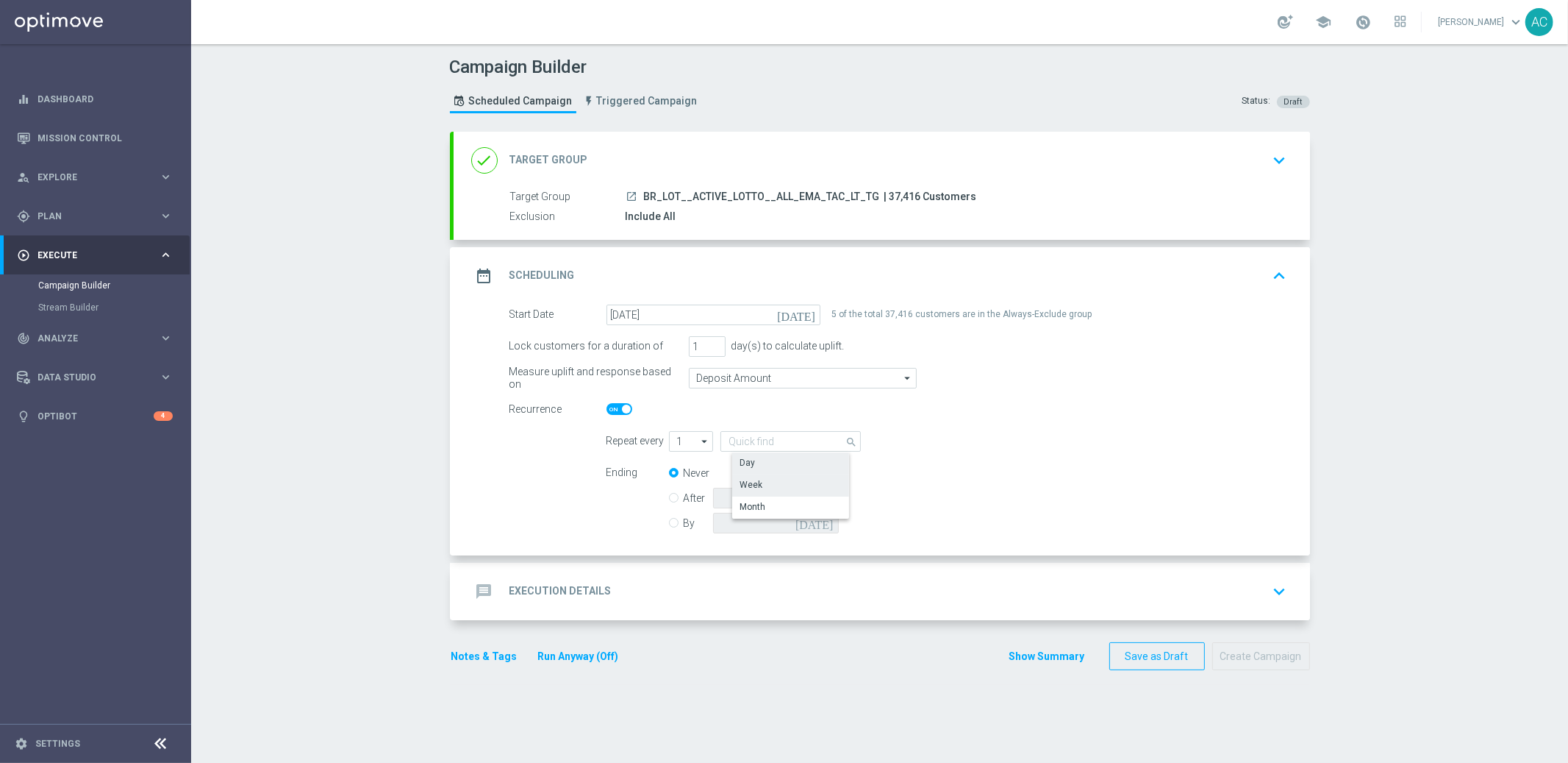
type input "Week"
click at [950, 448] on input "checkbox" at bounding box center [961, 441] width 22 height 20
checkbox input "true"
click at [669, 521] on input "By" at bounding box center [673, 520] width 10 height 10
radio input "true"
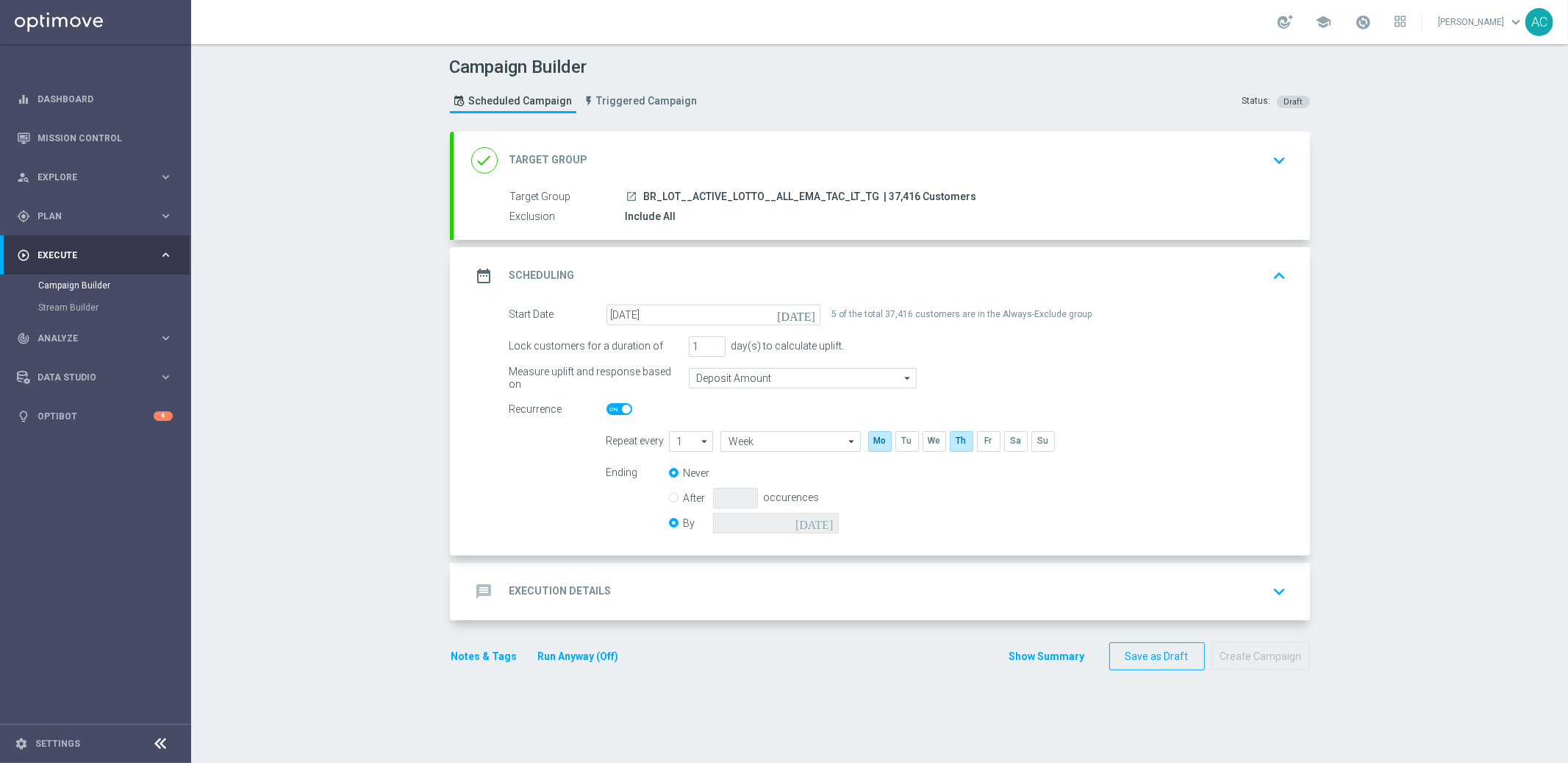
radio input "false"
click at [820, 519] on icon "[DATE]" at bounding box center [817, 521] width 44 height 16
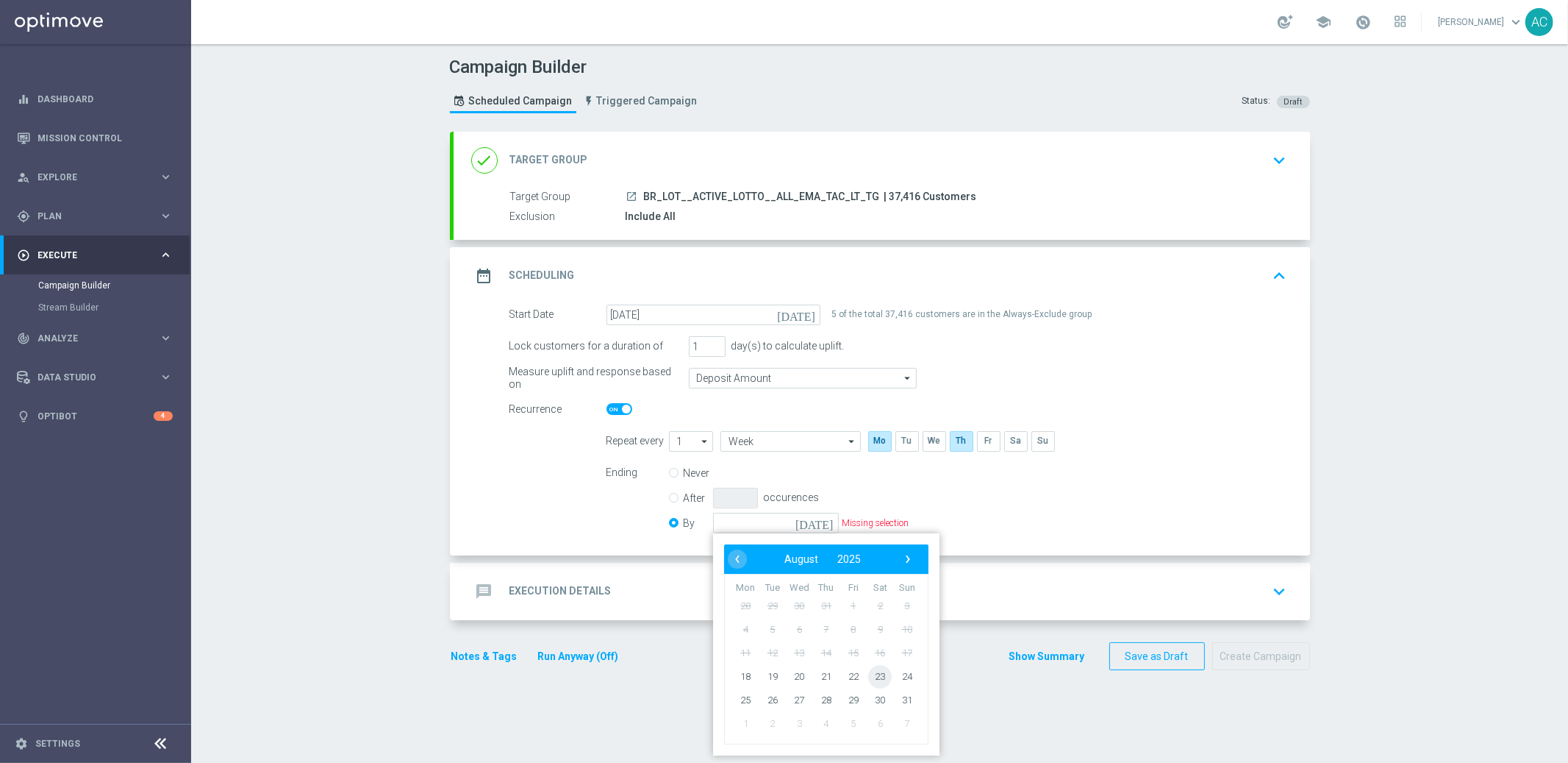
click at [874, 671] on span "23" at bounding box center [880, 676] width 23 height 23
type input "[DATE]"
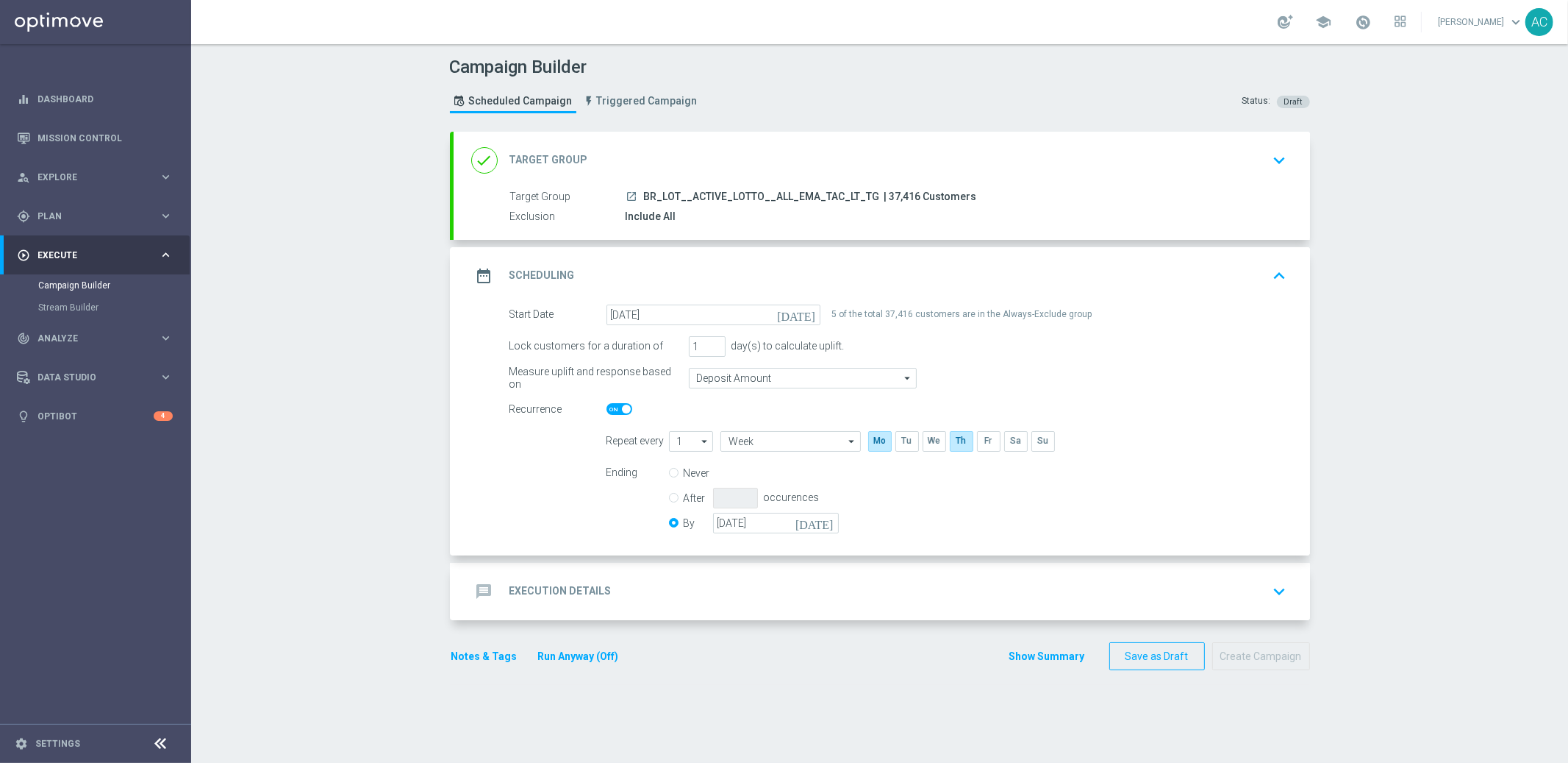
click at [544, 596] on h2 "Execution Details" at bounding box center [561, 591] width 102 height 14
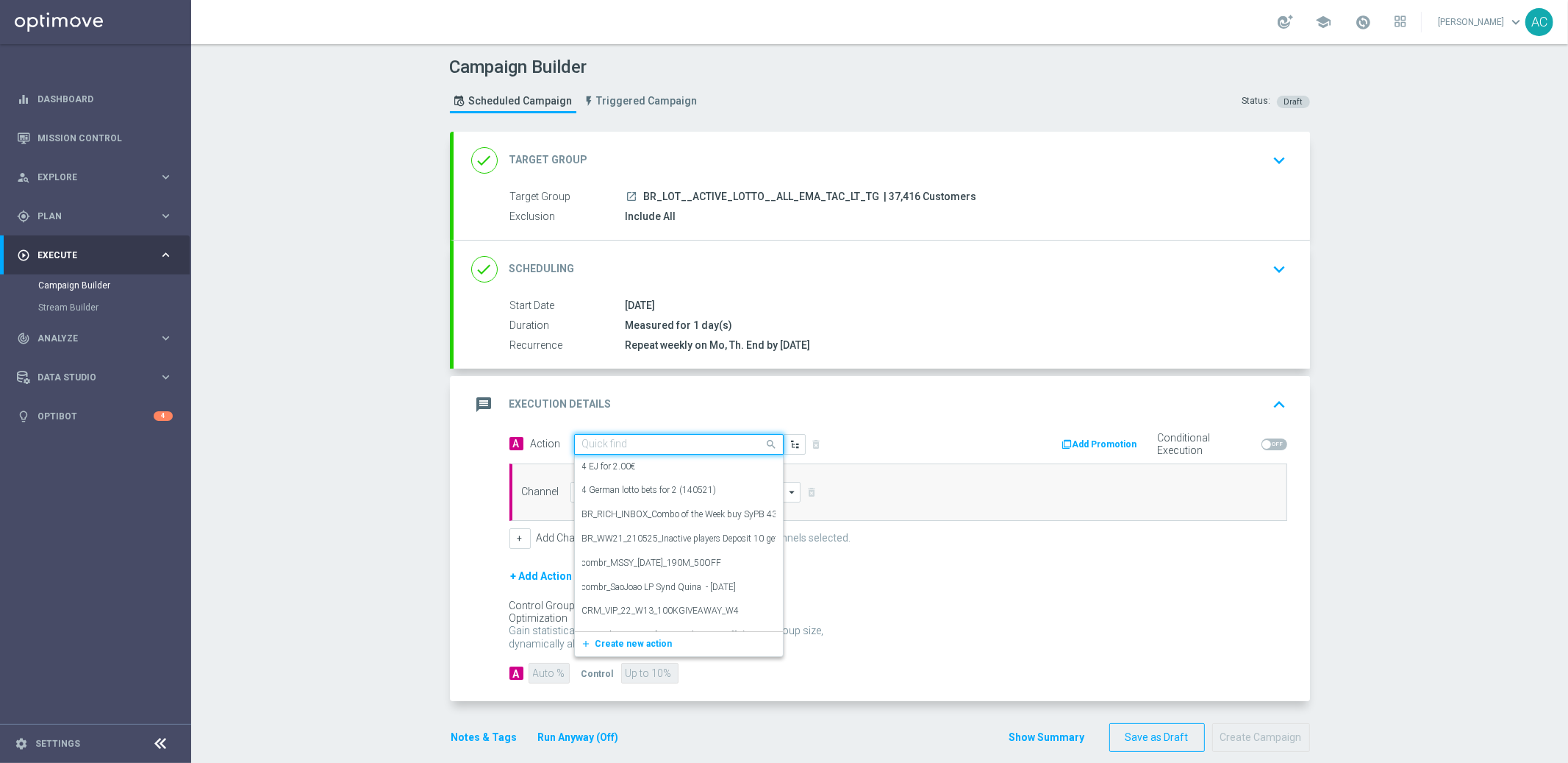
click at [627, 446] on input "text" at bounding box center [664, 445] width 164 height 13
paste input "BR_CAS__SYND_MS__ALL_EMA_TAC_LT"
type input "BR_CAS__SYND_MS__ALL_EMA_TAC_LT"
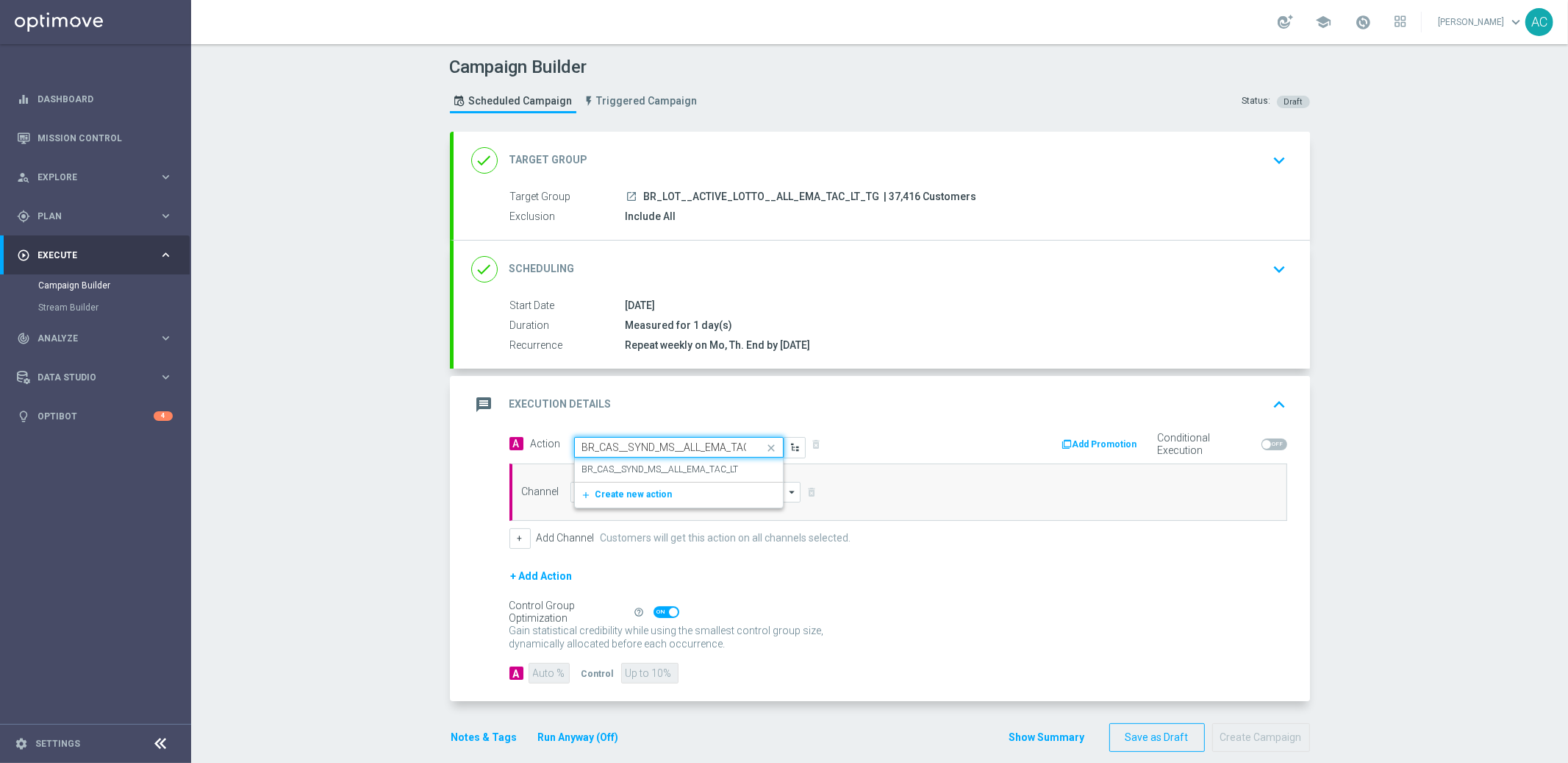
scroll to position [0, 17]
click at [644, 476] on div "BR_CAS__SYND_MS__ALL_EMA_TAC_LT edit" at bounding box center [679, 469] width 194 height 24
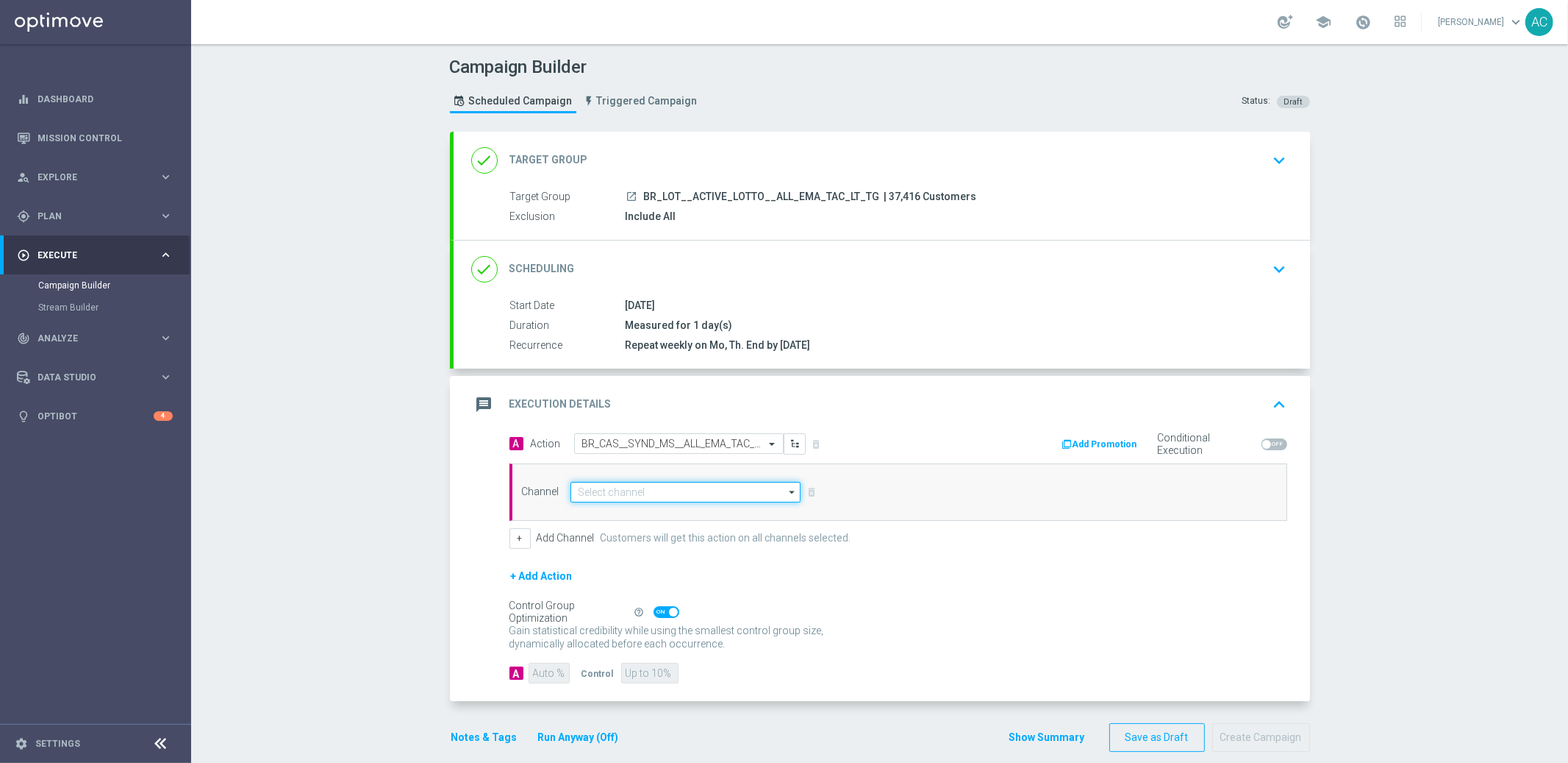
click at [631, 490] on input at bounding box center [686, 491] width 231 height 21
paste input "BR_CAS__SYND_MS__ALL_EMA_TAC_LT"
type input "BR_CAS__SYND_MS__ALL_EMA_TAC_LT"
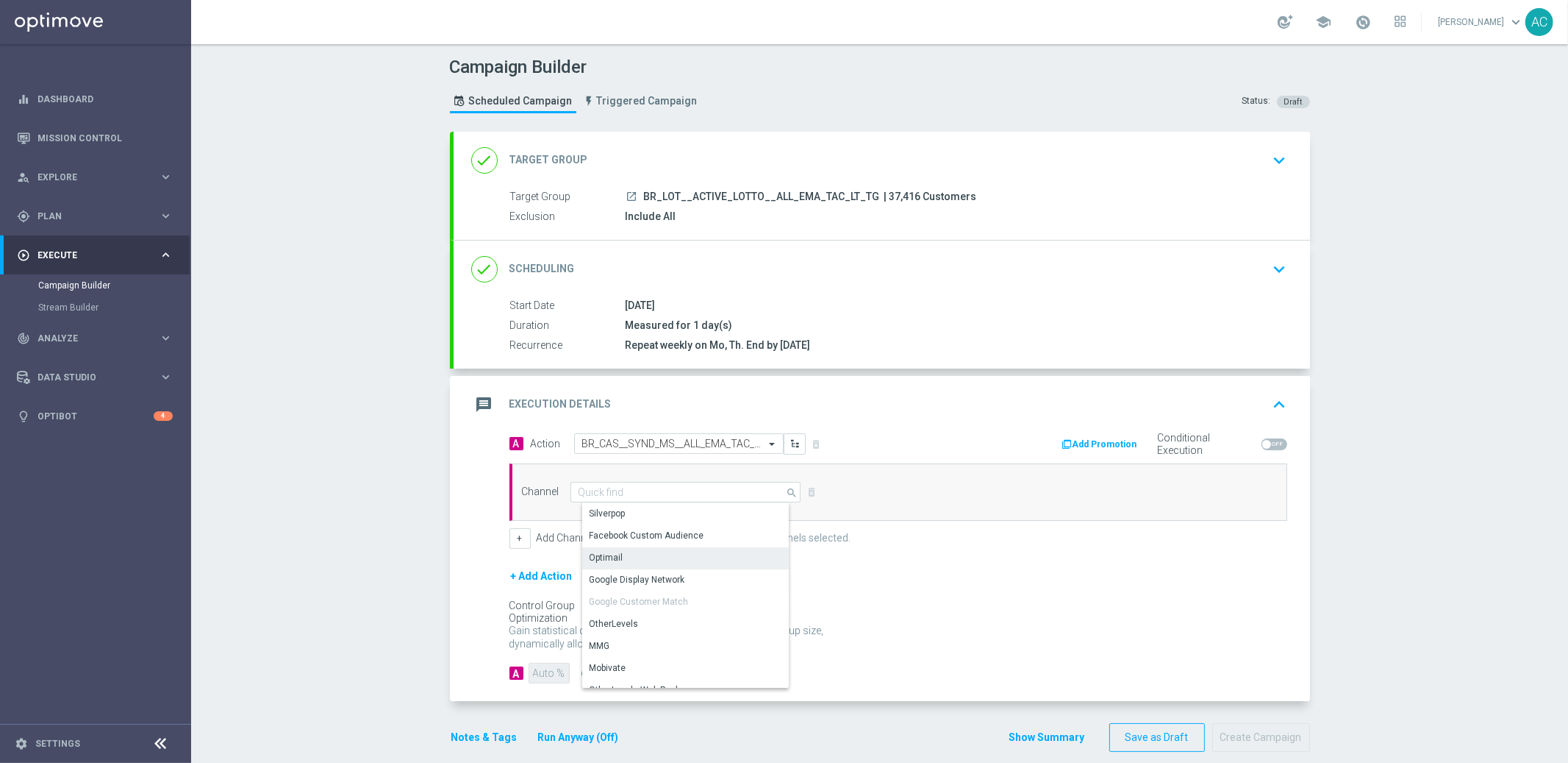
click at [639, 551] on div "Optimail" at bounding box center [691, 558] width 219 height 21
type input "Optimail"
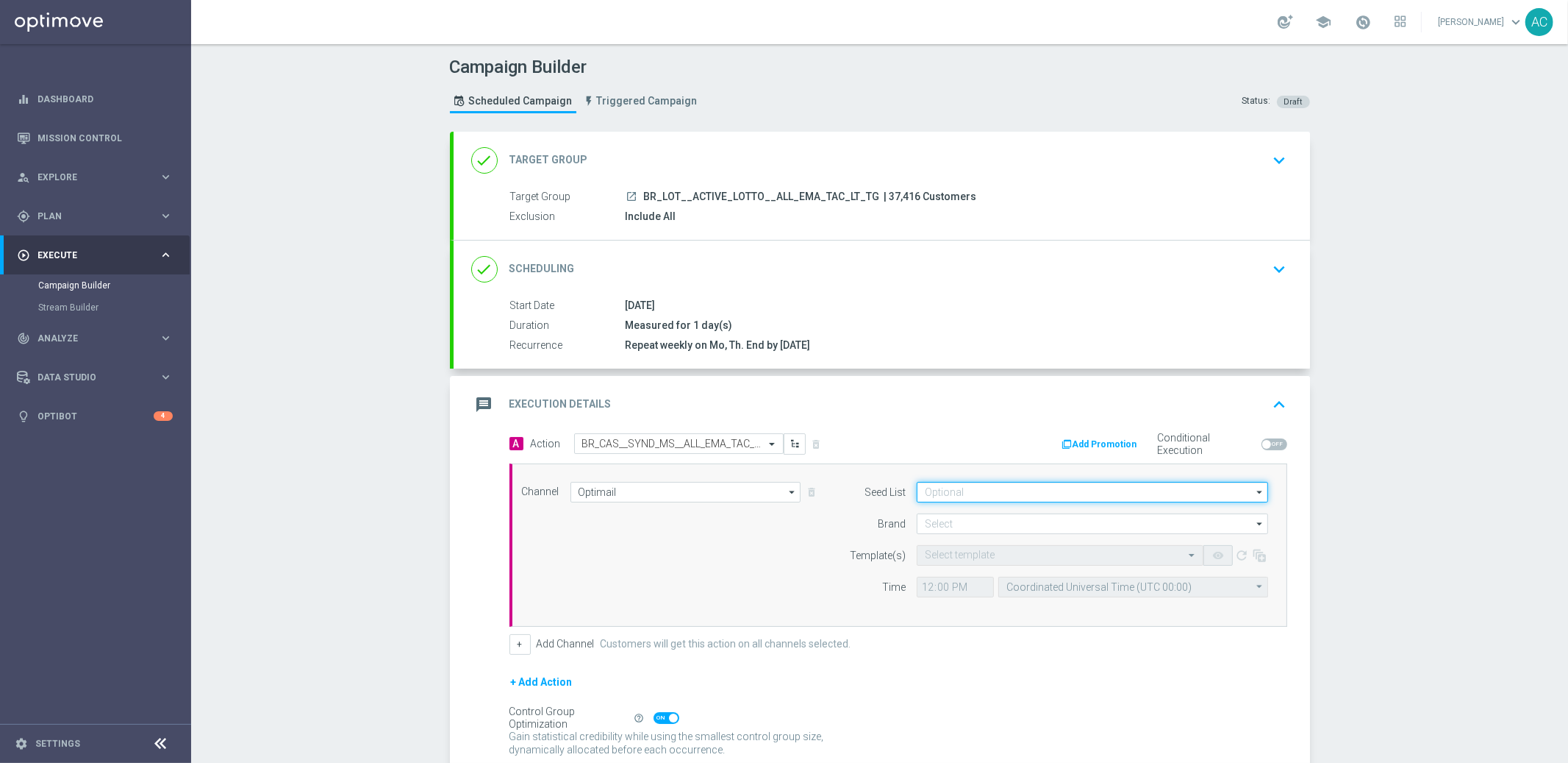
click at [990, 489] on input at bounding box center [1093, 491] width 352 height 21
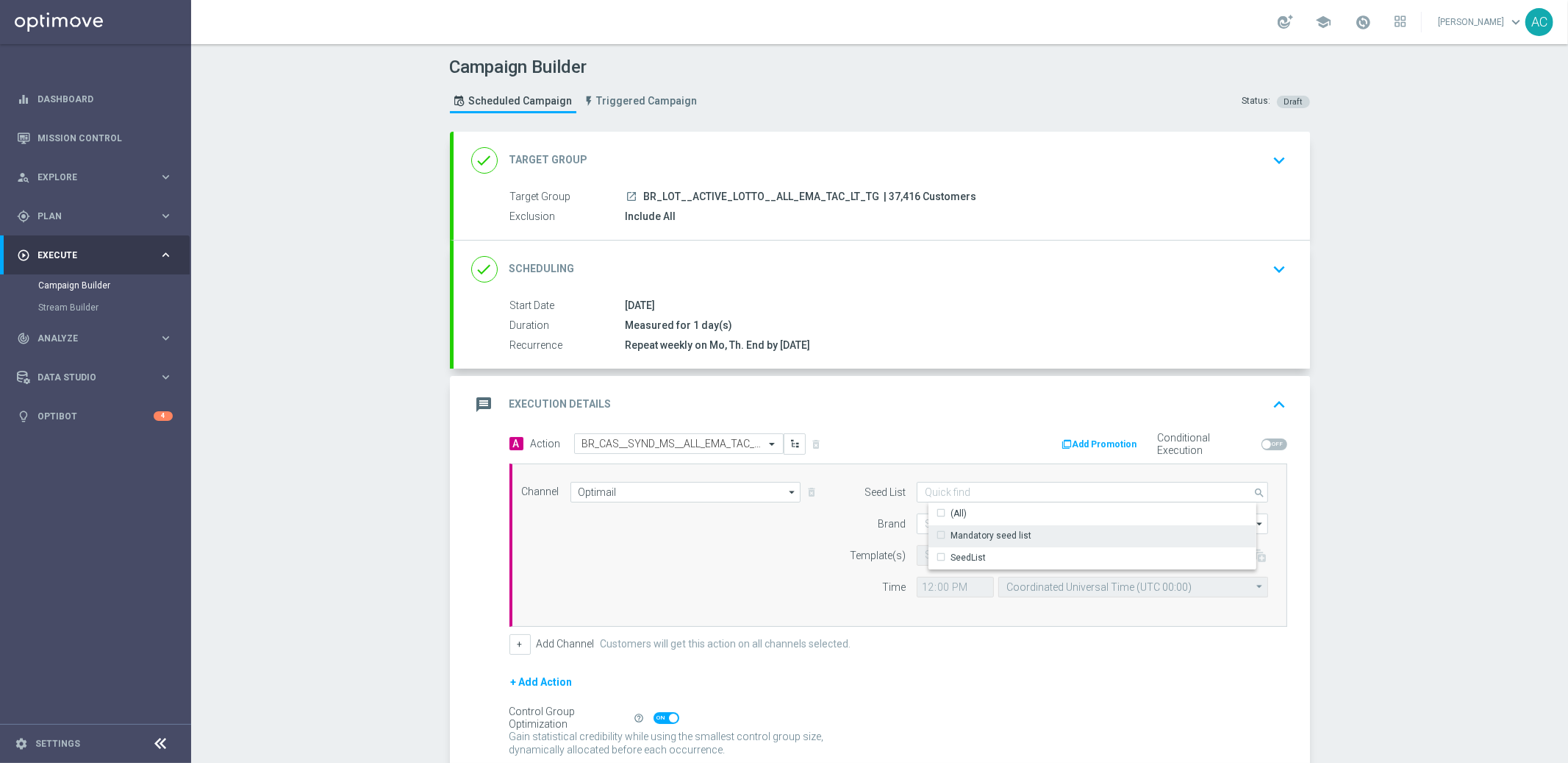
click at [985, 531] on div "Mandatory seed list" at bounding box center [991, 535] width 81 height 13
click at [702, 594] on div "Channel Optimail Optimail arrow_drop_down Show Selected 1 of 26 Silverpop" at bounding box center [895, 545] width 769 height 127
type input "Mandatory seed list"
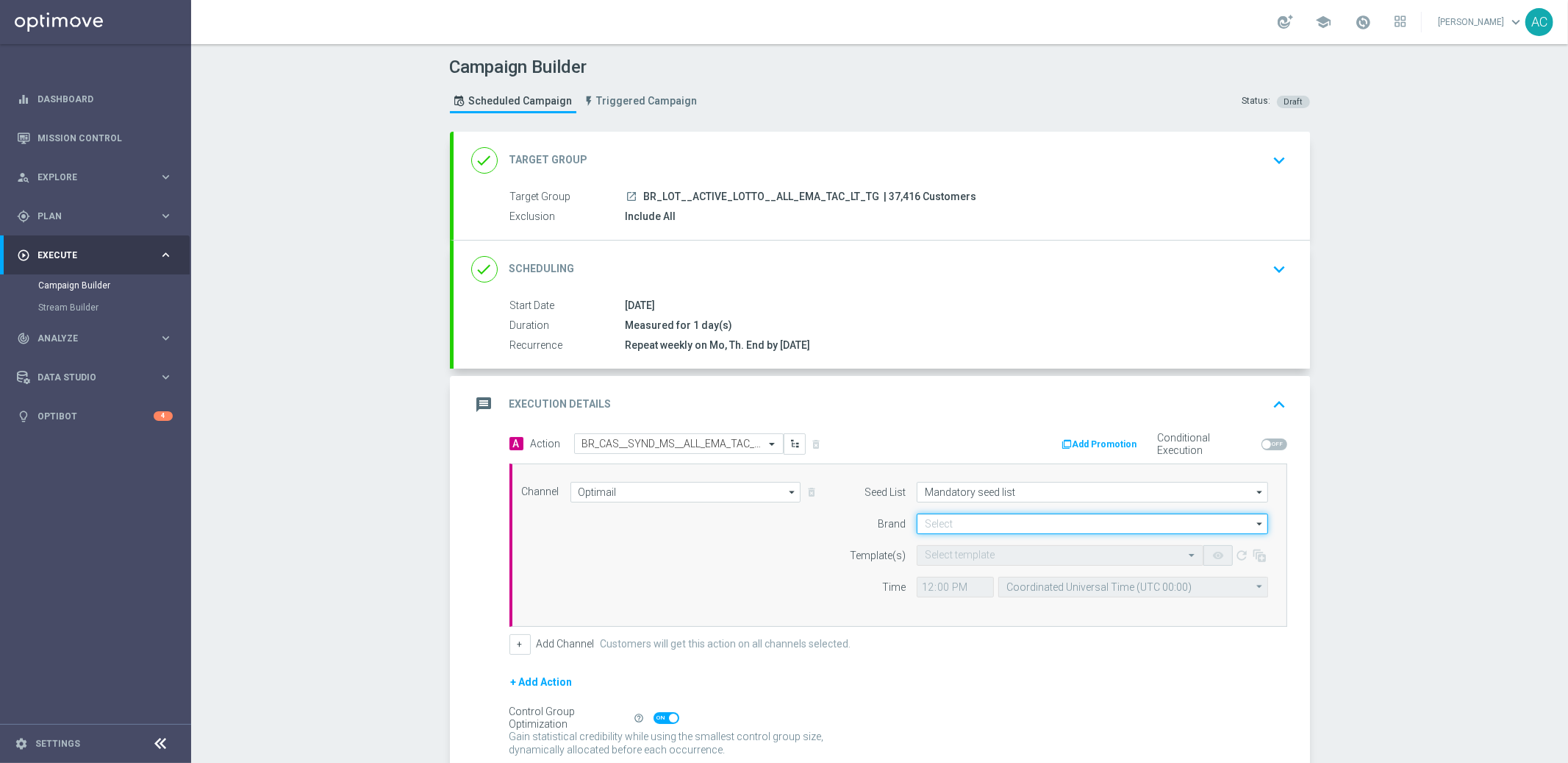
click at [972, 519] on input at bounding box center [1093, 524] width 352 height 21
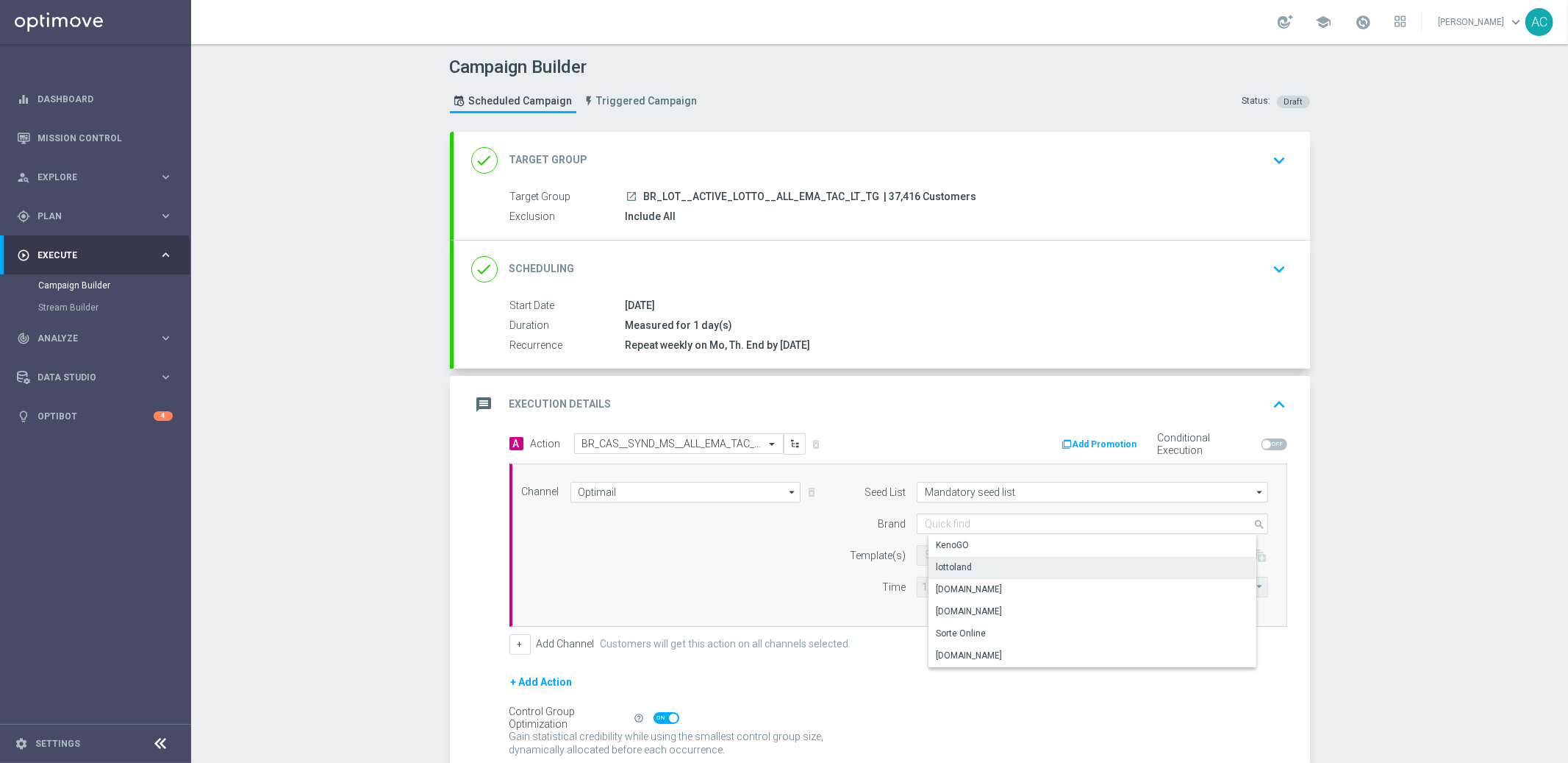
click at [977, 568] on div "lottoland" at bounding box center [1105, 566] width 352 height 21
type input "lottoland"
drag, startPoint x: 721, startPoint y: 578, endPoint x: 899, endPoint y: 560, distance: 178.9
click at [726, 578] on div "Channel Optimail Optimail arrow_drop_down Show Selected 1 of 26 Silverpop" at bounding box center [895, 545] width 769 height 127
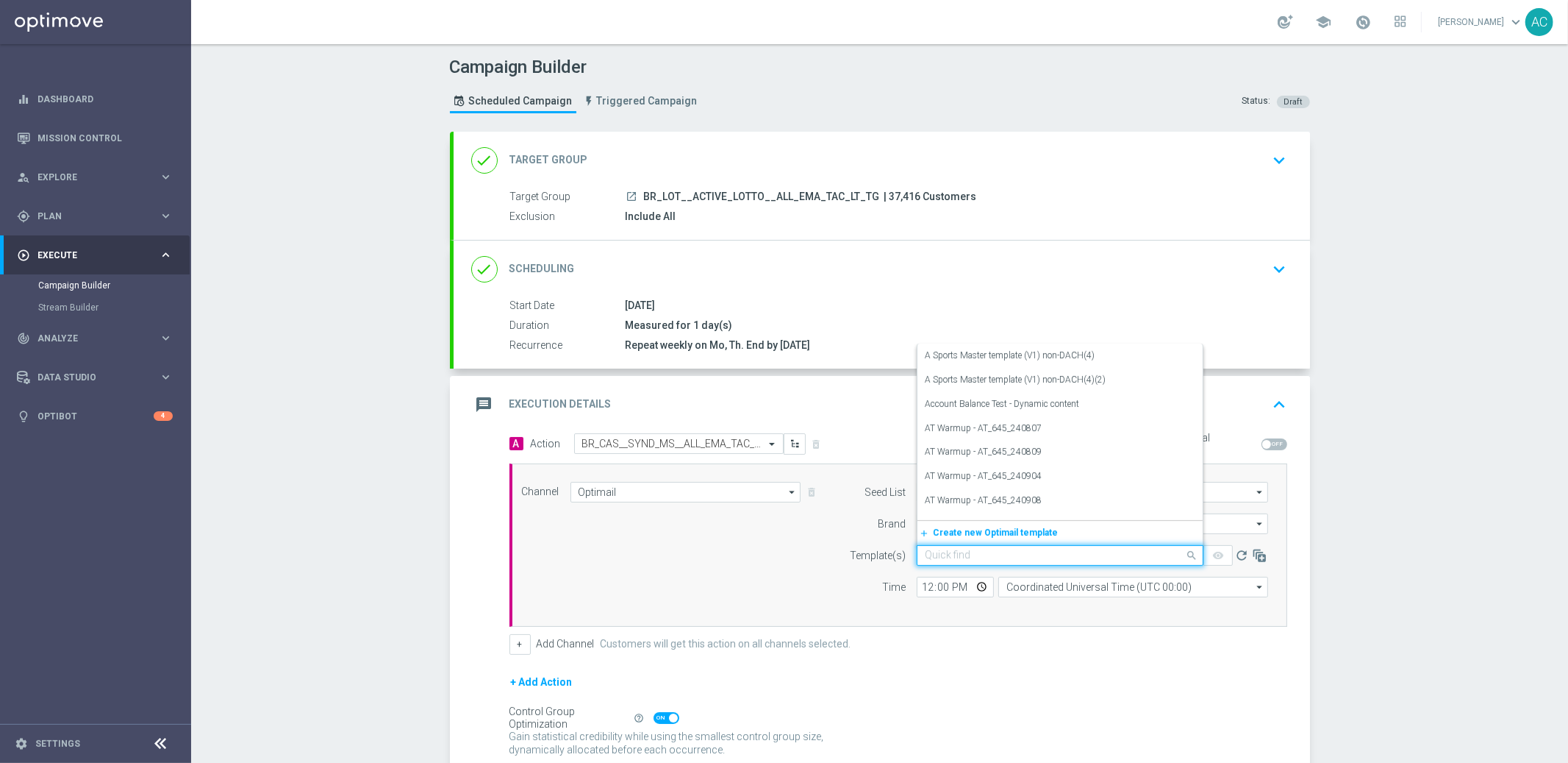
click at [939, 552] on input "text" at bounding box center [1046, 556] width 241 height 13
paste input "BR_CAS__SYND_MS__ALL_EMA_TAC_LT"
type input "BR_CAS__SYND_MS__ALL_EMA_TAC_LT"
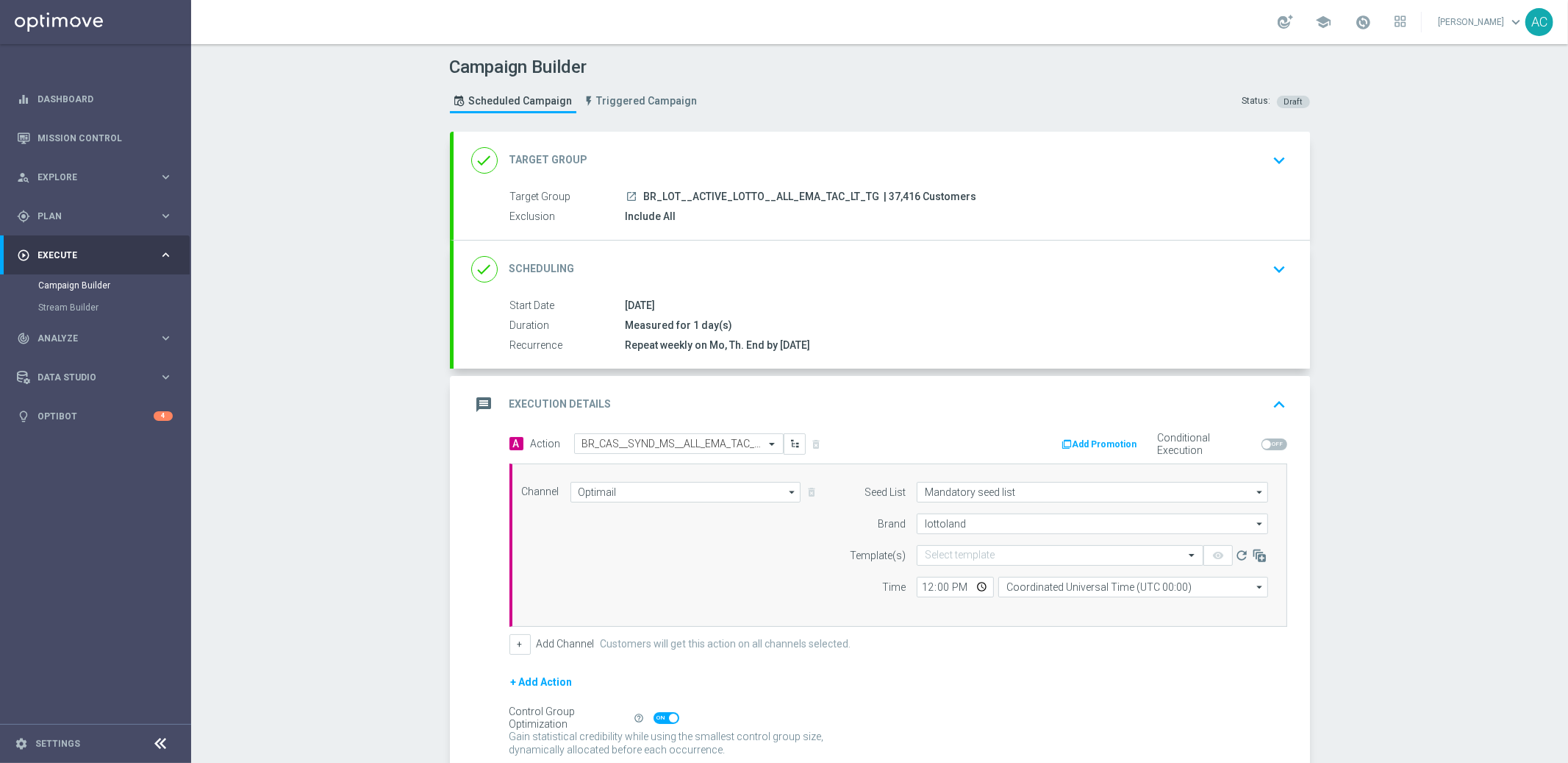
drag, startPoint x: 744, startPoint y: 582, endPoint x: 923, endPoint y: 520, distance: 189.4
click at [744, 582] on div "Channel Optimail Optimail arrow_drop_down Show Selected 1 of 26 Silverpop" at bounding box center [895, 545] width 769 height 127
click at [960, 522] on input "lottoland" at bounding box center [1093, 524] width 352 height 21
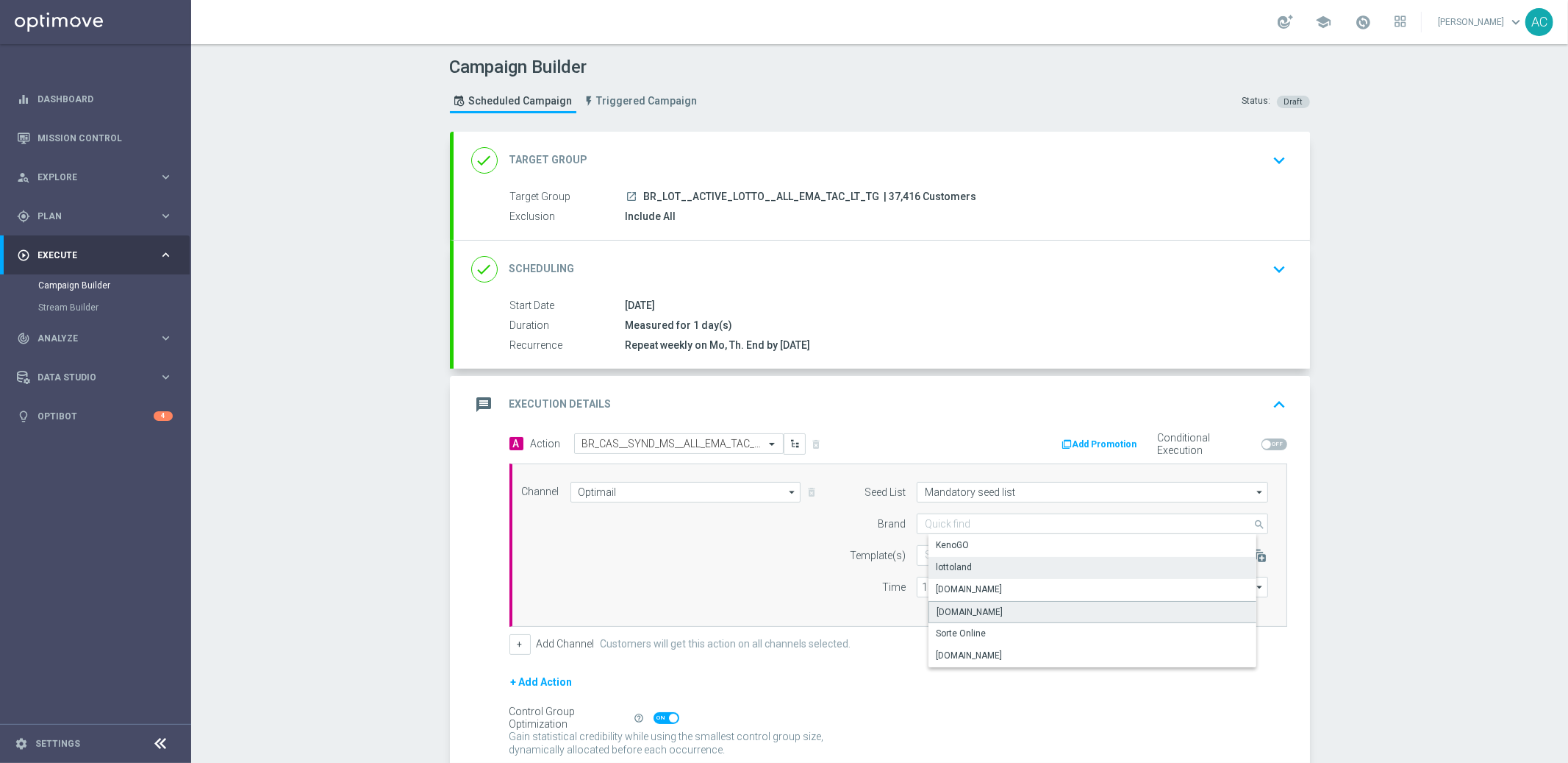
click at [992, 607] on div "[DOMAIN_NAME]" at bounding box center [970, 612] width 66 height 13
type input "[DOMAIN_NAME]"
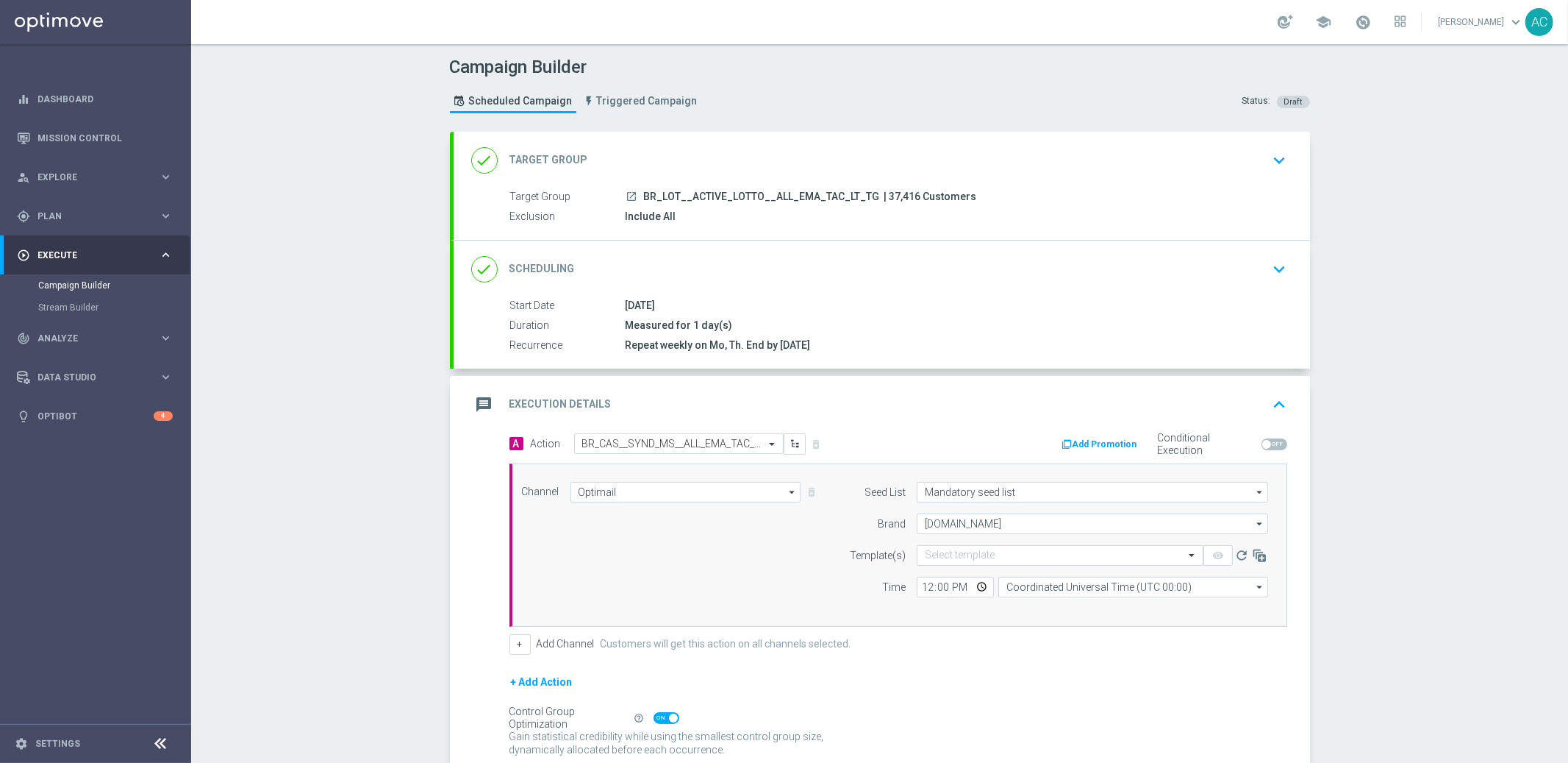
click at [769, 571] on div "Channel Optimail Optimail arrow_drop_down Show Selected 1 of 26 Silverpop" at bounding box center [895, 545] width 769 height 127
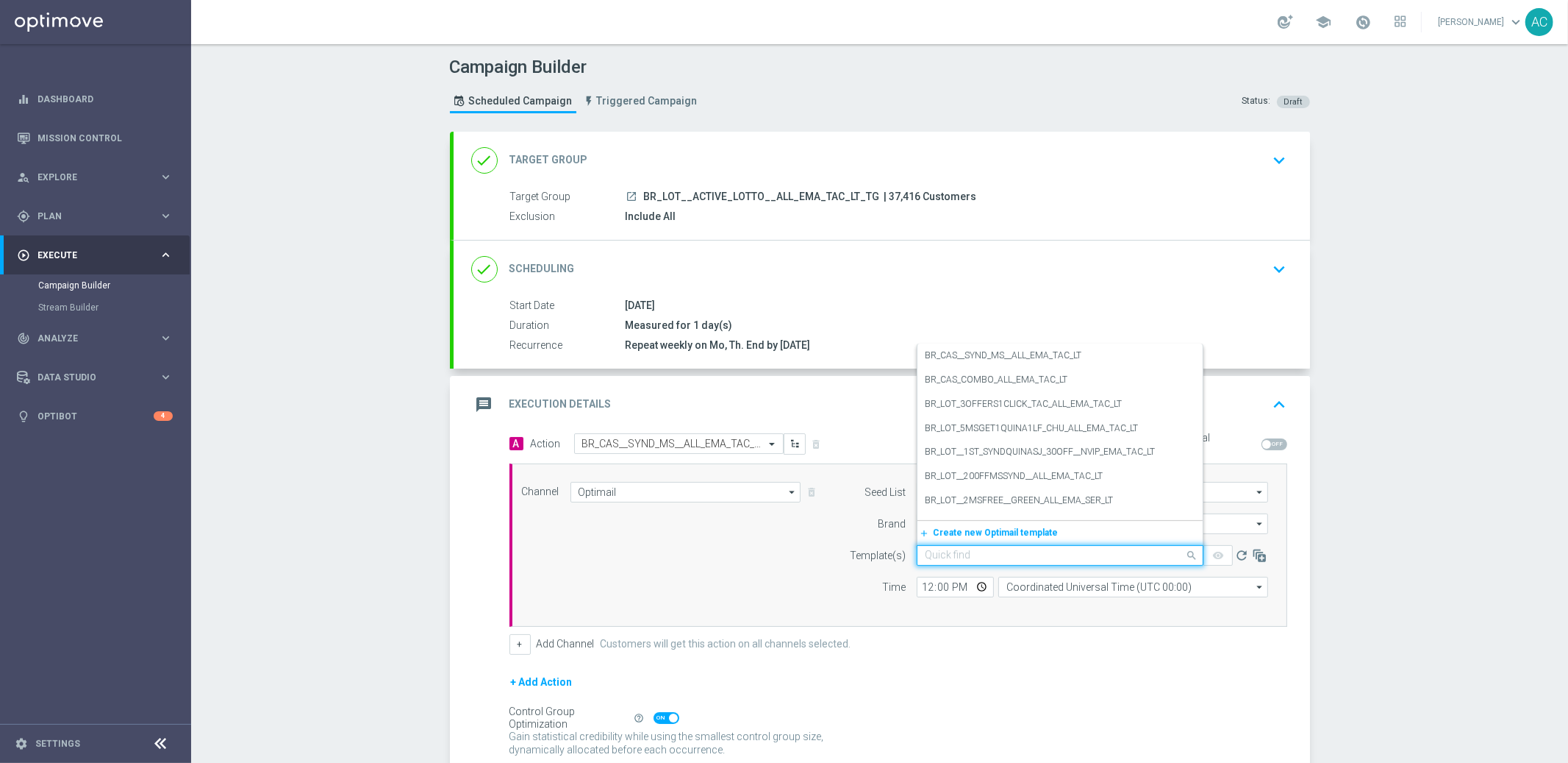
click at [980, 564] on div "Quick find" at bounding box center [1060, 555] width 287 height 21
paste input "BR_CAS__SYND_MS__ALL_EMA_TAC_LT"
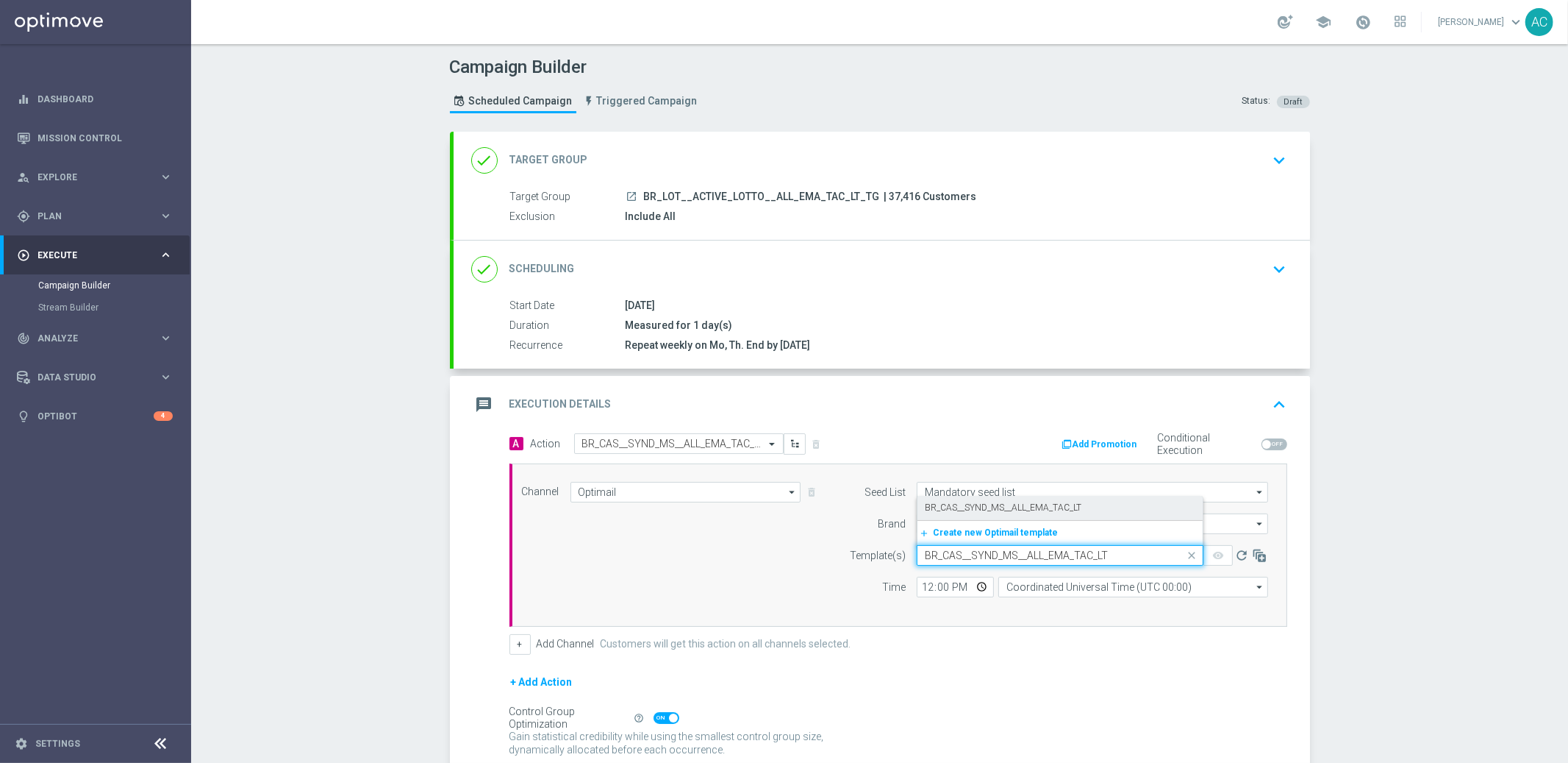
click at [988, 513] on div "BR_CAS__SYND_MS__ALL_EMA_TAC_LT" at bounding box center [1060, 507] width 271 height 24
type input "BR_CAS__SYND_MS__ALL_EMA_TAC_LT"
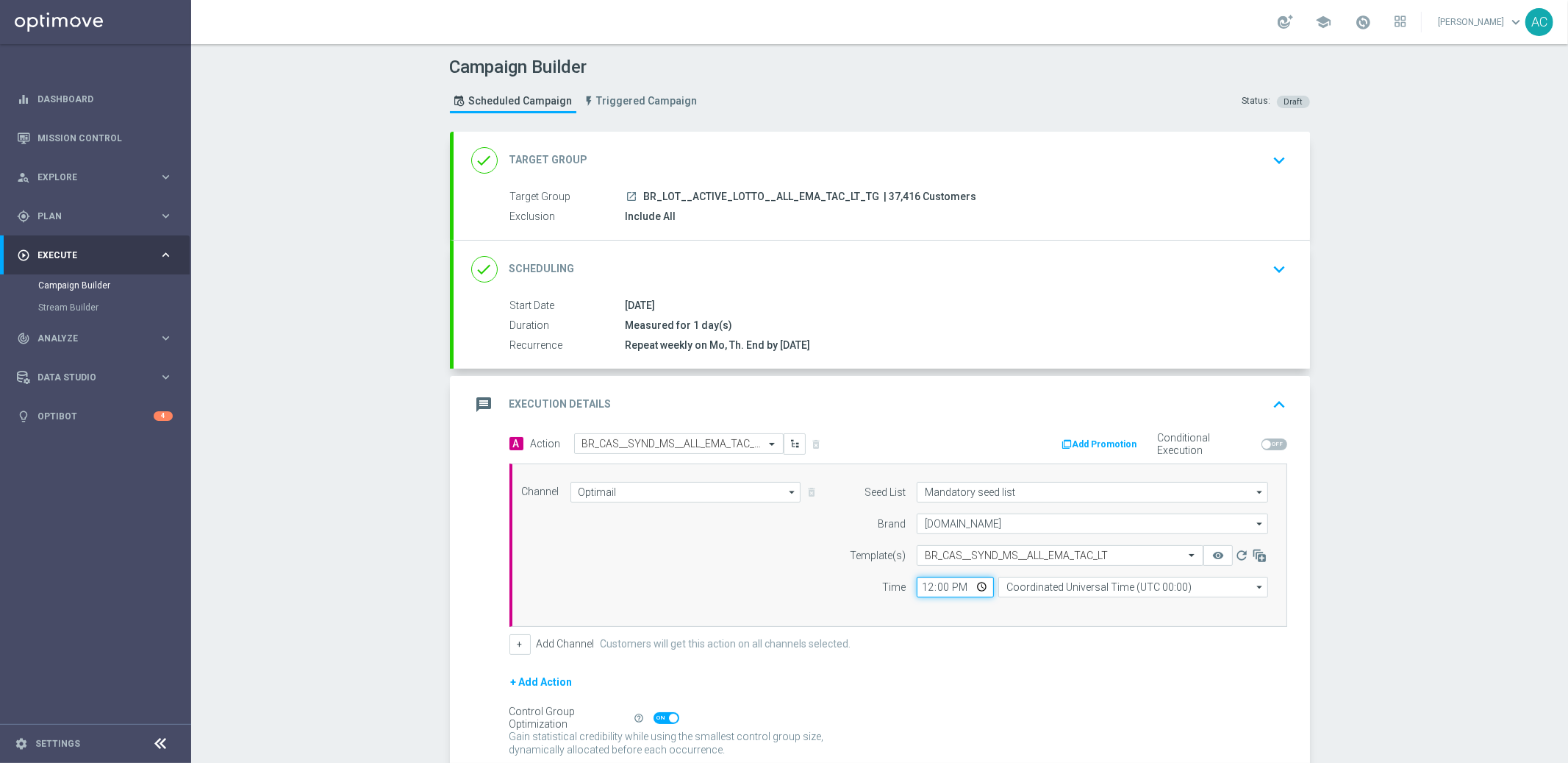
click at [917, 587] on input "12:00" at bounding box center [955, 587] width 77 height 21
type input "15:00"
click at [1044, 593] on input "Coordinated Universal Time (UTC 00:00)" at bounding box center [1133, 587] width 270 height 21
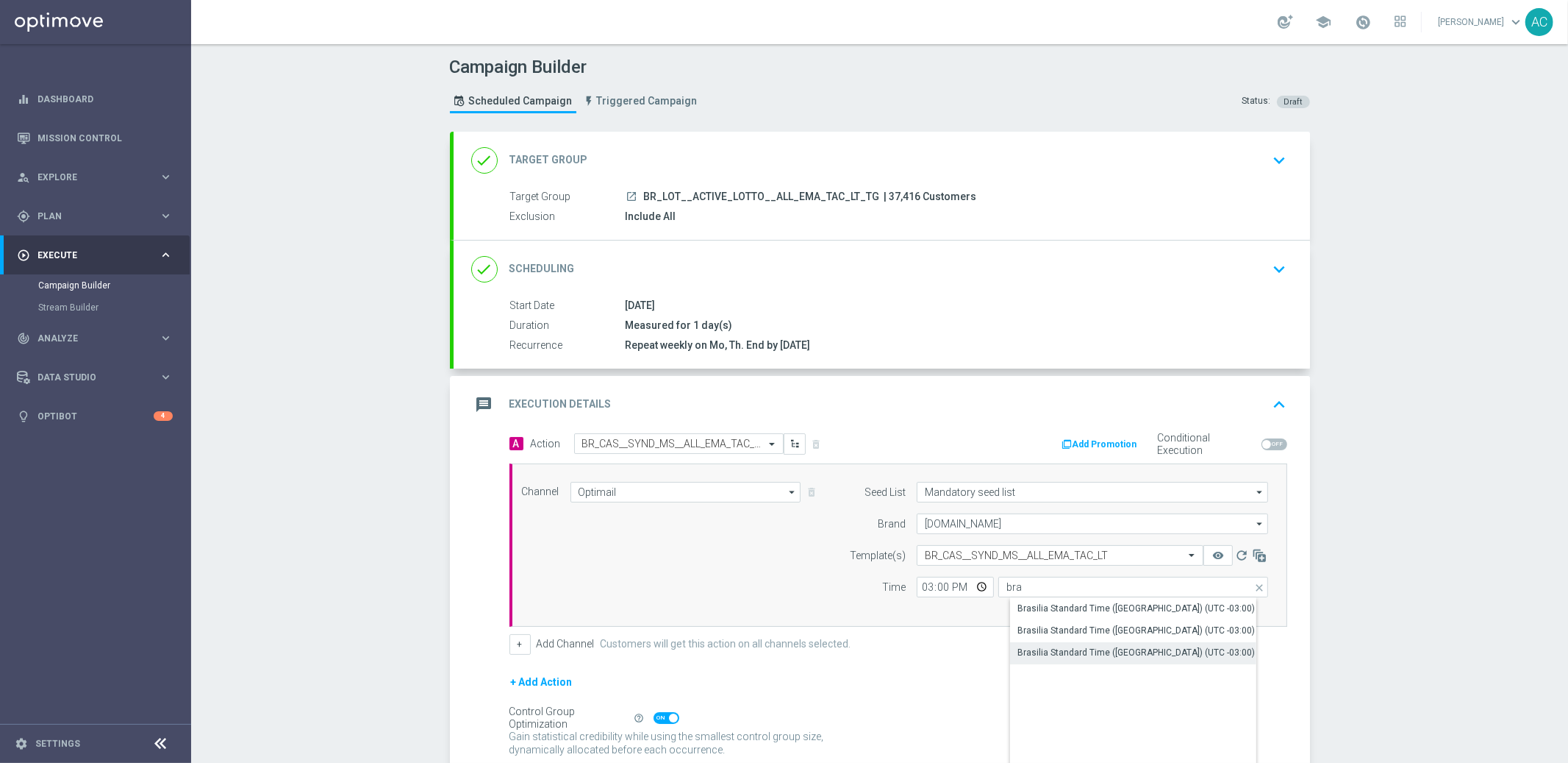
click at [1138, 652] on div "Brasilia Standard Time ([GEOGRAPHIC_DATA]) (UTC -03:00)" at bounding box center [1137, 652] width 238 height 13
type input "Brasilia Standard Time ([GEOGRAPHIC_DATA]) (UTC -03:00)"
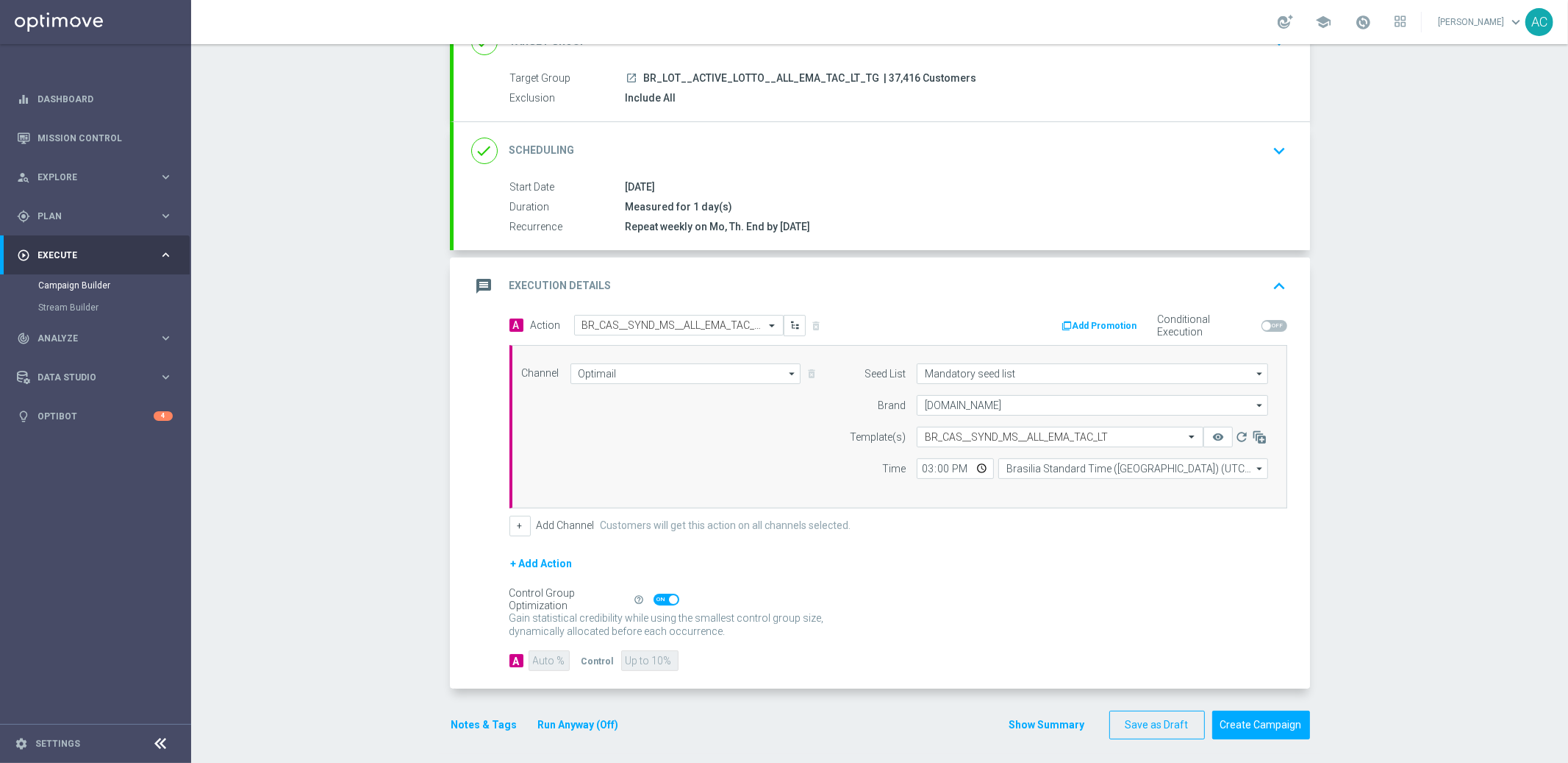
scroll to position [123, 0]
click at [1240, 716] on button "Create Campaign" at bounding box center [1262, 720] width 98 height 29
